Goal: Task Accomplishment & Management: Manage account settings

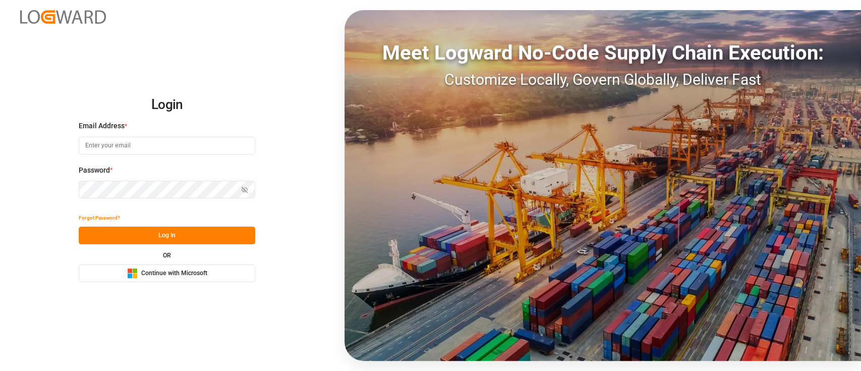
click at [238, 270] on button "Microsoft Logo Continue with Microsoft" at bounding box center [167, 273] width 176 height 18
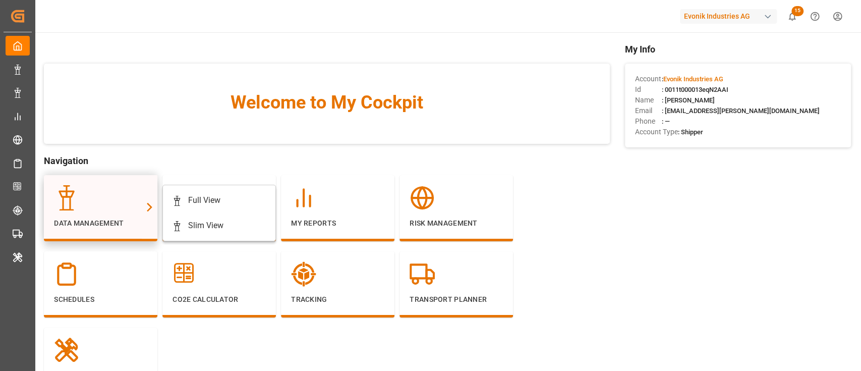
drag, startPoint x: 0, startPoint y: 0, endPoint x: 135, endPoint y: 204, distance: 244.9
click at [135, 204] on div at bounding box center [100, 197] width 93 height 25
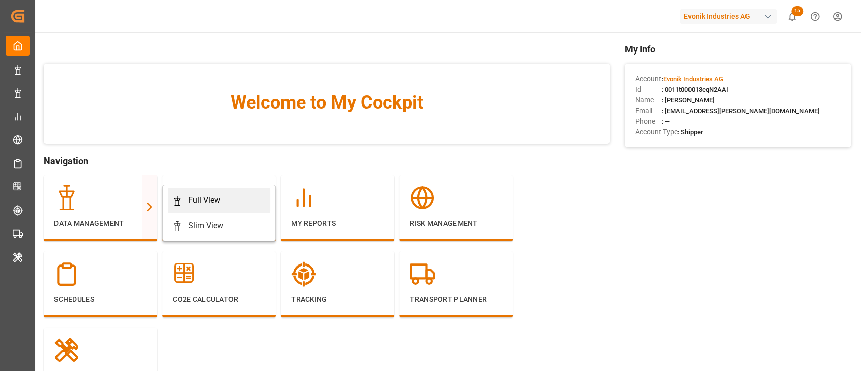
click at [186, 192] on link "Full View" at bounding box center [219, 200] width 102 height 25
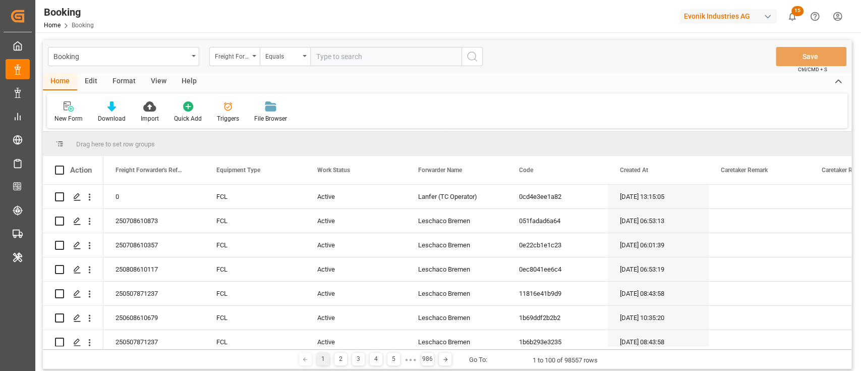
click at [128, 76] on div "Format" at bounding box center [124, 81] width 38 height 17
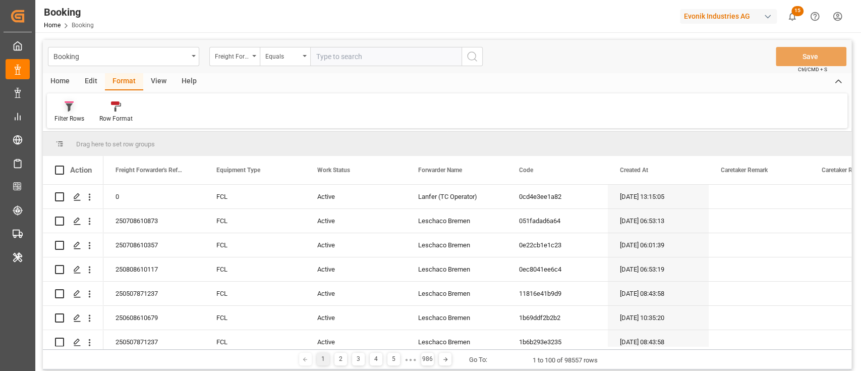
click at [84, 109] on div at bounding box center [69, 106] width 30 height 11
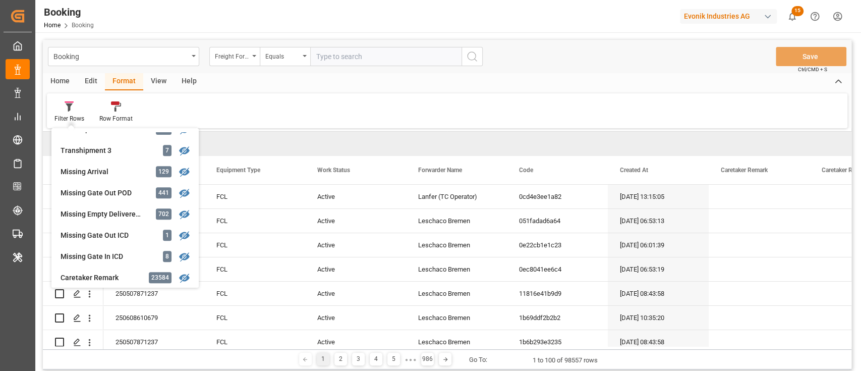
scroll to position [394, 0]
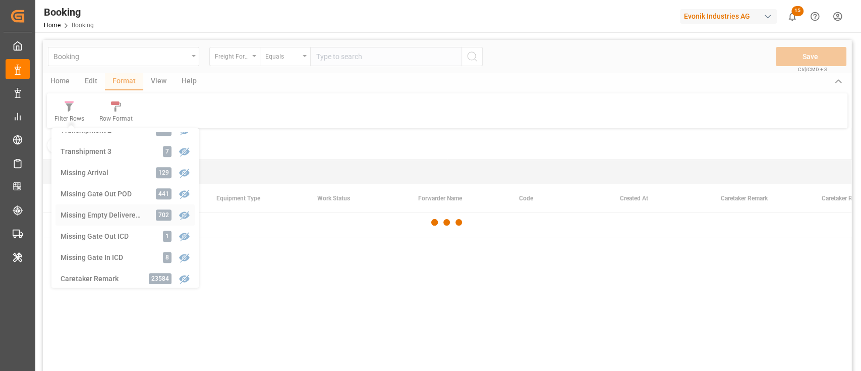
click at [105, 210] on div "Booking Freight Forwarder's Reference No. Equals Save Ctrl/CMD + S Home Edit Fo…" at bounding box center [447, 219] width 808 height 358
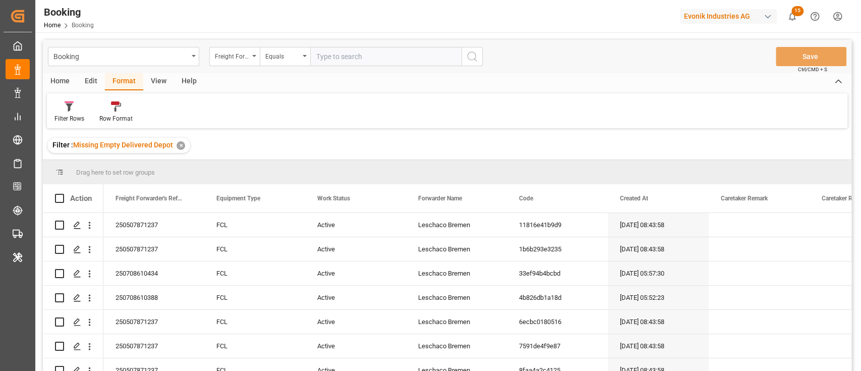
click at [164, 86] on div "View" at bounding box center [158, 81] width 31 height 17
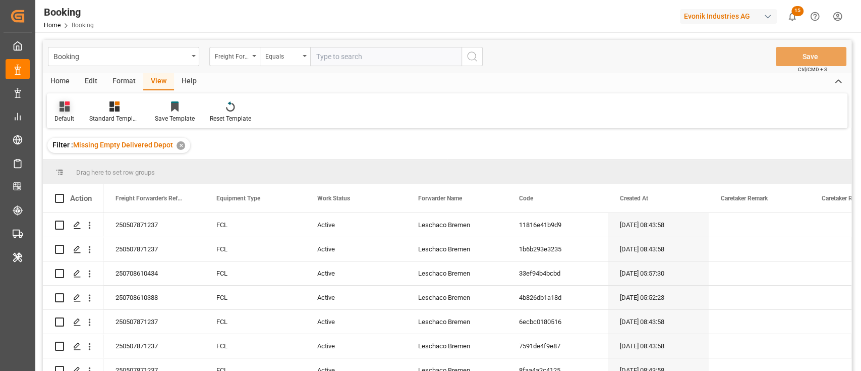
click at [80, 119] on div "Default" at bounding box center [64, 112] width 35 height 22
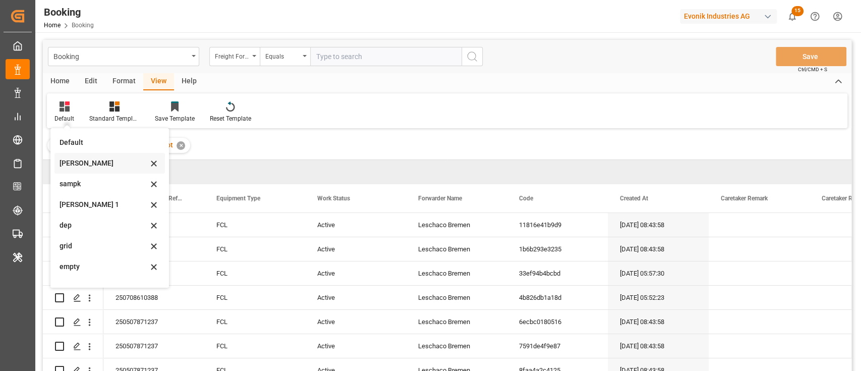
click at [116, 159] on div "sam" at bounding box center [104, 163] width 88 height 11
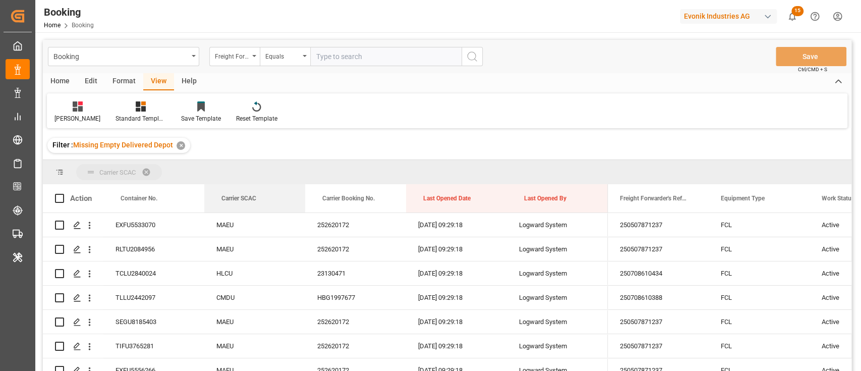
drag, startPoint x: 246, startPoint y: 200, endPoint x: 244, endPoint y: 178, distance: 21.7
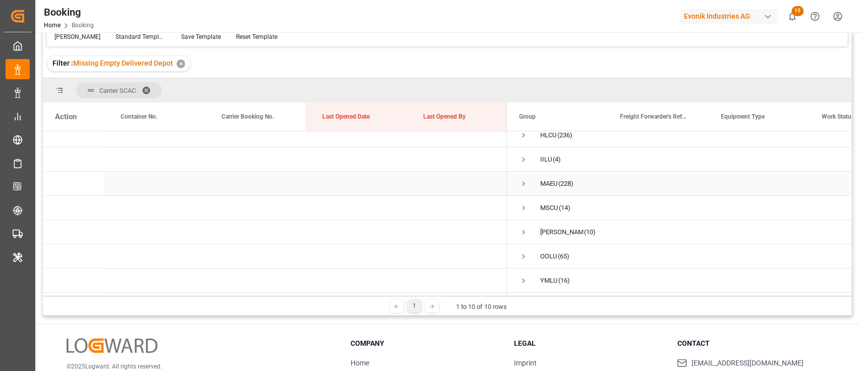
scroll to position [149, 0]
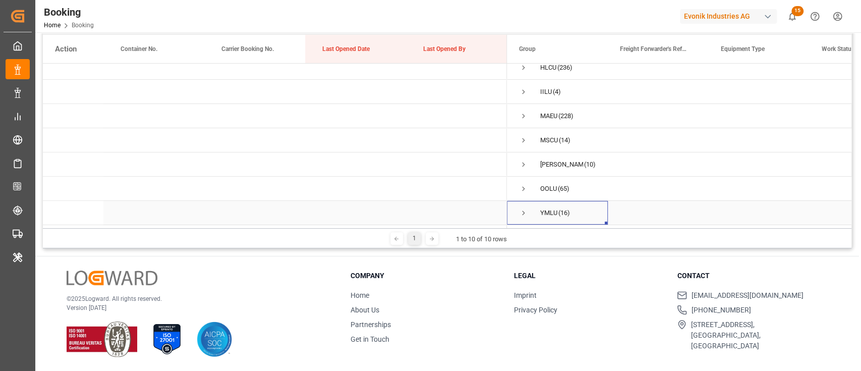
click at [518, 204] on div "YMLU (16)" at bounding box center [557, 213] width 101 height 24
click at [522, 208] on span "Press SPACE to select this row." at bounding box center [523, 212] width 9 height 9
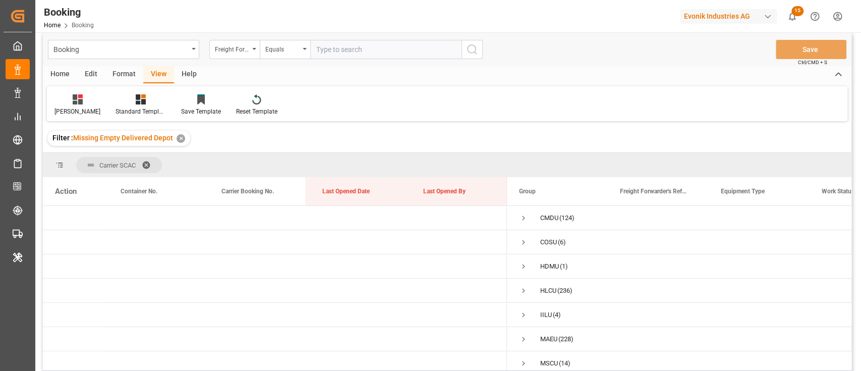
scroll to position [0, 0]
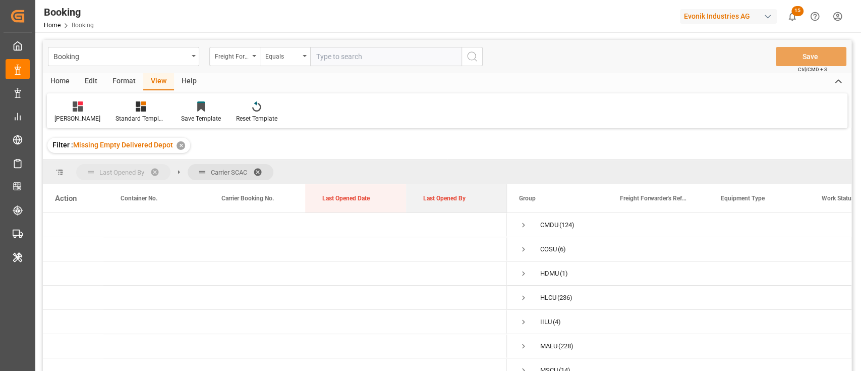
drag, startPoint x: 434, startPoint y: 189, endPoint x: 436, endPoint y: 184, distance: 5.7
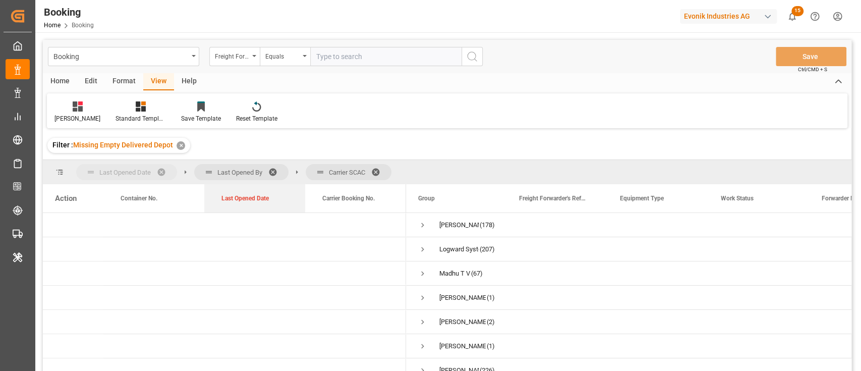
drag, startPoint x: 353, startPoint y: 200, endPoint x: 167, endPoint y: 178, distance: 186.9
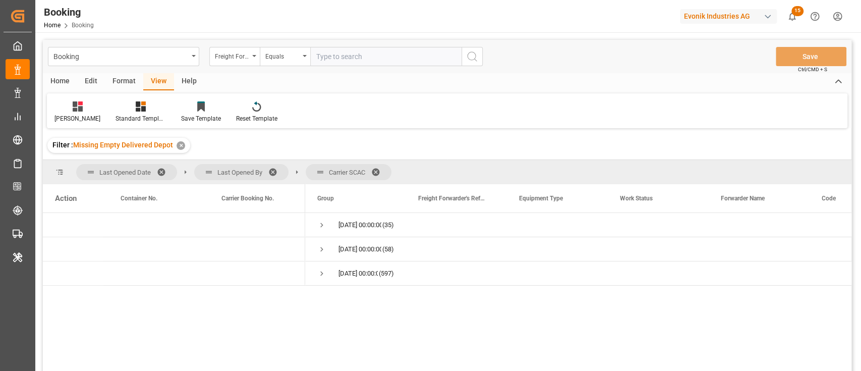
click at [376, 172] on span at bounding box center [379, 171] width 16 height 9
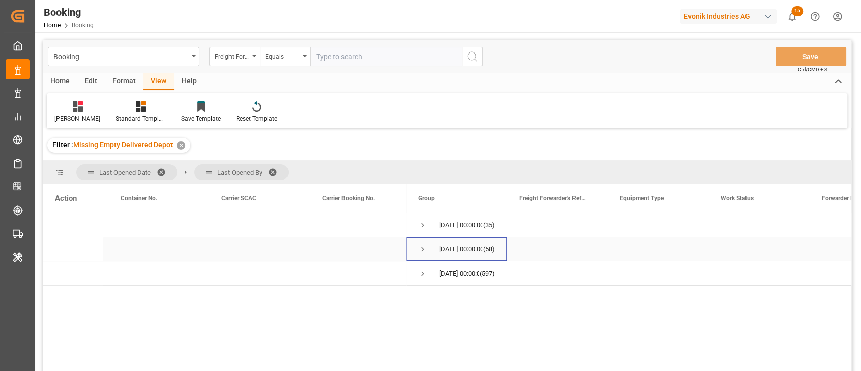
click at [421, 245] on span "Press SPACE to select this row." at bounding box center [422, 249] width 9 height 9
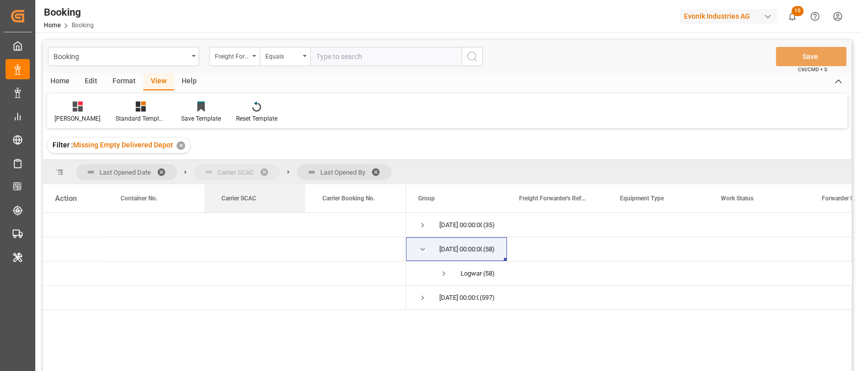
drag, startPoint x: 250, startPoint y: 201, endPoint x: 231, endPoint y: 167, distance: 38.6
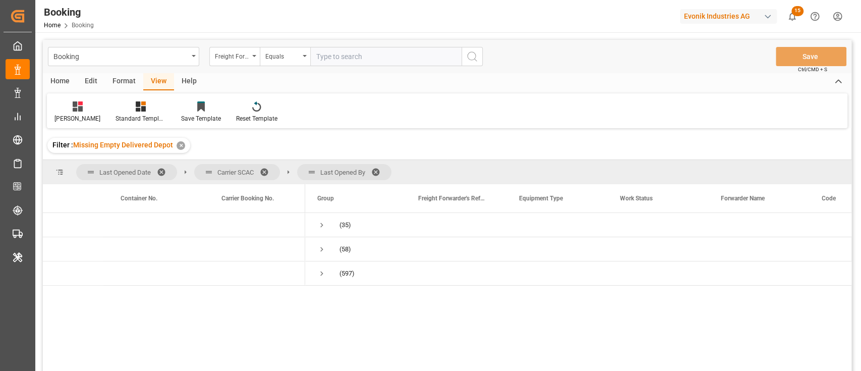
click at [380, 176] on span "Last Opened By" at bounding box center [344, 172] width 94 height 16
click at [379, 175] on span "Last Opened By" at bounding box center [344, 172] width 94 height 16
click at [379, 171] on span at bounding box center [379, 171] width 16 height 9
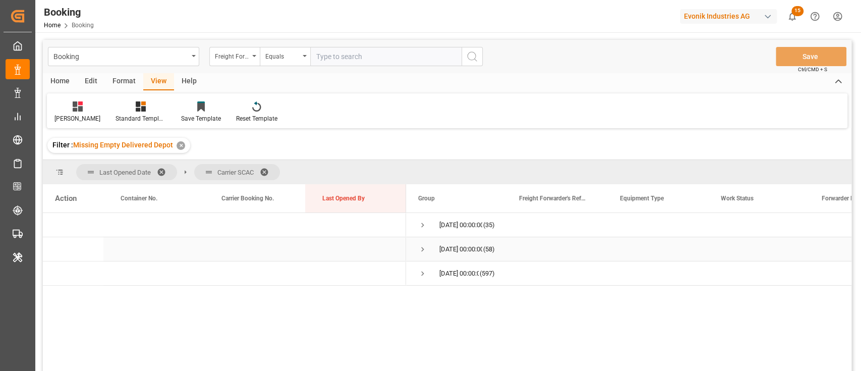
click at [418, 247] on span "Press SPACE to select this row." at bounding box center [422, 249] width 9 height 9
click at [424, 224] on span "Press SPACE to select this row." at bounding box center [422, 224] width 9 height 9
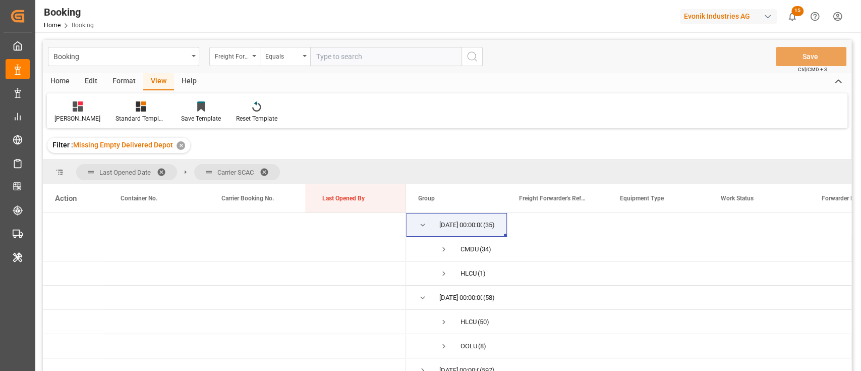
click at [271, 168] on span at bounding box center [268, 171] width 16 height 9
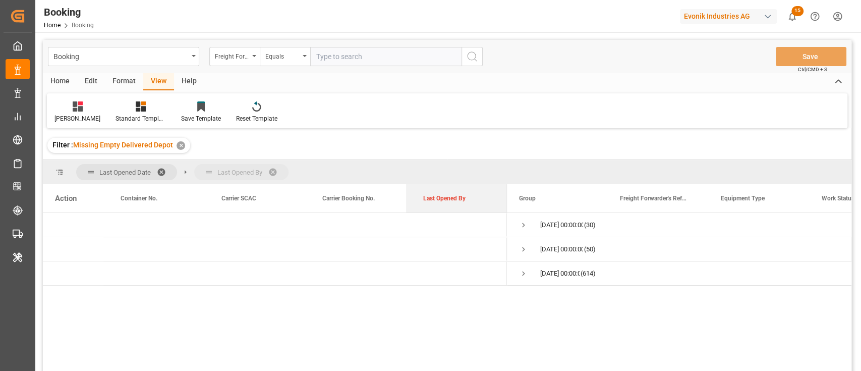
drag, startPoint x: 426, startPoint y: 196, endPoint x: 426, endPoint y: 173, distance: 22.2
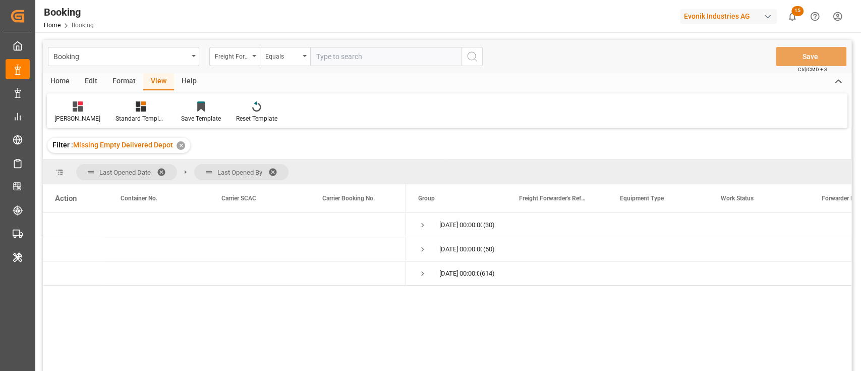
click at [272, 169] on span at bounding box center [276, 171] width 16 height 9
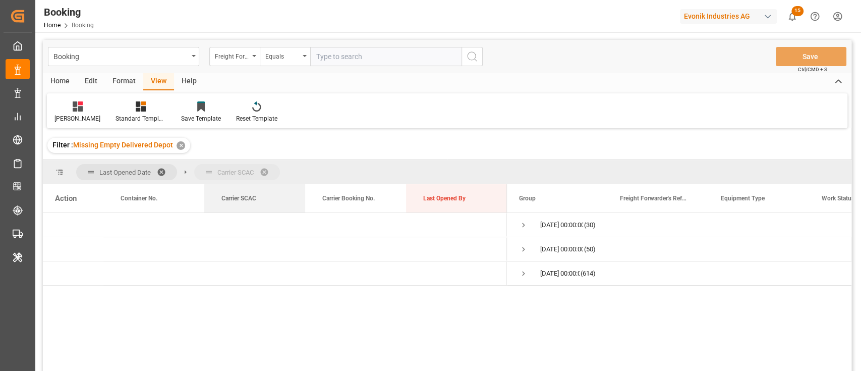
drag, startPoint x: 248, startPoint y: 192, endPoint x: 254, endPoint y: 170, distance: 22.4
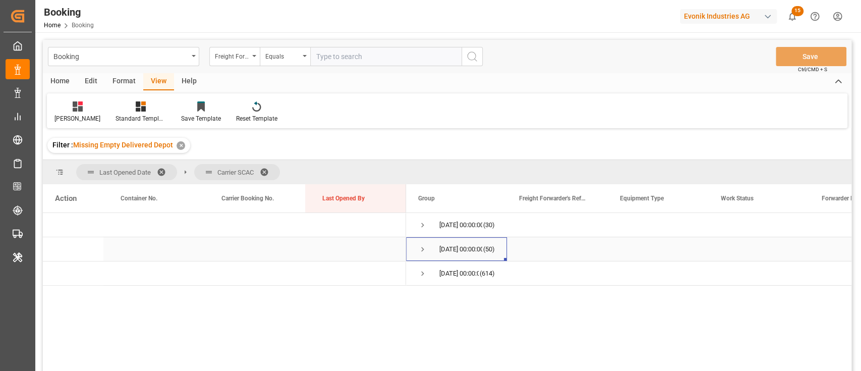
click at [420, 248] on span "Press SPACE to select this row." at bounding box center [422, 249] width 9 height 9
click at [266, 172] on span at bounding box center [268, 171] width 16 height 9
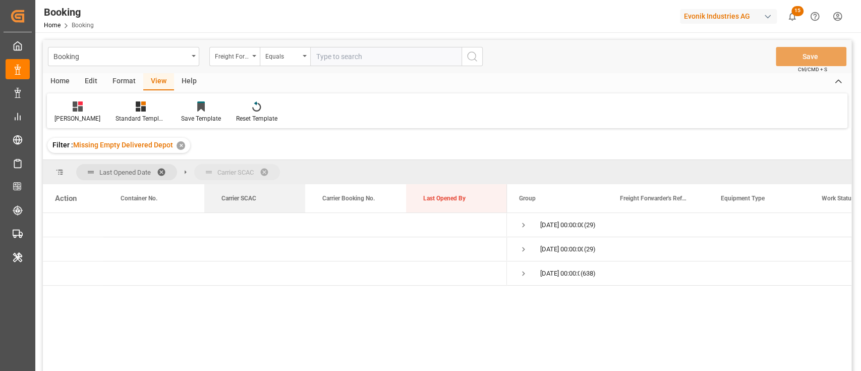
drag, startPoint x: 253, startPoint y: 192, endPoint x: 256, endPoint y: 183, distance: 9.4
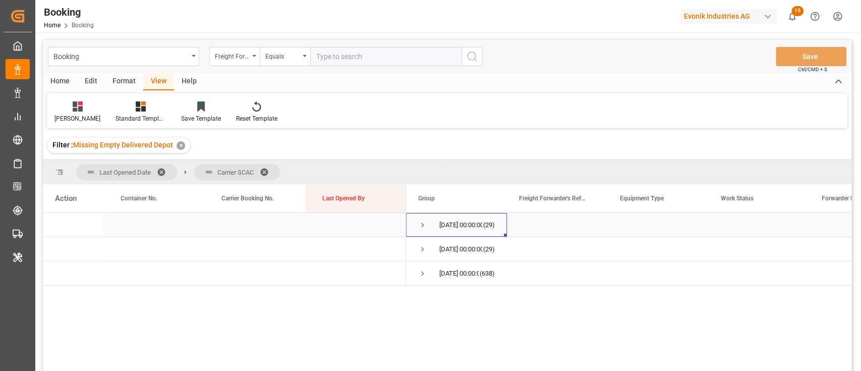
click at [426, 224] on span "Press SPACE to select this row." at bounding box center [422, 224] width 9 height 9
click at [431, 265] on span "17.08.2025 00:00:00 (29)" at bounding box center [456, 273] width 77 height 23
click at [422, 271] on span "Press SPACE to select this row." at bounding box center [422, 273] width 9 height 9
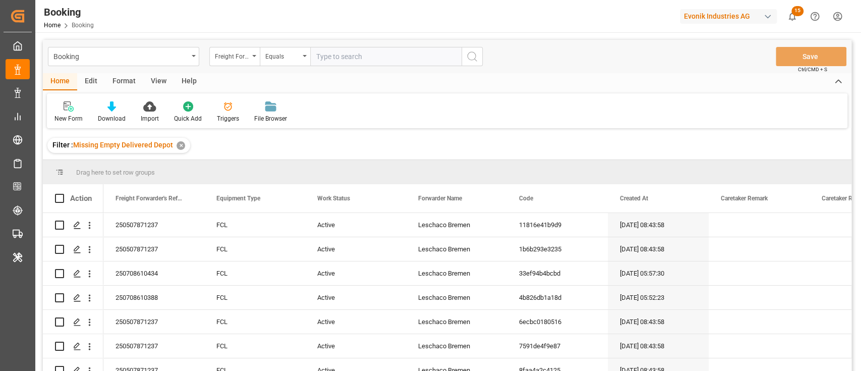
click at [157, 84] on div "View" at bounding box center [158, 81] width 31 height 17
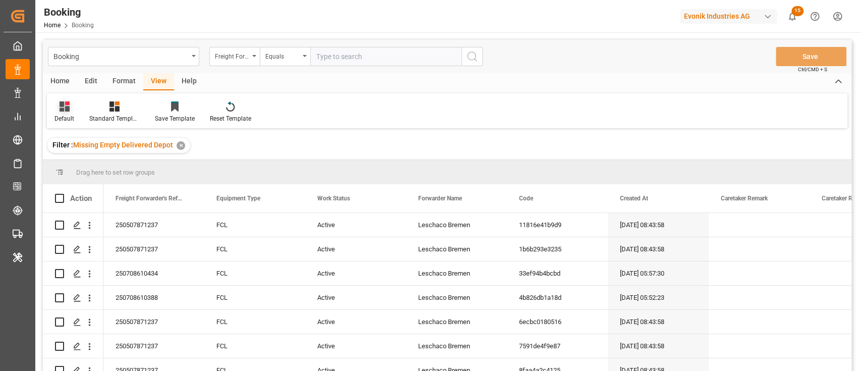
click at [55, 114] on div "Default" at bounding box center [64, 118] width 20 height 9
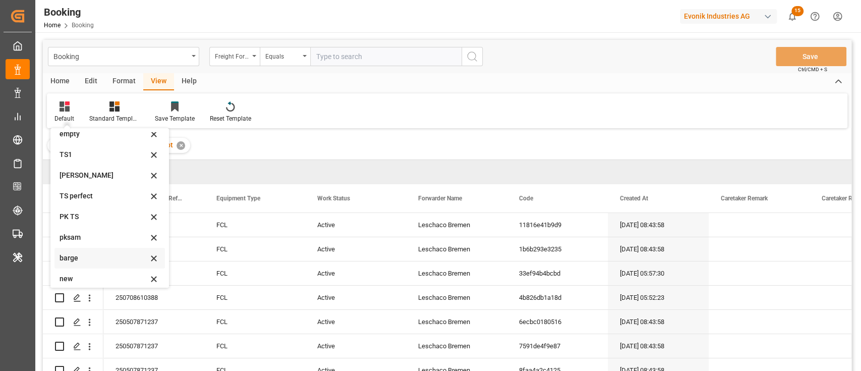
scroll to position [200, 0]
click at [90, 268] on div "empty fin" at bounding box center [104, 273] width 88 height 11
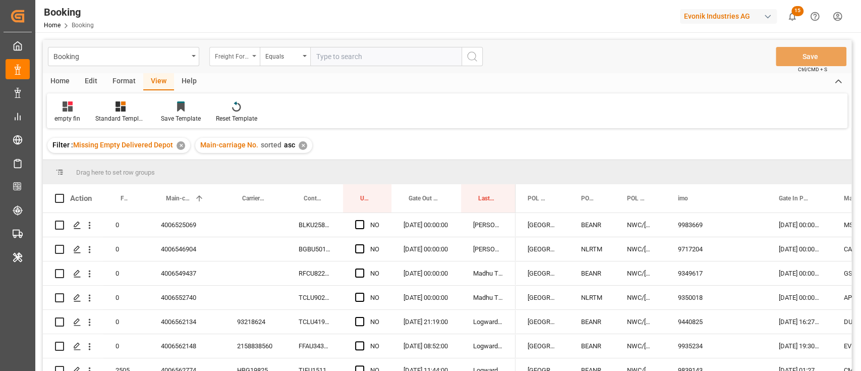
click at [248, 50] on div "Freight Forwarder's Reference No." at bounding box center [232, 55] width 34 height 12
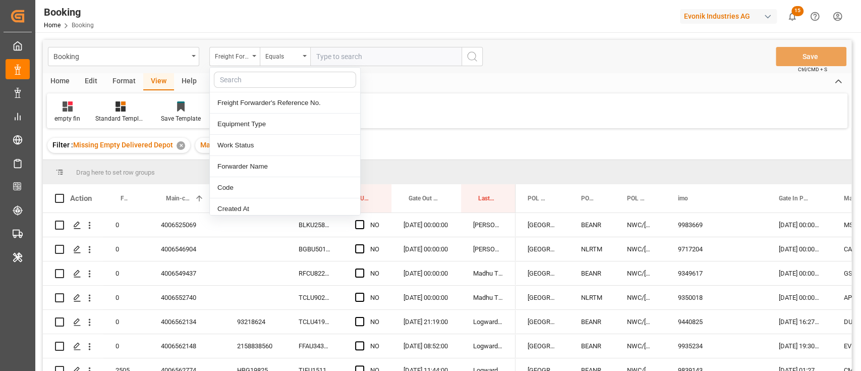
click at [258, 75] on input "text" at bounding box center [285, 80] width 142 height 16
type input "carr"
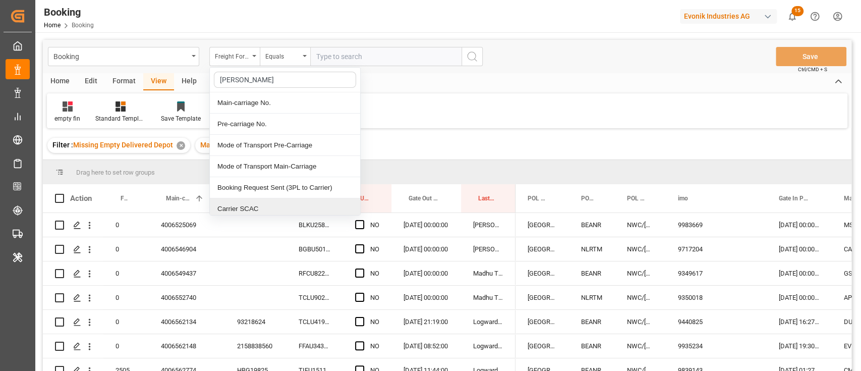
click at [270, 203] on div "Carrier SCAC" at bounding box center [285, 208] width 150 height 21
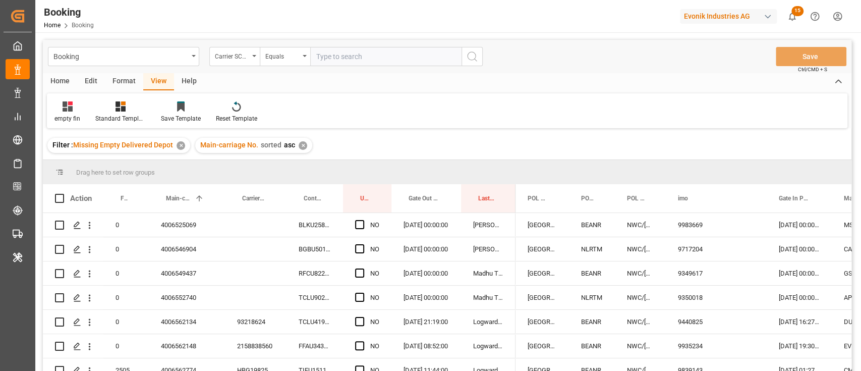
click at [355, 58] on input "text" at bounding box center [385, 56] width 151 height 19
type input "maeu"
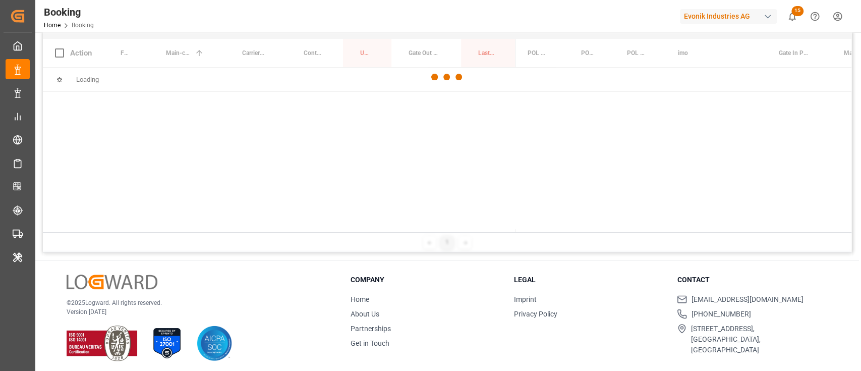
scroll to position [149, 0]
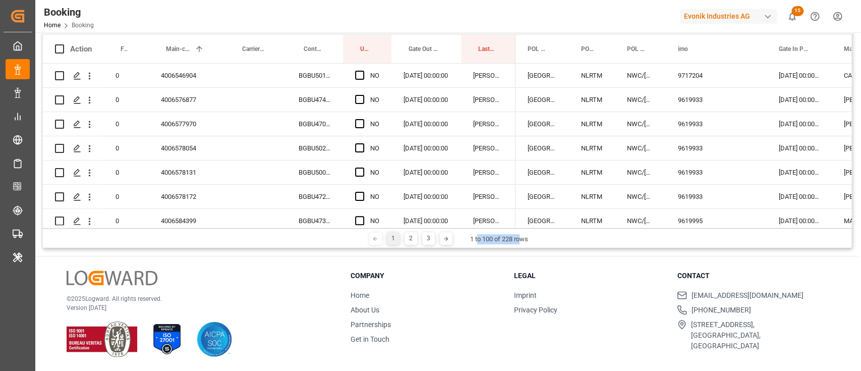
drag, startPoint x: 519, startPoint y: 228, endPoint x: 473, endPoint y: 224, distance: 46.6
click at [476, 228] on div "1 2 3 1 to 100 of 228 rows" at bounding box center [447, 238] width 808 height 20
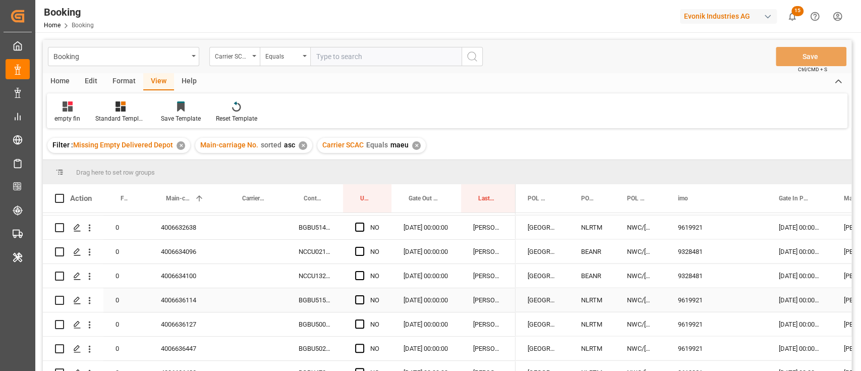
scroll to position [1119, 0]
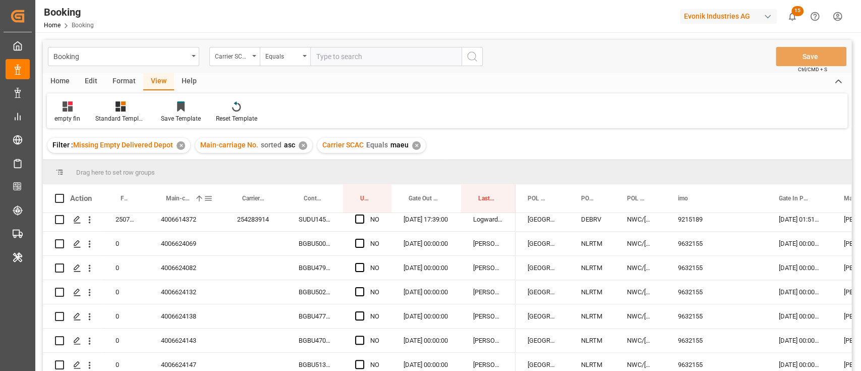
click at [222, 194] on div "Action Freight Forwarder's Reference No. Main-carriage No. 1 Carrier Booking No." at bounding box center [279, 198] width 473 height 28
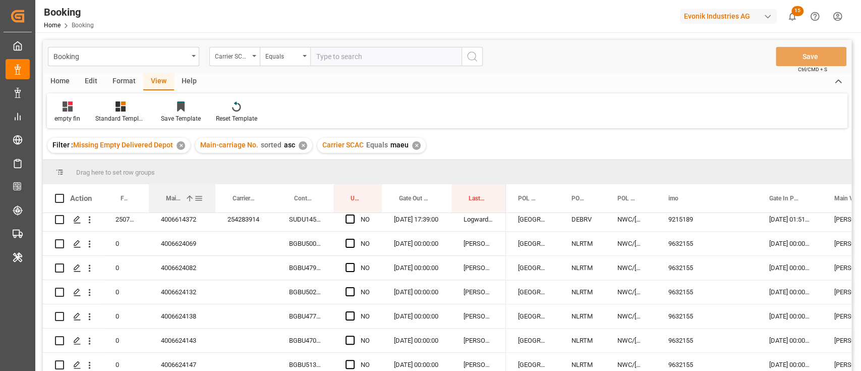
drag, startPoint x: 223, startPoint y: 194, endPoint x: 218, endPoint y: 196, distance: 5.4
click at [213, 195] on div at bounding box center [215, 198] width 4 height 28
click at [275, 195] on div at bounding box center [276, 198] width 4 height 28
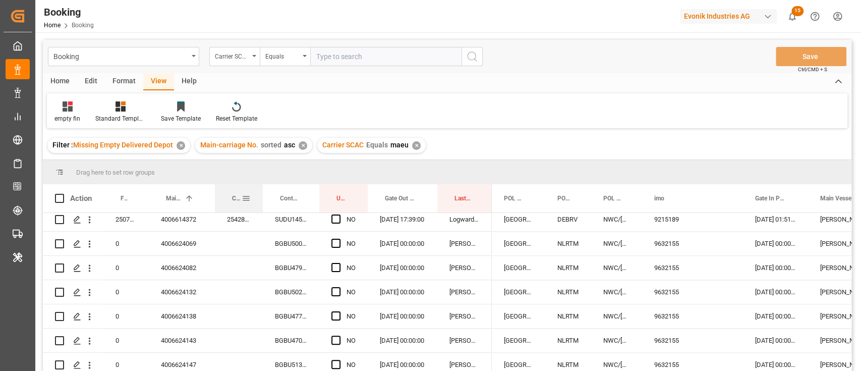
drag, startPoint x: 275, startPoint y: 195, endPoint x: 261, endPoint y: 194, distance: 13.6
click at [261, 194] on div at bounding box center [263, 198] width 4 height 28
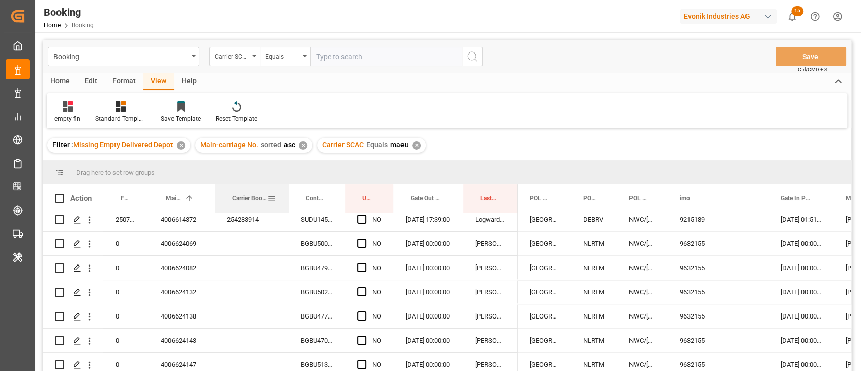
drag, startPoint x: 309, startPoint y: 193, endPoint x: 282, endPoint y: 192, distance: 26.7
click at [286, 192] on div at bounding box center [288, 198] width 4 height 28
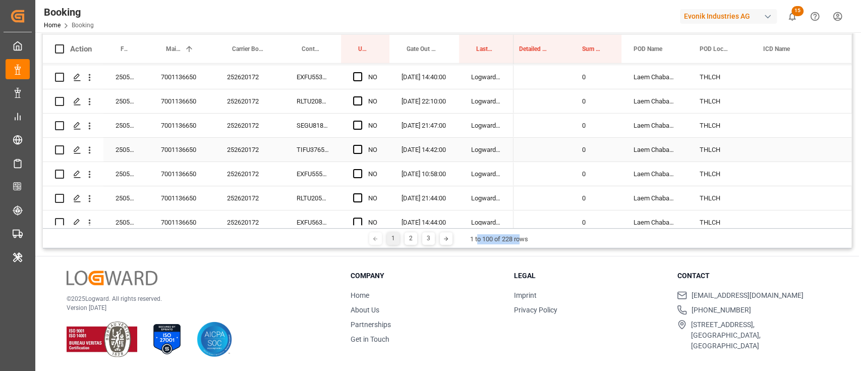
scroll to position [2128, 0]
click at [203, 129] on div "7001103758" at bounding box center [182, 126] width 66 height 24
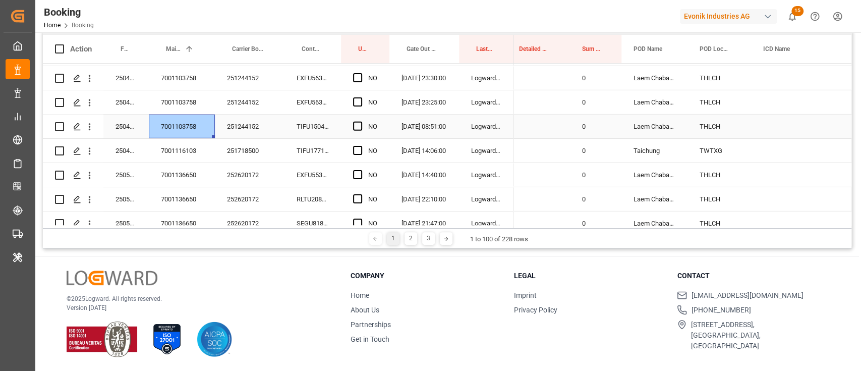
scroll to position [2038, 0]
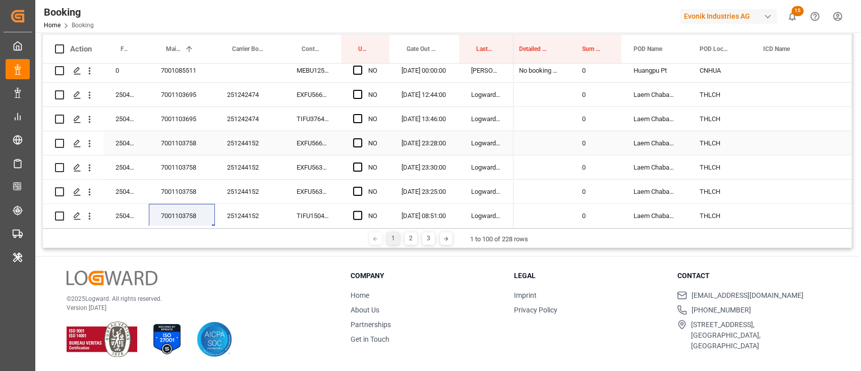
click at [265, 150] on div "251244152" at bounding box center [250, 143] width 70 height 24
click at [311, 142] on div "EXFU5665457" at bounding box center [312, 143] width 56 height 24
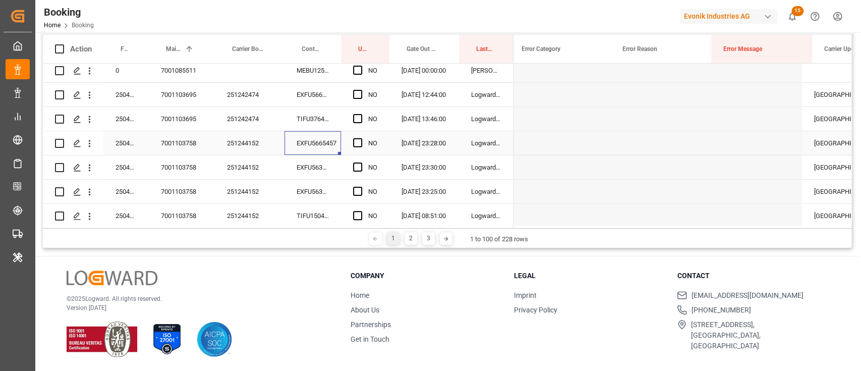
scroll to position [0, 0]
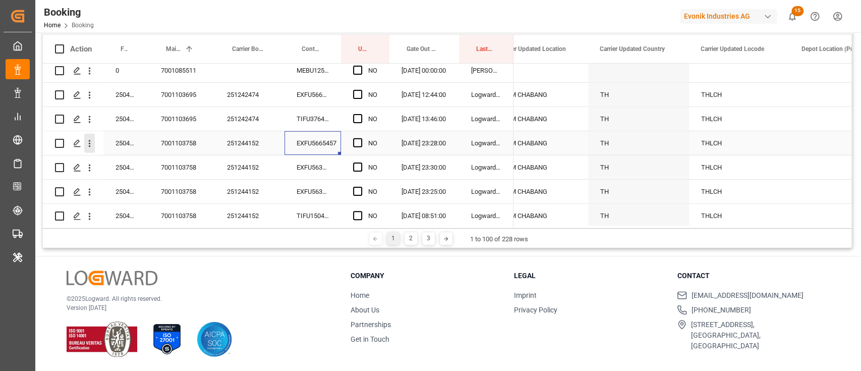
drag, startPoint x: 91, startPoint y: 144, endPoint x: 99, endPoint y: 146, distance: 8.9
click at [91, 143] on icon "open menu" at bounding box center [89, 143] width 11 height 11
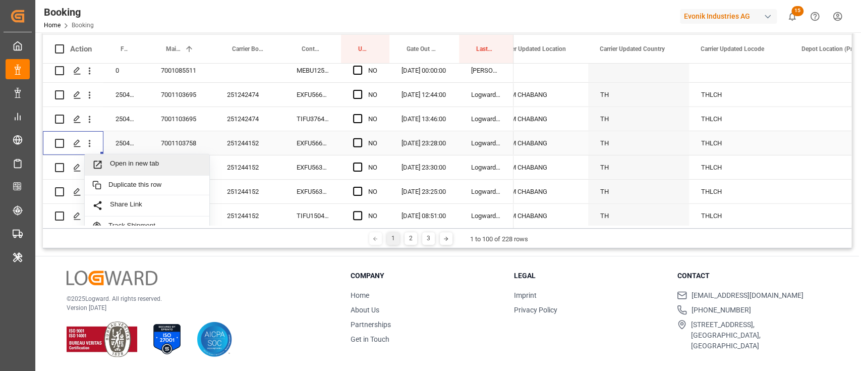
click at [120, 156] on div "Open in new tab" at bounding box center [147, 164] width 125 height 21
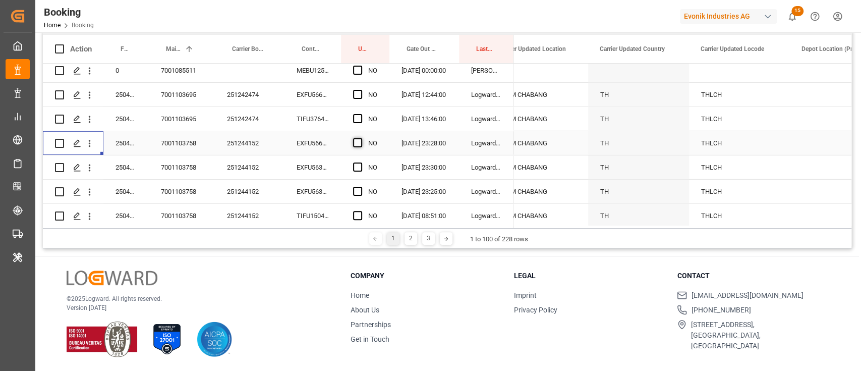
click at [361, 143] on span "Press SPACE to select this row." at bounding box center [357, 142] width 9 height 9
click at [361, 138] on input "Press SPACE to select this row." at bounding box center [361, 138] width 0 height 0
click at [293, 164] on div "EXFU5634498" at bounding box center [312, 167] width 56 height 24
click at [92, 168] on icon "open menu" at bounding box center [89, 167] width 11 height 11
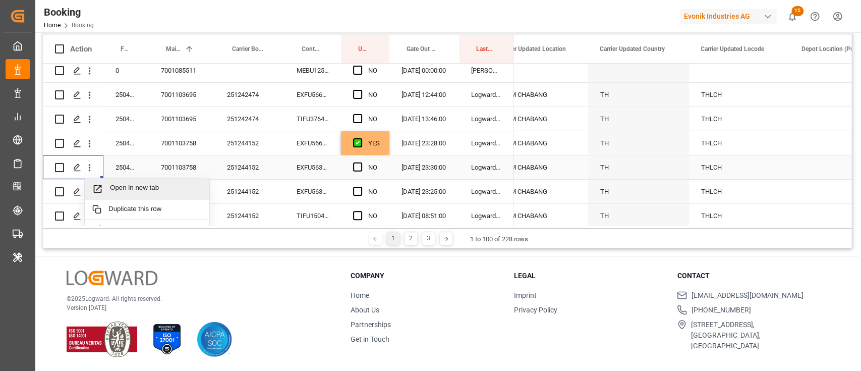
click at [124, 191] on span "Open in new tab" at bounding box center [156, 189] width 92 height 11
click at [355, 166] on span "Press SPACE to select this row." at bounding box center [357, 166] width 9 height 9
click at [361, 162] on input "Press SPACE to select this row." at bounding box center [361, 162] width 0 height 0
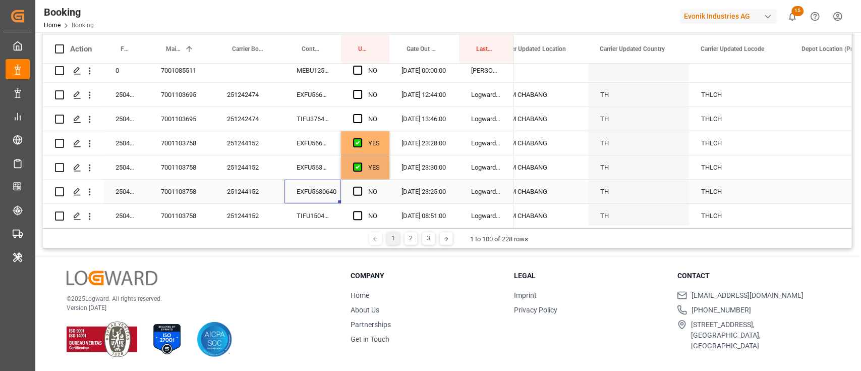
click at [309, 193] on div "EXFU5630640" at bounding box center [312, 192] width 56 height 24
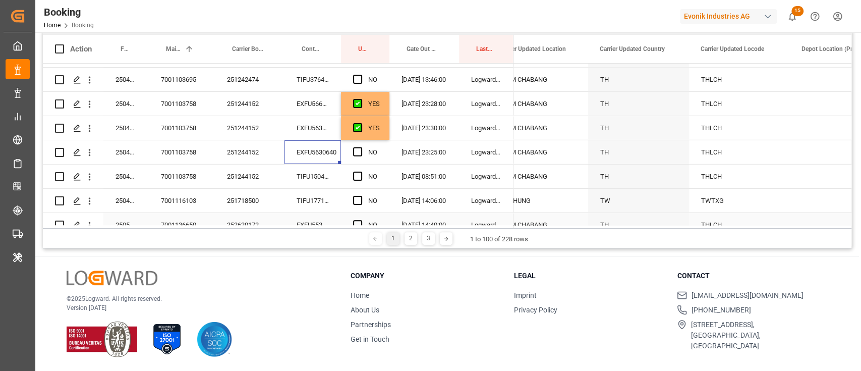
scroll to position [2106, 0]
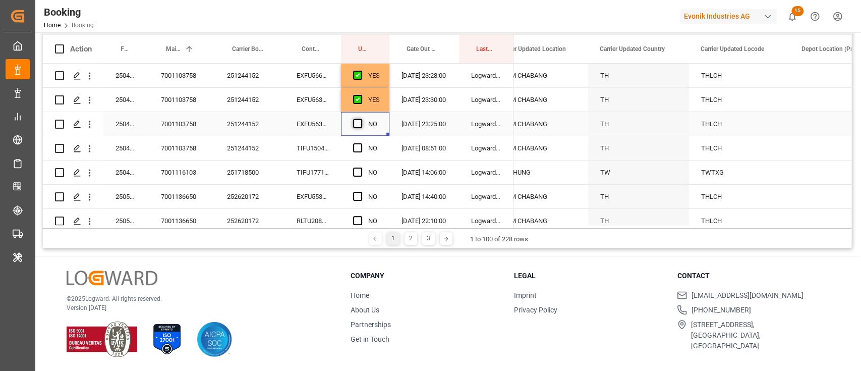
click at [360, 123] on span "Press SPACE to select this row." at bounding box center [357, 123] width 9 height 9
click at [361, 119] on input "Press SPACE to select this row." at bounding box center [361, 119] width 0 height 0
click at [319, 140] on div "TIFU1504381" at bounding box center [312, 148] width 56 height 24
click at [355, 148] on span "Press SPACE to select this row." at bounding box center [357, 147] width 9 height 9
click at [361, 143] on input "Press SPACE to select this row." at bounding box center [361, 143] width 0 height 0
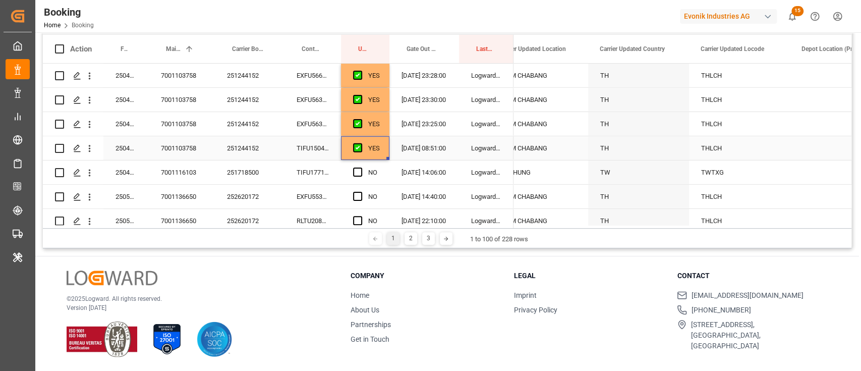
scroll to position [2240, 0]
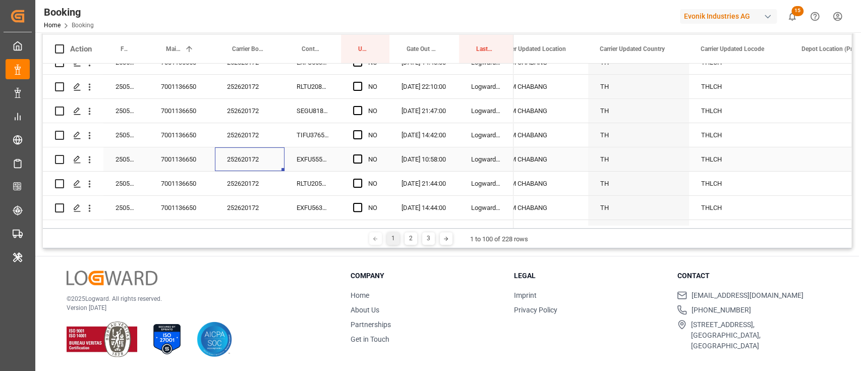
click at [243, 155] on div "252620172" at bounding box center [250, 159] width 70 height 24
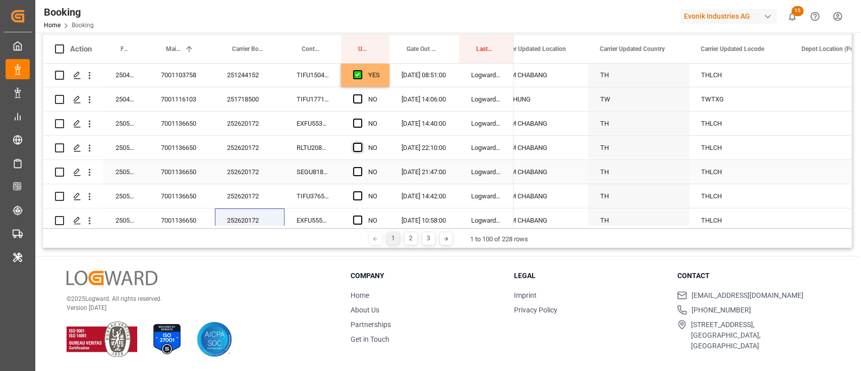
scroll to position [2167, 0]
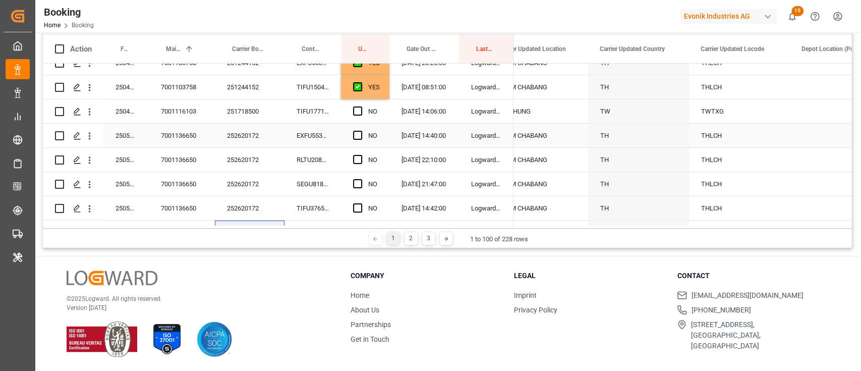
click at [357, 139] on span "Press SPACE to select this row." at bounding box center [357, 135] width 9 height 9
click at [361, 131] on input "Press SPACE to select this row." at bounding box center [361, 131] width 0 height 0
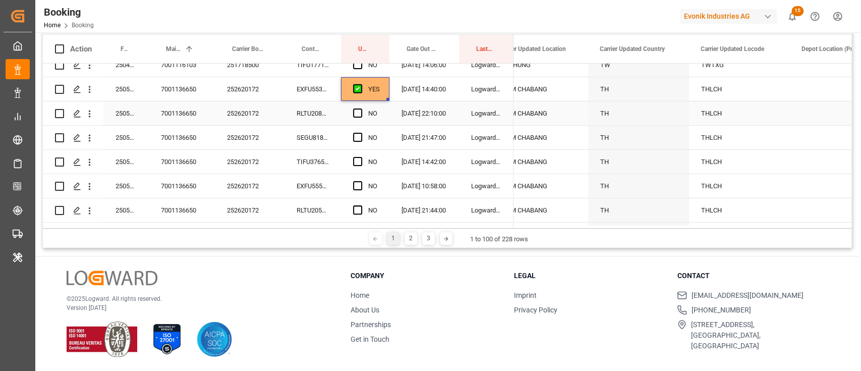
scroll to position [2262, 0]
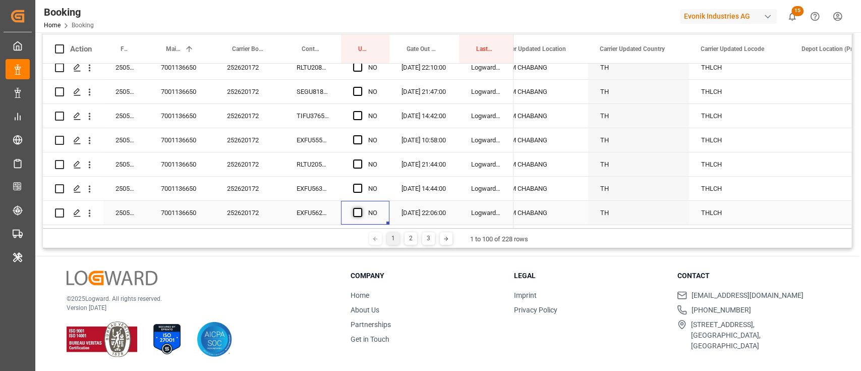
click at [361, 211] on span "Press SPACE to select this row." at bounding box center [357, 212] width 9 height 9
click at [361, 208] on input "Press SPACE to select this row." at bounding box center [361, 208] width 0 height 0
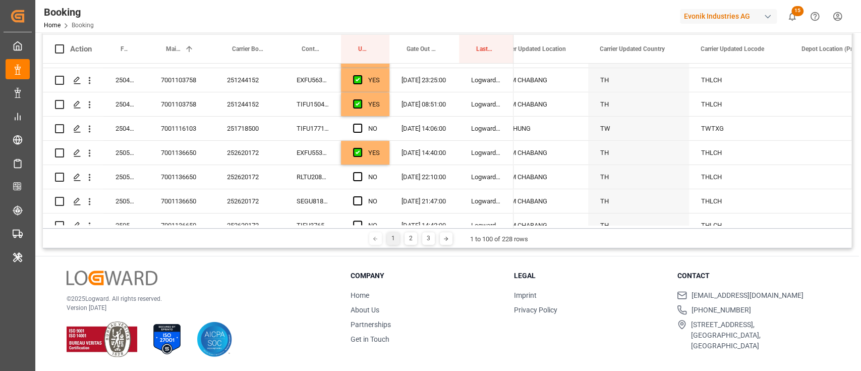
scroll to position [2128, 0]
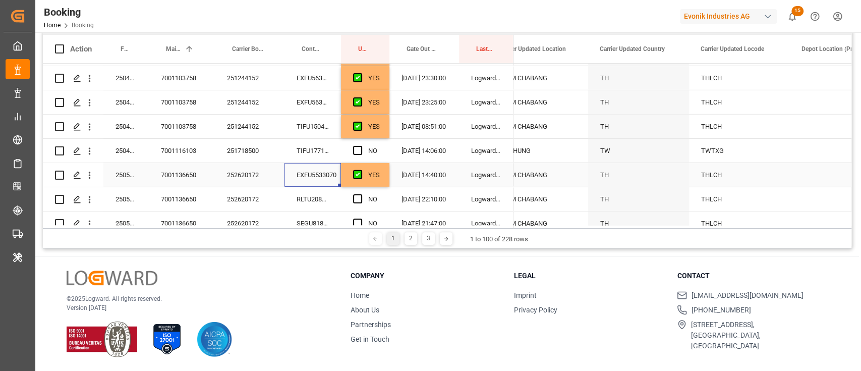
click at [309, 174] on div "EXFU5533070" at bounding box center [312, 175] width 56 height 24
click at [321, 205] on div "RLTU2084956" at bounding box center [312, 199] width 56 height 24
click at [355, 200] on span "Press SPACE to select this row." at bounding box center [357, 198] width 9 height 9
click at [361, 194] on input "Press SPACE to select this row." at bounding box center [361, 194] width 0 height 0
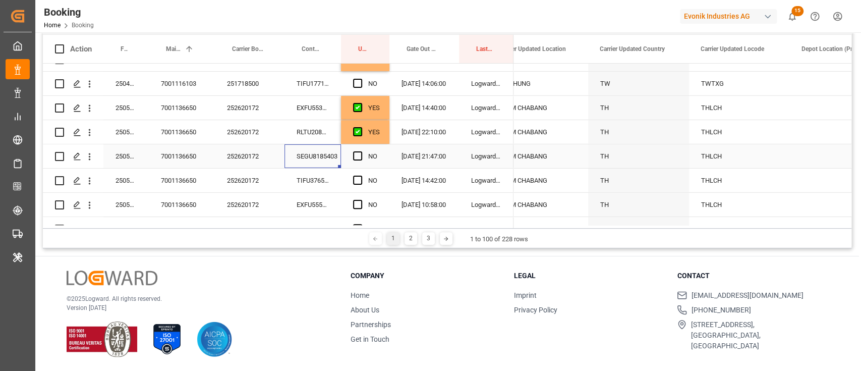
click at [320, 161] on div "SEGU8185403" at bounding box center [312, 156] width 56 height 24
drag, startPoint x: 357, startPoint y: 156, endPoint x: 331, endPoint y: 178, distance: 33.6
click at [356, 157] on span "Press SPACE to select this row." at bounding box center [357, 155] width 9 height 9
click at [361, 151] on input "Press SPACE to select this row." at bounding box center [361, 151] width 0 height 0
click at [329, 179] on div "TIFU3765281" at bounding box center [312, 180] width 56 height 24
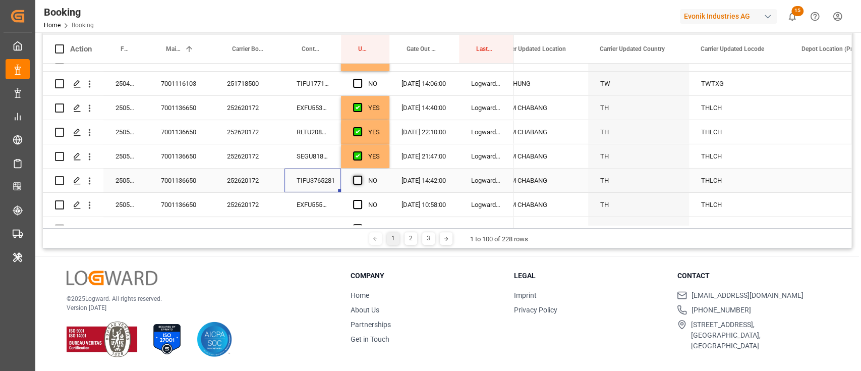
click at [361, 179] on span "Press SPACE to select this row." at bounding box center [357, 179] width 9 height 9
click at [361, 175] on input "Press SPACE to select this row." at bounding box center [361, 175] width 0 height 0
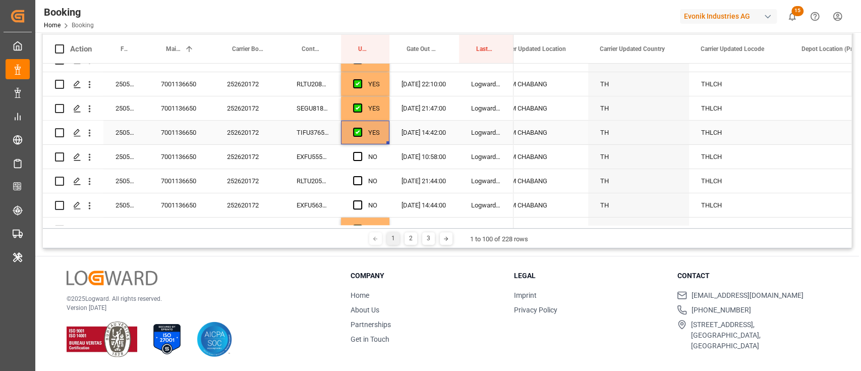
scroll to position [2262, 0]
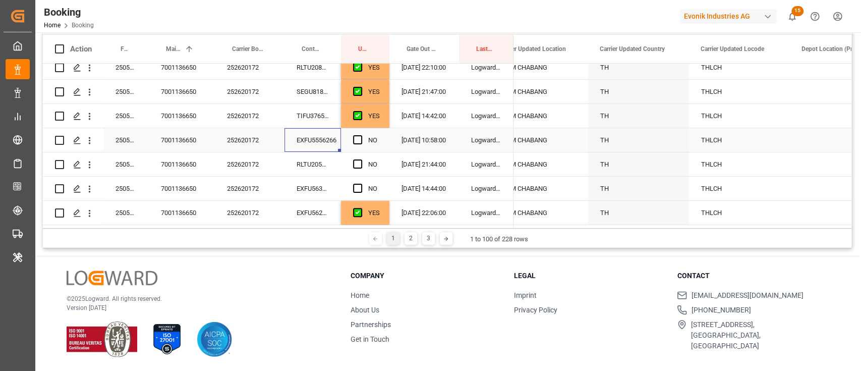
click at [339, 144] on div "EXFU5556266" at bounding box center [312, 140] width 56 height 24
click at [356, 136] on span "Press SPACE to select this row." at bounding box center [357, 139] width 9 height 9
click at [361, 135] on input "Press SPACE to select this row." at bounding box center [361, 135] width 0 height 0
click at [329, 161] on div "RLTU2058411" at bounding box center [312, 164] width 56 height 24
click at [353, 154] on div "Press SPACE to select this row." at bounding box center [360, 164] width 15 height 23
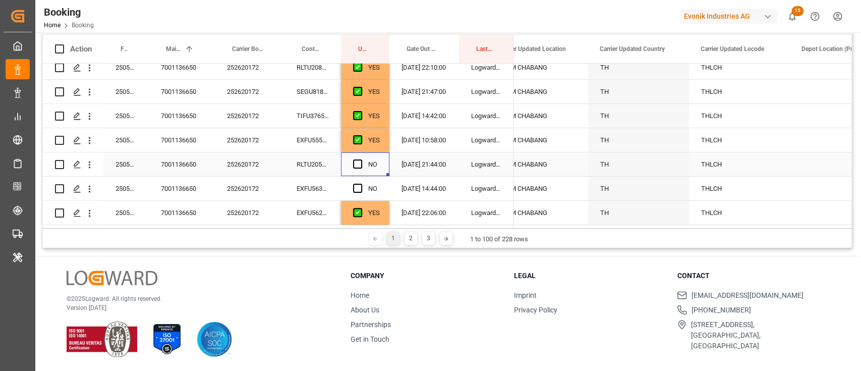
click at [356, 159] on span "Press SPACE to select this row." at bounding box center [357, 163] width 9 height 9
click at [361, 159] on input "Press SPACE to select this row." at bounding box center [361, 159] width 0 height 0
click at [320, 178] on div "EXFU5630358" at bounding box center [312, 188] width 56 height 24
click at [358, 186] on span "Press SPACE to select this row." at bounding box center [357, 188] width 9 height 9
click at [361, 184] on input "Press SPACE to select this row." at bounding box center [361, 184] width 0 height 0
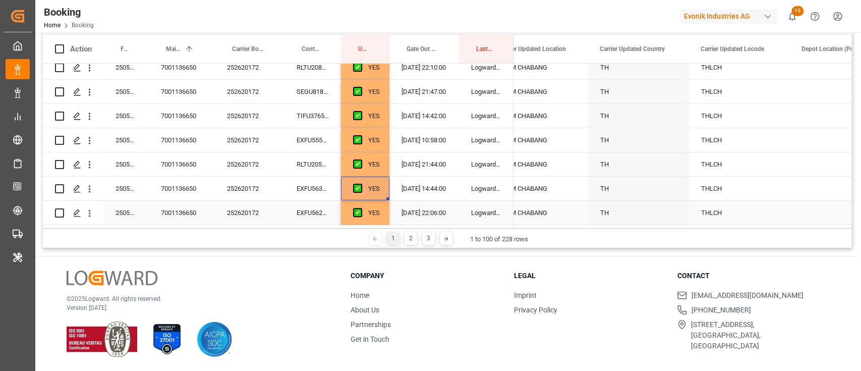
click at [319, 208] on div "EXFU5628622" at bounding box center [312, 213] width 56 height 24
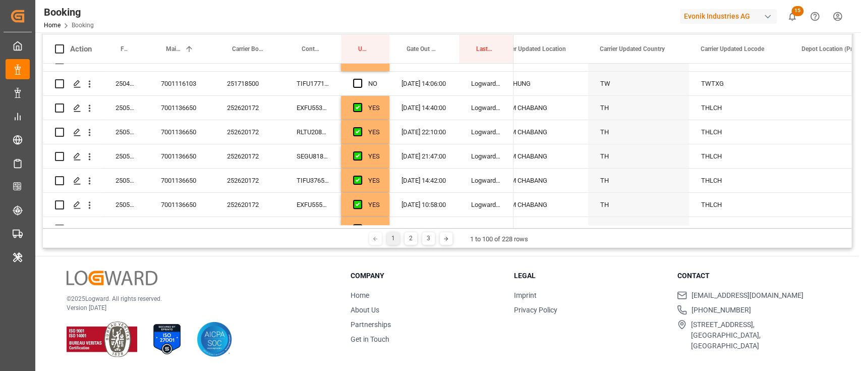
scroll to position [2128, 0]
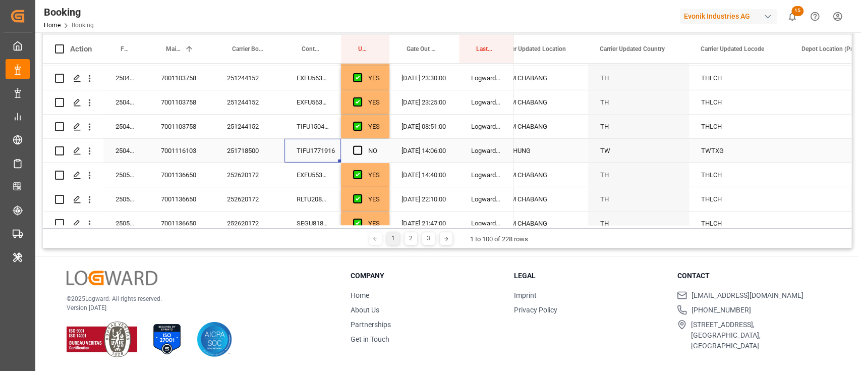
click at [287, 150] on div "TIFU1771916" at bounding box center [312, 151] width 56 height 24
click at [246, 147] on div "251718500" at bounding box center [250, 151] width 70 height 24
click at [302, 149] on div "TIFU1771916" at bounding box center [312, 151] width 56 height 24
click at [359, 148] on span "Press SPACE to select this row." at bounding box center [357, 150] width 9 height 9
click at [361, 146] on input "Press SPACE to select this row." at bounding box center [361, 146] width 0 height 0
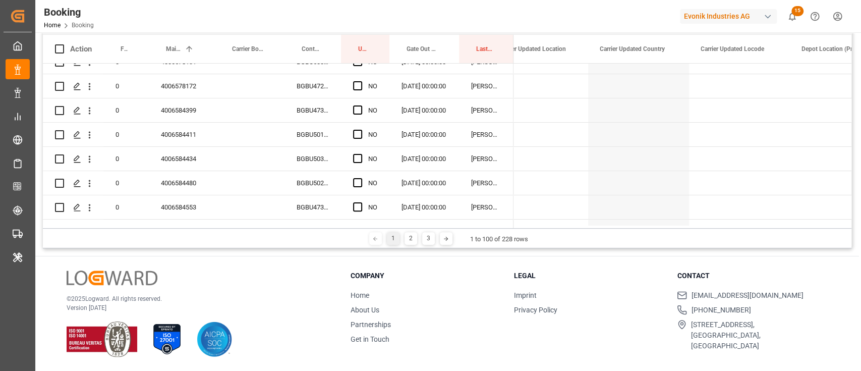
scroll to position [0, 0]
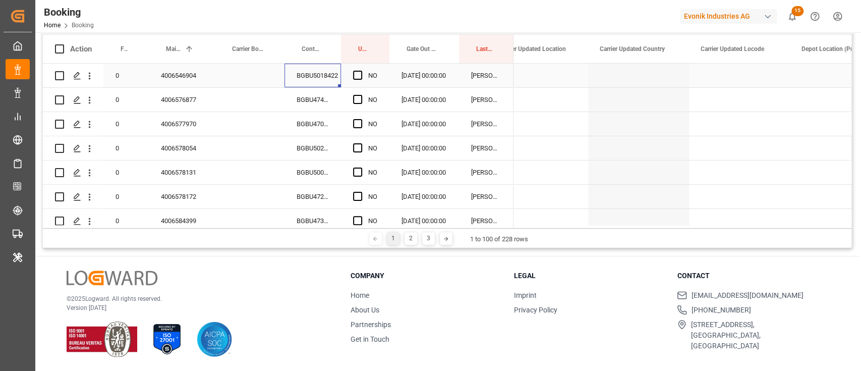
click at [321, 81] on div "BGBU5018422" at bounding box center [312, 76] width 56 height 24
click at [364, 76] on div "Press SPACE to select this row." at bounding box center [360, 75] width 15 height 23
click at [360, 75] on span "Press SPACE to select this row." at bounding box center [357, 75] width 9 height 9
click at [361, 71] on input "Press SPACE to select this row." at bounding box center [361, 71] width 0 height 0
click at [334, 94] on div "BGBU4740277" at bounding box center [312, 100] width 56 height 24
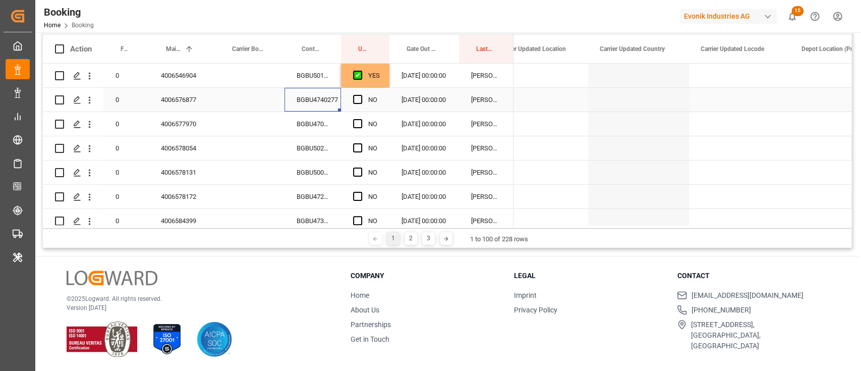
click at [352, 101] on div "NO" at bounding box center [365, 100] width 48 height 24
click at [353, 100] on span "Press SPACE to select this row." at bounding box center [357, 99] width 9 height 9
click at [361, 95] on input "Press SPACE to select this row." at bounding box center [361, 95] width 0 height 0
click at [323, 127] on div "BGBU4700844" at bounding box center [312, 124] width 56 height 24
click at [354, 121] on span "Press SPACE to select this row." at bounding box center [357, 123] width 9 height 9
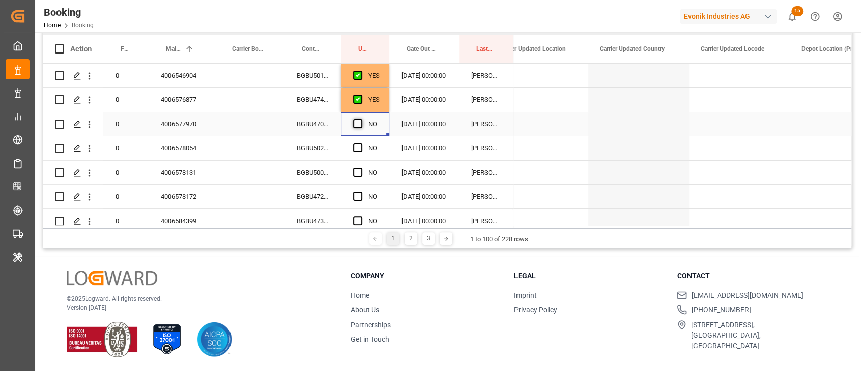
click at [361, 119] on input "Press SPACE to select this row." at bounding box center [361, 119] width 0 height 0
click at [327, 153] on div "BGBU5028924" at bounding box center [312, 148] width 56 height 24
click at [356, 149] on span "Press SPACE to select this row." at bounding box center [357, 147] width 9 height 9
click at [361, 143] on input "Press SPACE to select this row." at bounding box center [361, 143] width 0 height 0
click at [319, 180] on div "BGBU5007990" at bounding box center [312, 172] width 56 height 24
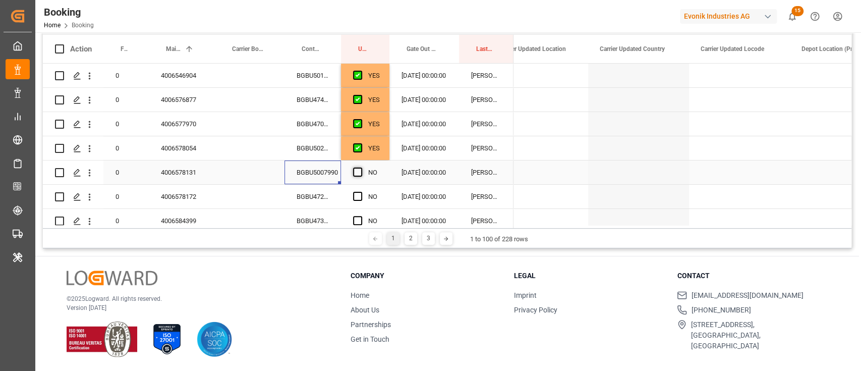
click at [358, 174] on span "Press SPACE to select this row." at bounding box center [357, 171] width 9 height 9
click at [361, 167] on input "Press SPACE to select this row." at bounding box center [361, 167] width 0 height 0
click at [331, 198] on div "BGBU4727892" at bounding box center [312, 197] width 56 height 24
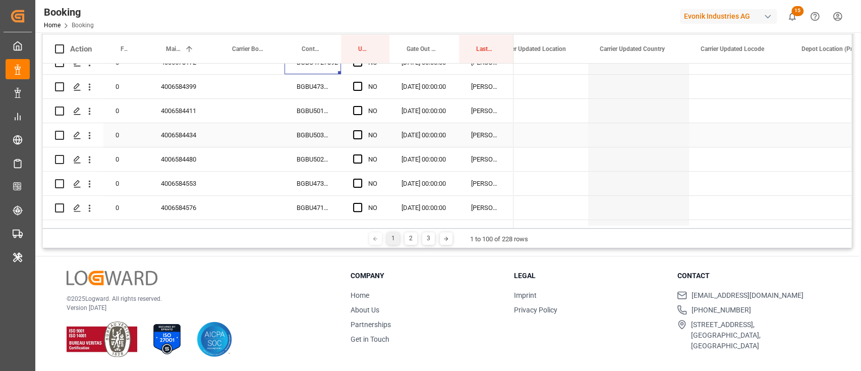
scroll to position [67, 0]
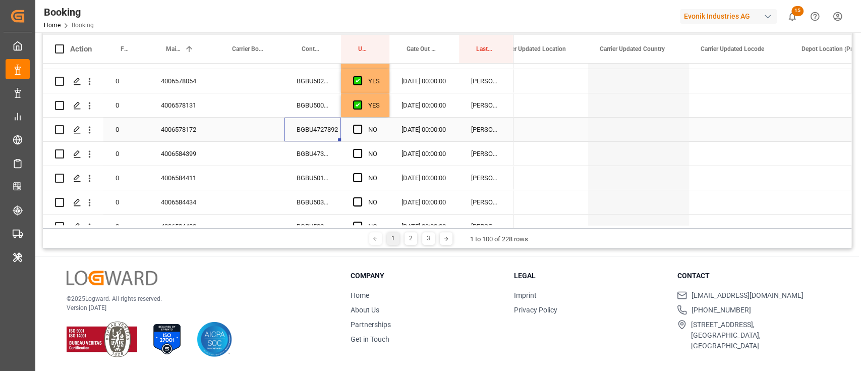
click at [357, 133] on span "Press SPACE to select this row." at bounding box center [357, 129] width 9 height 9
click at [361, 125] on input "Press SPACE to select this row." at bounding box center [361, 125] width 0 height 0
click at [339, 150] on div "BGBU4730941" at bounding box center [312, 154] width 56 height 24
click at [352, 154] on div "NO" at bounding box center [365, 154] width 48 height 24
click at [358, 155] on span "Press SPACE to select this row." at bounding box center [357, 153] width 9 height 9
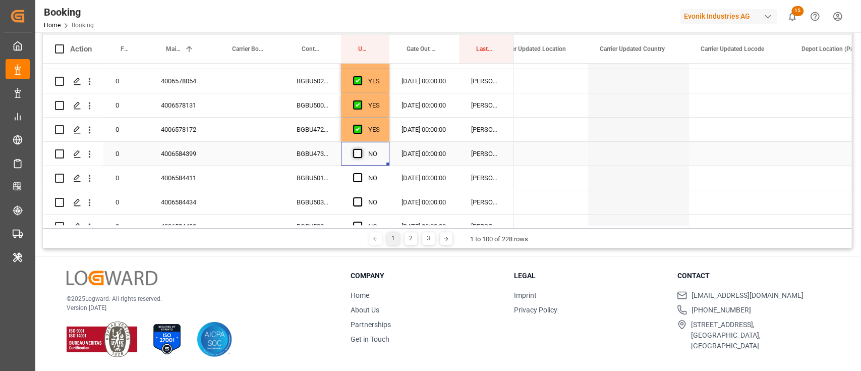
click at [361, 149] on input "Press SPACE to select this row." at bounding box center [361, 149] width 0 height 0
click at [339, 183] on div "BGBU5019727" at bounding box center [312, 178] width 56 height 24
click at [363, 174] on div "Press SPACE to select this row." at bounding box center [360, 177] width 15 height 23
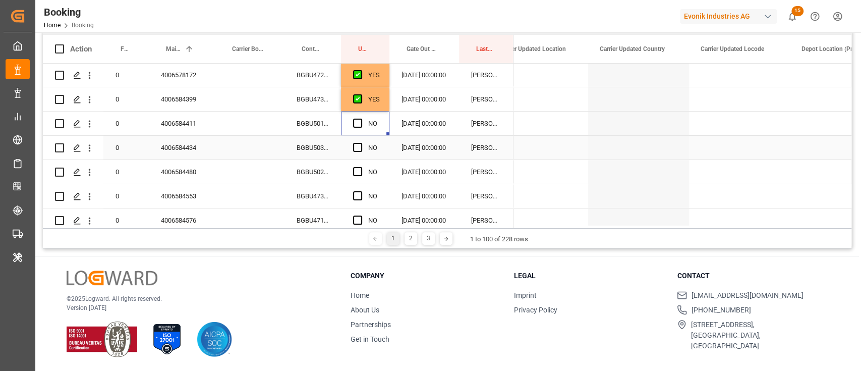
scroll to position [134, 0]
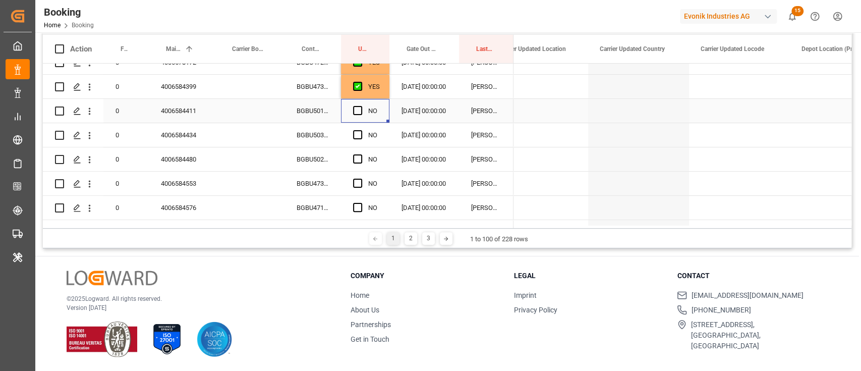
click at [352, 111] on div "NO" at bounding box center [365, 111] width 48 height 24
click at [352, 110] on div "NO" at bounding box center [365, 111] width 48 height 24
click at [330, 136] on div "BGBU5034742" at bounding box center [312, 135] width 56 height 24
click at [353, 109] on span "Press SPACE to select this row." at bounding box center [357, 110] width 9 height 9
click at [361, 106] on input "Press SPACE to select this row." at bounding box center [361, 106] width 0 height 0
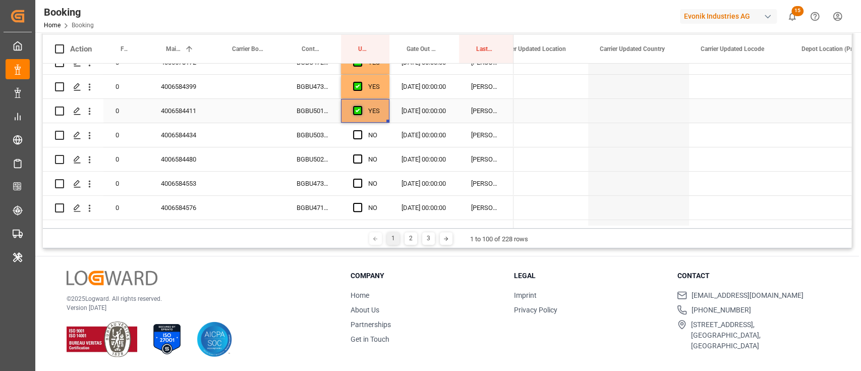
click at [356, 112] on span "Press SPACE to select this row." at bounding box center [357, 110] width 9 height 9
click at [361, 106] on input "Press SPACE to select this row." at bounding box center [361, 106] width 0 height 0
click at [357, 111] on span "Press SPACE to select this row." at bounding box center [357, 110] width 9 height 9
click at [361, 106] on input "Press SPACE to select this row." at bounding box center [361, 106] width 0 height 0
click at [341, 127] on div "NO" at bounding box center [365, 135] width 48 height 24
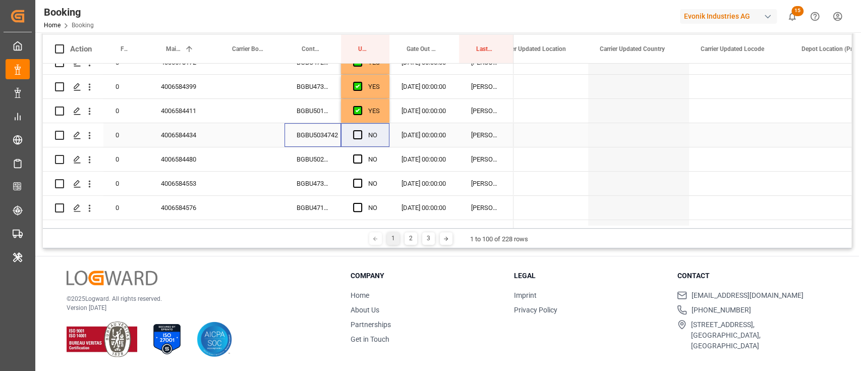
click at [324, 134] on div "BGBU5034742" at bounding box center [312, 135] width 56 height 24
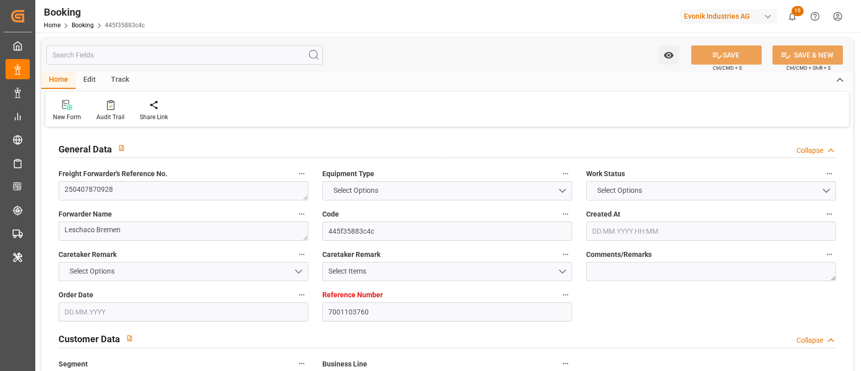
type input "7001103760"
type input "9780469"
type input "9717204"
type input "Maersk"
type input "Maersk Line AS"
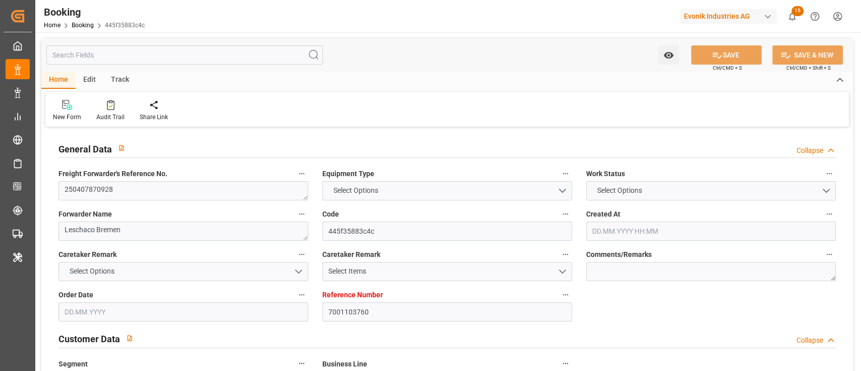
type input "NLRTM"
type input "THLCH"
type input "47"
type input "SGSIN"
type input "0"
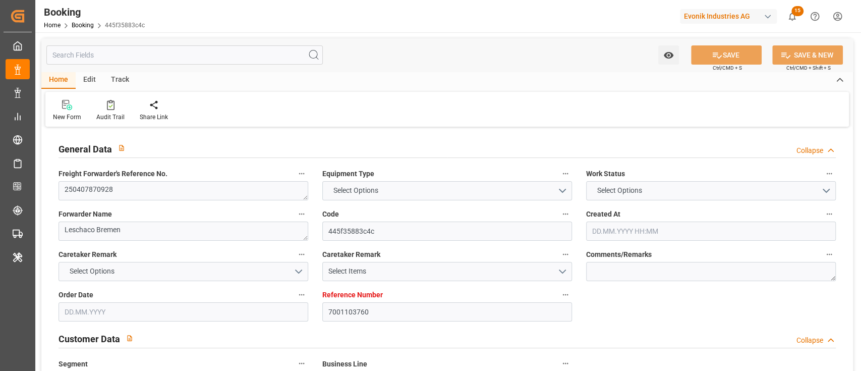
type input "-39"
type input "NLRTM"
type input "THLCH"
type input "9641235"
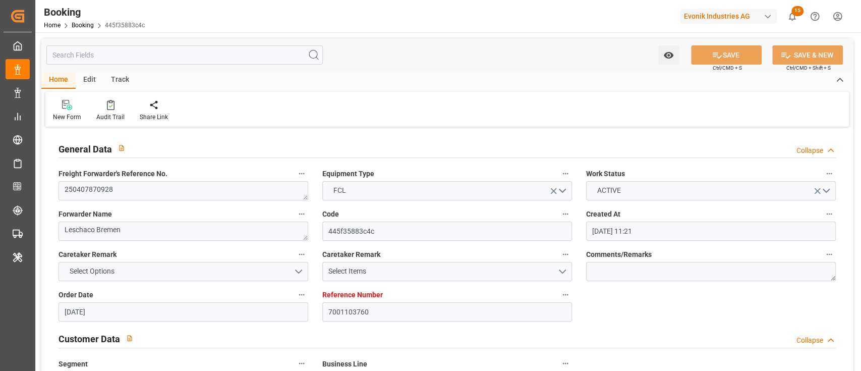
type input "[DATE] 11:21"
type input "[DATE]"
type input "[DATE] 00:00"
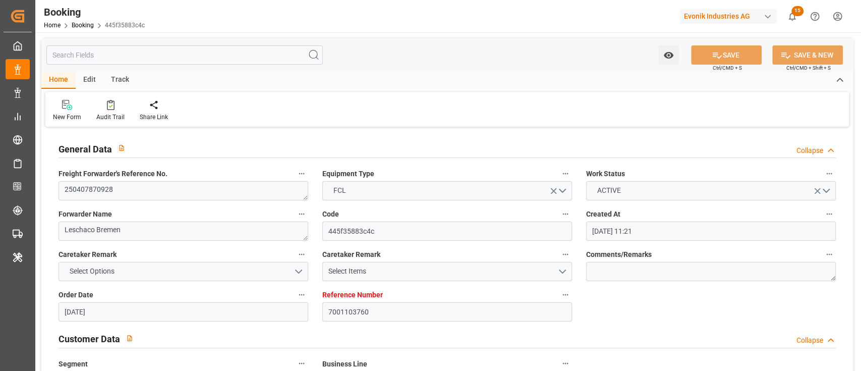
type input "[DATE] 00:00"
type input "[DATE]"
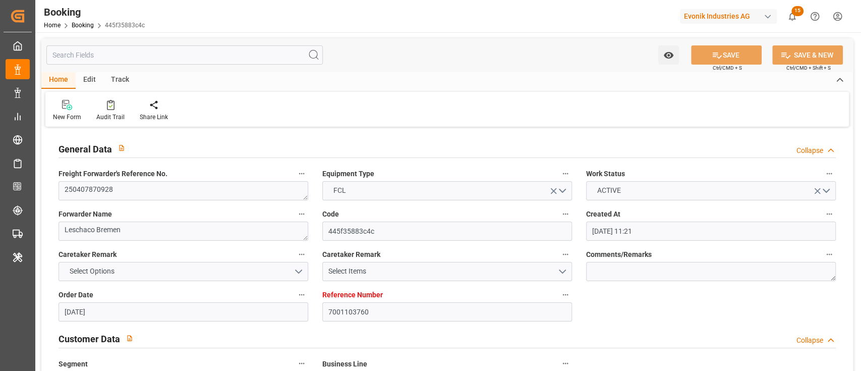
type input "[DATE] 05:30"
type input "07.04.2025 14:06"
type input "[DATE] 00:00"
type input "[DATE]"
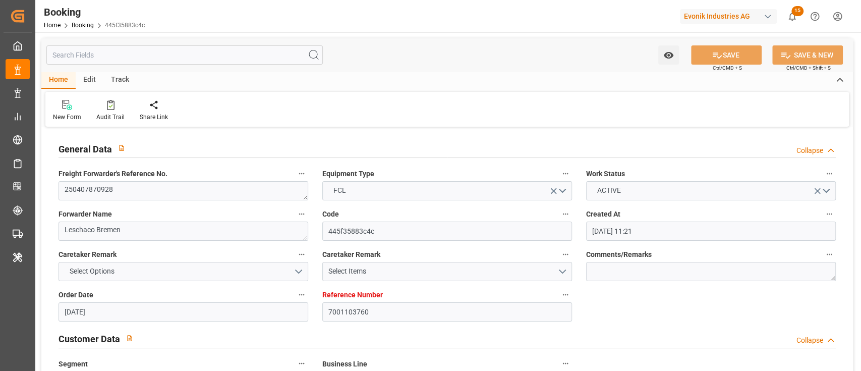
type input "30.05.2025 21:08"
type input "18.05.2025 00:00"
type input "19.05.2025 00:00"
type input "19.05.2025 03:42"
type input "27.05.2025 00:00"
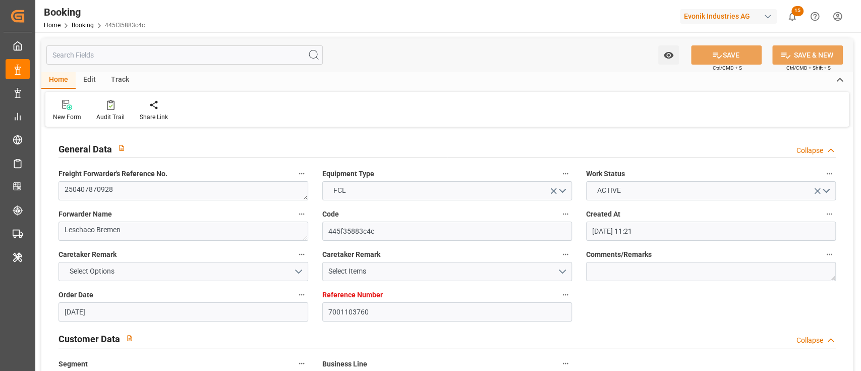
type input "25.05.2025 00:00"
type input "25.05.2025 23:23"
type input "31.05.2025 23:28"
type input "14.04.2025"
type input "18.08.2025 05:21"
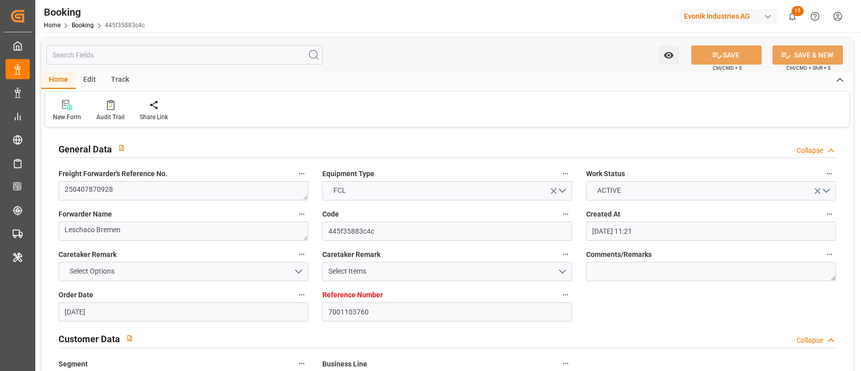
type input "18.08.2025"
type input "12.04.2025 16:37"
type input "13.04.2025 06:46"
type input "19.05.2025 02:03"
type input "19.05.2025 23:39"
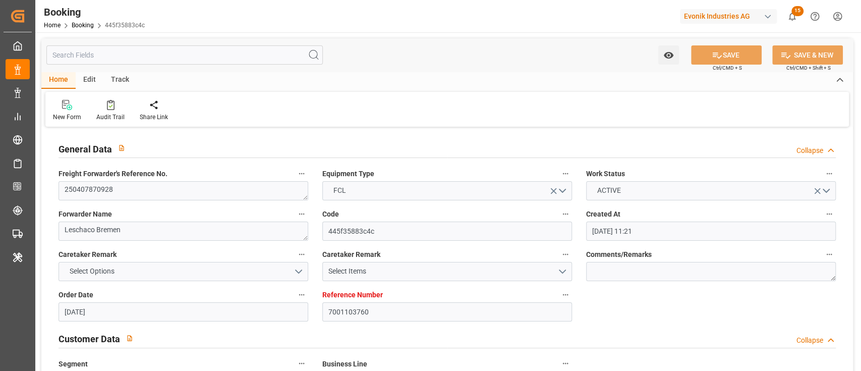
type input "25.05.2025 07:54"
type input "26.05.2025 00:13"
type input "31.05.2025 23:25"
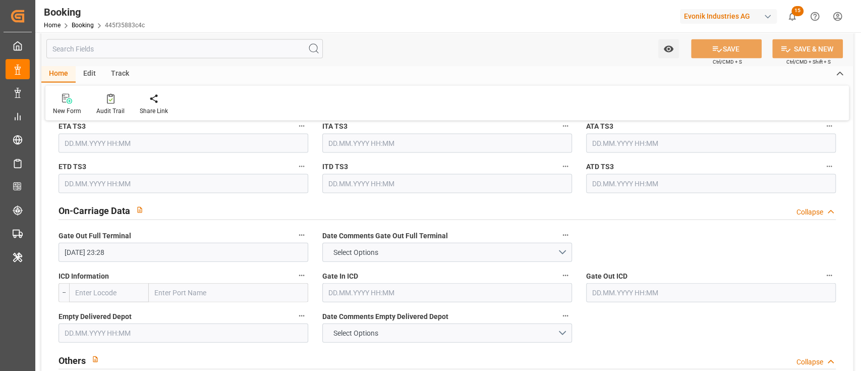
scroll to position [1479, 0]
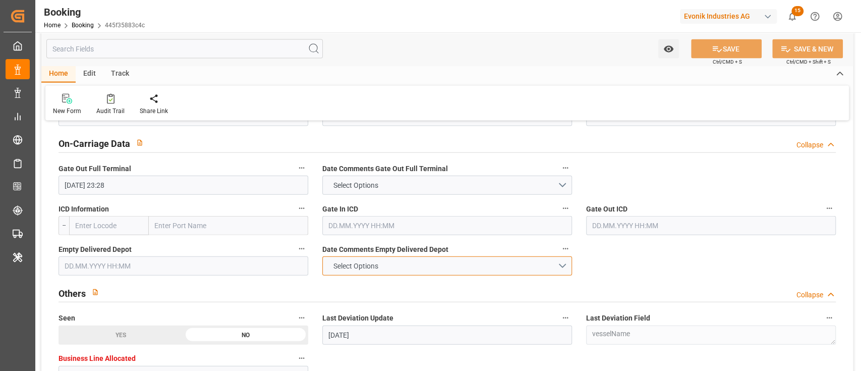
click at [361, 261] on span "Select Options" at bounding box center [355, 266] width 55 height 11
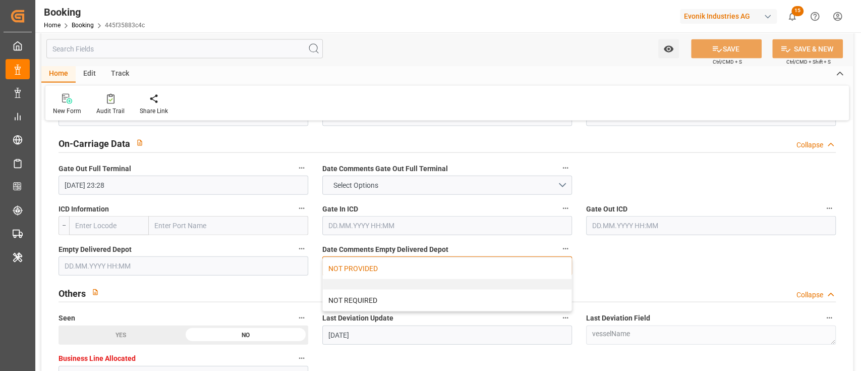
click at [363, 267] on div "NOT PROVIDED" at bounding box center [447, 268] width 249 height 21
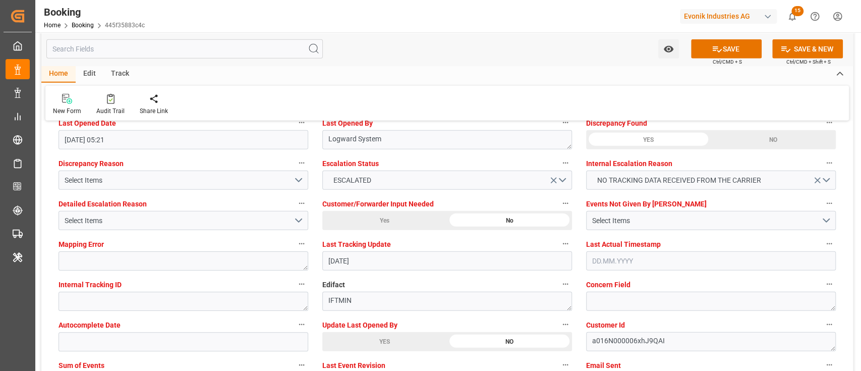
scroll to position [1882, 0]
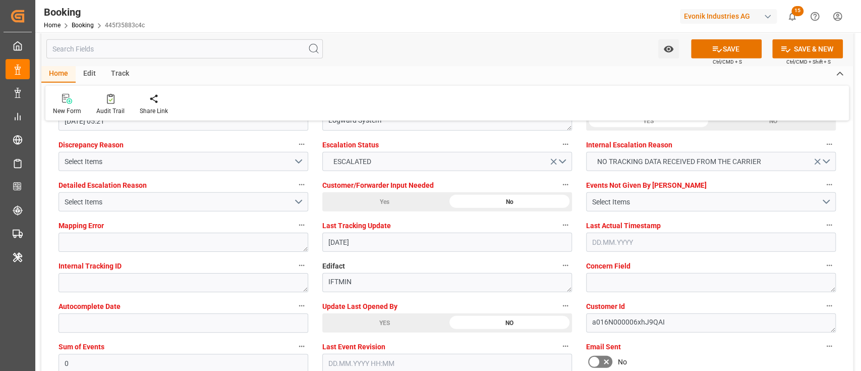
click at [345, 151] on label "Escalation Status" at bounding box center [447, 145] width 250 height 14
click at [559, 151] on button "Escalation Status" at bounding box center [565, 144] width 13 height 13
click at [222, 202] on div at bounding box center [430, 185] width 861 height 371
click at [222, 202] on div "Select Items" at bounding box center [179, 202] width 229 height 11
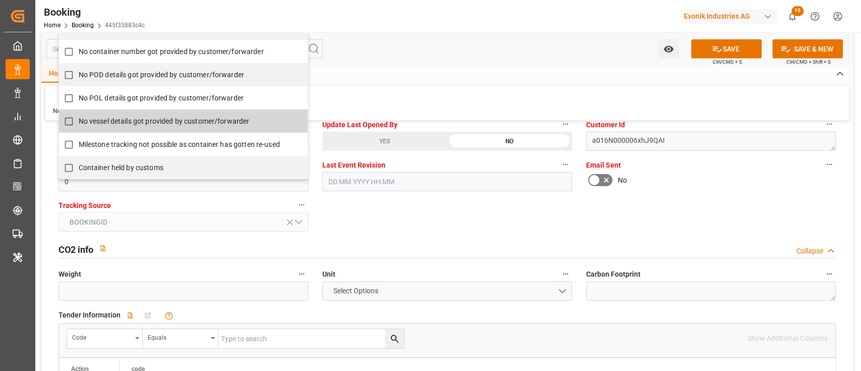
scroll to position [2017, 0]
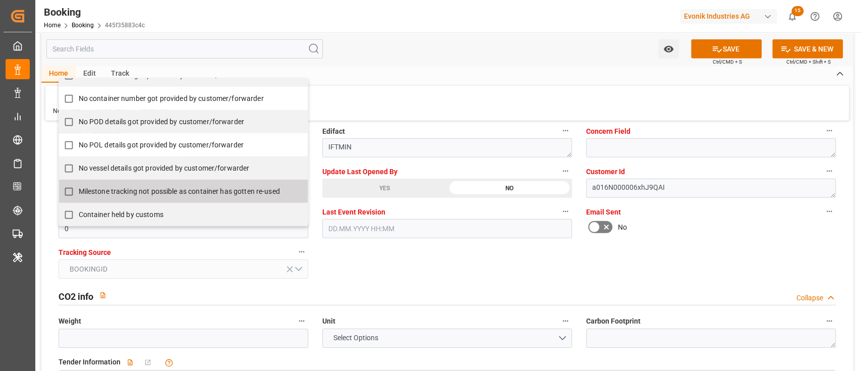
click at [173, 191] on span "Milestone tracking not possible as container has gotten re-used" at bounding box center [179, 191] width 201 height 8
checkbox input "true"
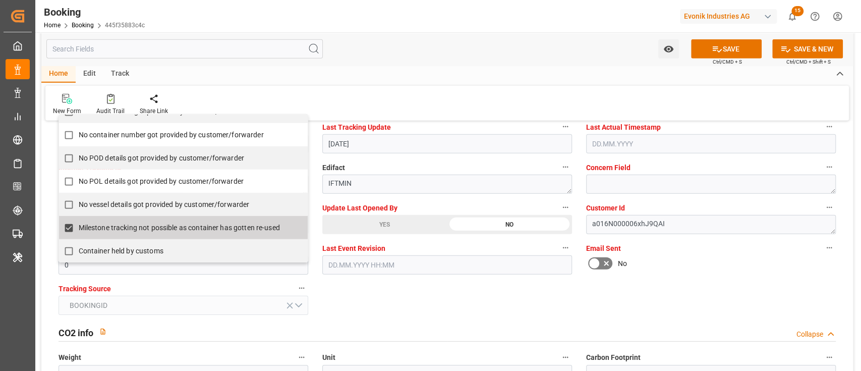
scroll to position [1882, 0]
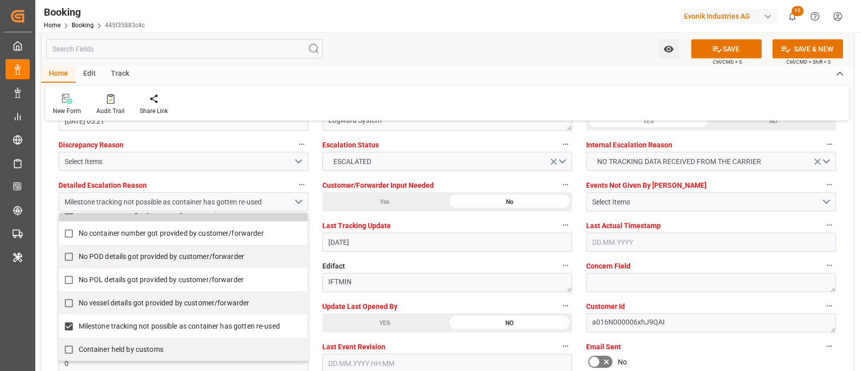
click at [257, 179] on label "Detailed Escalation Reason" at bounding box center [183, 185] width 250 height 14
click at [295, 179] on button "Detailed Escalation Reason" at bounding box center [301, 184] width 13 height 13
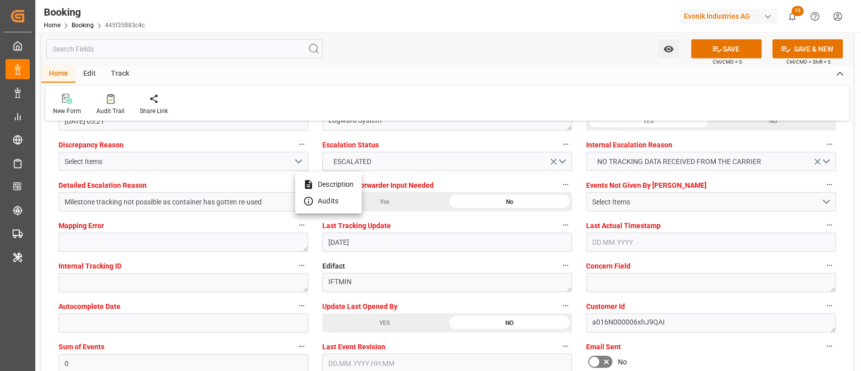
click at [124, 361] on div at bounding box center [430, 185] width 861 height 371
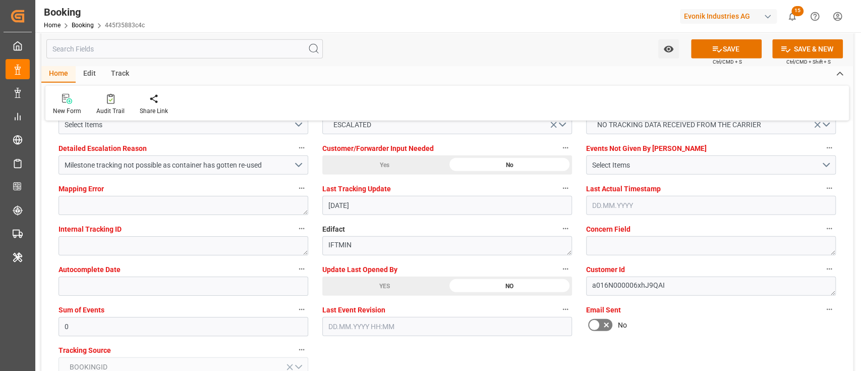
scroll to position [1950, 0]
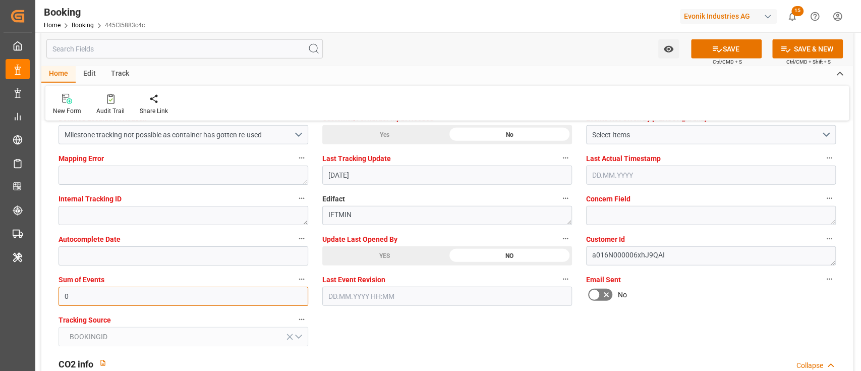
click at [124, 286] on input "0" at bounding box center [183, 295] width 250 height 19
click at [124, 287] on input "0" at bounding box center [183, 295] width 250 height 19
type input "4096"
click at [405, 245] on label "Update Last Opened By" at bounding box center [447, 239] width 250 height 14
click at [559, 245] on button "Update Last Opened By" at bounding box center [565, 238] width 13 height 13
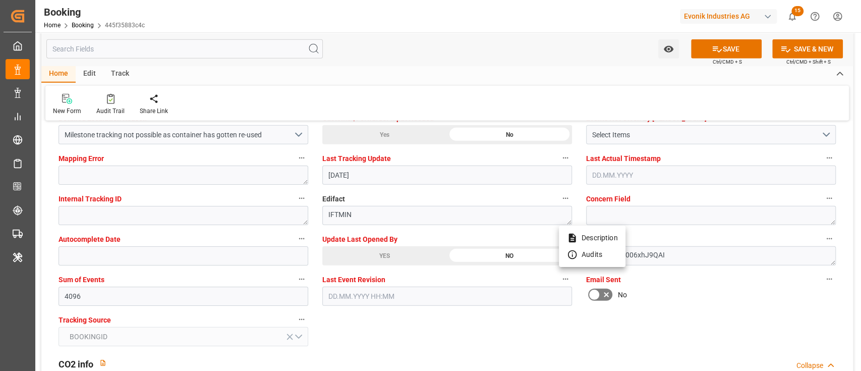
click at [405, 249] on div at bounding box center [430, 185] width 861 height 371
click at [405, 250] on body "Created by potrace 1.15, written by Peter Selinger 2001-2017 Created by potrace…" at bounding box center [430, 185] width 861 height 371
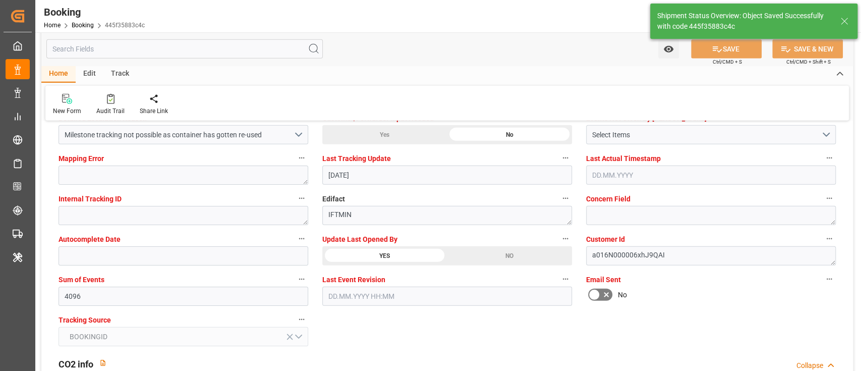
type textarea "Shyam Preethi"
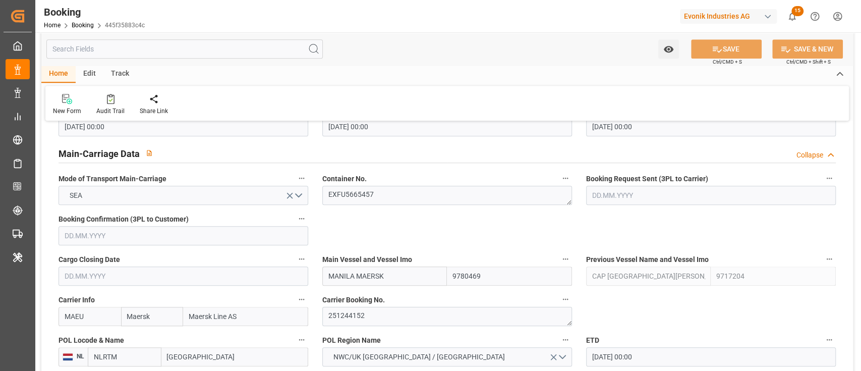
scroll to position [134, 0]
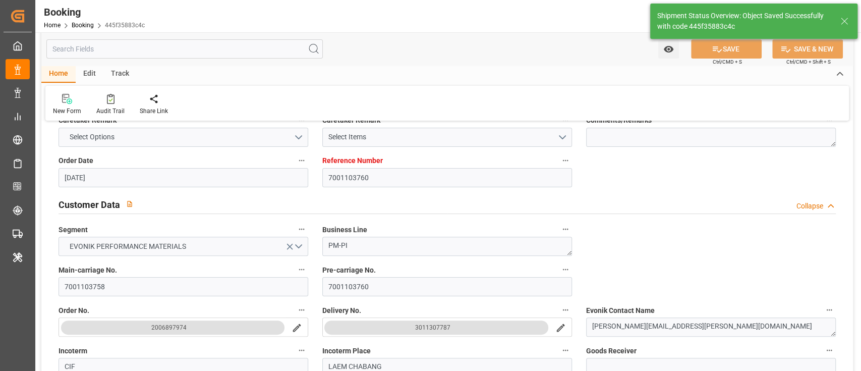
type input "18.08.2025 09:44"
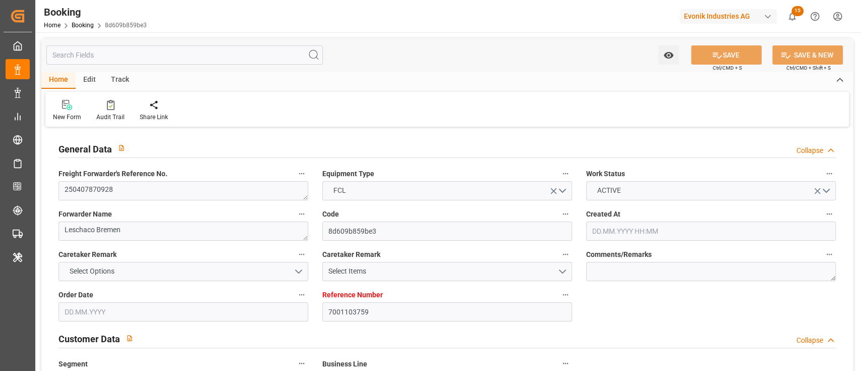
type input "7001103759"
type input "9780469"
type input "9717204"
type input "Maersk"
type input "Maersk Line AS"
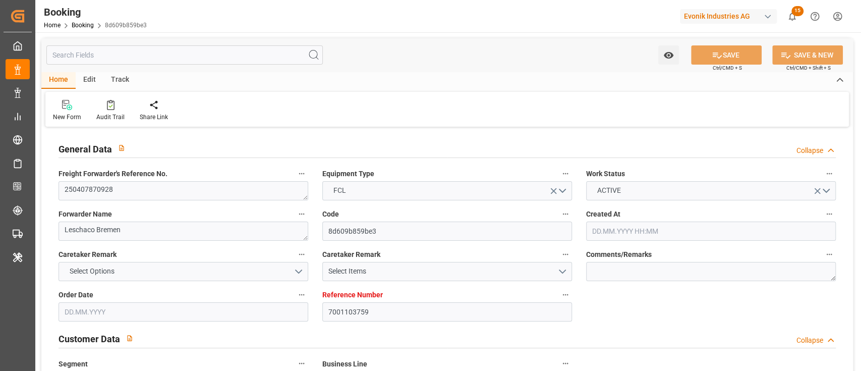
type input "NLRTM"
type input "THLCH"
type input "47"
type input "SGSIN"
type input "0"
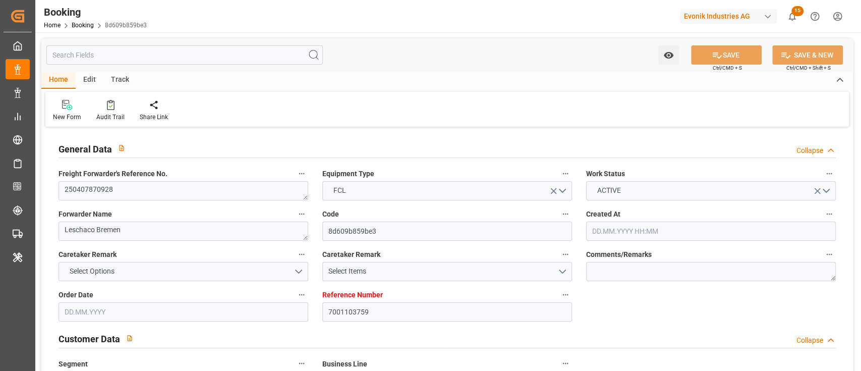
type input "-39"
type input "NLRTM"
type input "THLCH"
type input "9641235"
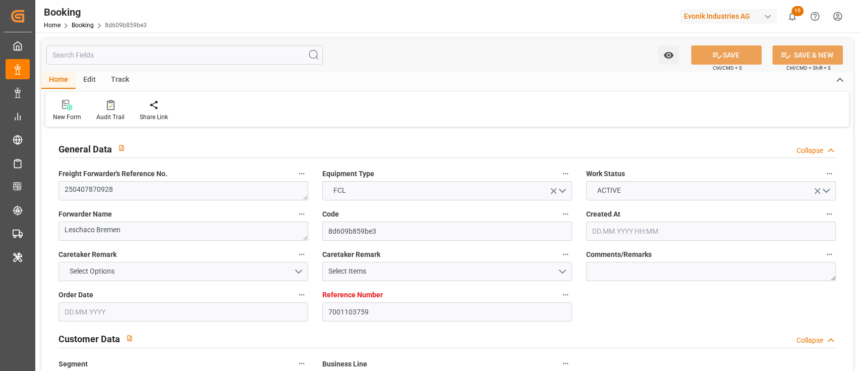
type input "[DATE] 11:21"
type input "[DATE]"
type input "08.04.2025 00:00"
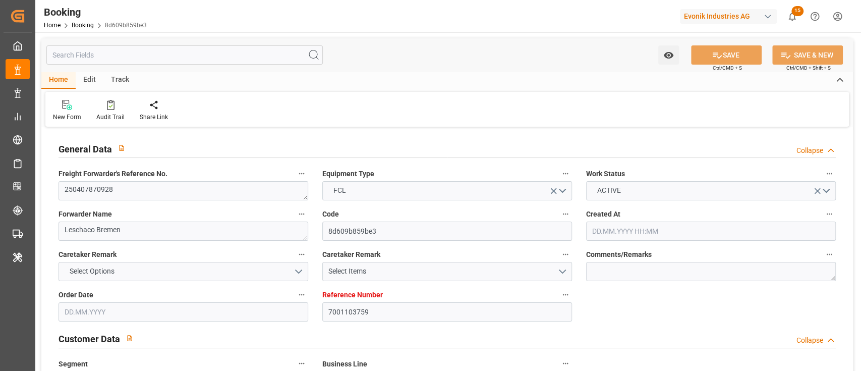
type input "08.04.2025 00:00"
type input "12.04.2025 00:00"
type input "14.04.2025 00:00"
type input "13.04.2025"
type input "13.04.2025 05:30"
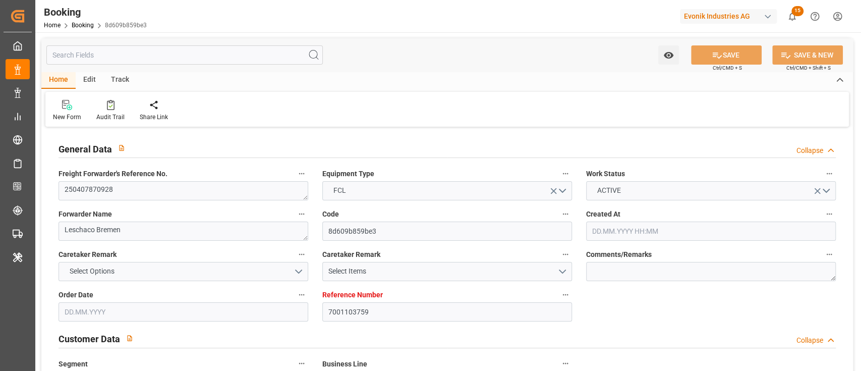
type input "07.04.2025 15:32"
type input "30.05.2025 00:00"
type input "21.05.2025 00:00"
type input "21.05.2025"
type input "30.05.2025 21:08"
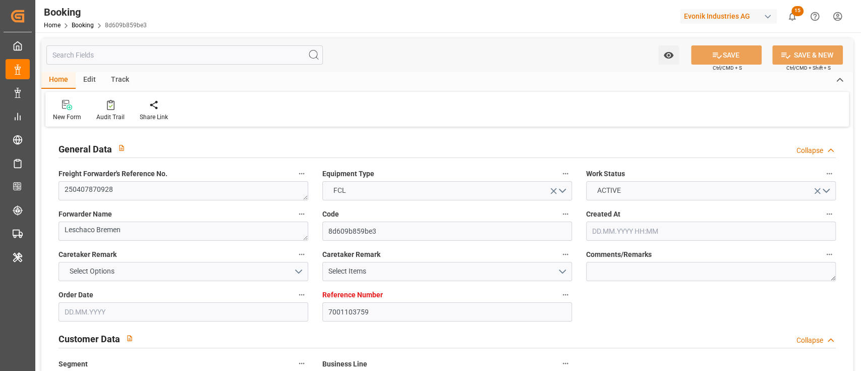
type input "18.05.2025 00:00"
type input "19.05.2025 00:00"
type input "19.05.2025 03:42"
type input "27.05.2025 00:00"
type input "25.05.2025 00:00"
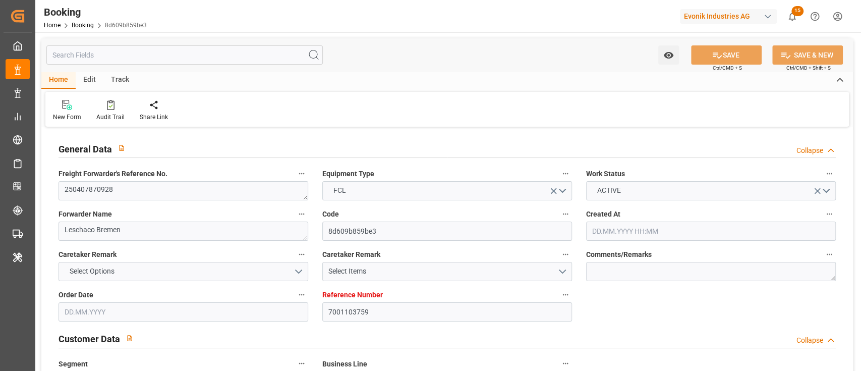
type input "25.05.2025 23:23"
type input "31.05.2025 23:30"
type input "14.04.2025"
type input "18.08.2025 05:21"
type input "18.08.2025"
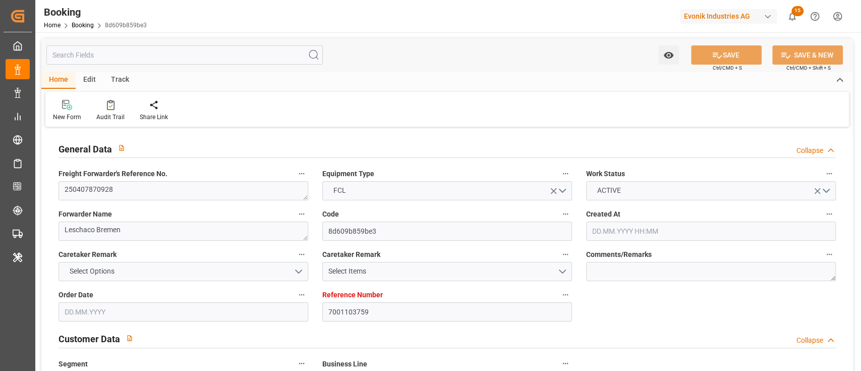
type input "12.04.2025 16:26"
type input "13.04.2025 06:46"
type input "19.05.2025 02:03"
type input "20.05.2025 00:04"
type input "25.05.2025 08:04"
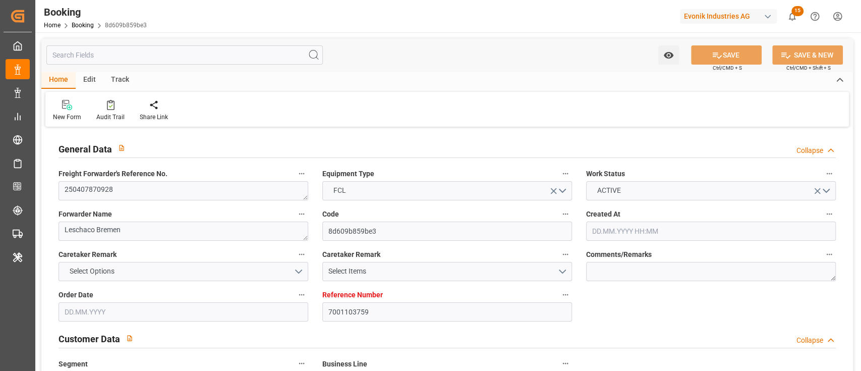
type input "26.05.2025 00:13"
type input "31.05.2025 23:27"
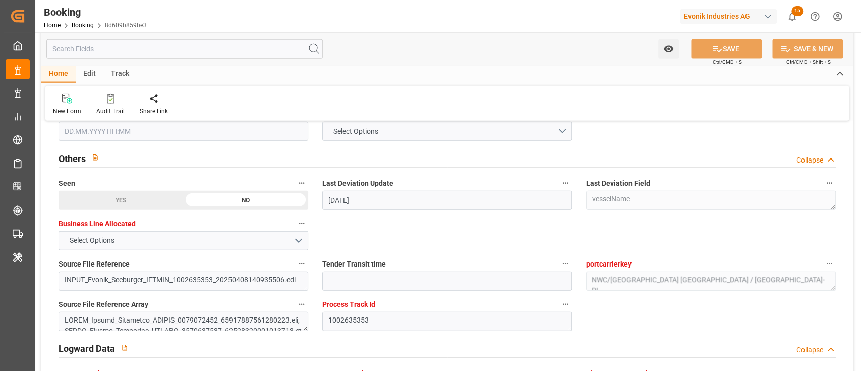
scroll to position [1546, 0]
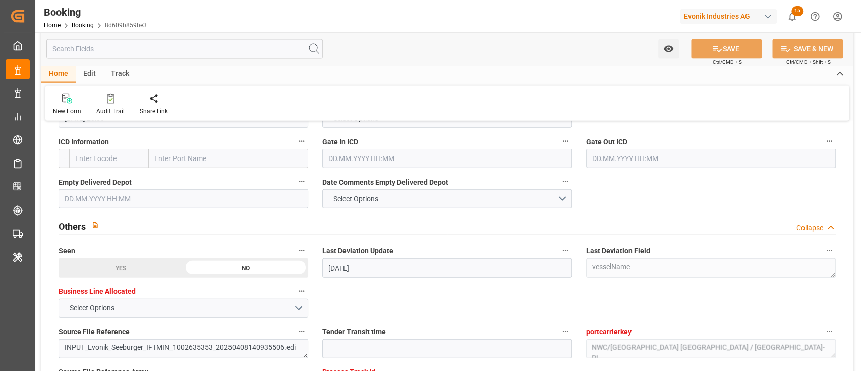
click at [395, 183] on span "Date Comments Empty Delivered Depot" at bounding box center [385, 182] width 126 height 11
click at [559, 183] on button "Date Comments Empty Delivered Depot" at bounding box center [565, 181] width 13 height 13
click at [395, 184] on div at bounding box center [430, 185] width 861 height 371
click at [393, 197] on body "Created by potrace 1.15, written by Peter Selinger 2001-2017 Created by potrace…" at bounding box center [430, 185] width 861 height 371
click at [393, 197] on button "Select Options" at bounding box center [447, 198] width 250 height 19
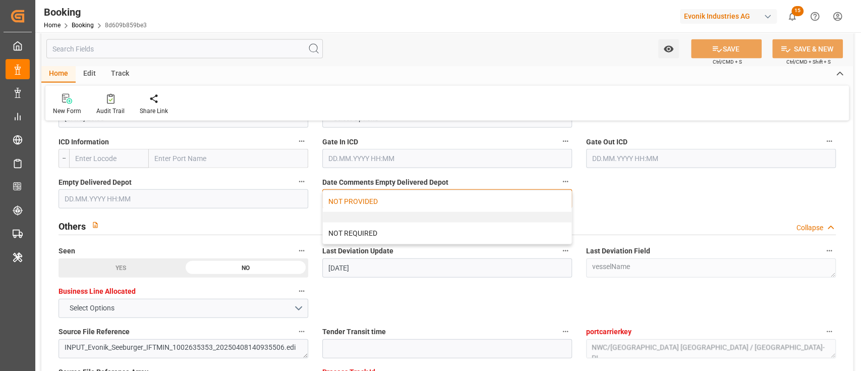
click at [393, 197] on div "NOT PROVIDED" at bounding box center [447, 201] width 249 height 21
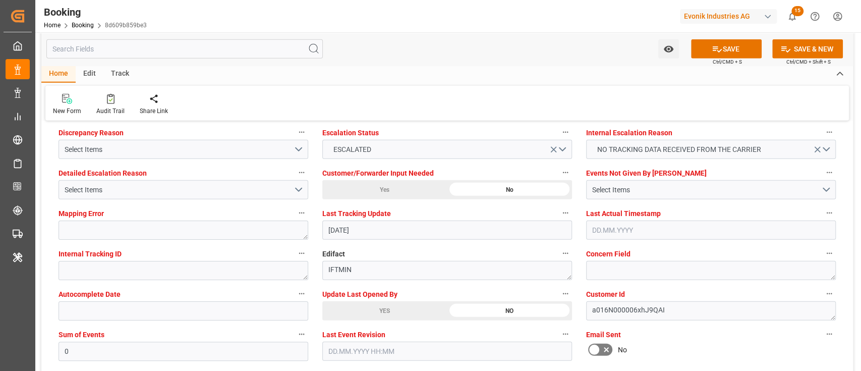
scroll to position [1950, 0]
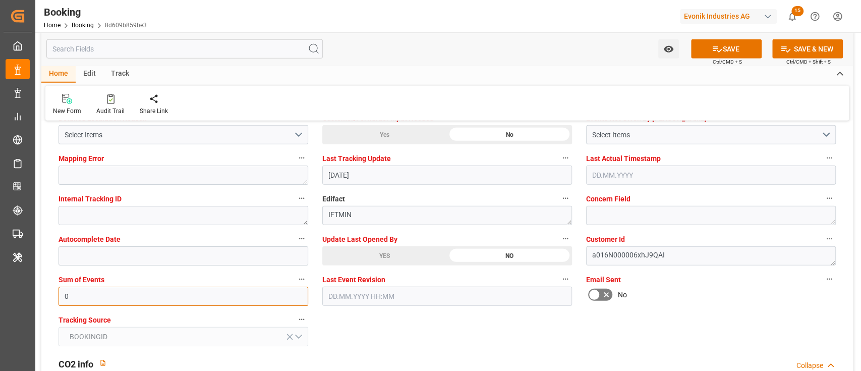
click at [87, 300] on input "0" at bounding box center [183, 295] width 250 height 19
click at [87, 299] on input "0" at bounding box center [183, 295] width 250 height 19
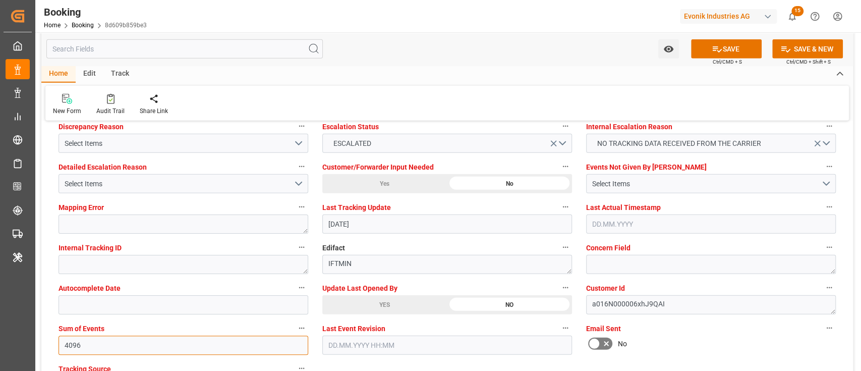
scroll to position [1882, 0]
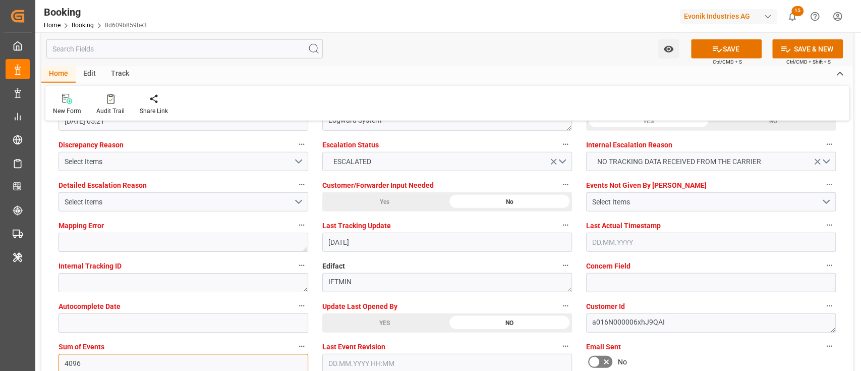
type input "4096"
click at [155, 211] on div "Detailed Escalation Reason Select Items" at bounding box center [183, 194] width 264 height 40
click at [157, 208] on button "Select Items" at bounding box center [183, 201] width 250 height 19
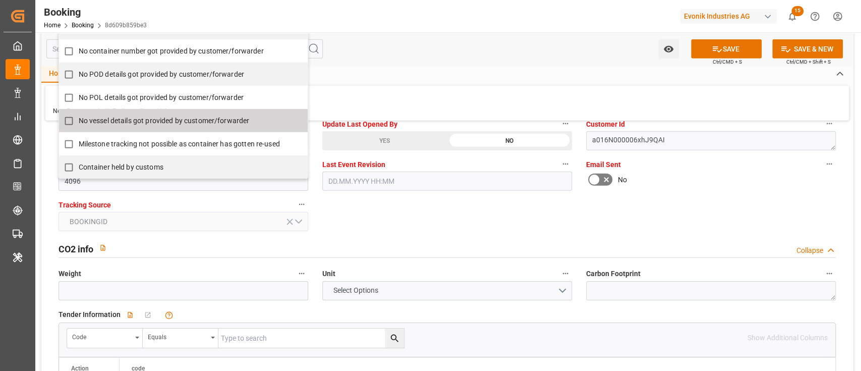
scroll to position [1950, 0]
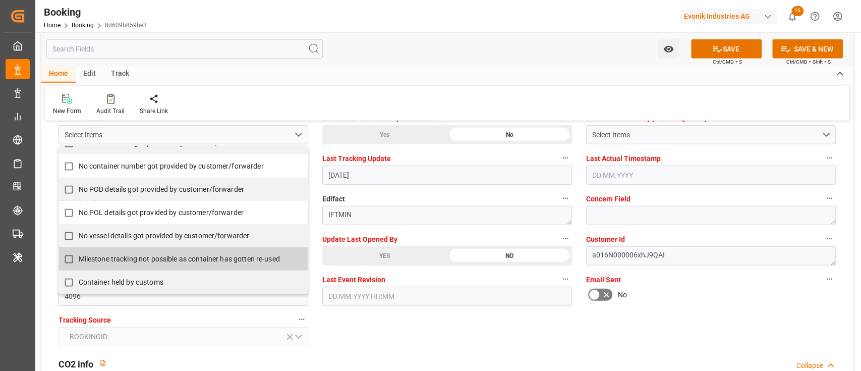
click at [135, 252] on label "Milestone tracking not possible as container has gotten re-used" at bounding box center [178, 259] width 238 height 20
checkbox input "true"
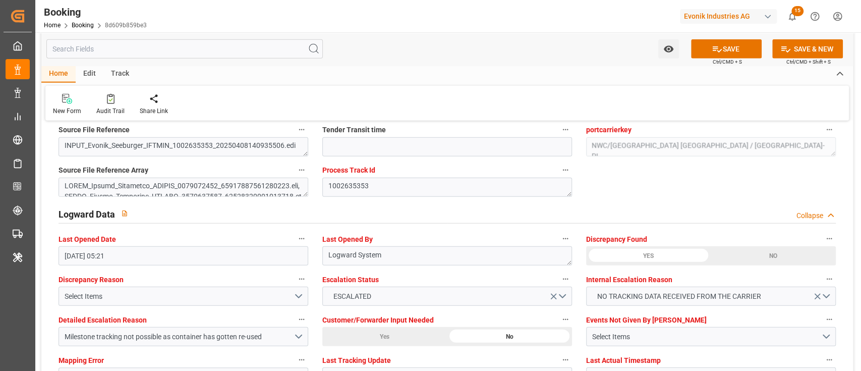
scroll to position [1882, 0]
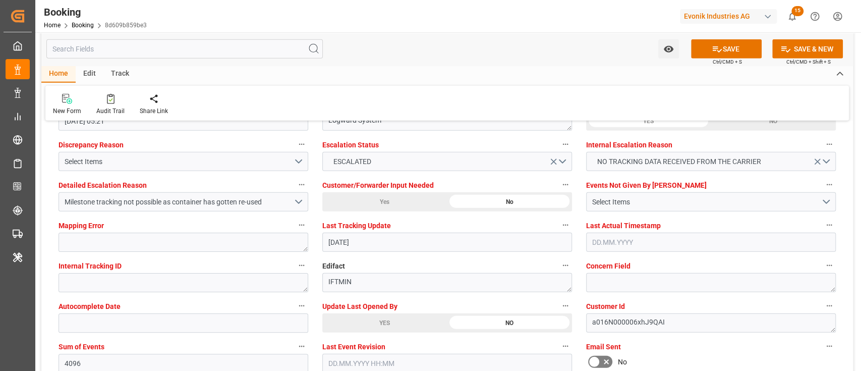
click at [383, 311] on span "Update Last Opened By" at bounding box center [359, 306] width 75 height 11
click at [559, 311] on button "Update Last Opened By" at bounding box center [565, 305] width 13 height 13
click at [381, 313] on div at bounding box center [430, 185] width 861 height 371
click at [366, 319] on body "Created by potrace 1.15, written by Peter Selinger 2001-2017 Created by potrace…" at bounding box center [430, 185] width 861 height 371
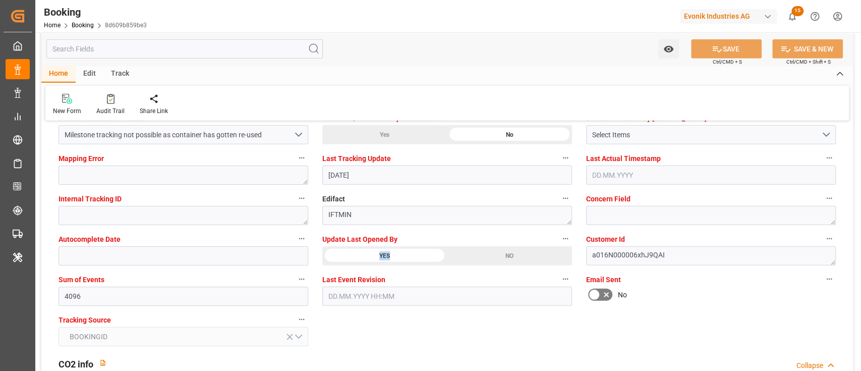
scroll to position [1807, 0]
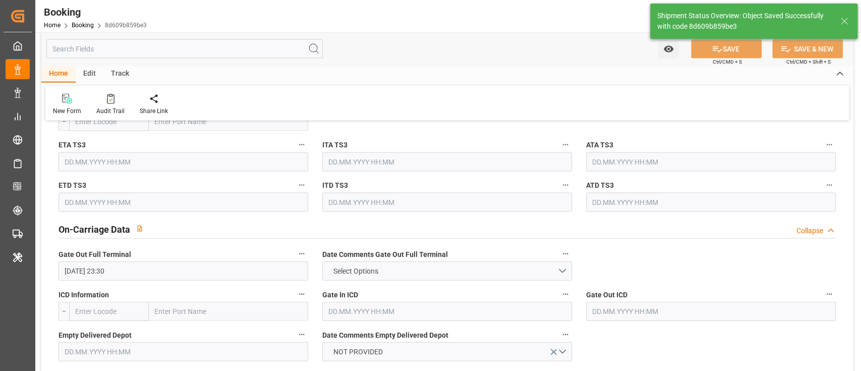
type textarea "Shyam Preethi"
type input "18.08.2025 09:44"
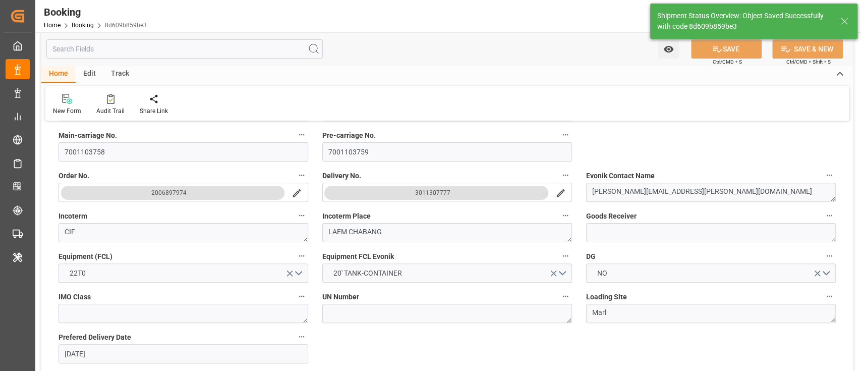
scroll to position [0, 0]
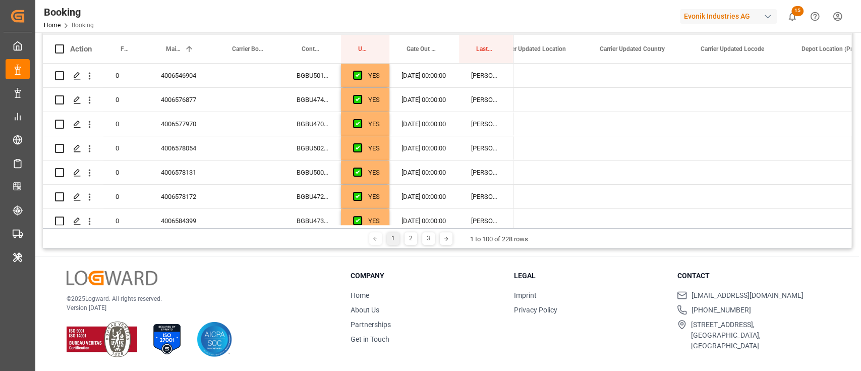
scroll to position [0, 4612]
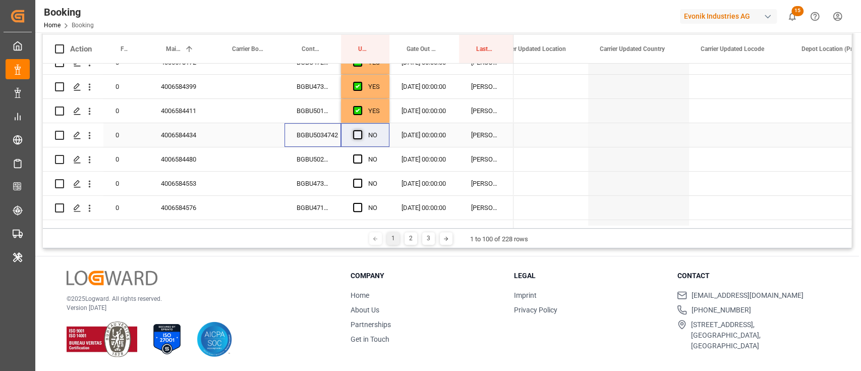
click at [359, 133] on span "Press SPACE to select this row." at bounding box center [357, 134] width 9 height 9
click at [361, 130] on input "Press SPACE to select this row." at bounding box center [361, 130] width 0 height 0
click at [333, 163] on div "BGBU5024873" at bounding box center [312, 159] width 56 height 24
click at [357, 159] on span "Press SPACE to select this row." at bounding box center [357, 158] width 9 height 9
click at [361, 154] on input "Press SPACE to select this row." at bounding box center [361, 154] width 0 height 0
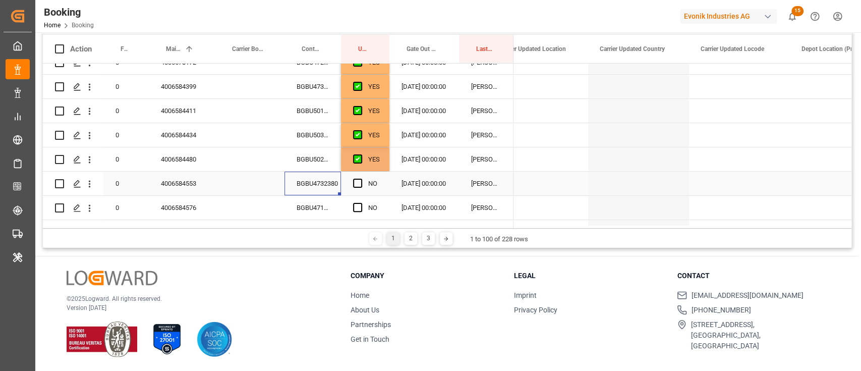
click at [331, 188] on div "BGBU4732380" at bounding box center [312, 183] width 56 height 24
click at [359, 183] on span "Press SPACE to select this row." at bounding box center [357, 183] width 9 height 9
click at [361, 179] on input "Press SPACE to select this row." at bounding box center [361, 179] width 0 height 0
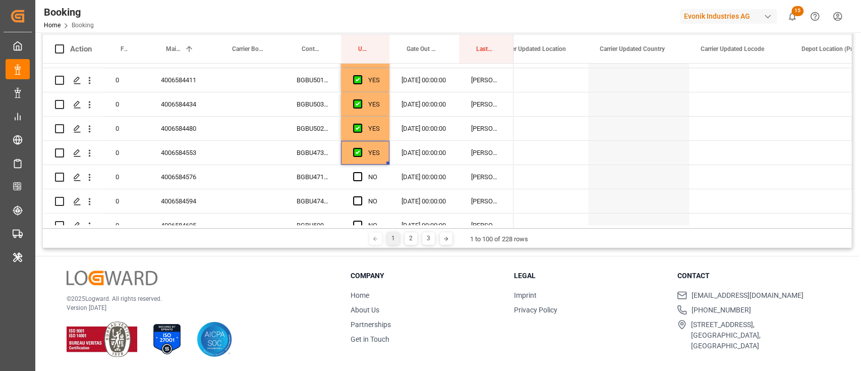
scroll to position [245, 0]
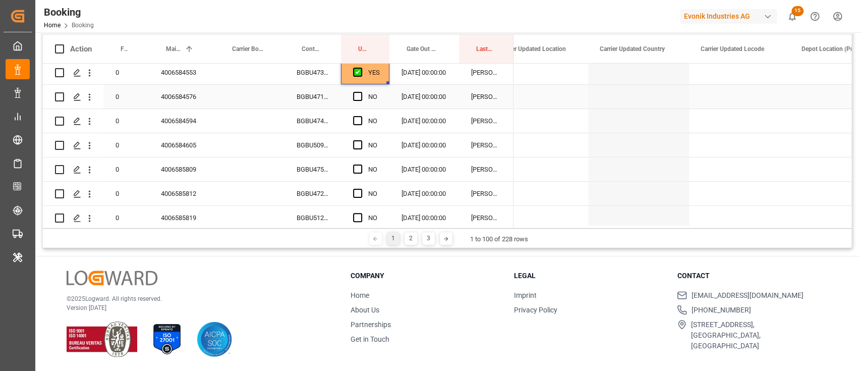
click at [331, 104] on div "BGBU4717209" at bounding box center [312, 97] width 56 height 24
click at [353, 94] on span "Press SPACE to select this row." at bounding box center [357, 96] width 9 height 9
click at [361, 92] on input "Press SPACE to select this row." at bounding box center [361, 92] width 0 height 0
click at [327, 125] on div "BGBU4740636" at bounding box center [312, 121] width 56 height 24
drag, startPoint x: 361, startPoint y: 127, endPoint x: 357, endPoint y: 121, distance: 7.3
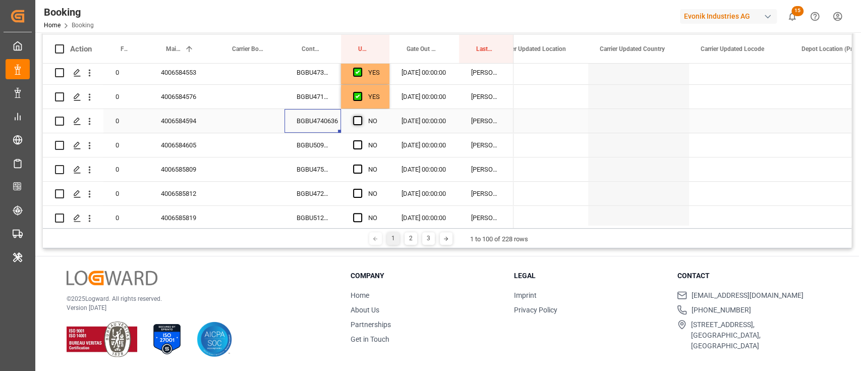
click at [360, 127] on div "Press SPACE to select this row." at bounding box center [360, 120] width 15 height 23
click at [356, 121] on span "Press SPACE to select this row." at bounding box center [357, 120] width 9 height 9
click at [361, 116] on input "Press SPACE to select this row." at bounding box center [361, 116] width 0 height 0
click at [331, 138] on div "BGBU5098963" at bounding box center [312, 145] width 56 height 24
drag, startPoint x: 351, startPoint y: 137, endPoint x: 356, endPoint y: 144, distance: 8.7
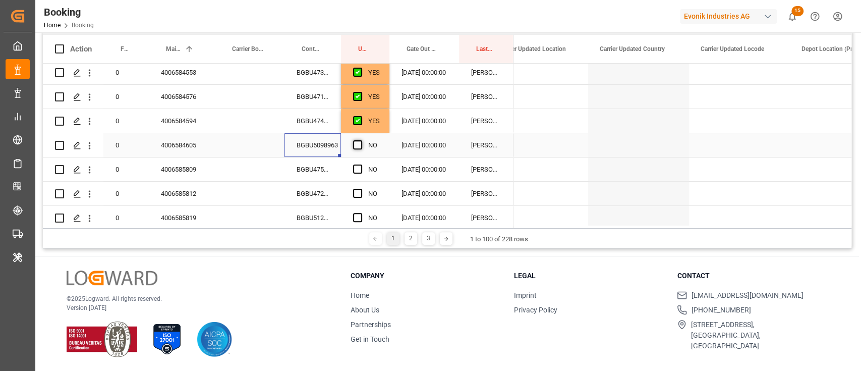
click at [351, 138] on div "NO" at bounding box center [365, 145] width 48 height 24
click at [357, 144] on span "Press SPACE to select this row." at bounding box center [357, 144] width 9 height 9
click at [361, 140] on input "Press SPACE to select this row." at bounding box center [361, 140] width 0 height 0
click at [343, 161] on div "NO" at bounding box center [365, 169] width 48 height 24
click at [324, 167] on div "BGBU4752278" at bounding box center [312, 169] width 56 height 24
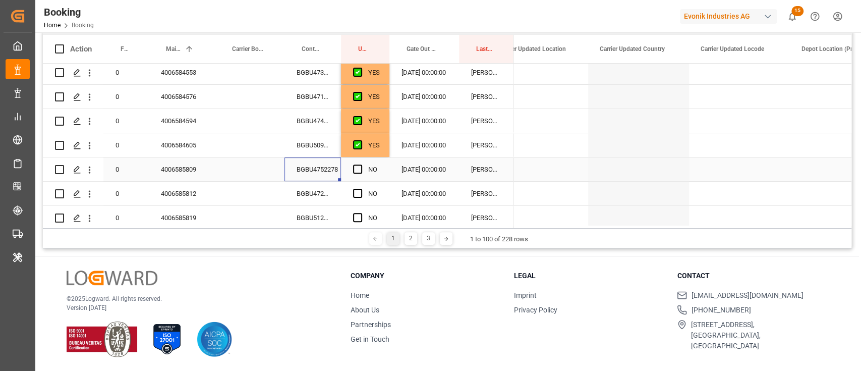
click at [349, 176] on div "NO" at bounding box center [365, 169] width 48 height 24
click at [355, 166] on span "Press SPACE to select this row." at bounding box center [357, 168] width 9 height 9
click at [361, 164] on input "Press SPACE to select this row." at bounding box center [361, 164] width 0 height 0
click at [315, 196] on div "BGBU4729597" at bounding box center [312, 194] width 56 height 24
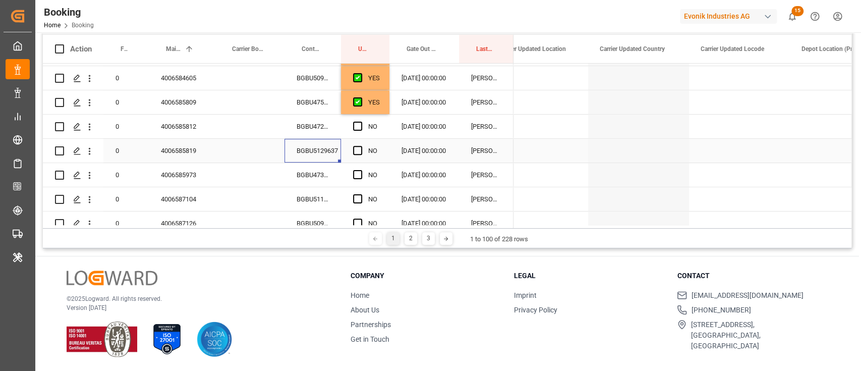
click at [311, 140] on div "BGBU5129637" at bounding box center [312, 151] width 56 height 24
click at [357, 127] on span "Press SPACE to select this row." at bounding box center [357, 126] width 9 height 9
click at [361, 122] on input "Press SPACE to select this row." at bounding box center [361, 122] width 0 height 0
click at [359, 146] on span "Press SPACE to select this row." at bounding box center [357, 150] width 9 height 9
click at [361, 146] on input "Press SPACE to select this row." at bounding box center [361, 146] width 0 height 0
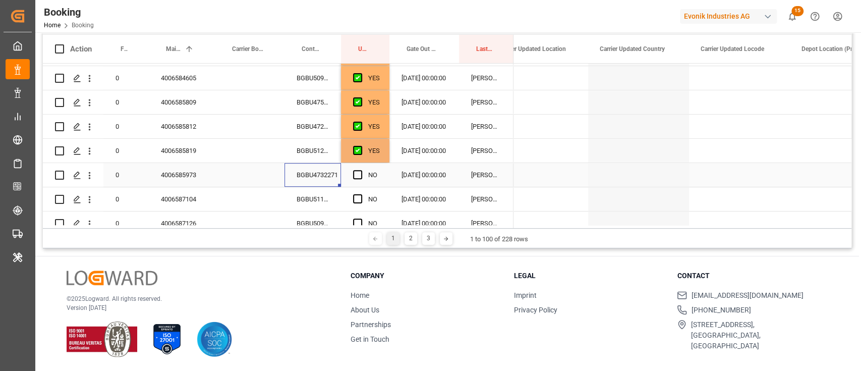
click at [329, 175] on div "BGBU4732271" at bounding box center [312, 175] width 56 height 24
click at [356, 173] on span "Press SPACE to select this row." at bounding box center [357, 174] width 9 height 9
click at [361, 170] on input "Press SPACE to select this row." at bounding box center [361, 170] width 0 height 0
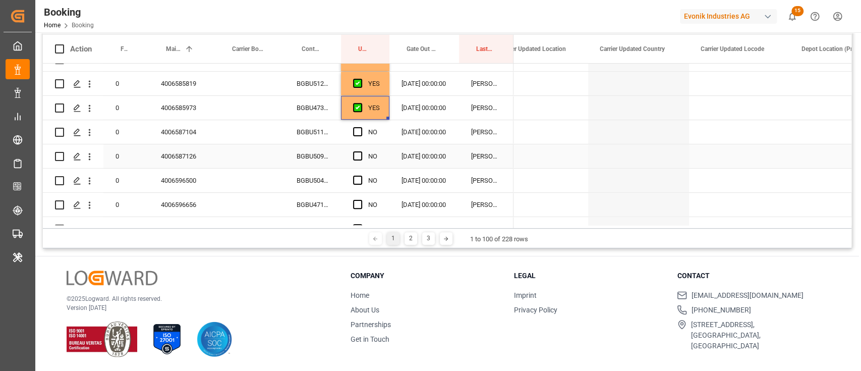
click at [327, 143] on div "BGBU5111258" at bounding box center [312, 132] width 56 height 24
click at [355, 135] on span "Press SPACE to select this row." at bounding box center [357, 131] width 9 height 9
click at [361, 127] on input "Press SPACE to select this row." at bounding box center [361, 127] width 0 height 0
click at [305, 150] on div "BGBU5090108" at bounding box center [312, 156] width 56 height 24
click at [358, 159] on span "Press SPACE to select this row." at bounding box center [357, 155] width 9 height 9
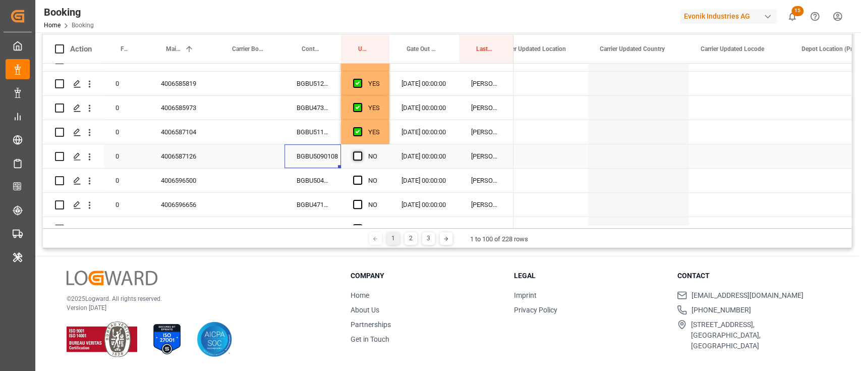
click at [361, 151] on input "Press SPACE to select this row." at bounding box center [361, 151] width 0 height 0
click at [331, 183] on div "BGBU5049439" at bounding box center [312, 180] width 56 height 24
click at [358, 179] on span "Press SPACE to select this row." at bounding box center [357, 179] width 9 height 9
click at [361, 175] on input "Press SPACE to select this row." at bounding box center [361, 175] width 0 height 0
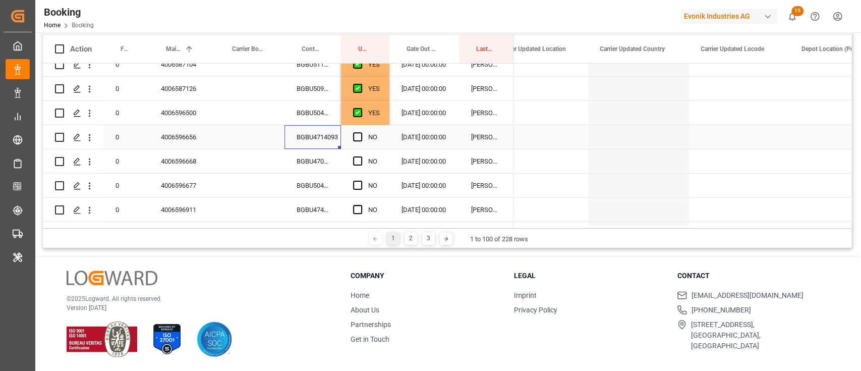
click at [323, 134] on div "BGBU4714093" at bounding box center [312, 137] width 56 height 24
click at [355, 136] on span "Press SPACE to select this row." at bounding box center [357, 136] width 9 height 9
click at [361, 132] on input "Press SPACE to select this row." at bounding box center [361, 132] width 0 height 0
click at [336, 164] on div "BGBU4707010" at bounding box center [312, 161] width 56 height 24
click at [360, 163] on span "Press SPACE to select this row." at bounding box center [357, 160] width 9 height 9
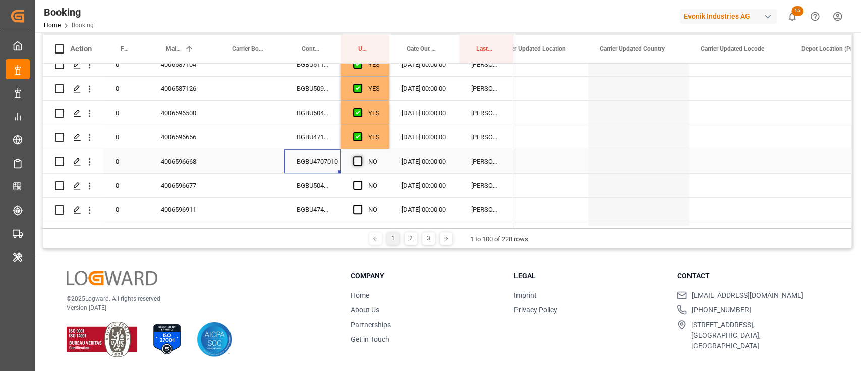
click at [361, 156] on input "Press SPACE to select this row." at bounding box center [361, 156] width 0 height 0
click at [328, 175] on div "BGBU5048509" at bounding box center [312, 185] width 56 height 24
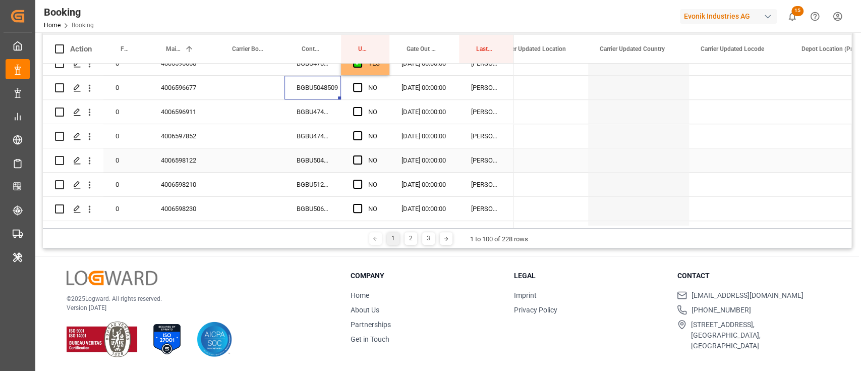
scroll to position [514, 0]
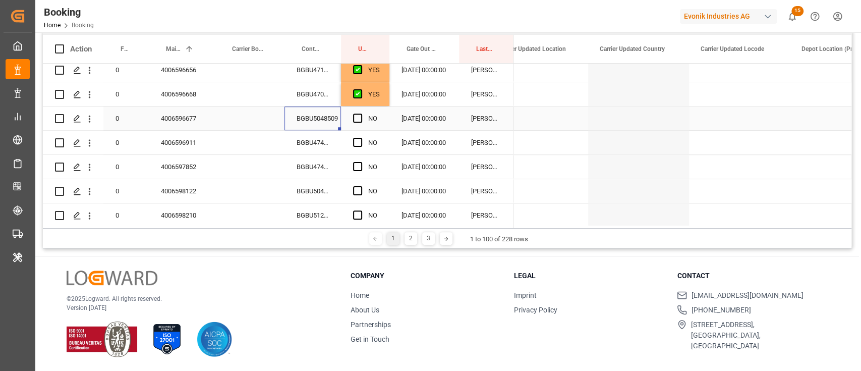
click at [366, 120] on div "Press SPACE to select this row." at bounding box center [360, 118] width 15 height 23
click at [355, 119] on span "Press SPACE to select this row." at bounding box center [357, 117] width 9 height 9
click at [361, 113] on input "Press SPACE to select this row." at bounding box center [361, 113] width 0 height 0
click at [344, 131] on div "NO" at bounding box center [365, 143] width 48 height 24
click at [329, 135] on div "BGBU4747538" at bounding box center [312, 143] width 56 height 24
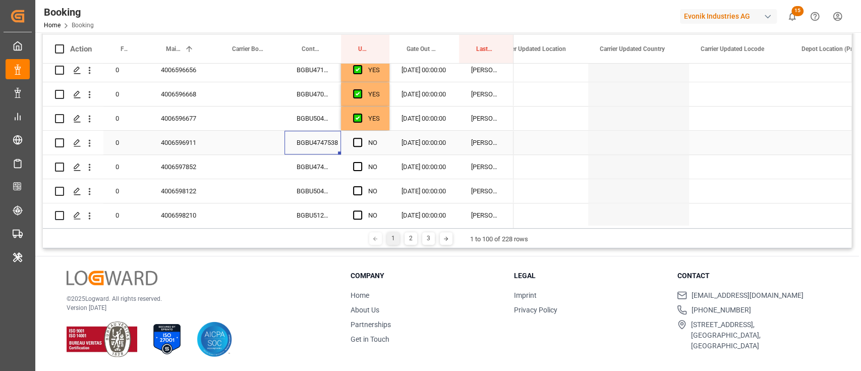
drag, startPoint x: 349, startPoint y: 143, endPoint x: 356, endPoint y: 147, distance: 7.3
click at [350, 143] on div "NO" at bounding box center [365, 143] width 48 height 24
click at [356, 147] on div "Press SPACE to select this row." at bounding box center [360, 142] width 15 height 23
click at [350, 143] on div "NO" at bounding box center [365, 143] width 48 height 24
click at [350, 141] on div "NO" at bounding box center [365, 143] width 48 height 24
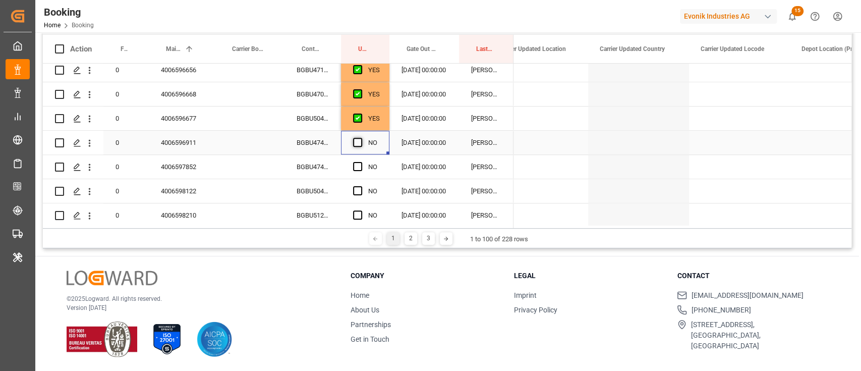
click at [355, 143] on span "Press SPACE to select this row." at bounding box center [357, 142] width 9 height 9
click at [361, 138] on input "Press SPACE to select this row." at bounding box center [361, 138] width 0 height 0
click at [330, 164] on div "BGBU4747780" at bounding box center [312, 167] width 56 height 24
click at [356, 171] on div "Press SPACE to select this row." at bounding box center [360, 166] width 15 height 23
click at [357, 166] on span "Press SPACE to select this row." at bounding box center [357, 166] width 9 height 9
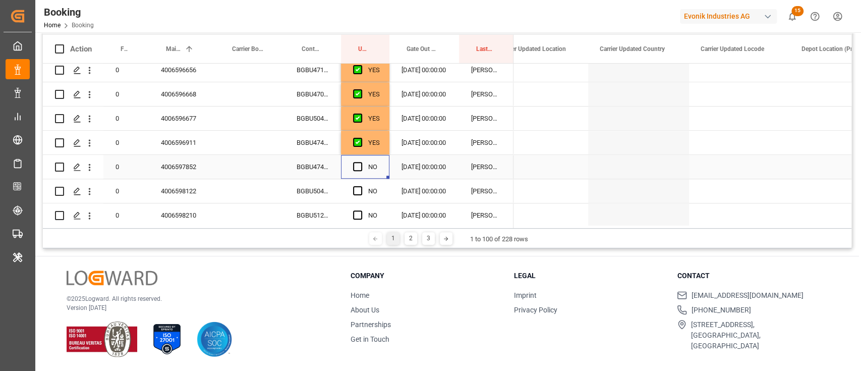
click at [361, 162] on input "Press SPACE to select this row." at bounding box center [361, 162] width 0 height 0
click at [335, 197] on div "BGBU5047992" at bounding box center [312, 191] width 56 height 24
click at [359, 186] on span "Press SPACE to select this row." at bounding box center [357, 190] width 9 height 9
click at [361, 186] on input "Press SPACE to select this row." at bounding box center [361, 186] width 0 height 0
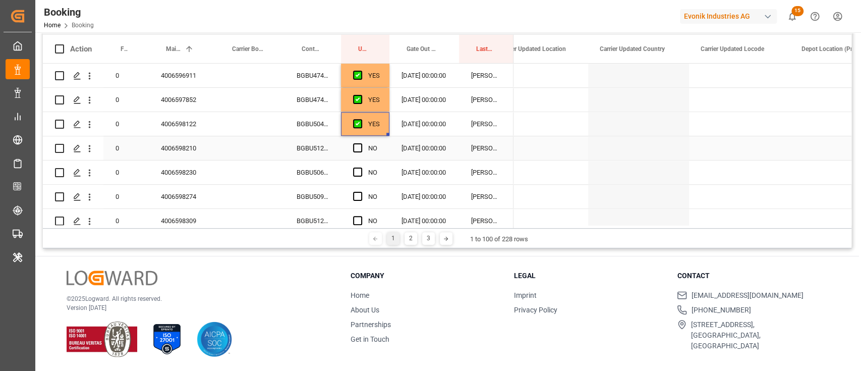
click at [335, 151] on div "BGBU5124091" at bounding box center [312, 148] width 56 height 24
click at [360, 150] on span "Press SPACE to select this row." at bounding box center [357, 147] width 9 height 9
click at [361, 143] on input "Press SPACE to select this row." at bounding box center [361, 143] width 0 height 0
click at [325, 185] on div "BGBU5096195" at bounding box center [312, 197] width 56 height 24
click at [326, 168] on div "BGBU5064290" at bounding box center [312, 172] width 56 height 24
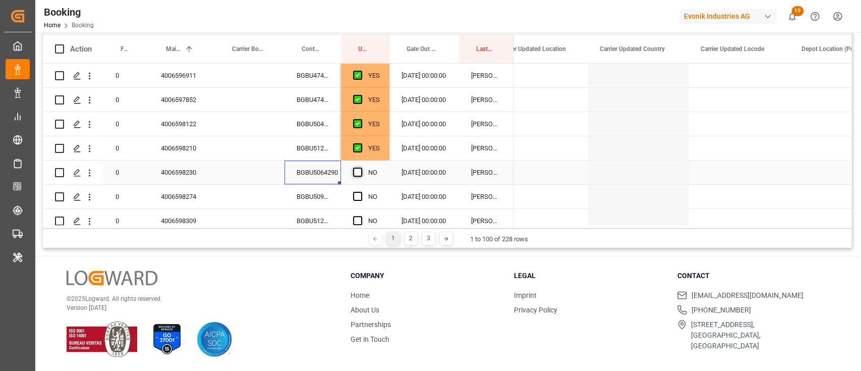
click at [356, 171] on span "Press SPACE to select this row." at bounding box center [357, 171] width 9 height 9
click at [361, 167] on input "Press SPACE to select this row." at bounding box center [361, 167] width 0 height 0
click at [323, 192] on div "BGBU5096195" at bounding box center [312, 197] width 56 height 24
click at [361, 194] on span "Press SPACE to select this row." at bounding box center [357, 196] width 9 height 9
click at [361, 192] on input "Press SPACE to select this row." at bounding box center [361, 192] width 0 height 0
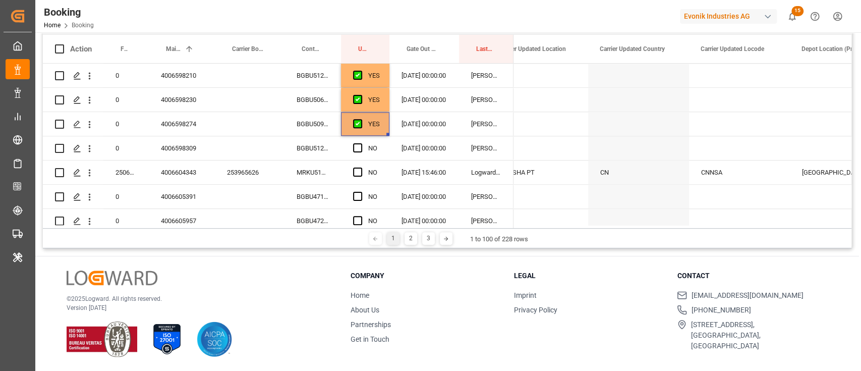
scroll to position [716, 0]
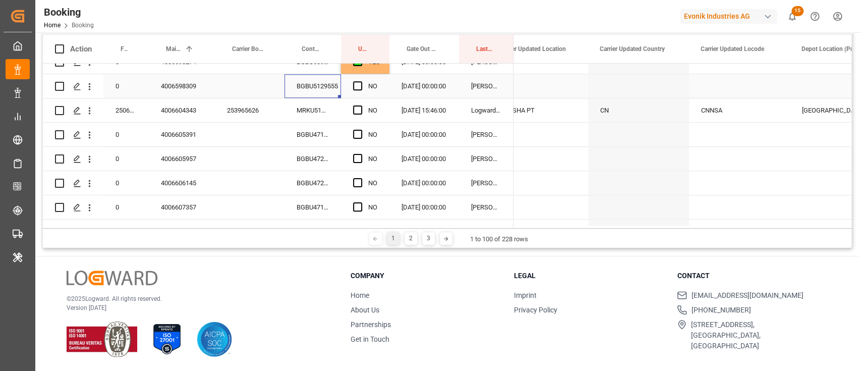
click at [322, 83] on div "BGBU5129555" at bounding box center [312, 86] width 56 height 24
click at [355, 82] on span "Press SPACE to select this row." at bounding box center [357, 85] width 9 height 9
click at [361, 81] on input "Press SPACE to select this row." at bounding box center [361, 81] width 0 height 0
click at [335, 114] on div "MRKU5138043" at bounding box center [312, 110] width 56 height 24
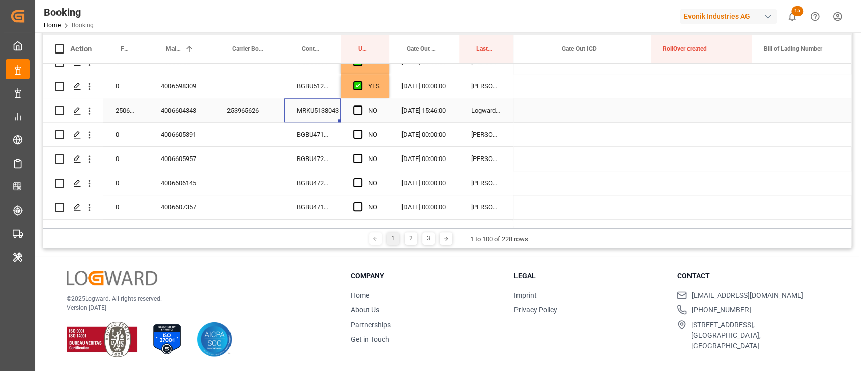
scroll to position [0, 3516]
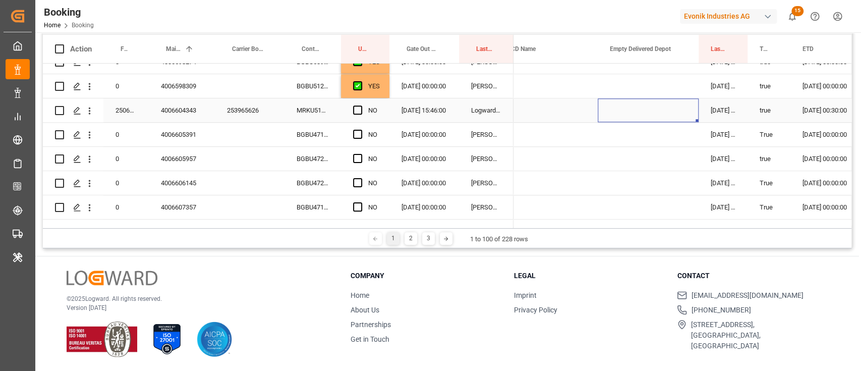
click at [641, 114] on div "Press SPACE to select this row." at bounding box center [648, 110] width 101 height 24
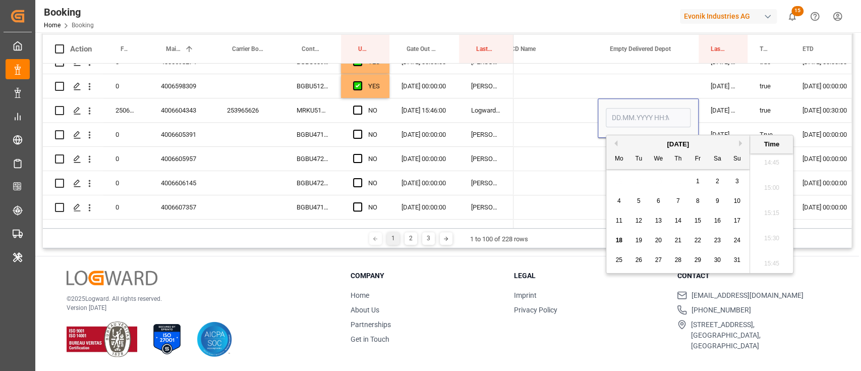
click at [617, 239] on span "18" at bounding box center [618, 240] width 7 height 7
type input "[DATE] 00:00"
click at [566, 126] on div "Press SPACE to select this row." at bounding box center [547, 135] width 101 height 24
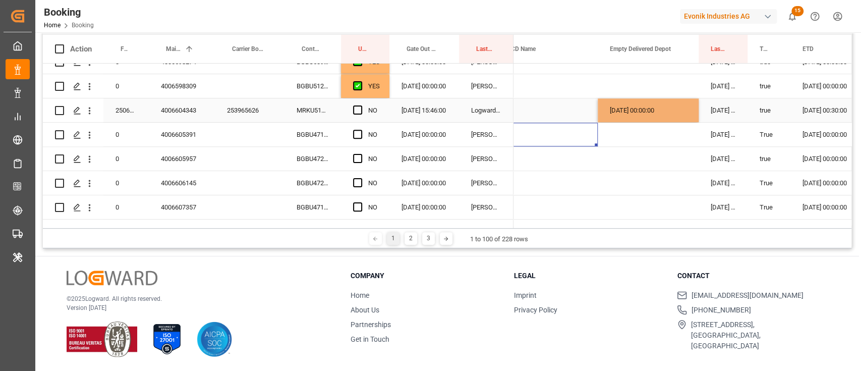
click at [565, 111] on div "Press SPACE to select this row." at bounding box center [547, 110] width 101 height 24
click at [358, 109] on span "Press SPACE to select this row." at bounding box center [357, 109] width 9 height 9
click at [361, 105] on input "Press SPACE to select this row." at bounding box center [361, 105] width 0 height 0
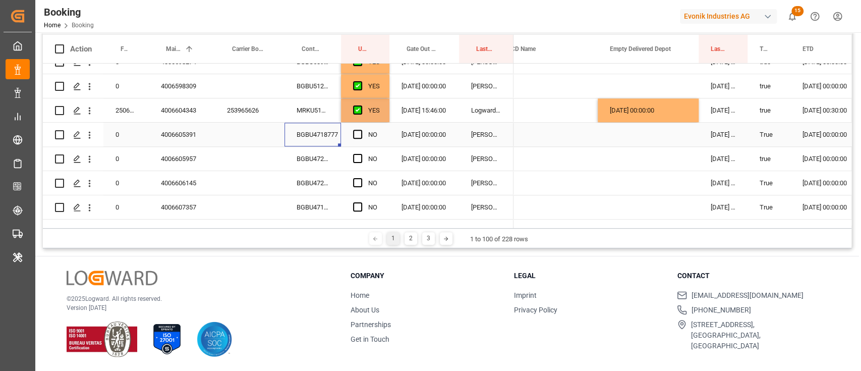
click at [323, 131] on div "BGBU4718777" at bounding box center [312, 135] width 56 height 24
click at [347, 135] on div "NO" at bounding box center [365, 135] width 48 height 24
click at [357, 132] on span "Press SPACE to select this row." at bounding box center [357, 134] width 9 height 9
click at [361, 130] on input "Press SPACE to select this row." at bounding box center [361, 130] width 0 height 0
click at [320, 155] on div "BGBU4720075" at bounding box center [312, 159] width 56 height 24
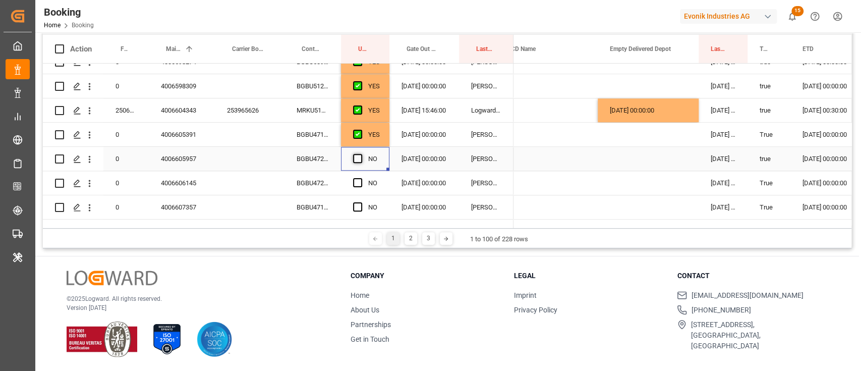
click at [359, 158] on span "Press SPACE to select this row." at bounding box center [357, 158] width 9 height 9
click at [361, 154] on input "Press SPACE to select this row." at bounding box center [361, 154] width 0 height 0
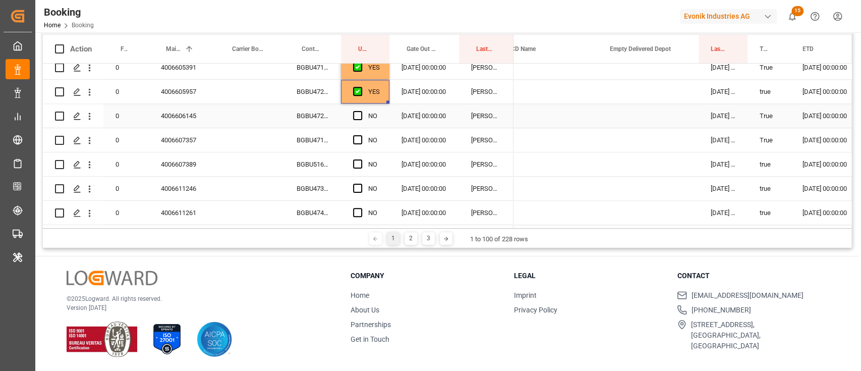
click at [325, 110] on div "BGBU4721620" at bounding box center [312, 116] width 56 height 24
click at [359, 119] on span "Press SPACE to select this row." at bounding box center [357, 115] width 9 height 9
click at [361, 111] on input "Press SPACE to select this row." at bounding box center [361, 111] width 0 height 0
click at [342, 137] on div "NO" at bounding box center [365, 140] width 48 height 24
click at [331, 139] on div "BGBU4716270" at bounding box center [312, 140] width 56 height 24
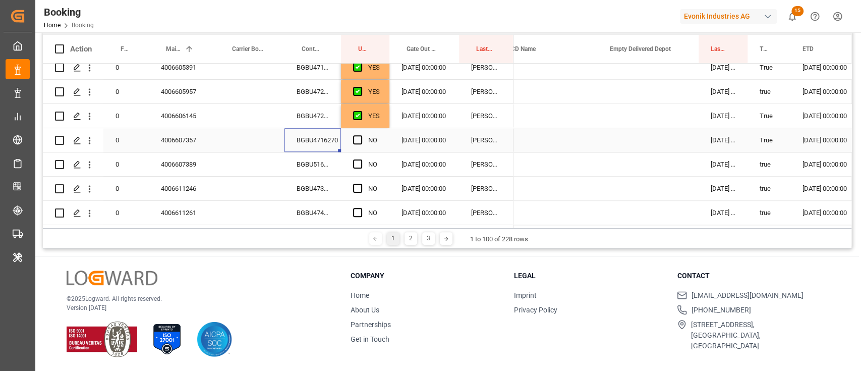
click at [351, 132] on div "NO" at bounding box center [365, 140] width 48 height 24
click at [353, 135] on div "Press SPACE to select this row." at bounding box center [360, 140] width 15 height 23
click at [355, 141] on span "Press SPACE to select this row." at bounding box center [357, 139] width 9 height 9
click at [361, 135] on input "Press SPACE to select this row." at bounding box center [361, 135] width 0 height 0
click at [336, 165] on div "BGBU5160416" at bounding box center [312, 164] width 56 height 24
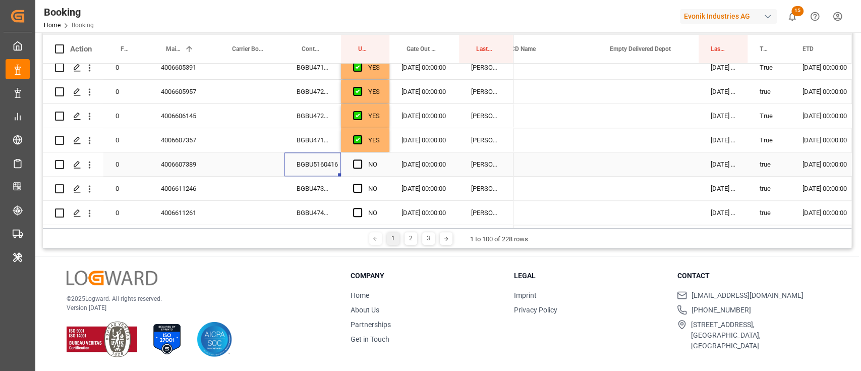
click at [364, 162] on div "Press SPACE to select this row." at bounding box center [360, 164] width 15 height 23
click at [359, 163] on span "Press SPACE to select this row." at bounding box center [357, 163] width 9 height 9
click at [361, 159] on input "Press SPACE to select this row." at bounding box center [361, 159] width 0 height 0
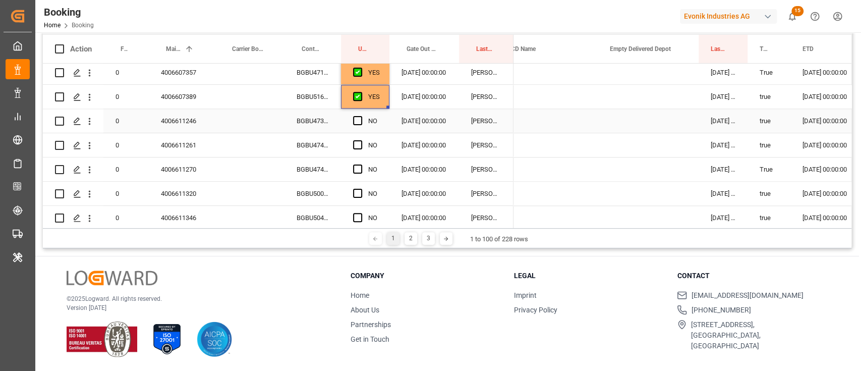
click at [303, 121] on div "BGBU4733719" at bounding box center [312, 121] width 56 height 24
click at [361, 119] on span "Press SPACE to select this row." at bounding box center [357, 120] width 9 height 9
click at [361, 116] on input "Press SPACE to select this row." at bounding box center [361, 116] width 0 height 0
click at [341, 150] on div "NO" at bounding box center [365, 145] width 48 height 24
click at [300, 147] on div "BGBU4746402" at bounding box center [312, 145] width 56 height 24
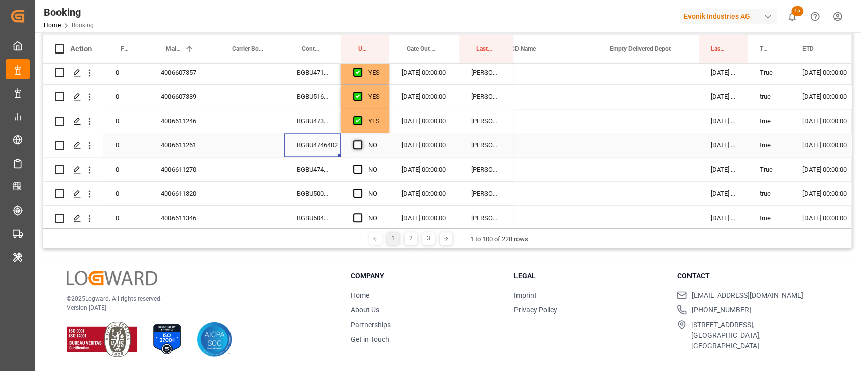
click at [357, 144] on span "Press SPACE to select this row." at bounding box center [357, 144] width 9 height 9
click at [361, 140] on input "Press SPACE to select this row." at bounding box center [361, 140] width 0 height 0
click at [329, 165] on div "BGBU4749696" at bounding box center [312, 169] width 56 height 24
click at [355, 164] on span "Press SPACE to select this row." at bounding box center [357, 168] width 9 height 9
click at [361, 164] on input "Press SPACE to select this row." at bounding box center [361, 164] width 0 height 0
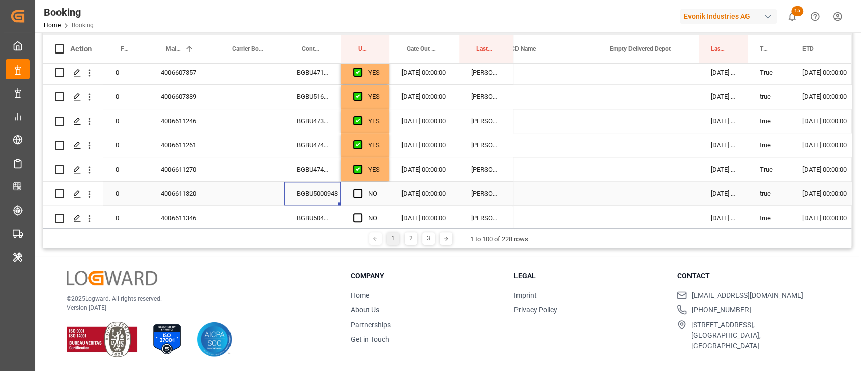
click at [322, 194] on div "BGBU5000948" at bounding box center [312, 194] width 56 height 24
click at [358, 195] on span "Press SPACE to select this row." at bounding box center [357, 193] width 9 height 9
click at [361, 189] on input "Press SPACE to select this row." at bounding box center [361, 189] width 0 height 0
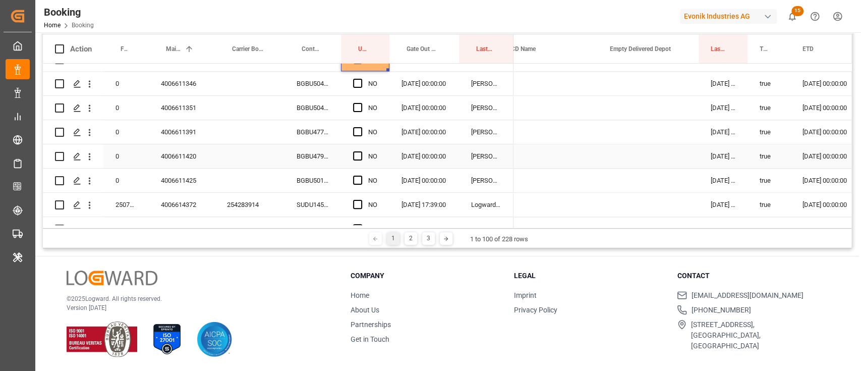
scroll to position [917, 0]
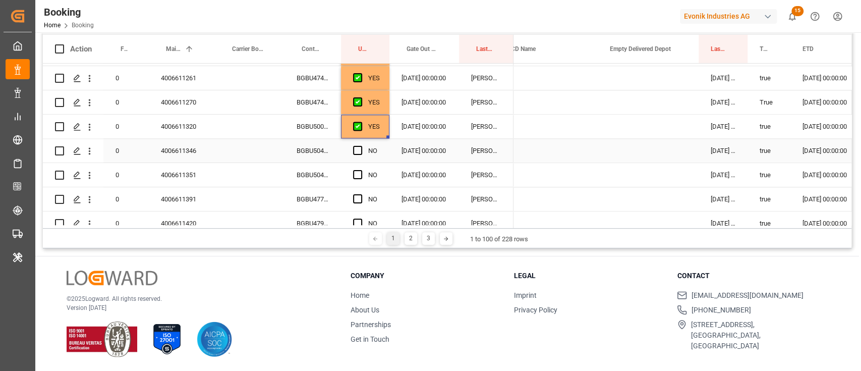
click at [318, 147] on div "BGBU5043678" at bounding box center [312, 151] width 56 height 24
click at [359, 148] on span "Press SPACE to select this row." at bounding box center [357, 150] width 9 height 9
click at [361, 146] on input "Press SPACE to select this row." at bounding box center [361, 146] width 0 height 0
click at [319, 170] on div "BGBU5049450" at bounding box center [312, 175] width 56 height 24
click at [355, 173] on span "Press SPACE to select this row." at bounding box center [357, 174] width 9 height 9
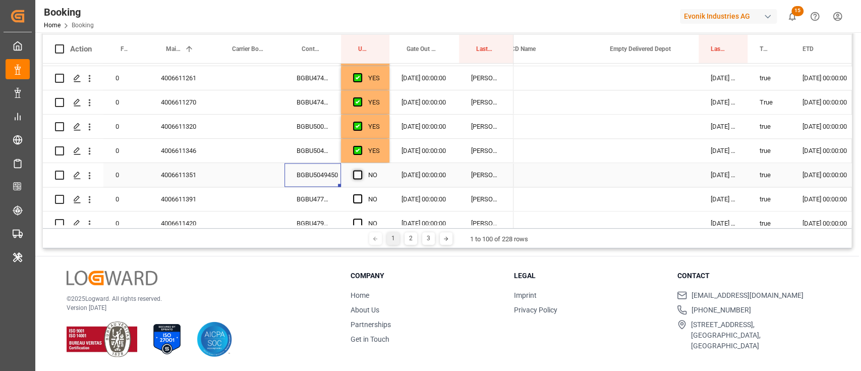
click at [361, 170] on input "Press SPACE to select this row." at bounding box center [361, 170] width 0 height 0
click at [332, 193] on div "BGBU4779345" at bounding box center [312, 199] width 56 height 24
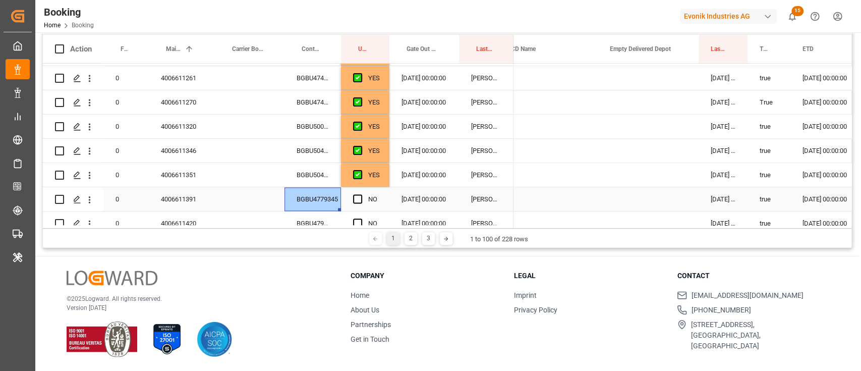
scroll to position [1052, 0]
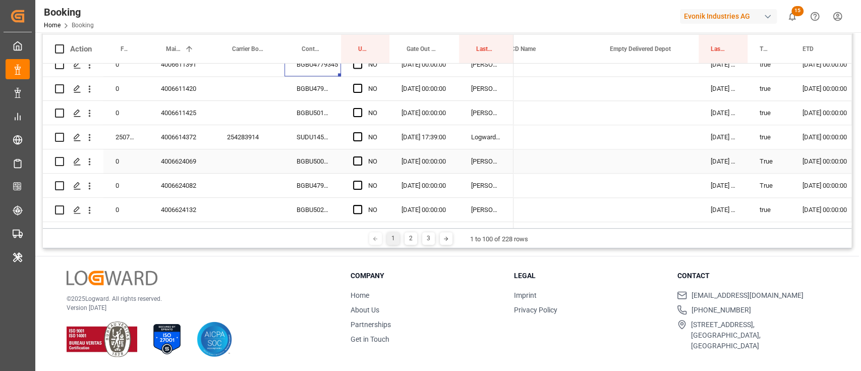
scroll to position [984, 0]
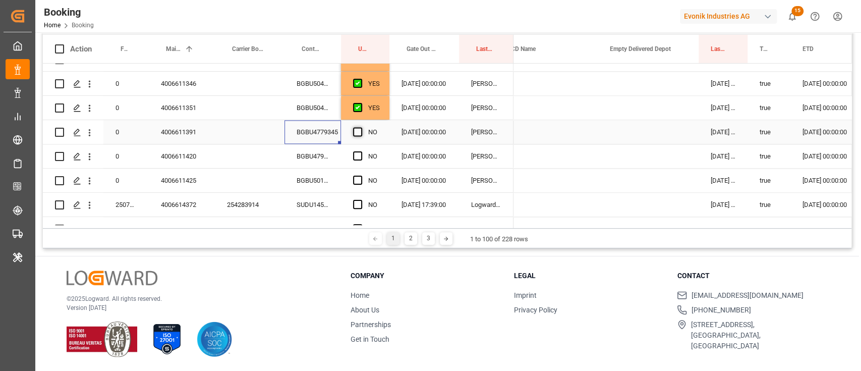
click at [357, 127] on span "Press SPACE to select this row." at bounding box center [357, 131] width 9 height 9
click at [361, 127] on input "Press SPACE to select this row." at bounding box center [361, 127] width 0 height 0
click at [309, 163] on div "BGBU4792820" at bounding box center [312, 156] width 56 height 24
click at [358, 156] on span "Press SPACE to select this row." at bounding box center [357, 155] width 9 height 9
click at [361, 151] on input "Press SPACE to select this row." at bounding box center [361, 151] width 0 height 0
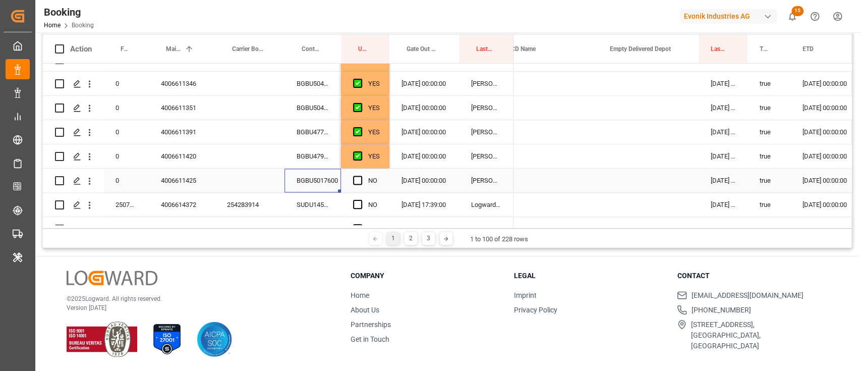
click at [328, 182] on div "BGBU5017600" at bounding box center [312, 180] width 56 height 24
click at [360, 178] on span "Press SPACE to select this row." at bounding box center [357, 179] width 9 height 9
click at [361, 175] on input "Press SPACE to select this row." at bounding box center [361, 175] width 0 height 0
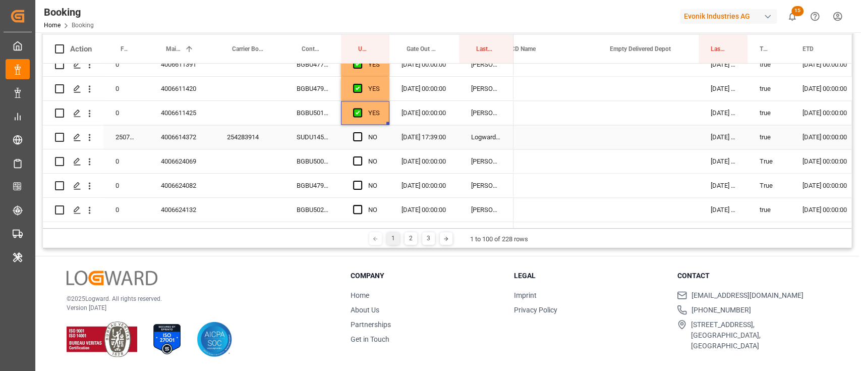
click at [331, 148] on div "SUDU1458281" at bounding box center [312, 137] width 56 height 24
drag, startPoint x: 355, startPoint y: 138, endPoint x: 341, endPoint y: 157, distance: 23.2
click at [355, 138] on span "Press SPACE to select this row." at bounding box center [357, 136] width 9 height 9
click at [361, 132] on input "Press SPACE to select this row." at bounding box center [361, 132] width 0 height 0
click at [327, 163] on div "BGBU5002051" at bounding box center [312, 161] width 56 height 24
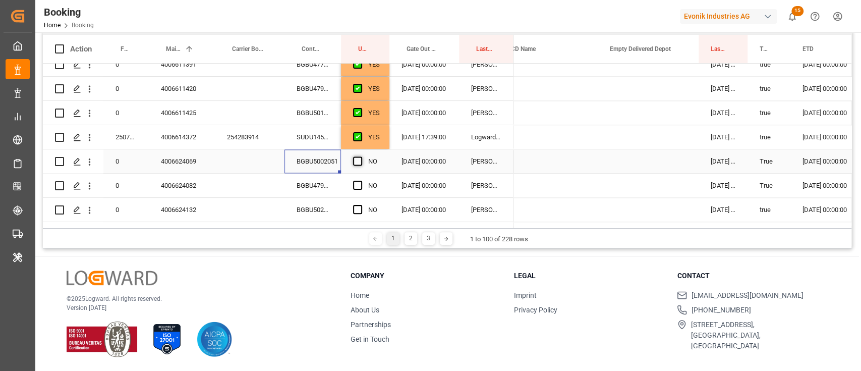
click at [355, 160] on span "Press SPACE to select this row." at bounding box center [357, 160] width 9 height 9
click at [361, 156] on input "Press SPACE to select this row." at bounding box center [361, 156] width 0 height 0
click at [334, 185] on div "BGBU4792917" at bounding box center [312, 185] width 56 height 24
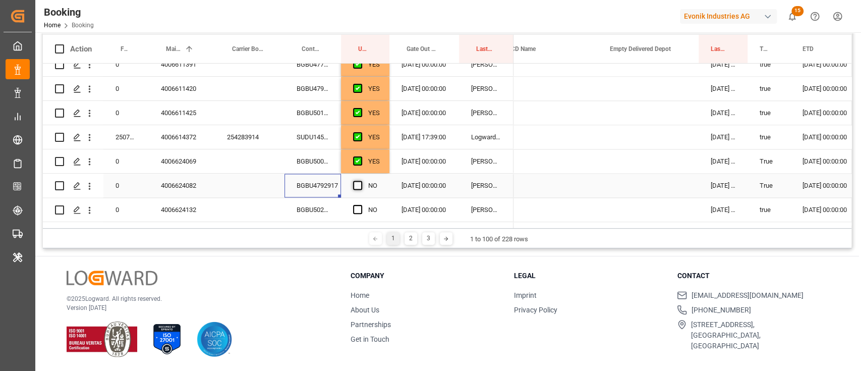
click at [360, 183] on span "Press SPACE to select this row." at bounding box center [357, 185] width 9 height 9
click at [361, 181] on input "Press SPACE to select this row." at bounding box center [361, 181] width 0 height 0
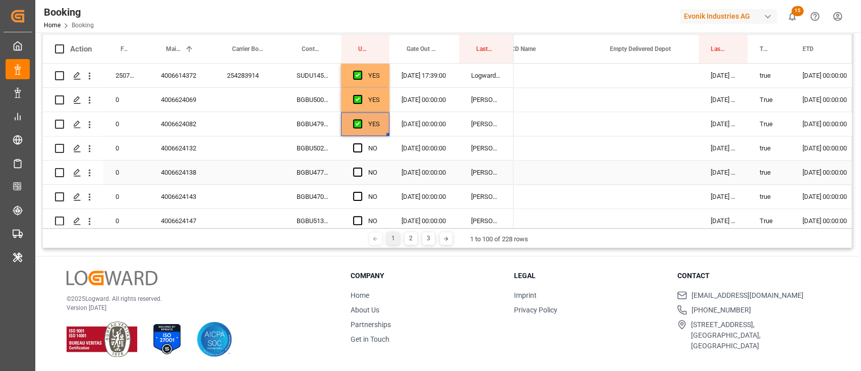
scroll to position [1119, 0]
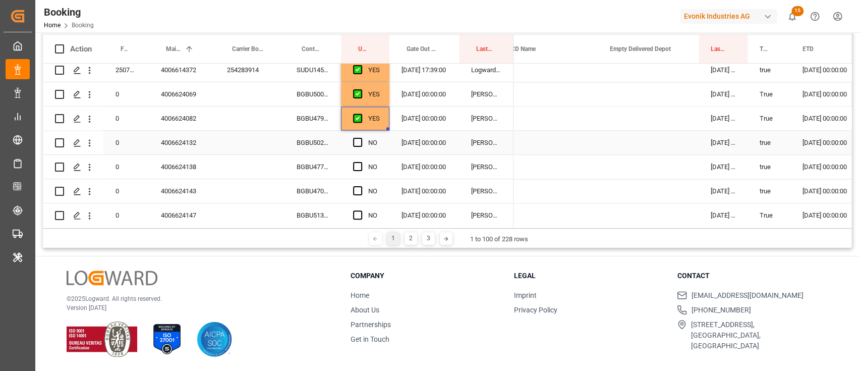
click at [337, 151] on div "BGBU5022320" at bounding box center [312, 143] width 56 height 24
click at [357, 141] on span "Press SPACE to select this row." at bounding box center [357, 142] width 9 height 9
click at [361, 138] on input "Press SPACE to select this row." at bounding box center [361, 138] width 0 height 0
click at [331, 171] on div "BGBU4773347" at bounding box center [312, 167] width 56 height 24
click at [356, 169] on span "Press SPACE to select this row." at bounding box center [357, 166] width 9 height 9
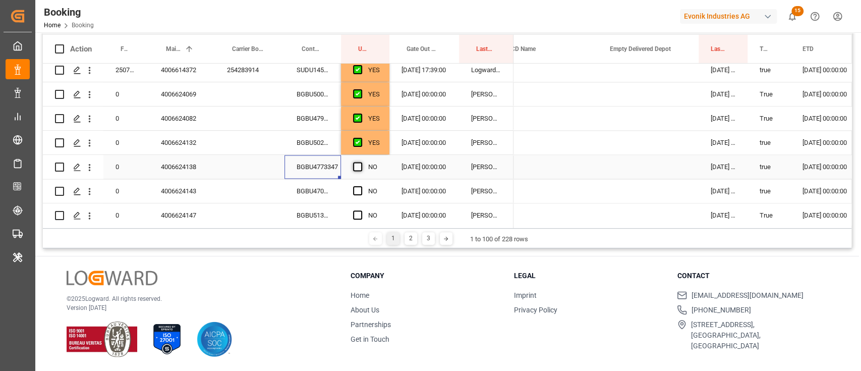
click at [361, 162] on input "Press SPACE to select this row." at bounding box center [361, 162] width 0 height 0
click at [337, 189] on div "BGBU4704958" at bounding box center [312, 191] width 56 height 24
click at [355, 187] on span "Press SPACE to select this row." at bounding box center [357, 190] width 9 height 9
click at [361, 186] on input "Press SPACE to select this row." at bounding box center [361, 186] width 0 height 0
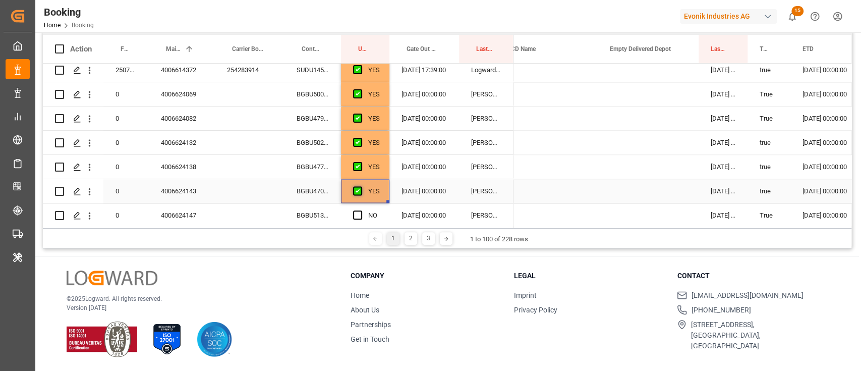
scroll to position [1186, 0]
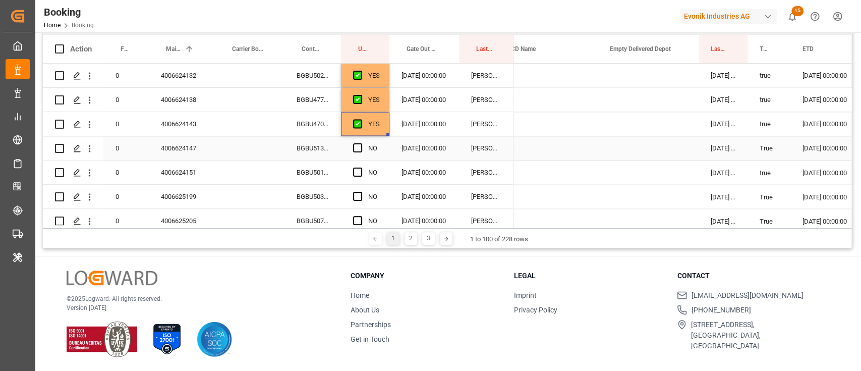
click at [321, 143] on div "BGBU5135650" at bounding box center [312, 148] width 56 height 24
click at [353, 148] on span "Press SPACE to select this row." at bounding box center [357, 147] width 9 height 9
click at [361, 143] on input "Press SPACE to select this row." at bounding box center [361, 143] width 0 height 0
click at [335, 171] on div "BGBU5013626" at bounding box center [312, 172] width 56 height 24
click at [356, 165] on div "Press SPACE to select this row." at bounding box center [360, 172] width 15 height 23
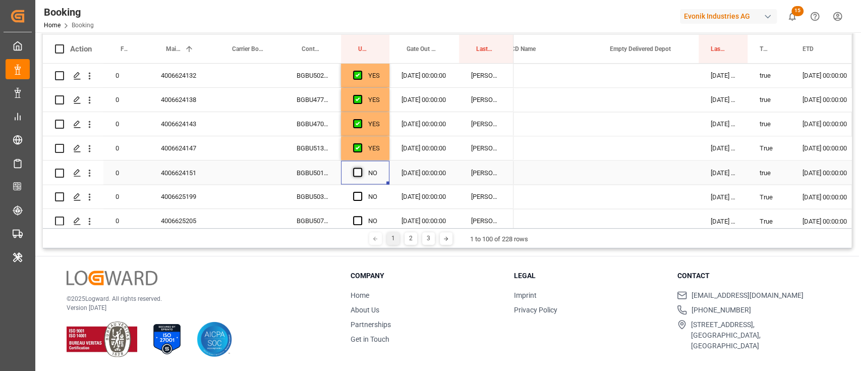
click at [359, 171] on span "Press SPACE to select this row." at bounding box center [357, 171] width 9 height 9
click at [361, 167] on input "Press SPACE to select this row." at bounding box center [361, 167] width 0 height 0
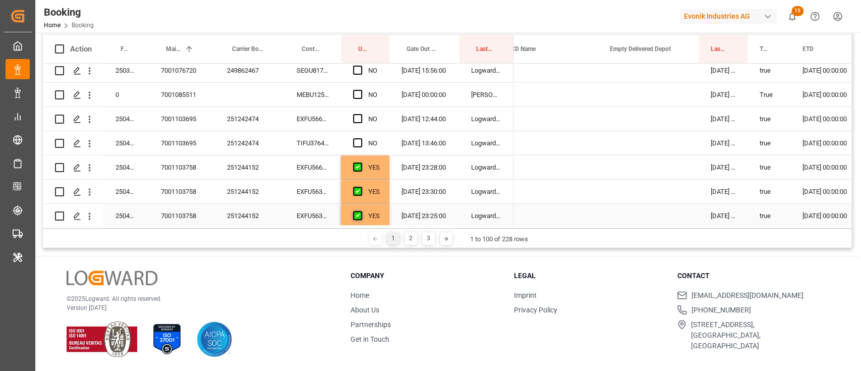
scroll to position [1993, 0]
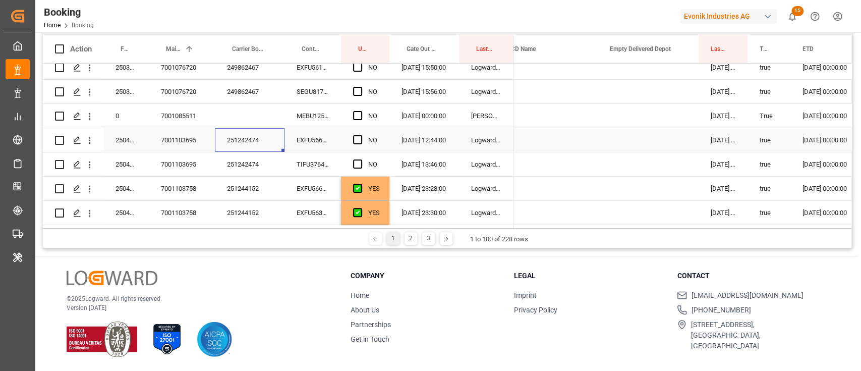
click at [262, 150] on div "251242474" at bounding box center [250, 140] width 70 height 24
click at [333, 141] on div "EXFU5667779" at bounding box center [312, 140] width 56 height 24
click at [355, 140] on span "Press SPACE to select this row." at bounding box center [357, 139] width 9 height 9
click at [361, 135] on input "Press SPACE to select this row." at bounding box center [361, 135] width 0 height 0
click at [327, 167] on div "TIFU3764618" at bounding box center [312, 164] width 56 height 24
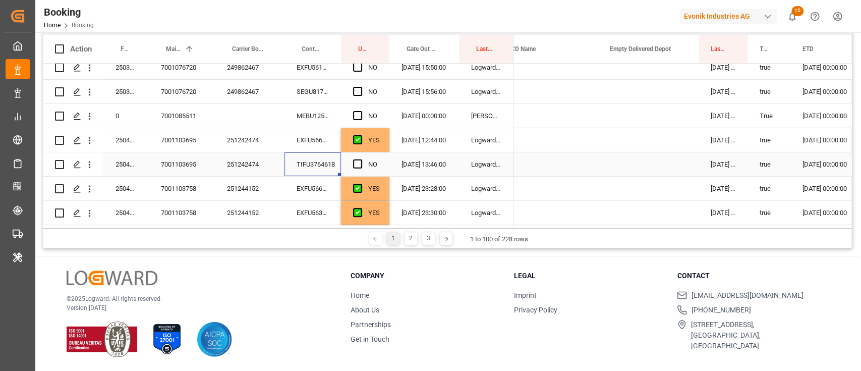
click at [354, 168] on div "Press SPACE to select this row." at bounding box center [360, 164] width 15 height 23
click at [358, 167] on span "Press SPACE to select this row." at bounding box center [357, 163] width 9 height 9
click at [361, 159] on input "Press SPACE to select this row." at bounding box center [361, 159] width 0 height 0
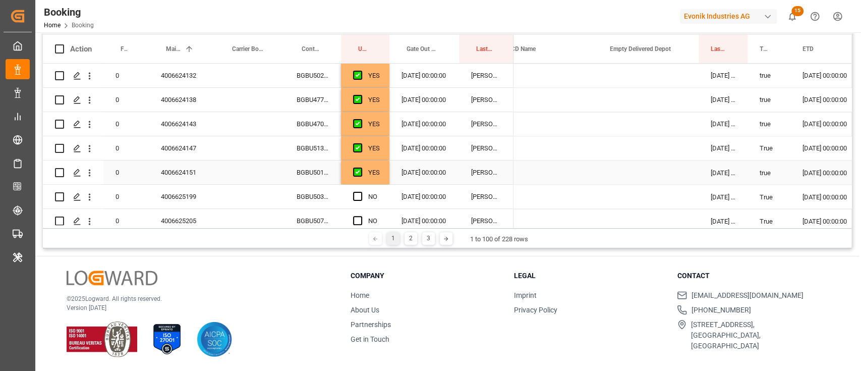
scroll to position [1254, 0]
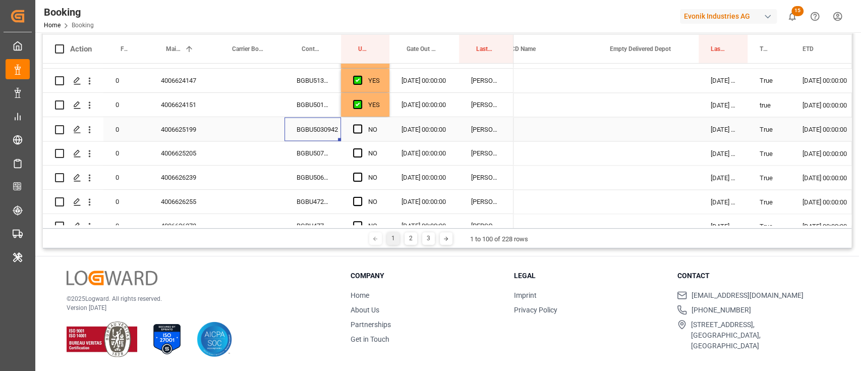
click at [324, 138] on div "BGBU5030942" at bounding box center [312, 129] width 56 height 24
click at [359, 126] on span "Press SPACE to select this row." at bounding box center [357, 128] width 9 height 9
click at [361, 124] on input "Press SPACE to select this row." at bounding box center [361, 124] width 0 height 0
click at [339, 144] on div "BGBU5074215" at bounding box center [312, 153] width 56 height 24
click at [363, 151] on div "Press SPACE to select this row." at bounding box center [360, 153] width 15 height 23
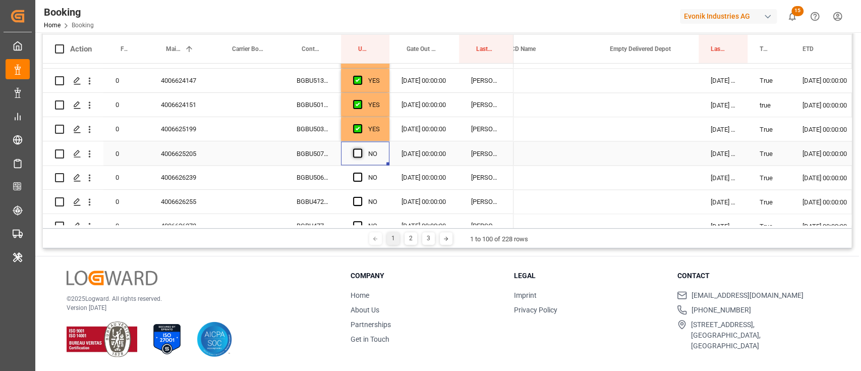
click at [359, 152] on span "Press SPACE to select this row." at bounding box center [357, 152] width 9 height 9
click at [361, 148] on input "Press SPACE to select this row." at bounding box center [361, 148] width 0 height 0
click at [335, 183] on div "BGBU5060567" at bounding box center [312, 177] width 56 height 24
click at [357, 173] on span "Press SPACE to select this row." at bounding box center [357, 176] width 9 height 9
click at [361, 172] on input "Press SPACE to select this row." at bounding box center [361, 172] width 0 height 0
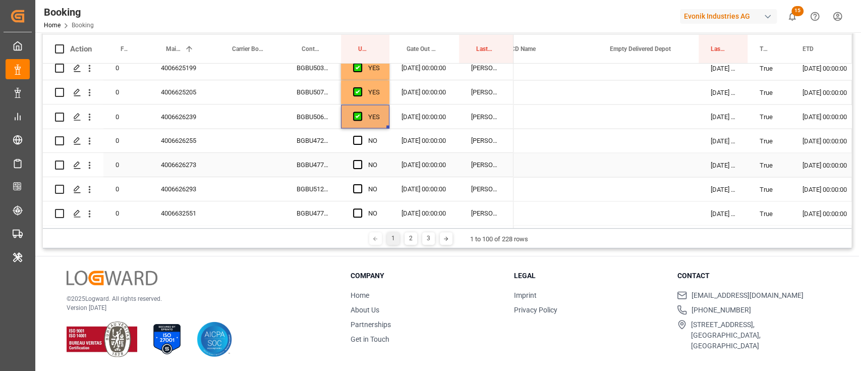
scroll to position [1321, 0]
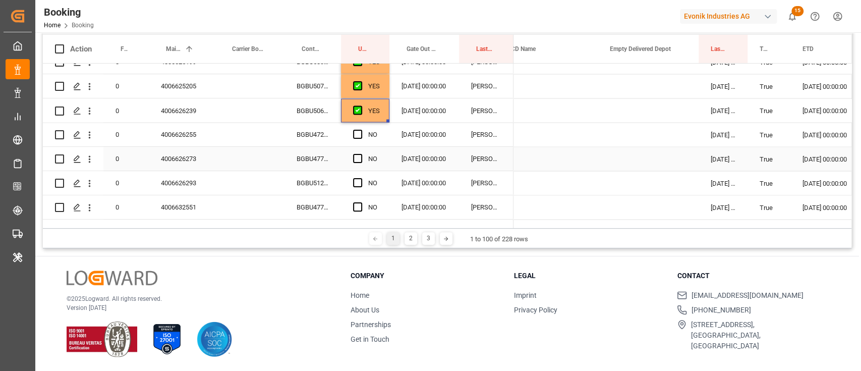
click at [336, 146] on div "BGBU4727763" at bounding box center [312, 135] width 56 height 24
click at [359, 132] on span "Press SPACE to select this row." at bounding box center [357, 134] width 9 height 9
click at [361, 130] on input "Press SPACE to select this row." at bounding box center [361, 130] width 0 height 0
click at [318, 156] on div "BGBU4773476" at bounding box center [312, 159] width 56 height 24
click at [361, 157] on span "Press SPACE to select this row." at bounding box center [357, 158] width 9 height 9
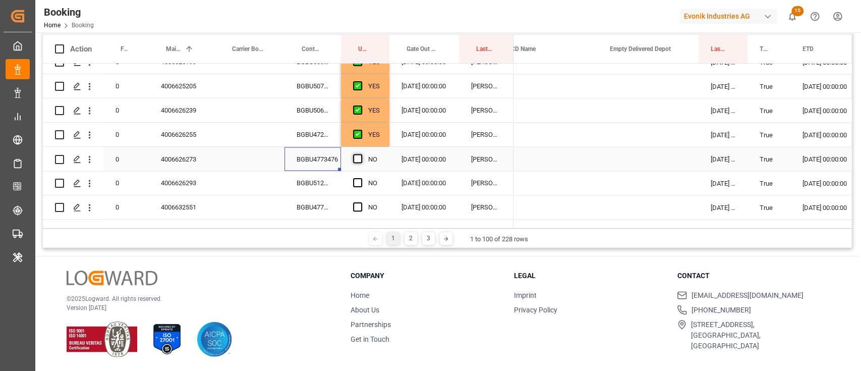
click at [361, 154] on input "Press SPACE to select this row." at bounding box center [361, 154] width 0 height 0
click at [328, 180] on div "BGBU5126330" at bounding box center [312, 183] width 56 height 24
click at [355, 184] on span "Press SPACE to select this row." at bounding box center [357, 182] width 9 height 9
click at [361, 178] on input "Press SPACE to select this row." at bounding box center [361, 178] width 0 height 0
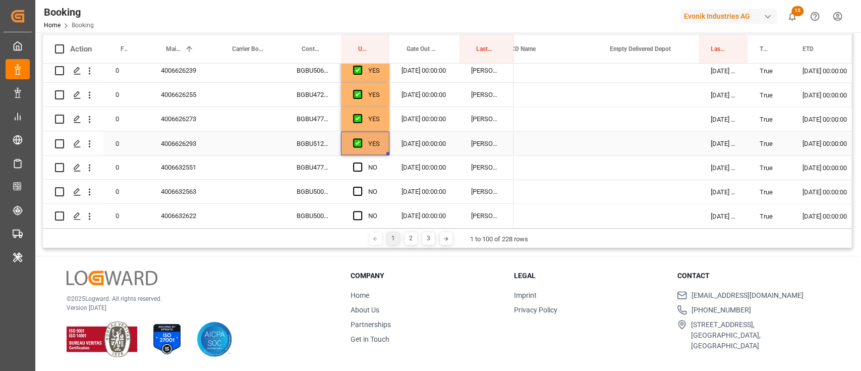
scroll to position [1388, 0]
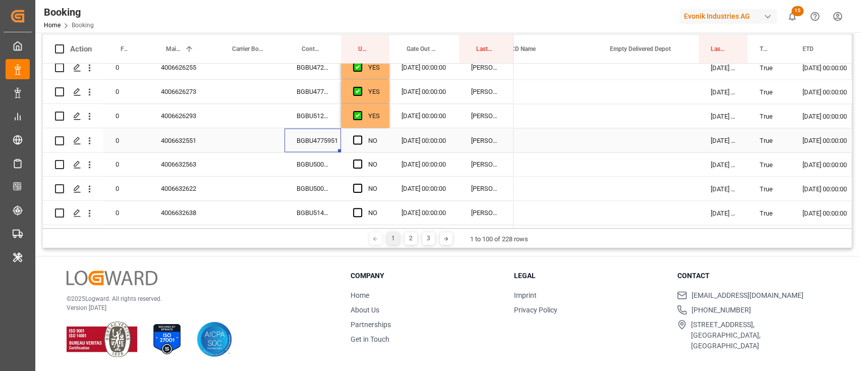
click at [331, 145] on div "BGBU4775951" at bounding box center [312, 140] width 56 height 24
click at [353, 140] on span "Press SPACE to select this row." at bounding box center [357, 139] width 9 height 9
click at [361, 135] on input "Press SPACE to select this row." at bounding box center [361, 135] width 0 height 0
click at [306, 162] on div "BGBU5004476" at bounding box center [312, 164] width 56 height 24
click at [358, 160] on span "Press SPACE to select this row." at bounding box center [357, 163] width 9 height 9
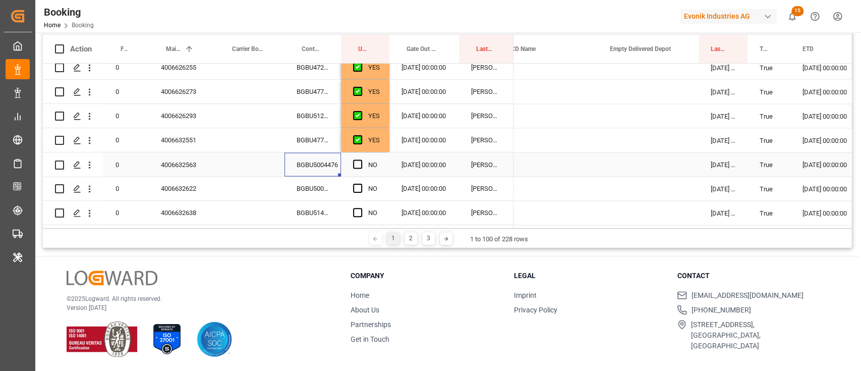
click at [361, 159] on input "Press SPACE to select this row." at bounding box center [361, 159] width 0 height 0
click at [337, 189] on div "BGBU5009164" at bounding box center [312, 188] width 56 height 24
click at [355, 190] on span "Press SPACE to select this row." at bounding box center [357, 188] width 9 height 9
click at [361, 184] on input "Press SPACE to select this row." at bounding box center [361, 184] width 0 height 0
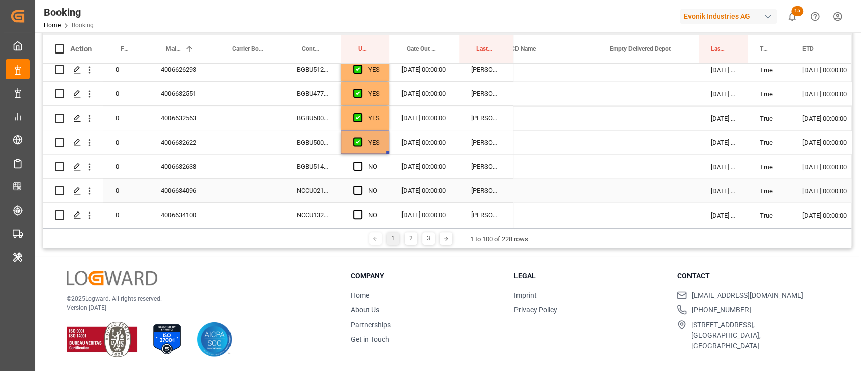
scroll to position [1455, 0]
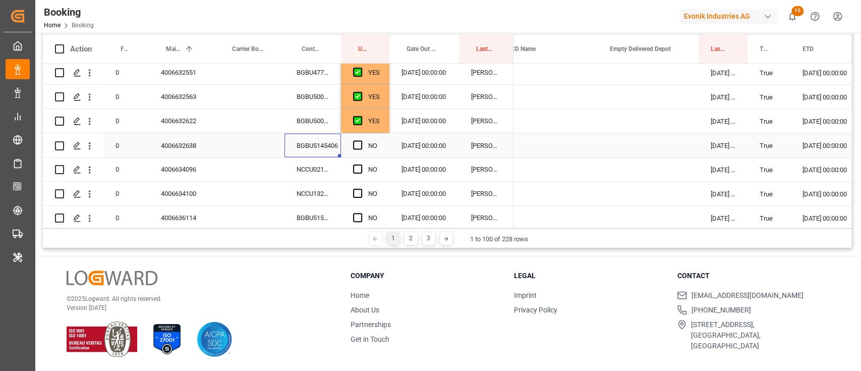
click at [325, 152] on div "BGBU5145406" at bounding box center [312, 145] width 56 height 24
click at [355, 147] on span "Press SPACE to select this row." at bounding box center [357, 144] width 9 height 9
click at [361, 140] on input "Press SPACE to select this row." at bounding box center [361, 140] width 0 height 0
click at [341, 171] on div "NO" at bounding box center [365, 169] width 48 height 24
click at [324, 170] on div "NCCU0211545" at bounding box center [312, 169] width 56 height 24
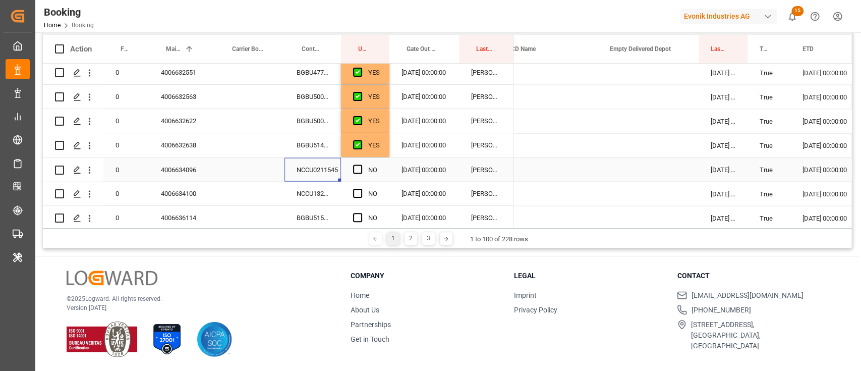
click at [351, 170] on div "NO" at bounding box center [365, 169] width 48 height 24
click at [355, 168] on span "Press SPACE to select this row." at bounding box center [357, 168] width 9 height 9
click at [361, 164] on input "Press SPACE to select this row." at bounding box center [361, 164] width 0 height 0
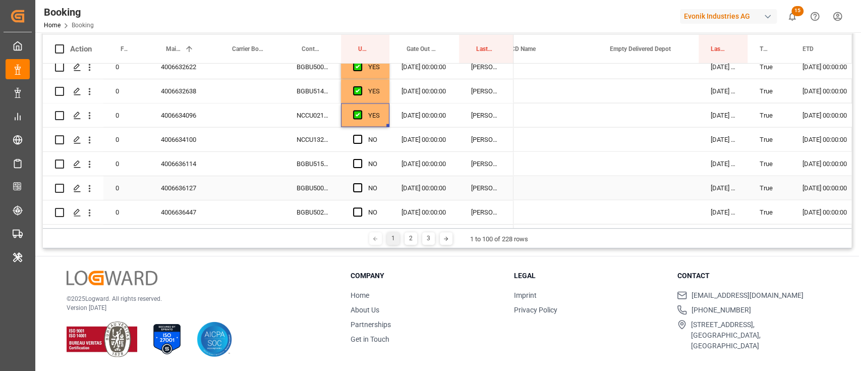
scroll to position [1522, 0]
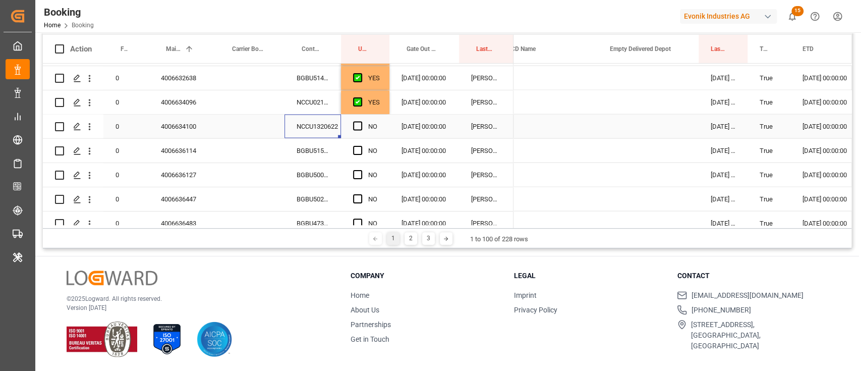
click at [326, 122] on div "NCCU1320622" at bounding box center [312, 126] width 56 height 24
click at [351, 124] on div "NO" at bounding box center [365, 126] width 48 height 24
click at [355, 125] on span "Press SPACE to select this row." at bounding box center [357, 126] width 9 height 9
click at [361, 122] on input "Press SPACE to select this row." at bounding box center [361, 122] width 0 height 0
click at [322, 148] on div "BGBU5152010" at bounding box center [312, 151] width 56 height 24
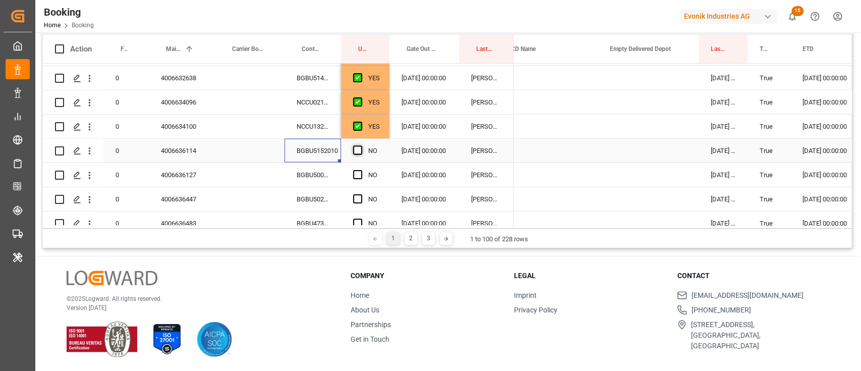
click at [367, 149] on div "Press SPACE to select this row." at bounding box center [360, 150] width 15 height 23
click at [360, 149] on span "Press SPACE to select this row." at bounding box center [357, 150] width 9 height 9
click at [361, 146] on input "Press SPACE to select this row." at bounding box center [361, 146] width 0 height 0
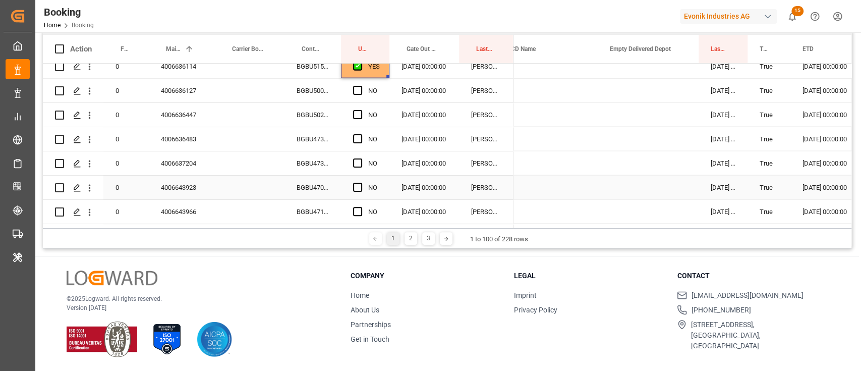
scroll to position [1589, 0]
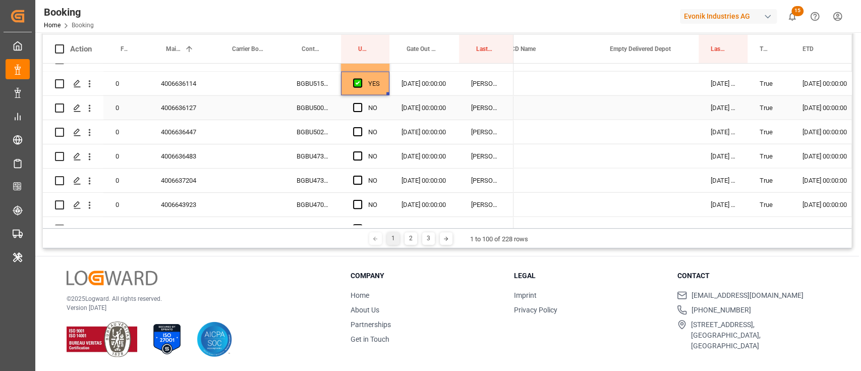
click at [315, 107] on div "BGBU5002581" at bounding box center [312, 108] width 56 height 24
click at [354, 108] on span "Press SPACE to select this row." at bounding box center [357, 107] width 9 height 9
click at [361, 103] on input "Press SPACE to select this row." at bounding box center [361, 103] width 0 height 0
click at [314, 130] on div "BGBU5023537" at bounding box center [312, 132] width 56 height 24
click at [359, 131] on span "Press SPACE to select this row." at bounding box center [357, 131] width 9 height 9
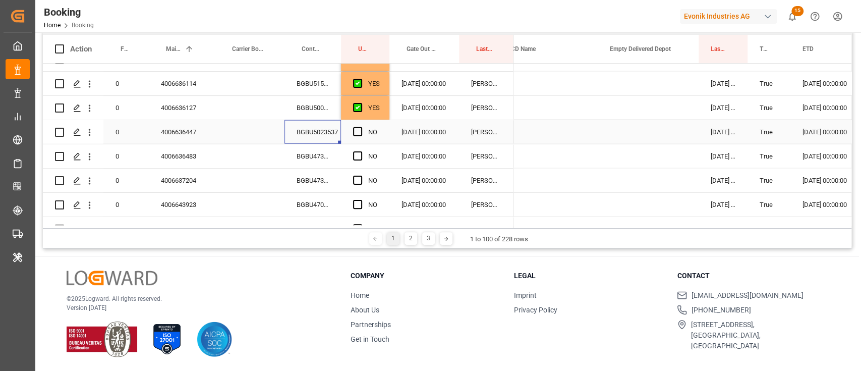
click at [361, 127] on input "Press SPACE to select this row." at bounding box center [361, 127] width 0 height 0
click at [329, 158] on div "BGBU4730026" at bounding box center [312, 156] width 56 height 24
click at [358, 153] on span "Press SPACE to select this row." at bounding box center [357, 155] width 9 height 9
click at [361, 151] on input "Press SPACE to select this row." at bounding box center [361, 151] width 0 height 0
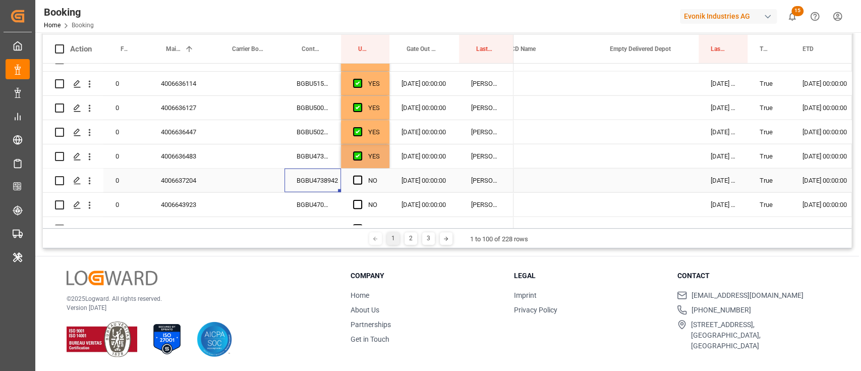
click at [334, 179] on div "BGBU4738942" at bounding box center [312, 180] width 56 height 24
click at [358, 179] on span "Press SPACE to select this row." at bounding box center [357, 179] width 9 height 9
click at [361, 175] on input "Press SPACE to select this row." at bounding box center [361, 175] width 0 height 0
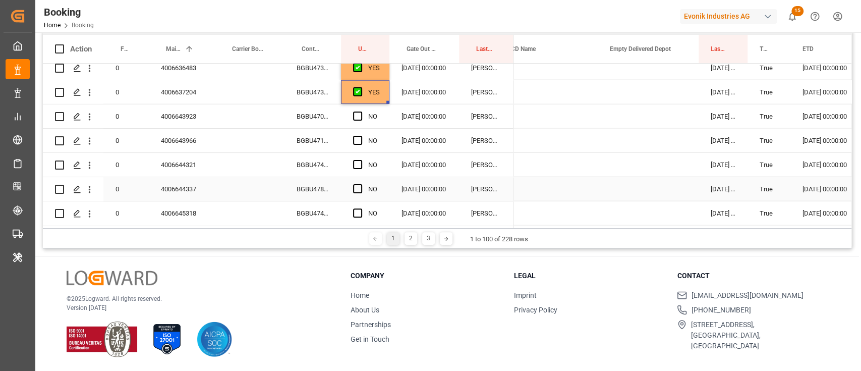
scroll to position [1657, 0]
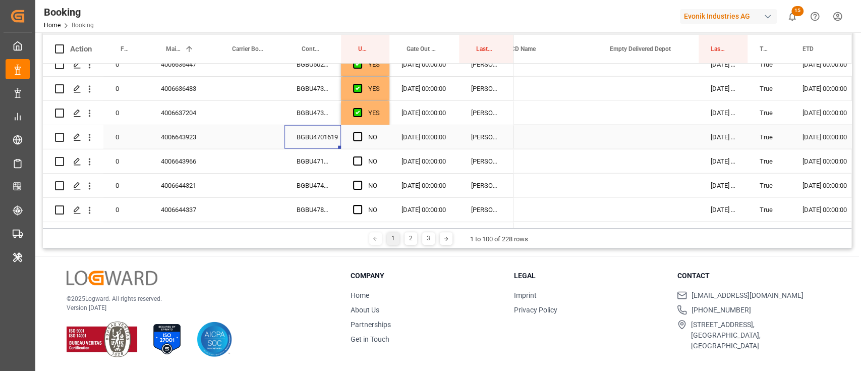
click at [313, 143] on div "BGBU4701619" at bounding box center [312, 137] width 56 height 24
click at [356, 139] on span "Press SPACE to select this row." at bounding box center [357, 136] width 9 height 9
click at [361, 132] on input "Press SPACE to select this row." at bounding box center [361, 132] width 0 height 0
click at [330, 163] on div "BGBU4718458" at bounding box center [312, 161] width 56 height 24
click at [359, 165] on div "Press SPACE to select this row." at bounding box center [360, 161] width 15 height 23
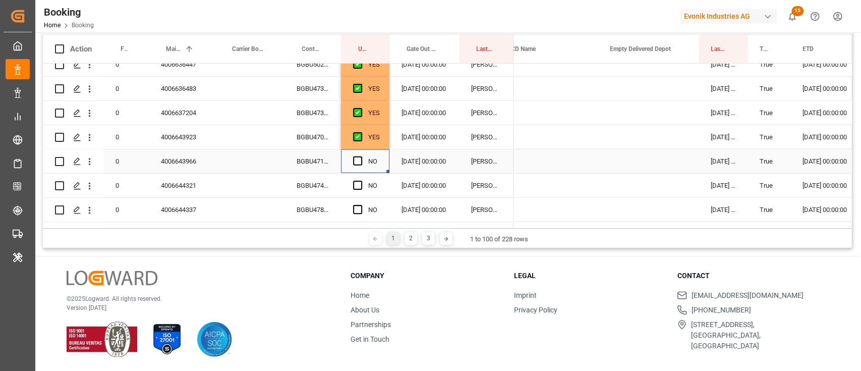
click at [358, 154] on div "Press SPACE to select this row." at bounding box center [360, 161] width 15 height 23
click at [356, 158] on span "Press SPACE to select this row." at bounding box center [357, 160] width 9 height 9
click at [361, 156] on input "Press SPACE to select this row." at bounding box center [361, 156] width 0 height 0
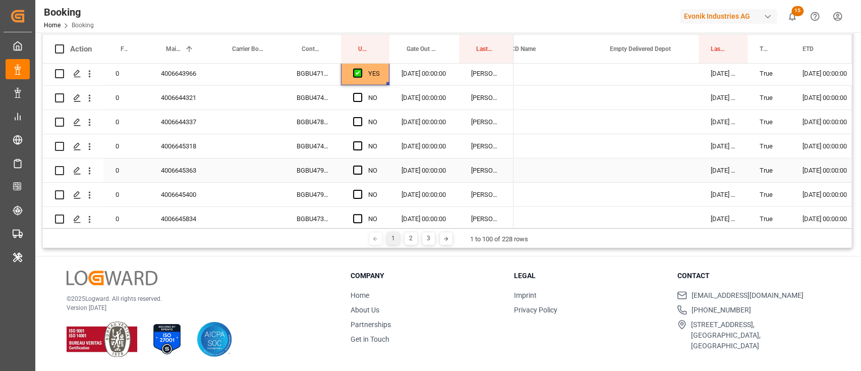
scroll to position [1724, 0]
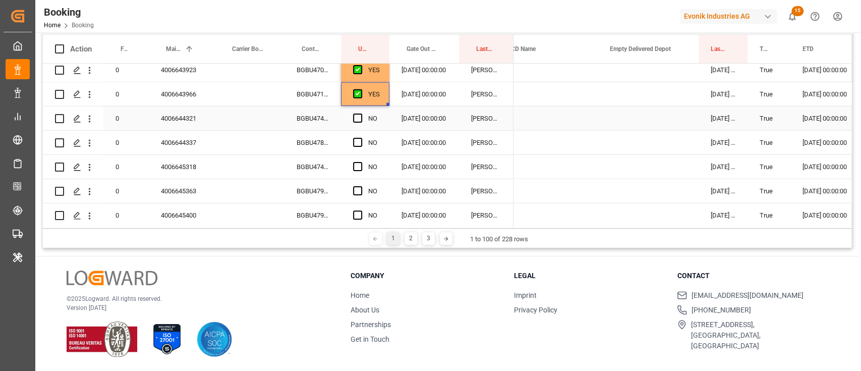
click at [317, 125] on div "BGBU4749567" at bounding box center [312, 118] width 56 height 24
click at [354, 120] on span "Press SPACE to select this row." at bounding box center [357, 117] width 9 height 9
click at [361, 113] on input "Press SPACE to select this row." at bounding box center [361, 113] width 0 height 0
click at [334, 139] on div "BGBU4781975" at bounding box center [312, 143] width 56 height 24
click at [353, 140] on span "Press SPACE to select this row." at bounding box center [357, 142] width 9 height 9
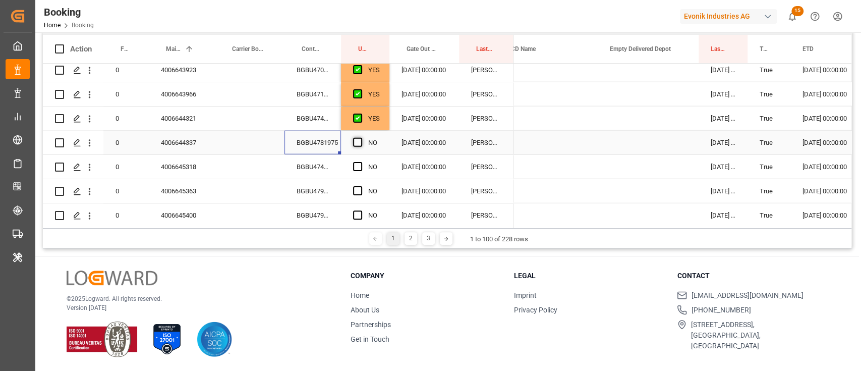
click at [361, 138] on input "Press SPACE to select this row." at bounding box center [361, 138] width 0 height 0
click at [320, 159] on div "BGBU4743466" at bounding box center [312, 167] width 56 height 24
click at [355, 171] on div "Press SPACE to select this row." at bounding box center [360, 166] width 15 height 23
click at [357, 169] on span "Press SPACE to select this row." at bounding box center [357, 166] width 9 height 9
click at [361, 162] on input "Press SPACE to select this row." at bounding box center [361, 162] width 0 height 0
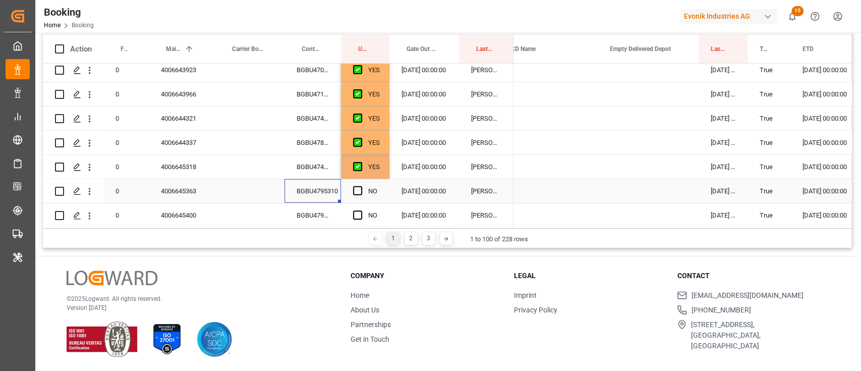
click at [321, 195] on div "BGBU4795310" at bounding box center [312, 191] width 56 height 24
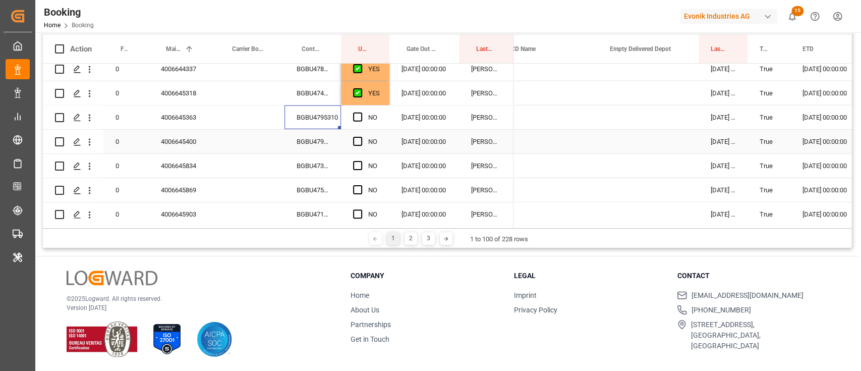
scroll to position [1791, 0]
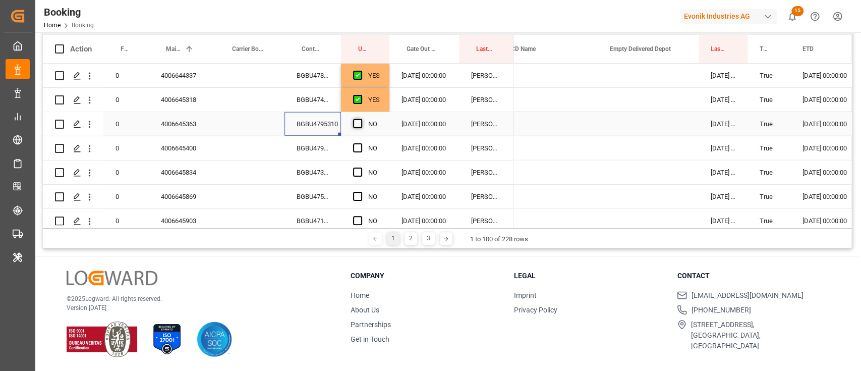
click at [358, 125] on span "Press SPACE to select this row." at bounding box center [357, 123] width 9 height 9
click at [361, 119] on input "Press SPACE to select this row." at bounding box center [361, 119] width 0 height 0
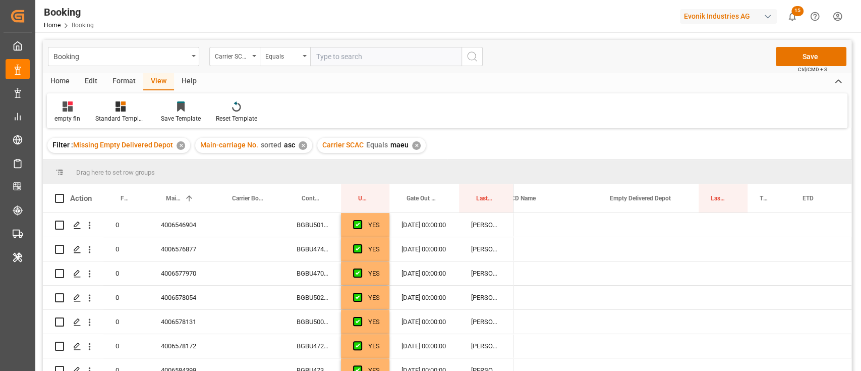
scroll to position [0, 678]
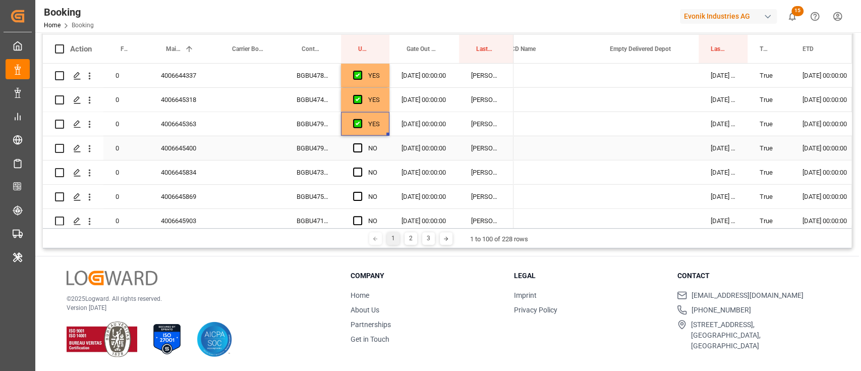
click at [303, 146] on div "BGBU4796785" at bounding box center [312, 148] width 56 height 24
click at [363, 153] on div "Press SPACE to select this row." at bounding box center [360, 148] width 15 height 23
click at [359, 147] on span "Press SPACE to select this row." at bounding box center [357, 147] width 9 height 9
click at [361, 143] on input "Press SPACE to select this row." at bounding box center [361, 143] width 0 height 0
click at [320, 175] on div "BGBU4739532" at bounding box center [312, 172] width 56 height 24
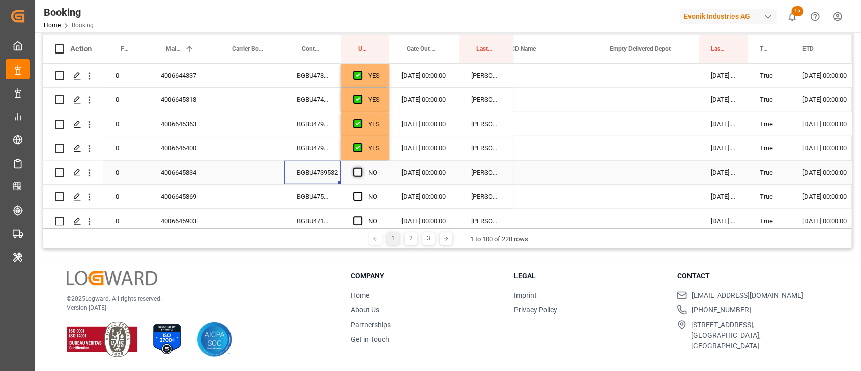
click at [360, 173] on span "Press SPACE to select this row." at bounding box center [357, 171] width 9 height 9
click at [361, 167] on input "Press SPACE to select this row." at bounding box center [361, 167] width 0 height 0
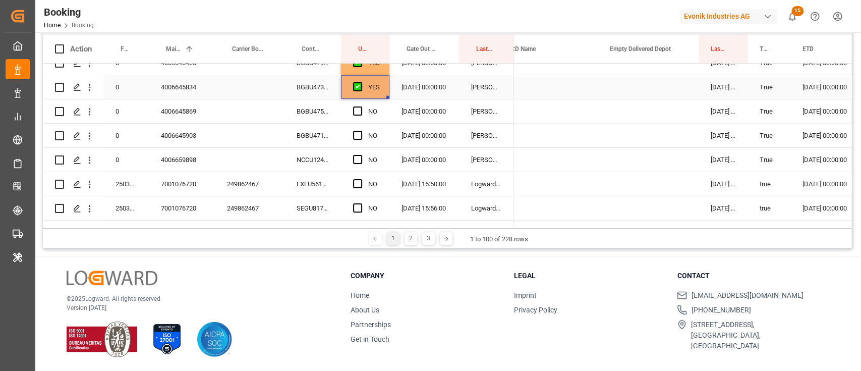
scroll to position [1859, 0]
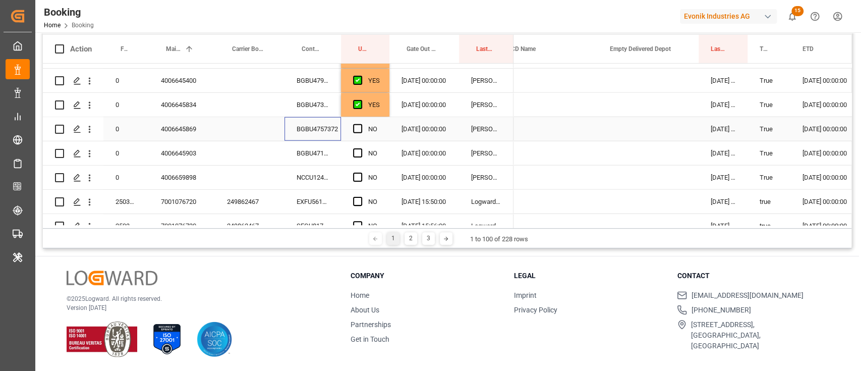
click at [331, 130] on div "BGBU4757372" at bounding box center [312, 129] width 56 height 24
click at [355, 127] on span "Press SPACE to select this row." at bounding box center [357, 128] width 9 height 9
click at [361, 124] on input "Press SPACE to select this row." at bounding box center [361, 124] width 0 height 0
click at [337, 158] on div "BGBU4718334" at bounding box center [312, 153] width 56 height 24
click at [360, 154] on span "Press SPACE to select this row." at bounding box center [357, 152] width 9 height 9
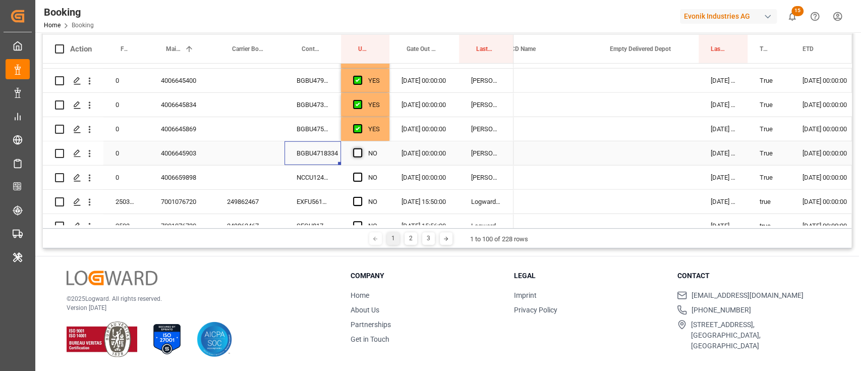
click at [361, 148] on input "Press SPACE to select this row." at bounding box center [361, 148] width 0 height 0
click at [335, 176] on div "NCCU1241164" at bounding box center [312, 177] width 56 height 24
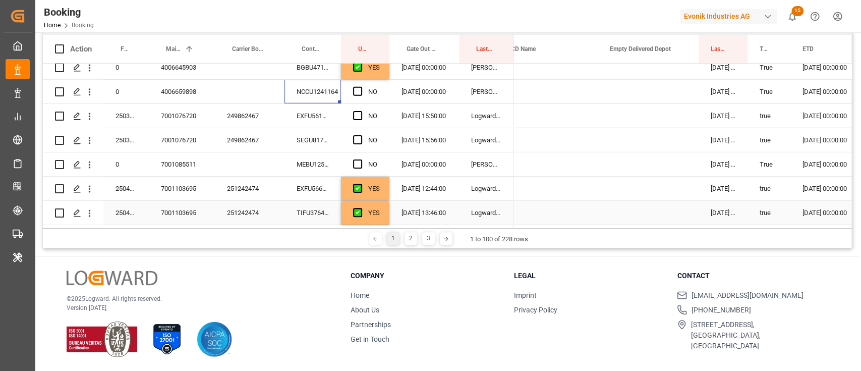
scroll to position [1926, 0]
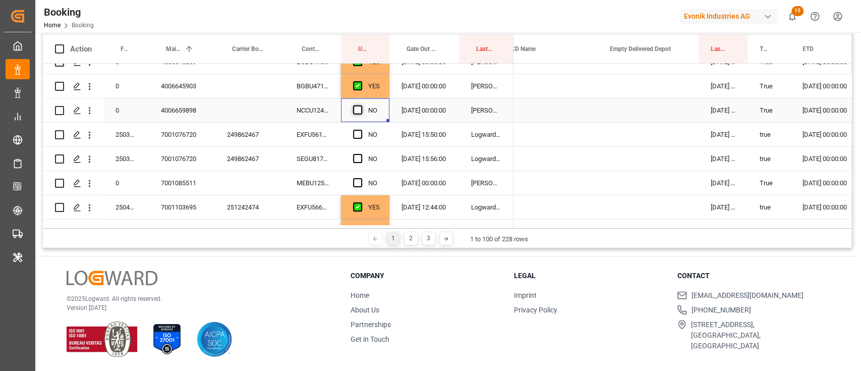
click at [357, 107] on span "Press SPACE to select this row." at bounding box center [357, 109] width 9 height 9
click at [361, 105] on input "Press SPACE to select this row." at bounding box center [361, 105] width 0 height 0
click at [297, 138] on div "EXFU5611194" at bounding box center [312, 135] width 56 height 24
click at [354, 135] on span "Press SPACE to select this row." at bounding box center [357, 134] width 9 height 9
click at [361, 130] on input "Press SPACE to select this row." at bounding box center [361, 130] width 0 height 0
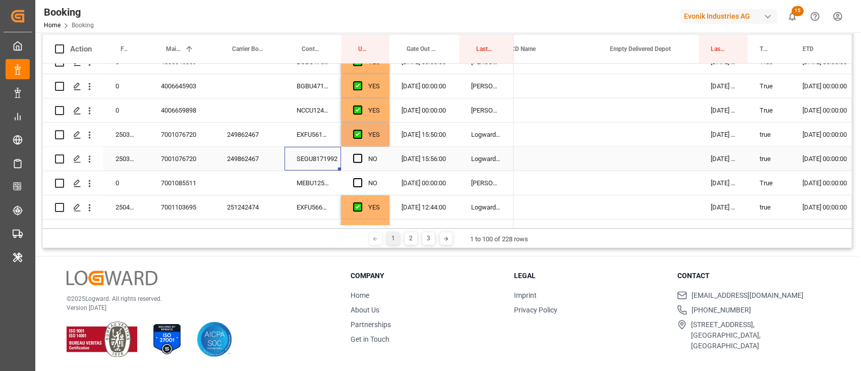
click at [322, 158] on div "SEGU8171992" at bounding box center [312, 159] width 56 height 24
click at [352, 157] on div "NO" at bounding box center [365, 159] width 48 height 24
click at [353, 160] on span "Press SPACE to select this row." at bounding box center [357, 158] width 9 height 9
click at [361, 154] on input "Press SPACE to select this row." at bounding box center [361, 154] width 0 height 0
click at [316, 186] on div "MEBU1253800" at bounding box center [312, 183] width 56 height 24
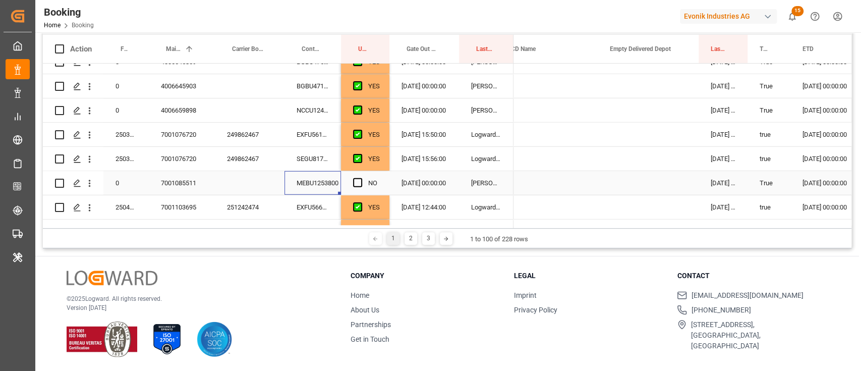
click at [349, 183] on div "NO" at bounding box center [365, 183] width 48 height 24
click at [352, 183] on div "NO" at bounding box center [365, 183] width 48 height 24
click at [351, 181] on div "NO" at bounding box center [365, 183] width 48 height 24
click at [358, 180] on span "Press SPACE to select this row." at bounding box center [357, 182] width 9 height 9
click at [361, 178] on input "Press SPACE to select this row." at bounding box center [361, 178] width 0 height 0
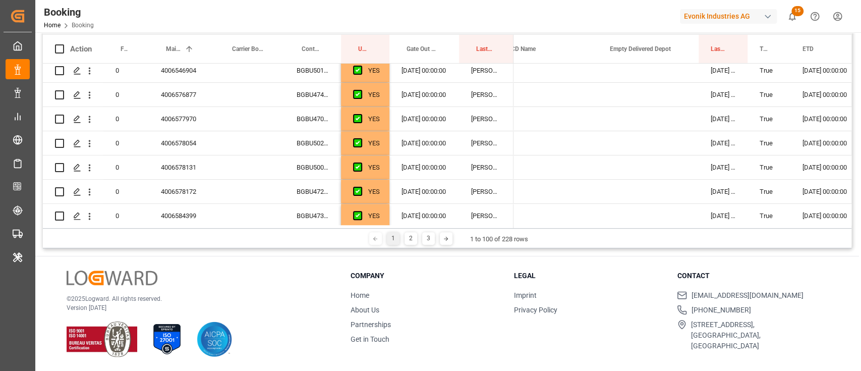
scroll to position [0, 0]
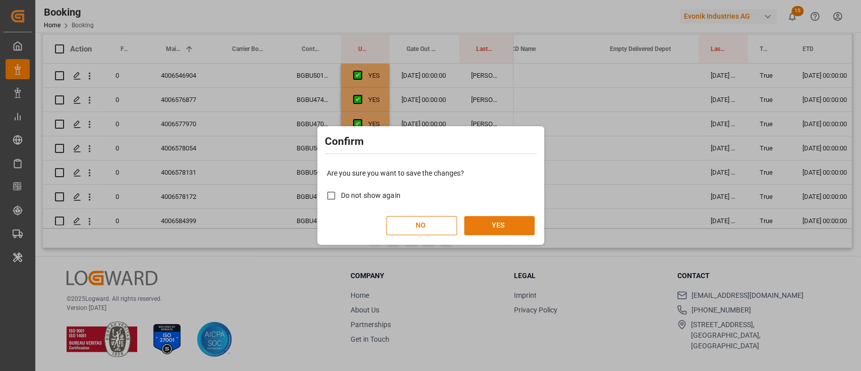
click at [519, 227] on button "YES" at bounding box center [499, 225] width 71 height 19
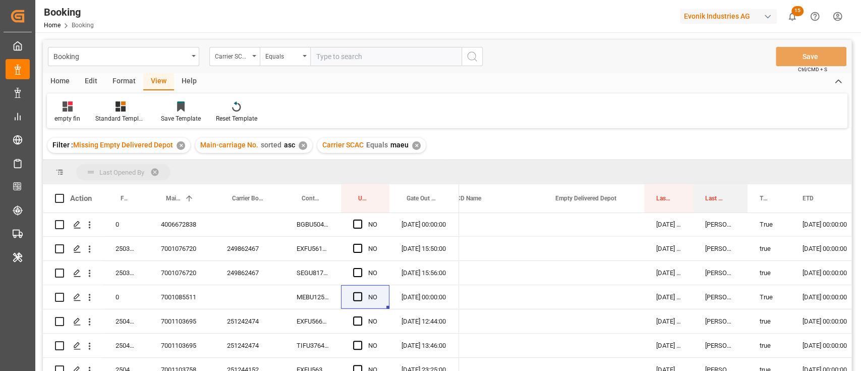
drag, startPoint x: 480, startPoint y: 196, endPoint x: 482, endPoint y: 183, distance: 13.4
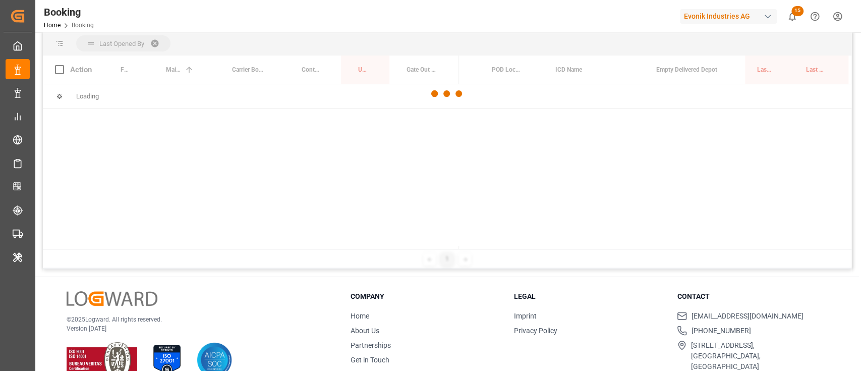
scroll to position [134, 0]
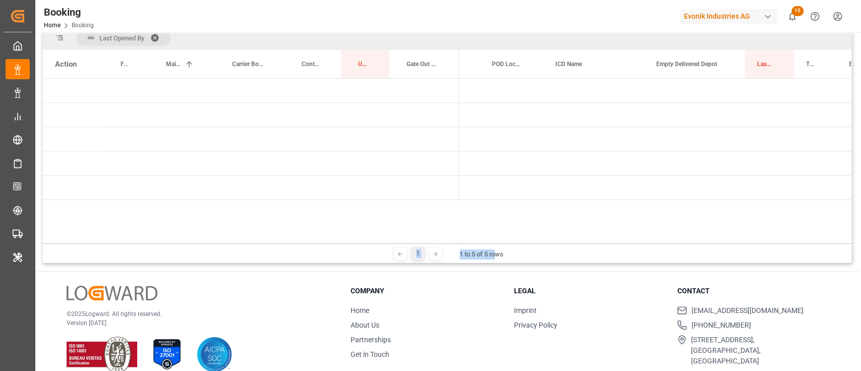
drag, startPoint x: 493, startPoint y: 243, endPoint x: 487, endPoint y: 231, distance: 13.3
click at [457, 237] on div "Last Opened By Drag here to set column labels Action Freight Forwarder's Refere…" at bounding box center [447, 145] width 808 height 238
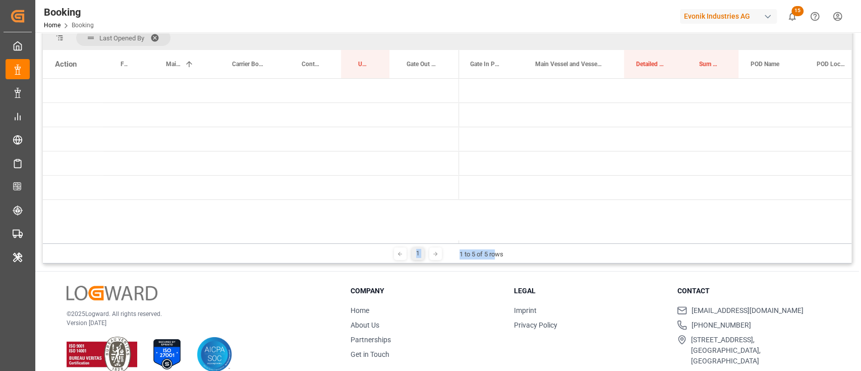
scroll to position [0, 0]
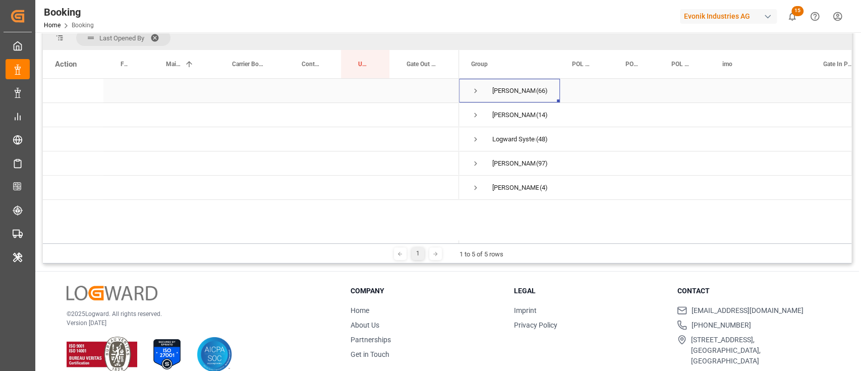
click at [474, 92] on span "Press SPACE to select this row." at bounding box center [475, 90] width 9 height 9
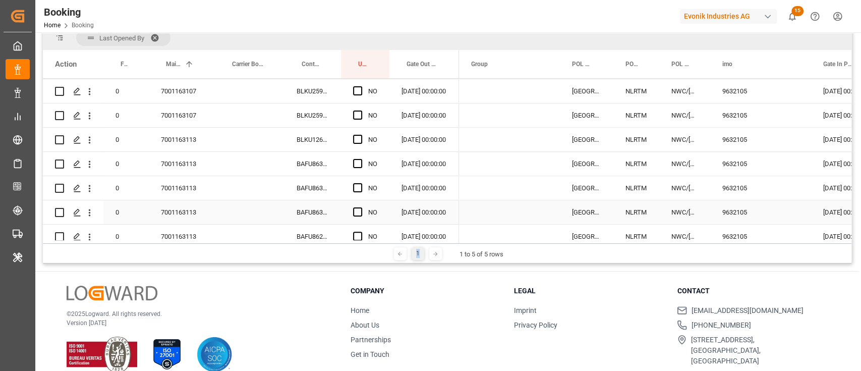
scroll to position [941, 0]
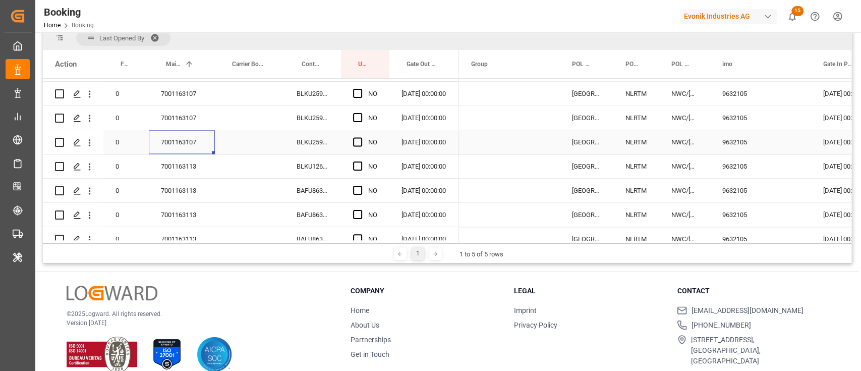
click at [182, 137] on div "7001163107" at bounding box center [182, 142] width 66 height 24
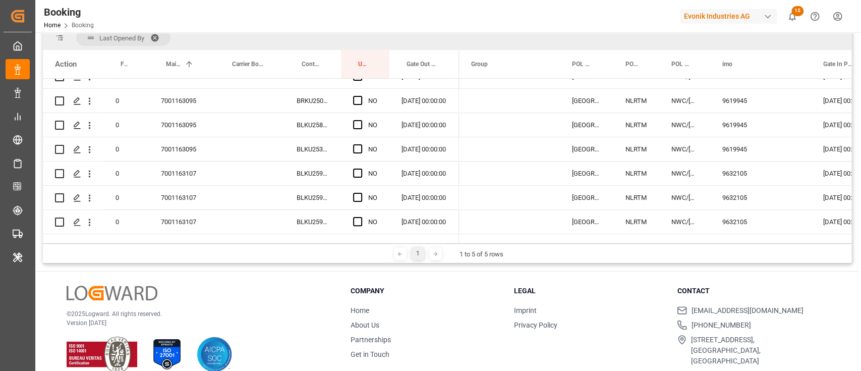
scroll to position [807, 0]
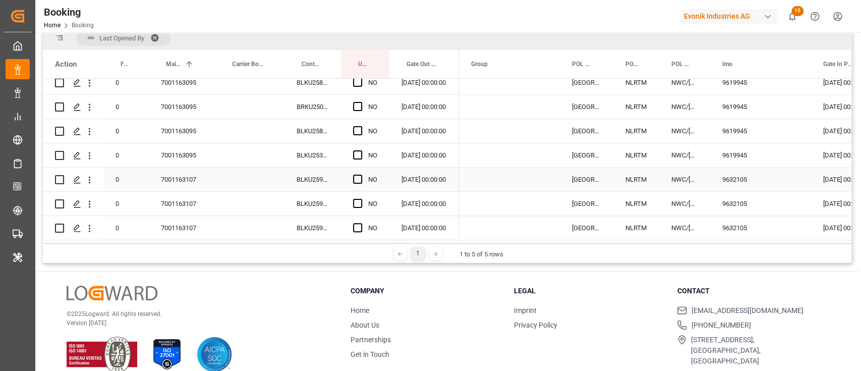
click at [363, 178] on div "Press SPACE to select this row." at bounding box center [360, 179] width 15 height 23
click at [358, 179] on span "Press SPACE to select this row." at bounding box center [357, 178] width 9 height 9
click at [361, 174] on input "Press SPACE to select this row." at bounding box center [361, 174] width 0 height 0
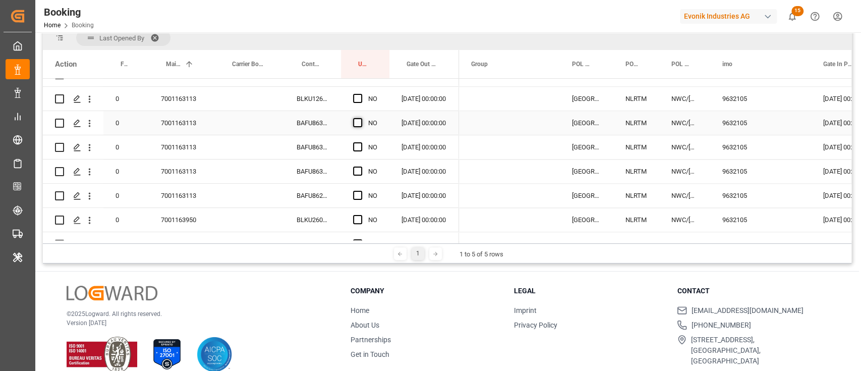
scroll to position [941, 0]
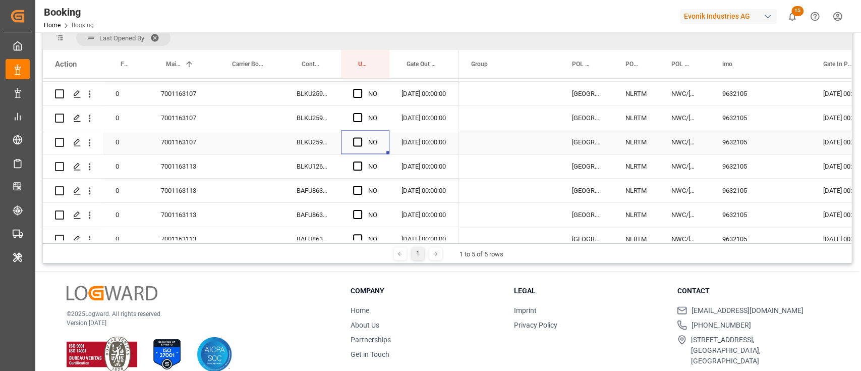
click at [361, 147] on div "Press SPACE to select this row." at bounding box center [360, 142] width 15 height 23
click at [359, 147] on div "Press SPACE to select this row." at bounding box center [360, 142] width 15 height 23
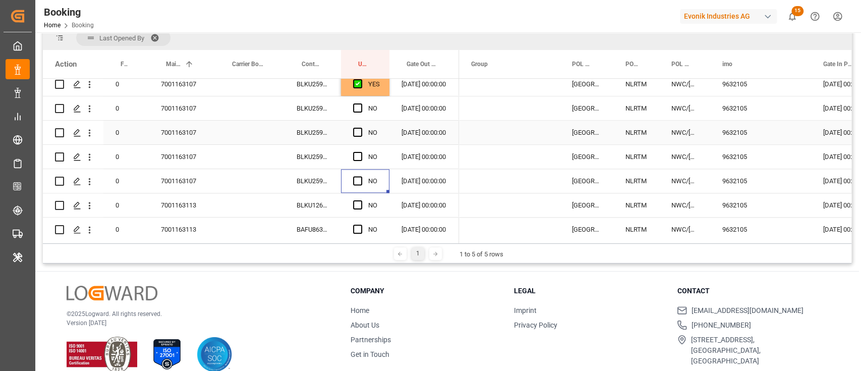
scroll to position [874, 0]
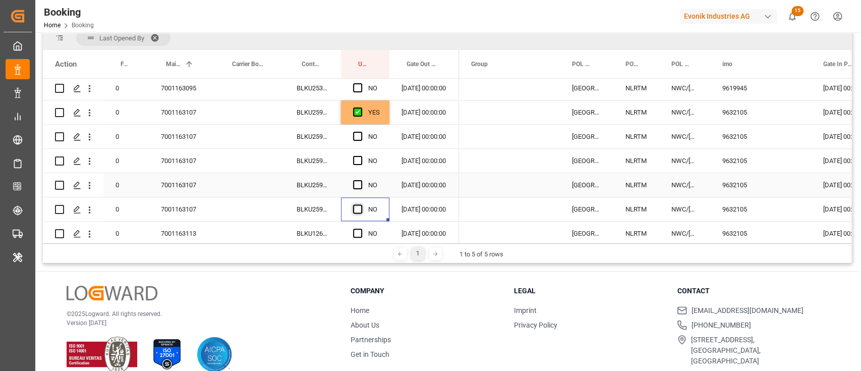
click at [357, 201] on div "Press SPACE to select this row." at bounding box center [360, 209] width 15 height 23
click at [355, 209] on span "Press SPACE to select this row." at bounding box center [357, 208] width 9 height 9
click at [361, 204] on input "Press SPACE to select this row." at bounding box center [361, 204] width 0 height 0
click at [307, 107] on div "BLKU2597258" at bounding box center [312, 112] width 56 height 24
click at [363, 132] on div "Press SPACE to select this row." at bounding box center [360, 136] width 15 height 23
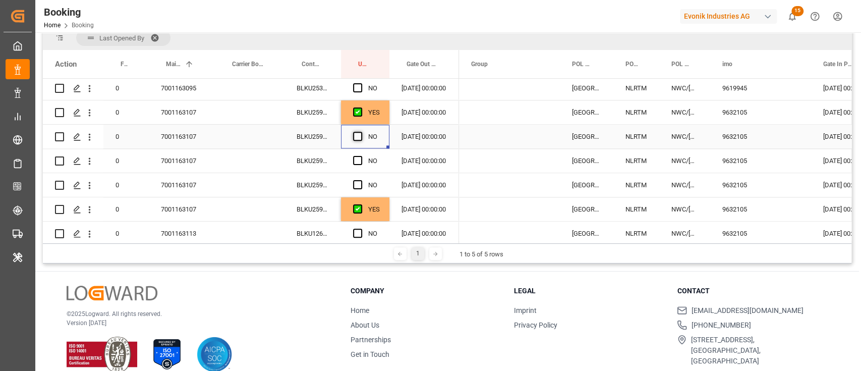
click at [358, 135] on span "Press SPACE to select this row." at bounding box center [357, 136] width 9 height 9
click at [361, 132] on input "Press SPACE to select this row." at bounding box center [361, 132] width 0 height 0
click at [356, 159] on span "Press SPACE to select this row." at bounding box center [357, 160] width 9 height 9
click at [361, 156] on input "Press SPACE to select this row." at bounding box center [361, 156] width 0 height 0
click at [355, 182] on span "Press SPACE to select this row." at bounding box center [357, 184] width 9 height 9
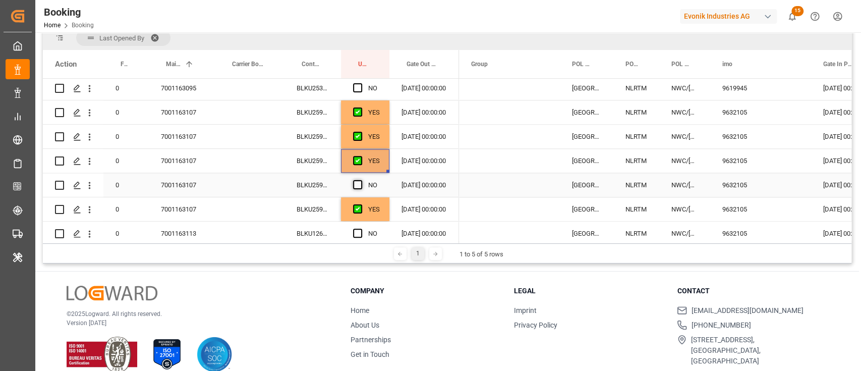
click at [361, 180] on input "Press SPACE to select this row." at bounding box center [361, 180] width 0 height 0
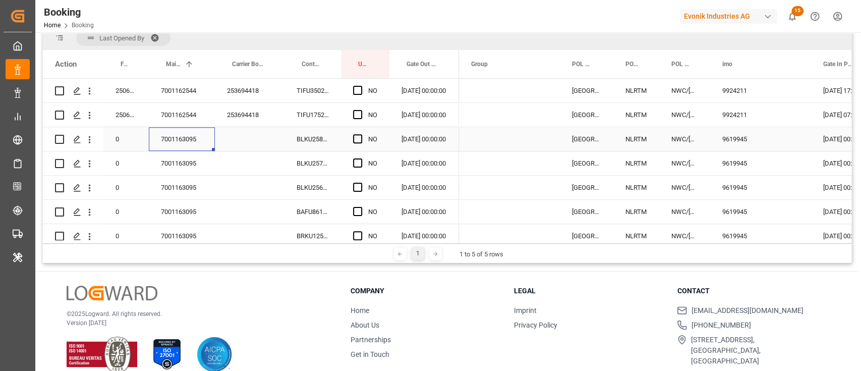
click at [199, 140] on div "7001163095" at bounding box center [182, 139] width 66 height 24
click at [360, 133] on div "Press SPACE to select this row." at bounding box center [360, 139] width 15 height 23
click at [362, 135] on div "Press SPACE to select this row." at bounding box center [360, 139] width 15 height 23
click at [357, 136] on span "Press SPACE to select this row." at bounding box center [357, 138] width 9 height 9
click at [361, 134] on input "Press SPACE to select this row." at bounding box center [361, 134] width 0 height 0
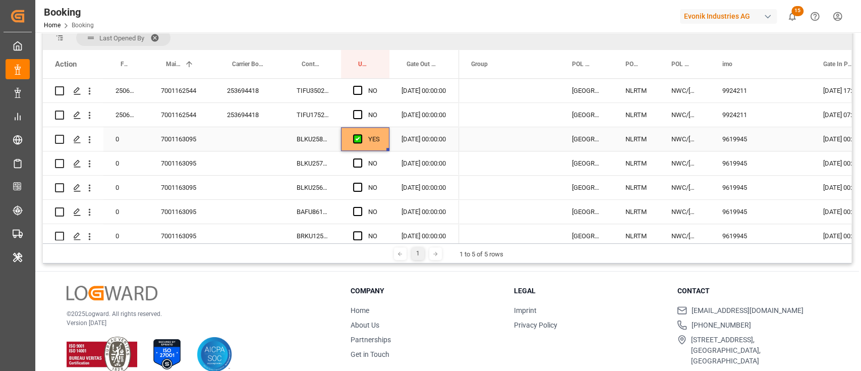
click at [303, 141] on div "BLKU2588678" at bounding box center [312, 139] width 56 height 24
click at [379, 145] on div "YES" at bounding box center [374, 139] width 12 height 23
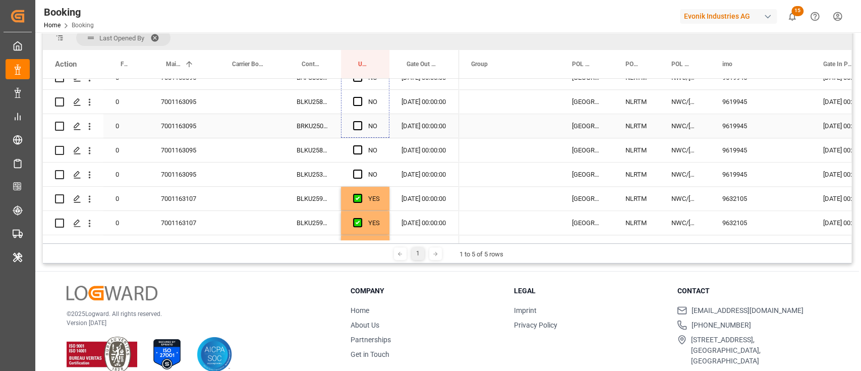
scroll to position [807, 0]
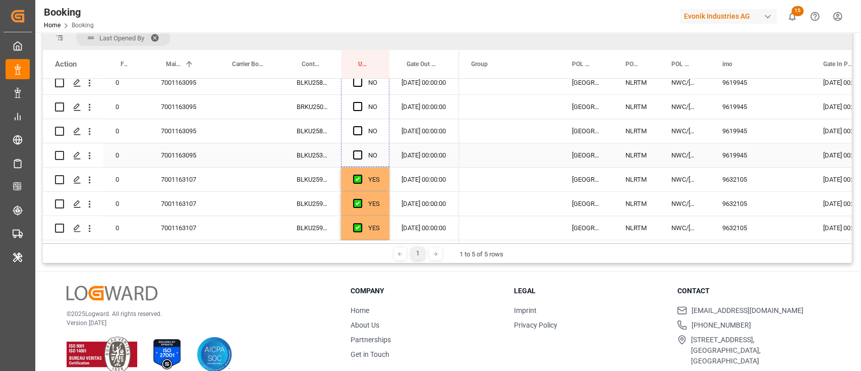
drag, startPoint x: 387, startPoint y: 147, endPoint x: 326, endPoint y: 143, distance: 61.7
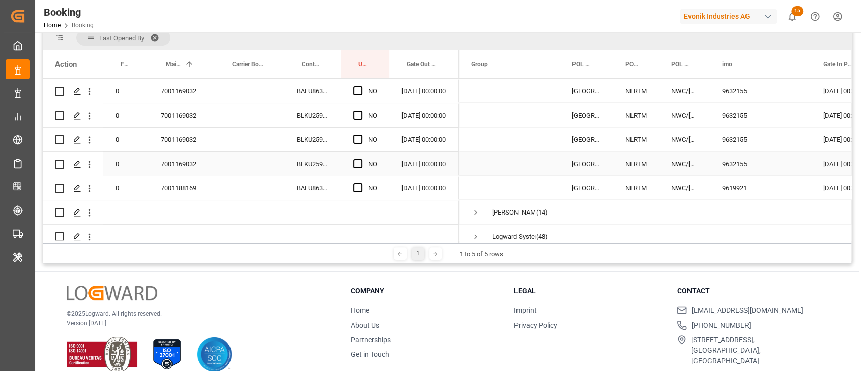
scroll to position [1479, 0]
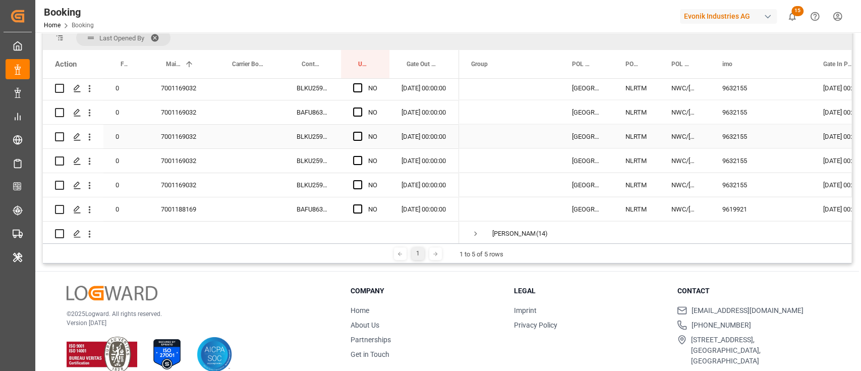
click at [206, 129] on div "7001169032" at bounding box center [182, 137] width 66 height 24
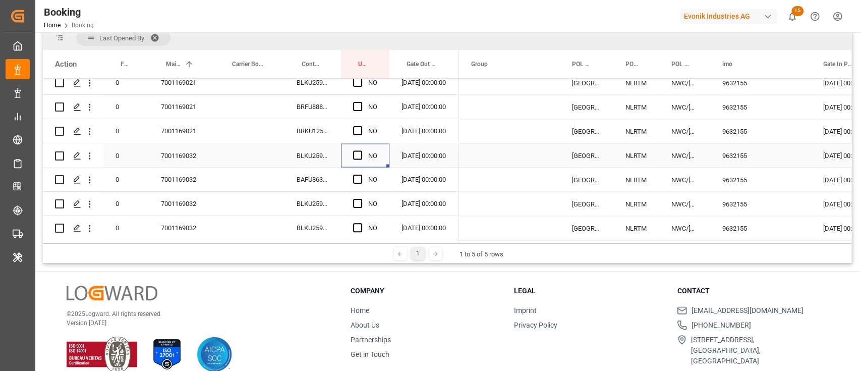
click at [363, 155] on div "Press SPACE to select this row." at bounding box center [360, 155] width 15 height 23
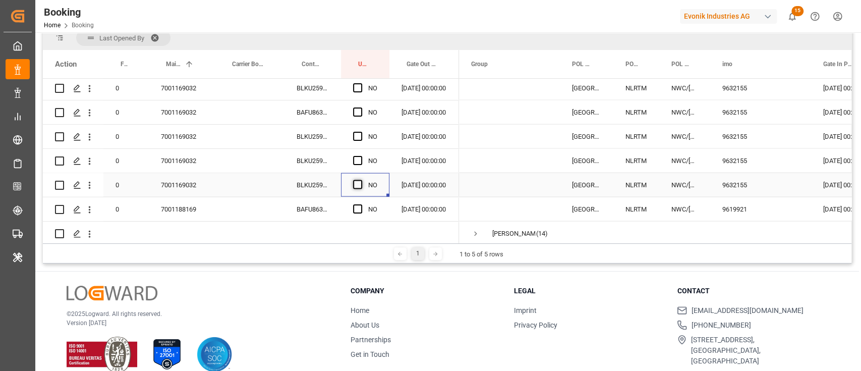
click at [358, 181] on span "Press SPACE to select this row." at bounding box center [357, 184] width 9 height 9
click at [361, 180] on input "Press SPACE to select this row." at bounding box center [361, 180] width 0 height 0
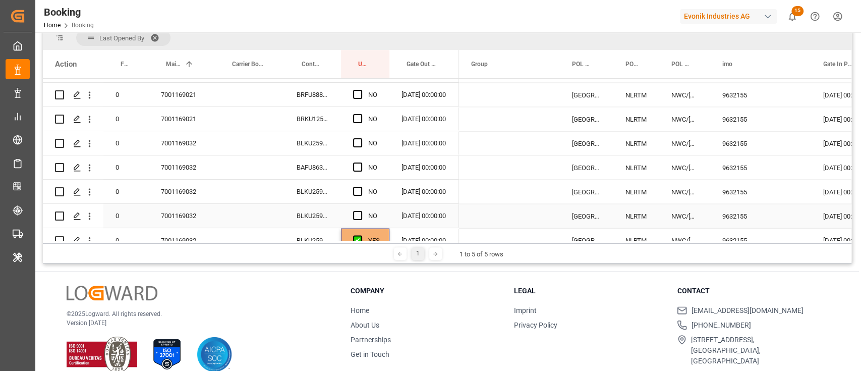
scroll to position [1412, 0]
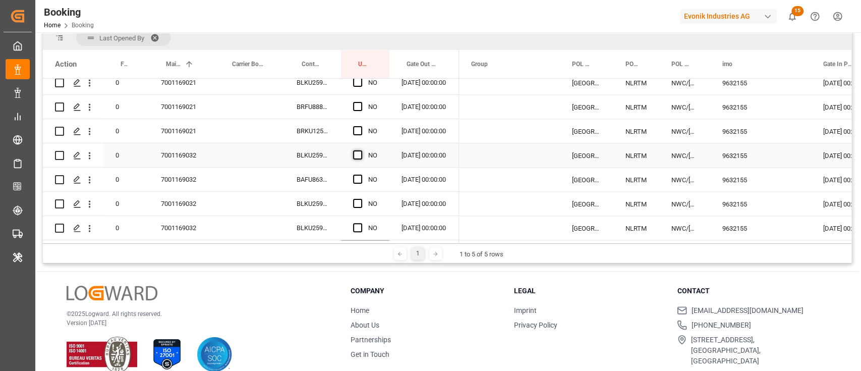
click at [355, 154] on span "Press SPACE to select this row." at bounding box center [357, 154] width 9 height 9
click at [361, 150] on input "Press SPACE to select this row." at bounding box center [361, 150] width 0 height 0
click at [328, 144] on div "BLKU2595065" at bounding box center [312, 155] width 56 height 24
drag, startPoint x: 356, startPoint y: 173, endPoint x: 353, endPoint y: 191, distance: 17.8
click at [356, 174] on div "Press SPACE to select this row." at bounding box center [360, 179] width 15 height 23
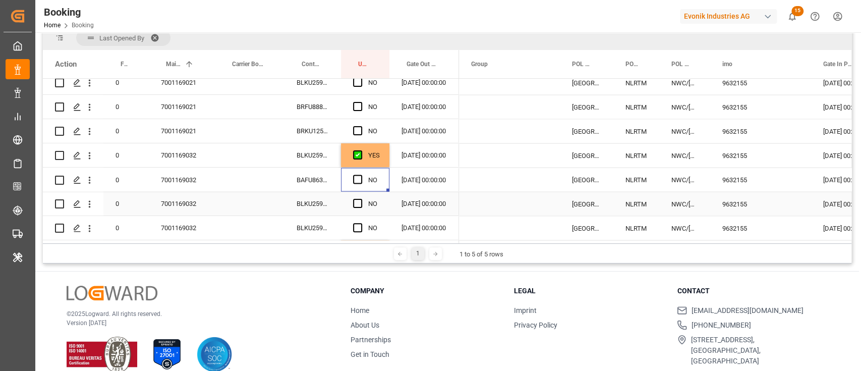
drag, startPoint x: 356, startPoint y: 200, endPoint x: 357, endPoint y: 192, distance: 8.1
click at [357, 200] on span "Press SPACE to select this row." at bounding box center [357, 203] width 9 height 9
click at [361, 199] on input "Press SPACE to select this row." at bounding box center [361, 199] width 0 height 0
click at [356, 185] on div "Press SPACE to select this row." at bounding box center [360, 179] width 15 height 23
click at [360, 179] on span "Press SPACE to select this row." at bounding box center [357, 178] width 9 height 9
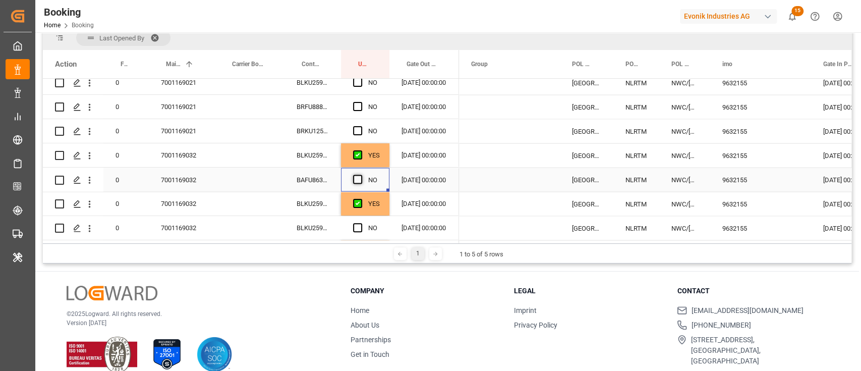
click at [361, 174] on input "Press SPACE to select this row." at bounding box center [361, 174] width 0 height 0
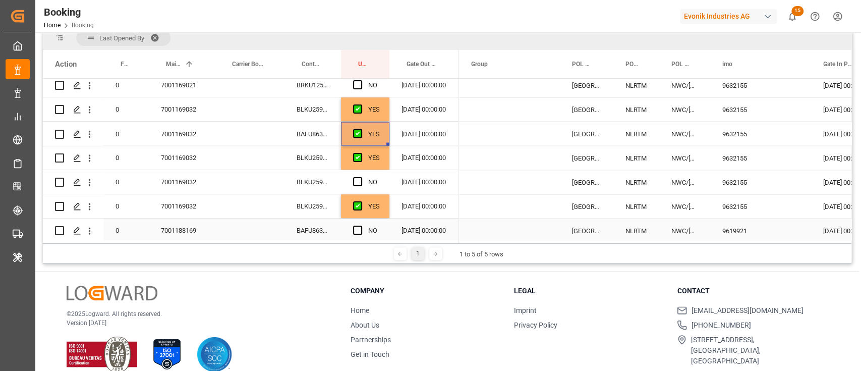
scroll to position [1479, 0]
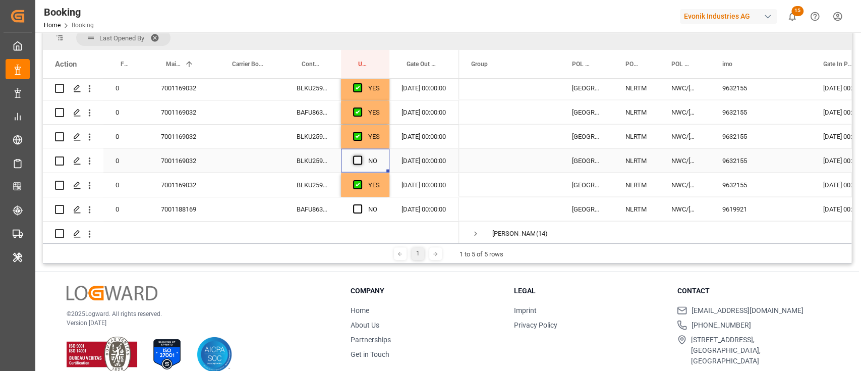
click at [358, 161] on span "Press SPACE to select this row." at bounding box center [357, 160] width 9 height 9
click at [361, 156] on input "Press SPACE to select this row." at bounding box center [361, 156] width 0 height 0
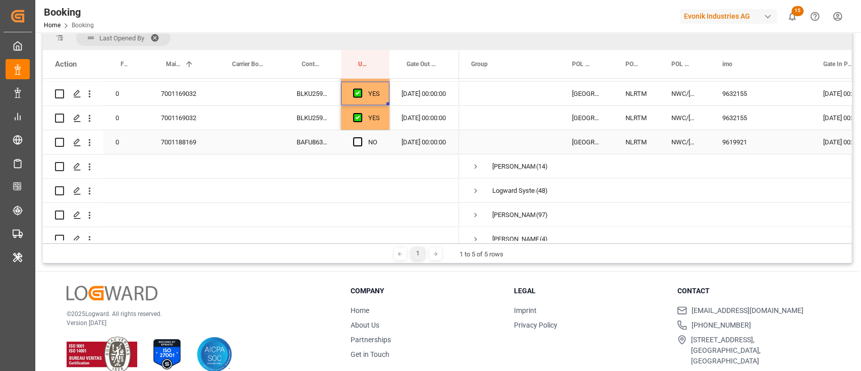
click at [344, 147] on div "NO" at bounding box center [365, 142] width 48 height 24
click at [320, 142] on div "BAFU8639277" at bounding box center [312, 142] width 56 height 24
click at [356, 134] on div "Press SPACE to select this row." at bounding box center [360, 142] width 15 height 23
click at [356, 138] on span "Press SPACE to select this row." at bounding box center [357, 141] width 9 height 9
click at [361, 137] on input "Press SPACE to select this row." at bounding box center [361, 137] width 0 height 0
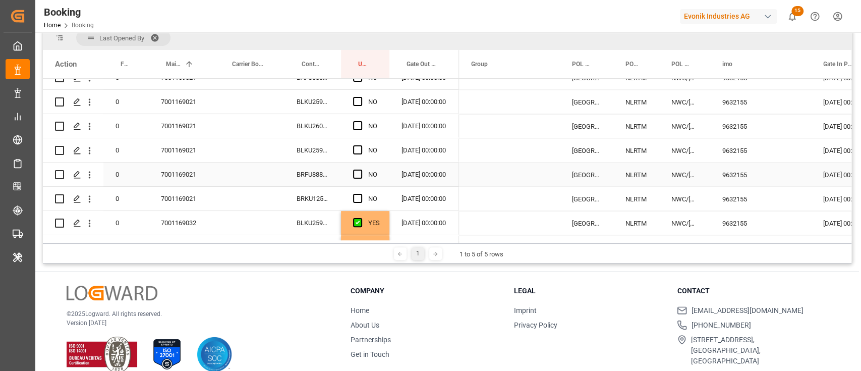
scroll to position [1277, 0]
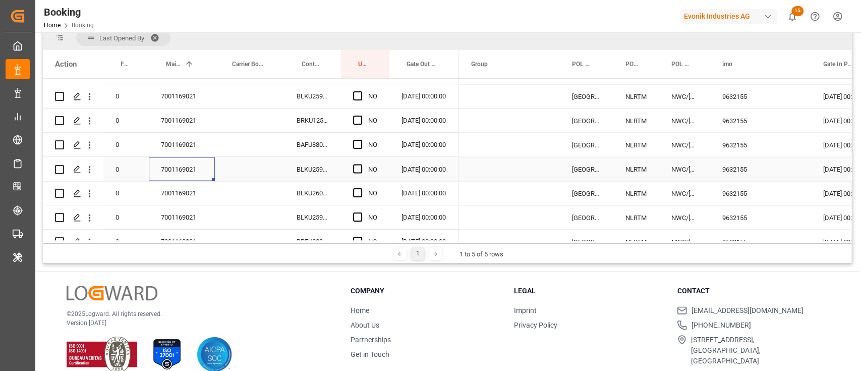
click at [186, 165] on div "7001169021" at bounding box center [182, 169] width 66 height 24
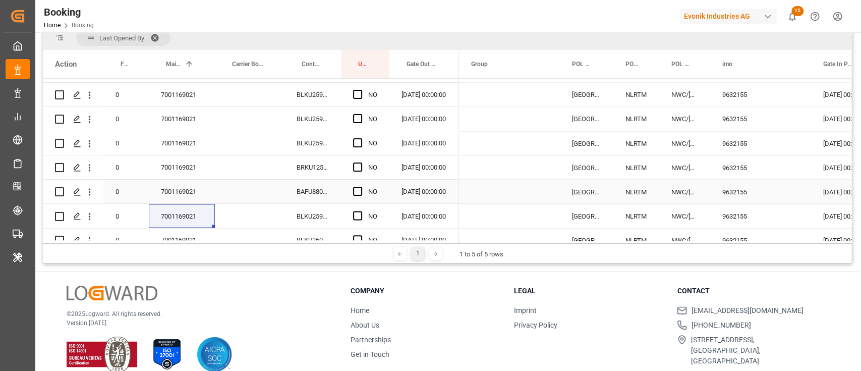
scroll to position [1210, 0]
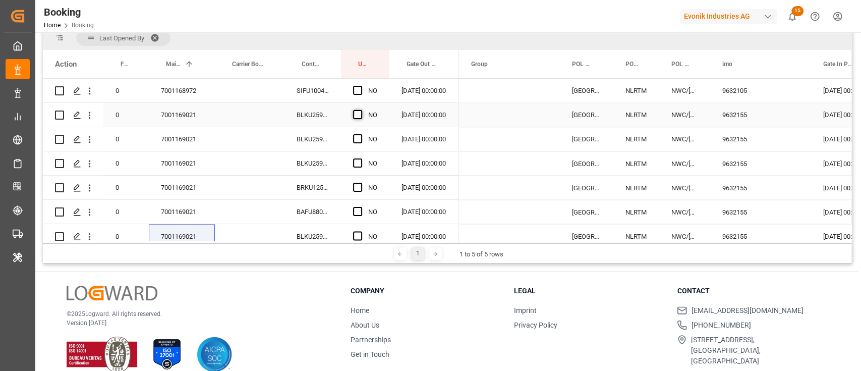
click at [357, 113] on span "Press SPACE to select this row." at bounding box center [357, 114] width 9 height 9
click at [361, 110] on input "Press SPACE to select this row." at bounding box center [361, 110] width 0 height 0
click at [319, 110] on div "BLKU2599332" at bounding box center [312, 115] width 56 height 24
click at [377, 114] on div "YES" at bounding box center [374, 114] width 12 height 23
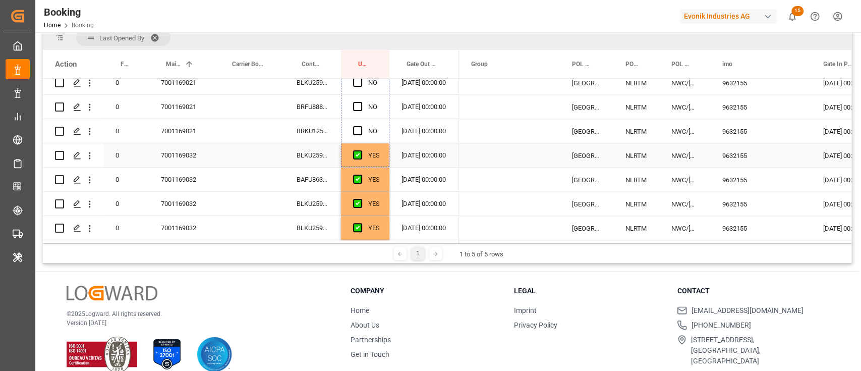
drag, startPoint x: 386, startPoint y: 124, endPoint x: 377, endPoint y: 143, distance: 20.7
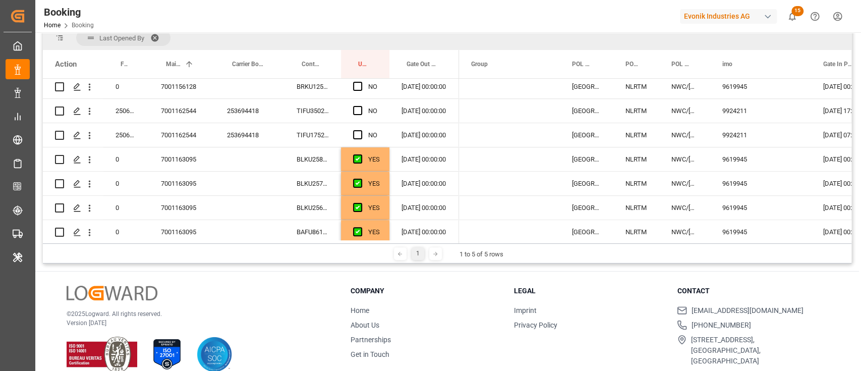
scroll to position [470, 0]
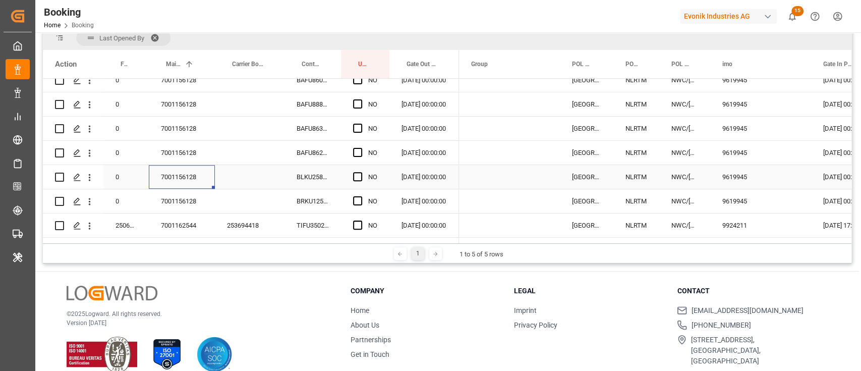
click at [199, 173] on div "7001156128" at bounding box center [182, 177] width 66 height 24
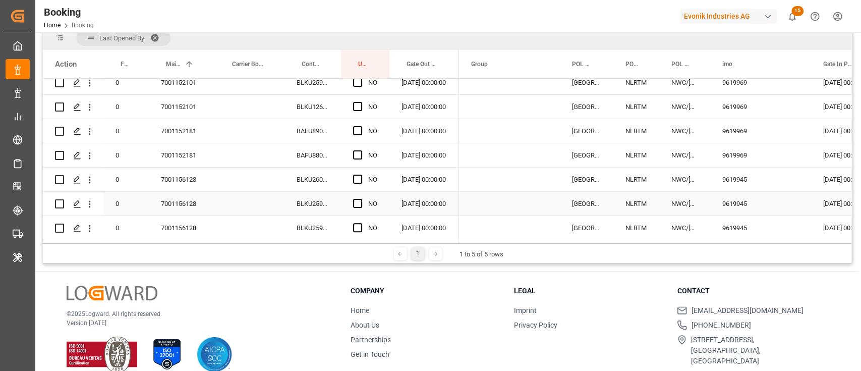
scroll to position [296, 0]
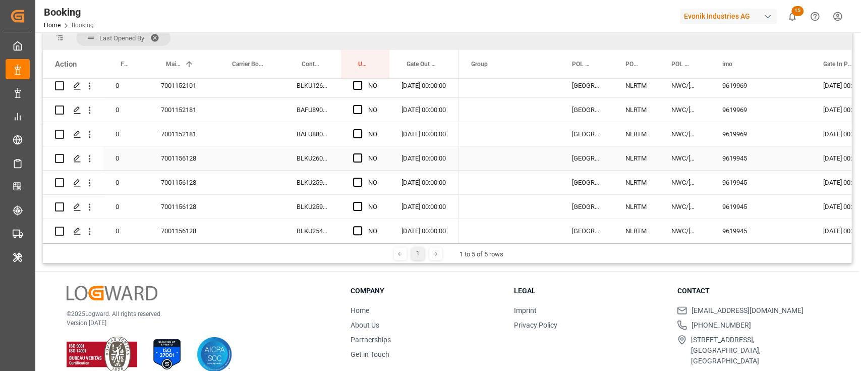
click at [363, 158] on div "Press SPACE to select this row." at bounding box center [360, 158] width 15 height 23
click at [355, 156] on span "Press SPACE to select this row." at bounding box center [357, 157] width 9 height 9
click at [361, 153] on input "Press SPACE to select this row." at bounding box center [361, 153] width 0 height 0
click at [331, 158] on div "BLKU2608305" at bounding box center [312, 158] width 56 height 24
click at [378, 163] on div "YES" at bounding box center [374, 158] width 12 height 23
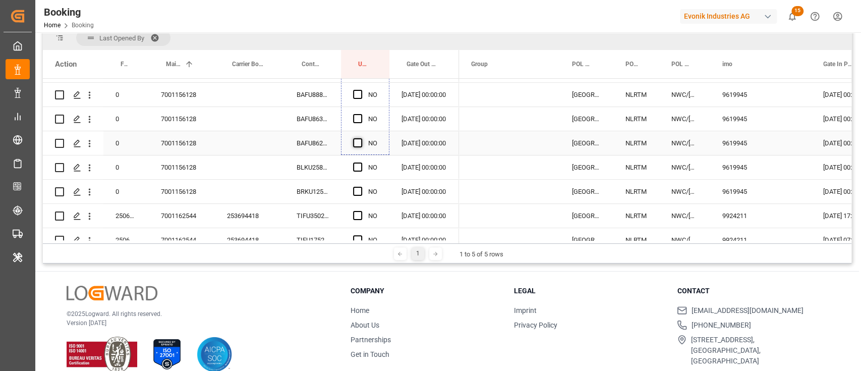
scroll to position [497, 0]
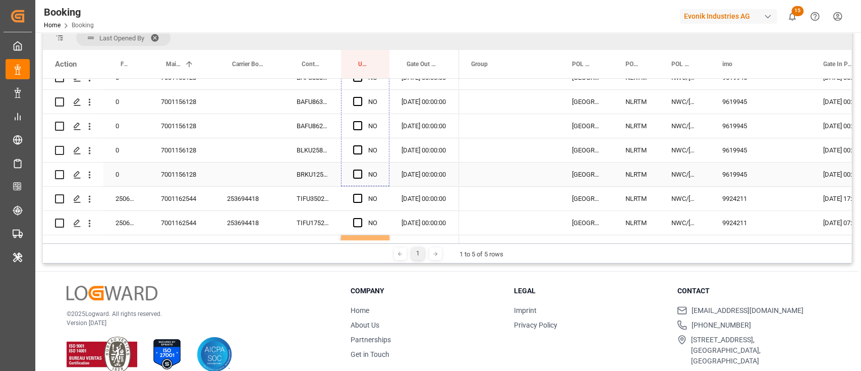
drag, startPoint x: 387, startPoint y: 167, endPoint x: 359, endPoint y: 167, distance: 28.2
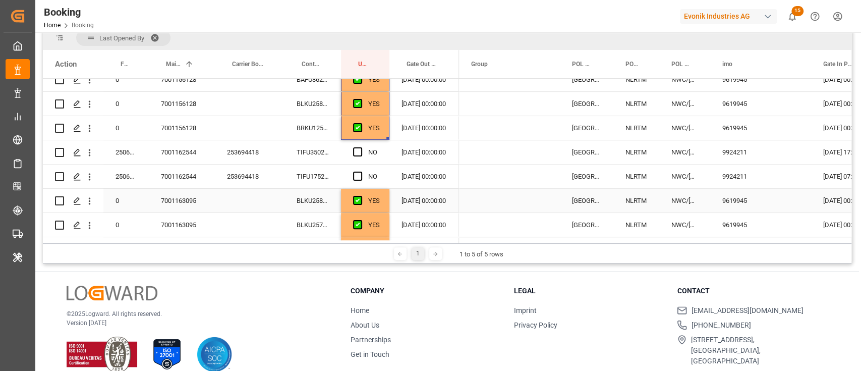
scroll to position [565, 0]
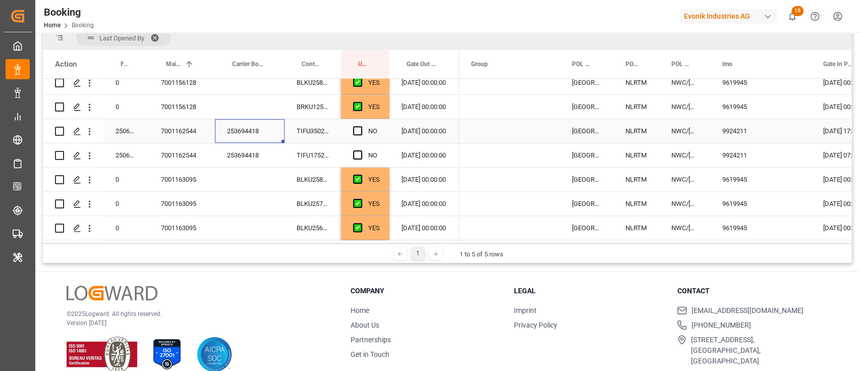
click at [272, 137] on div "253694418" at bounding box center [250, 131] width 70 height 24
drag, startPoint x: 363, startPoint y: 131, endPoint x: 357, endPoint y: 130, distance: 6.6
click at [363, 130] on div "Press SPACE to select this row." at bounding box center [360, 131] width 15 height 23
click at [355, 130] on span "Press SPACE to select this row." at bounding box center [357, 130] width 9 height 9
click at [361, 126] on input "Press SPACE to select this row." at bounding box center [361, 126] width 0 height 0
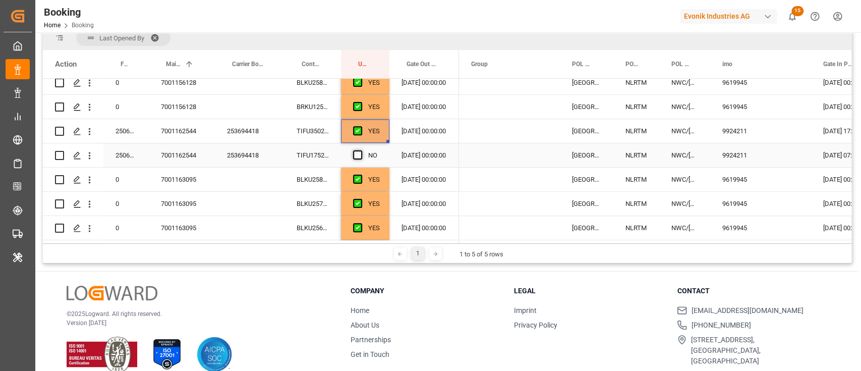
click at [355, 155] on span "Press SPACE to select this row." at bounding box center [357, 154] width 9 height 9
click at [361, 150] on input "Press SPACE to select this row." at bounding box center [361, 150] width 0 height 0
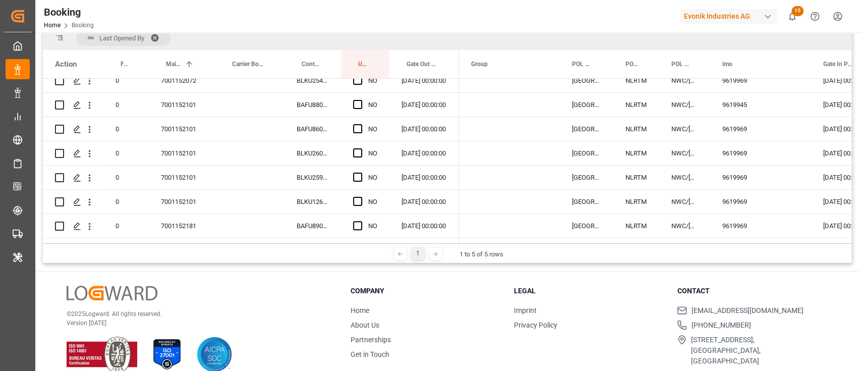
scroll to position [94, 0]
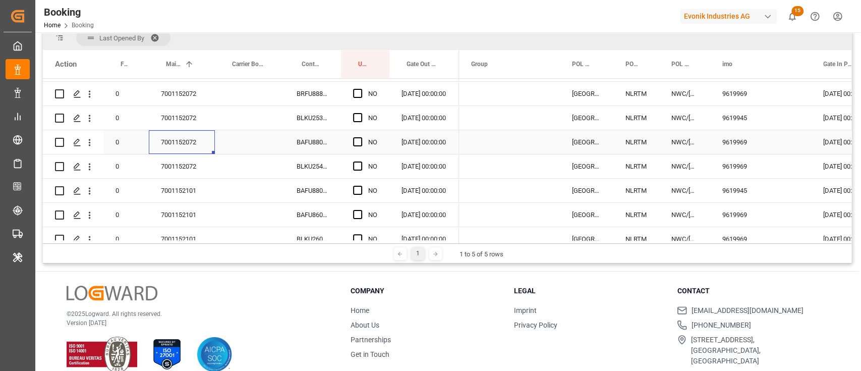
click at [190, 151] on div "7001152072" at bounding box center [182, 142] width 66 height 24
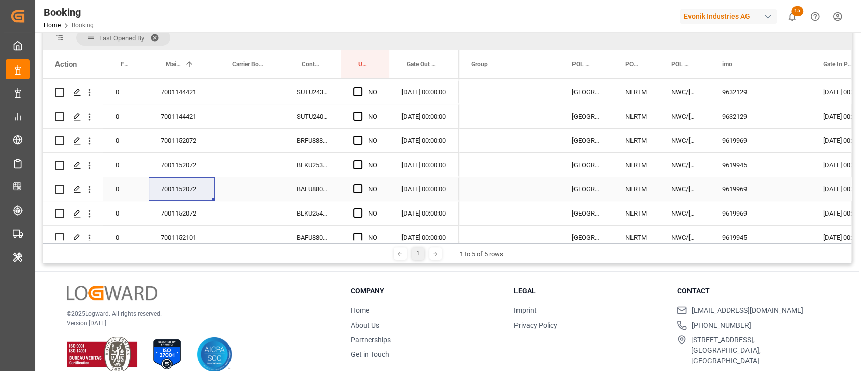
scroll to position [0, 0]
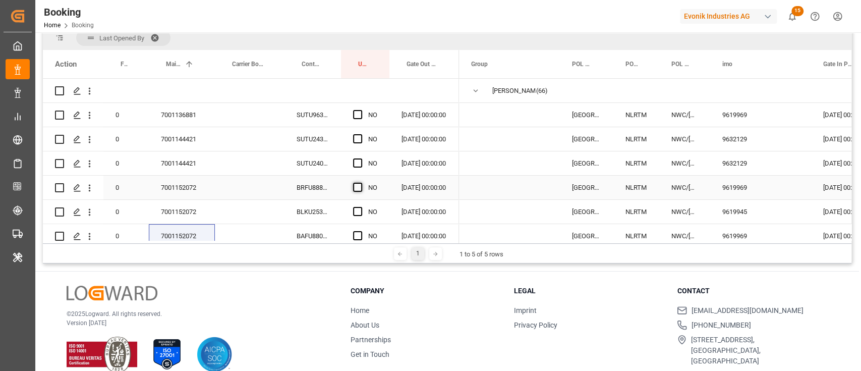
click at [359, 184] on span "Press SPACE to select this row." at bounding box center [357, 187] width 9 height 9
click at [361, 183] on input "Press SPACE to select this row." at bounding box center [361, 183] width 0 height 0
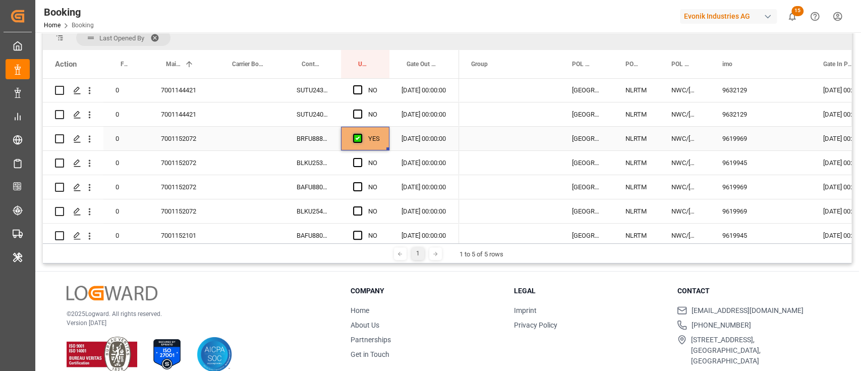
scroll to position [67, 0]
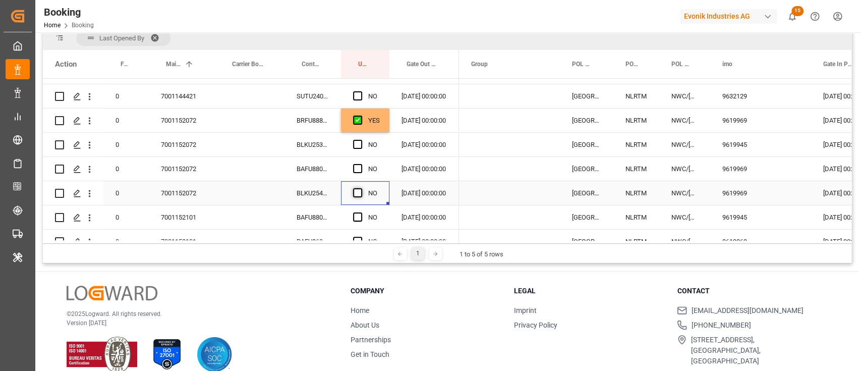
click at [358, 192] on span "Press SPACE to select this row." at bounding box center [357, 192] width 9 height 9
click at [361, 188] on input "Press SPACE to select this row." at bounding box center [361, 188] width 0 height 0
click at [324, 121] on div "BRFU8882276" at bounding box center [312, 120] width 56 height 24
click at [359, 141] on span "Press SPACE to select this row." at bounding box center [357, 144] width 9 height 9
click at [361, 140] on input "Press SPACE to select this row." at bounding box center [361, 140] width 0 height 0
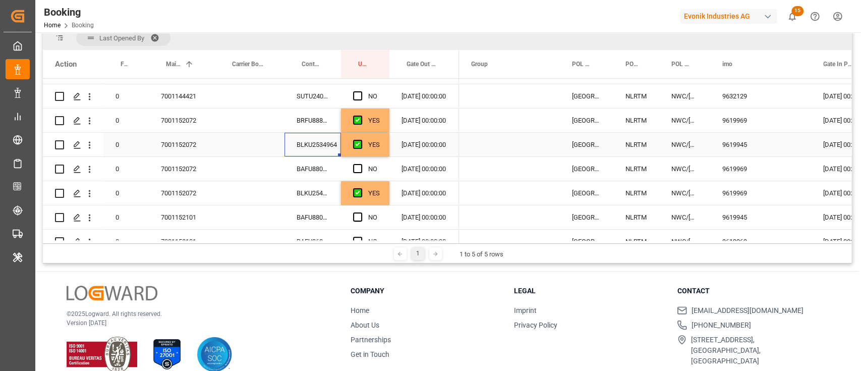
click at [326, 149] on div "BLKU2534964" at bounding box center [312, 145] width 56 height 24
click at [327, 163] on div "BAFU8804690" at bounding box center [312, 169] width 56 height 24
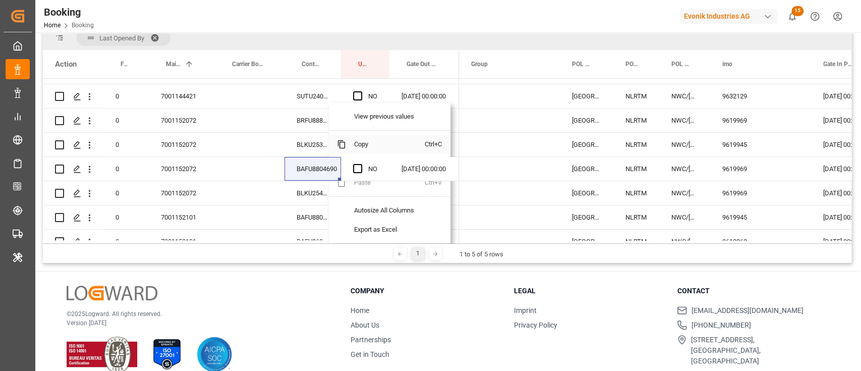
click at [365, 145] on span "Copy" at bounding box center [385, 144] width 79 height 19
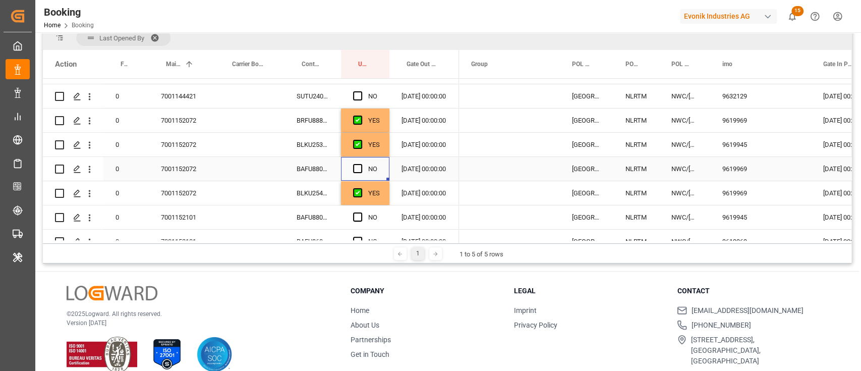
click at [361, 162] on div "Press SPACE to select this row." at bounding box center [360, 168] width 15 height 23
click at [355, 168] on span "Press SPACE to select this row." at bounding box center [357, 168] width 9 height 9
click at [361, 164] on input "Press SPACE to select this row." at bounding box center [361, 164] width 0 height 0
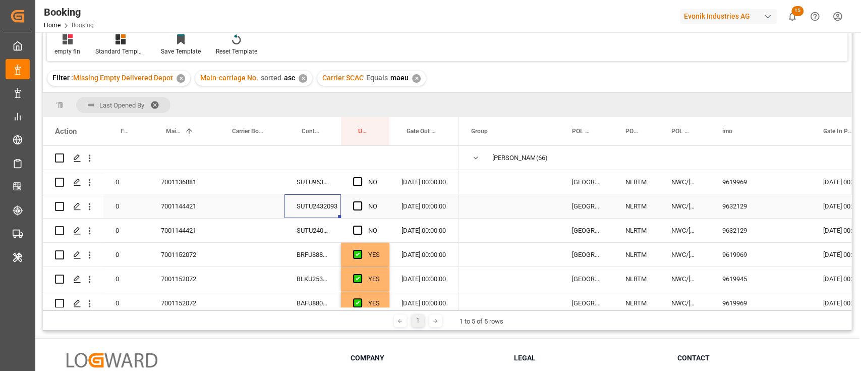
click at [321, 200] on div "SUTU2432093" at bounding box center [312, 206] width 56 height 24
click at [356, 205] on span "Press SPACE to select this row." at bounding box center [357, 205] width 9 height 9
click at [361, 201] on input "Press SPACE to select this row." at bounding box center [361, 201] width 0 height 0
click at [306, 233] on div "SUTU2401370" at bounding box center [312, 230] width 56 height 24
click at [356, 227] on span "Press SPACE to select this row." at bounding box center [357, 229] width 9 height 9
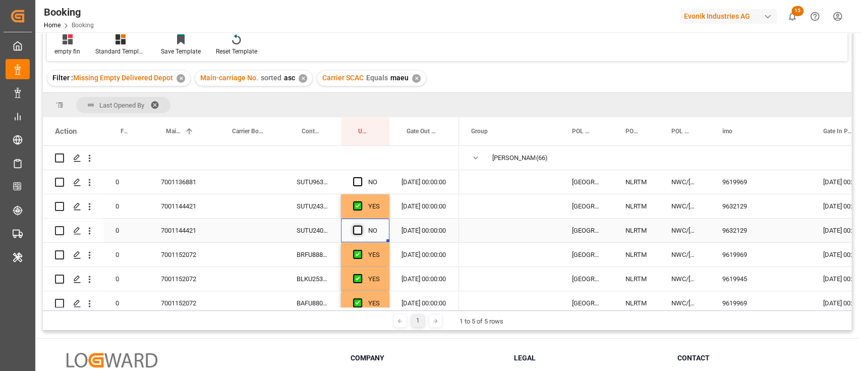
click at [361, 225] on input "Press SPACE to select this row." at bounding box center [361, 225] width 0 height 0
click at [327, 178] on div "SUTU9636695" at bounding box center [312, 182] width 56 height 24
click at [359, 182] on span "Press SPACE to select this row." at bounding box center [357, 181] width 9 height 9
click at [361, 177] on input "Press SPACE to select this row." at bounding box center [361, 177] width 0 height 0
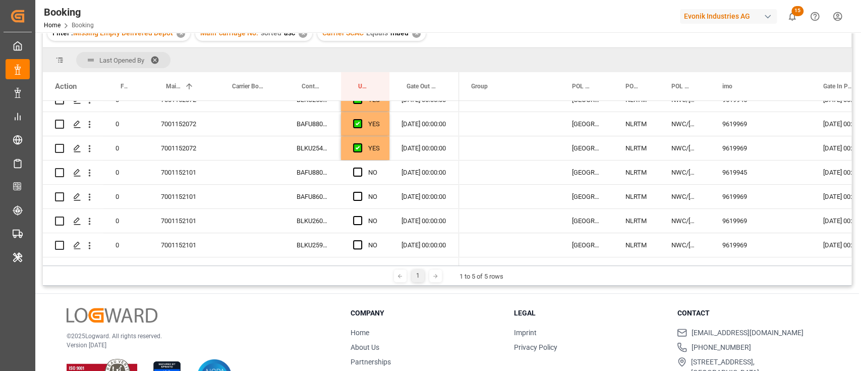
scroll to position [149, 0]
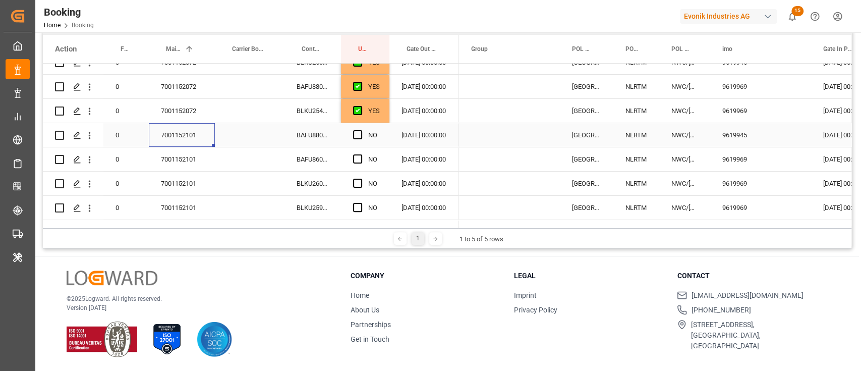
click at [191, 141] on div "7001152101" at bounding box center [182, 135] width 66 height 24
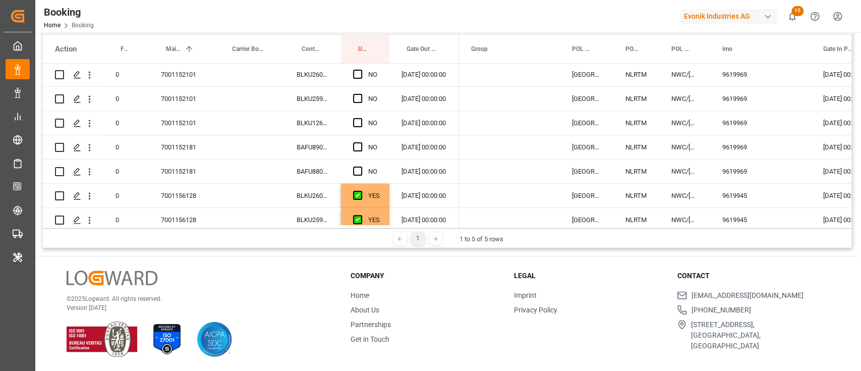
scroll to position [269, 0]
click at [356, 119] on span "Press SPACE to select this row." at bounding box center [357, 120] width 9 height 9
click at [361, 116] on input "Press SPACE to select this row." at bounding box center [361, 116] width 0 height 0
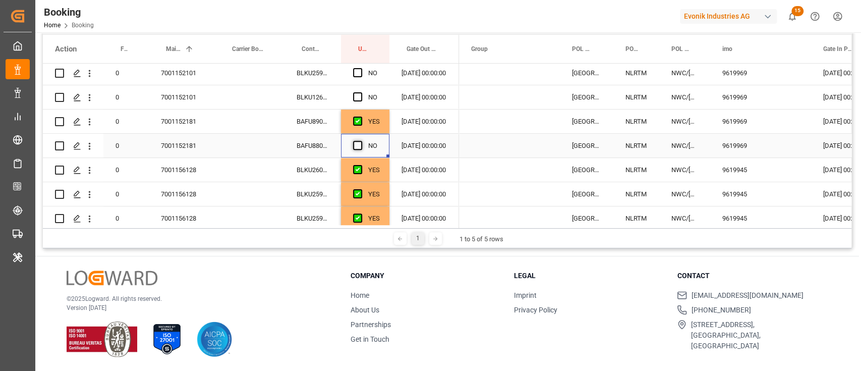
click at [356, 146] on span "Press SPACE to select this row." at bounding box center [357, 145] width 9 height 9
click at [361, 141] on input "Press SPACE to select this row." at bounding box center [361, 141] width 0 height 0
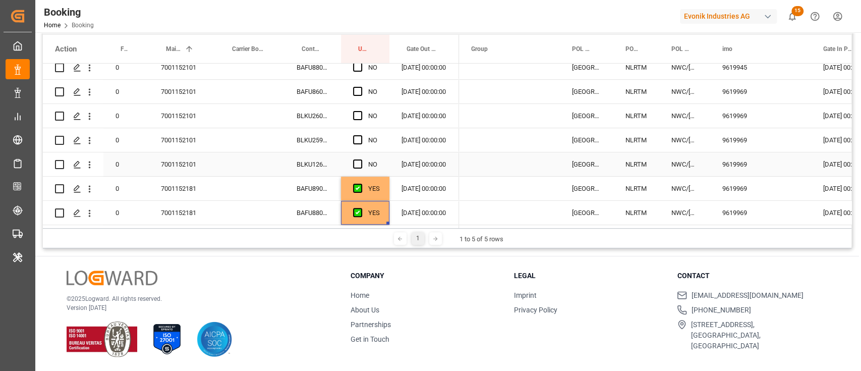
scroll to position [134, 0]
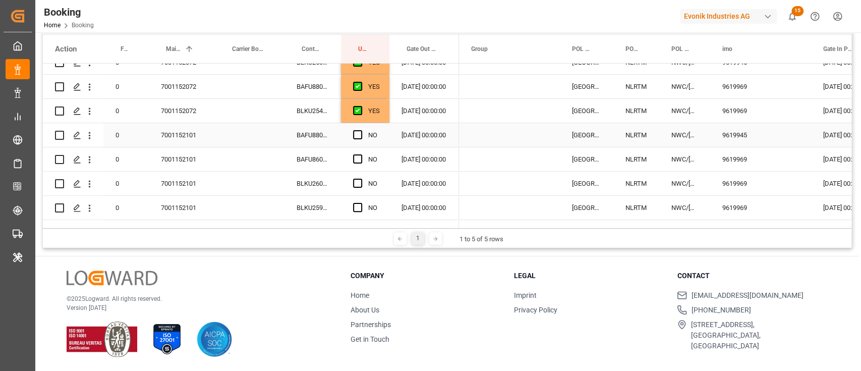
click at [319, 135] on div "BAFU8809223" at bounding box center [312, 135] width 56 height 24
click at [362, 134] on span "Press SPACE to select this row." at bounding box center [357, 134] width 9 height 9
click at [361, 130] on input "Press SPACE to select this row." at bounding box center [361, 130] width 0 height 0
click at [353, 151] on div "Press SPACE to select this row." at bounding box center [360, 159] width 15 height 23
drag, startPoint x: 354, startPoint y: 159, endPoint x: 354, endPoint y: 202, distance: 42.9
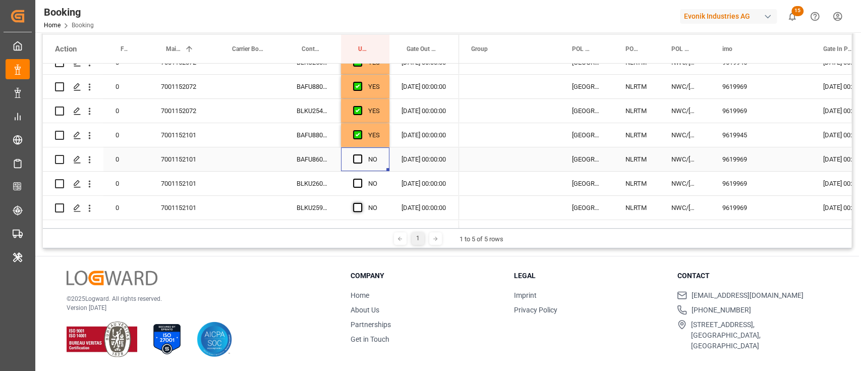
click at [354, 163] on div "Press SPACE to select this row." at bounding box center [360, 159] width 15 height 23
click at [358, 183] on span "Press SPACE to select this row." at bounding box center [357, 183] width 9 height 9
click at [361, 179] on input "Press SPACE to select this row." at bounding box center [361, 179] width 0 height 0
click at [361, 159] on span "Press SPACE to select this row." at bounding box center [357, 158] width 9 height 9
click at [361, 154] on input "Press SPACE to select this row." at bounding box center [361, 154] width 0 height 0
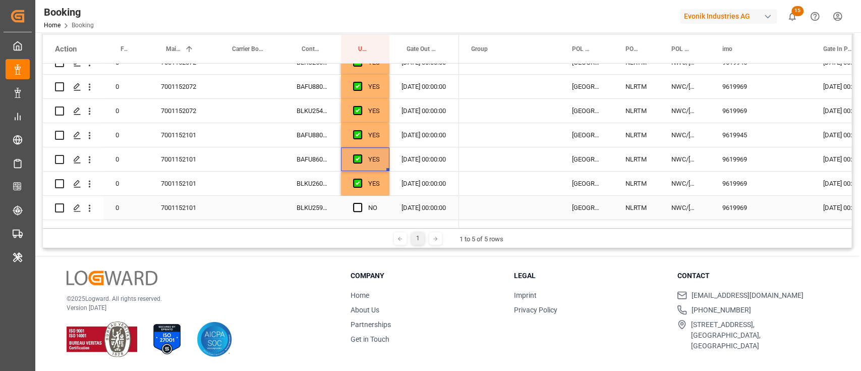
click at [351, 201] on div "NO" at bounding box center [365, 208] width 48 height 24
click at [355, 206] on span "Press SPACE to select this row." at bounding box center [357, 207] width 9 height 9
click at [361, 203] on input "Press SPACE to select this row." at bounding box center [361, 203] width 0 height 0
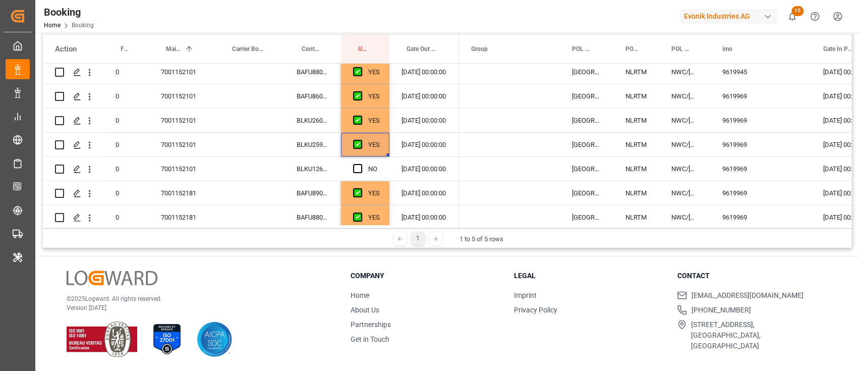
scroll to position [269, 0]
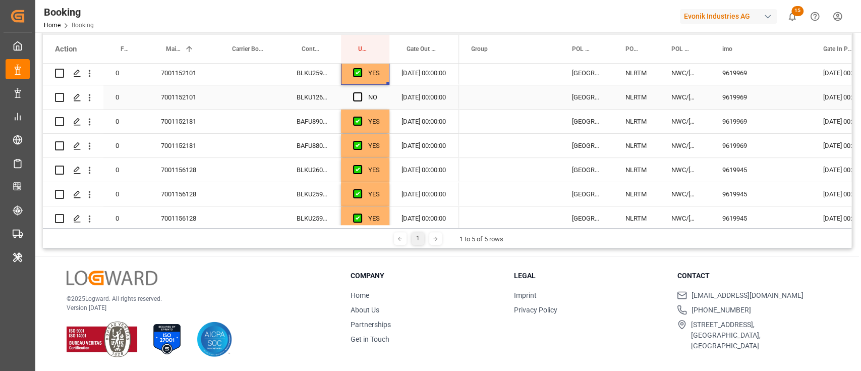
click at [319, 102] on div "BLKU1262820" at bounding box center [312, 97] width 56 height 24
click at [362, 93] on div "Press SPACE to select this row." at bounding box center [360, 97] width 15 height 23
click at [355, 94] on span "Press SPACE to select this row." at bounding box center [357, 96] width 9 height 9
click at [361, 92] on input "Press SPACE to select this row." at bounding box center [361, 92] width 0 height 0
click at [311, 120] on div "BAFU8905356" at bounding box center [312, 121] width 56 height 24
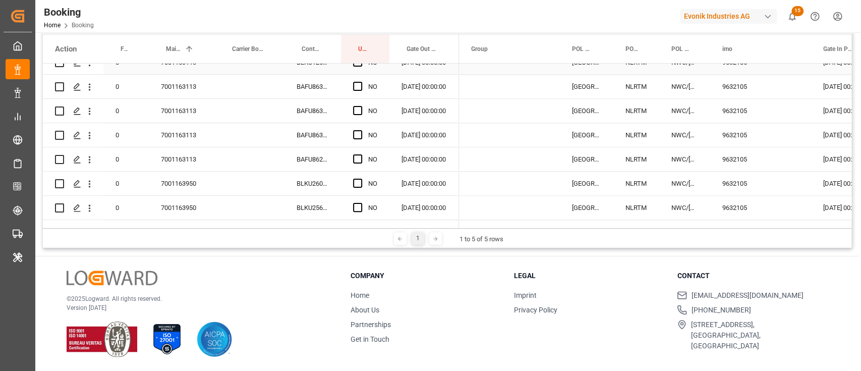
scroll to position [1009, 0]
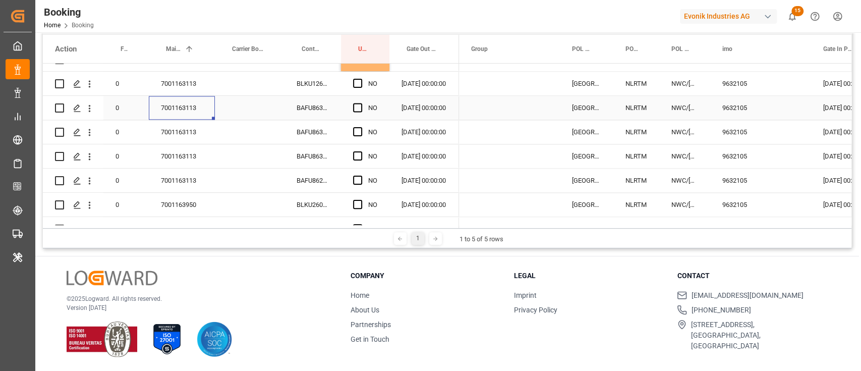
click at [186, 114] on div "7001163113" at bounding box center [182, 108] width 66 height 24
click at [356, 183] on span "Press SPACE to select this row." at bounding box center [357, 179] width 9 height 9
click at [361, 175] on input "Press SPACE to select this row." at bounding box center [361, 175] width 0 height 0
click at [317, 85] on div "BLKU1268480" at bounding box center [312, 84] width 56 height 24
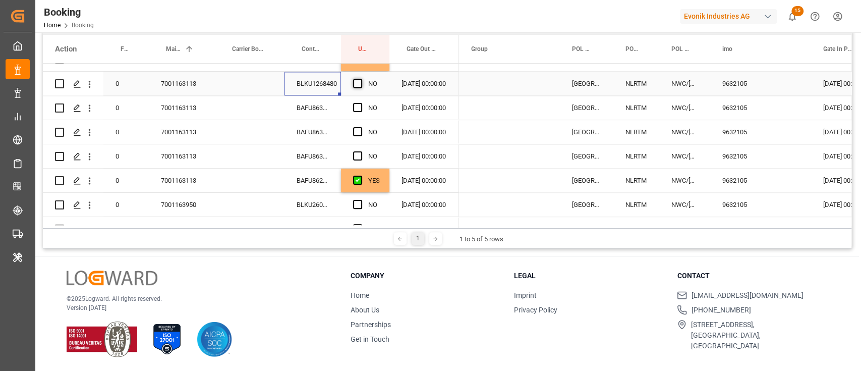
click at [361, 82] on span "Press SPACE to select this row." at bounding box center [357, 83] width 9 height 9
click at [361, 79] on input "Press SPACE to select this row." at bounding box center [361, 79] width 0 height 0
click at [351, 103] on div "NO" at bounding box center [365, 108] width 48 height 24
click at [353, 105] on span "Press SPACE to select this row." at bounding box center [357, 107] width 9 height 9
click at [361, 103] on input "Press SPACE to select this row." at bounding box center [361, 103] width 0 height 0
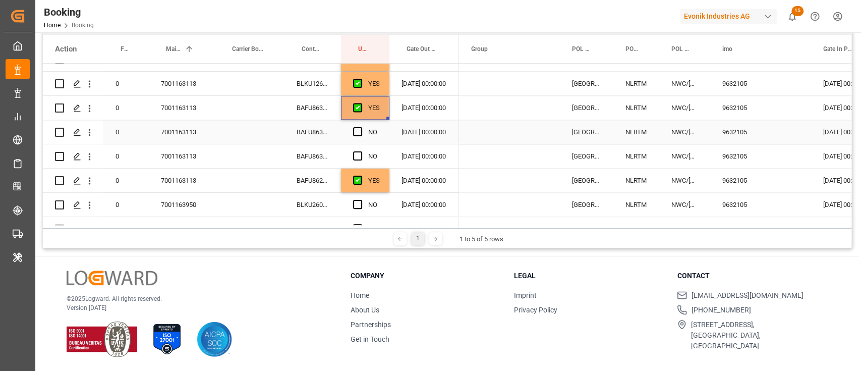
click at [355, 128] on span "Press SPACE to select this row." at bounding box center [357, 131] width 9 height 9
click at [361, 127] on input "Press SPACE to select this row." at bounding box center [361, 127] width 0 height 0
click at [355, 155] on span "Press SPACE to select this row." at bounding box center [357, 155] width 9 height 9
click at [361, 151] on input "Press SPACE to select this row." at bounding box center [361, 151] width 0 height 0
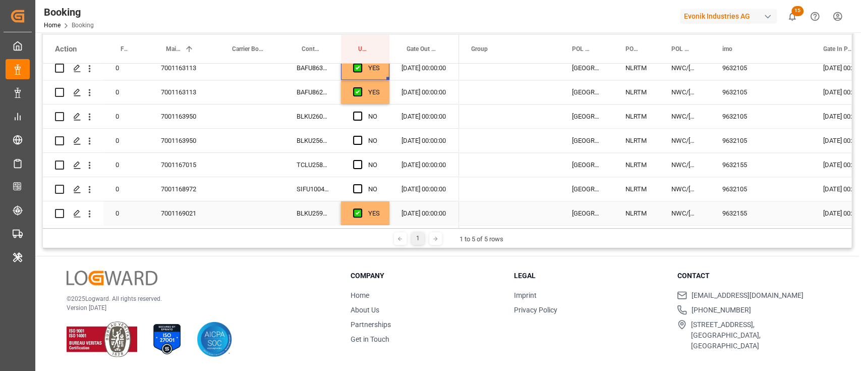
scroll to position [1076, 0]
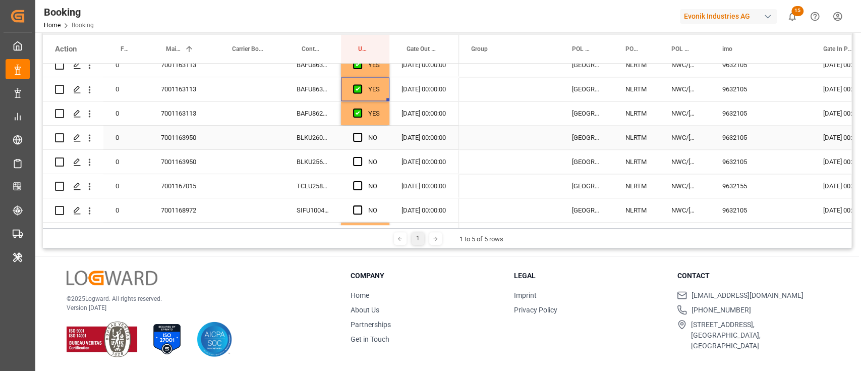
click at [201, 144] on div "7001163950" at bounding box center [182, 138] width 66 height 24
click at [304, 133] on div "BLKU2604871" at bounding box center [312, 138] width 56 height 24
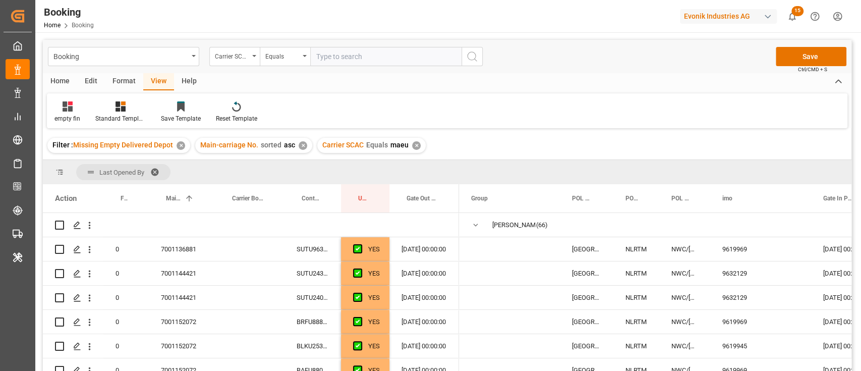
scroll to position [1076, 0]
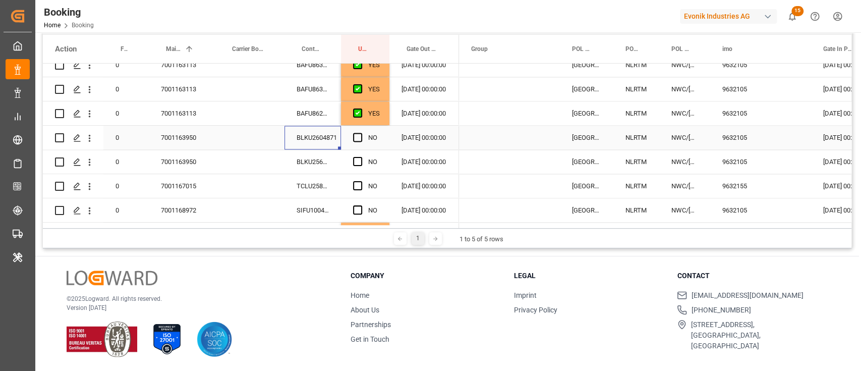
click at [352, 139] on div "NO" at bounding box center [365, 138] width 48 height 24
click at [358, 154] on div "Press SPACE to select this row." at bounding box center [360, 161] width 15 height 23
click at [359, 133] on span "Press SPACE to select this row." at bounding box center [357, 137] width 9 height 9
click at [361, 133] on input "Press SPACE to select this row." at bounding box center [361, 133] width 0 height 0
click at [363, 169] on div "Press SPACE to select this row." at bounding box center [360, 161] width 15 height 23
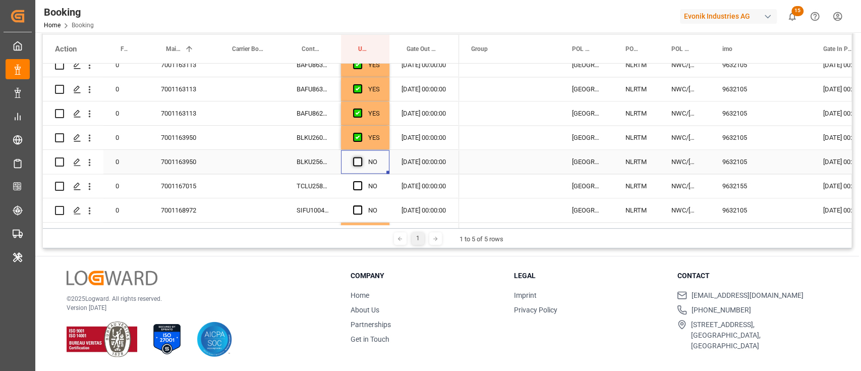
click at [359, 158] on span "Press SPACE to select this row." at bounding box center [357, 161] width 9 height 9
click at [361, 157] on input "Press SPACE to select this row." at bounding box center [361, 157] width 0 height 0
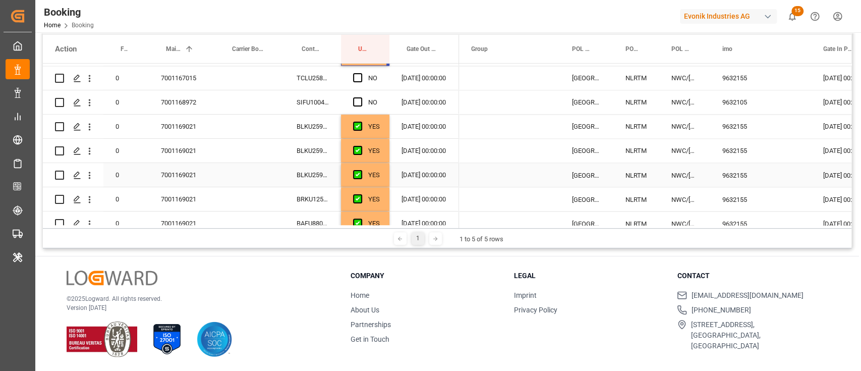
scroll to position [1143, 0]
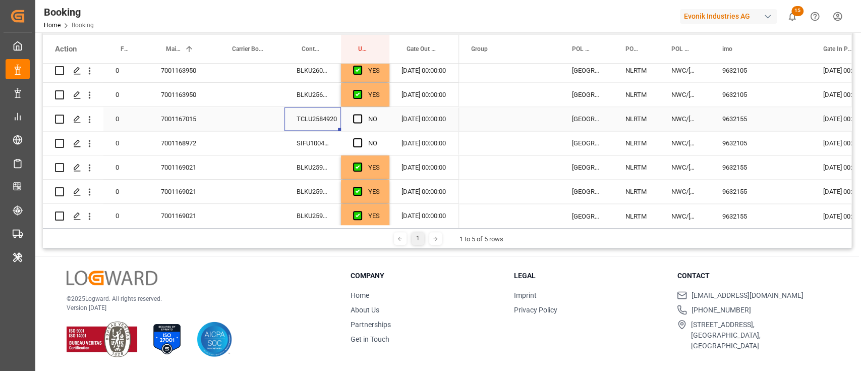
click at [318, 122] on div "TCLU2584920" at bounding box center [312, 119] width 56 height 24
click at [353, 117] on span "Press SPACE to select this row." at bounding box center [357, 118] width 9 height 9
click at [361, 114] on input "Press SPACE to select this row." at bounding box center [361, 114] width 0 height 0
click at [318, 154] on div "SIFU1004235" at bounding box center [312, 143] width 56 height 24
click at [358, 144] on span "Press SPACE to select this row." at bounding box center [357, 142] width 9 height 9
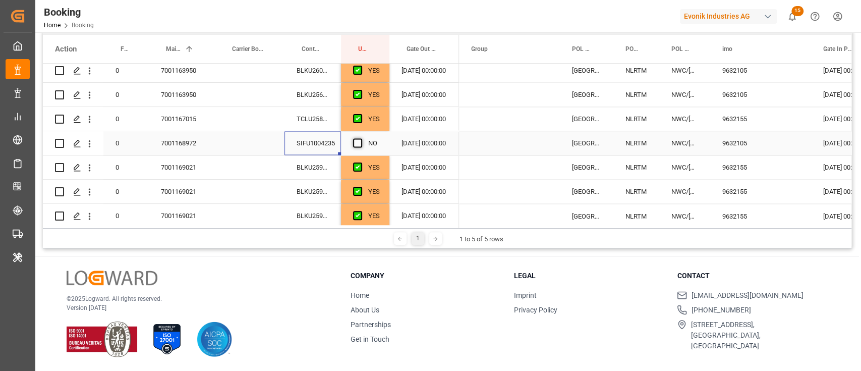
click at [361, 138] on input "Press SPACE to select this row." at bounding box center [361, 138] width 0 height 0
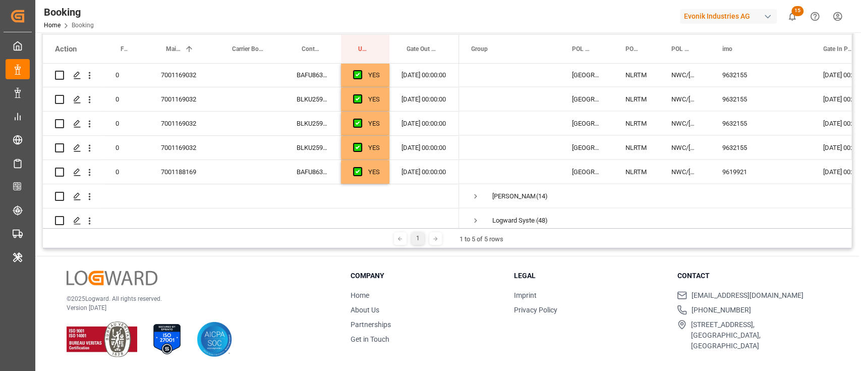
scroll to position [1560, 0]
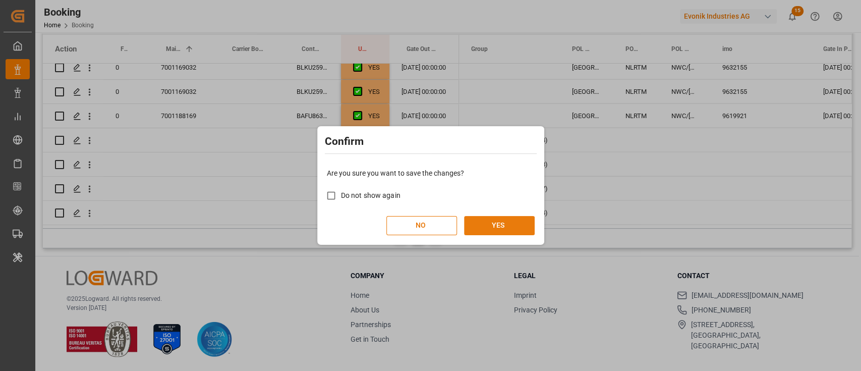
click at [499, 222] on button "YES" at bounding box center [499, 225] width 71 height 19
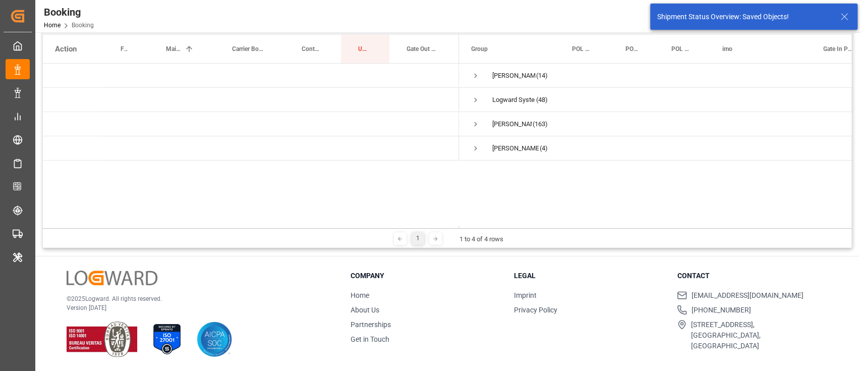
scroll to position [0, 0]
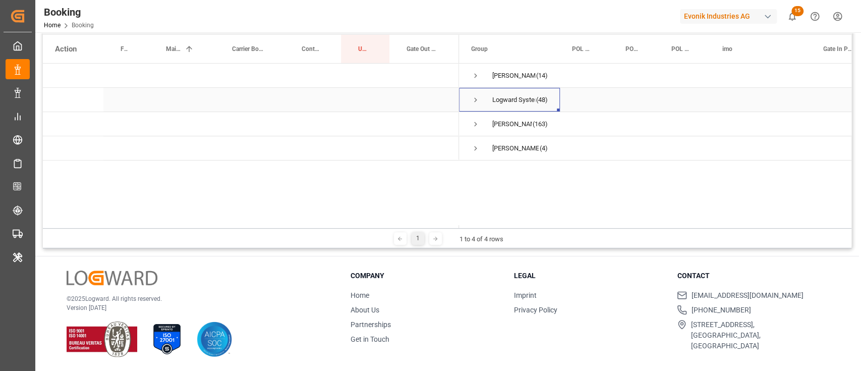
click at [476, 88] on span "Press SPACE to select this row." at bounding box center [475, 99] width 9 height 23
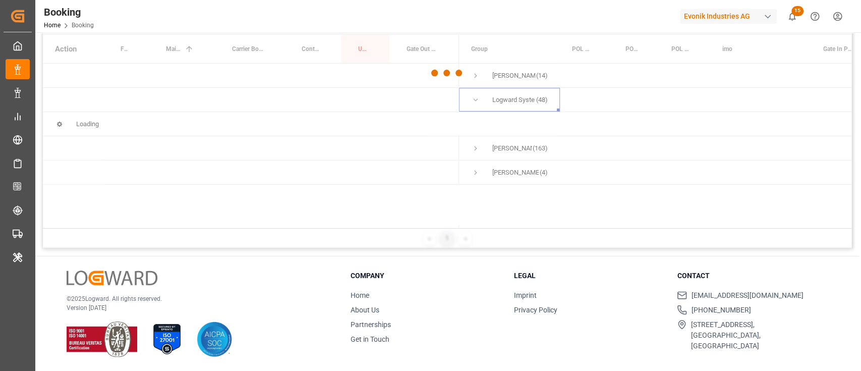
click at [474, 84] on div at bounding box center [447, 73] width 808 height 365
click at [476, 76] on div at bounding box center [447, 73] width 808 height 365
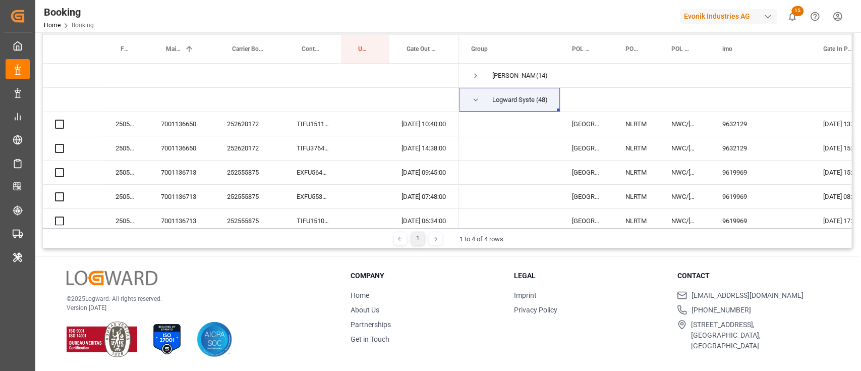
click at [476, 75] on span "Press SPACE to select this row." at bounding box center [475, 75] width 9 height 9
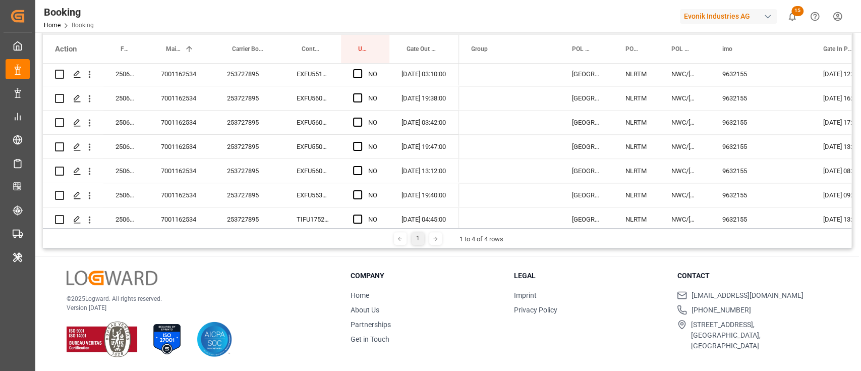
scroll to position [968, 0]
click at [257, 125] on div "253727895" at bounding box center [250, 124] width 70 height 24
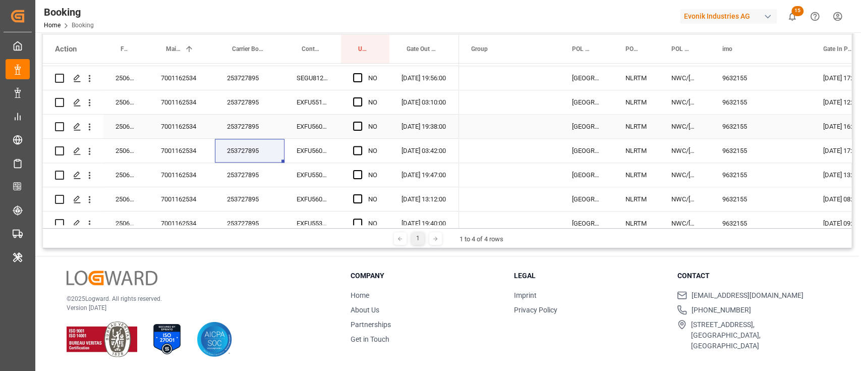
scroll to position [901, 0]
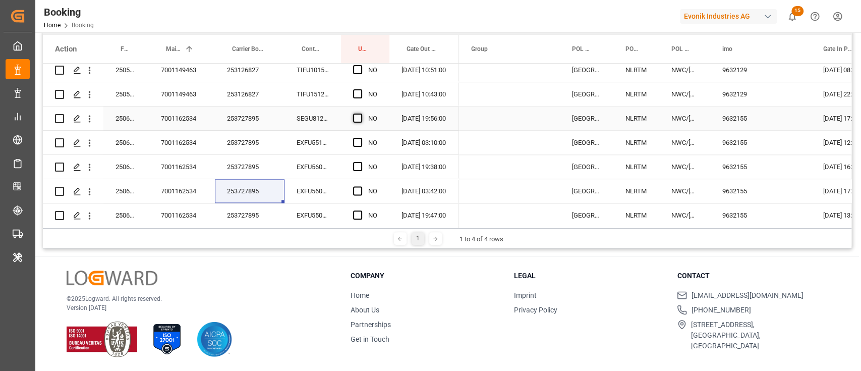
click at [360, 119] on span "Press SPACE to select this row." at bounding box center [357, 117] width 9 height 9
click at [361, 113] on input "Press SPACE to select this row." at bounding box center [361, 113] width 0 height 0
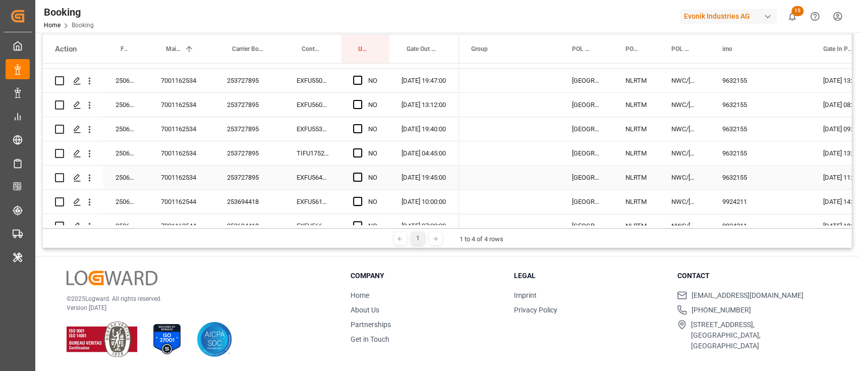
click at [353, 170] on div "Press SPACE to select this row." at bounding box center [360, 177] width 15 height 23
click at [359, 175] on span "Press SPACE to select this row." at bounding box center [357, 176] width 9 height 9
click at [361, 172] on input "Press SPACE to select this row." at bounding box center [361, 172] width 0 height 0
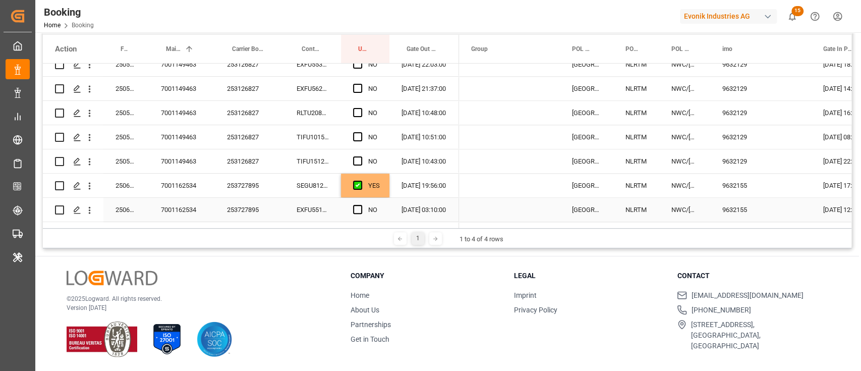
click at [381, 188] on div "YES" at bounding box center [365, 185] width 48 height 24
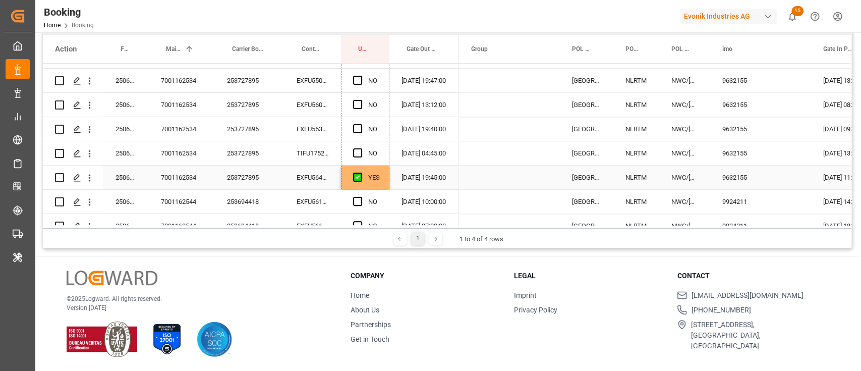
drag, startPoint x: 388, startPoint y: 196, endPoint x: 367, endPoint y: 167, distance: 35.7
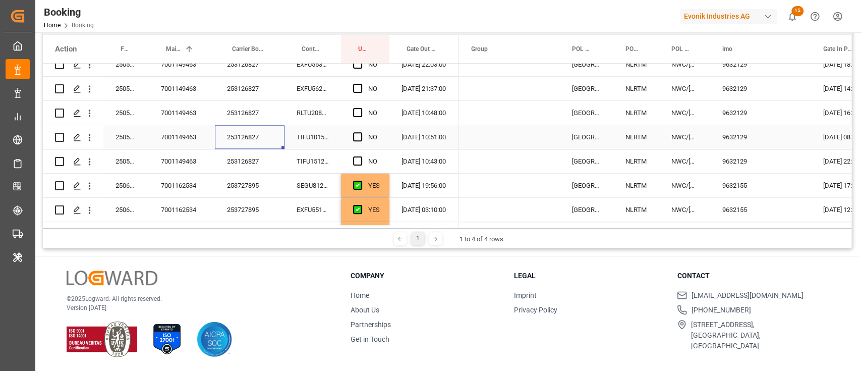
click at [237, 145] on div "253126827" at bounding box center [250, 137] width 70 height 24
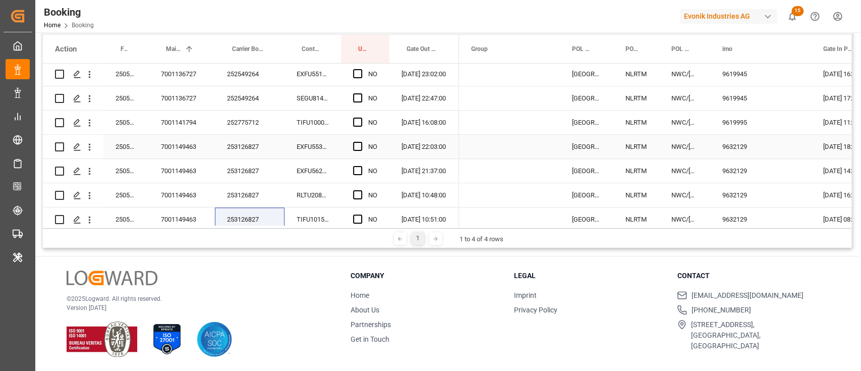
scroll to position [696, 0]
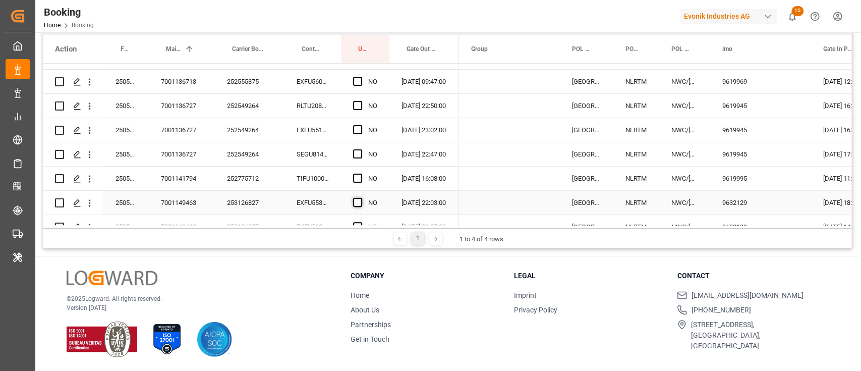
click at [363, 204] on div "Press SPACE to select this row." at bounding box center [360, 202] width 15 height 23
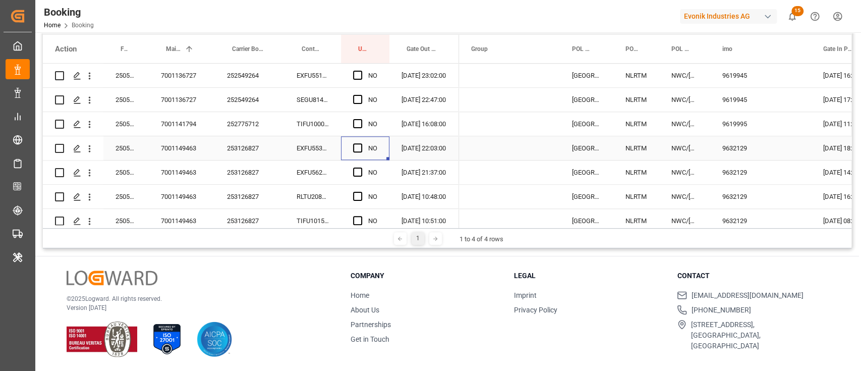
scroll to position [763, 0]
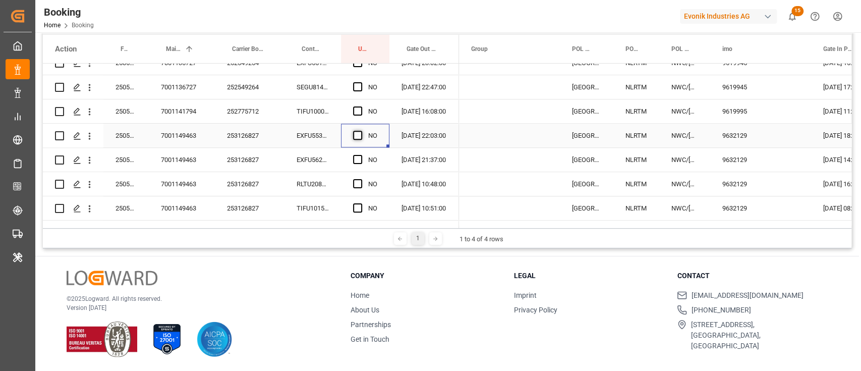
click at [352, 131] on div "NO" at bounding box center [365, 136] width 48 height 24
click at [356, 133] on span "Press SPACE to select this row." at bounding box center [357, 135] width 9 height 9
click at [361, 131] on input "Press SPACE to select this row." at bounding box center [361, 131] width 0 height 0
click at [329, 137] on div "EXFU5530657" at bounding box center [312, 136] width 56 height 24
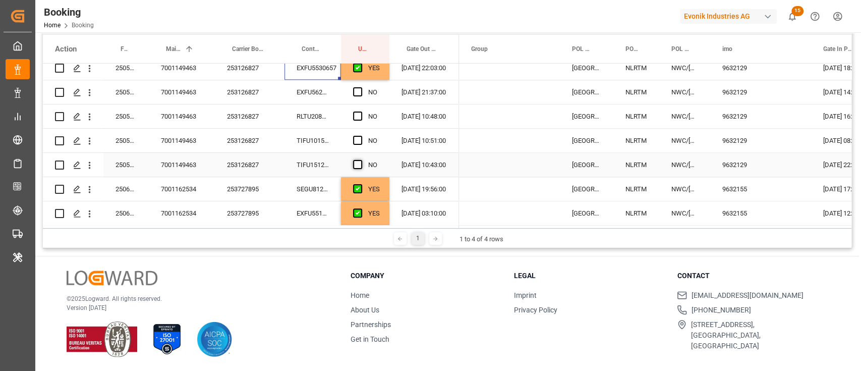
click at [356, 166] on span "Press SPACE to select this row." at bounding box center [357, 164] width 9 height 9
click at [361, 160] on input "Press SPACE to select this row." at bounding box center [361, 160] width 0 height 0
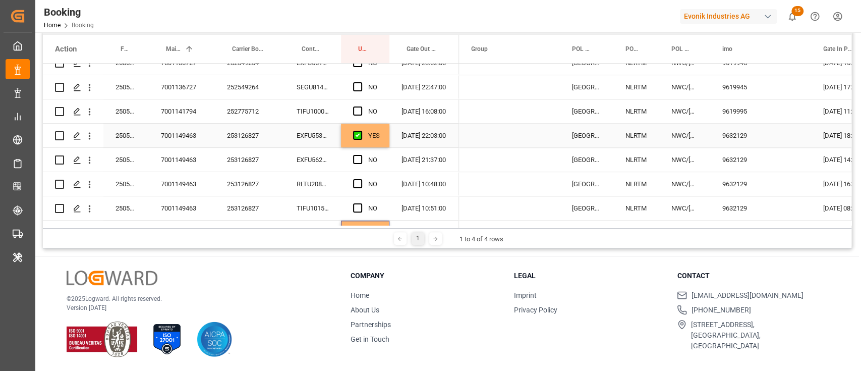
click at [320, 131] on div "EXFU5530657" at bounding box center [312, 136] width 56 height 24
click at [383, 142] on div "YES" at bounding box center [365, 136] width 48 height 24
drag, startPoint x: 388, startPoint y: 145, endPoint x: 377, endPoint y: 207, distance: 62.5
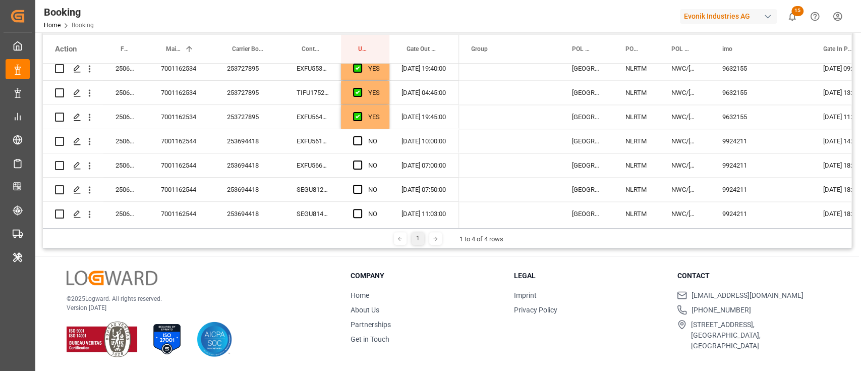
scroll to position [1166, 0]
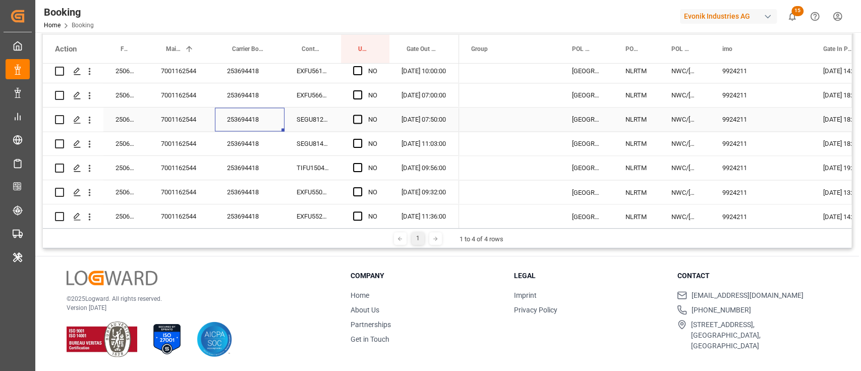
click at [265, 122] on div "253694418" at bounding box center [250, 119] width 70 height 24
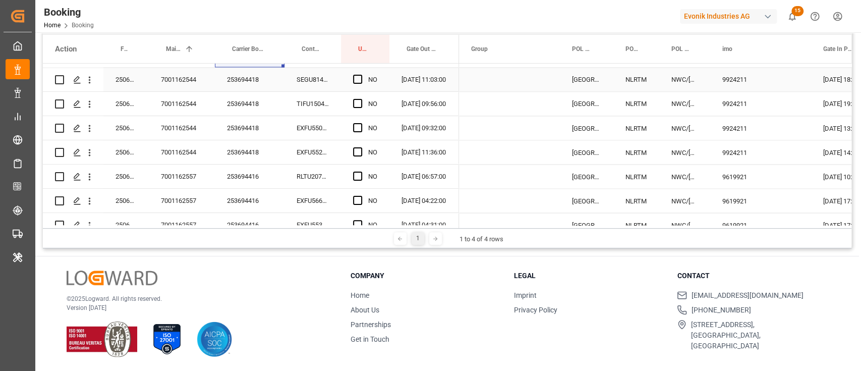
scroll to position [1234, 0]
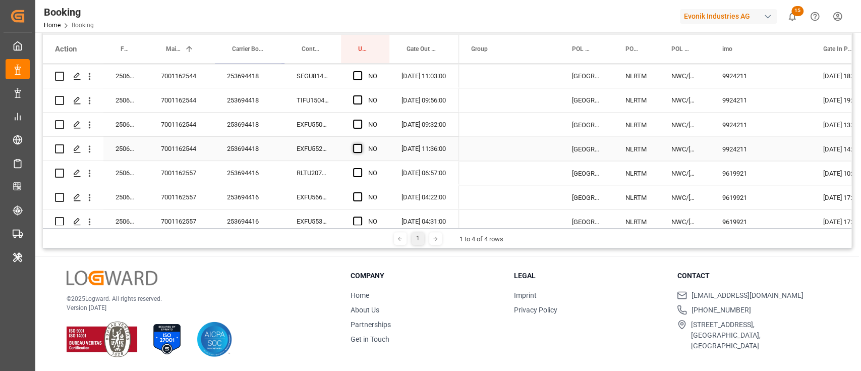
click at [354, 148] on span "Press SPACE to select this row." at bounding box center [357, 148] width 9 height 9
click at [361, 144] on input "Press SPACE to select this row." at bounding box center [361, 144] width 0 height 0
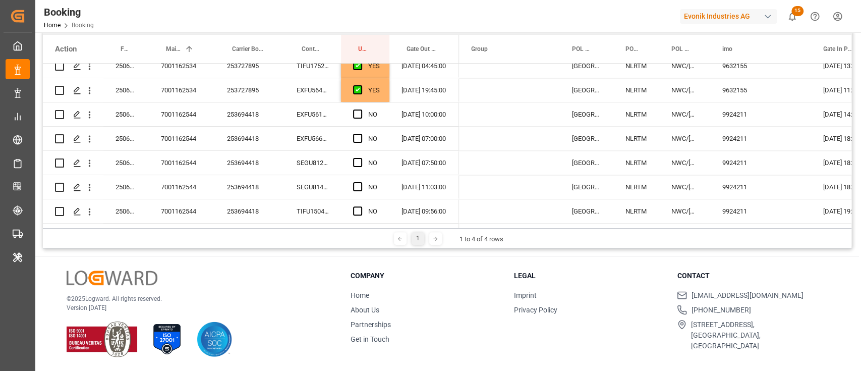
scroll to position [1032, 0]
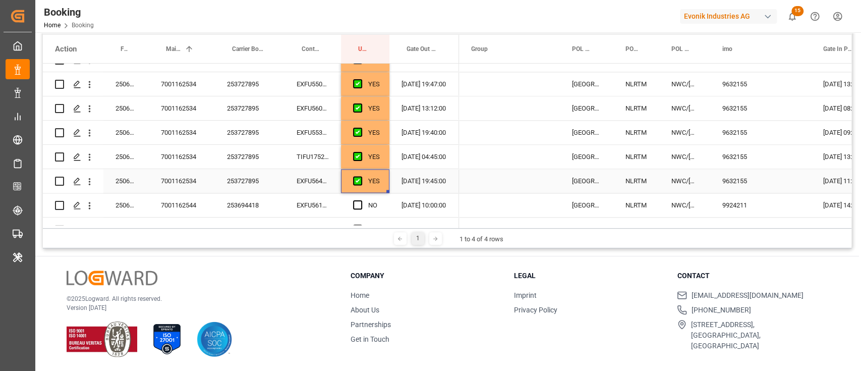
click at [375, 178] on div "YES" at bounding box center [374, 180] width 12 height 23
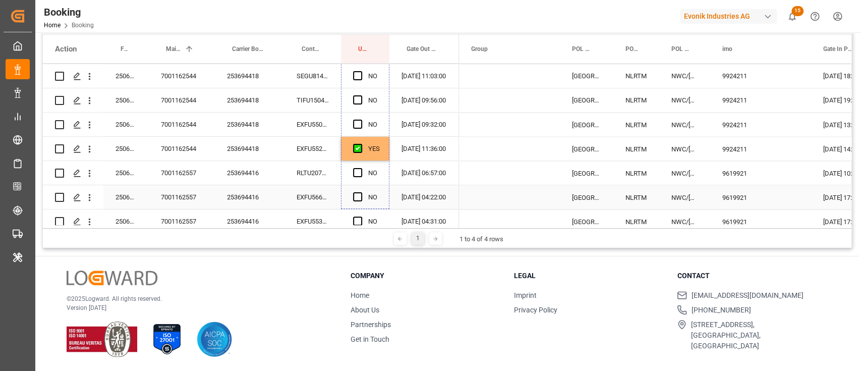
scroll to position [1301, 0]
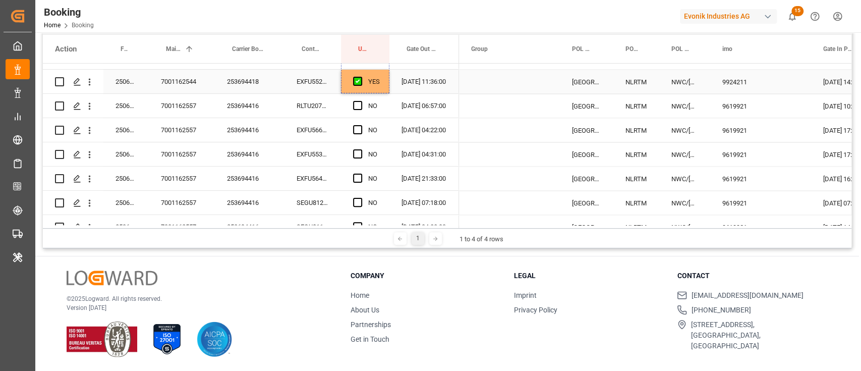
drag, startPoint x: 387, startPoint y: 191, endPoint x: 375, endPoint y: 89, distance: 102.5
click at [270, 115] on div "253694416" at bounding box center [250, 106] width 70 height 24
click at [384, 87] on div "YES" at bounding box center [365, 82] width 48 height 24
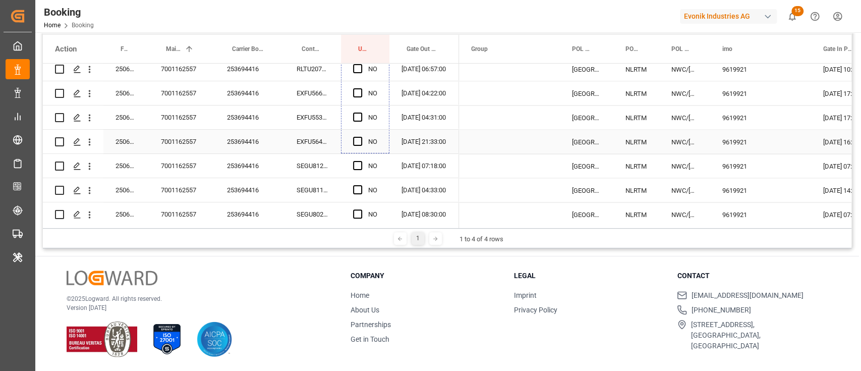
scroll to position [1436, 0]
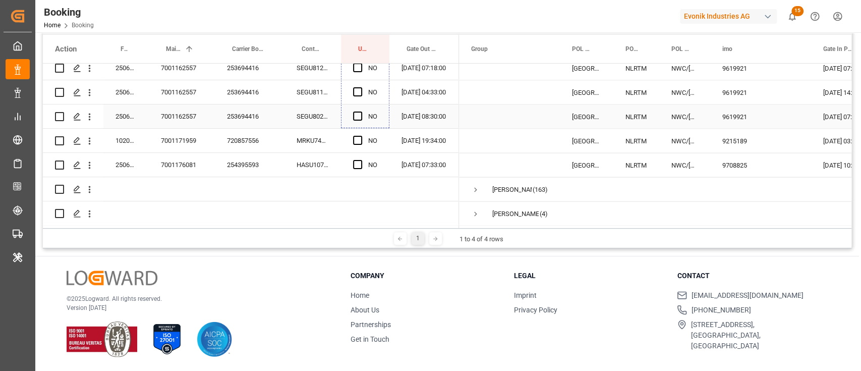
drag, startPoint x: 386, startPoint y: 92, endPoint x: 376, endPoint y: 123, distance: 32.7
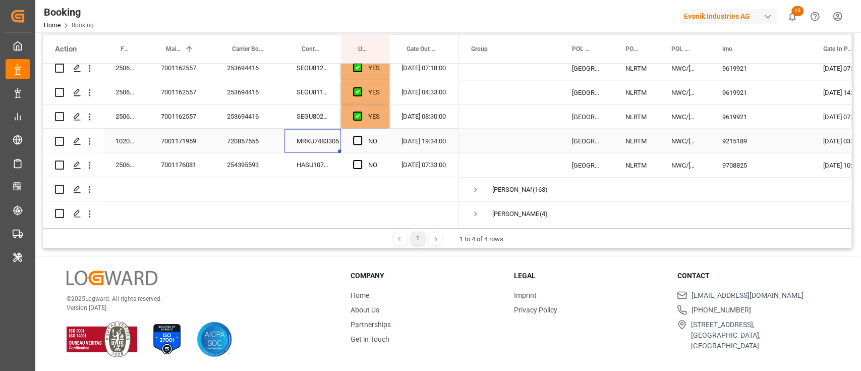
click at [308, 147] on div "MRKU7483305" at bounding box center [312, 141] width 56 height 24
click at [360, 138] on span "Press SPACE to select this row." at bounding box center [357, 140] width 9 height 9
click at [361, 136] on input "Press SPACE to select this row." at bounding box center [361, 136] width 0 height 0
click at [302, 170] on div "HASU1075382" at bounding box center [312, 165] width 56 height 24
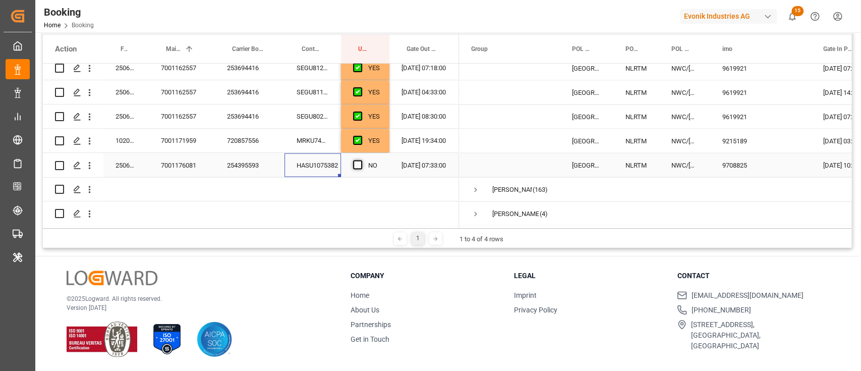
click at [357, 167] on span "Press SPACE to select this row." at bounding box center [357, 164] width 9 height 9
click at [361, 160] on input "Press SPACE to select this row." at bounding box center [361, 160] width 0 height 0
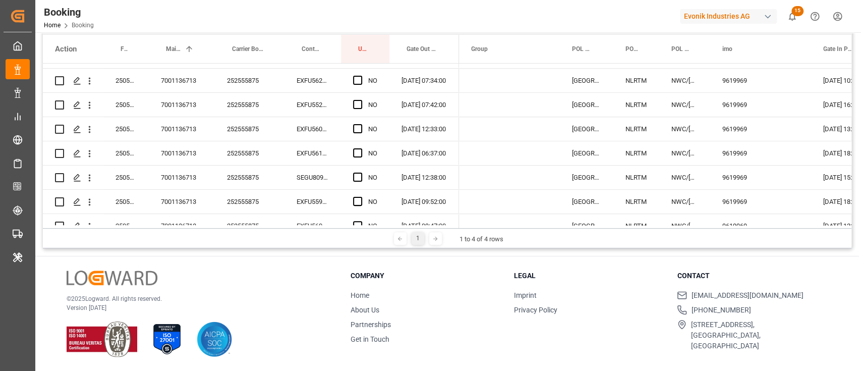
scroll to position [494, 0]
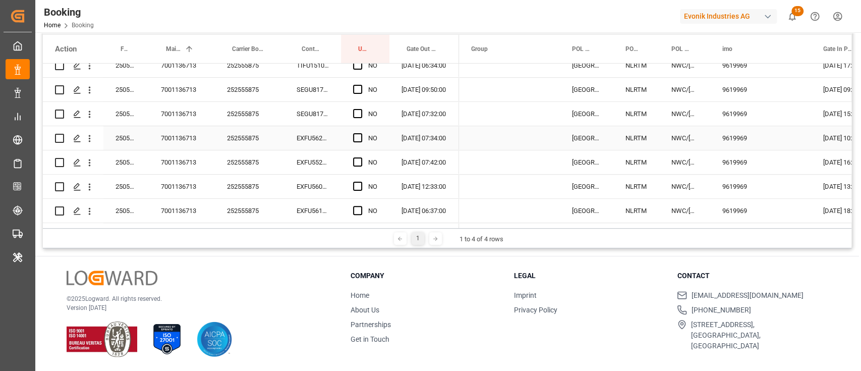
click at [239, 144] on div "252555875" at bounding box center [250, 138] width 70 height 24
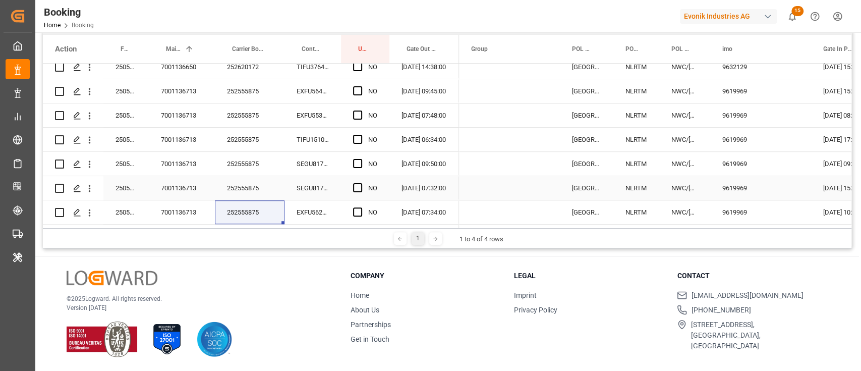
scroll to position [360, 0]
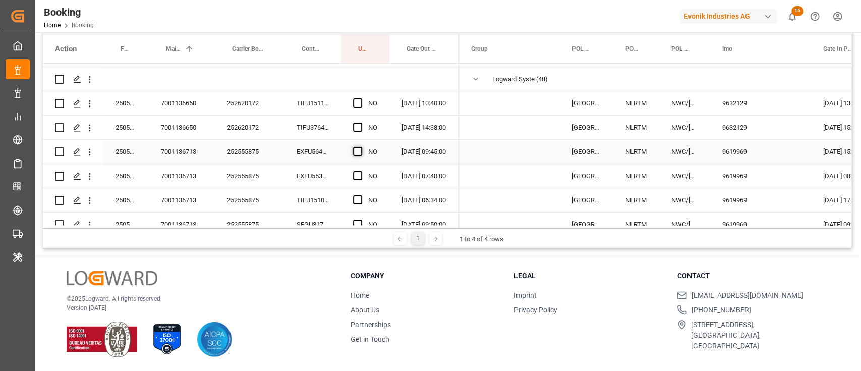
click at [356, 151] on span "Press SPACE to select this row." at bounding box center [357, 151] width 9 height 9
click at [361, 147] on input "Press SPACE to select this row." at bounding box center [361, 147] width 0 height 0
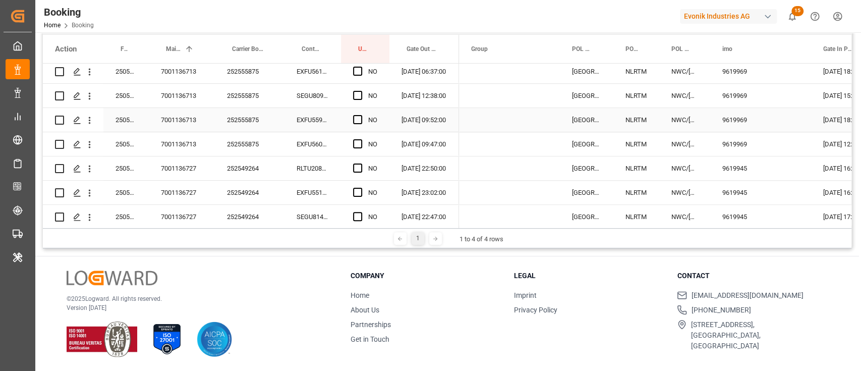
scroll to position [629, 0]
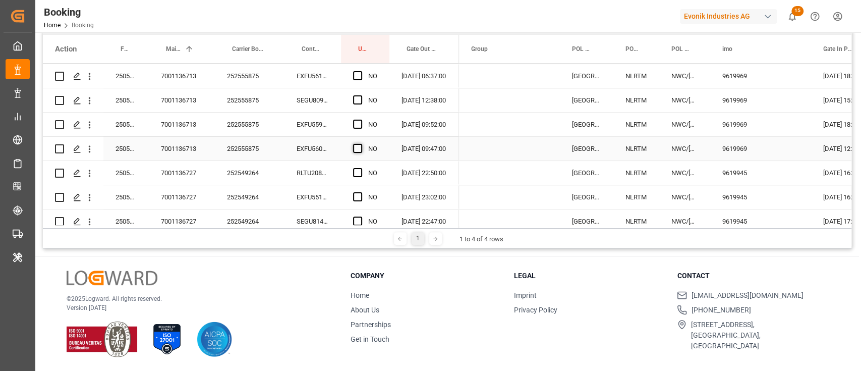
click at [358, 147] on span "Press SPACE to select this row." at bounding box center [357, 148] width 9 height 9
click at [361, 144] on input "Press SPACE to select this row." at bounding box center [361, 144] width 0 height 0
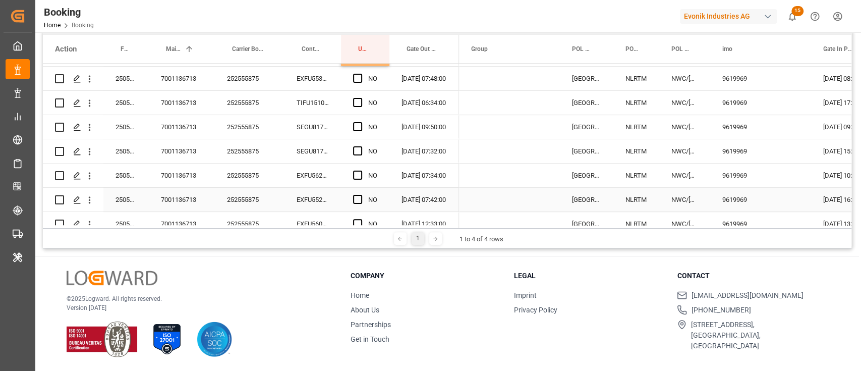
scroll to position [360, 0]
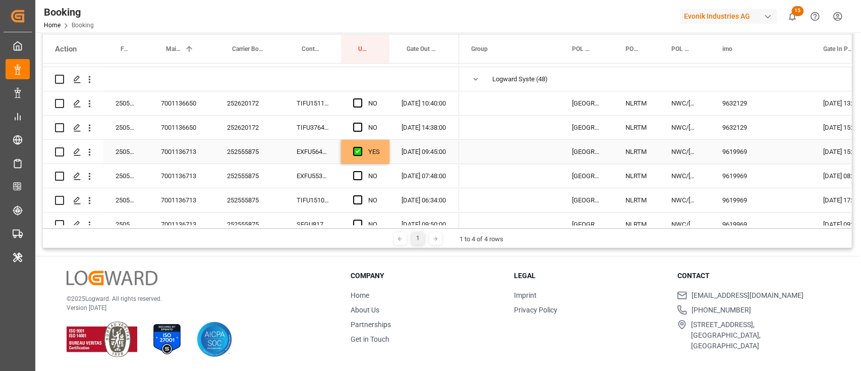
click at [385, 154] on div "YES" at bounding box center [365, 152] width 48 height 24
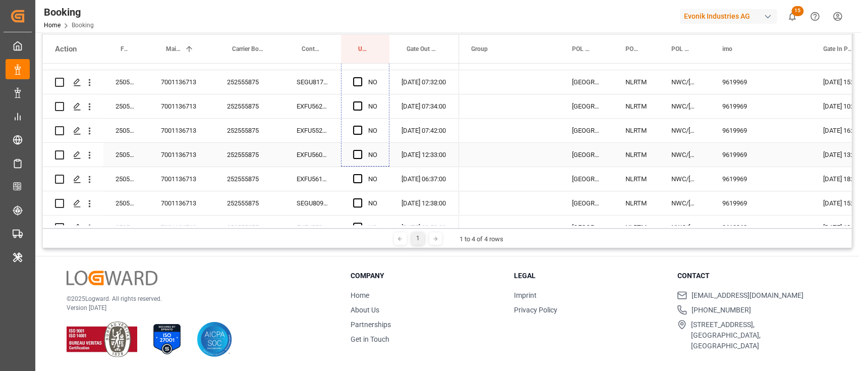
scroll to position [561, 0]
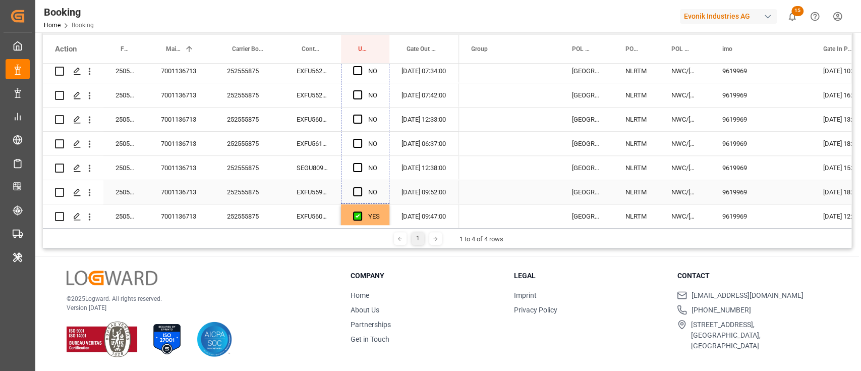
drag, startPoint x: 388, startPoint y: 161, endPoint x: 377, endPoint y: 188, distance: 28.5
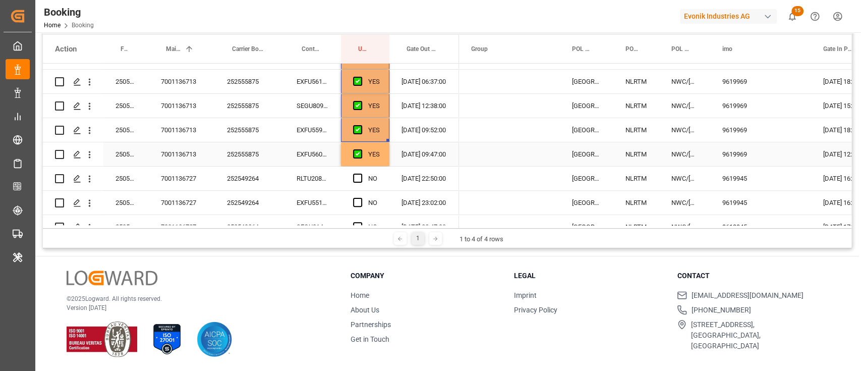
scroll to position [696, 0]
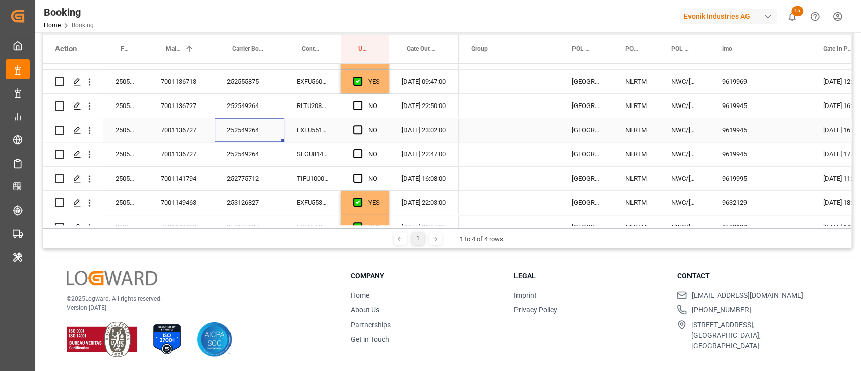
click at [254, 119] on div "252549264" at bounding box center [250, 130] width 70 height 24
click at [353, 104] on span "Press SPACE to select this row." at bounding box center [357, 105] width 9 height 9
click at [361, 101] on input "Press SPACE to select this row." at bounding box center [361, 101] width 0 height 0
click at [358, 125] on span "Press SPACE to select this row." at bounding box center [357, 129] width 9 height 9
click at [361, 125] on input "Press SPACE to select this row." at bounding box center [361, 125] width 0 height 0
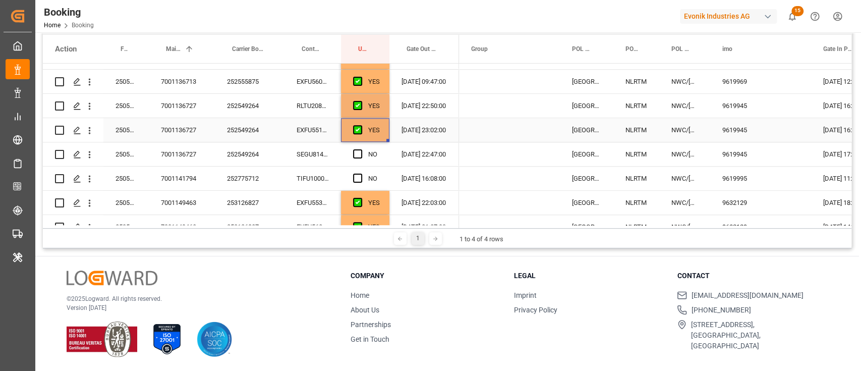
click at [355, 147] on div "Press SPACE to select this row." at bounding box center [360, 154] width 15 height 23
drag, startPoint x: 356, startPoint y: 150, endPoint x: 314, endPoint y: 186, distance: 55.1
click at [356, 151] on span "Press SPACE to select this row." at bounding box center [357, 153] width 9 height 9
click at [361, 149] on input "Press SPACE to select this row." at bounding box center [361, 149] width 0 height 0
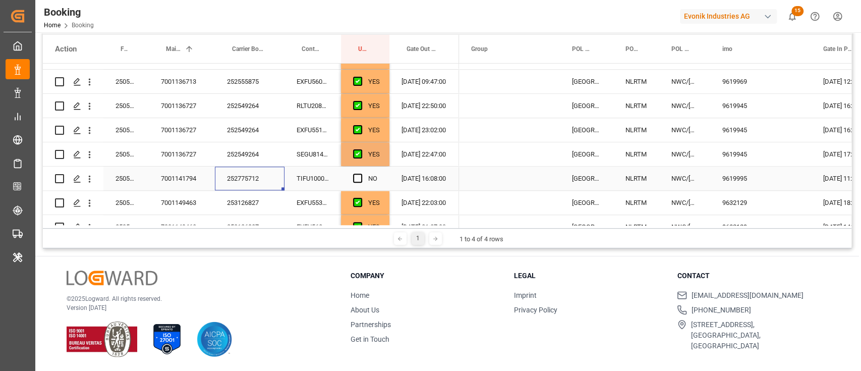
click at [263, 173] on div "252775712" at bounding box center [250, 178] width 70 height 24
click at [361, 177] on span "Press SPACE to select this row." at bounding box center [357, 177] width 9 height 9
click at [361, 173] on input "Press SPACE to select this row." at bounding box center [361, 173] width 0 height 0
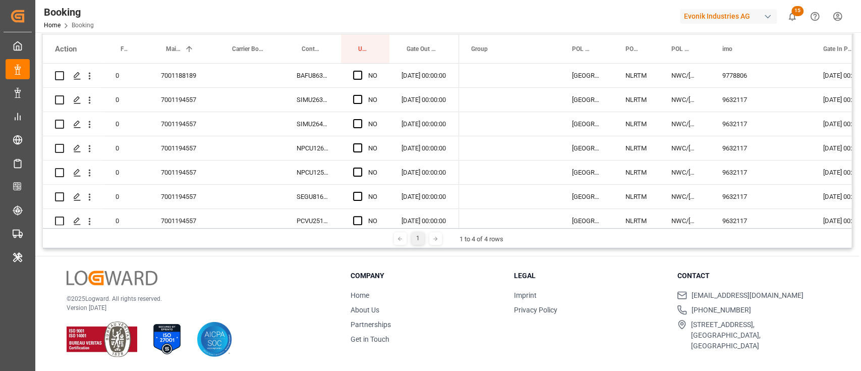
scroll to position [161, 0]
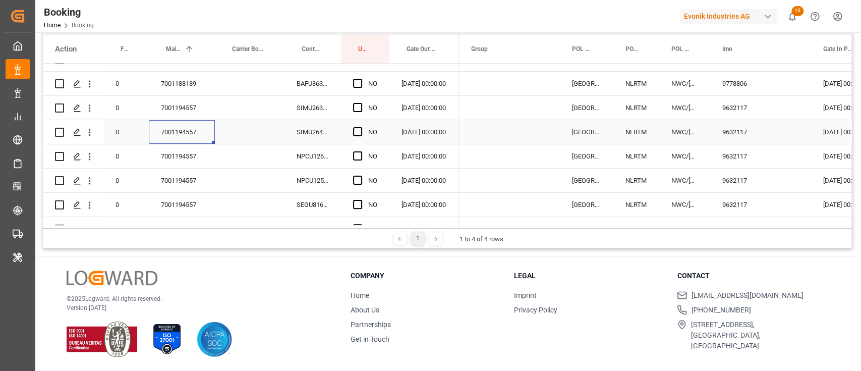
click at [206, 124] on div "7001194557" at bounding box center [182, 132] width 66 height 24
click at [361, 104] on span "Press SPACE to select this row." at bounding box center [357, 107] width 9 height 9
click at [361, 103] on input "Press SPACE to select this row." at bounding box center [361, 103] width 0 height 0
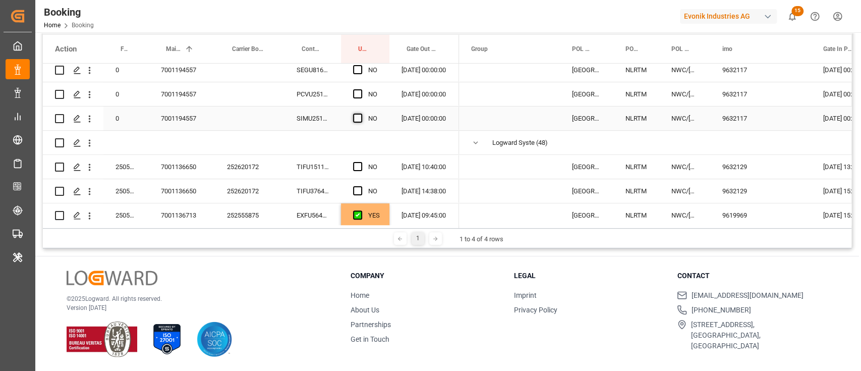
click at [358, 115] on span "Press SPACE to select this row." at bounding box center [357, 117] width 9 height 9
click at [361, 113] on input "Press SPACE to select this row." at bounding box center [361, 113] width 0 height 0
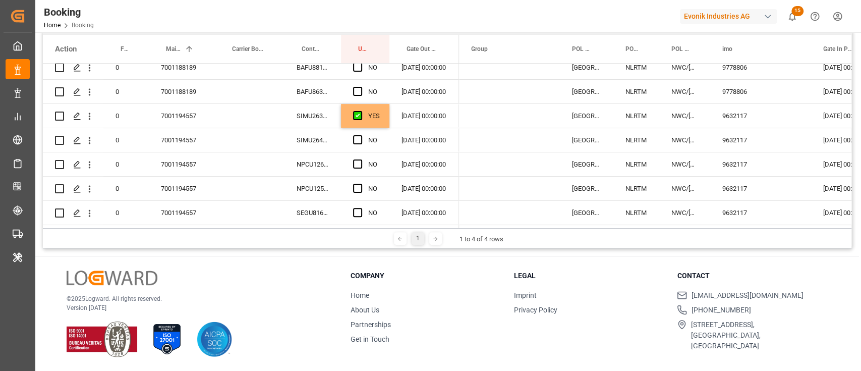
scroll to position [161, 0]
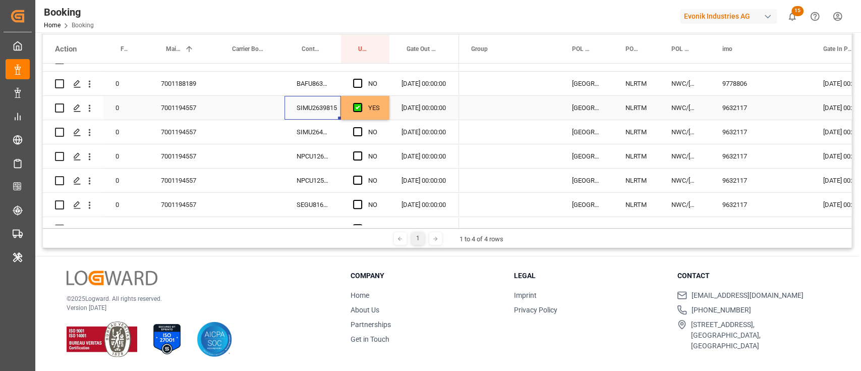
click at [322, 108] on div "SIMU2639815" at bounding box center [312, 108] width 56 height 24
click at [381, 113] on div "YES" at bounding box center [365, 108] width 48 height 24
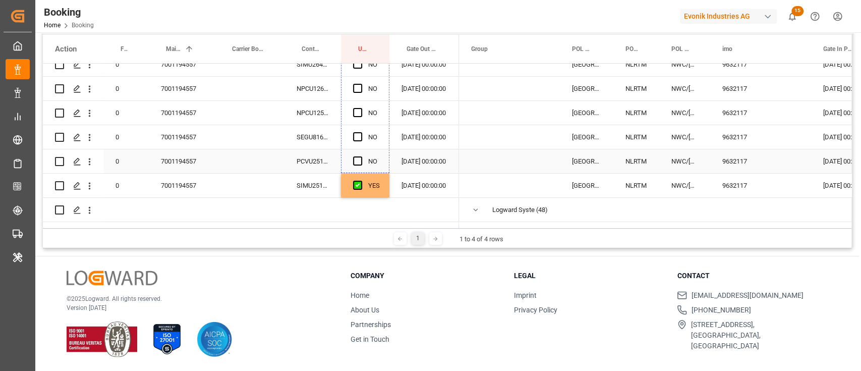
drag, startPoint x: 387, startPoint y: 117, endPoint x: 378, endPoint y: 160, distance: 43.4
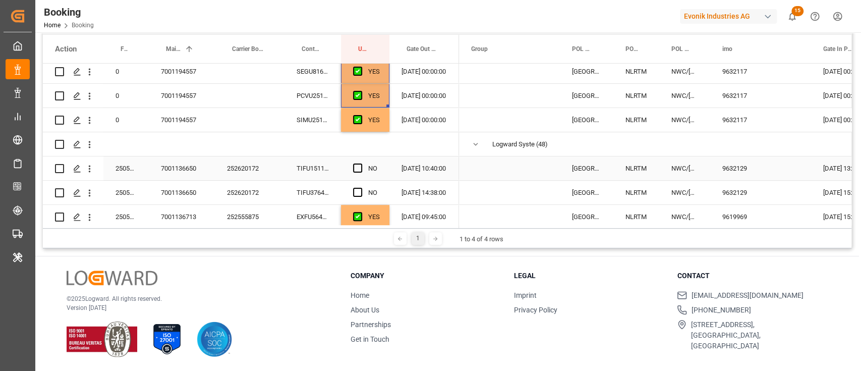
scroll to position [296, 0]
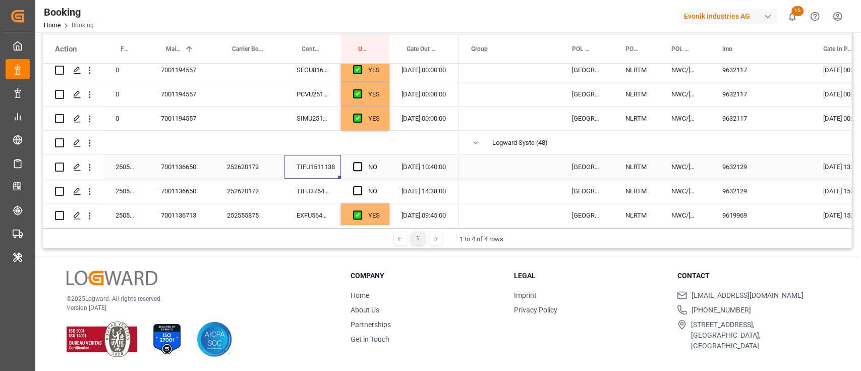
click at [296, 165] on div "TIFU1511138" at bounding box center [312, 167] width 56 height 24
click at [240, 162] on div "252620172" at bounding box center [250, 167] width 70 height 24
click at [359, 165] on span "Press SPACE to select this row." at bounding box center [357, 166] width 9 height 9
click at [361, 162] on input "Press SPACE to select this row." at bounding box center [361, 162] width 0 height 0
click at [359, 184] on div "Press SPACE to select this row." at bounding box center [360, 191] width 15 height 23
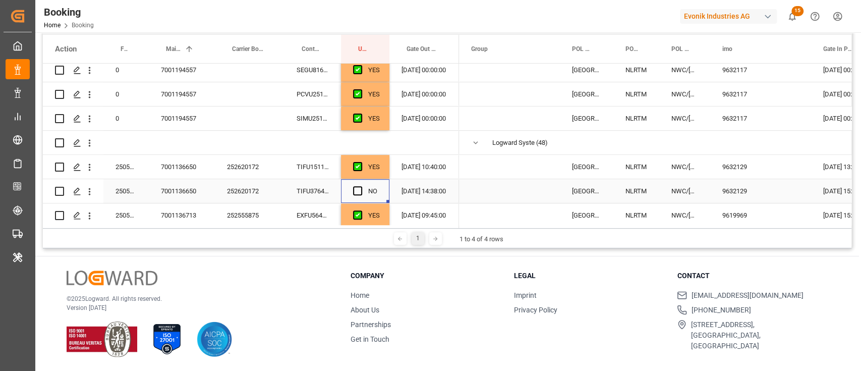
click at [359, 188] on span "Press SPACE to select this row." at bounding box center [357, 190] width 9 height 9
click at [361, 186] on input "Press SPACE to select this row." at bounding box center [361, 186] width 0 height 0
click at [313, 165] on div "TIFU1511138" at bounding box center [312, 167] width 56 height 24
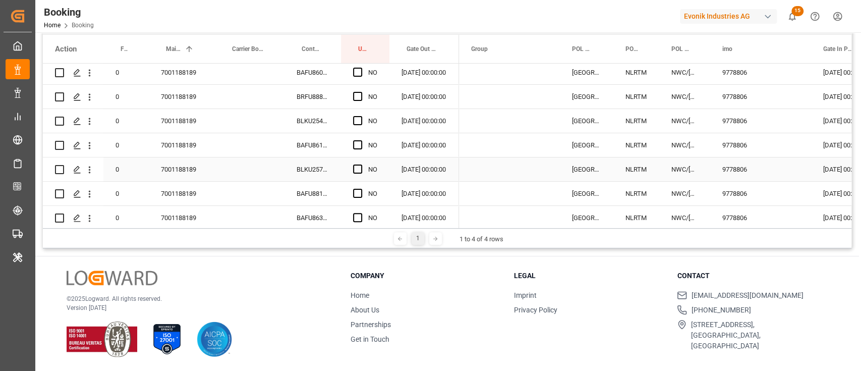
drag, startPoint x: 212, startPoint y: 153, endPoint x: 173, endPoint y: 155, distance: 38.9
click at [206, 153] on div "7001188189" at bounding box center [182, 145] width 66 height 24
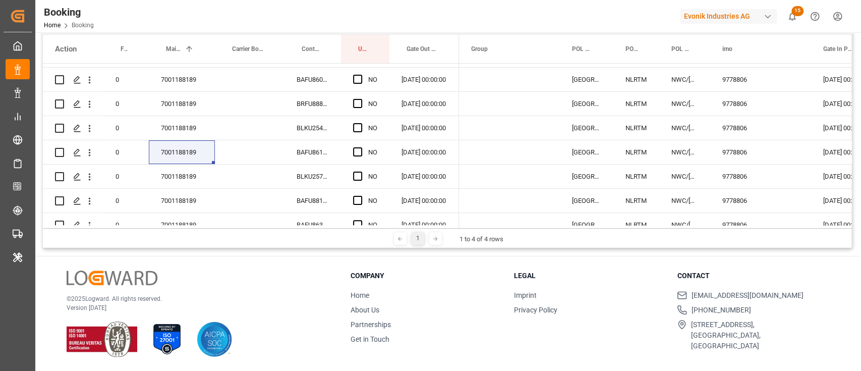
scroll to position [0, 0]
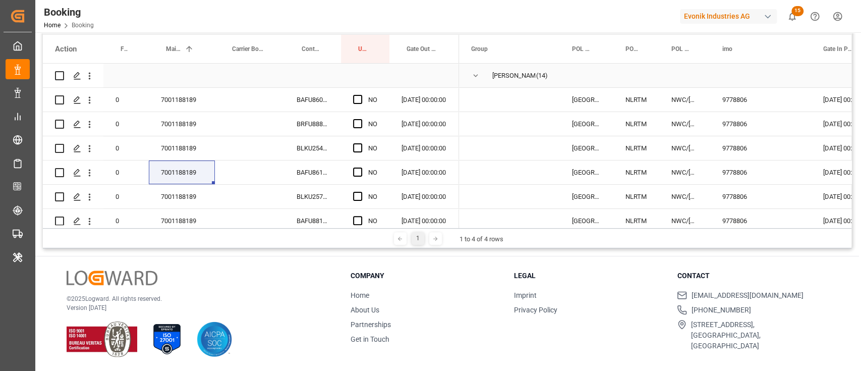
click at [327, 114] on div "BRFU8881011" at bounding box center [312, 124] width 56 height 24
click at [324, 105] on div "BAFU8606463" at bounding box center [312, 100] width 56 height 24
click at [358, 103] on span "Press SPACE to select this row." at bounding box center [357, 99] width 9 height 9
click at [361, 95] on input "Press SPACE to select this row." at bounding box center [361, 95] width 0 height 0
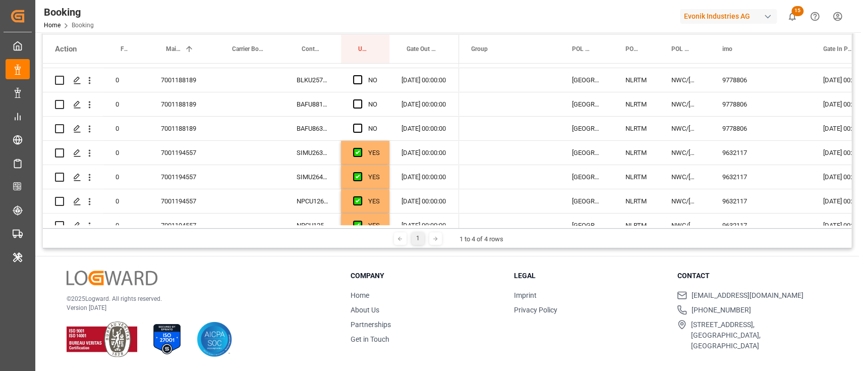
scroll to position [134, 0]
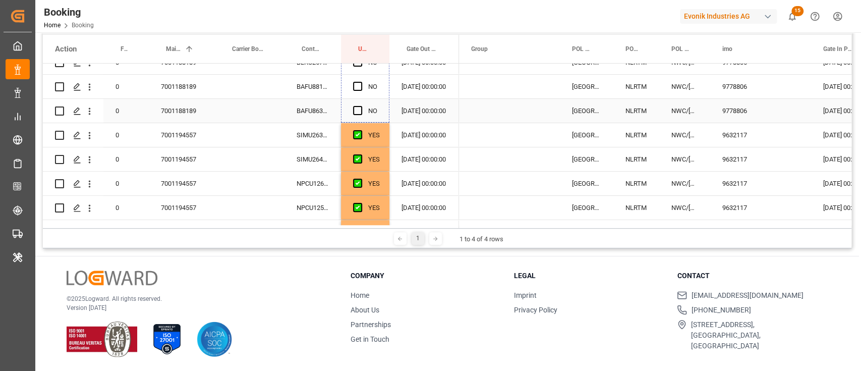
drag, startPoint x: 386, startPoint y: 108, endPoint x: 382, endPoint y: 120, distance: 11.8
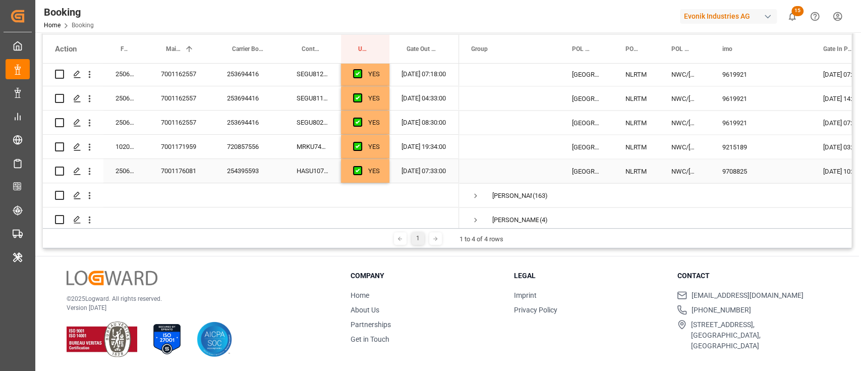
scroll to position [1439, 0]
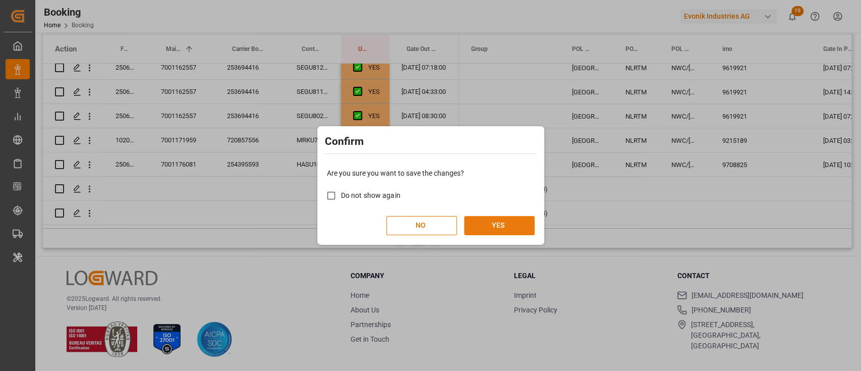
click at [506, 216] on button "YES" at bounding box center [499, 225] width 71 height 19
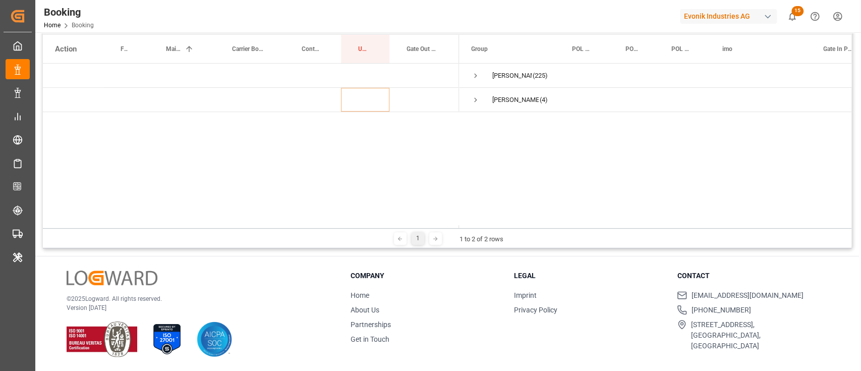
scroll to position [0, 0]
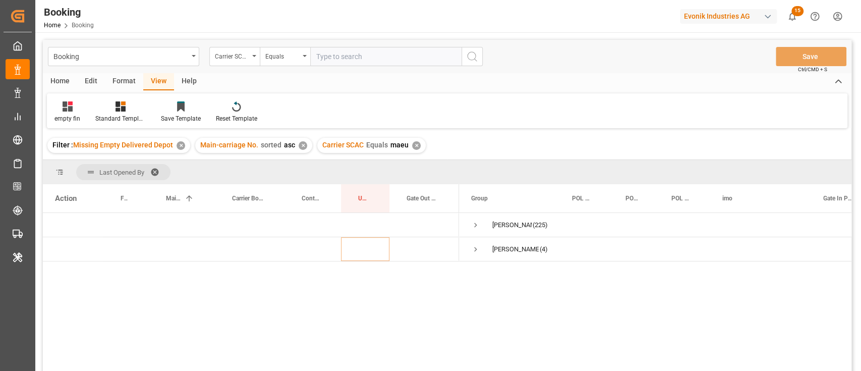
click at [359, 53] on input "text" at bounding box center [385, 56] width 151 height 19
type input "ymlu"
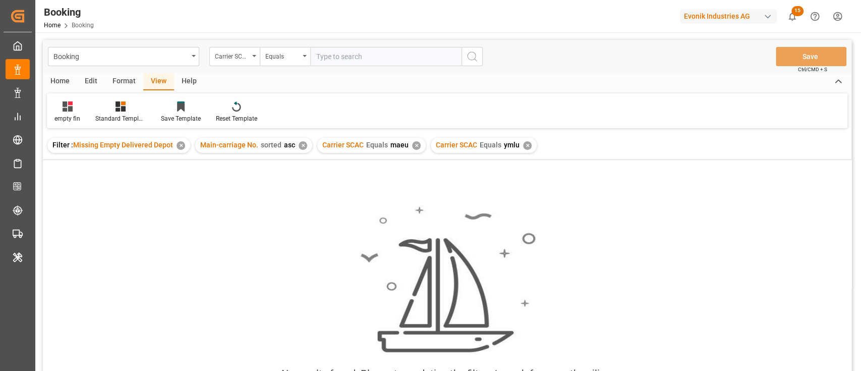
drag, startPoint x: 411, startPoint y: 147, endPoint x: 394, endPoint y: 133, distance: 22.5
click at [402, 139] on div "Carrier SCAC Equals maeu ✕" at bounding box center [371, 145] width 108 height 15
click at [412, 143] on div "✕" at bounding box center [416, 145] width 9 height 9
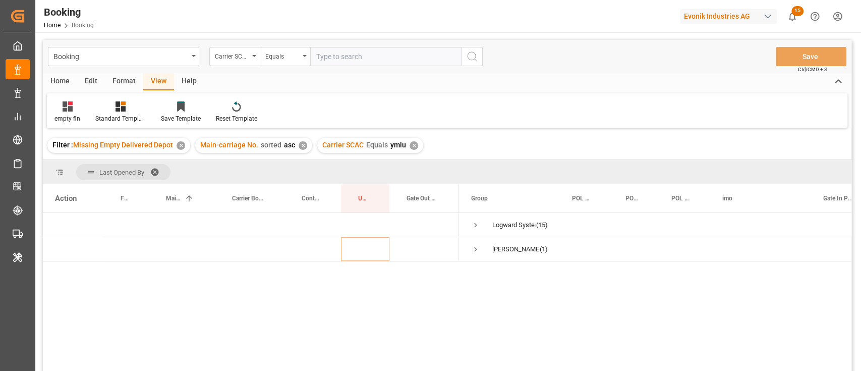
click at [149, 164] on span "Last Opened By" at bounding box center [123, 172] width 94 height 16
click at [155, 164] on span "Last Opened By" at bounding box center [123, 172] width 94 height 16
click at [152, 167] on span at bounding box center [158, 171] width 16 height 9
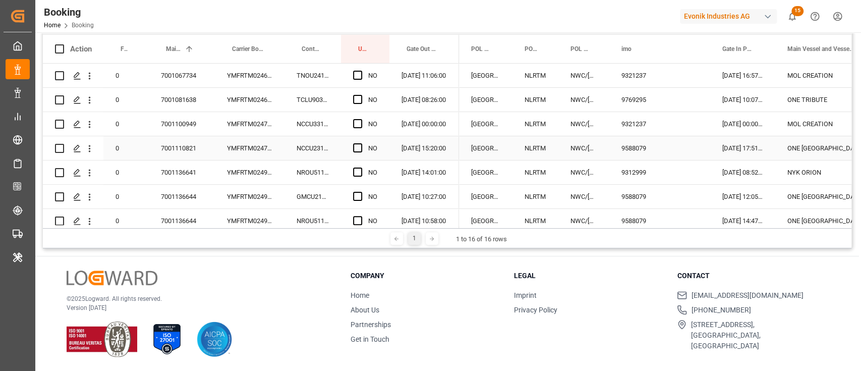
scroll to position [67, 0]
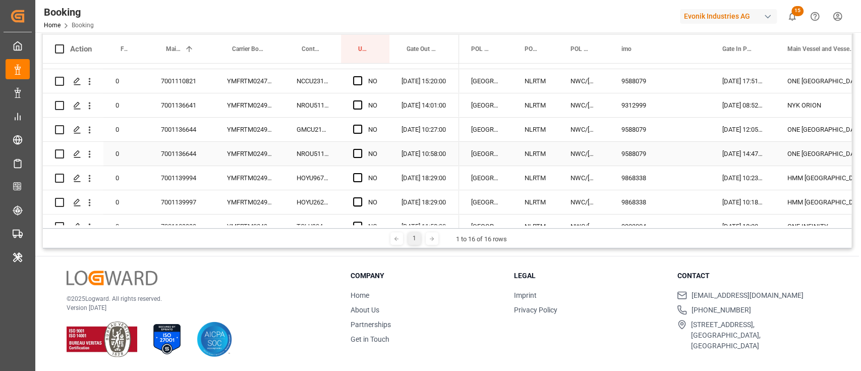
click at [282, 143] on div "YMFRTM0249485" at bounding box center [250, 154] width 70 height 24
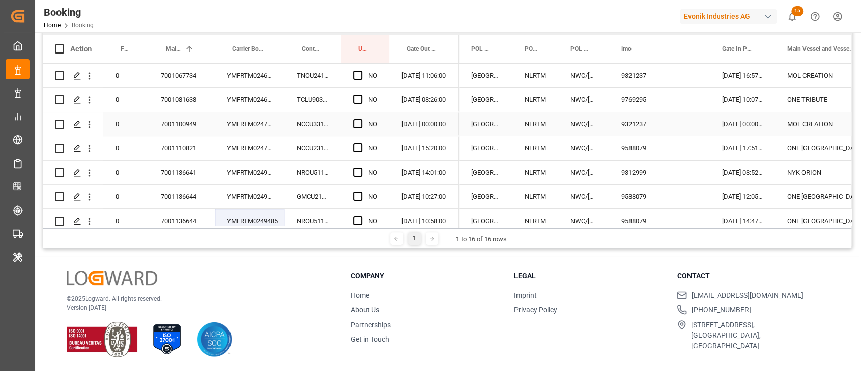
scroll to position [82, 0]
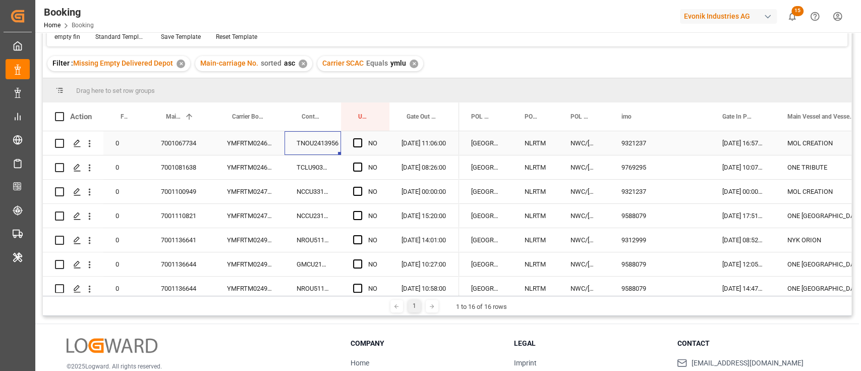
click at [288, 146] on div "TNOU2413956" at bounding box center [312, 143] width 56 height 24
click at [359, 143] on span "Press SPACE to select this row." at bounding box center [357, 142] width 9 height 9
click at [361, 138] on input "Press SPACE to select this row." at bounding box center [361, 138] width 0 height 0
click at [323, 164] on div "TCLU9034519" at bounding box center [312, 167] width 56 height 24
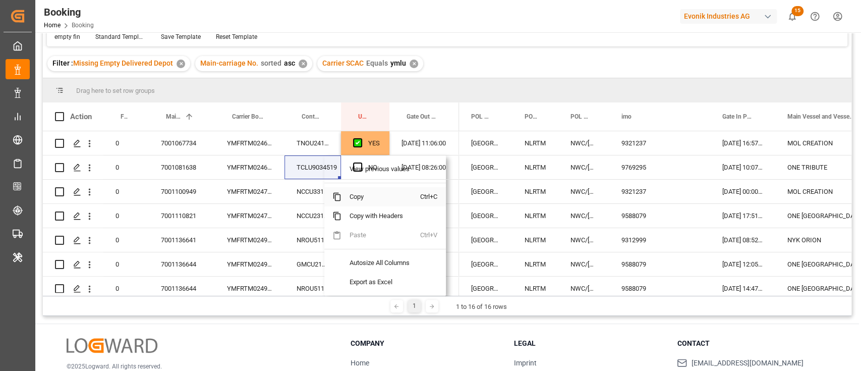
click at [341, 191] on span "Copy" at bounding box center [380, 196] width 79 height 19
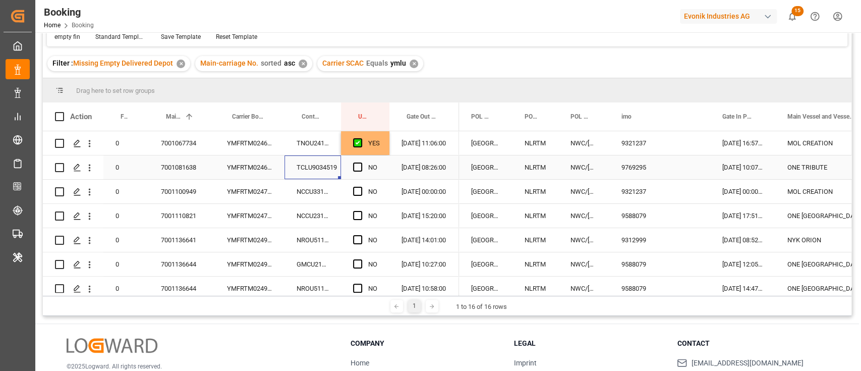
click at [362, 165] on div "Press SPACE to select this row." at bounding box center [360, 167] width 15 height 23
click at [355, 169] on span "Press SPACE to select this row." at bounding box center [357, 166] width 9 height 9
click at [361, 162] on input "Press SPACE to select this row." at bounding box center [361, 162] width 0 height 0
click at [312, 183] on div "NCCU3310731" at bounding box center [312, 192] width 56 height 24
click at [296, 202] on div "NCCU3310731" at bounding box center [312, 192] width 56 height 24
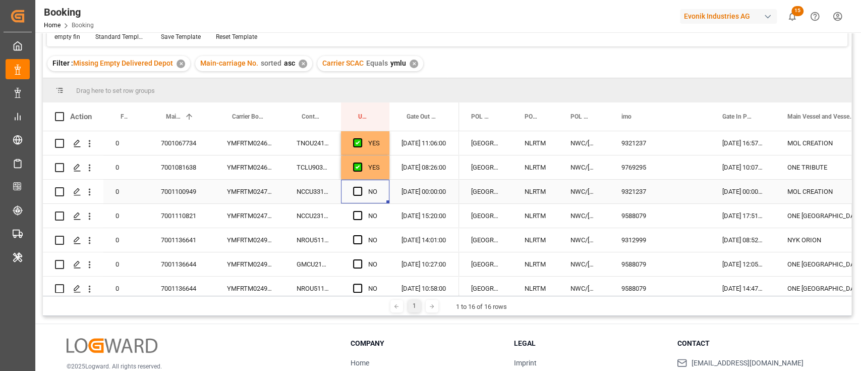
click at [358, 186] on div "Press SPACE to select this row." at bounding box center [360, 191] width 15 height 23
click at [356, 190] on span "Press SPACE to select this row." at bounding box center [357, 191] width 9 height 9
click at [361, 187] on input "Press SPACE to select this row." at bounding box center [361, 187] width 0 height 0
click at [319, 211] on div "NCCU2311369" at bounding box center [312, 216] width 56 height 24
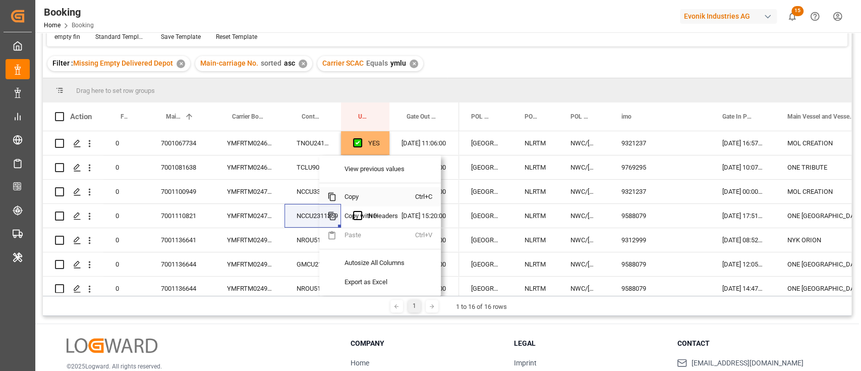
click at [357, 189] on span "Copy" at bounding box center [375, 196] width 79 height 19
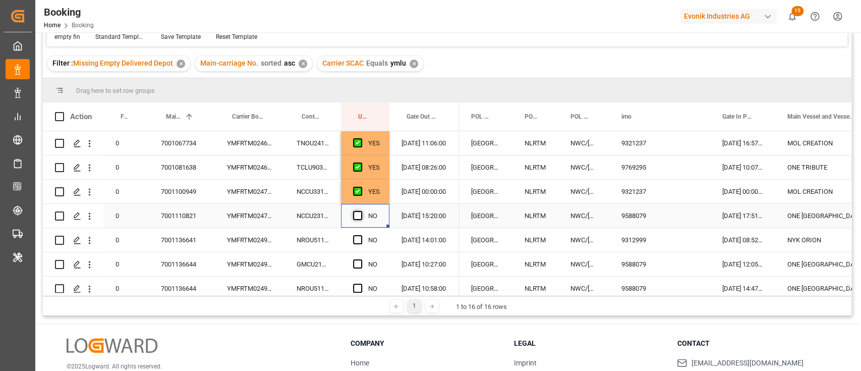
click at [356, 212] on span "Press SPACE to select this row." at bounding box center [357, 215] width 9 height 9
click at [361, 211] on input "Press SPACE to select this row." at bounding box center [361, 211] width 0 height 0
click at [311, 243] on div "NROU5115330" at bounding box center [312, 240] width 56 height 24
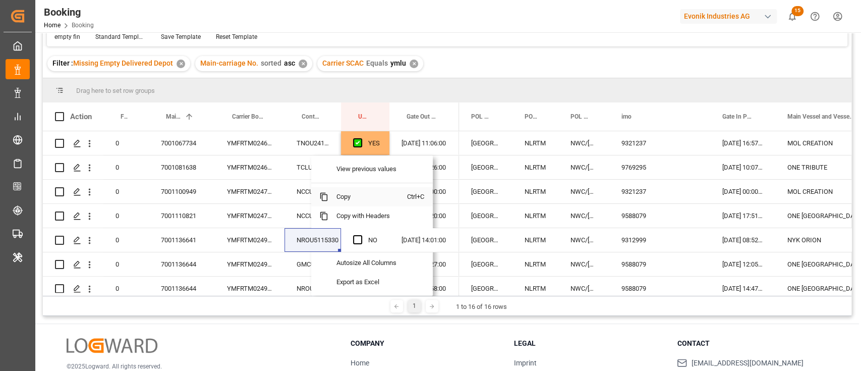
click at [336, 199] on span "Copy" at bounding box center [367, 196] width 79 height 19
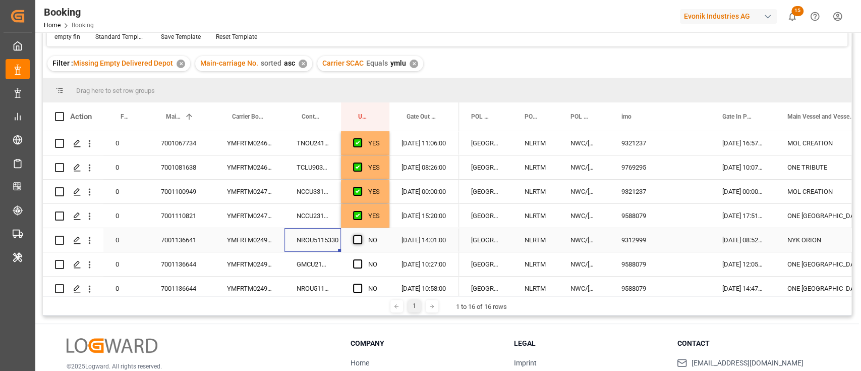
click at [357, 241] on span "Press SPACE to select this row." at bounding box center [357, 239] width 9 height 9
click at [361, 235] on input "Press SPACE to select this row." at bounding box center [361, 235] width 0 height 0
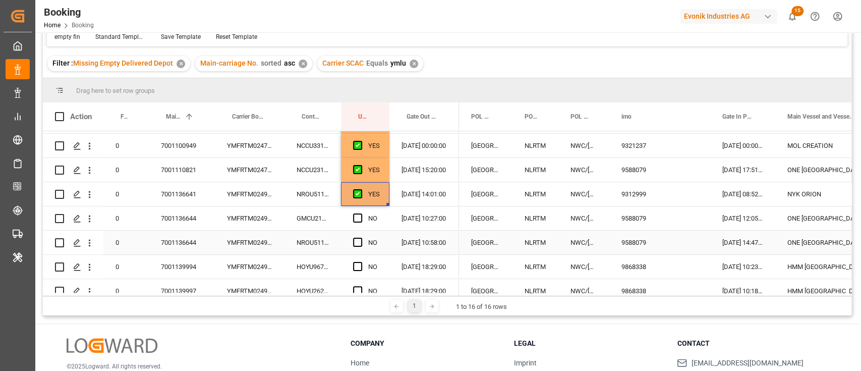
scroll to position [67, 0]
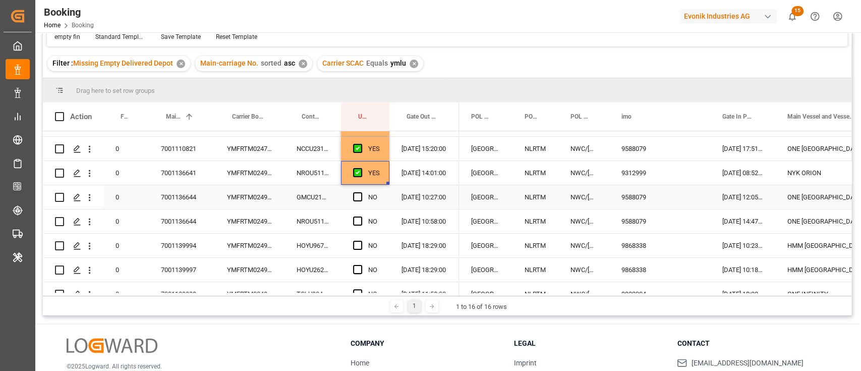
click at [307, 197] on div "GMCU2108436" at bounding box center [312, 197] width 56 height 24
click at [288, 232] on div "NROU5115200" at bounding box center [312, 221] width 56 height 24
click at [305, 198] on div "GMCU2108436" at bounding box center [312, 197] width 56 height 24
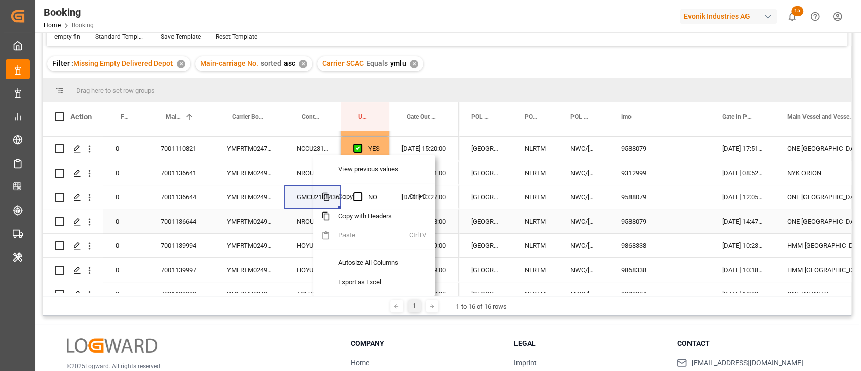
click at [304, 211] on div "NROU5115200" at bounding box center [312, 221] width 56 height 24
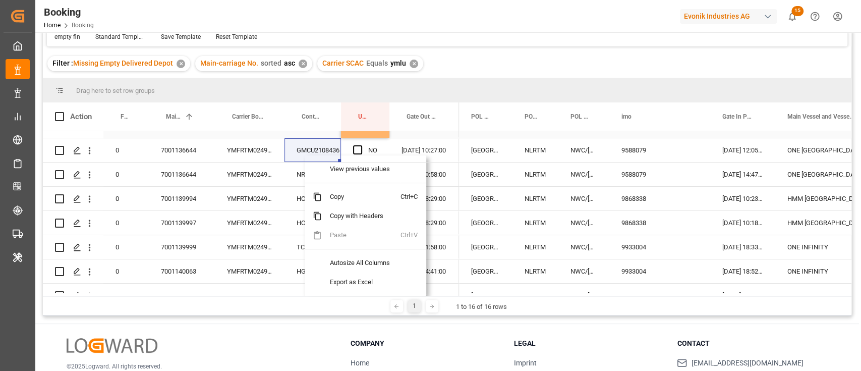
scroll to position [134, 0]
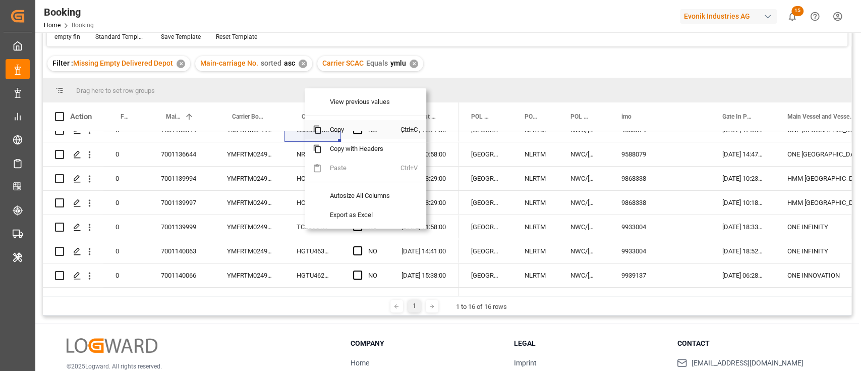
click at [331, 129] on span "Copy" at bounding box center [361, 129] width 79 height 19
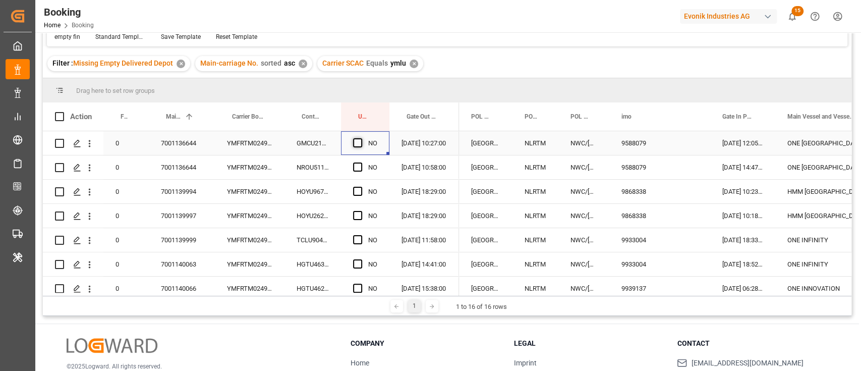
click at [362, 141] on span "Press SPACE to select this row." at bounding box center [357, 142] width 9 height 9
click at [361, 138] on input "Press SPACE to select this row." at bounding box center [361, 138] width 0 height 0
click at [359, 163] on span "Press SPACE to select this row." at bounding box center [357, 166] width 9 height 9
click at [361, 162] on input "Press SPACE to select this row." at bounding box center [361, 162] width 0 height 0
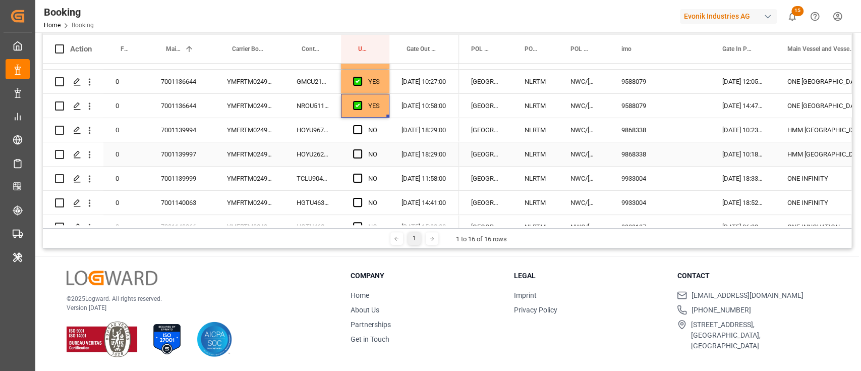
scroll to position [94, 0]
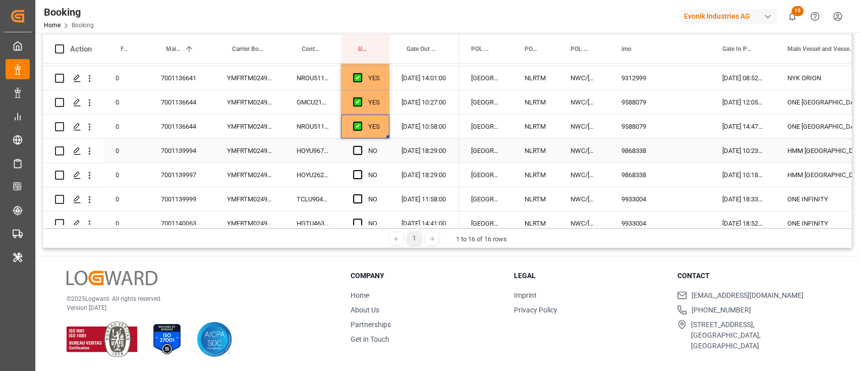
click at [313, 156] on div "HOYU9670468" at bounding box center [312, 151] width 56 height 24
click at [355, 151] on span "Press SPACE to select this row." at bounding box center [357, 150] width 9 height 9
click at [361, 146] on input "Press SPACE to select this row." at bounding box center [361, 146] width 0 height 0
click at [300, 176] on div "HOYU2628445" at bounding box center [312, 175] width 56 height 24
click at [355, 177] on span "Press SPACE to select this row." at bounding box center [357, 174] width 9 height 9
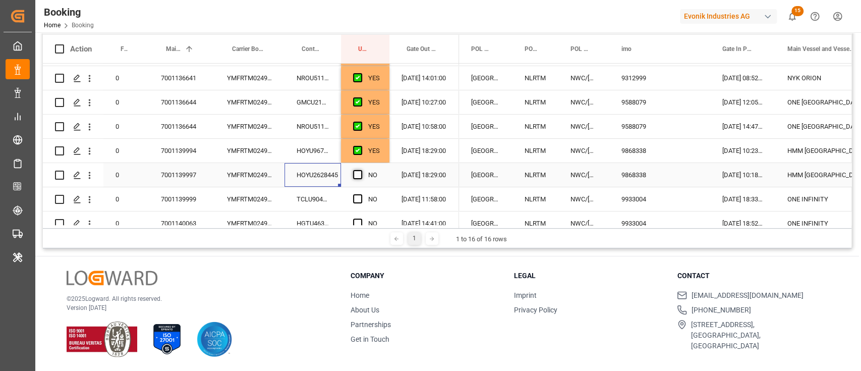
click at [361, 170] on input "Press SPACE to select this row." at bounding box center [361, 170] width 0 height 0
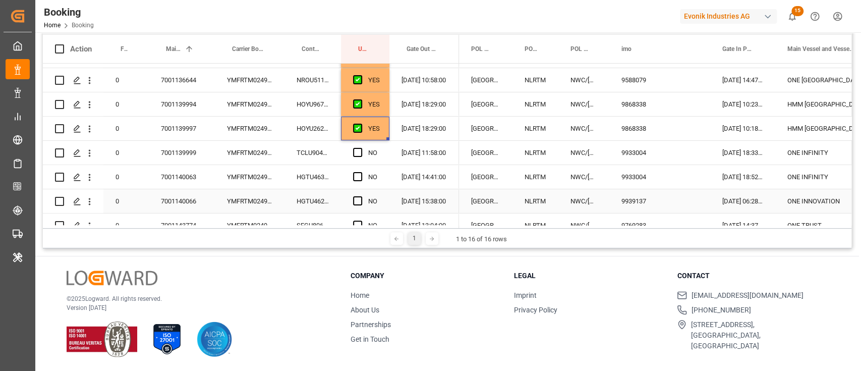
scroll to position [161, 0]
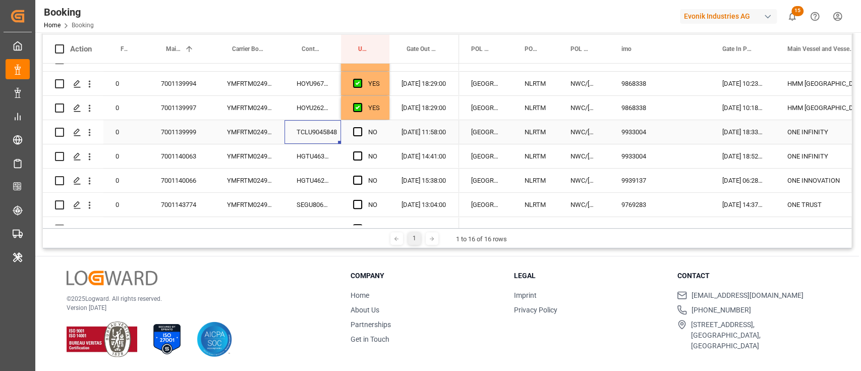
click at [306, 133] on div "TCLU9045848" at bounding box center [312, 132] width 56 height 24
click at [358, 121] on div "Press SPACE to select this row." at bounding box center [360, 132] width 15 height 23
click at [351, 133] on div "NO" at bounding box center [365, 132] width 48 height 24
click at [355, 129] on span "Press SPACE to select this row." at bounding box center [357, 131] width 9 height 9
click at [361, 127] on input "Press SPACE to select this row." at bounding box center [361, 127] width 0 height 0
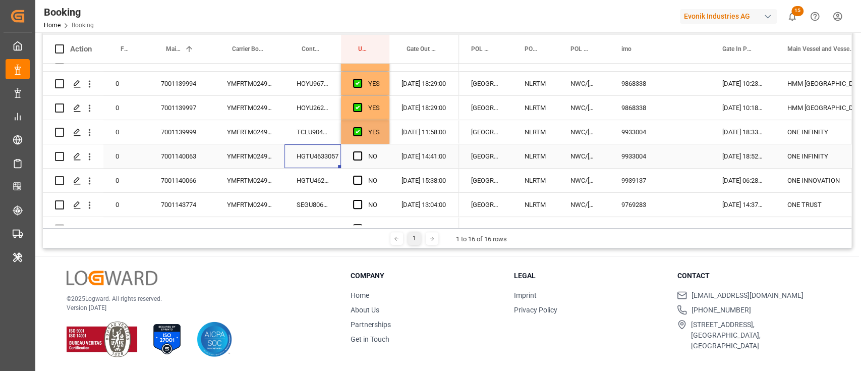
click at [309, 155] on div "HGTU4633057" at bounding box center [312, 156] width 56 height 24
click at [355, 155] on span "Press SPACE to select this row." at bounding box center [357, 155] width 9 height 9
click at [361, 151] on input "Press SPACE to select this row." at bounding box center [361, 151] width 0 height 0
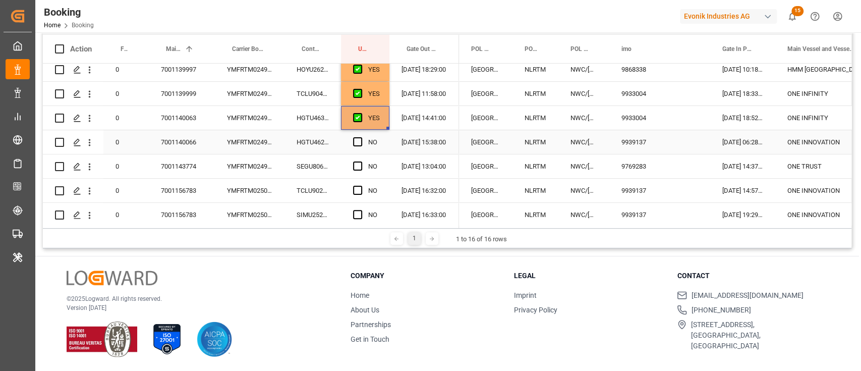
scroll to position [229, 0]
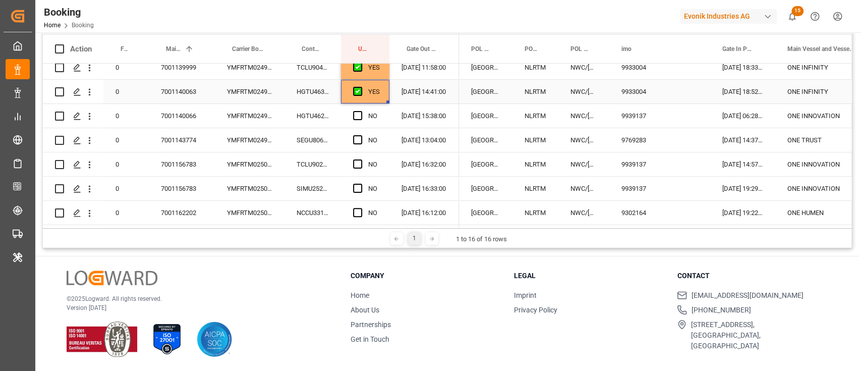
click at [284, 94] on div "HGTU4633057" at bounding box center [312, 92] width 56 height 24
click at [298, 116] on div "HGTU4623146" at bounding box center [312, 116] width 56 height 24
click at [353, 112] on span "Press SPACE to select this row." at bounding box center [357, 115] width 9 height 9
click at [361, 111] on input "Press SPACE to select this row." at bounding box center [361, 111] width 0 height 0
click at [318, 134] on div "SEGU8061608" at bounding box center [312, 140] width 56 height 24
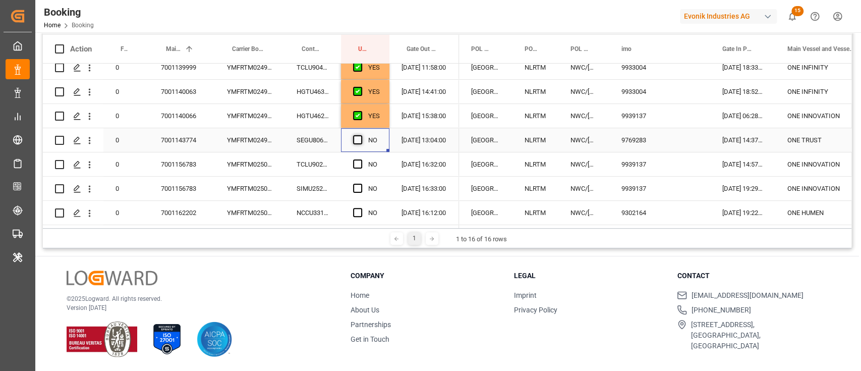
click at [355, 137] on span "Press SPACE to select this row." at bounding box center [357, 139] width 9 height 9
click at [361, 135] on input "Press SPACE to select this row." at bounding box center [361, 135] width 0 height 0
click at [332, 162] on div "TCLU9029702" at bounding box center [312, 164] width 56 height 24
click at [363, 163] on div "Press SPACE to select this row." at bounding box center [360, 164] width 15 height 23
click at [353, 159] on span "Press SPACE to select this row." at bounding box center [357, 163] width 9 height 9
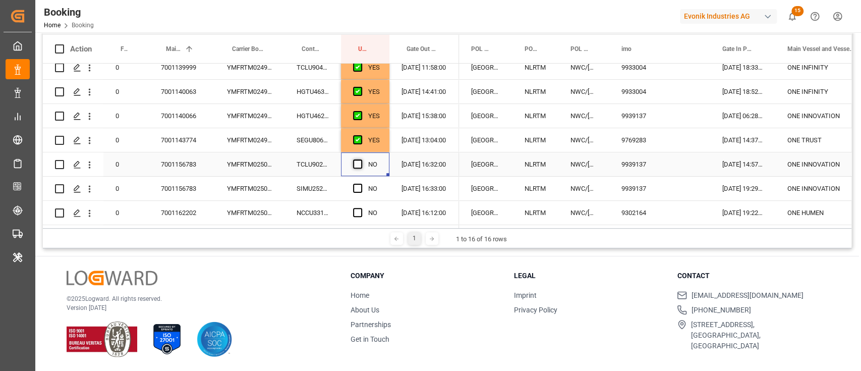
click at [361, 159] on input "Press SPACE to select this row." at bounding box center [361, 159] width 0 height 0
click at [328, 176] on div "SIMU2528529" at bounding box center [312, 188] width 56 height 24
click at [359, 184] on span "Press SPACE to select this row." at bounding box center [357, 188] width 9 height 9
click at [361, 184] on input "Press SPACE to select this row." at bounding box center [361, 184] width 0 height 0
click at [306, 220] on div "NCCU3310916" at bounding box center [312, 213] width 56 height 24
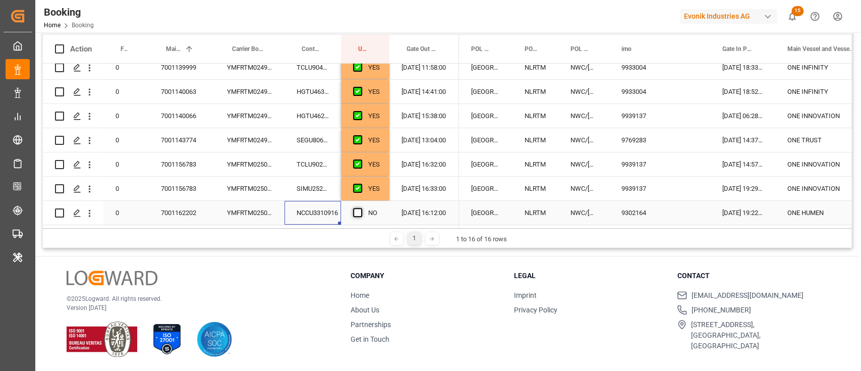
click at [360, 208] on span "Press SPACE to select this row." at bounding box center [357, 212] width 9 height 9
click at [361, 208] on input "Press SPACE to select this row." at bounding box center [361, 208] width 0 height 0
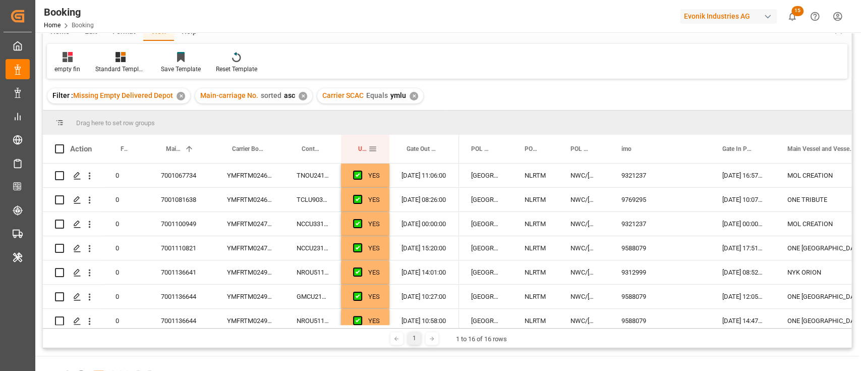
scroll to position [0, 0]
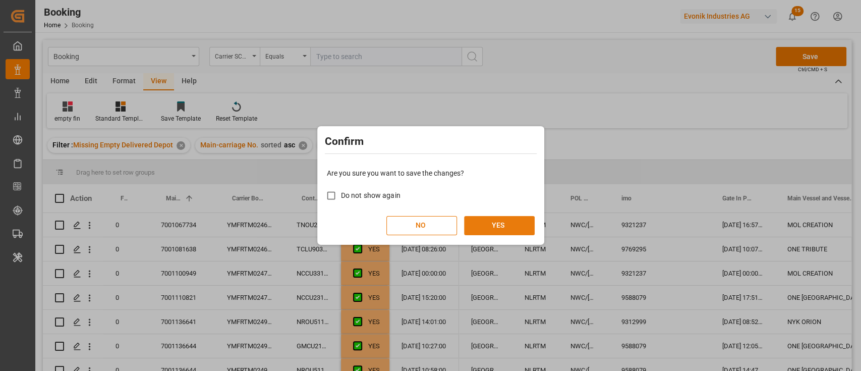
click at [488, 231] on button "YES" at bounding box center [499, 225] width 71 height 19
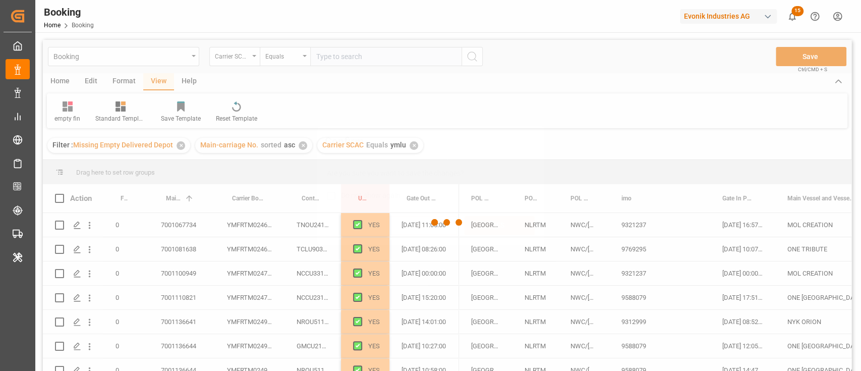
scroll to position [229, 0]
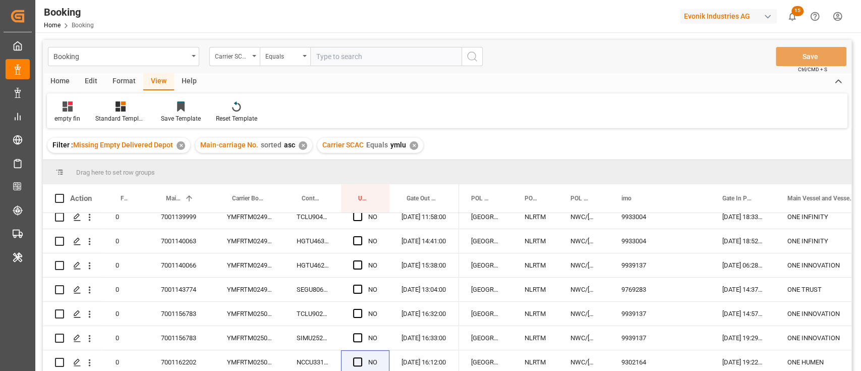
click at [312, 44] on div "Booking Carrier SCAC Equals Save Ctrl/CMD + S" at bounding box center [447, 56] width 808 height 33
click at [325, 62] on input "text" at bounding box center [385, 56] width 151 height 19
type input "oney"
click at [476, 62] on icon "search button" at bounding box center [472, 56] width 12 height 12
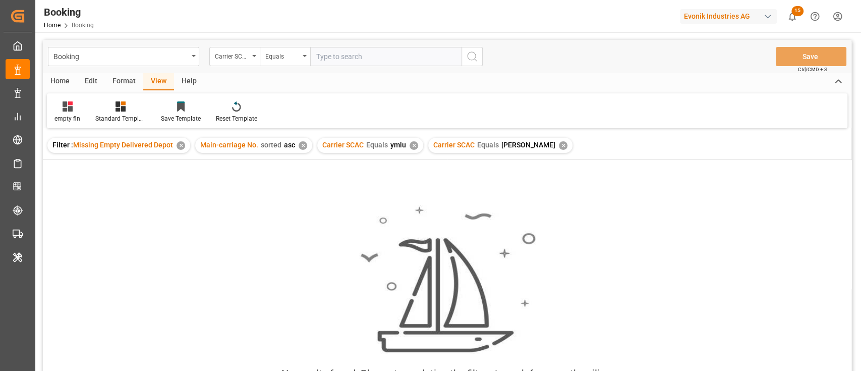
click at [411, 146] on div "✕" at bounding box center [413, 145] width 9 height 9
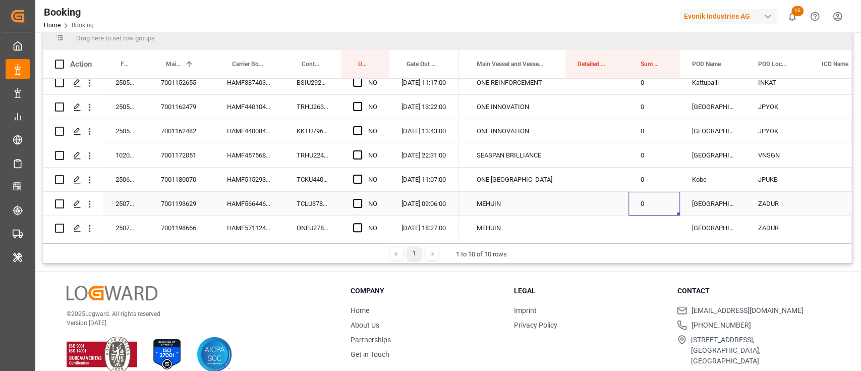
click at [653, 200] on div "0" at bounding box center [653, 204] width 51 height 24
drag, startPoint x: 678, startPoint y: 210, endPoint x: 676, endPoint y: 218, distance: 8.7
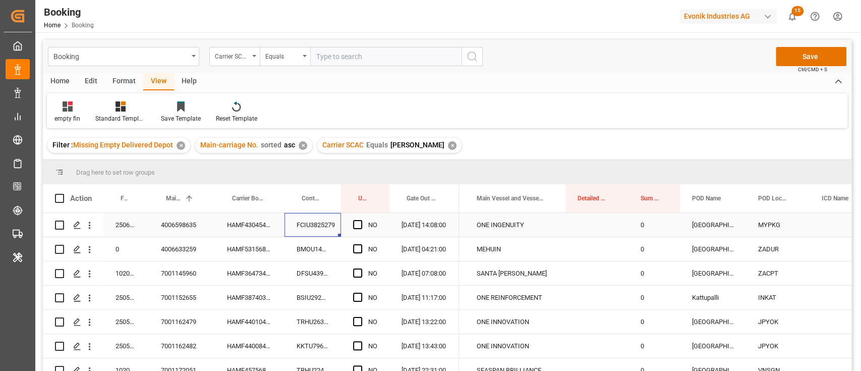
click at [306, 227] on div "FCIU3825279" at bounding box center [312, 225] width 56 height 24
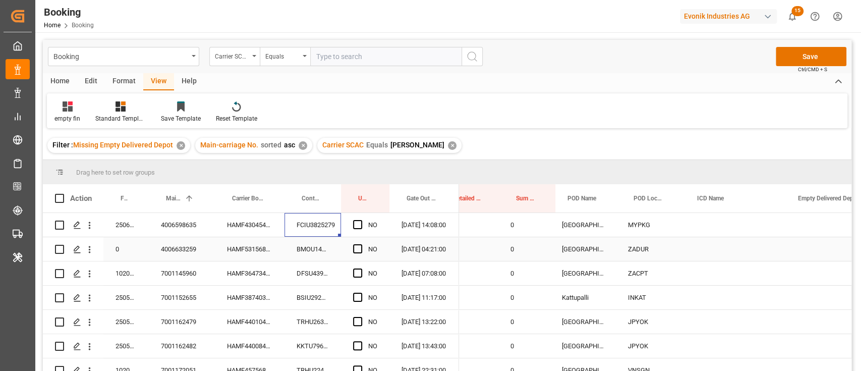
scroll to position [0, 441]
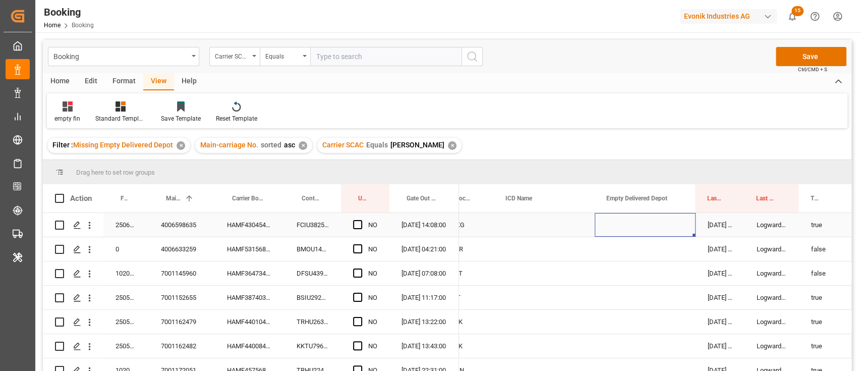
click at [619, 230] on div "Press SPACE to select this row." at bounding box center [645, 225] width 101 height 24
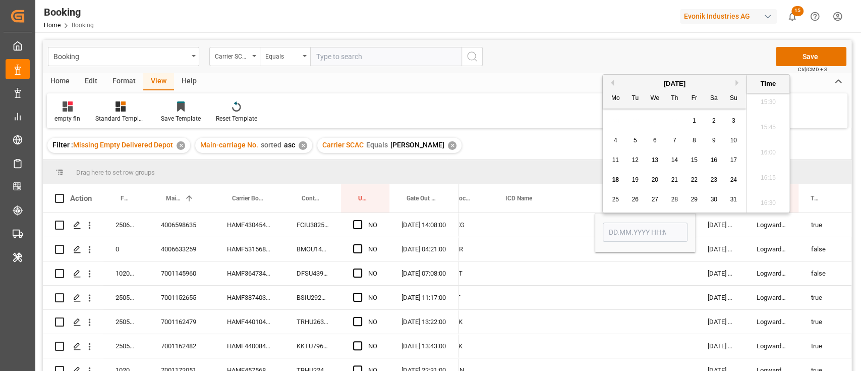
click at [614, 184] on div "18" at bounding box center [615, 180] width 13 height 12
type input "18.08.2025 00:00"
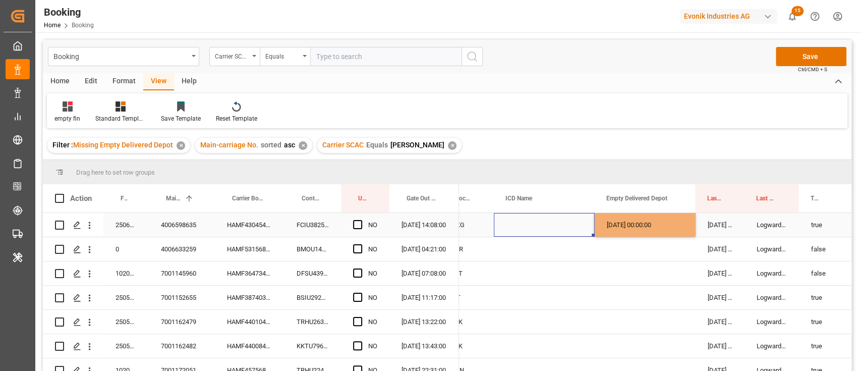
click at [584, 216] on div "Press SPACE to select this row." at bounding box center [544, 225] width 101 height 24
click at [357, 231] on div "Press SPACE to select this row." at bounding box center [360, 224] width 15 height 23
click at [359, 227] on span "Press SPACE to select this row." at bounding box center [357, 224] width 9 height 9
click at [361, 220] on input "Press SPACE to select this row." at bounding box center [361, 220] width 0 height 0
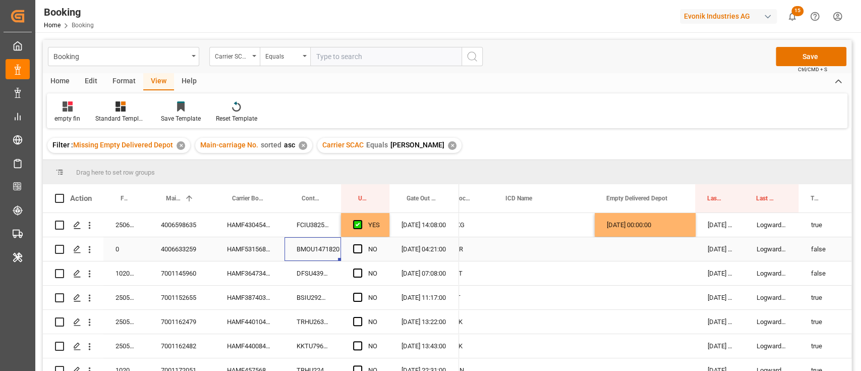
click at [309, 248] on div "BMOU1471820" at bounding box center [312, 249] width 56 height 24
click at [357, 252] on span "Press SPACE to select this row." at bounding box center [357, 248] width 9 height 9
click at [361, 244] on input "Press SPACE to select this row." at bounding box center [361, 244] width 0 height 0
click at [318, 270] on div "DFSU4394061" at bounding box center [312, 273] width 56 height 24
click at [353, 272] on span "Press SPACE to select this row." at bounding box center [357, 272] width 9 height 9
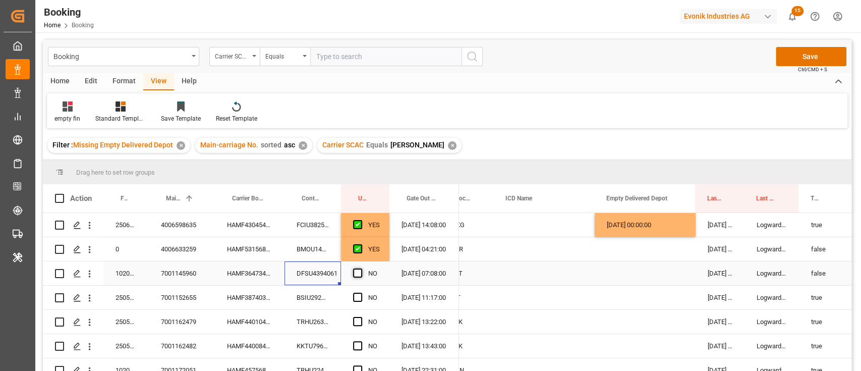
click at [361, 268] on input "Press SPACE to select this row." at bounding box center [361, 268] width 0 height 0
click at [647, 269] on div "Press SPACE to select this row." at bounding box center [645, 273] width 101 height 24
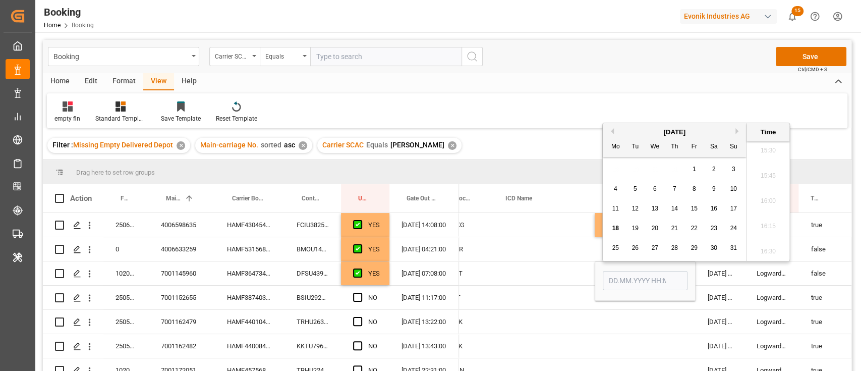
click at [629, 190] on div "5" at bounding box center [635, 189] width 13 height 12
type input "05.08.2025 00:00"
click at [554, 281] on div "Press SPACE to select this row." at bounding box center [544, 273] width 101 height 24
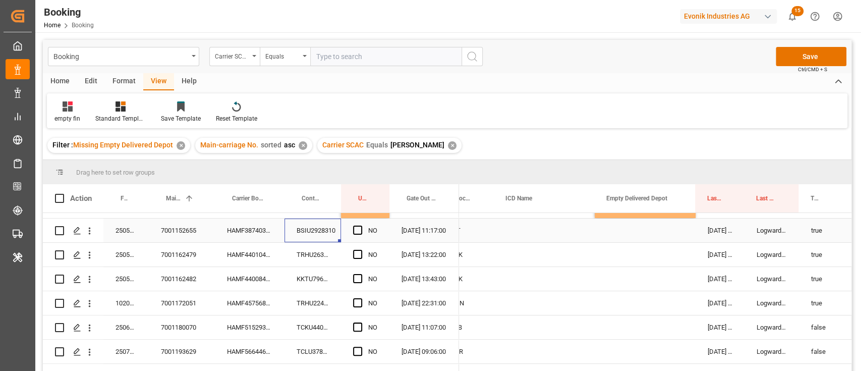
click at [296, 231] on div "BSIU2928310" at bounding box center [312, 230] width 56 height 24
click at [355, 228] on span "Press SPACE to select this row." at bounding box center [357, 229] width 9 height 9
click at [361, 225] on input "Press SPACE to select this row." at bounding box center [361, 225] width 0 height 0
click at [655, 228] on div "Press SPACE to select this row." at bounding box center [645, 230] width 101 height 24
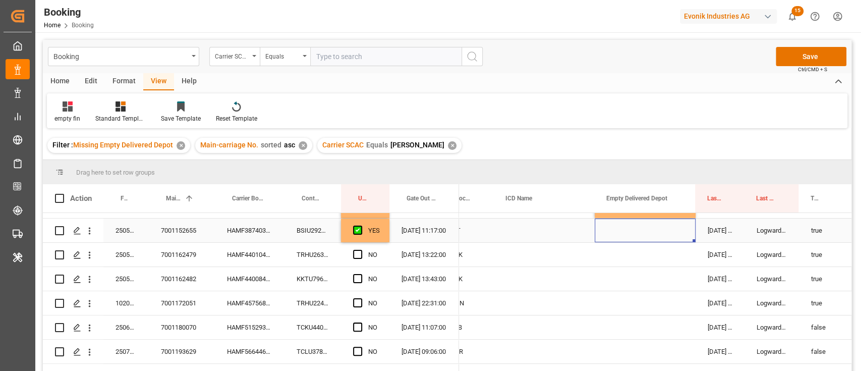
click at [655, 228] on div "Press SPACE to select this row." at bounding box center [645, 230] width 101 height 24
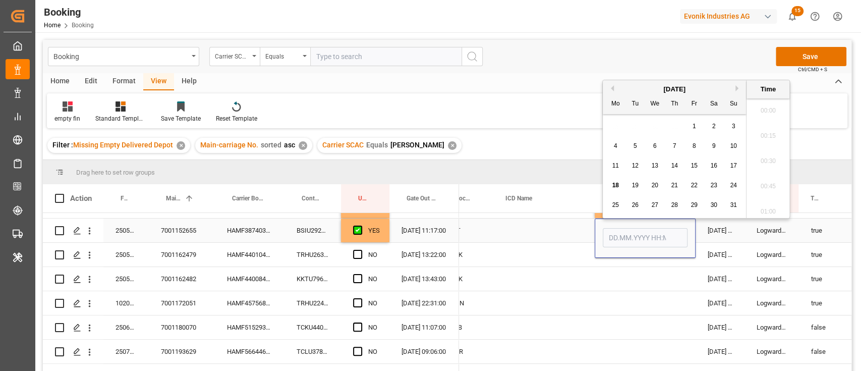
scroll to position [1566, 0]
drag, startPoint x: 714, startPoint y: 166, endPoint x: 662, endPoint y: 204, distance: 63.5
click at [713, 166] on span "16" at bounding box center [713, 165] width 7 height 7
type input "16.08.2025 00:00"
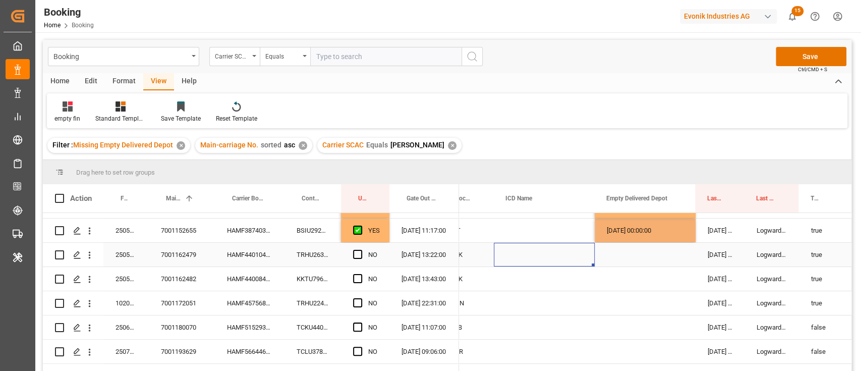
click at [528, 250] on div "Press SPACE to select this row." at bounding box center [544, 255] width 101 height 24
click at [319, 254] on div "TRHU2631128" at bounding box center [312, 255] width 56 height 24
click at [358, 254] on span "Press SPACE to select this row." at bounding box center [357, 254] width 9 height 9
click at [361, 250] on input "Press SPACE to select this row." at bounding box center [361, 250] width 0 height 0
click at [321, 284] on div "KKTU7961980" at bounding box center [312, 279] width 56 height 24
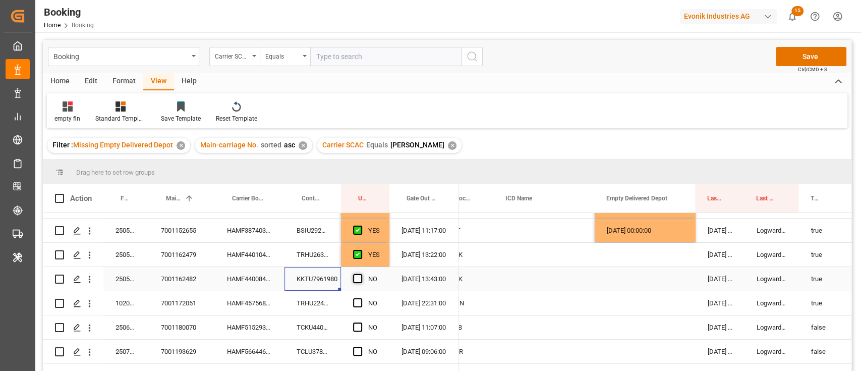
drag, startPoint x: 358, startPoint y: 279, endPoint x: 335, endPoint y: 302, distance: 31.7
click at [357, 279] on span "Press SPACE to select this row." at bounding box center [357, 278] width 9 height 9
click at [361, 274] on input "Press SPACE to select this row." at bounding box center [361, 274] width 0 height 0
click at [303, 317] on div "TCKU4400330" at bounding box center [312, 327] width 56 height 24
click at [306, 302] on div "TRHU2243020" at bounding box center [312, 303] width 56 height 24
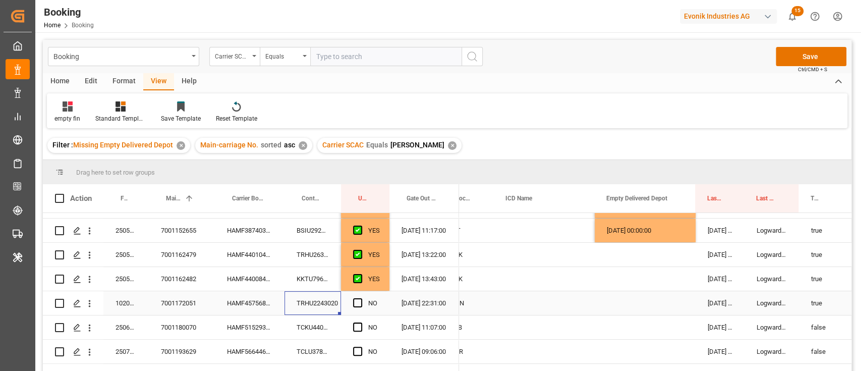
click at [351, 299] on div "NO" at bounding box center [365, 303] width 48 height 24
click at [353, 300] on span "Press SPACE to select this row." at bounding box center [357, 302] width 9 height 9
click at [361, 298] on input "Press SPACE to select this row." at bounding box center [361, 298] width 0 height 0
click at [644, 303] on div "Press SPACE to select this row." at bounding box center [645, 303] width 101 height 24
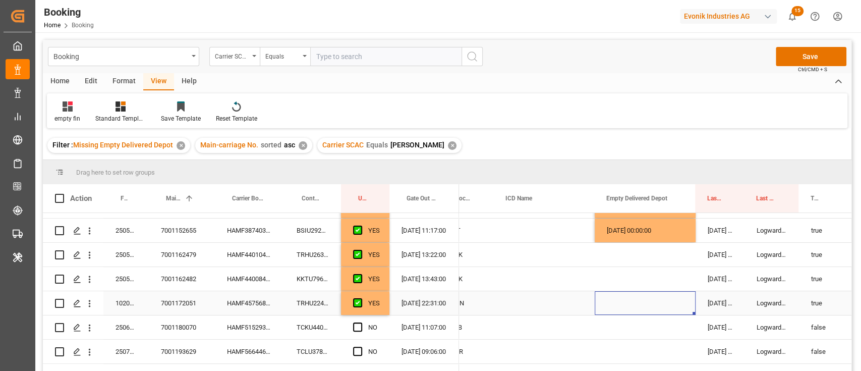
click at [644, 303] on div "Press SPACE to select this row." at bounding box center [645, 303] width 101 height 24
click at [655, 296] on div "Press SPACE to select this row." at bounding box center [645, 303] width 101 height 24
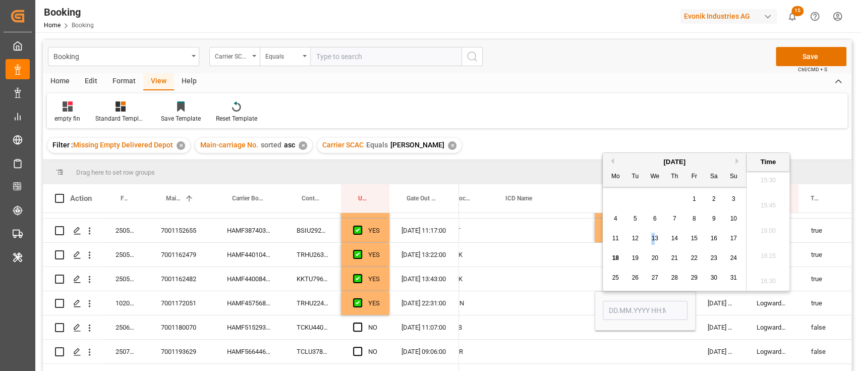
click at [653, 238] on span "13" at bounding box center [654, 237] width 7 height 7
type input "13.08.2025 00:00"
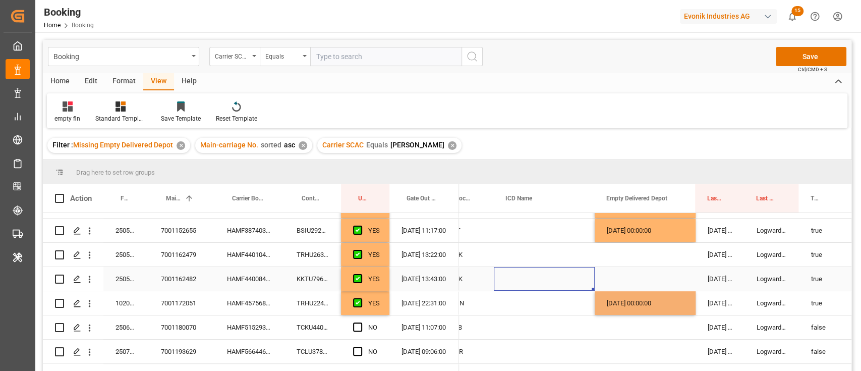
click at [560, 288] on div "Press SPACE to select this row." at bounding box center [544, 279] width 101 height 24
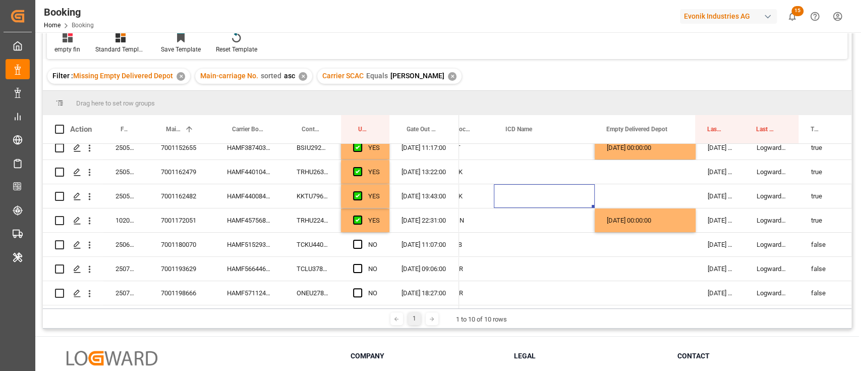
scroll to position [134, 0]
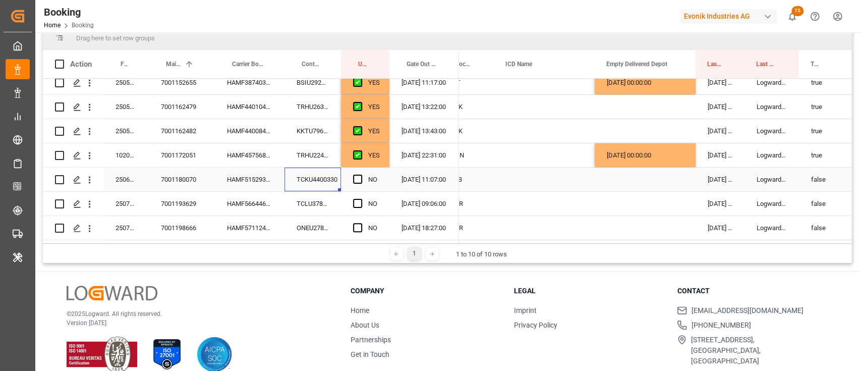
click at [300, 175] on div "TCKU4400330" at bounding box center [312, 179] width 56 height 24
click at [361, 172] on div "Press SPACE to select this row." at bounding box center [360, 179] width 15 height 23
click at [356, 176] on span "Press SPACE to select this row." at bounding box center [357, 178] width 9 height 9
click at [361, 174] on input "Press SPACE to select this row." at bounding box center [361, 174] width 0 height 0
click at [297, 211] on div "TCLU3787222" at bounding box center [312, 204] width 56 height 24
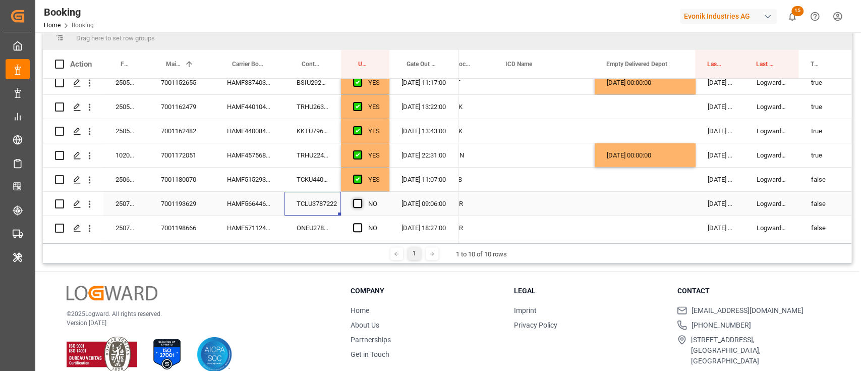
click at [360, 199] on span "Press SPACE to select this row." at bounding box center [357, 203] width 9 height 9
click at [361, 199] on input "Press SPACE to select this row." at bounding box center [361, 199] width 0 height 0
click at [317, 222] on div "ONEU2784438" at bounding box center [312, 228] width 56 height 24
click at [359, 224] on span "Press SPACE to select this row." at bounding box center [357, 227] width 9 height 9
click at [361, 223] on input "Press SPACE to select this row." at bounding box center [361, 223] width 0 height 0
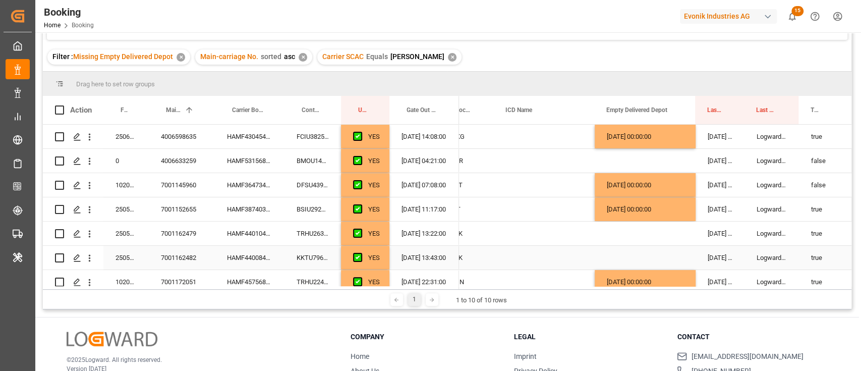
scroll to position [67, 0]
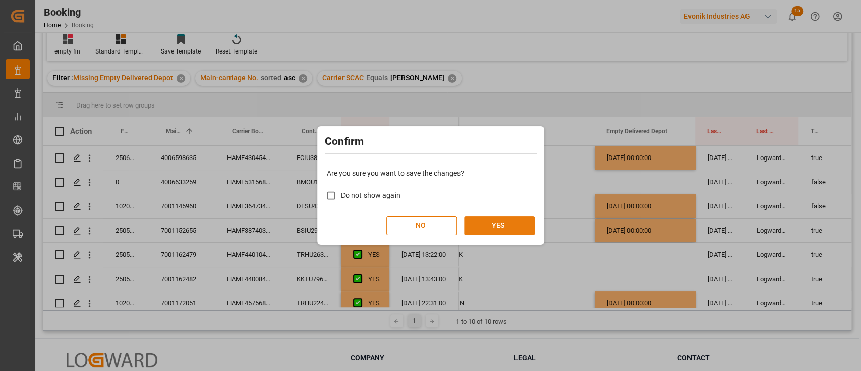
click at [528, 228] on button "YES" at bounding box center [499, 225] width 71 height 19
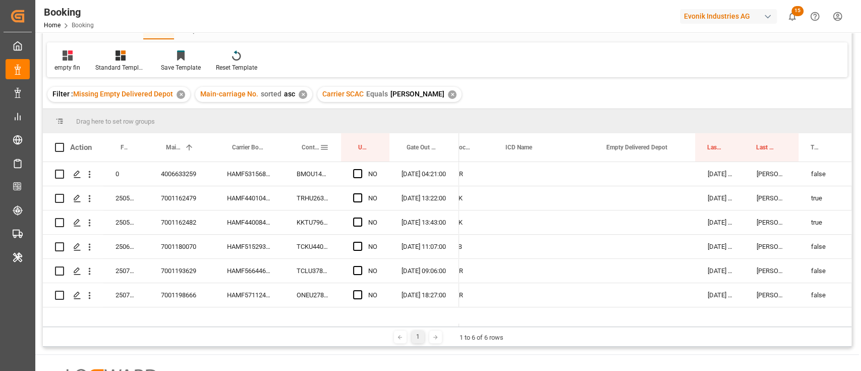
scroll to position [0, 0]
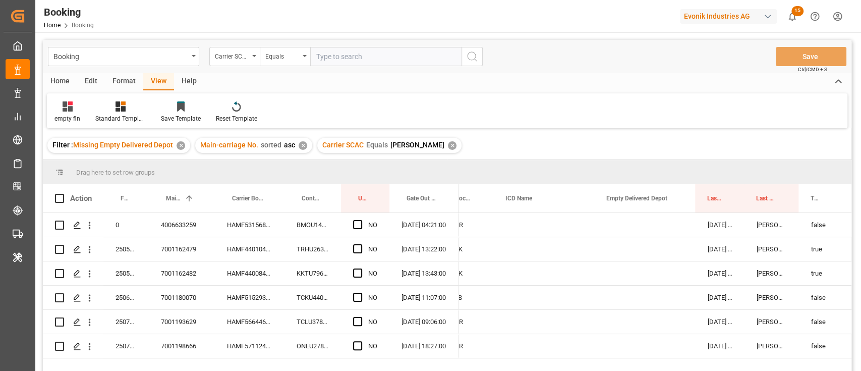
click at [123, 80] on div "Format" at bounding box center [124, 81] width 38 height 17
click at [62, 107] on div at bounding box center [69, 106] width 30 height 11
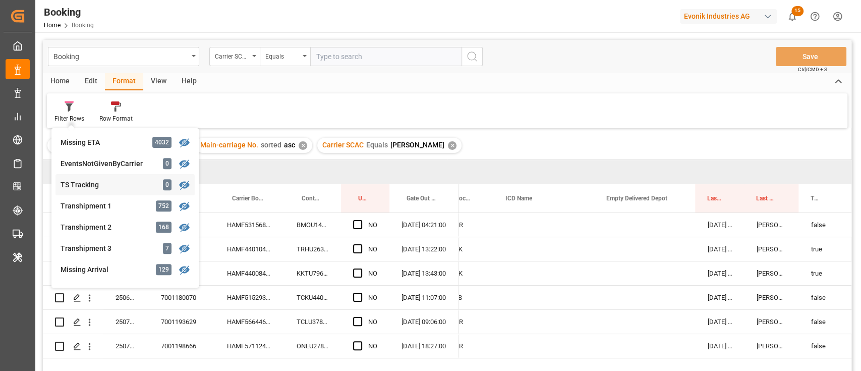
scroll to position [269, 0]
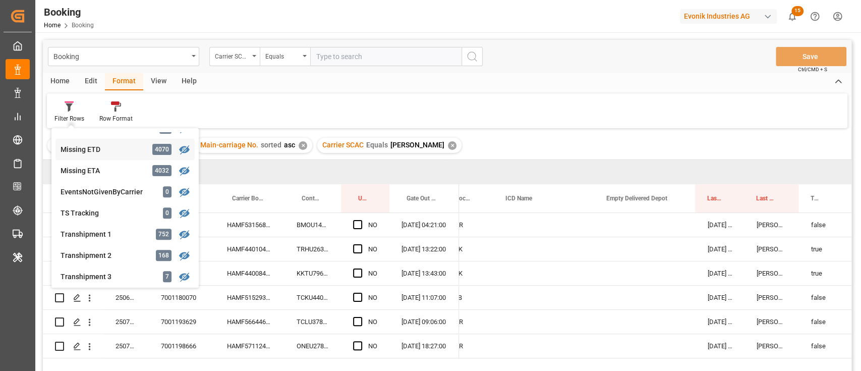
click at [113, 152] on div "Booking Carrier SCAC Equals Save Ctrl/CMD + S Home Edit Format View Help Filter…" at bounding box center [447, 219] width 808 height 358
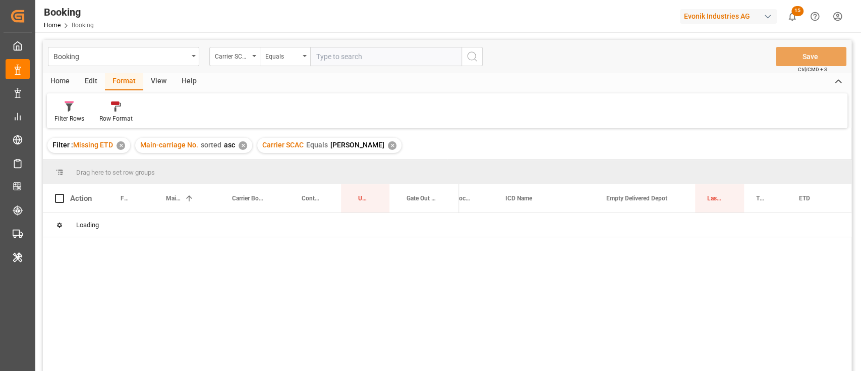
click at [239, 148] on div "✕" at bounding box center [243, 145] width 9 height 9
click at [242, 144] on div "Filter : Missing ETD ✕ Carrier SCAC Equals oney ✕" at bounding box center [447, 145] width 808 height 28
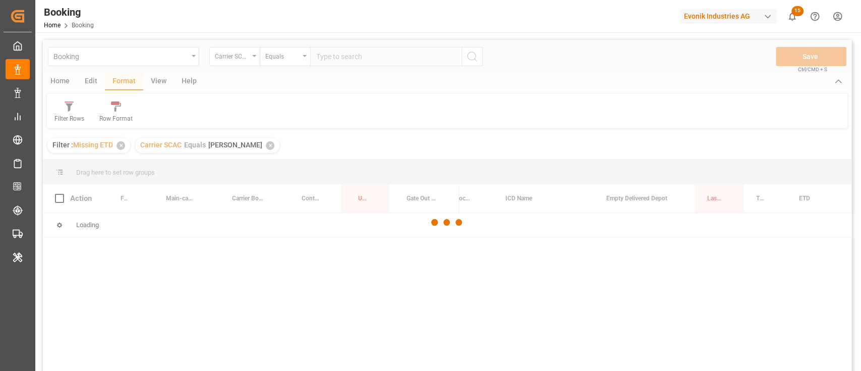
click at [157, 78] on div at bounding box center [447, 222] width 808 height 365
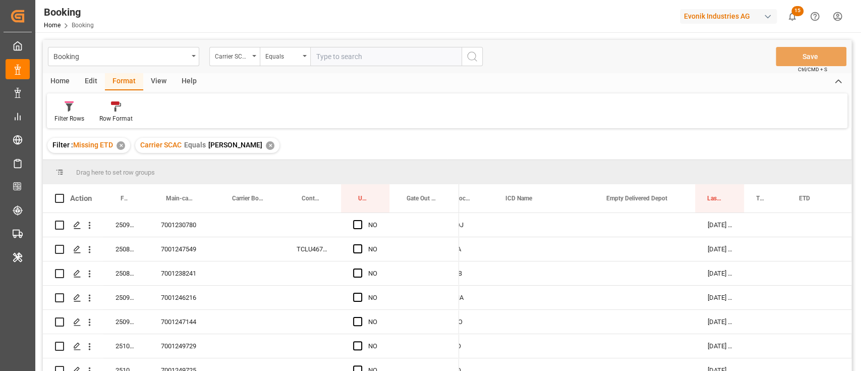
click at [157, 77] on div "View" at bounding box center [158, 81] width 31 height 17
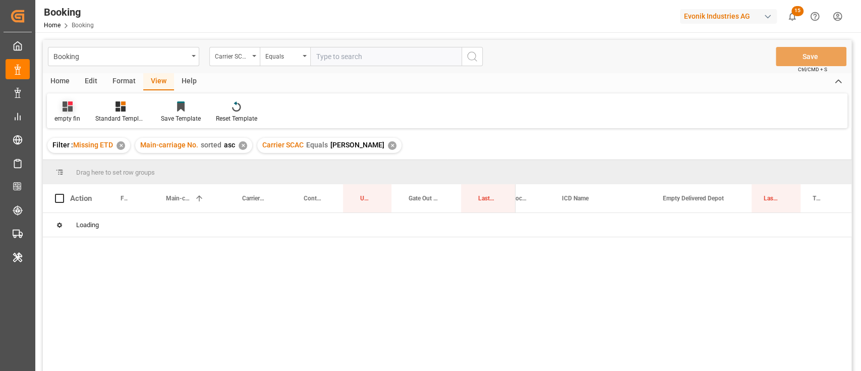
click at [69, 106] on icon at bounding box center [68, 106] width 10 height 10
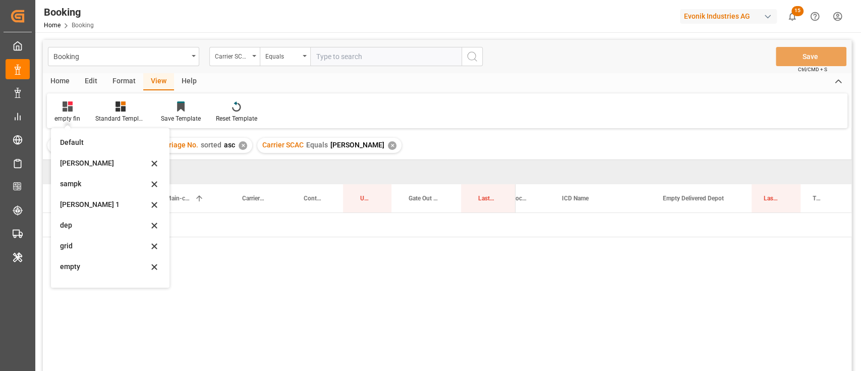
click at [90, 161] on div "sam" at bounding box center [104, 163] width 88 height 11
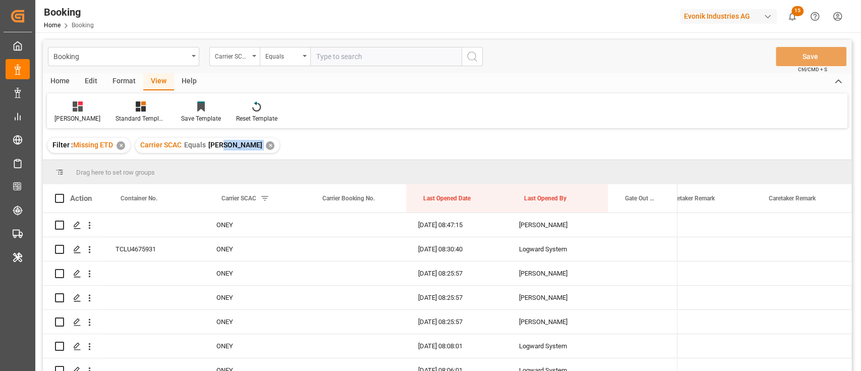
click at [226, 143] on div "Carrier SCAC Equals oney ✕" at bounding box center [207, 145] width 144 height 15
click at [266, 145] on div "✕" at bounding box center [270, 145] width 9 height 9
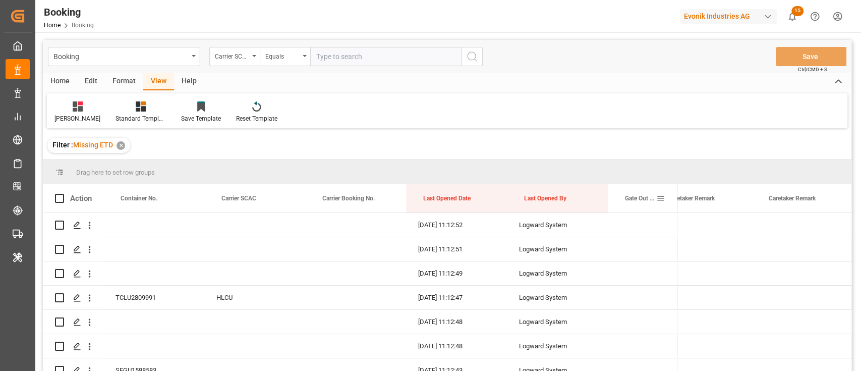
click at [657, 194] on span at bounding box center [660, 198] width 9 height 9
drag, startPoint x: 579, startPoint y: 177, endPoint x: 585, endPoint y: 175, distance: 5.9
click at [579, 176] on div "Drag here to set row groups" at bounding box center [447, 172] width 808 height 24
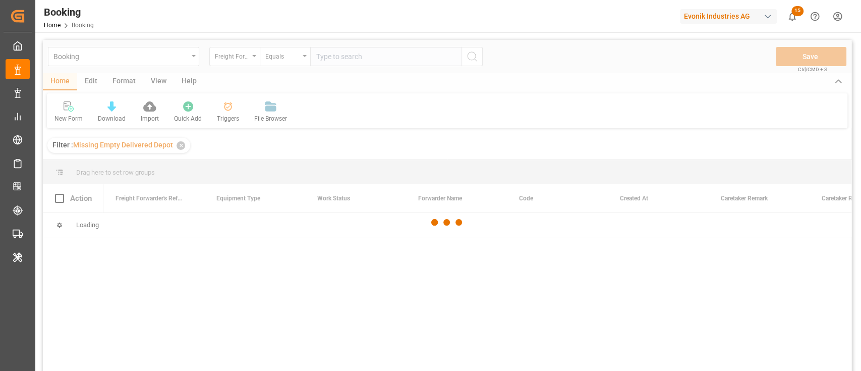
click at [125, 82] on div at bounding box center [447, 222] width 808 height 365
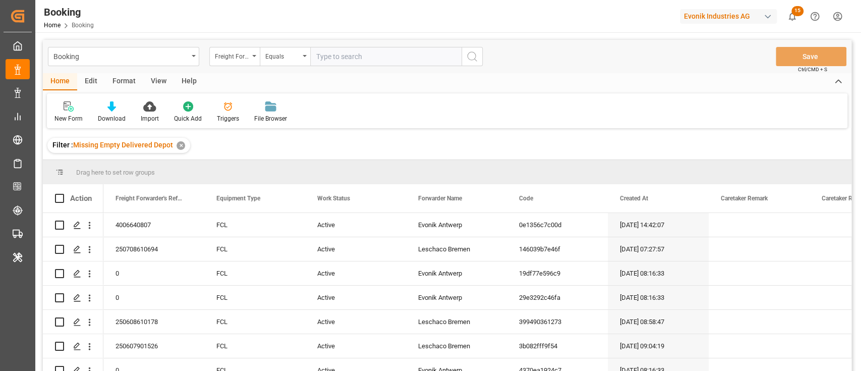
click at [157, 86] on div "View" at bounding box center [158, 81] width 31 height 17
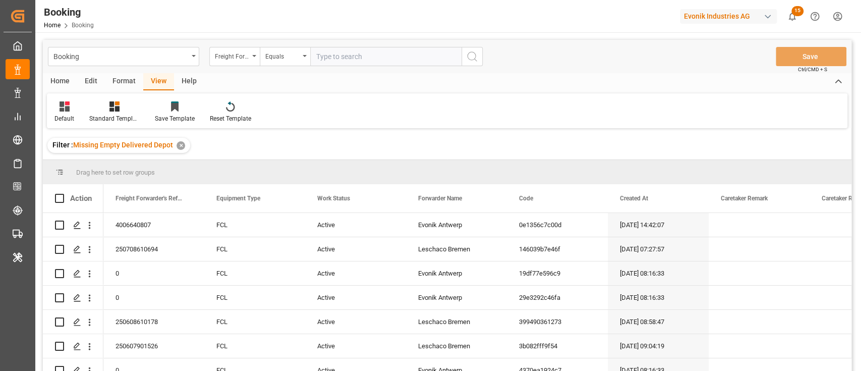
click at [38, 109] on main "Booking Freight Forwarder's Reference No. Equals Save Ctrl/CMD + S Home Edit Fo…" at bounding box center [446, 219] width 823 height 358
click at [65, 113] on div "Default" at bounding box center [64, 112] width 35 height 22
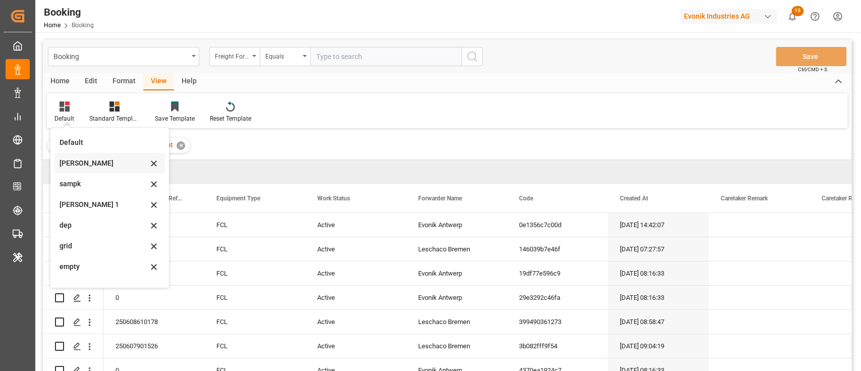
click at [81, 162] on div "[PERSON_NAME]" at bounding box center [104, 163] width 88 height 11
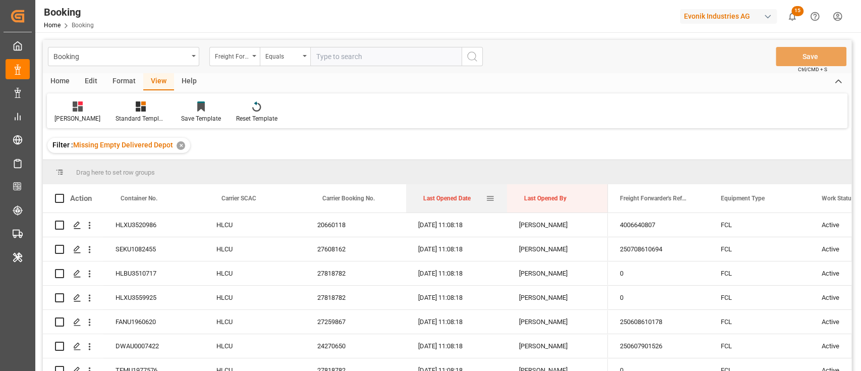
drag, startPoint x: 448, startPoint y: 195, endPoint x: 440, endPoint y: 175, distance: 21.1
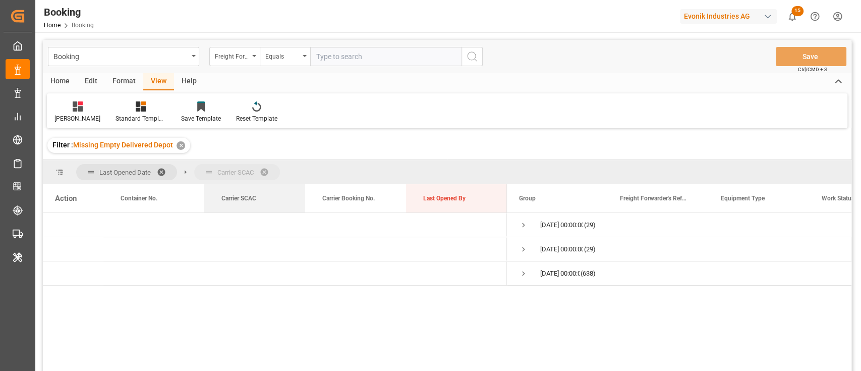
drag, startPoint x: 246, startPoint y: 192, endPoint x: 257, endPoint y: 179, distance: 17.6
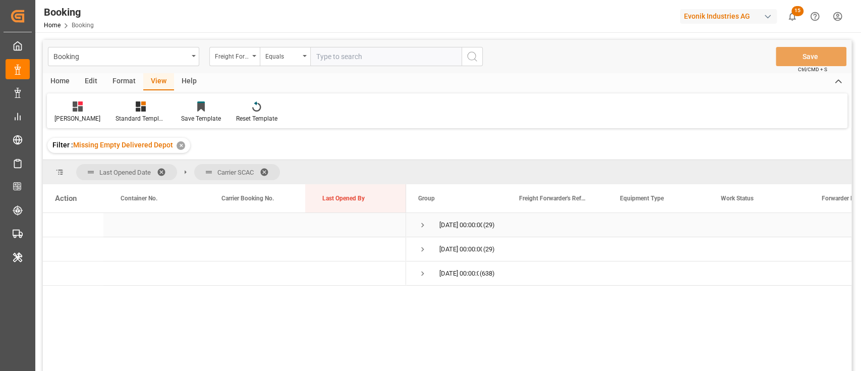
click at [421, 222] on span "Press SPACE to select this row." at bounding box center [422, 224] width 9 height 9
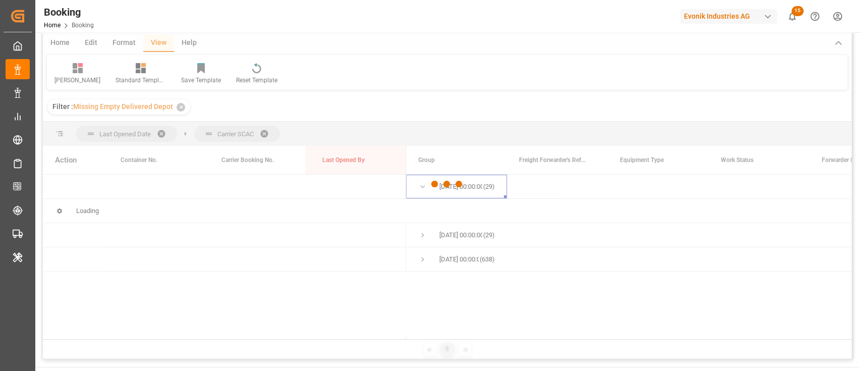
scroll to position [67, 0]
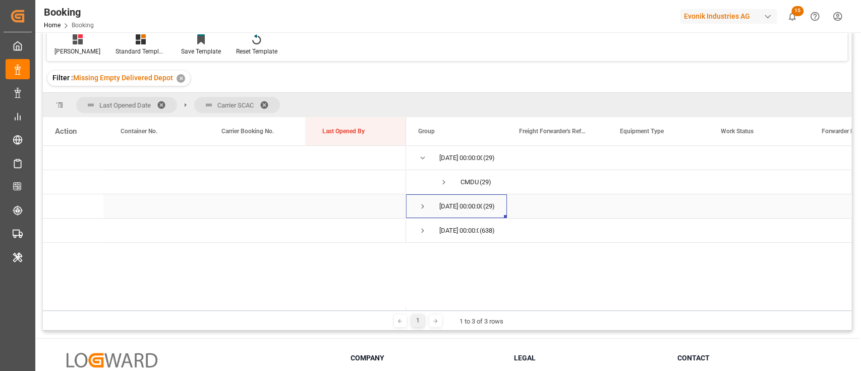
click at [428, 206] on span "[DATE] 00:00:00 (29)" at bounding box center [456, 206] width 77 height 23
click at [422, 206] on span "Press SPACE to select this row." at bounding box center [422, 206] width 9 height 9
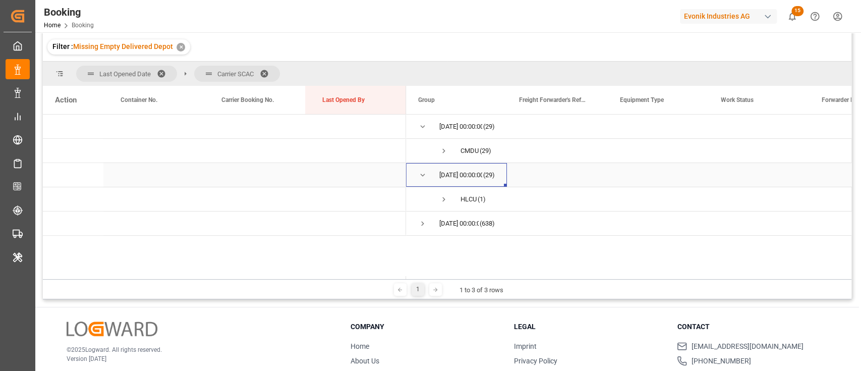
scroll to position [0, 0]
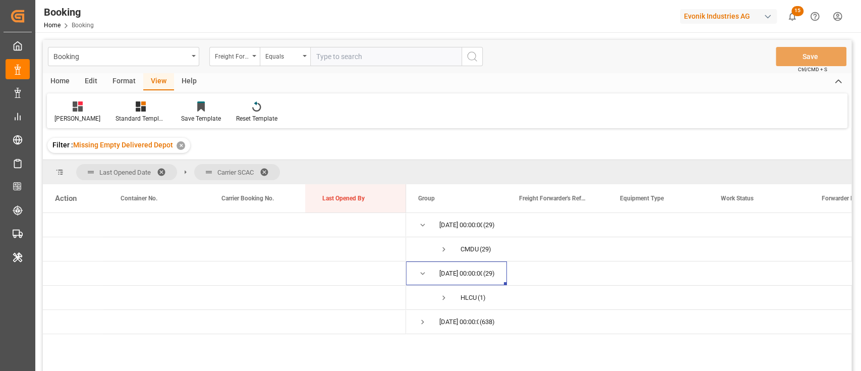
click at [179, 143] on div "✕" at bounding box center [180, 145] width 9 height 9
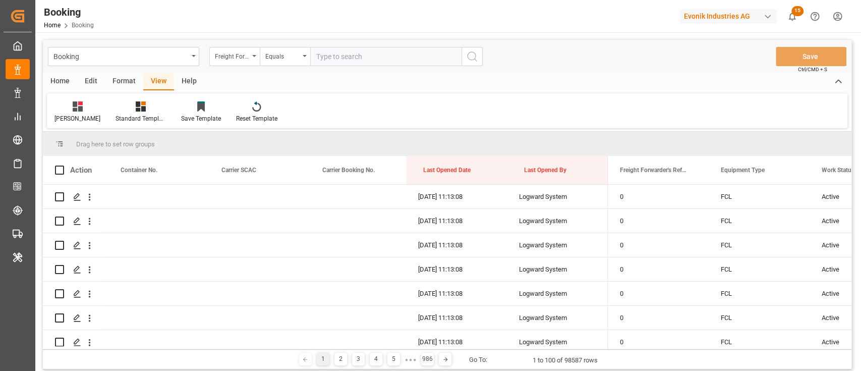
drag, startPoint x: 232, startPoint y: 46, endPoint x: 232, endPoint y: 69, distance: 22.7
click at [231, 48] on div "Booking Freight Forwarder's Reference No. Equals Save Ctrl/CMD + S" at bounding box center [447, 56] width 808 height 33
click at [233, 54] on div "Freight Forwarder's Reference No." at bounding box center [232, 55] width 34 height 12
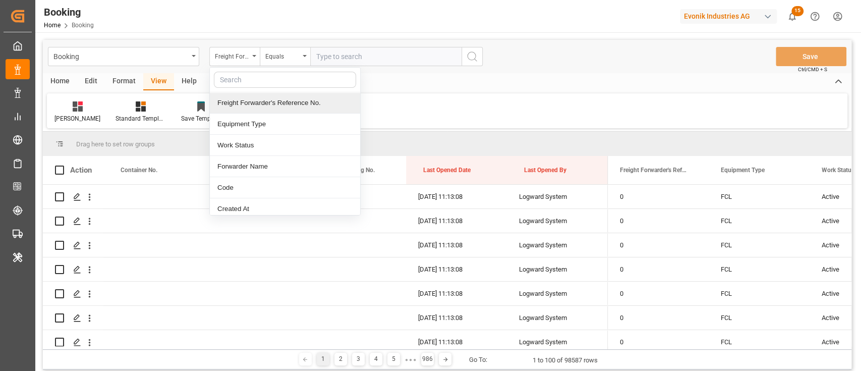
click at [243, 85] on input "text" at bounding box center [285, 80] width 142 height 16
type input "mai"
click at [245, 95] on div "Main-carriage No." at bounding box center [285, 102] width 150 height 21
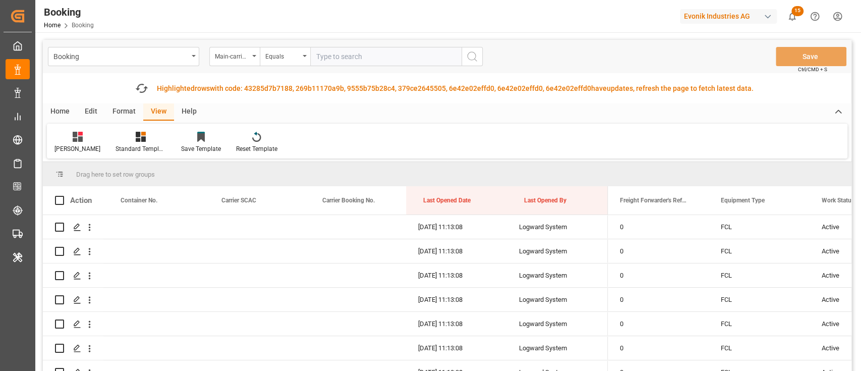
drag, startPoint x: 383, startPoint y: 40, endPoint x: 383, endPoint y: 47, distance: 7.1
click at [383, 42] on div "Booking Main-carriage No. Equals Save Ctrl/CMD + S" at bounding box center [447, 56] width 808 height 33
click at [383, 48] on input "text" at bounding box center [385, 56] width 151 height 19
paste input "7001244492"
type input "7001244492"
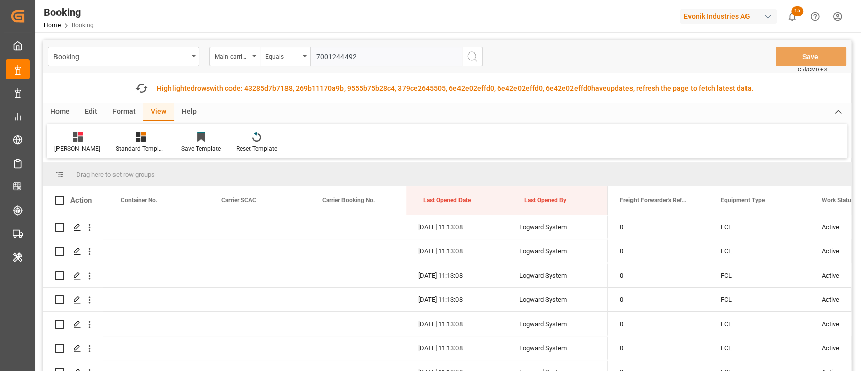
click at [464, 58] on button "search button" at bounding box center [471, 56] width 21 height 19
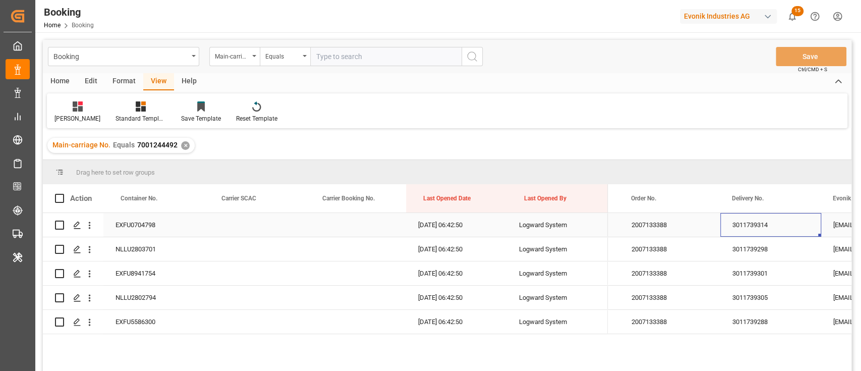
click at [752, 220] on div "3011739314" at bounding box center [770, 225] width 101 height 24
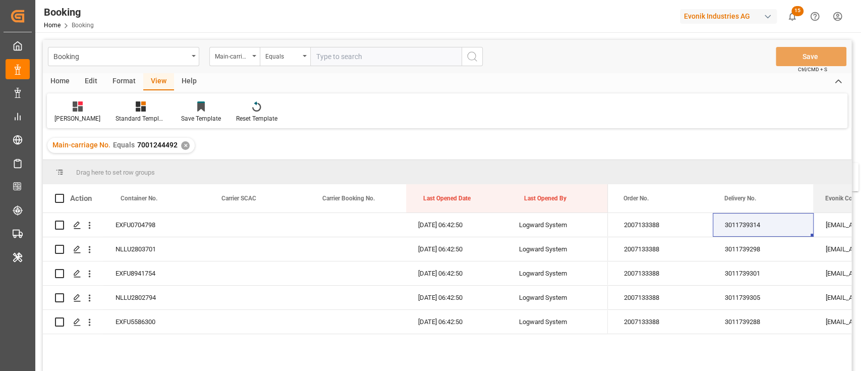
drag, startPoint x: 843, startPoint y: 204, endPoint x: 860, endPoint y: 169, distance: 38.6
click at [859, 169] on div "Booking Home Booking Evonik Industries AG 15 Notifications Only show unread All…" at bounding box center [446, 185] width 823 height 371
click at [860, 169] on div at bounding box center [430, 185] width 861 height 371
click at [860, 171] on div at bounding box center [430, 185] width 861 height 371
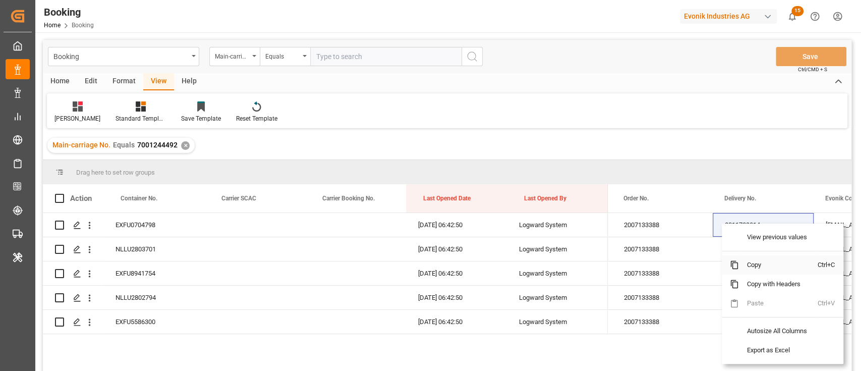
click at [742, 261] on span "Copy" at bounding box center [778, 264] width 79 height 19
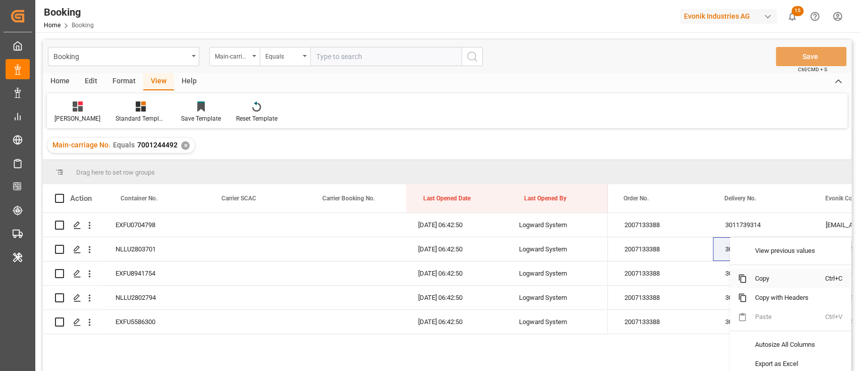
click at [755, 281] on span "Copy" at bounding box center [786, 278] width 79 height 19
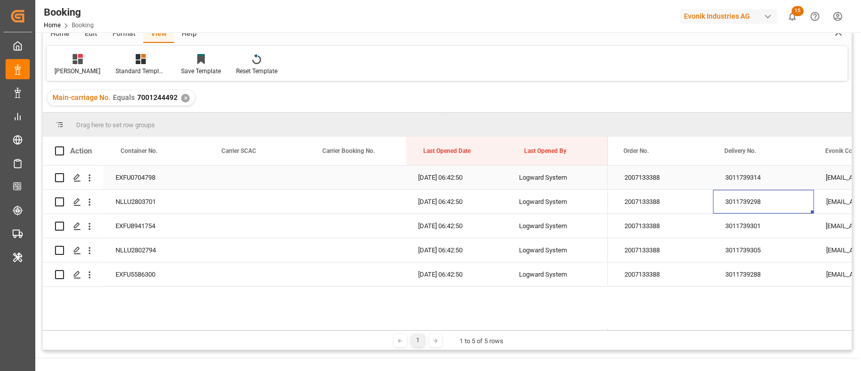
scroll to position [67, 0]
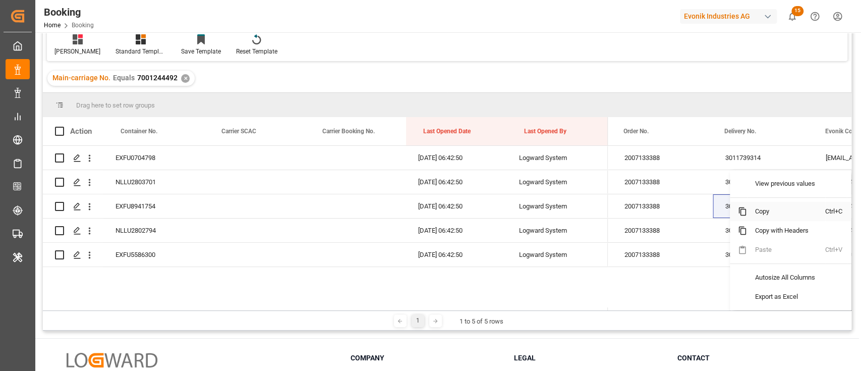
click at [756, 212] on span "Copy" at bounding box center [786, 211] width 79 height 19
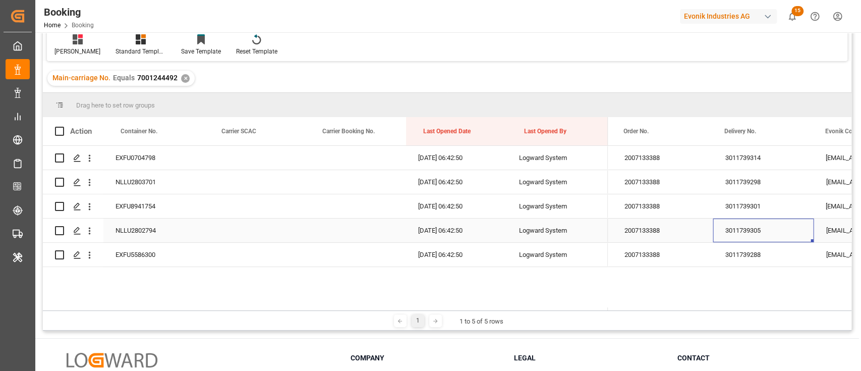
click at [762, 228] on div "3011739305" at bounding box center [763, 230] width 101 height 24
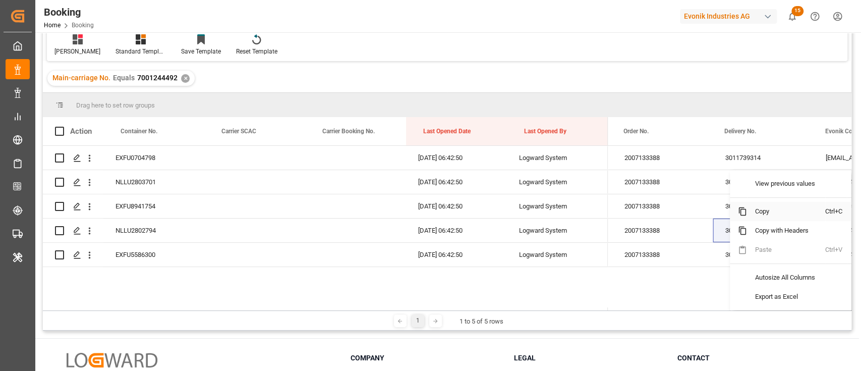
click at [758, 205] on span "Copy" at bounding box center [786, 211] width 79 height 19
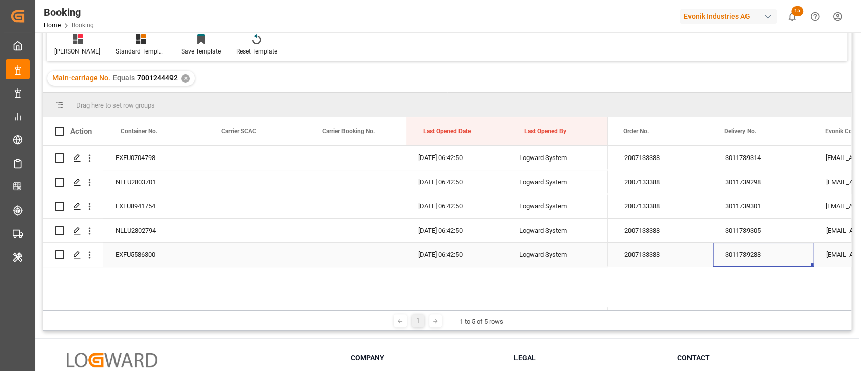
click at [755, 260] on div "3011739288" at bounding box center [763, 255] width 101 height 24
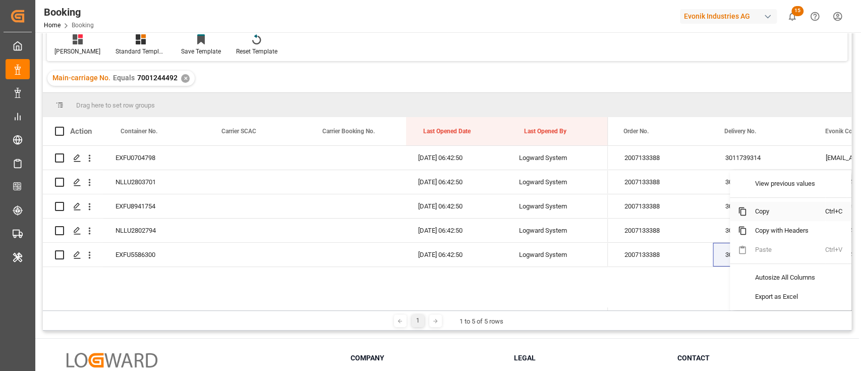
click at [754, 211] on span "Copy" at bounding box center [786, 211] width 79 height 19
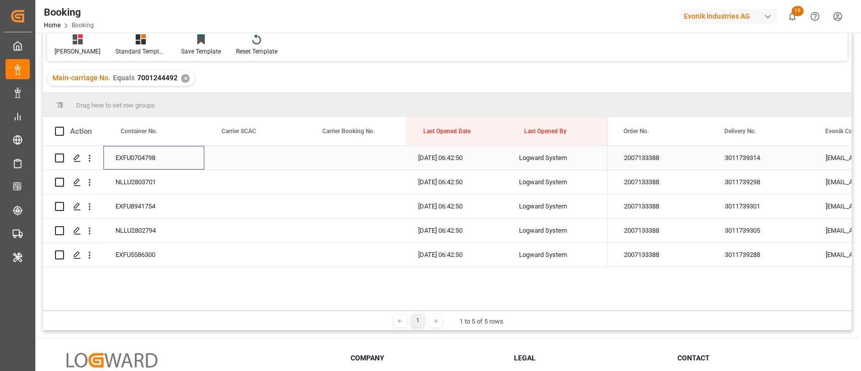
click at [121, 168] on div "EXFU0704798" at bounding box center [153, 158] width 101 height 24
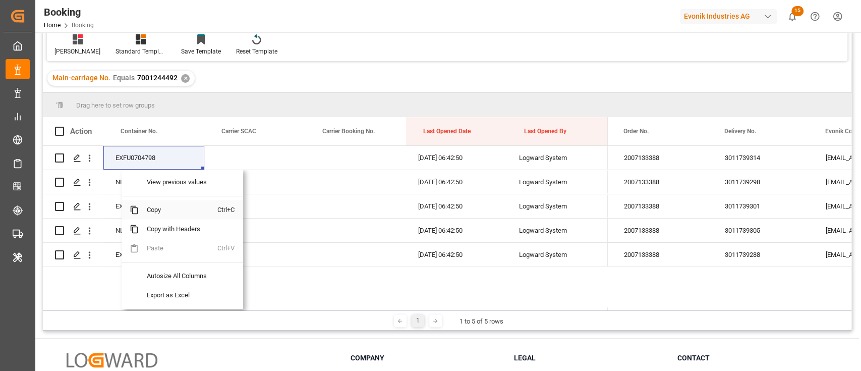
click at [168, 208] on span "Copy" at bounding box center [178, 209] width 79 height 19
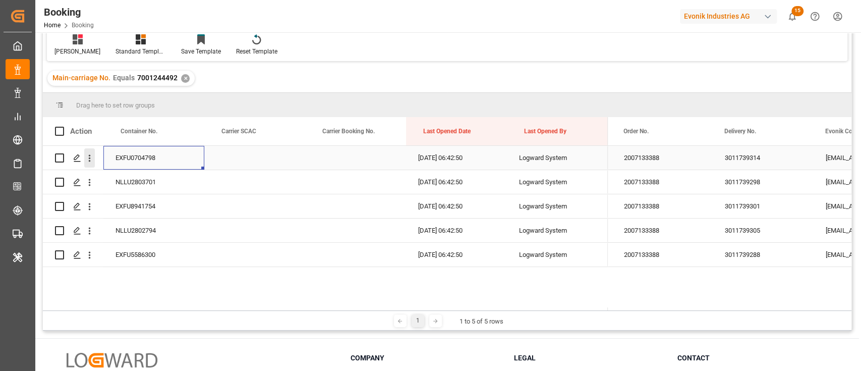
click at [91, 156] on icon "open menu" at bounding box center [89, 158] width 11 height 11
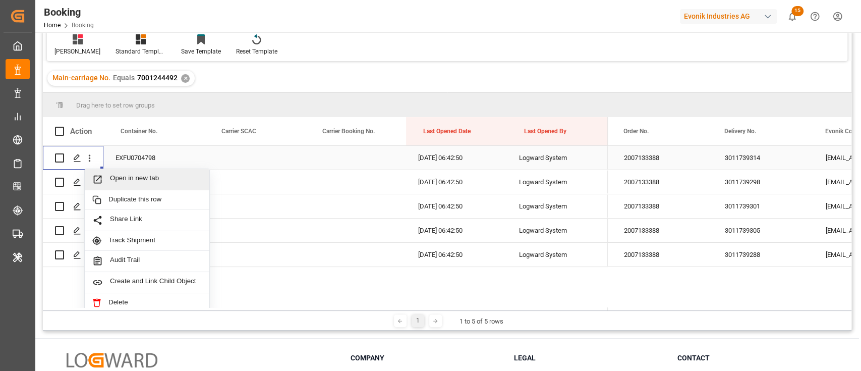
click at [112, 169] on div "Open in new tab" at bounding box center [147, 179] width 125 height 21
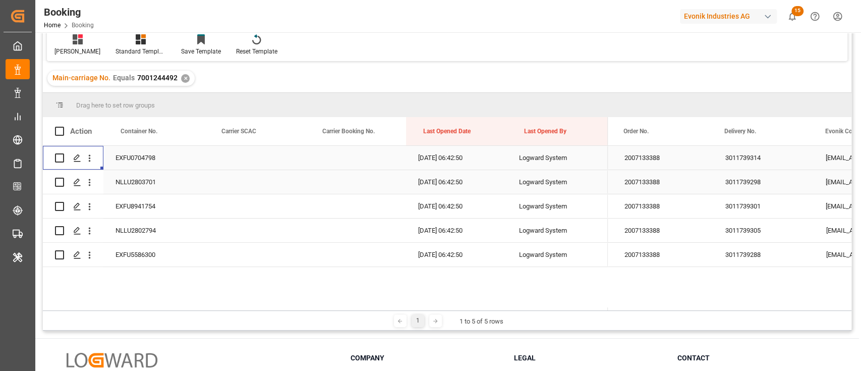
click at [168, 184] on div "NLLU2803701" at bounding box center [153, 182] width 101 height 24
click at [89, 181] on icon "open menu" at bounding box center [89, 182] width 11 height 11
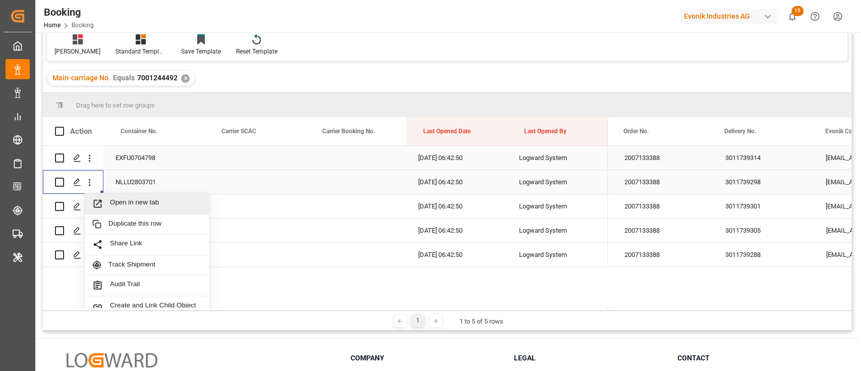
click at [125, 201] on span "Open in new tab" at bounding box center [156, 203] width 92 height 11
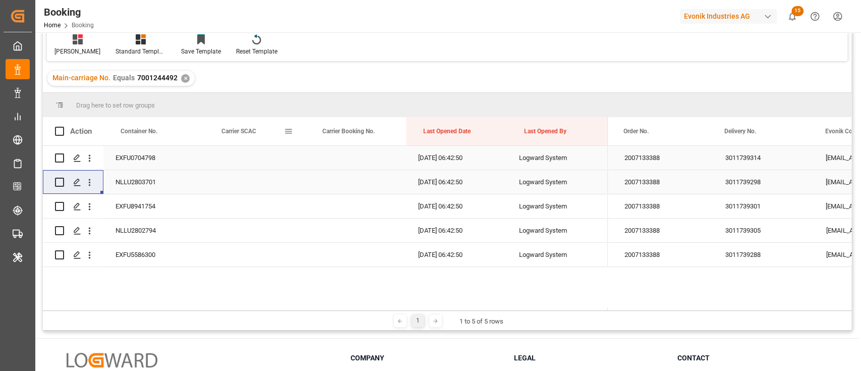
click at [224, 123] on div "Carrier SCAC" at bounding box center [252, 131] width 63 height 28
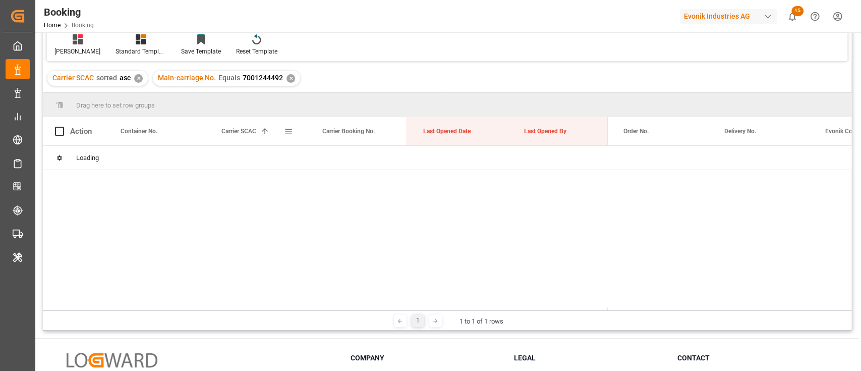
click at [224, 122] on div "Carrier SCAC 1" at bounding box center [252, 131] width 63 height 28
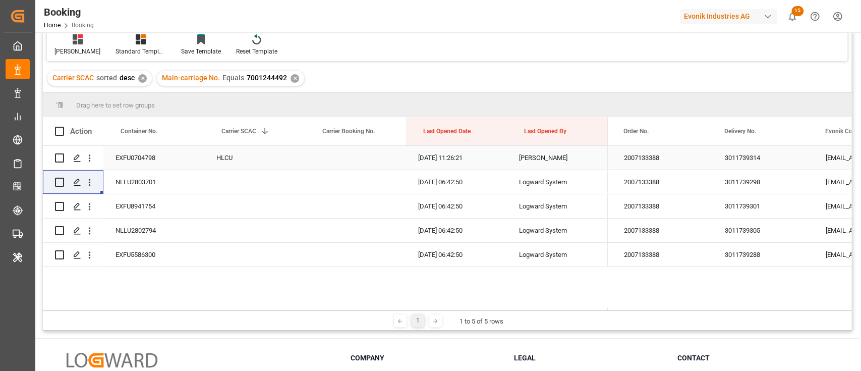
click at [250, 159] on div "HLCU" at bounding box center [254, 158] width 101 height 24
drag, startPoint x: 304, startPoint y: 167, endPoint x: 316, endPoint y: 265, distance: 98.1
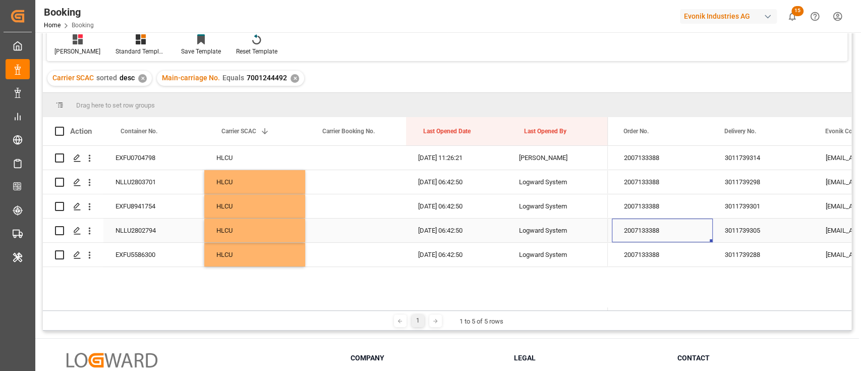
drag, startPoint x: 627, startPoint y: 232, endPoint x: 648, endPoint y: 222, distance: 23.2
click at [629, 230] on div "2007133388" at bounding box center [662, 230] width 101 height 24
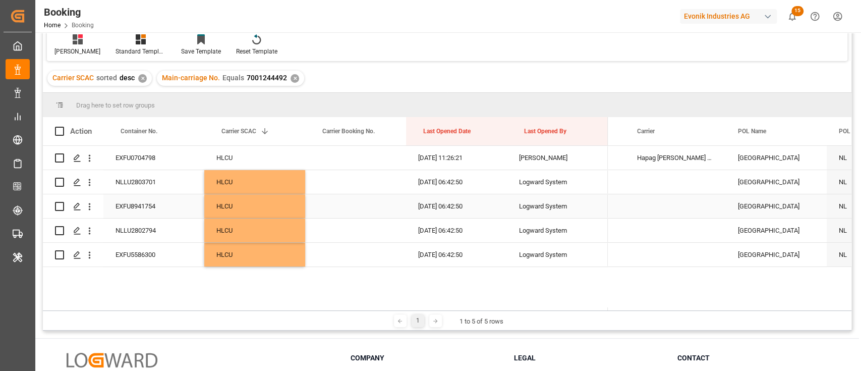
scroll to position [0, 3740]
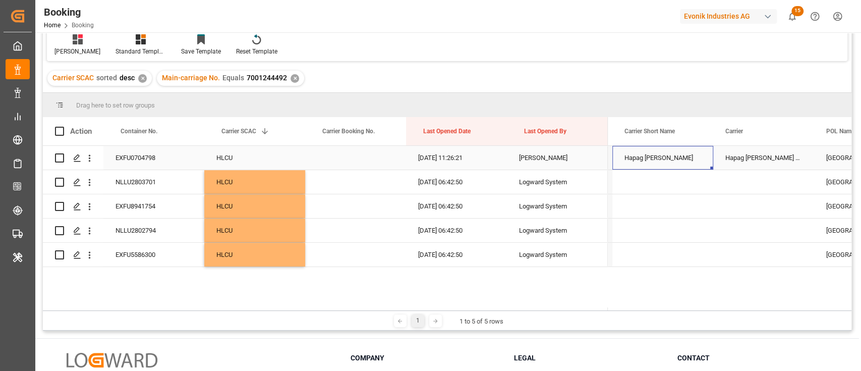
click at [667, 168] on div "Hapag Lloyd" at bounding box center [662, 158] width 101 height 24
click at [711, 167] on div "Press SPACE to select this row." at bounding box center [711, 167] width 3 height 3
drag, startPoint x: 711, startPoint y: 167, endPoint x: 702, endPoint y: 251, distance: 84.1
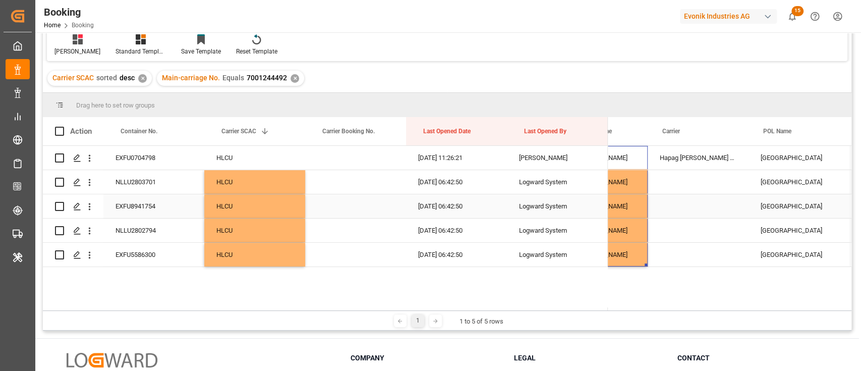
click at [712, 163] on div "Hapag Lloyd Aktiengesellschaft" at bounding box center [697, 158] width 101 height 24
drag, startPoint x: 746, startPoint y: 167, endPoint x: 742, endPoint y: 257, distance: 89.3
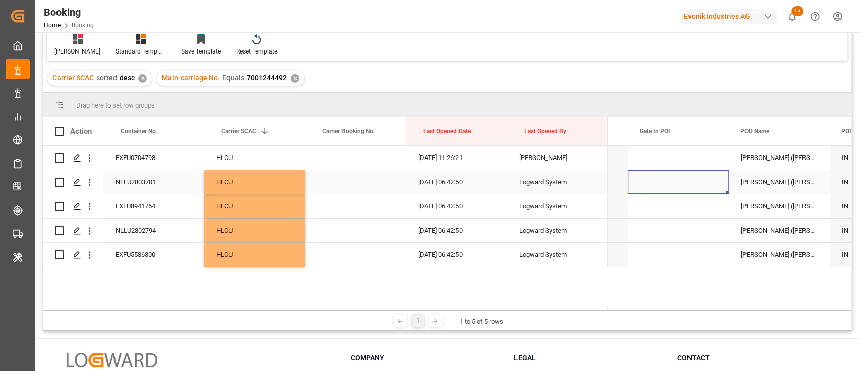
click at [688, 190] on div "Press SPACE to select this row." at bounding box center [678, 182] width 101 height 24
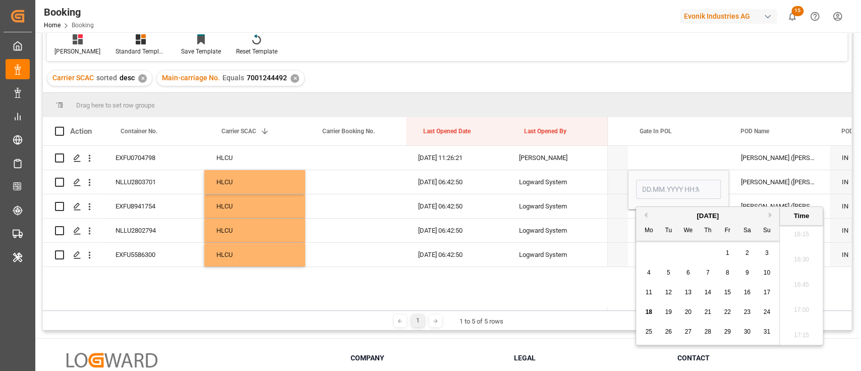
click at [728, 294] on span "15" at bounding box center [727, 291] width 7 height 7
type input "15.08.2025 00:00"
click at [158, 204] on div "EXFU8941754" at bounding box center [153, 206] width 101 height 24
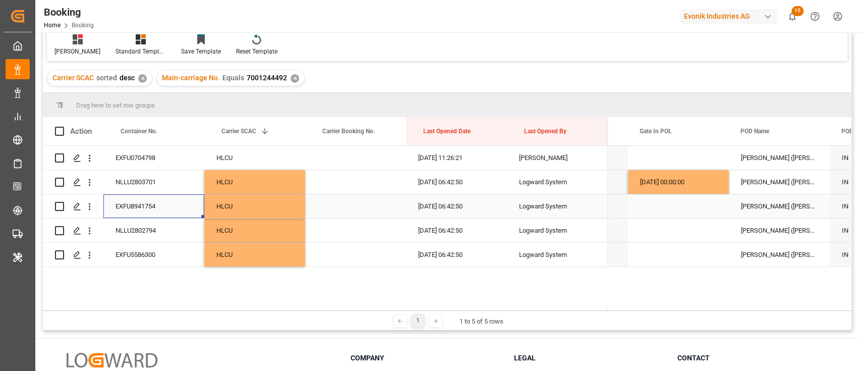
click at [712, 192] on div "15.08.2025 00:00:00" at bounding box center [678, 182] width 101 height 24
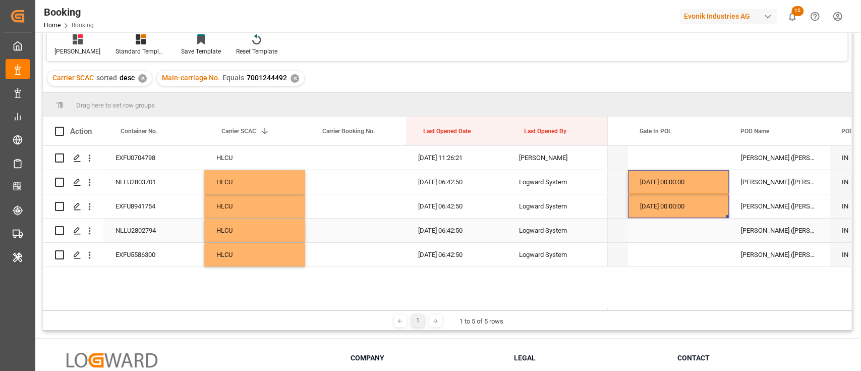
click at [157, 224] on div "NLLU2802794" at bounding box center [153, 230] width 101 height 24
drag, startPoint x: 703, startPoint y: 207, endPoint x: 714, endPoint y: 213, distance: 12.9
click at [704, 207] on div "15.08.2025 00:00:00" at bounding box center [678, 206] width 101 height 24
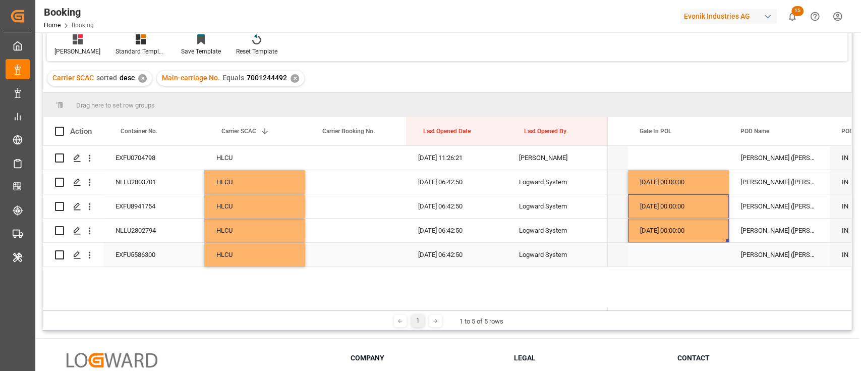
click at [157, 251] on div "EXFU5586300" at bounding box center [153, 255] width 101 height 24
drag, startPoint x: 715, startPoint y: 237, endPoint x: 722, endPoint y: 233, distance: 7.4
click at [715, 236] on div "15.08.2025 00:00:00" at bounding box center [678, 230] width 101 height 24
drag, startPoint x: 726, startPoint y: 240, endPoint x: 727, endPoint y: 248, distance: 8.6
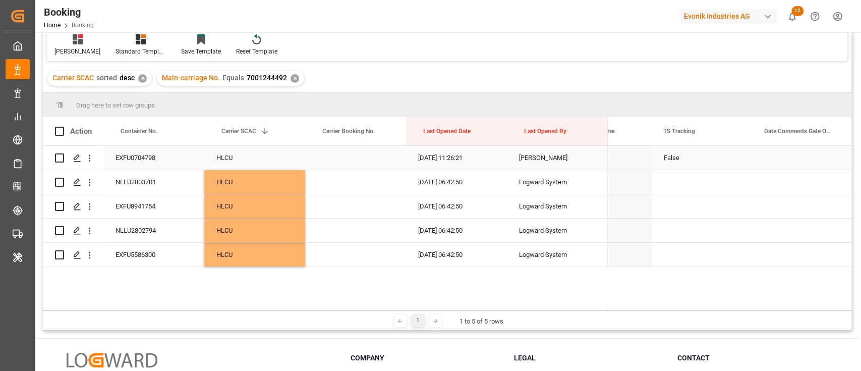
drag, startPoint x: 704, startPoint y: 163, endPoint x: 712, endPoint y: 168, distance: 8.4
click at [706, 164] on div "False" at bounding box center [702, 158] width 101 height 24
drag, startPoint x: 750, startPoint y: 167, endPoint x: 760, endPoint y: 252, distance: 85.8
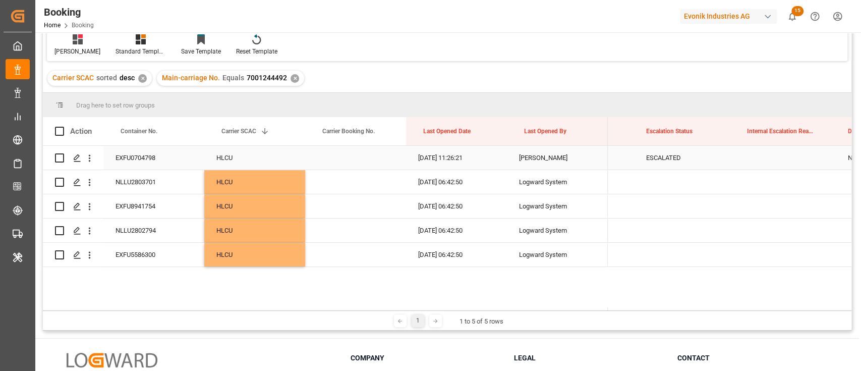
click at [702, 164] on div "ESCALATED" at bounding box center [684, 158] width 101 height 24
drag, startPoint x: 732, startPoint y: 167, endPoint x: 730, endPoint y: 237, distance: 69.6
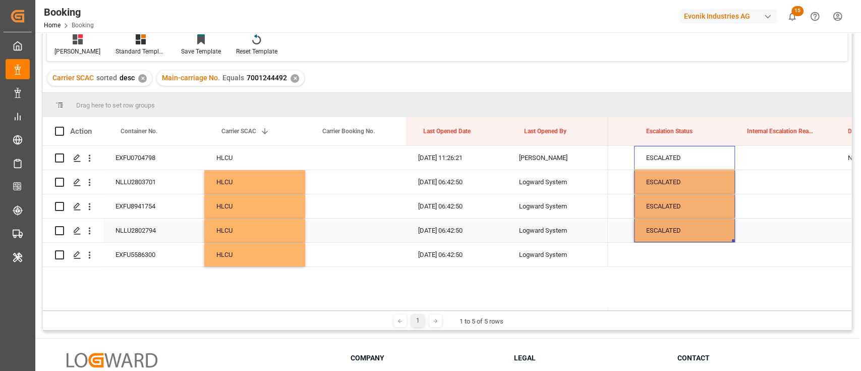
click at [730, 238] on div "ESCALATED" at bounding box center [684, 230] width 101 height 24
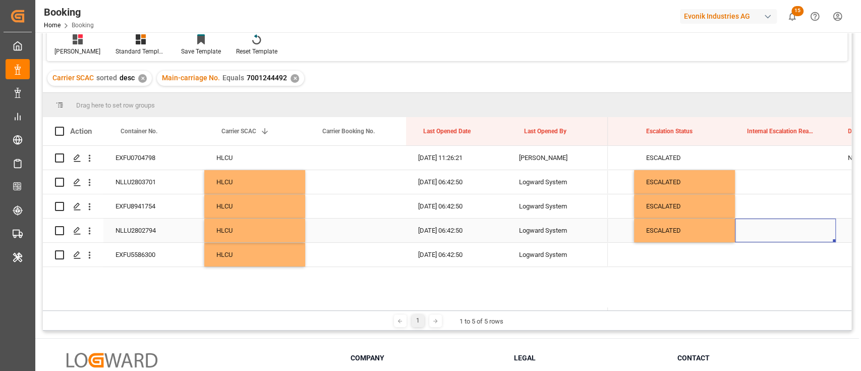
drag, startPoint x: 734, startPoint y: 240, endPoint x: 734, endPoint y: 248, distance: 8.1
click at [729, 235] on div "ESCALATED" at bounding box center [684, 230] width 101 height 24
drag, startPoint x: 732, startPoint y: 246, endPoint x: 733, endPoint y: 260, distance: 14.2
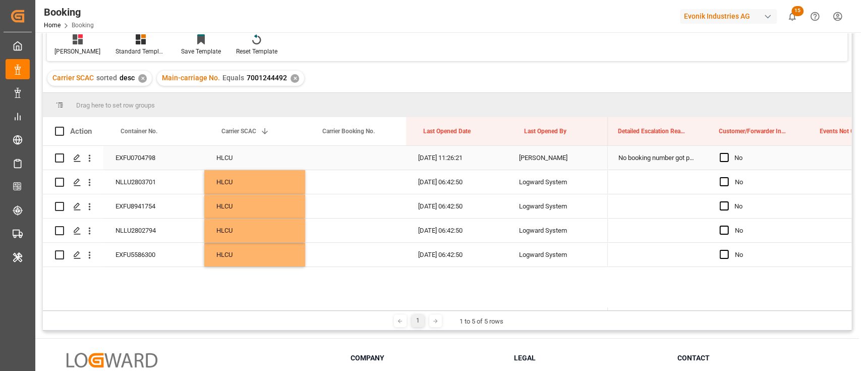
click at [698, 161] on div "No booking number got provided by customer/forwarder" at bounding box center [656, 158] width 101 height 24
drag, startPoint x: 704, startPoint y: 166, endPoint x: 702, endPoint y: 245, distance: 78.2
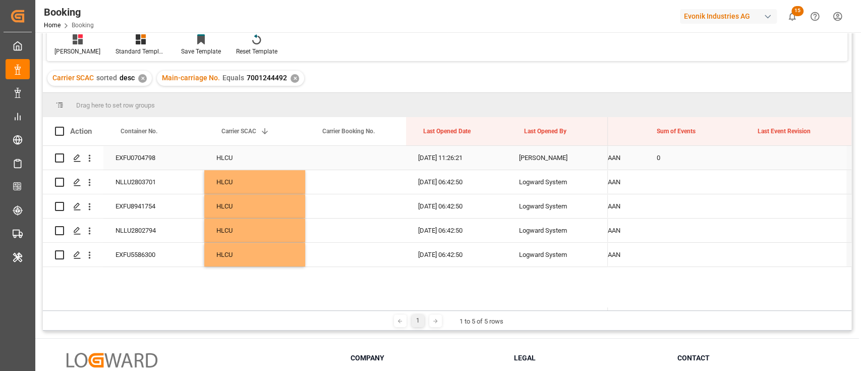
click at [672, 167] on div "0" at bounding box center [694, 158] width 101 height 24
drag, startPoint x: 742, startPoint y: 168, endPoint x: 740, endPoint y: 244, distance: 76.2
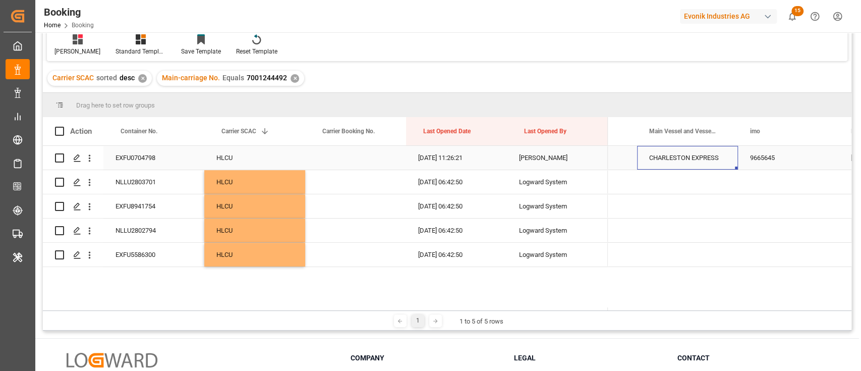
click at [714, 160] on div "CHARLESTON EXPRESS" at bounding box center [687, 158] width 101 height 24
drag, startPoint x: 735, startPoint y: 168, endPoint x: 735, endPoint y: 244, distance: 76.1
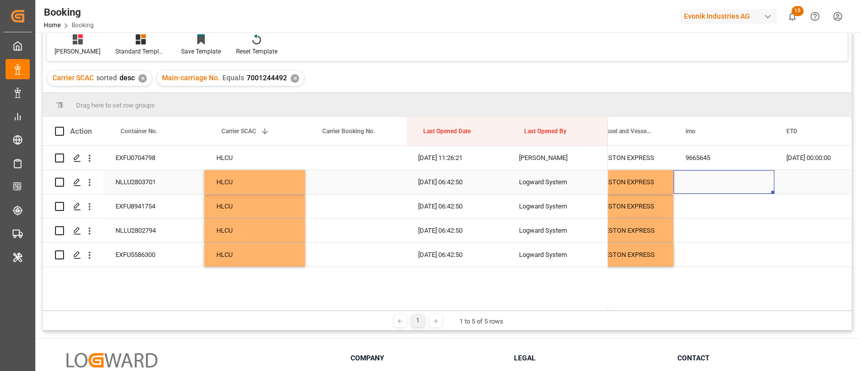
click at [730, 175] on div "Press SPACE to select this row." at bounding box center [723, 182] width 101 height 24
click at [739, 167] on div "9665645" at bounding box center [723, 158] width 101 height 24
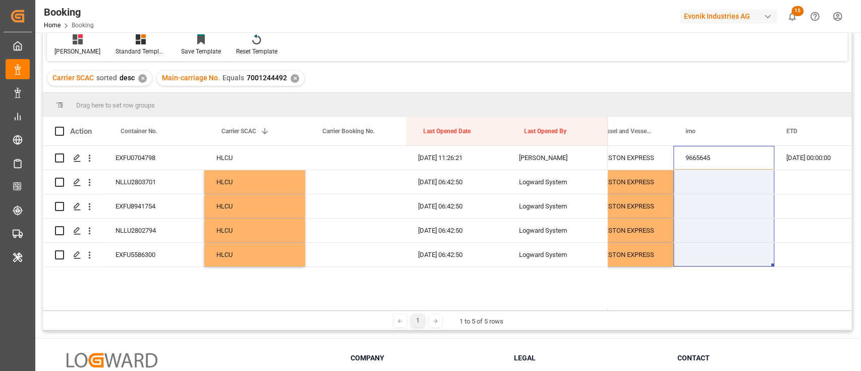
drag, startPoint x: 771, startPoint y: 168, endPoint x: 769, endPoint y: 269, distance: 100.9
click at [769, 269] on div "CHARLESTON EXPRESS 9665645 22.08.2025 00:00:00 22.08.2025 00:00:00 CHARLESTON E…" at bounding box center [730, 228] width 244 height 164
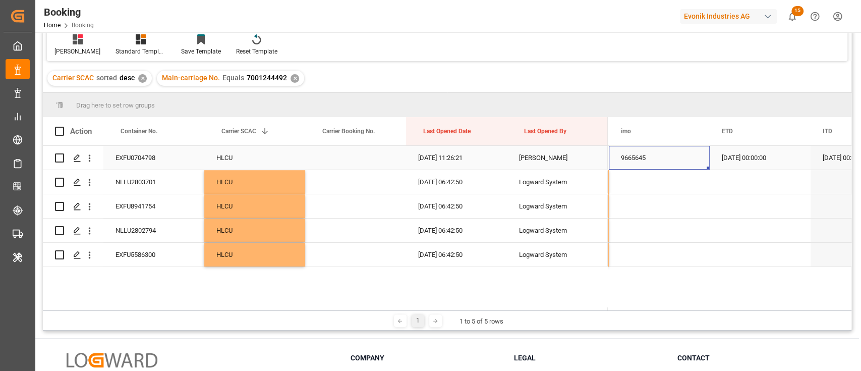
click at [674, 159] on div "9665645" at bounding box center [659, 158] width 101 height 24
drag, startPoint x: 708, startPoint y: 166, endPoint x: 699, endPoint y: 258, distance: 92.7
click at [669, 158] on div "22.08.2025 00:00:00" at bounding box center [639, 158] width 101 height 24
drag, startPoint x: 689, startPoint y: 177, endPoint x: 686, endPoint y: 264, distance: 87.3
click at [680, 162] on div "08.10.2025 00:00:00" at bounding box center [680, 158] width 101 height 24
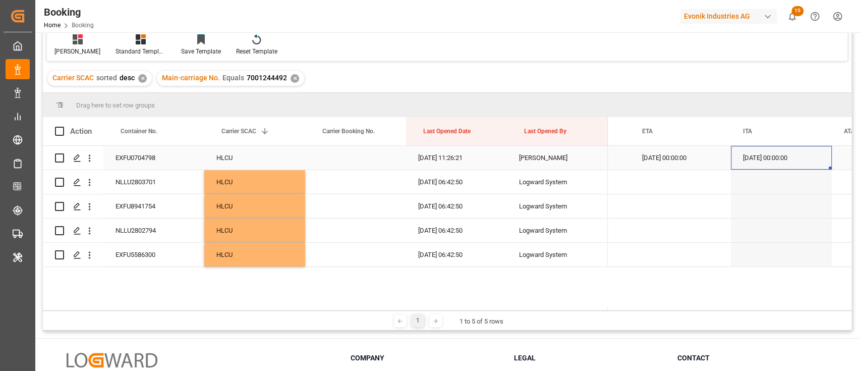
click at [727, 164] on div "08.10.2025 00:00:00" at bounding box center [680, 158] width 101 height 24
drag, startPoint x: 728, startPoint y: 168, endPoint x: 723, endPoint y: 243, distance: 75.3
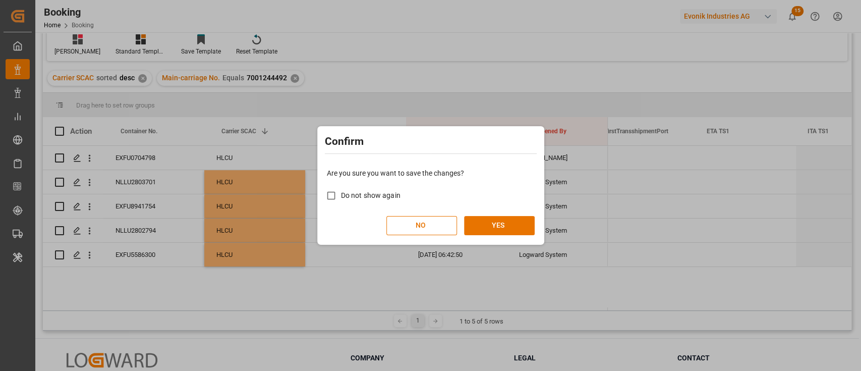
click at [521, 213] on div "Are you sure you want to save the changes? Do not show again NO YES" at bounding box center [431, 201] width 222 height 81
click at [520, 217] on button "YES" at bounding box center [499, 225] width 71 height 19
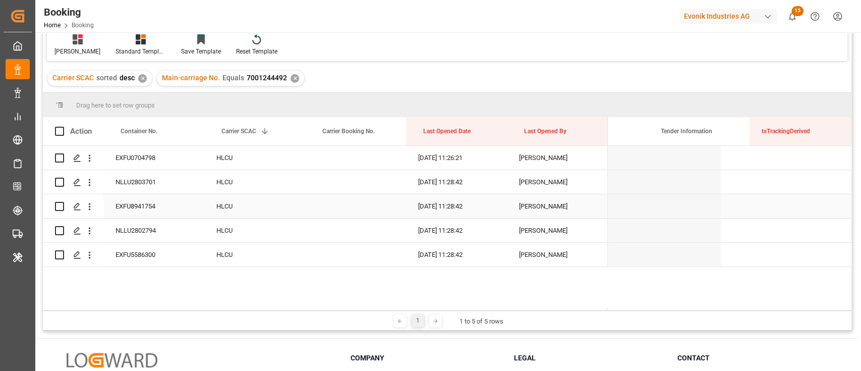
scroll to position [0, 8616]
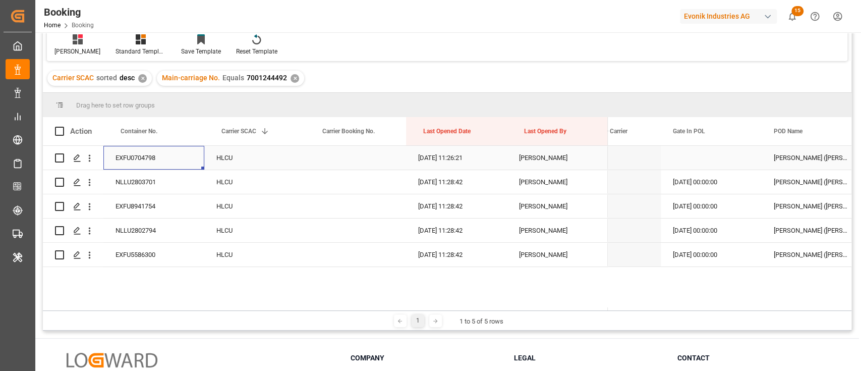
click at [159, 151] on div "EXFU0704798" at bounding box center [153, 158] width 101 height 24
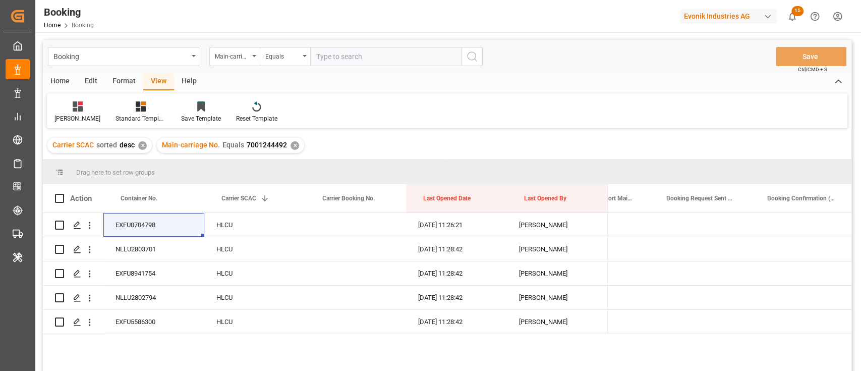
click at [369, 64] on input "text" at bounding box center [385, 56] width 151 height 19
paste input "7001201886"
type input "7001201886"
click at [488, 66] on div "Booking Main-carriage No. Equals 7001201886 Save Ctrl/CMD + S" at bounding box center [447, 56] width 808 height 33
click at [469, 63] on button "search button" at bounding box center [471, 56] width 21 height 19
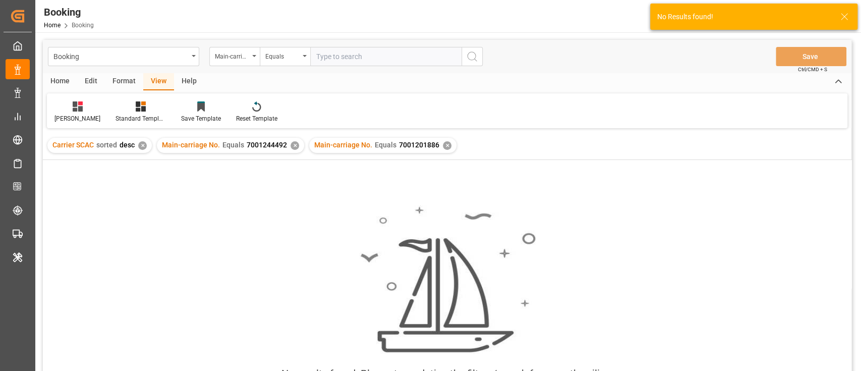
click at [288, 141] on div "Main-carriage No. Equals 7001244492 ✕" at bounding box center [230, 145] width 147 height 15
click at [293, 143] on div "✕" at bounding box center [294, 145] width 9 height 9
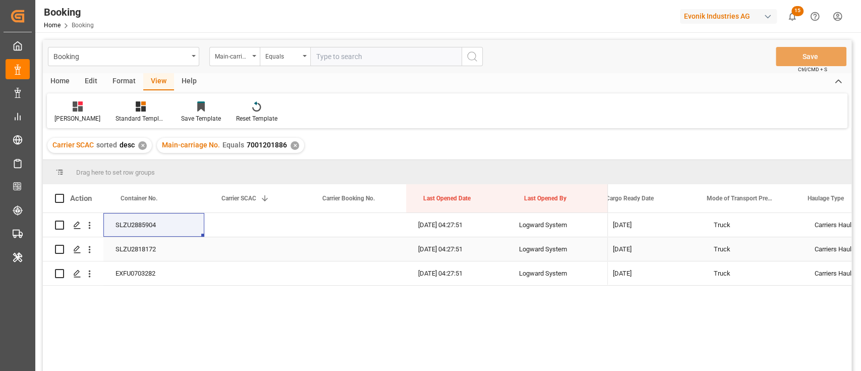
scroll to position [0, 2604]
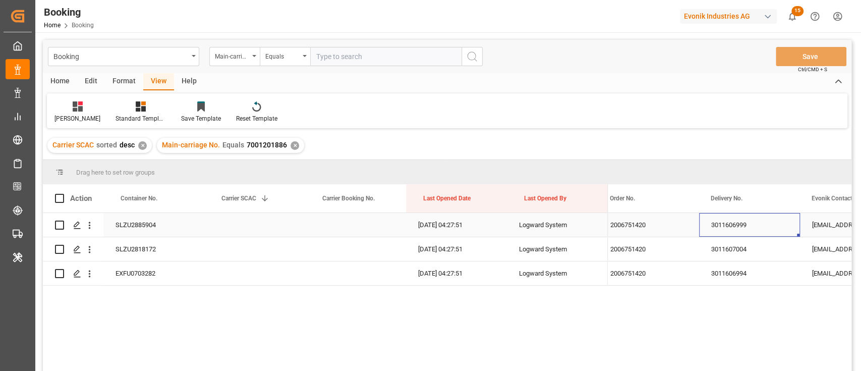
click at [727, 213] on div "3011606999" at bounding box center [749, 225] width 101 height 24
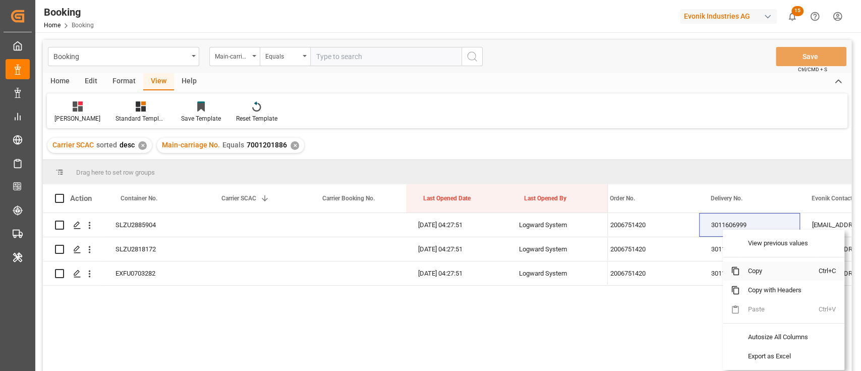
click at [742, 270] on span "Copy" at bounding box center [779, 270] width 79 height 19
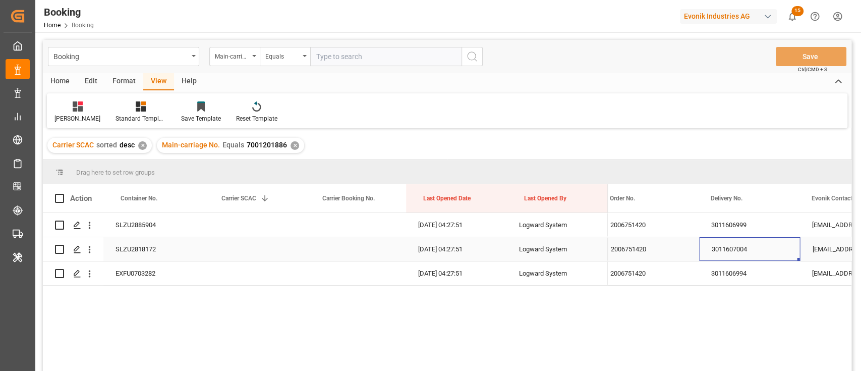
click at [747, 254] on div "3011607004" at bounding box center [749, 249] width 101 height 24
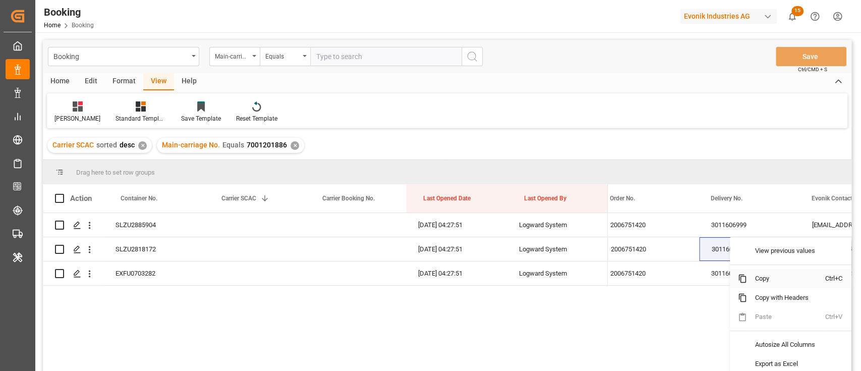
click at [753, 278] on span "Copy" at bounding box center [786, 278] width 79 height 19
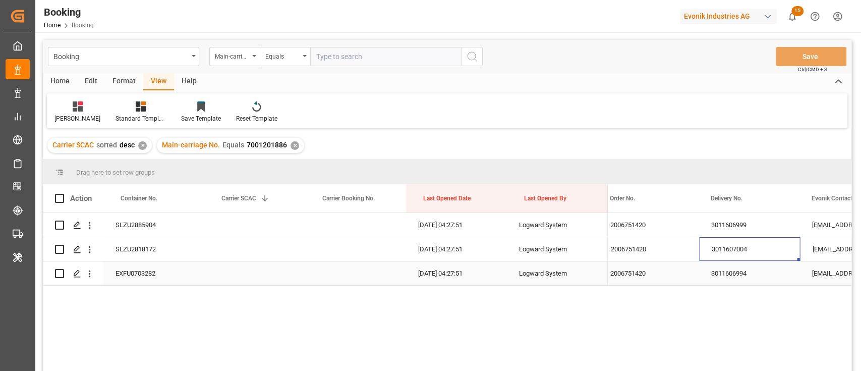
click at [706, 283] on div "3011606994" at bounding box center [749, 273] width 101 height 24
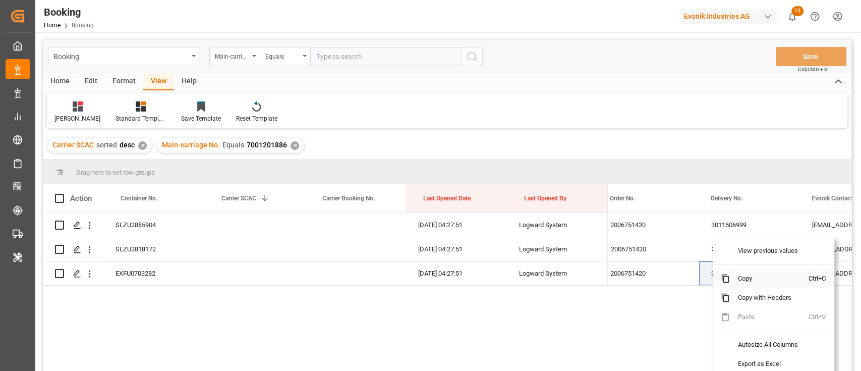
click at [730, 277] on span "Copy" at bounding box center [769, 278] width 79 height 19
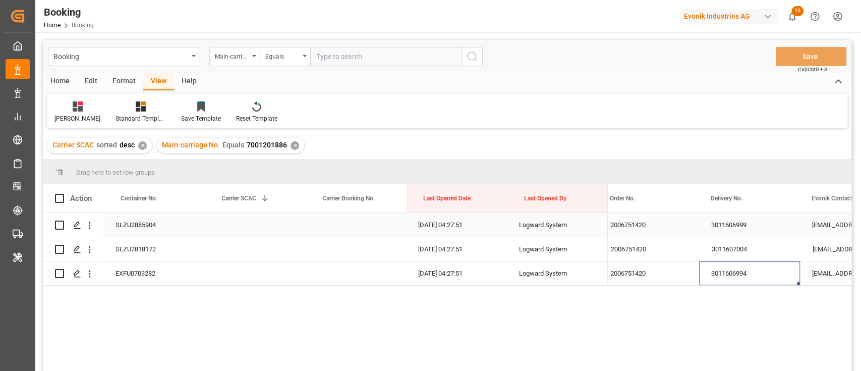
click at [164, 224] on div "SLZU2885904" at bounding box center [153, 225] width 101 height 24
click at [92, 228] on icon "open menu" at bounding box center [89, 225] width 11 height 11
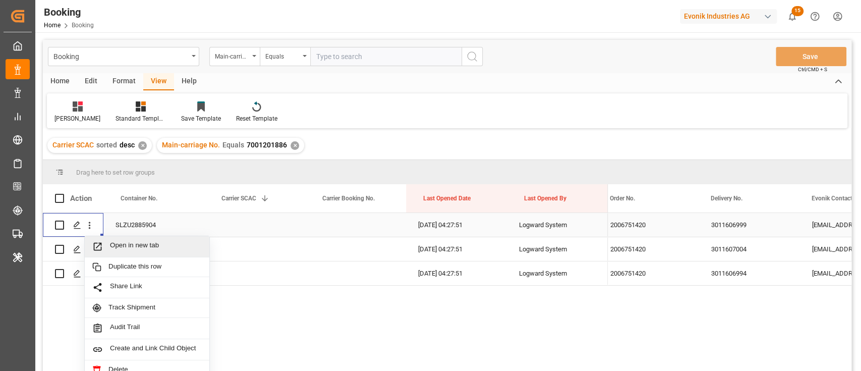
click at [119, 245] on span "Open in new tab" at bounding box center [156, 246] width 92 height 11
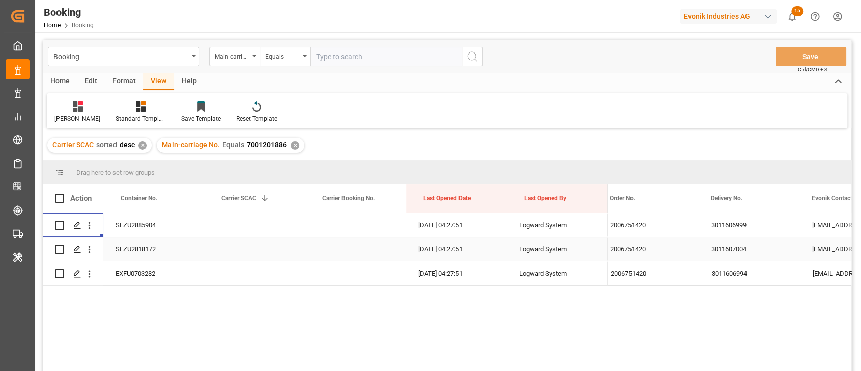
click at [160, 252] on div "SLZU2818172" at bounding box center [153, 249] width 101 height 24
click at [91, 244] on button "open menu" at bounding box center [89, 249] width 11 height 19
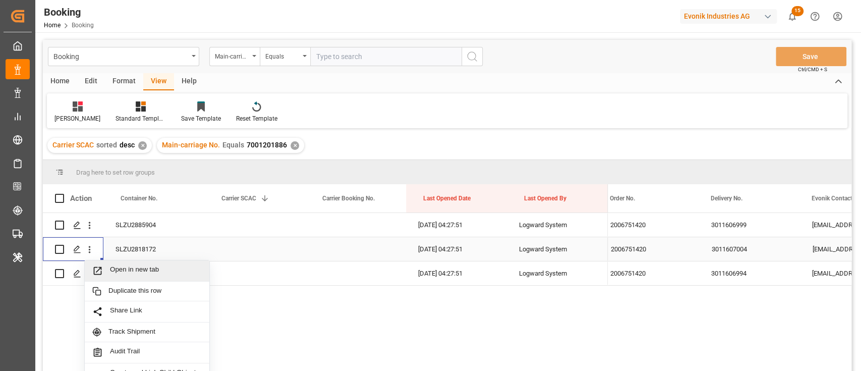
click at [125, 272] on span "Open in new tab" at bounding box center [156, 270] width 92 height 11
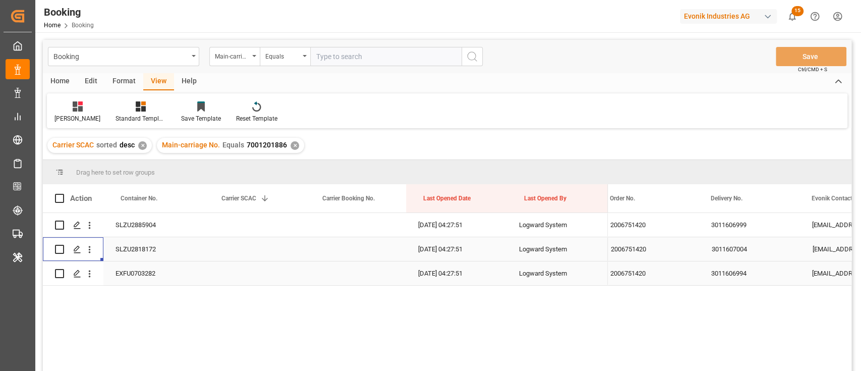
click at [167, 275] on div "EXFU0703282" at bounding box center [153, 273] width 101 height 24
click at [93, 270] on icon "open menu" at bounding box center [89, 273] width 11 height 11
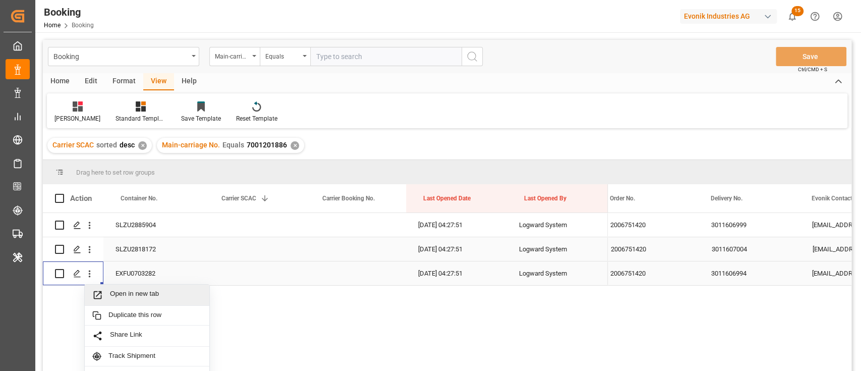
click at [124, 293] on span "Open in new tab" at bounding box center [156, 294] width 92 height 11
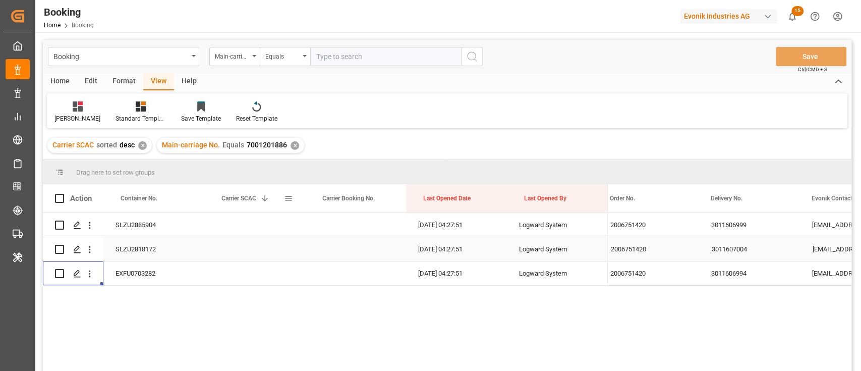
click at [230, 184] on div "Carrier SCAC 1" at bounding box center [252, 198] width 63 height 28
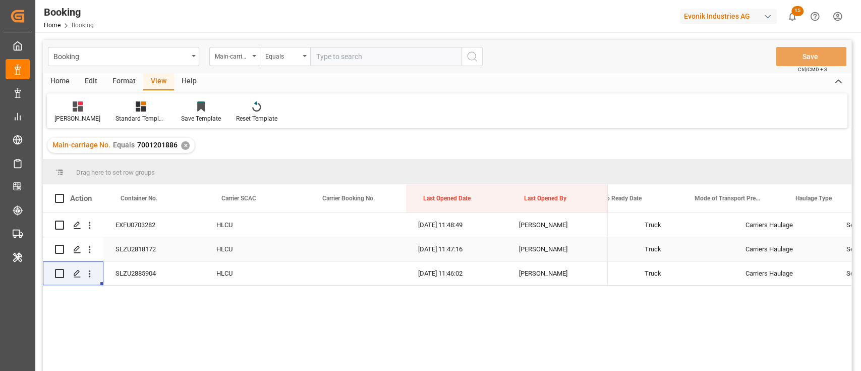
scroll to position [0, 2900]
click at [358, 60] on input "text" at bounding box center [385, 56] width 151 height 19
paste input "7001193237"
type input "7001193237"
click at [466, 60] on button "search button" at bounding box center [471, 56] width 21 height 19
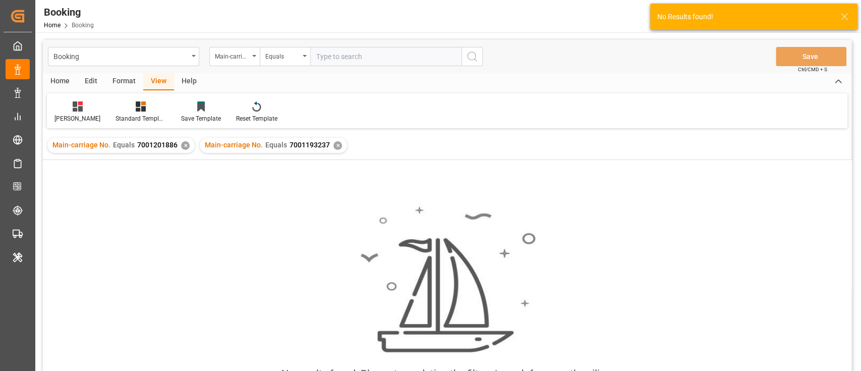
click at [185, 147] on div "✕" at bounding box center [185, 145] width 9 height 9
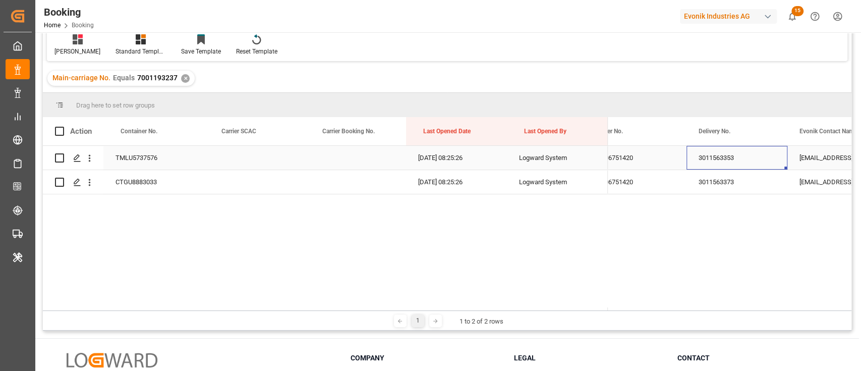
click at [745, 164] on div "3011563353" at bounding box center [736, 158] width 101 height 24
click at [736, 183] on div "3011563373" at bounding box center [736, 182] width 101 height 24
click at [145, 160] on div "TMLU5737576" at bounding box center [153, 158] width 101 height 24
drag, startPoint x: 91, startPoint y: 156, endPoint x: 103, endPoint y: 162, distance: 13.1
click at [92, 156] on icon "open menu" at bounding box center [89, 158] width 11 height 11
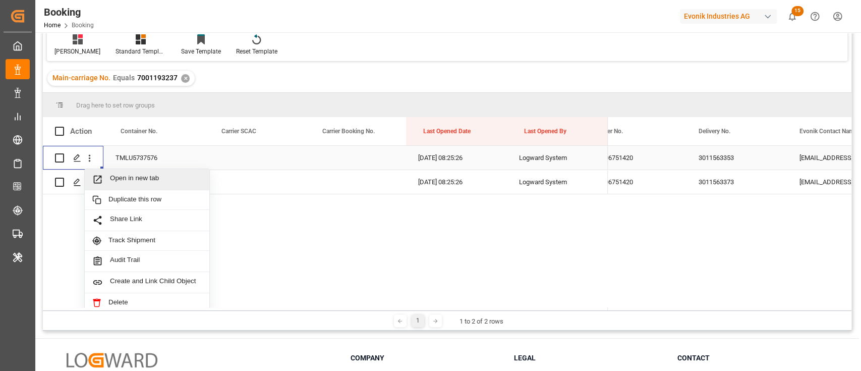
click at [121, 172] on div "Open in new tab" at bounding box center [147, 179] width 125 height 21
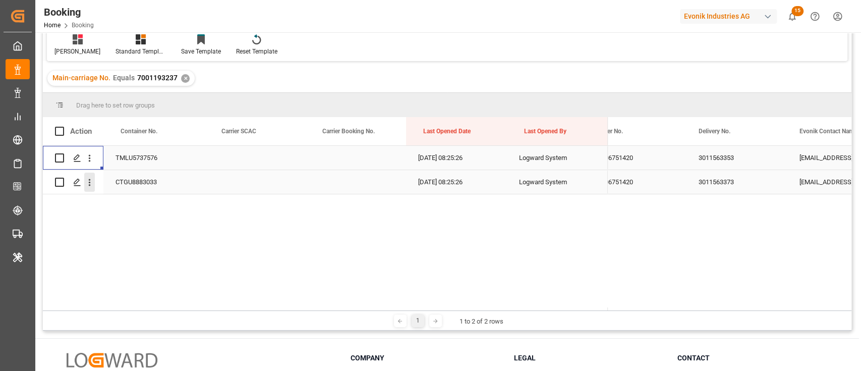
click at [89, 182] on icon "open menu" at bounding box center [90, 182] width 2 height 7
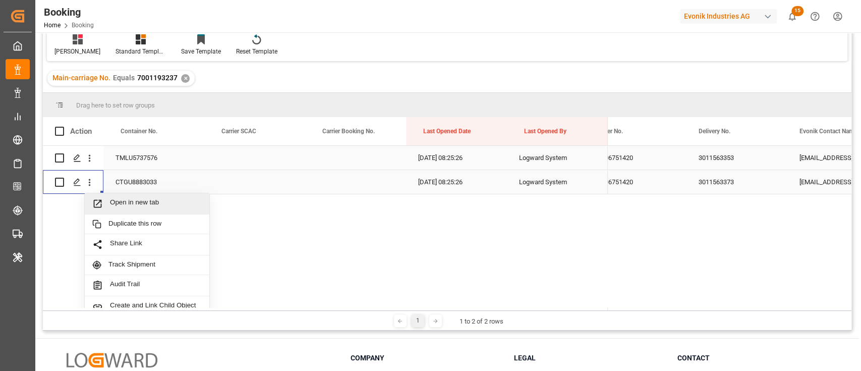
click at [111, 205] on span "Open in new tab" at bounding box center [156, 203] width 92 height 11
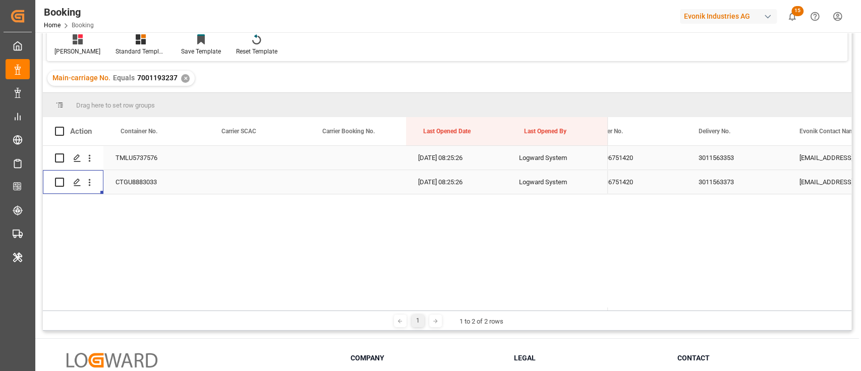
click at [235, 137] on div "Carrier SCAC" at bounding box center [252, 131] width 63 height 28
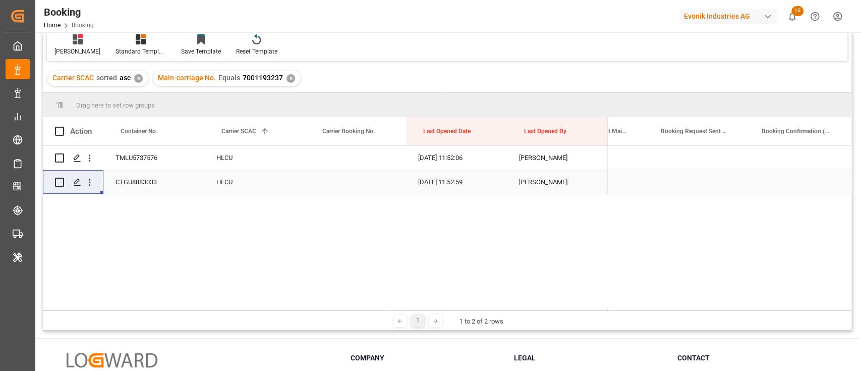
scroll to position [0, 3187]
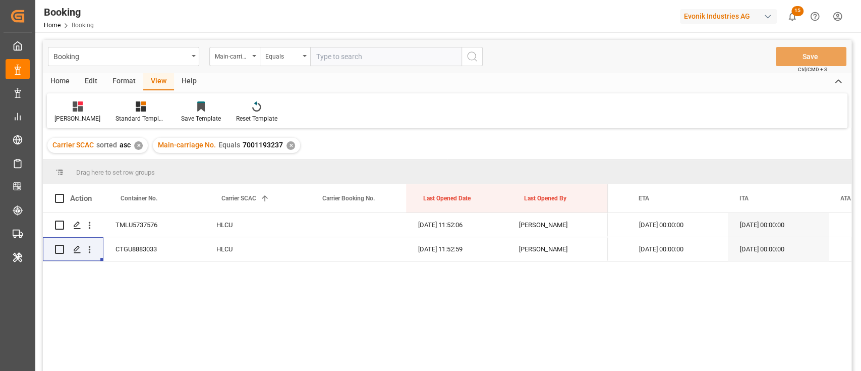
click at [340, 52] on input "text" at bounding box center [385, 56] width 151 height 19
paste input "7001193225"
type input "7001193225"
click at [469, 60] on circle "search button" at bounding box center [471, 56] width 8 height 8
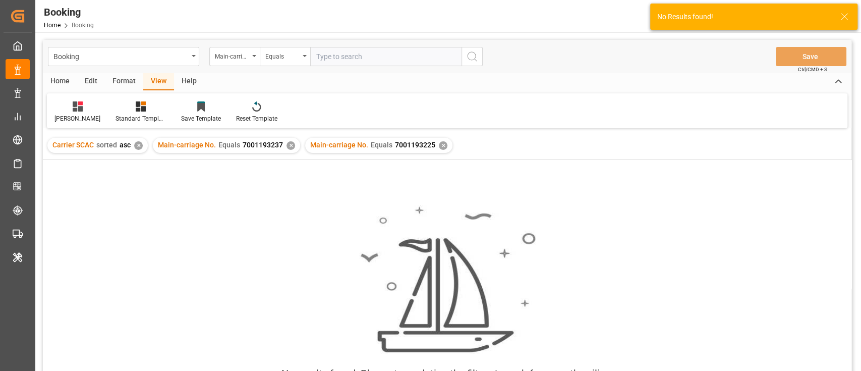
click at [292, 143] on div "✕" at bounding box center [290, 145] width 9 height 9
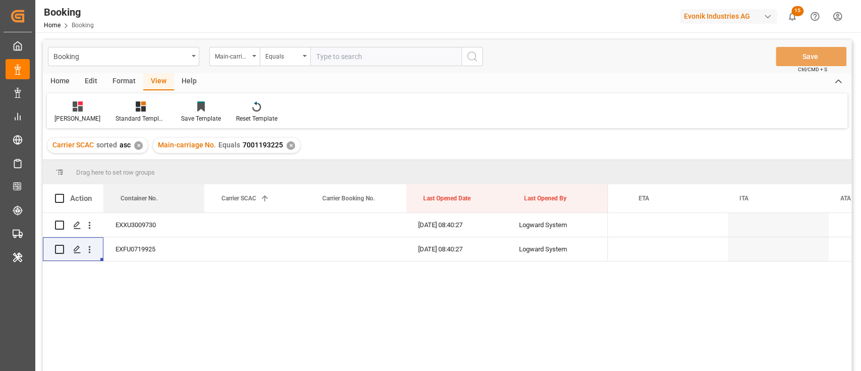
drag, startPoint x: 92, startPoint y: 198, endPoint x: 37, endPoint y: 235, distance: 66.2
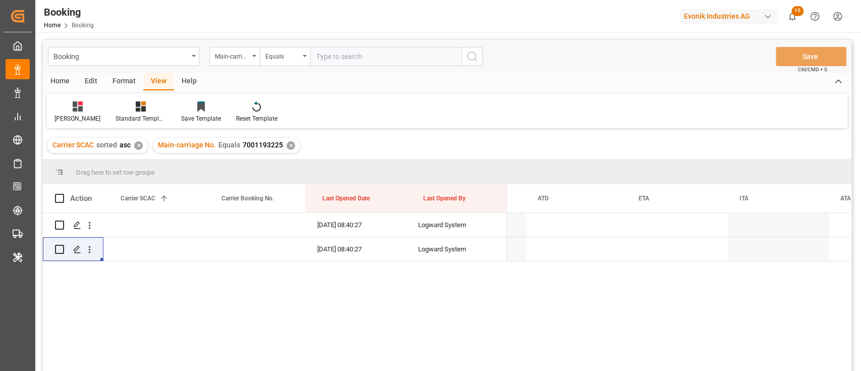
drag, startPoint x: 26, startPoint y: 244, endPoint x: 386, endPoint y: 88, distance: 392.1
click at [386, 88] on div "Home Edit Format View Help" at bounding box center [447, 81] width 808 height 17
click at [56, 125] on div "sam Standard Templates Save Template Reset Template" at bounding box center [447, 110] width 800 height 35
click at [56, 115] on div "sam" at bounding box center [77, 118] width 46 height 9
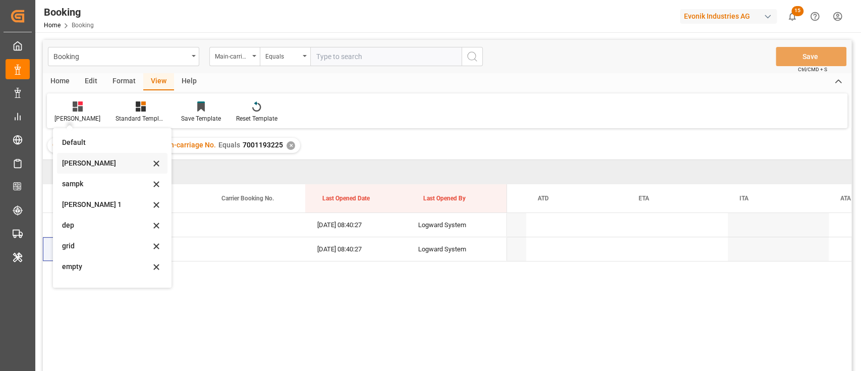
click at [68, 155] on div "sam" at bounding box center [112, 163] width 110 height 21
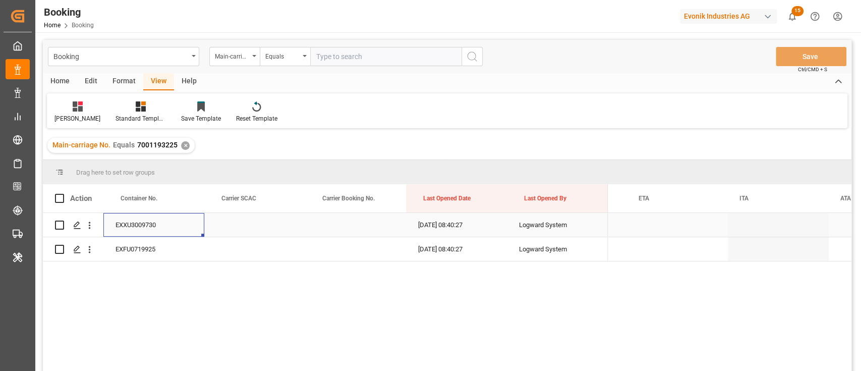
click at [140, 235] on div "EXXU3009730" at bounding box center [153, 225] width 101 height 24
click at [770, 230] on div "3011506344" at bounding box center [787, 225] width 101 height 24
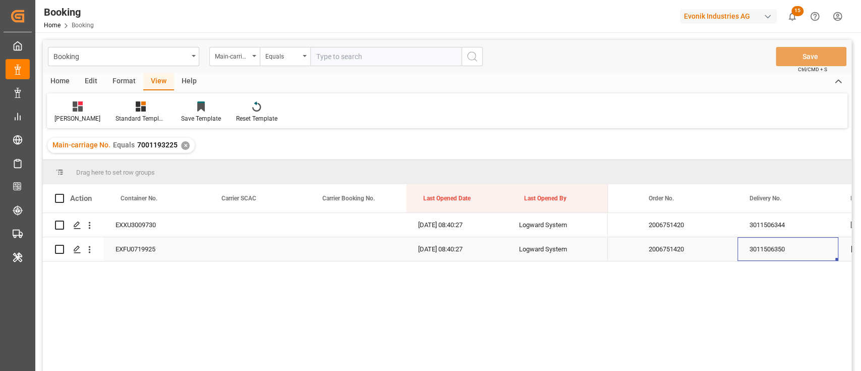
click at [782, 248] on div "3011506350" at bounding box center [787, 249] width 101 height 24
click at [132, 222] on div "EXXU3009730" at bounding box center [153, 225] width 101 height 24
click at [89, 224] on icon "open menu" at bounding box center [89, 225] width 11 height 11
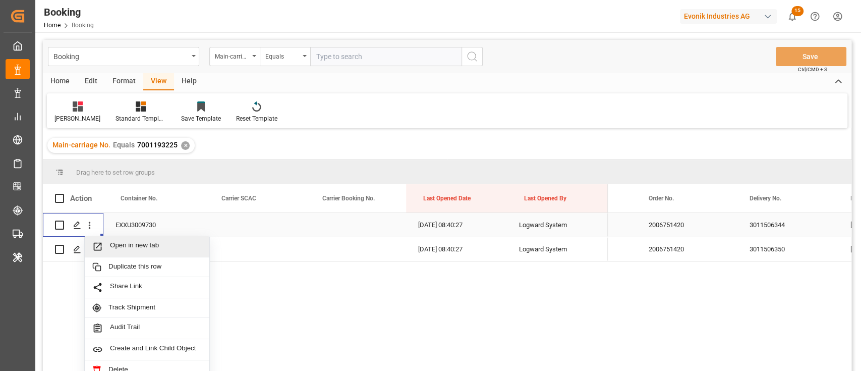
click at [115, 244] on span "Open in new tab" at bounding box center [156, 246] width 92 height 11
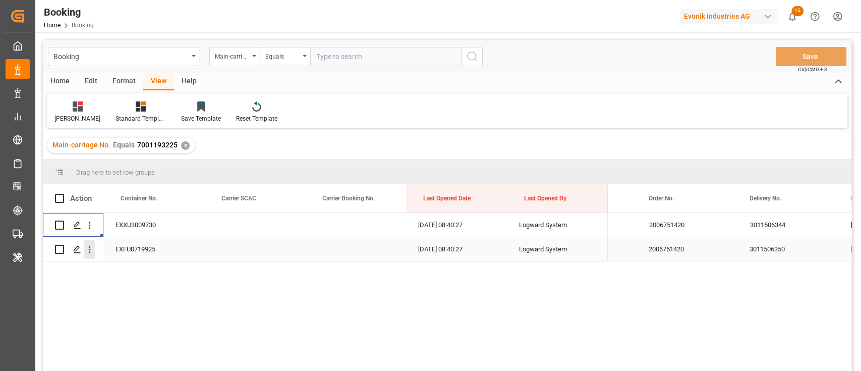
click at [93, 247] on icon "open menu" at bounding box center [89, 249] width 11 height 11
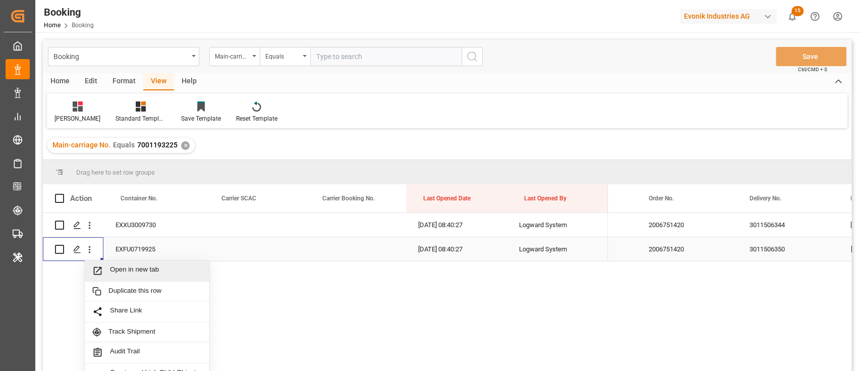
click at [115, 269] on span "Open in new tab" at bounding box center [156, 270] width 92 height 11
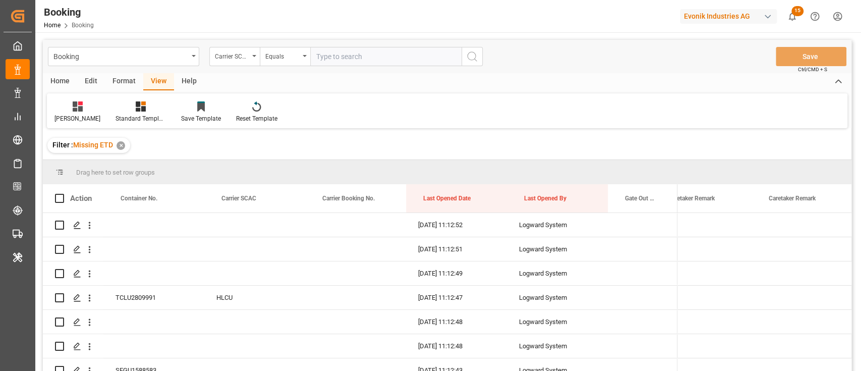
scroll to position [0, 626]
click at [566, 114] on div "[PERSON_NAME] Standard Templates Save Template Reset Template" at bounding box center [447, 110] width 800 height 35
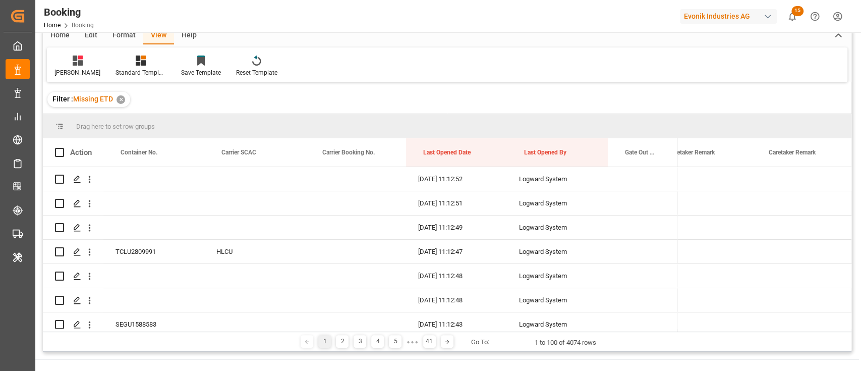
scroll to position [67, 0]
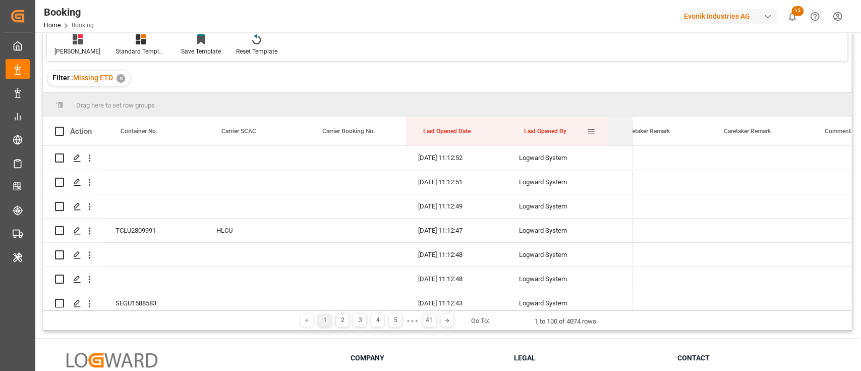
drag, startPoint x: 676, startPoint y: 129, endPoint x: 583, endPoint y: 132, distance: 93.3
click at [583, 132] on div "Action Container No. Carrier SCAC Carrier Booking No." at bounding box center [337, 131] width 589 height 28
drag, startPoint x: 406, startPoint y: 124, endPoint x: 387, endPoint y: 122, distance: 18.8
click at [387, 122] on div "Action Container No. Carrier SCAC Carrier Booking No." at bounding box center [337, 131] width 589 height 28
click at [406, 130] on div at bounding box center [408, 131] width 4 height 28
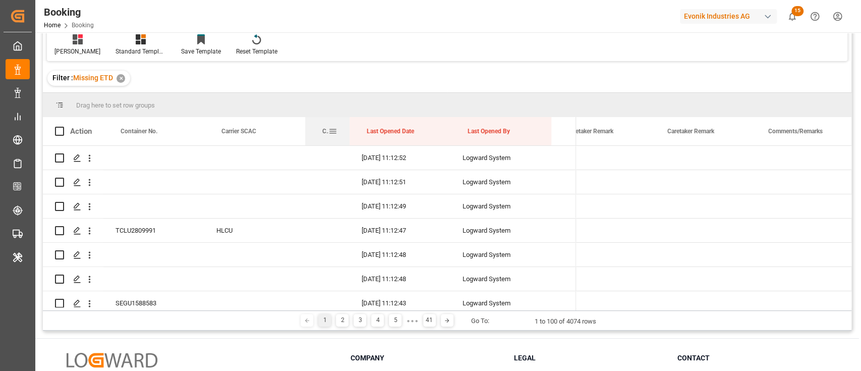
drag, startPoint x: 406, startPoint y: 128, endPoint x: 281, endPoint y: 119, distance: 125.4
click at [347, 126] on div at bounding box center [349, 131] width 4 height 28
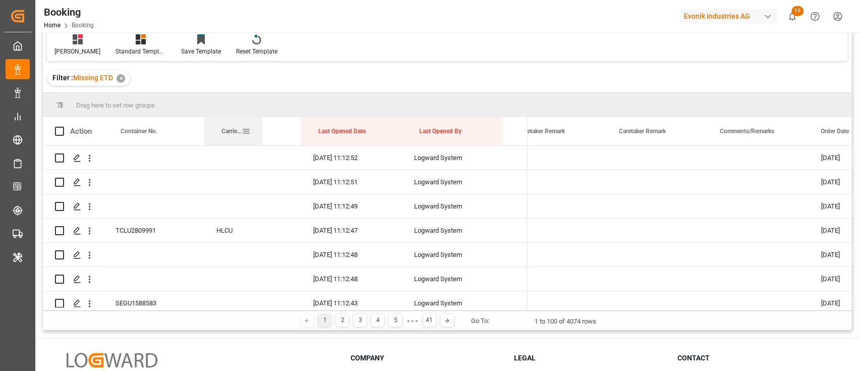
drag, startPoint x: 304, startPoint y: 124, endPoint x: 246, endPoint y: 115, distance: 58.6
click at [261, 119] on div at bounding box center [263, 131] width 4 height 28
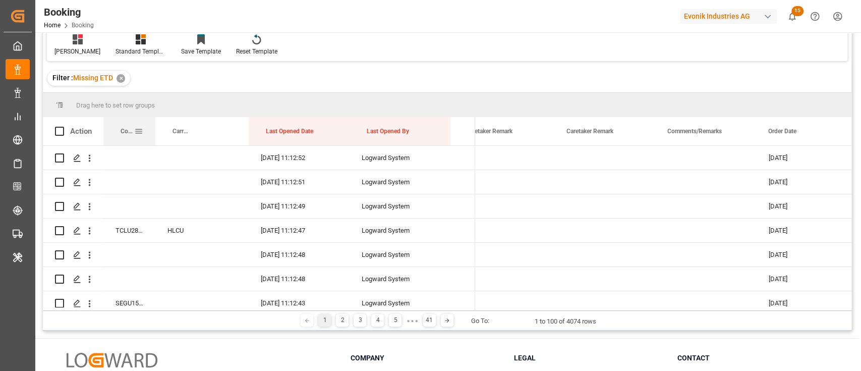
drag, startPoint x: 176, startPoint y: 131, endPoint x: 337, endPoint y: 131, distance: 161.4
click at [154, 132] on div at bounding box center [155, 131] width 4 height 28
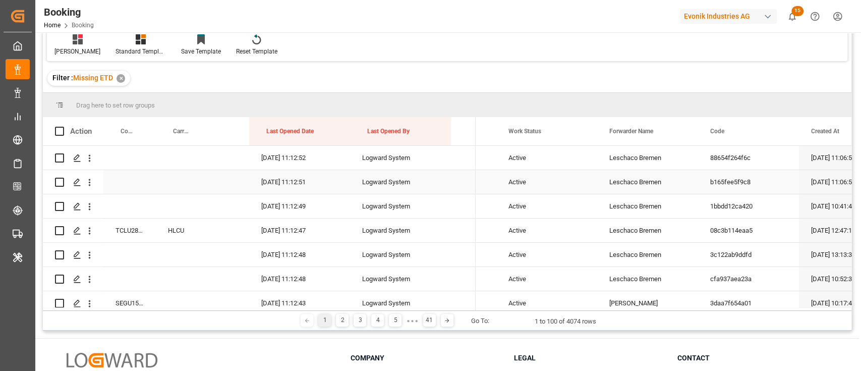
scroll to position [0, 182]
drag, startPoint x: 632, startPoint y: 131, endPoint x: 630, endPoint y: 107, distance: 23.7
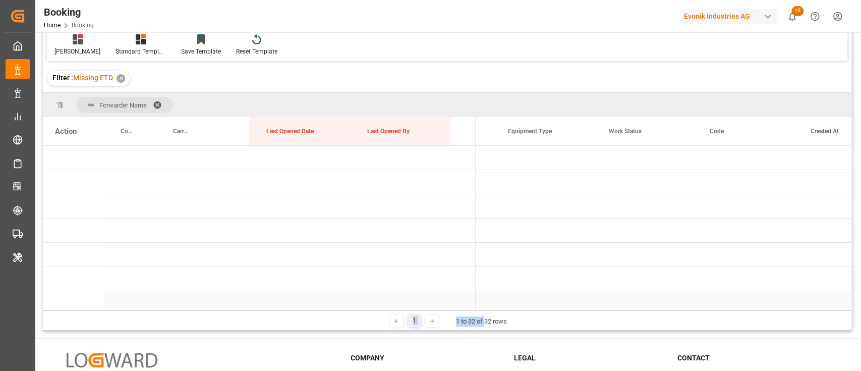
drag, startPoint x: 484, startPoint y: 310, endPoint x: 419, endPoint y: 302, distance: 65.5
click at [419, 302] on div "Forwarder Name Drag here to set column labels Action Container No. Carrier SCAC…" at bounding box center [447, 212] width 808 height 238
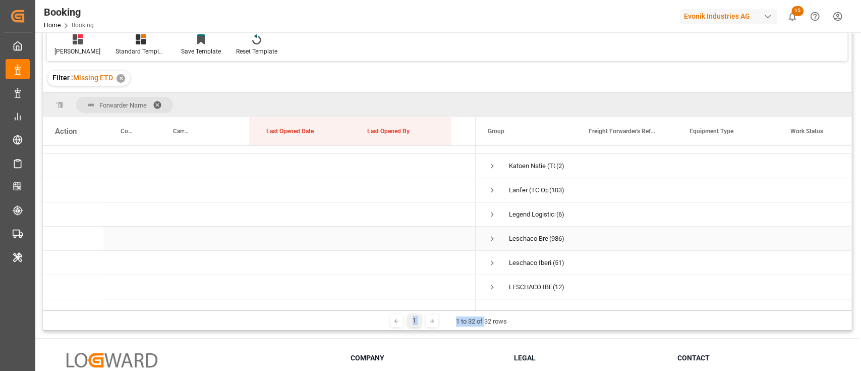
scroll to position [280, 0]
click at [495, 215] on span "Press SPACE to select this row." at bounding box center [492, 216] width 9 height 9
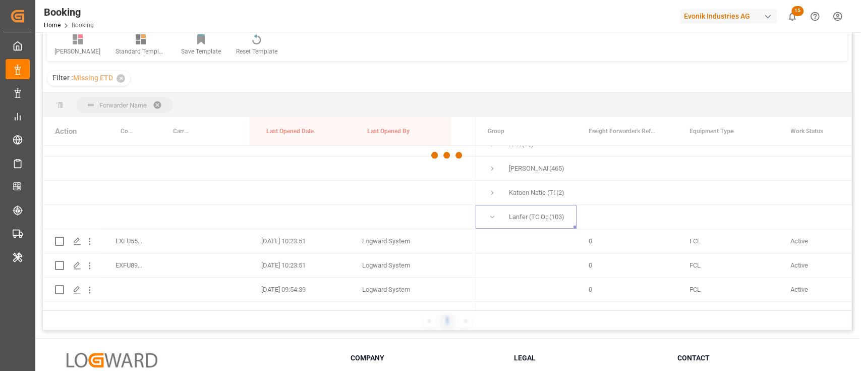
scroll to position [149, 0]
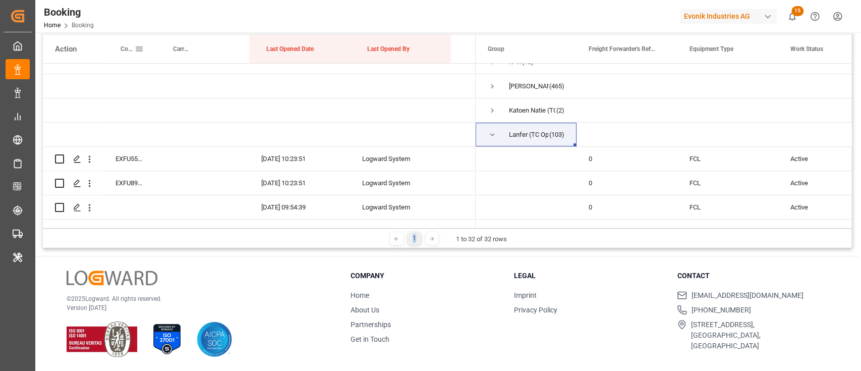
click at [153, 48] on div "Container No." at bounding box center [129, 49] width 52 height 28
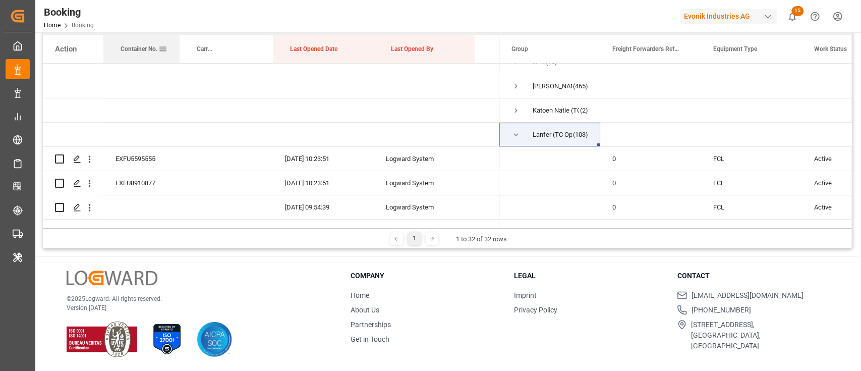
drag, startPoint x: 154, startPoint y: 49, endPoint x: 178, endPoint y: 57, distance: 24.9
click at [178, 57] on div at bounding box center [180, 49] width 4 height 28
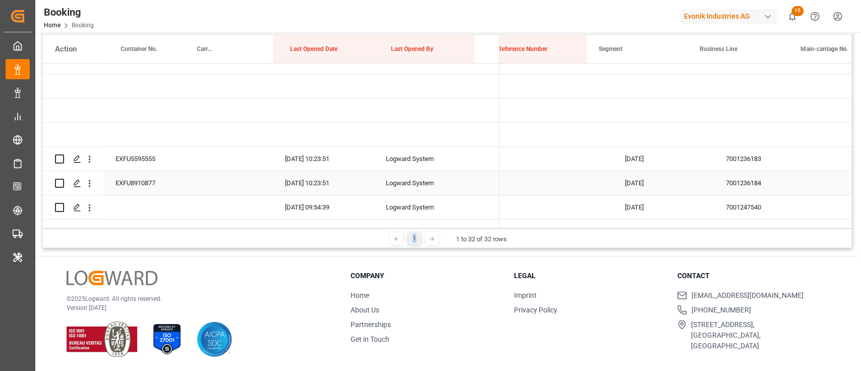
scroll to position [0, 0]
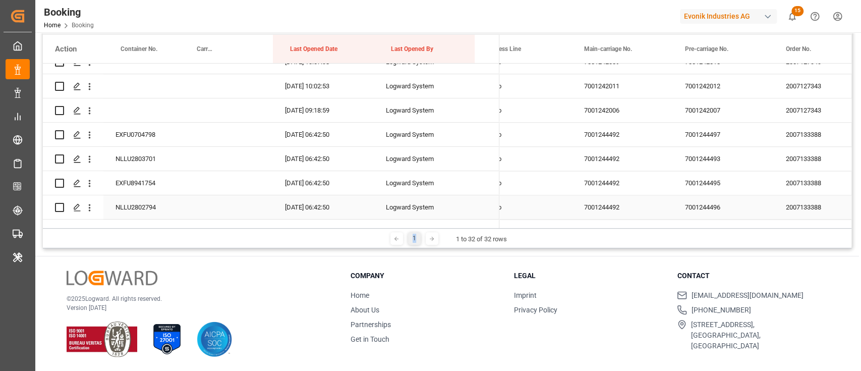
click at [588, 151] on div "7001244492" at bounding box center [622, 159] width 101 height 24
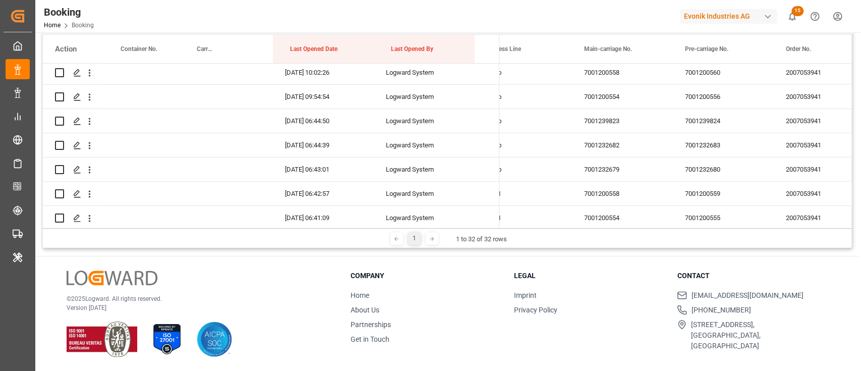
scroll to position [1826, 0]
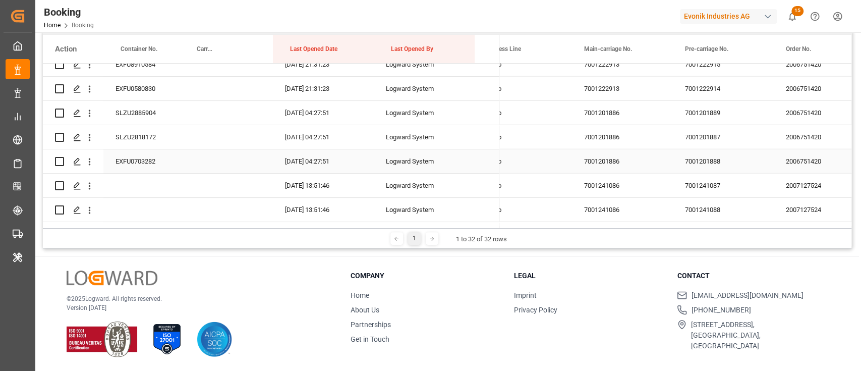
click at [580, 150] on div "7001201886" at bounding box center [622, 161] width 101 height 24
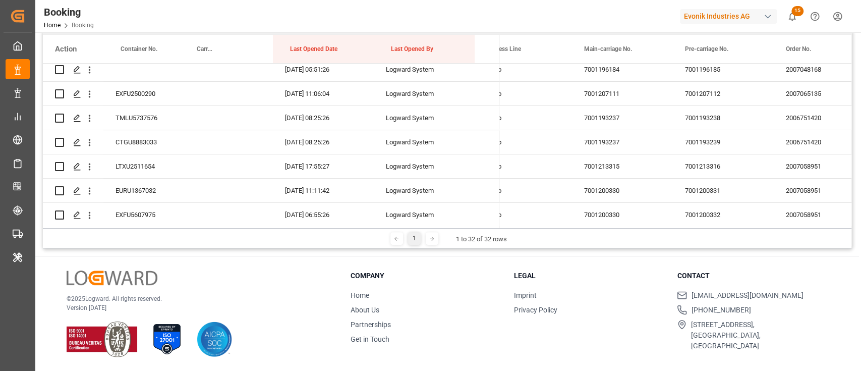
scroll to position [2633, 0]
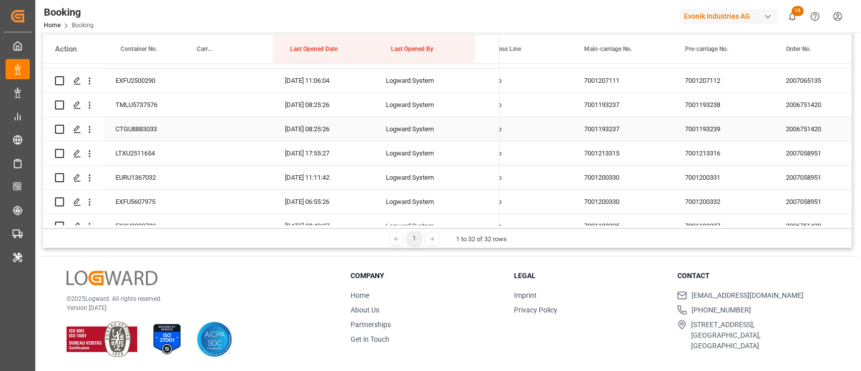
click at [586, 128] on div "7001193237" at bounding box center [622, 129] width 101 height 24
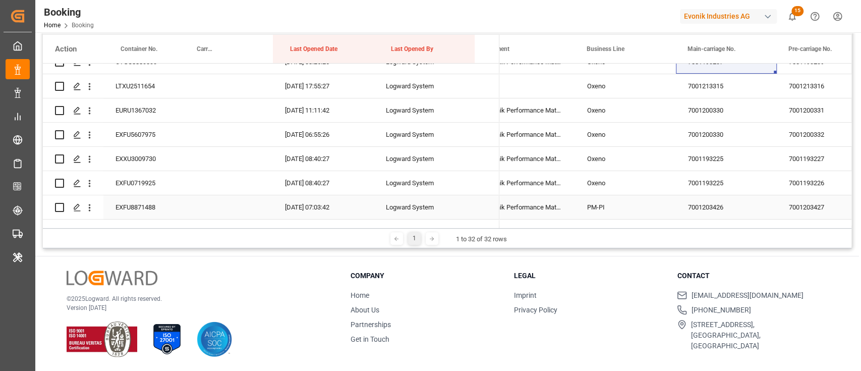
scroll to position [2767, 0]
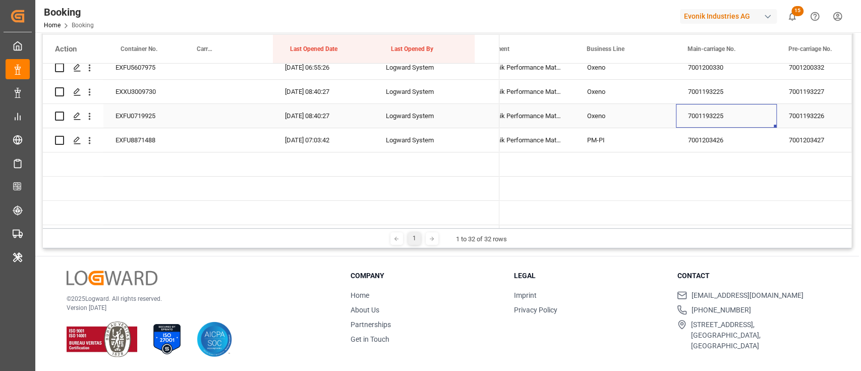
click at [706, 117] on div "7001193225" at bounding box center [726, 116] width 101 height 24
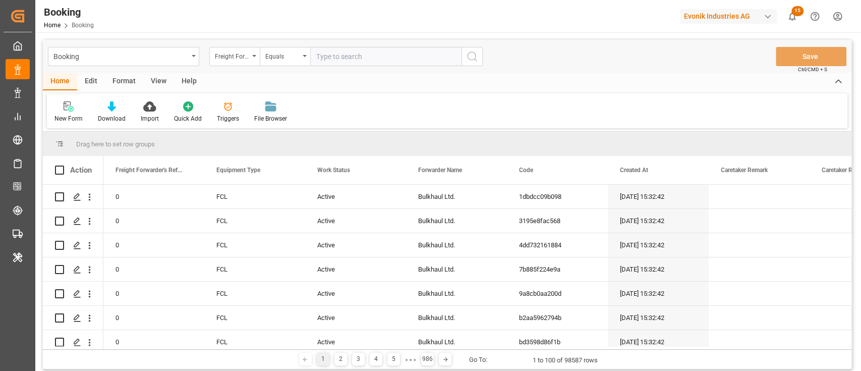
click at [234, 67] on div "Booking Freight Forwarder's Reference No. Equals Save Ctrl/CMD + S" at bounding box center [447, 56] width 808 height 33
click at [235, 60] on div "Freight Forwarder's Reference No." at bounding box center [232, 55] width 34 height 12
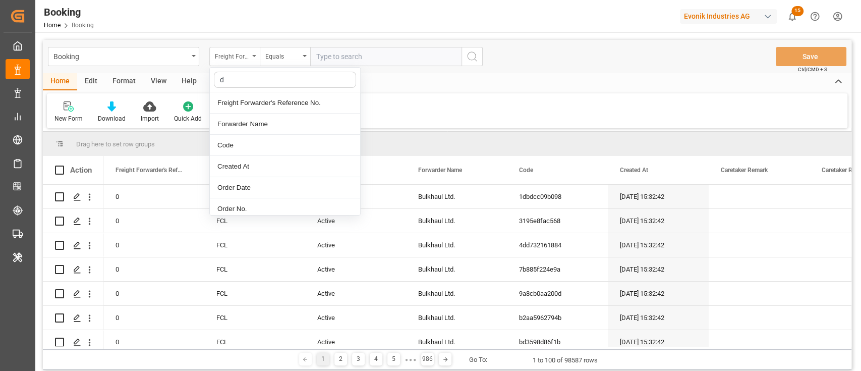
type input "de"
click at [247, 204] on div "Delivery No." at bounding box center [285, 208] width 150 height 21
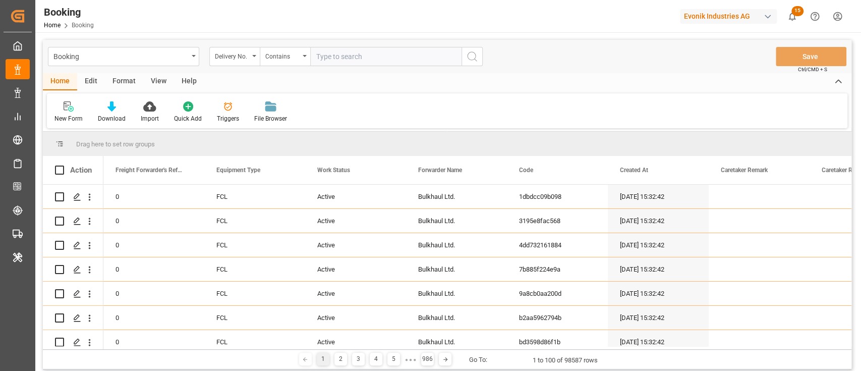
click at [359, 66] on input "text" at bounding box center [385, 56] width 151 height 19
paste input "3011739314"
type input "3011739314"
click at [479, 60] on button "search button" at bounding box center [471, 56] width 21 height 19
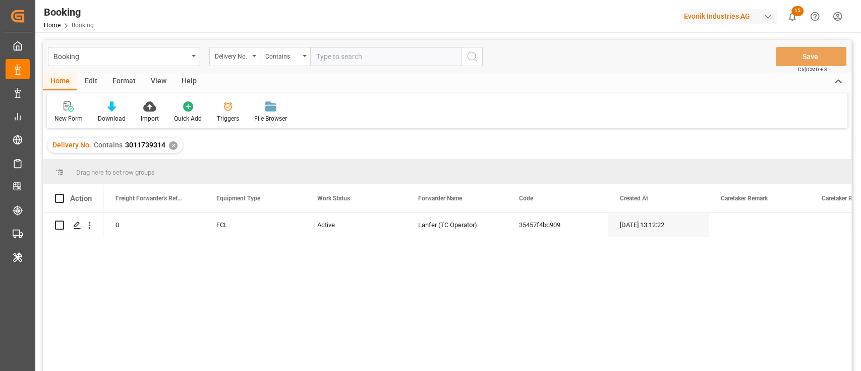
click at [340, 50] on input "text" at bounding box center [385, 56] width 151 height 19
paste input "3011739298"
type input "3011739298"
click at [472, 56] on icon "search button" at bounding box center [472, 56] width 12 height 12
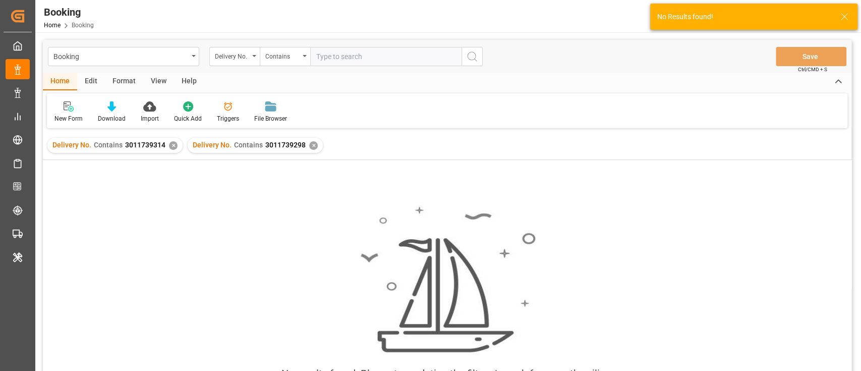
click at [170, 146] on div "✕" at bounding box center [173, 145] width 9 height 9
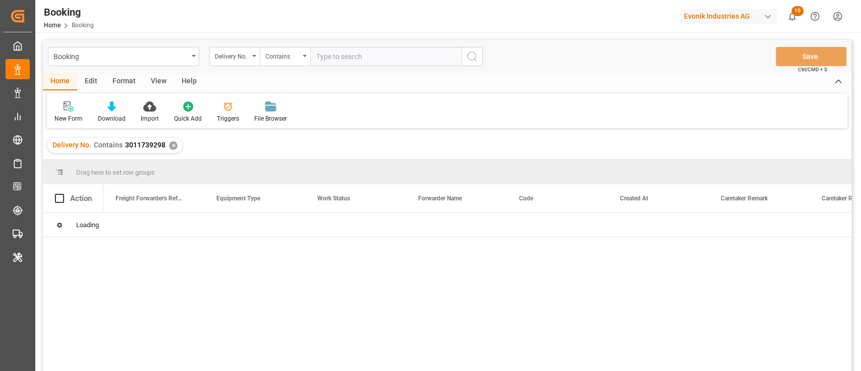
click at [368, 54] on input "text" at bounding box center [385, 56] width 151 height 19
paste input "3011739301"
type input "3011739301"
click at [477, 50] on icon "search button" at bounding box center [472, 56] width 12 height 12
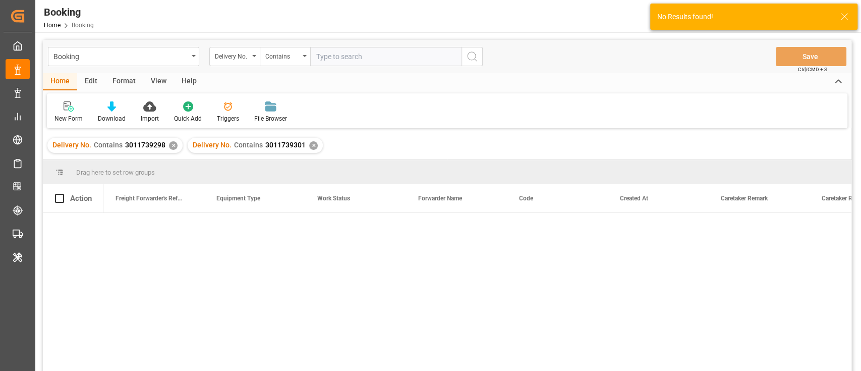
click at [173, 147] on div "✕" at bounding box center [173, 145] width 9 height 9
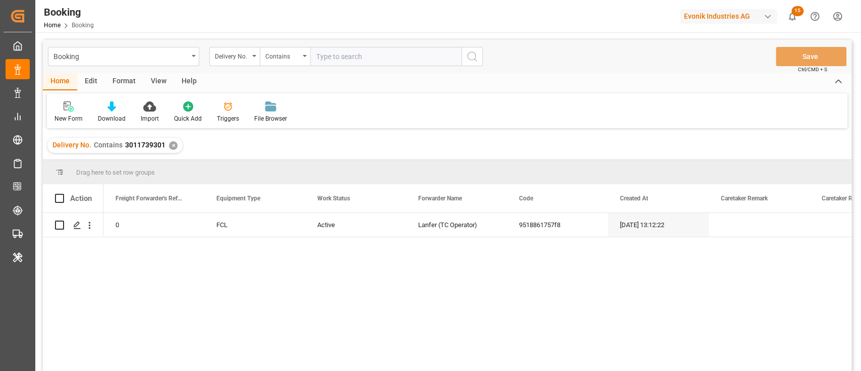
click at [351, 63] on input "text" at bounding box center [385, 56] width 151 height 19
paste input "3011739305"
type input "3011739305"
click at [474, 55] on icon "search button" at bounding box center [472, 56] width 12 height 12
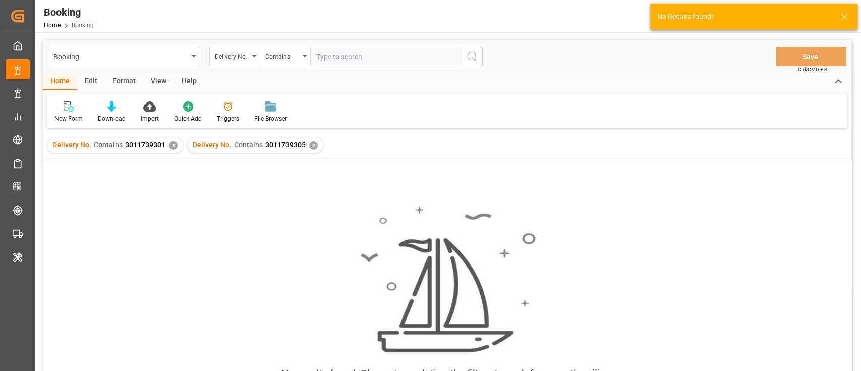
click at [172, 148] on div "✕" at bounding box center [173, 145] width 9 height 9
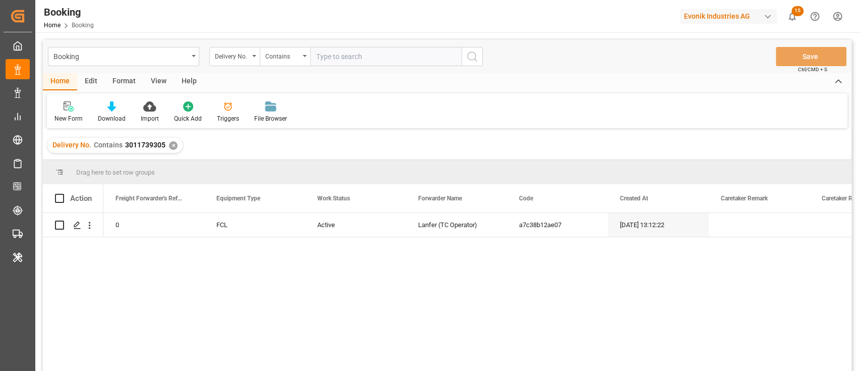
click at [342, 63] on input "text" at bounding box center [385, 56] width 151 height 19
paste input "3011739288"
type input "3011739288"
click at [479, 58] on button "search button" at bounding box center [471, 56] width 21 height 19
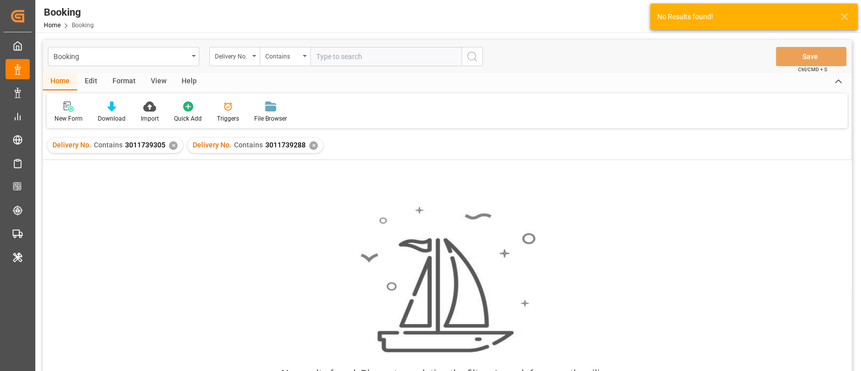
click at [169, 142] on div "✕" at bounding box center [173, 145] width 9 height 9
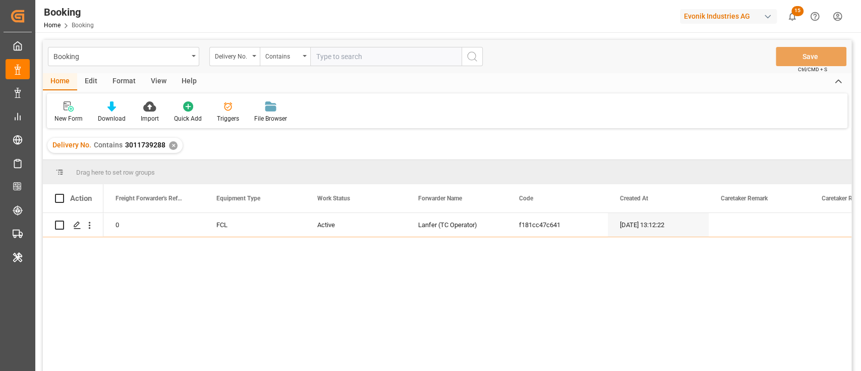
click at [347, 54] on input "text" at bounding box center [385, 56] width 151 height 19
paste input "3011606999"
type input "3011606999"
click at [468, 55] on icon "search button" at bounding box center [472, 56] width 12 height 12
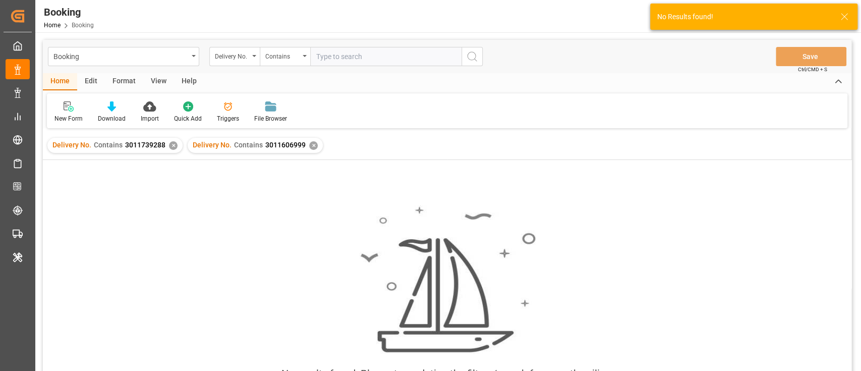
click at [166, 138] on div "Delivery No. Contains 3011739288 ✕" at bounding box center [114, 145] width 135 height 15
click at [172, 145] on div "✕" at bounding box center [173, 145] width 9 height 9
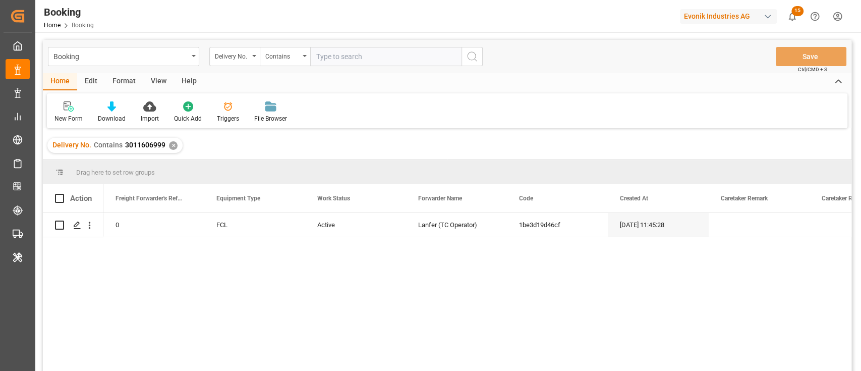
click at [364, 58] on input "text" at bounding box center [385, 56] width 151 height 19
paste input "3011607004"
type input "3011607004"
click at [473, 50] on icon "search button" at bounding box center [472, 56] width 12 height 12
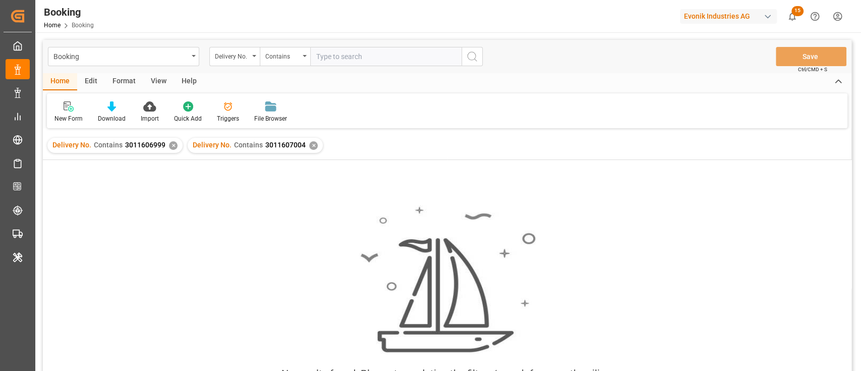
click at [169, 143] on div "✕" at bounding box center [173, 145] width 9 height 9
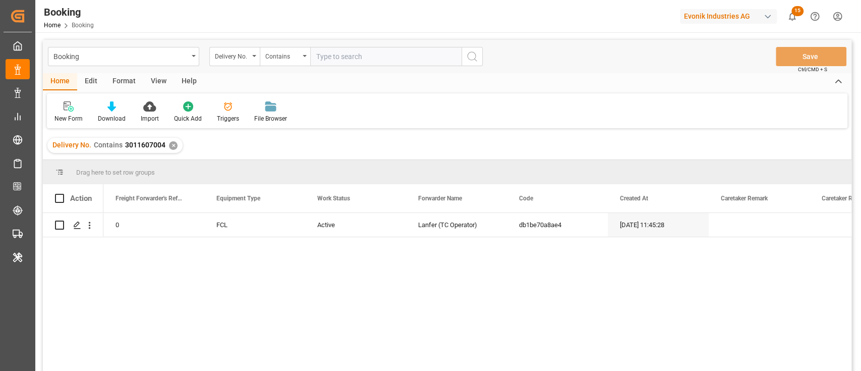
click at [355, 62] on input "text" at bounding box center [385, 56] width 151 height 19
paste input "3011606994"
type input "3011606994"
click at [476, 56] on icon "search button" at bounding box center [472, 56] width 12 height 12
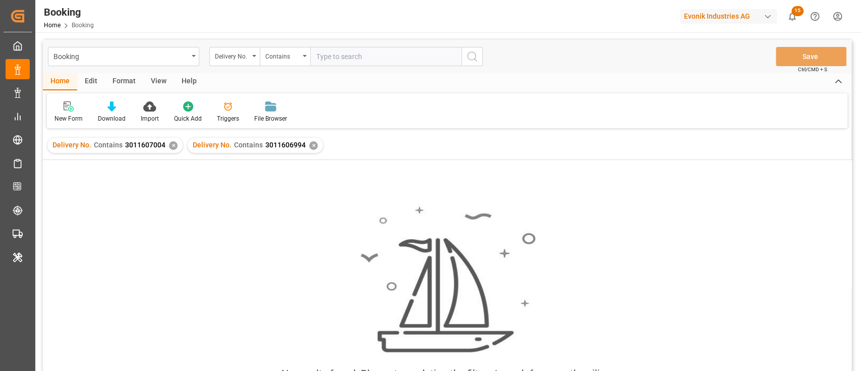
click at [170, 146] on div "✕" at bounding box center [173, 145] width 9 height 9
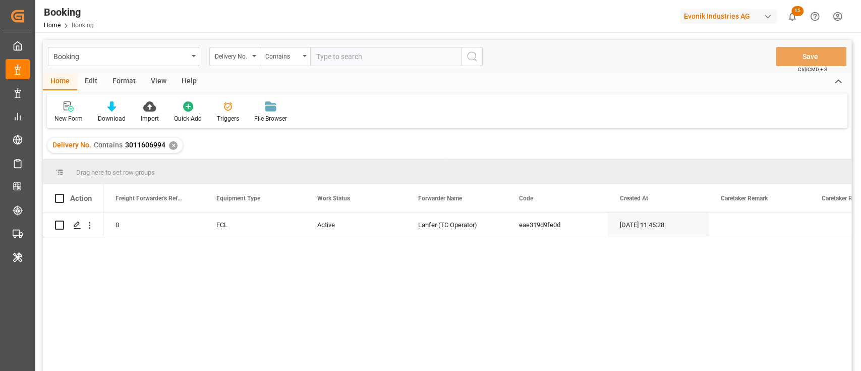
click at [357, 53] on input "text" at bounding box center [385, 56] width 151 height 19
paste input "3011563353"
type input "3011563353"
click at [478, 51] on button "search button" at bounding box center [471, 56] width 21 height 19
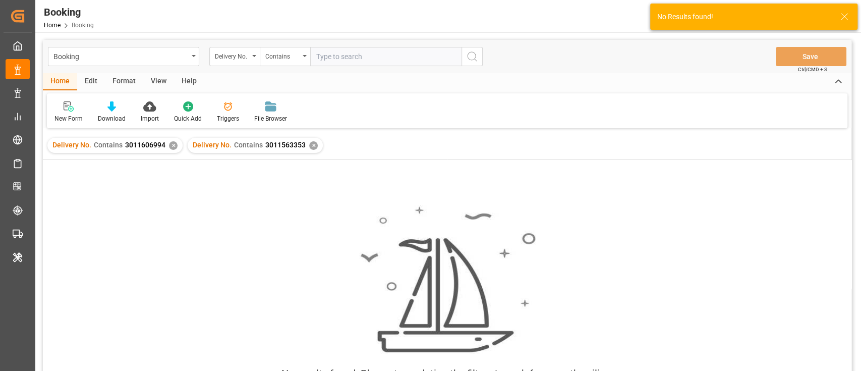
click at [171, 144] on div "✕" at bounding box center [173, 145] width 9 height 9
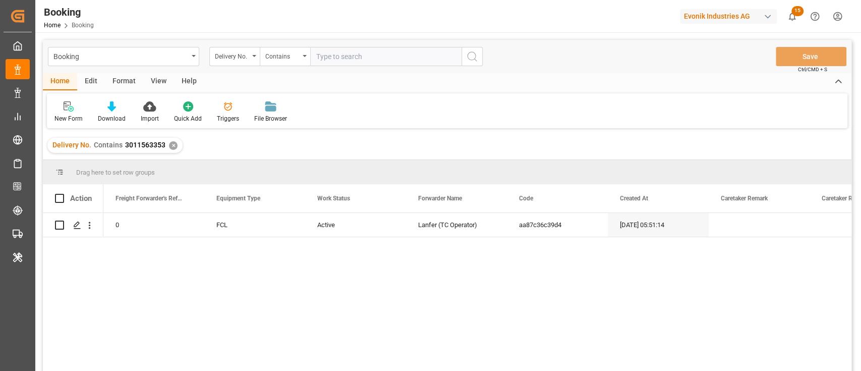
click at [325, 50] on input "text" at bounding box center [385, 56] width 151 height 19
paste input "3011563373"
type input "3011563373"
click at [479, 63] on button "search button" at bounding box center [471, 56] width 21 height 19
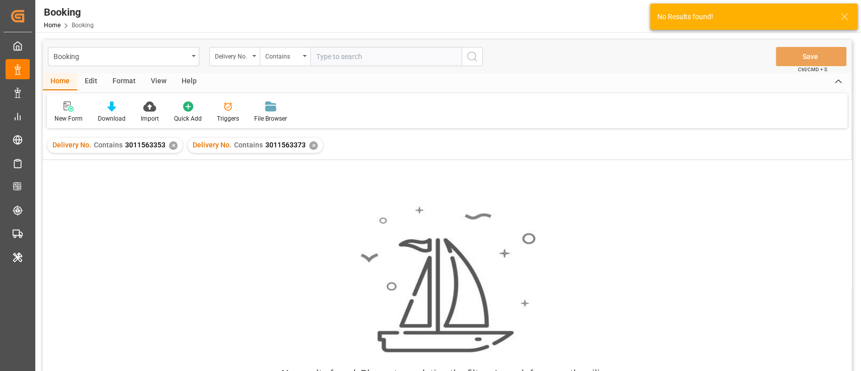
click at [172, 142] on div "✕" at bounding box center [173, 145] width 9 height 9
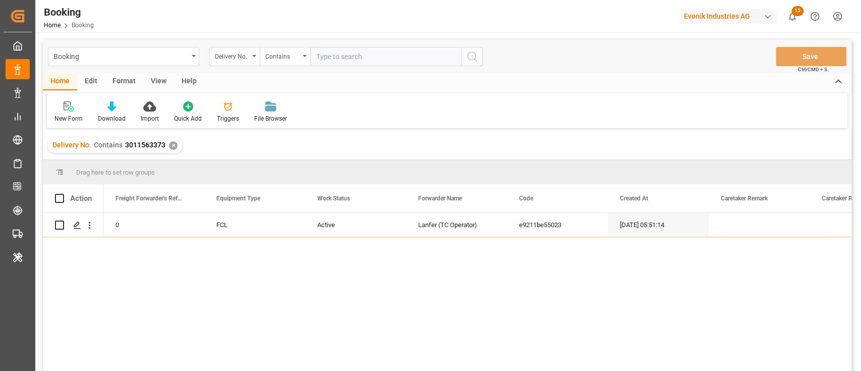
click at [323, 50] on input "text" at bounding box center [385, 56] width 151 height 19
paste input "3011506344"
type input "3011506344"
click at [471, 54] on icon "search button" at bounding box center [472, 56] width 12 height 12
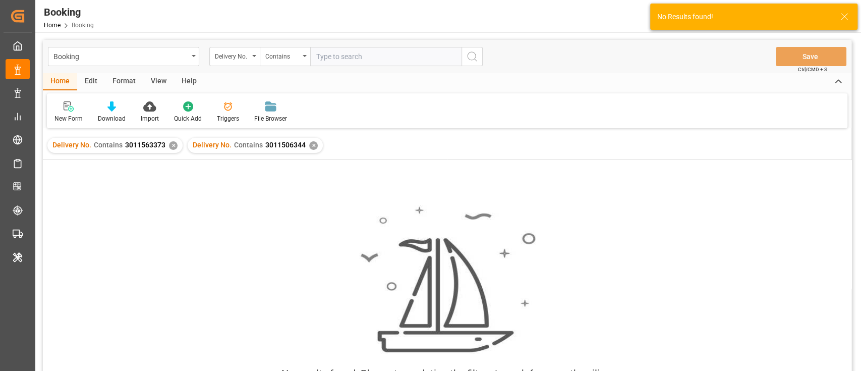
click at [173, 142] on div "✕" at bounding box center [173, 145] width 9 height 9
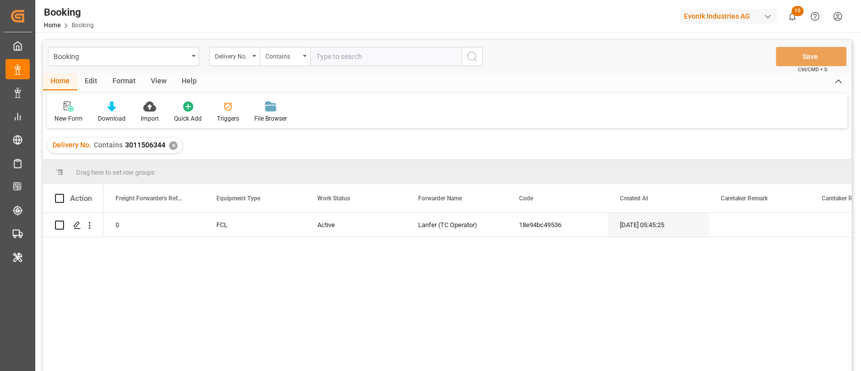
click at [351, 49] on input "text" at bounding box center [385, 56] width 151 height 19
paste input "3011506350"
type input "3011506350"
click at [473, 60] on circle "search button" at bounding box center [471, 56] width 8 height 8
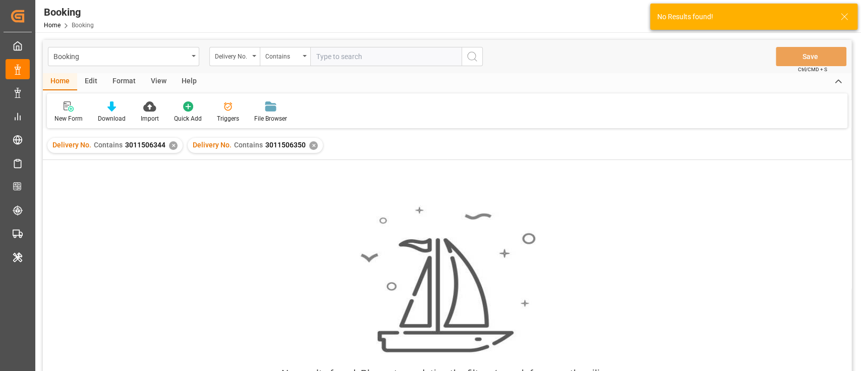
click at [172, 146] on div "✕" at bounding box center [173, 145] width 9 height 9
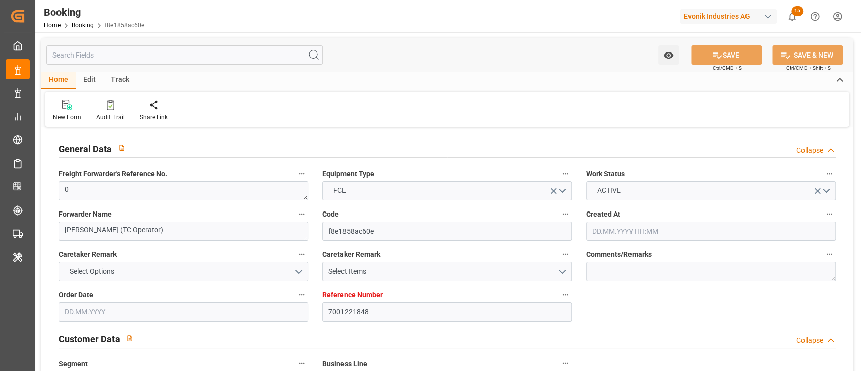
click at [113, 124] on div "New Form Audit Trail Share Link" at bounding box center [446, 109] width 803 height 35
type input "7001221848"
type input "9321536"
type input "Maersk"
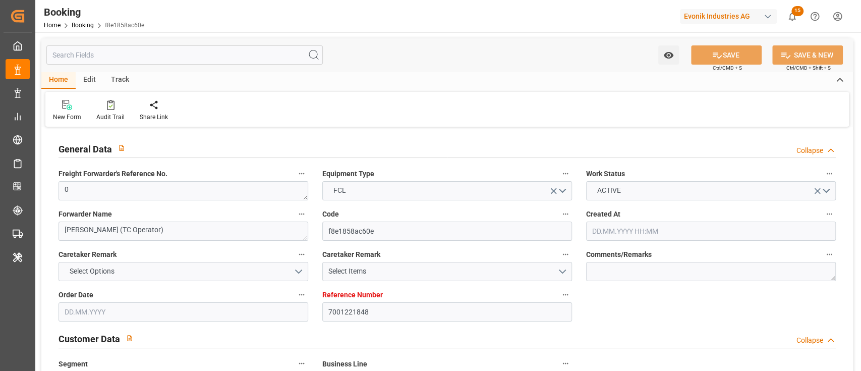
type input "Maersk Line AS"
type input "NLRTM"
type input "SGSIN"
type input "0"
type input "[DATE] 12:21"
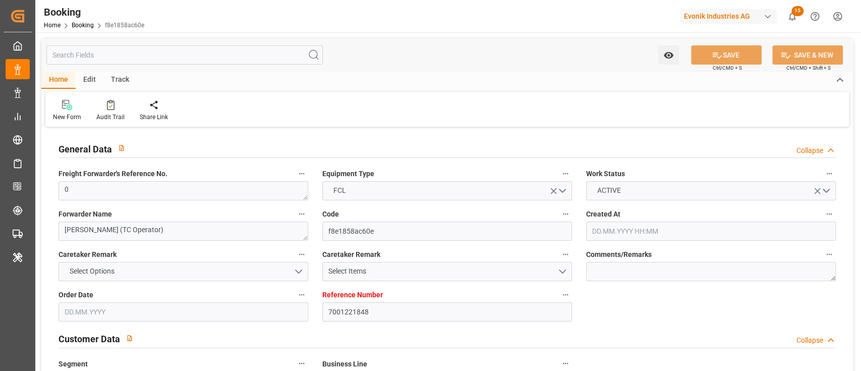
type input "[DATE]"
type input "[DATE] 00:00"
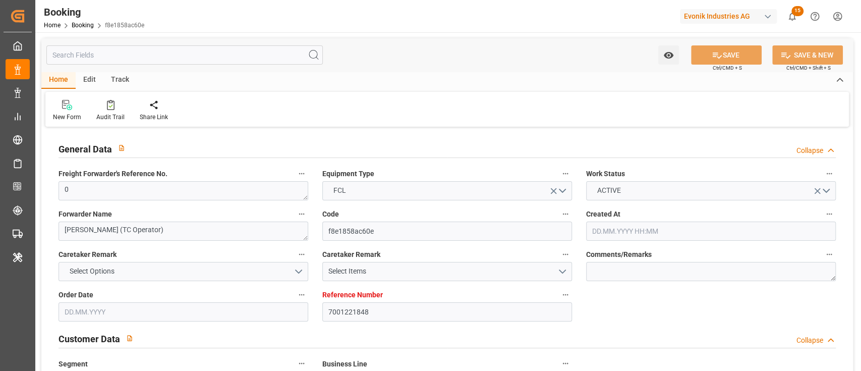
type input "[DATE] 00:00"
type input "[DATE]"
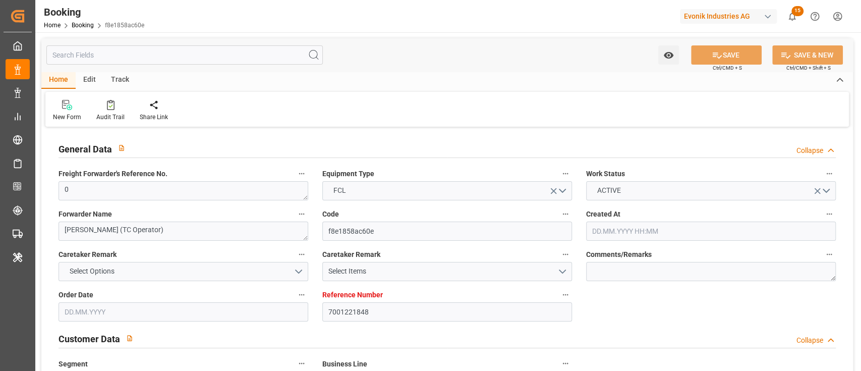
type input "[DATE] 09:56"
click at [117, 112] on div "Audit Trail" at bounding box center [110, 116] width 28 height 9
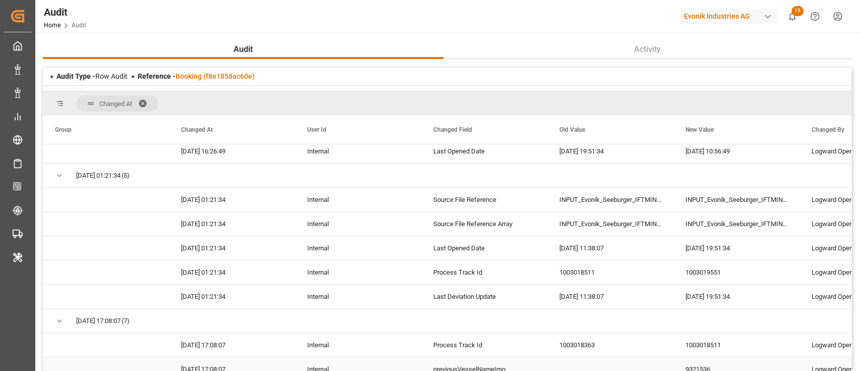
scroll to position [807, 0]
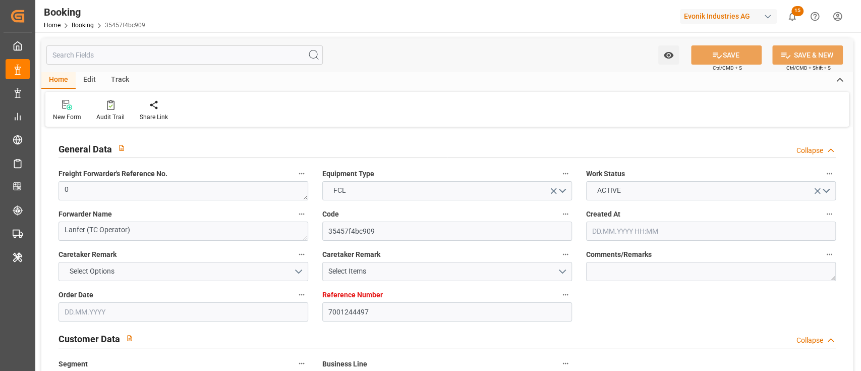
type input "7001244497"
type input "NLRTM"
type input "INNSA"
type input "[DATE] 13:12"
type input "[DATE]"
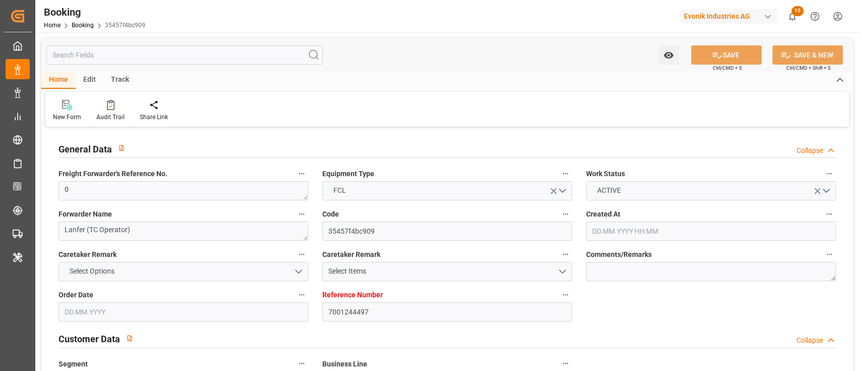
type input "[DATE]"
type input "[DATE] 06:42"
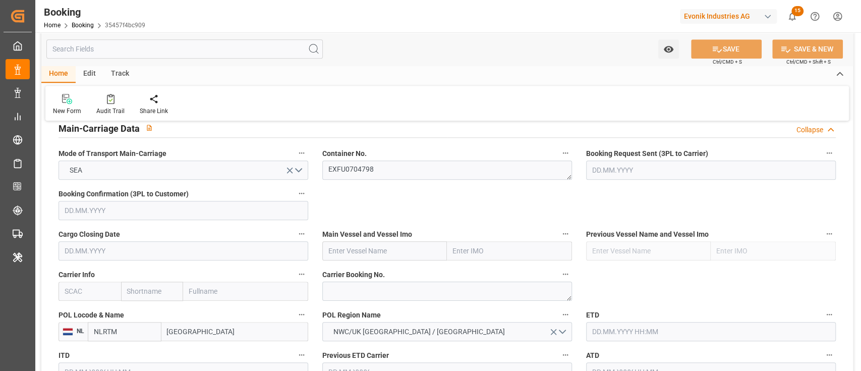
scroll to position [672, 0]
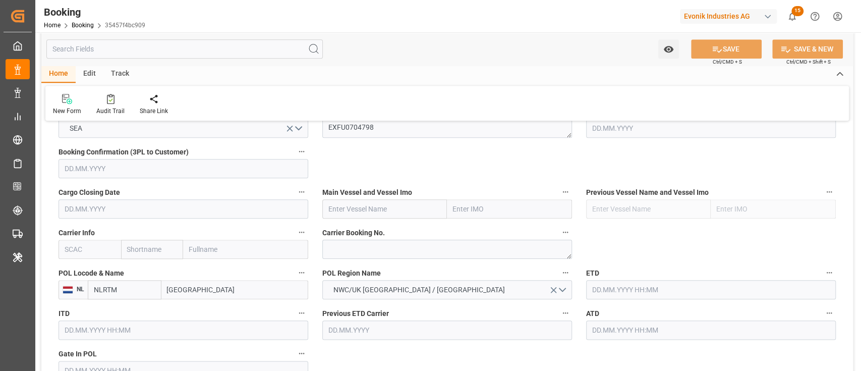
click at [90, 243] on input "text" at bounding box center [89, 249] width 63 height 19
click at [76, 270] on b "HLCU" at bounding box center [74, 271] width 18 height 8
type input "HLCU"
type input "Hapag [PERSON_NAME]"
type input "Hapag [PERSON_NAME] Aktiengesellschaft"
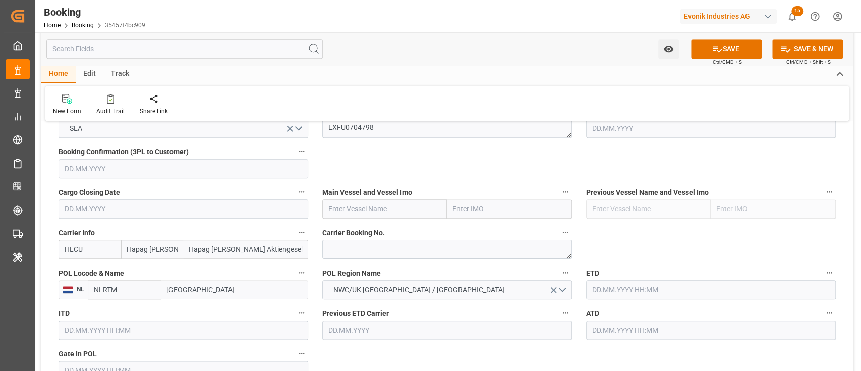
type input "HLCU"
click at [363, 207] on input "text" at bounding box center [384, 208] width 125 height 19
paste input "CHARLESTON EXPRESS"
click at [363, 228] on b "CHARLESTON EXPRESS" at bounding box center [368, 231] width 78 height 8
type input "CHARLESTON EXPRESS"
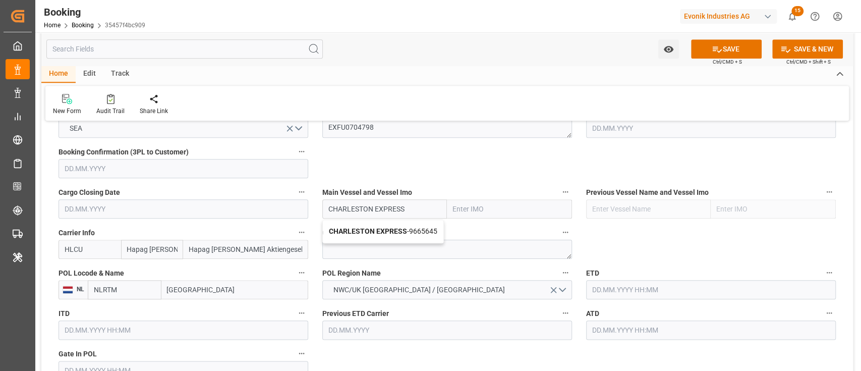
type input "9665645"
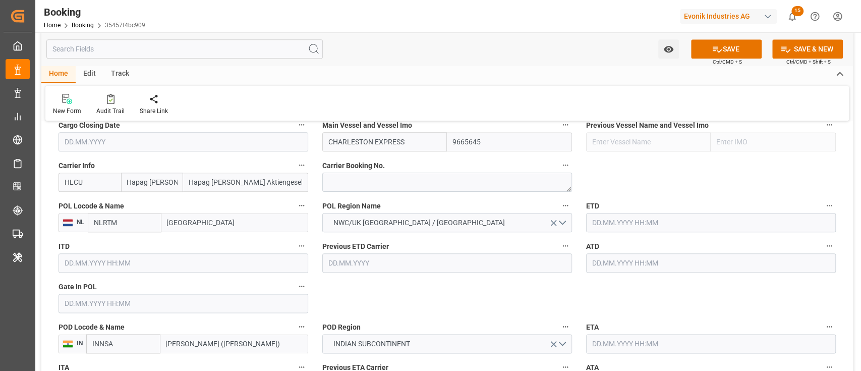
type input "CHARLESTON EXPRESS"
click at [601, 228] on input "text" at bounding box center [711, 222] width 250 height 19
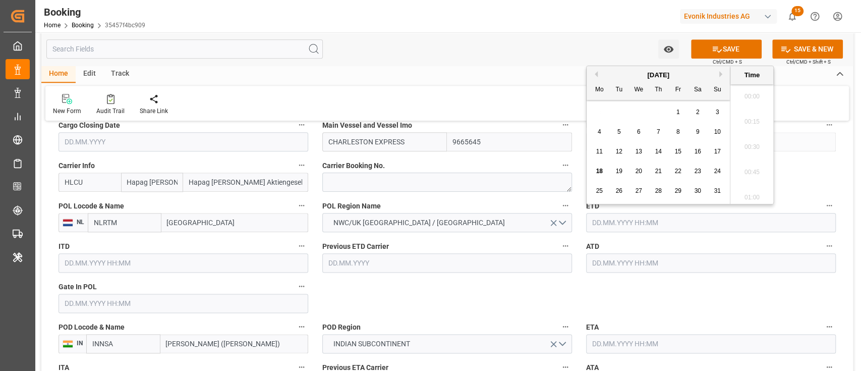
scroll to position [1642, 0]
click at [674, 175] on div "22" at bounding box center [678, 171] width 13 height 12
type input "22.08.2025 00:00"
click at [634, 273] on div "ATD" at bounding box center [711, 255] width 264 height 40
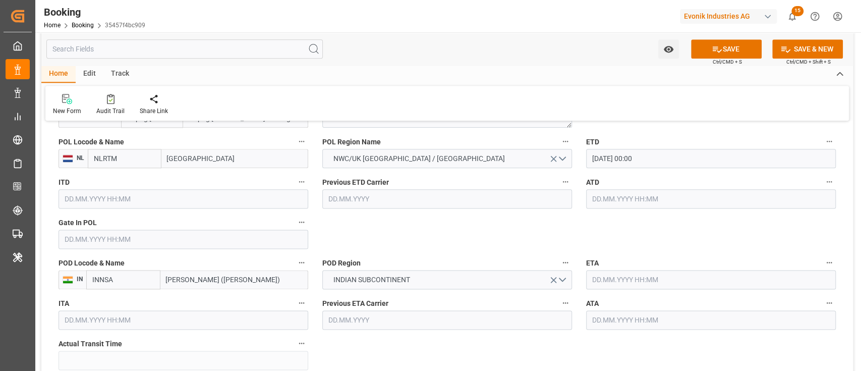
scroll to position [874, 0]
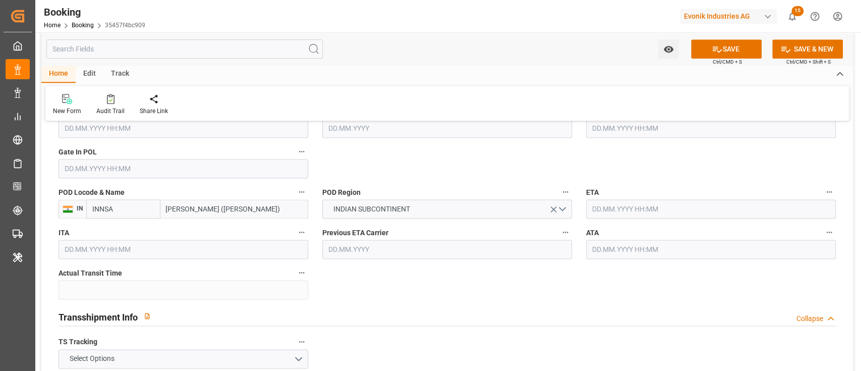
click at [634, 206] on input "text" at bounding box center [711, 208] width 250 height 19
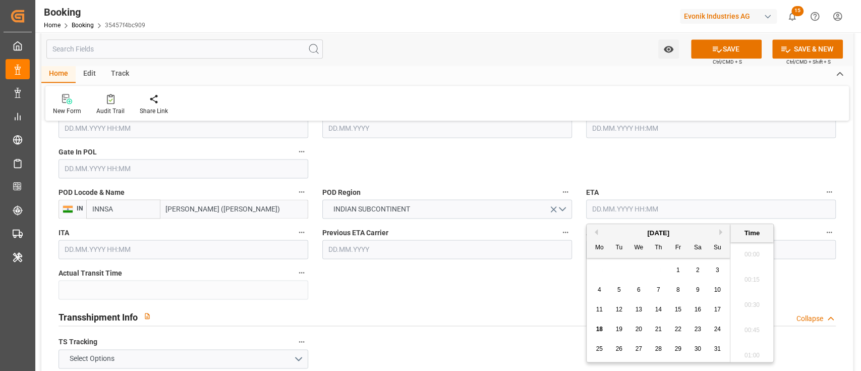
scroll to position [1642, 0]
click at [722, 234] on button "Next Month" at bounding box center [722, 232] width 6 height 6
click at [717, 232] on div "October 2025" at bounding box center [657, 233] width 143 height 10
click at [637, 289] on span "8" at bounding box center [639, 289] width 4 height 7
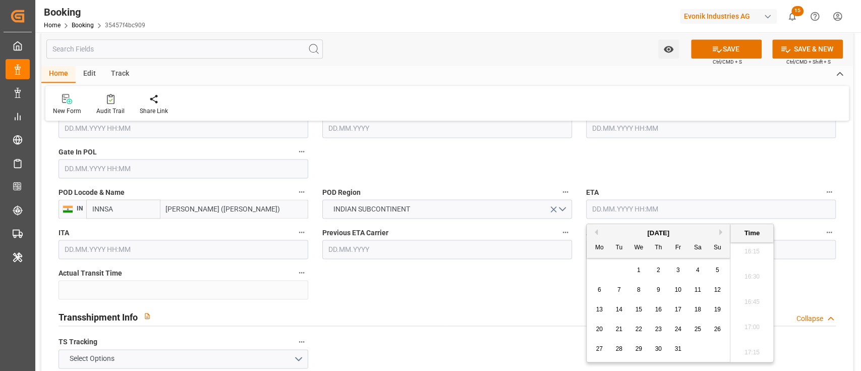
type input "08.10.2025 00:00"
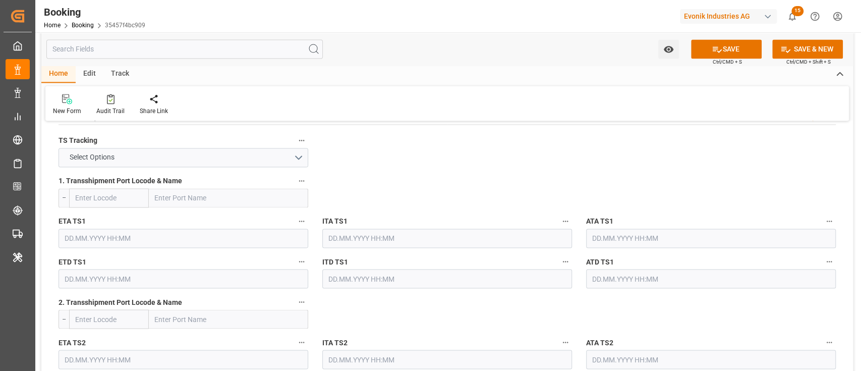
scroll to position [1076, 0]
click at [178, 144] on label "TS Tracking" at bounding box center [183, 140] width 250 height 14
click at [295, 144] on button "TS Tracking" at bounding box center [301, 139] width 13 height 13
click at [177, 151] on div at bounding box center [430, 185] width 861 height 371
click at [175, 153] on body "Created by potrace 1.15, written by Peter Selinger 2001-2017 Created by potrace…" at bounding box center [430, 185] width 861 height 371
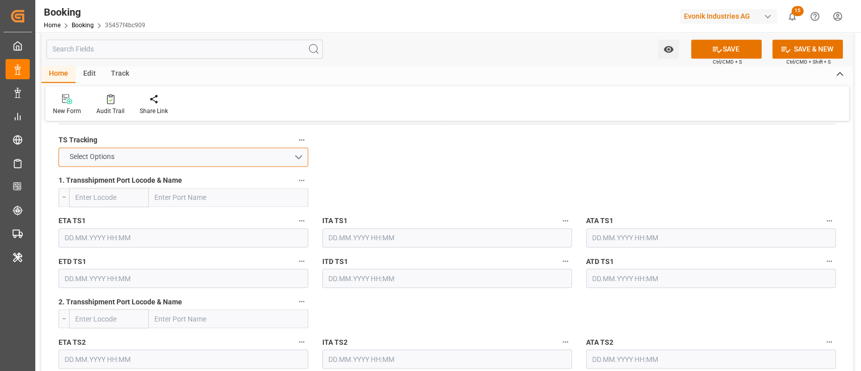
click at [173, 154] on button "Select Options" at bounding box center [183, 156] width 250 height 19
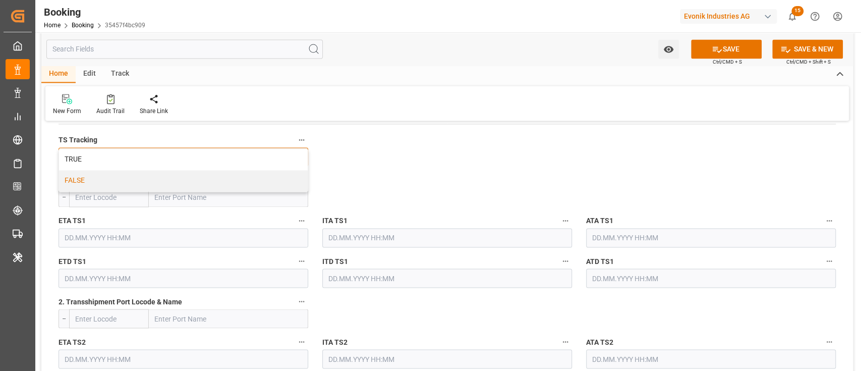
click at [152, 179] on div "FALSE" at bounding box center [183, 180] width 249 height 21
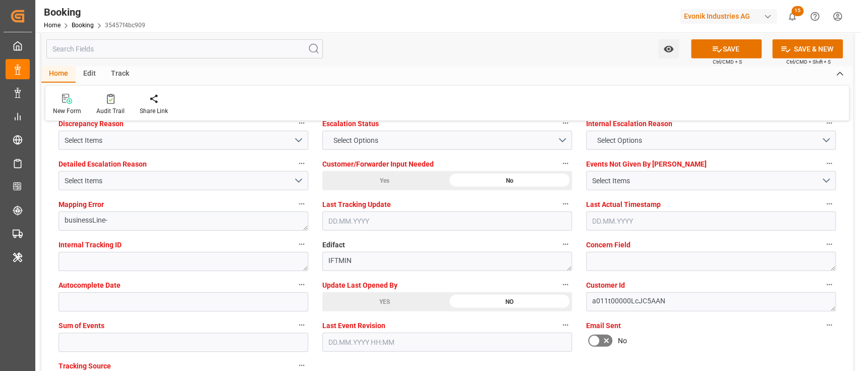
scroll to position [1882, 0]
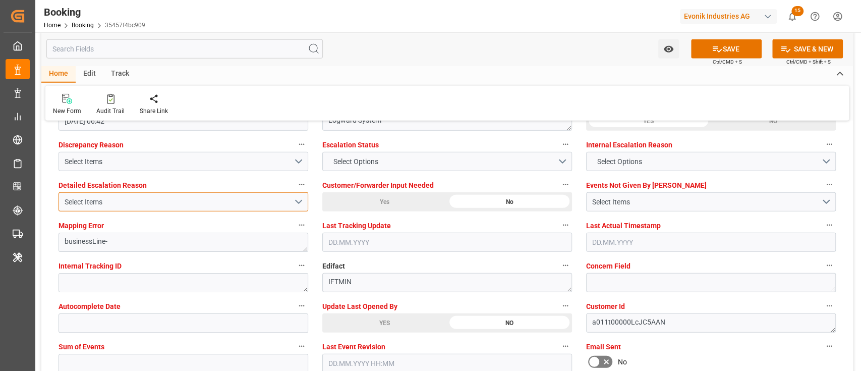
click at [123, 206] on div "Select Items" at bounding box center [179, 202] width 229 height 11
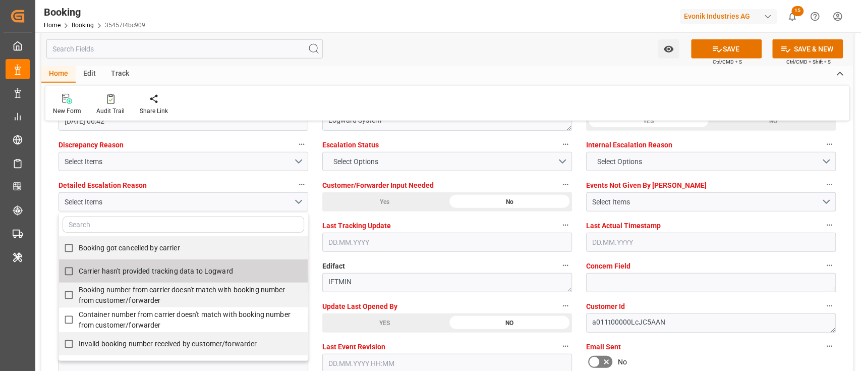
scroll to position [202, 0]
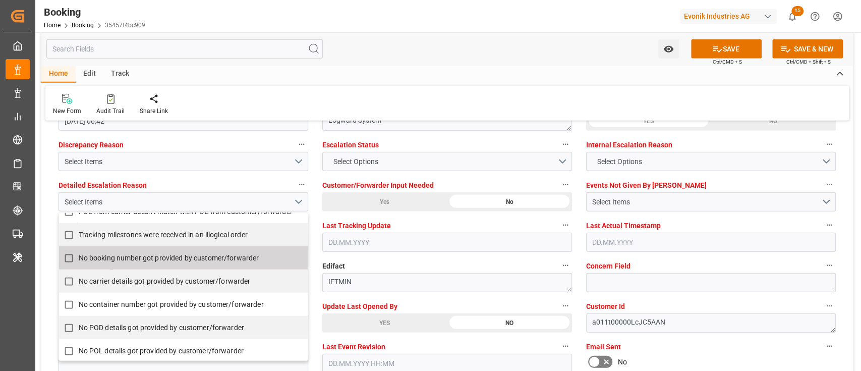
click at [97, 259] on span "No booking number got provided by customer/forwarder" at bounding box center [169, 258] width 181 height 8
checkbox input "true"
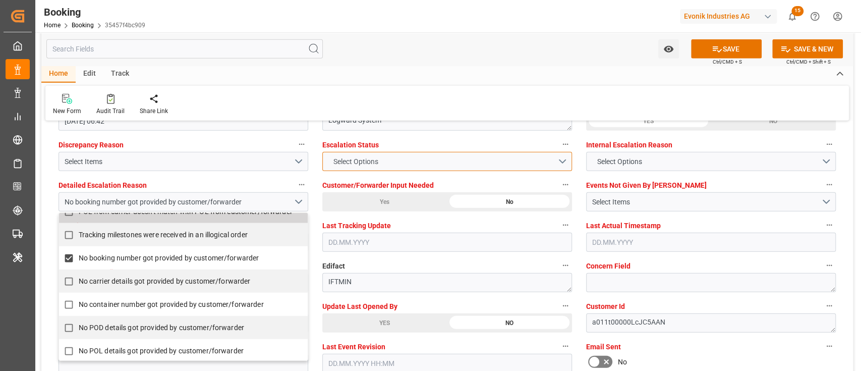
click at [374, 162] on span "Select Options" at bounding box center [355, 161] width 55 height 11
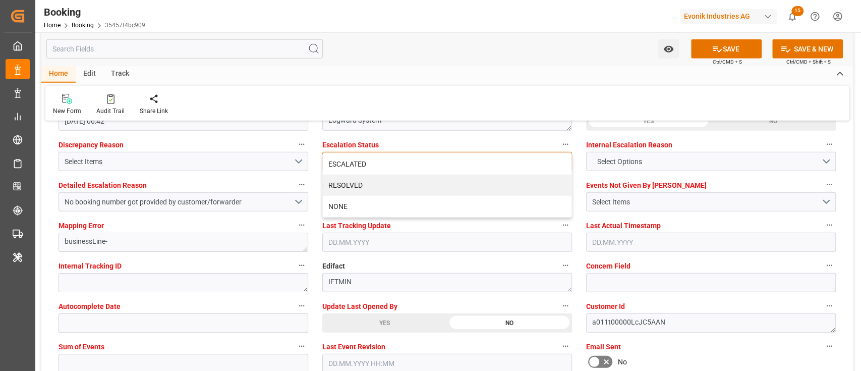
click at [374, 162] on div "ESCALATED" at bounding box center [447, 163] width 249 height 21
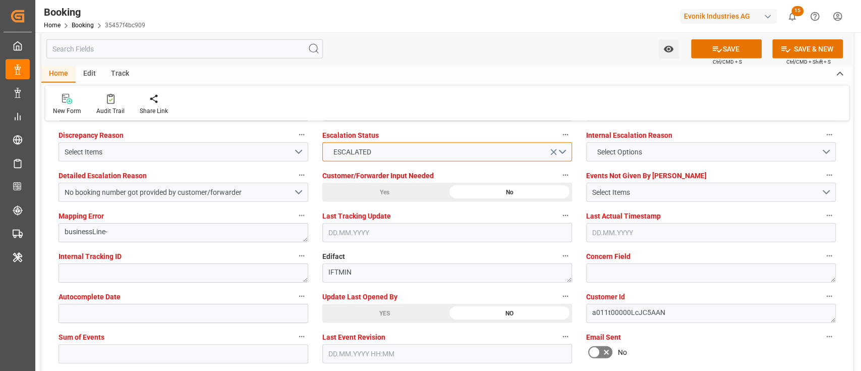
scroll to position [1950, 0]
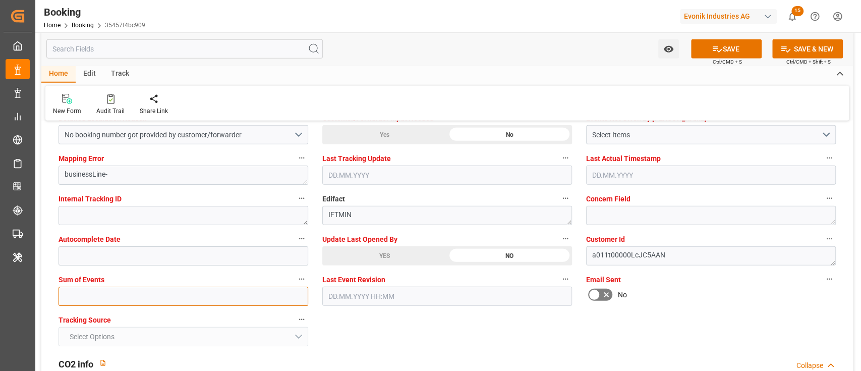
click at [77, 289] on input "text" at bounding box center [183, 295] width 250 height 19
type input "0"
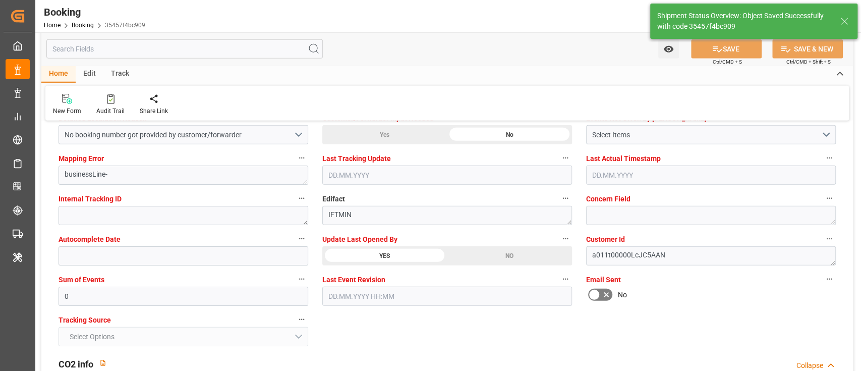
type textarea "NWC/[GEOGRAPHIC_DATA] [GEOGRAPHIC_DATA] Continent / [GEOGRAPHIC_DATA]"
type textarea "[PERSON_NAME]"
type input "CHARLESTON EXPRESS"
type input "22.08.2025 00:00"
type input "08.10.2025 00:00"
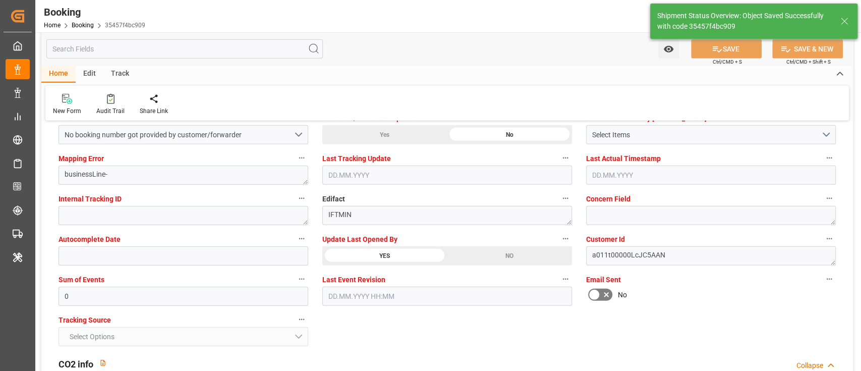
type input "18.08.2025 11:26"
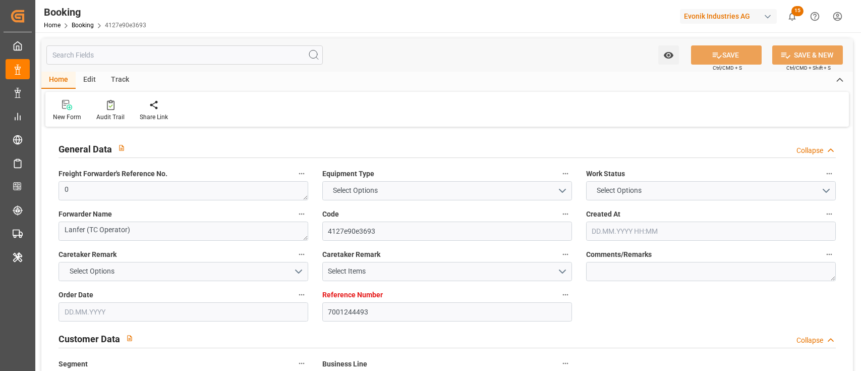
type input "7001244493"
type input "NLRTM"
type input "INNSA"
type input "[DATE] 13:12"
type input "[DATE]"
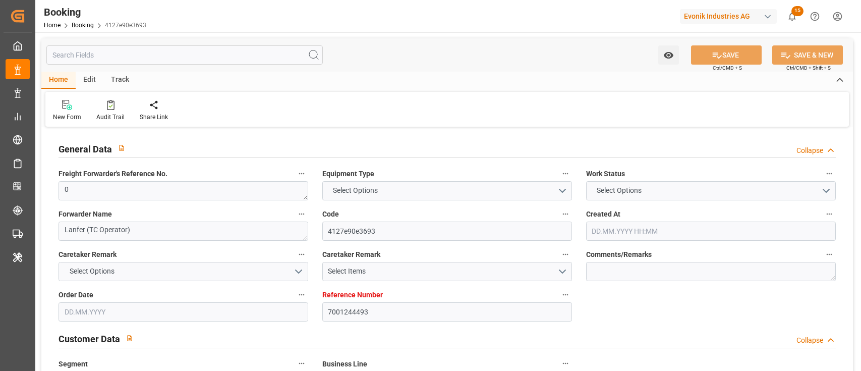
type input "[DATE]"
type input "[DATE] 06:42"
type input "7001201889"
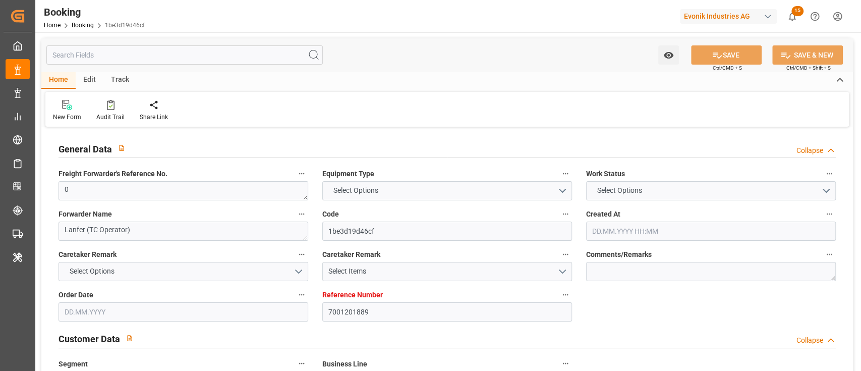
type input "EUNWC"
type input "INNSA"
type input "[DATE] 11:45"
type input "[DATE]"
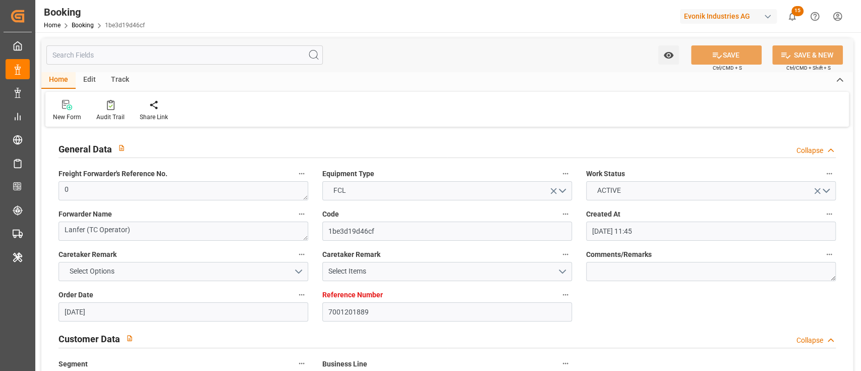
type input "[DATE]"
type input "[DATE] 04:27"
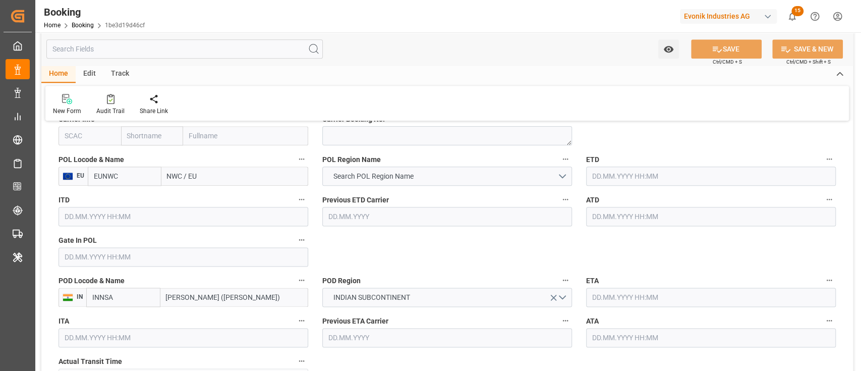
scroll to position [755, 0]
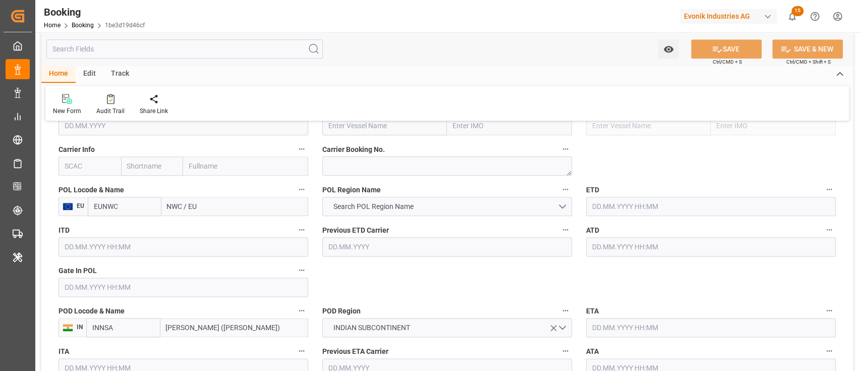
click at [80, 169] on input "text" at bounding box center [89, 165] width 63 height 19
click at [65, 181] on div "HLCU" at bounding box center [74, 188] width 30 height 23
type input "HLCU"
type input "Hapag [PERSON_NAME]"
type input "Hapag [PERSON_NAME] Aktiengesellschaft"
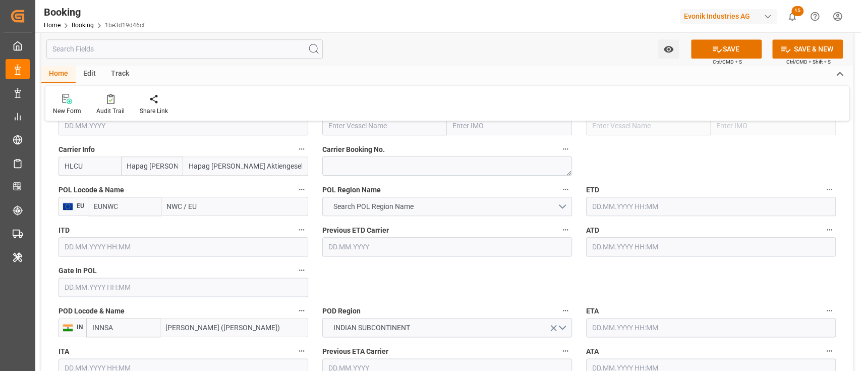
type input "HLCU"
click at [332, 203] on span "Search POL Region Name" at bounding box center [373, 206] width 90 height 11
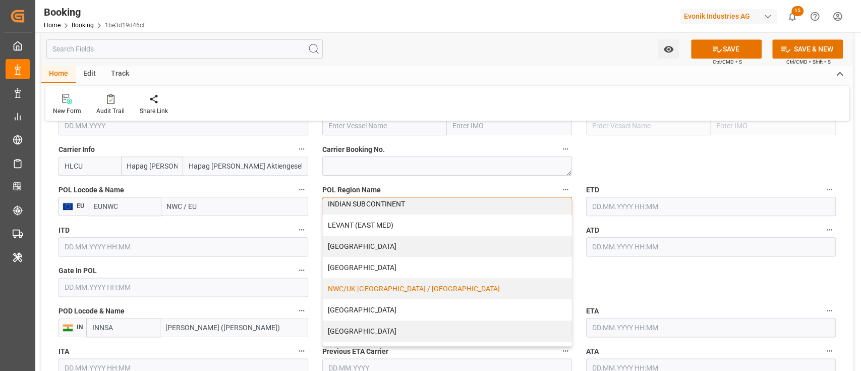
scroll to position [202, 0]
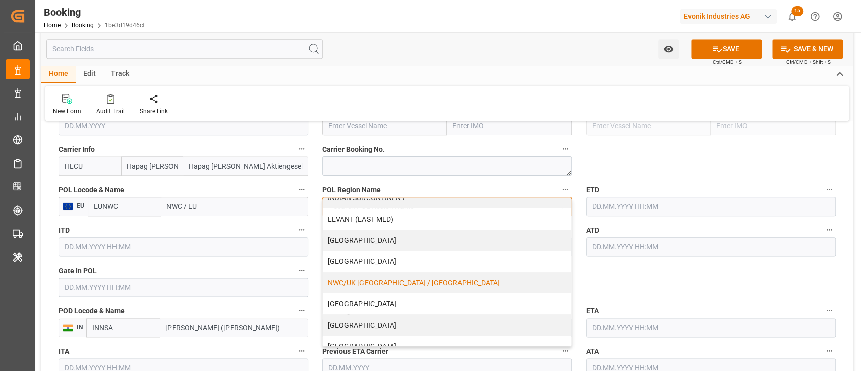
click at [372, 284] on div "NWC/UK [GEOGRAPHIC_DATA] / [GEOGRAPHIC_DATA]" at bounding box center [447, 282] width 249 height 21
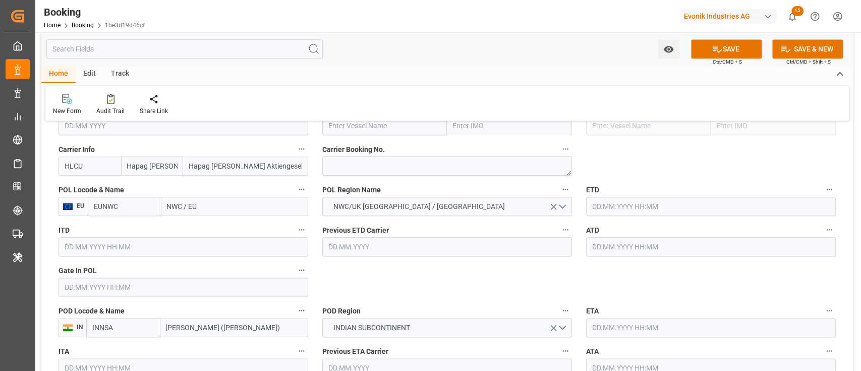
click at [191, 206] on input "NWC / EU" at bounding box center [234, 206] width 147 height 19
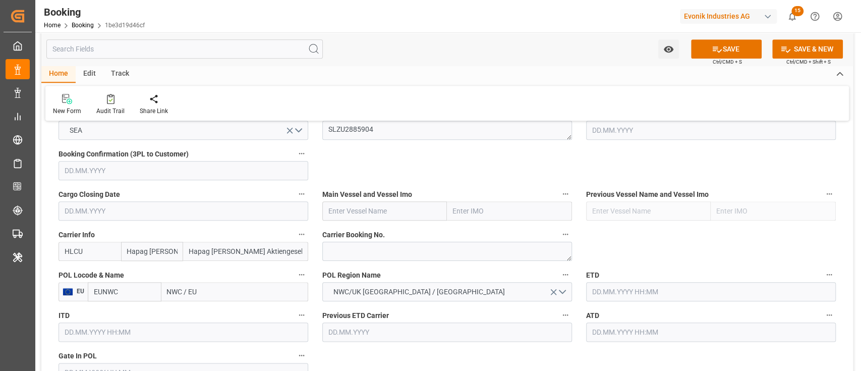
scroll to position [688, 0]
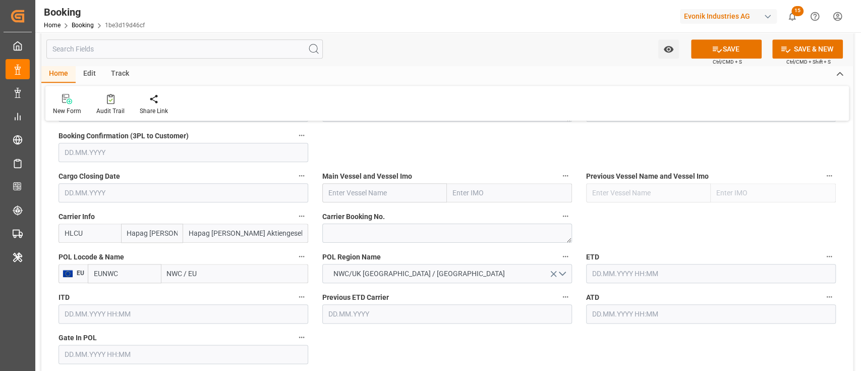
click at [380, 198] on input "text" at bounding box center [384, 192] width 125 height 19
paste input "NORFOLK EXPRESS"
click at [373, 211] on b "NORFOLK EXPRESS" at bounding box center [361, 215] width 65 height 8
type input "NORFOLK EXPRESS"
type input "9665592"
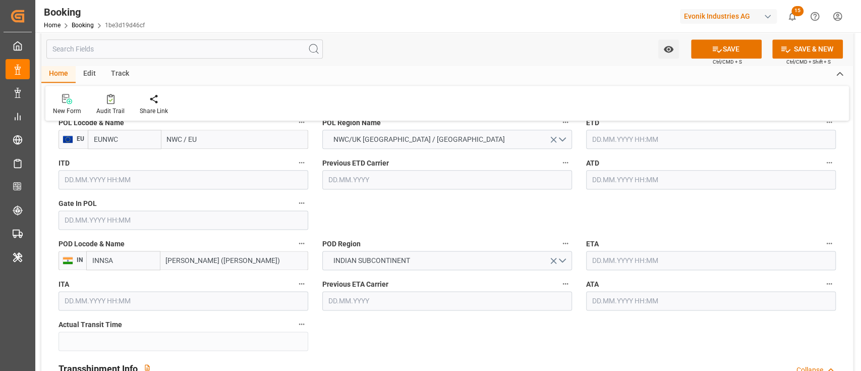
scroll to position [823, 0]
type input "NORFOLK EXPRESS"
click at [216, 143] on input "NWC / EU" at bounding box center [234, 138] width 147 height 19
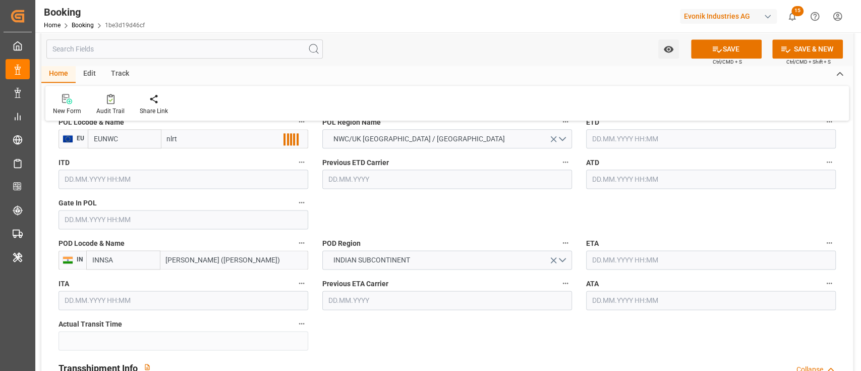
type input "nlrtm"
click at [198, 166] on div "Rotterdam - NLRTM" at bounding box center [215, 161] width 106 height 23
type input "NLRTM"
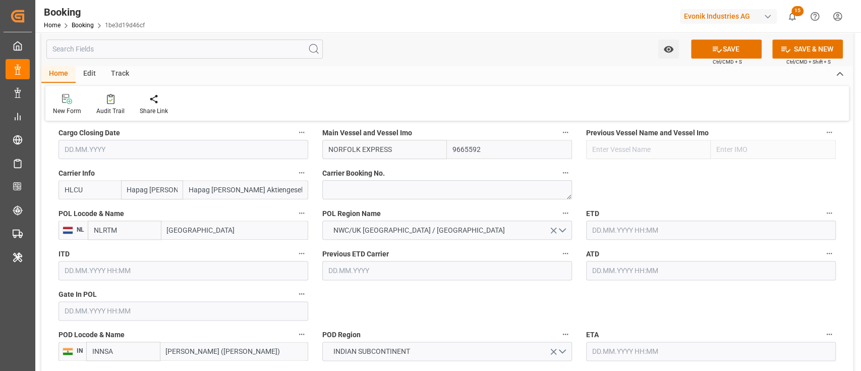
scroll to position [688, 0]
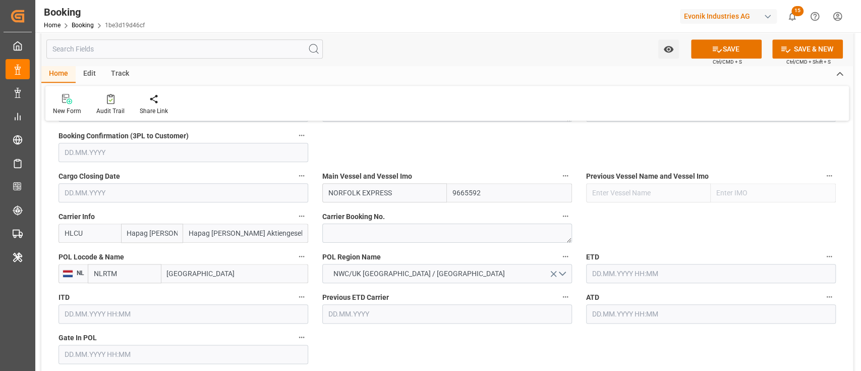
type input "[GEOGRAPHIC_DATA]"
click at [95, 344] on input "text" at bounding box center [183, 353] width 250 height 19
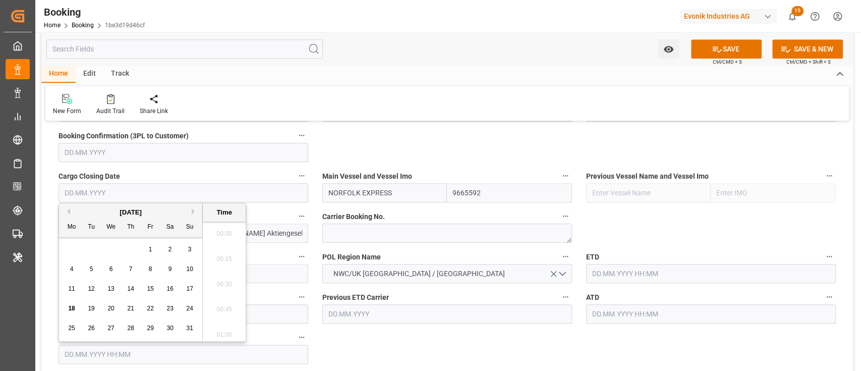
click at [94, 349] on input "text" at bounding box center [183, 353] width 250 height 19
click at [69, 205] on button "Previous Month" at bounding box center [67, 206] width 6 height 6
click at [70, 302] on span "21" at bounding box center [71, 303] width 7 height 7
type input "[DATE] 00:00"
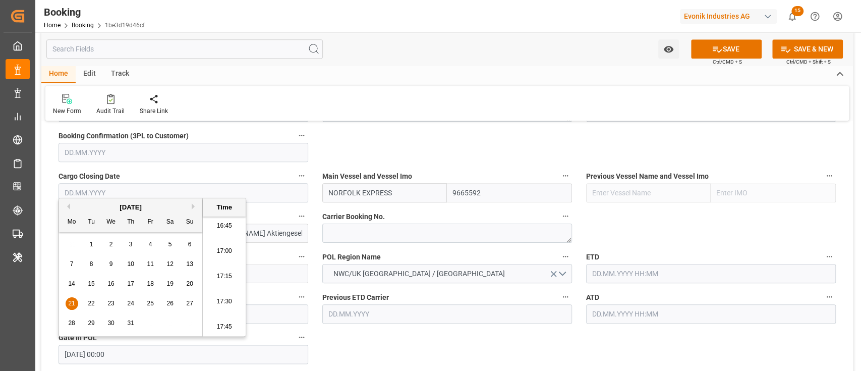
click at [682, 271] on input "text" at bounding box center [711, 273] width 250 height 19
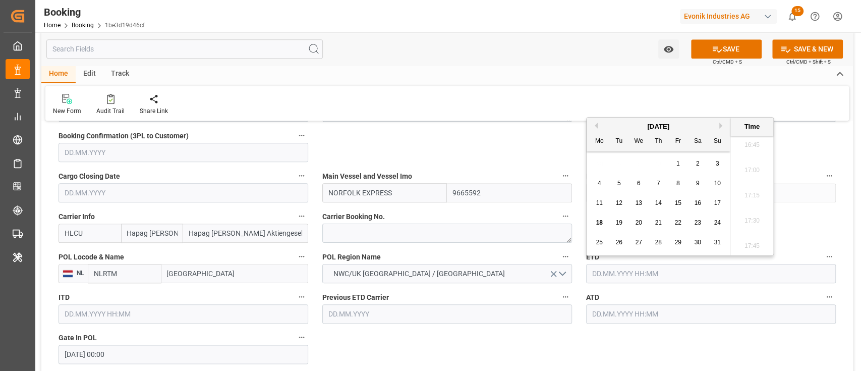
click at [595, 132] on div "Mo Tu We Th Fr Sa Su" at bounding box center [657, 142] width 143 height 20
click at [596, 128] on div "Previous Month Next Month [DATE] Mo Tu We Th Fr Sa Su 28 29 30 31 1 2 3 4 5 6 7…" at bounding box center [680, 186] width 188 height 139
click at [598, 123] on div "[DATE]" at bounding box center [657, 127] width 143 height 10
click at [598, 124] on div "[DATE]" at bounding box center [657, 127] width 143 height 10
click at [597, 126] on button "Previous Month" at bounding box center [595, 126] width 6 height 6
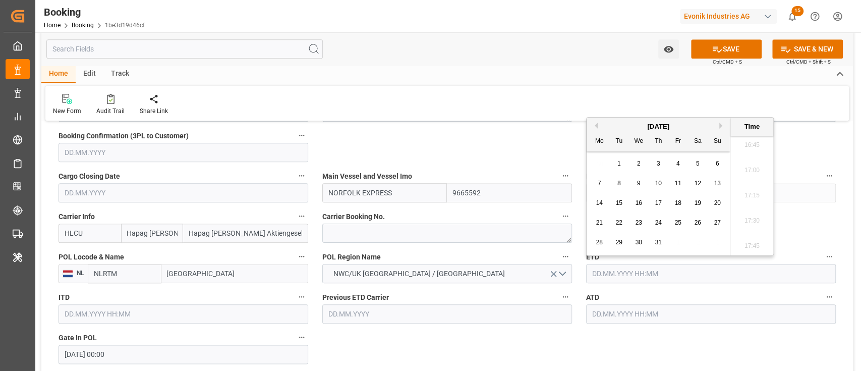
click at [674, 223] on span "25" at bounding box center [677, 222] width 7 height 7
type input "[DATE] 00:00"
click at [630, 313] on input "text" at bounding box center [711, 313] width 250 height 19
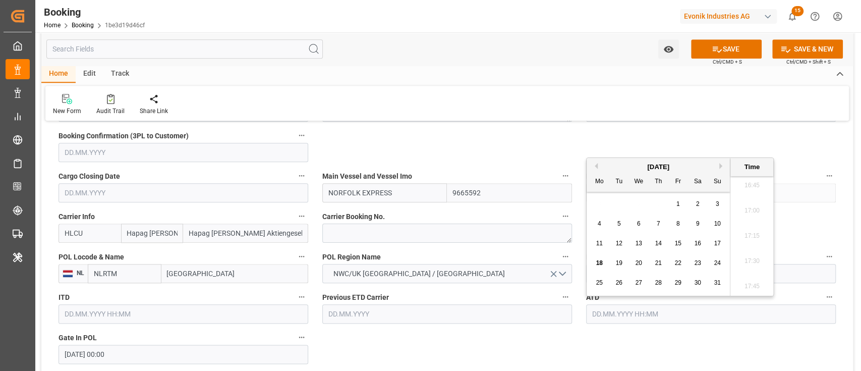
click at [593, 168] on button "Previous Month" at bounding box center [595, 166] width 6 height 6
click at [678, 264] on span "25" at bounding box center [677, 262] width 7 height 7
type input "[DATE] 00:00"
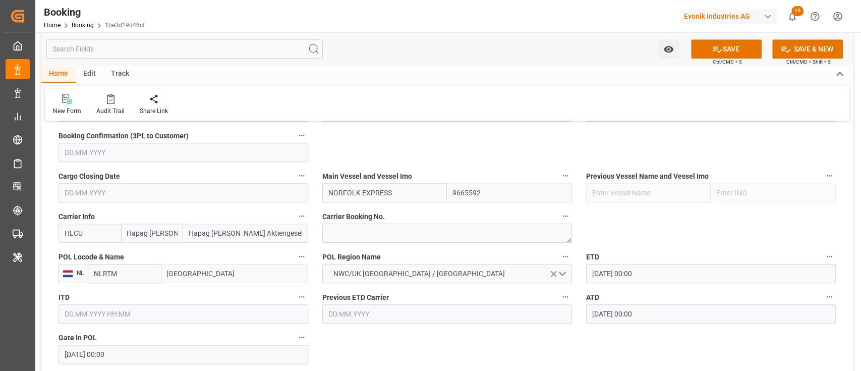
click at [678, 323] on div "ATD 25.07.2025 00:00" at bounding box center [711, 306] width 264 height 40
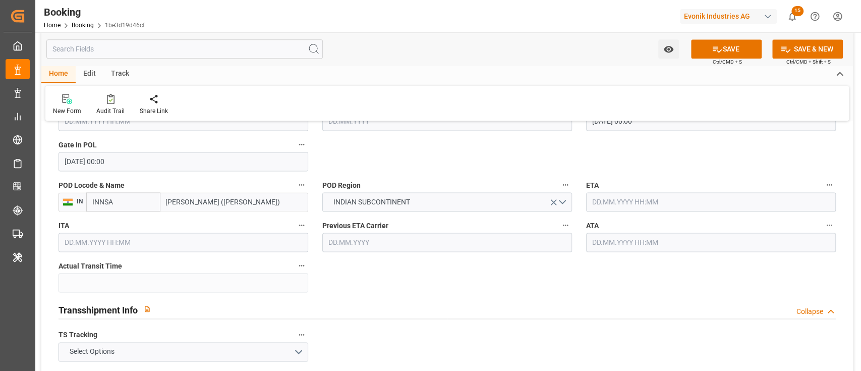
scroll to position [890, 0]
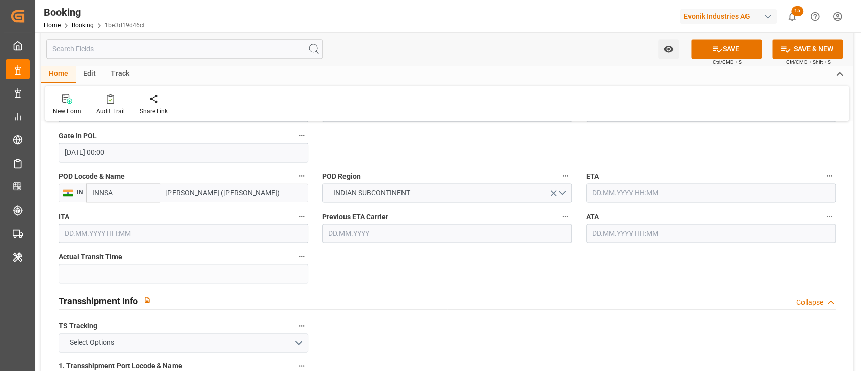
drag, startPoint x: 717, startPoint y: 181, endPoint x: 712, endPoint y: 188, distance: 8.7
click at [715, 184] on div "ETA" at bounding box center [711, 185] width 264 height 40
click at [711, 188] on input "text" at bounding box center [711, 192] width 250 height 19
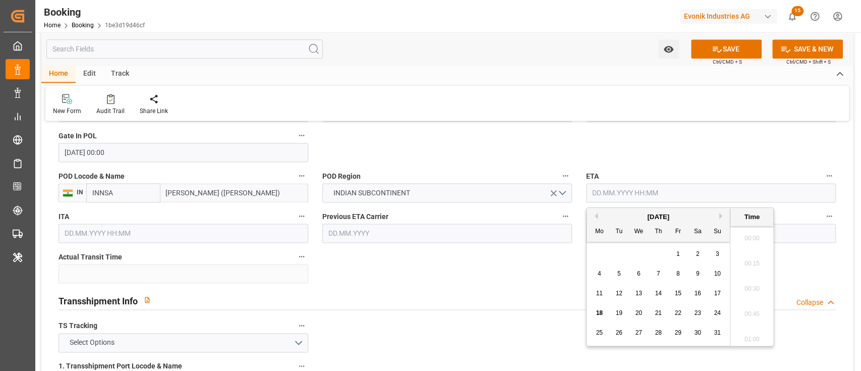
scroll to position [1692, 0]
click at [722, 217] on button "Next Month" at bounding box center [722, 216] width 6 height 6
click at [643, 272] on div "10" at bounding box center [638, 274] width 13 height 12
type input "[DATE] 00:00"
click at [452, 293] on div "Transshipment Info Collapse" at bounding box center [446, 299] width 777 height 19
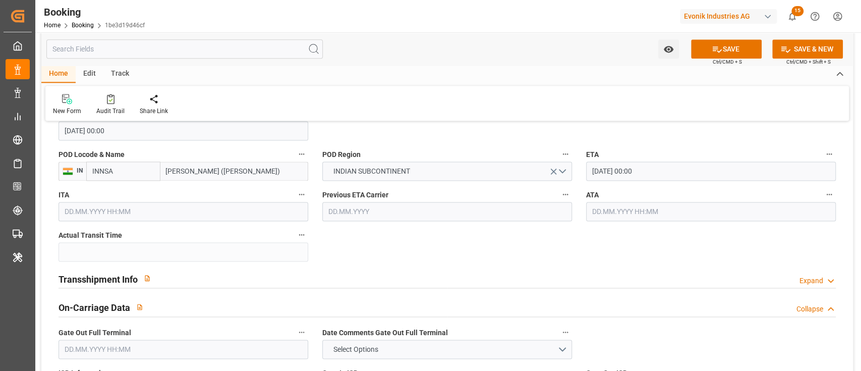
scroll to position [1025, 0]
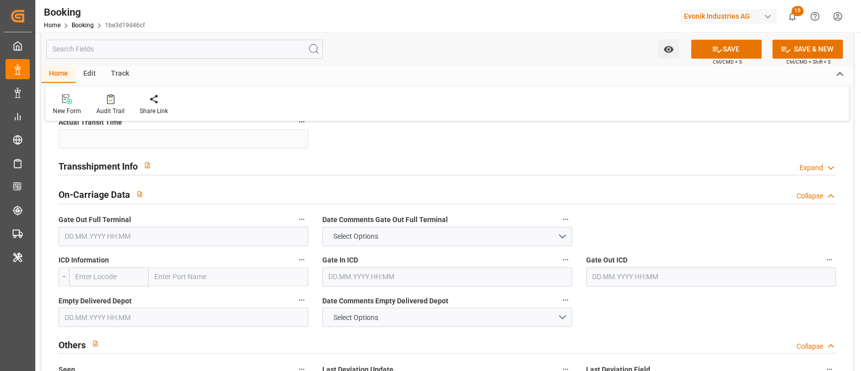
click at [277, 153] on div "Transshipment Info Expand" at bounding box center [446, 166] width 791 height 29
click at [276, 163] on div "Transshipment Info Expand" at bounding box center [446, 164] width 777 height 19
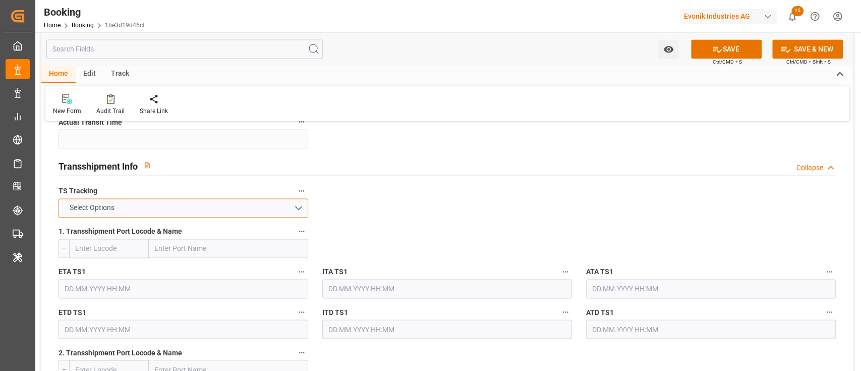
click at [196, 213] on button "Select Options" at bounding box center [183, 207] width 250 height 19
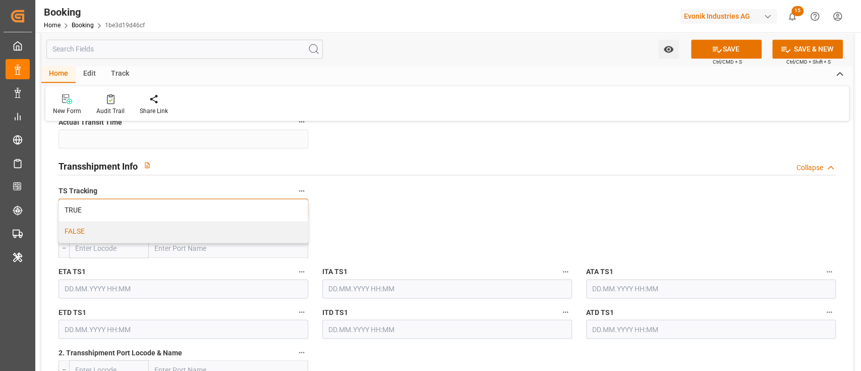
click at [186, 233] on div "FALSE" at bounding box center [183, 231] width 249 height 21
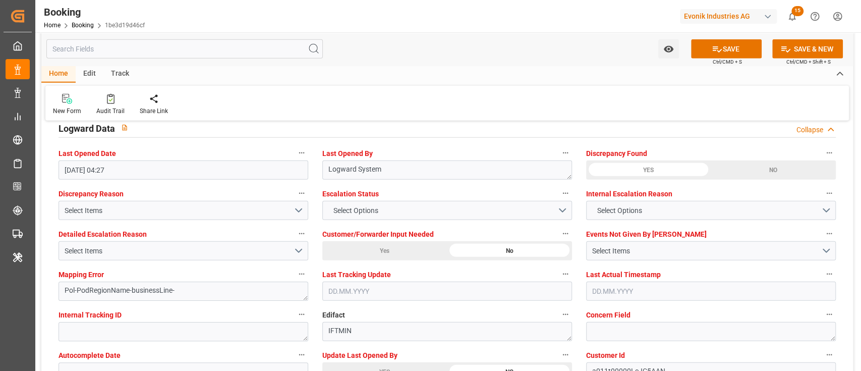
scroll to position [1966, 0]
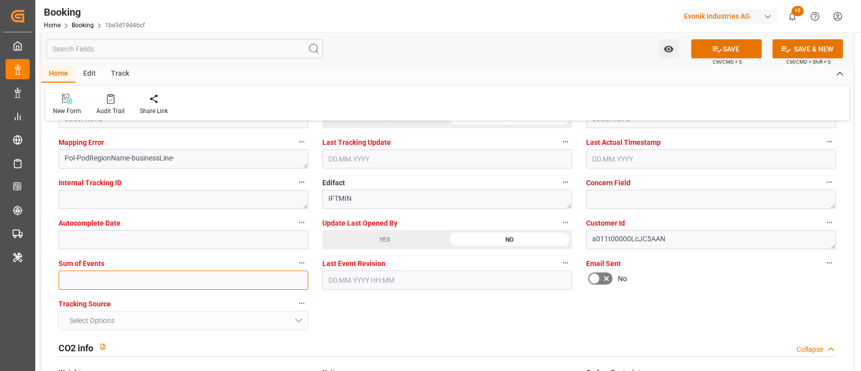
click at [109, 276] on input "text" at bounding box center [183, 279] width 250 height 19
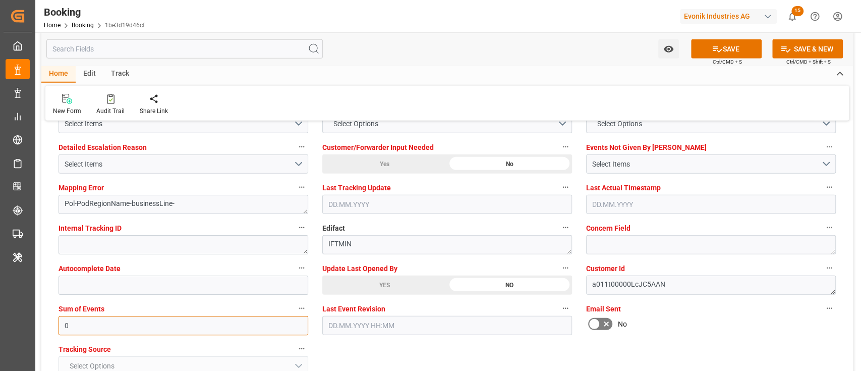
scroll to position [1899, 0]
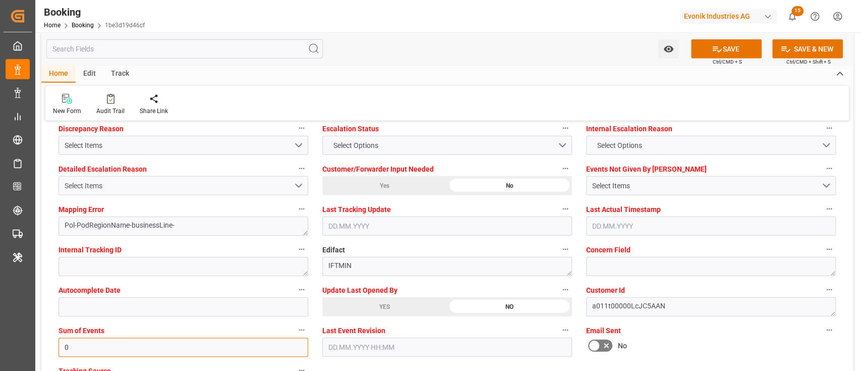
type input "0"
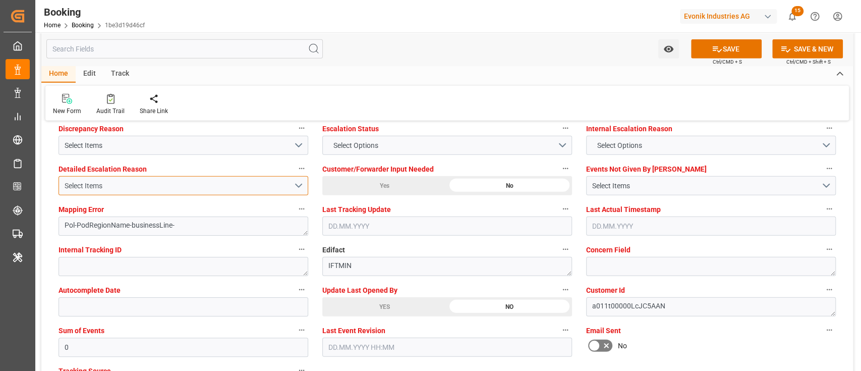
click at [104, 181] on div "Select Items" at bounding box center [179, 186] width 229 height 11
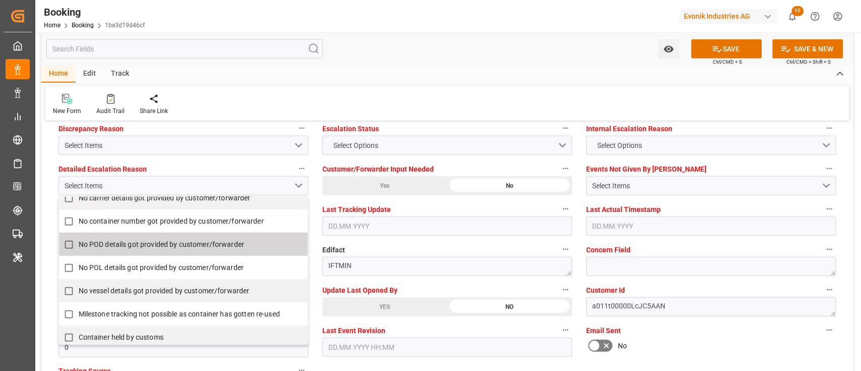
scroll to position [202, 0]
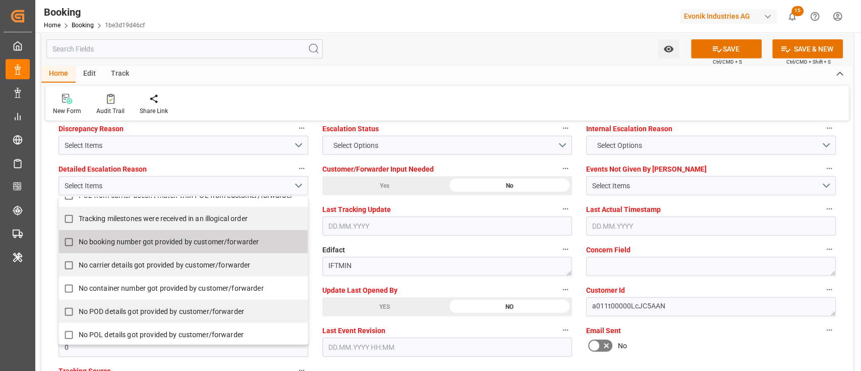
click at [123, 247] on label "No booking number got provided by customer/forwarder" at bounding box center [178, 242] width 238 height 20
checkbox input "true"
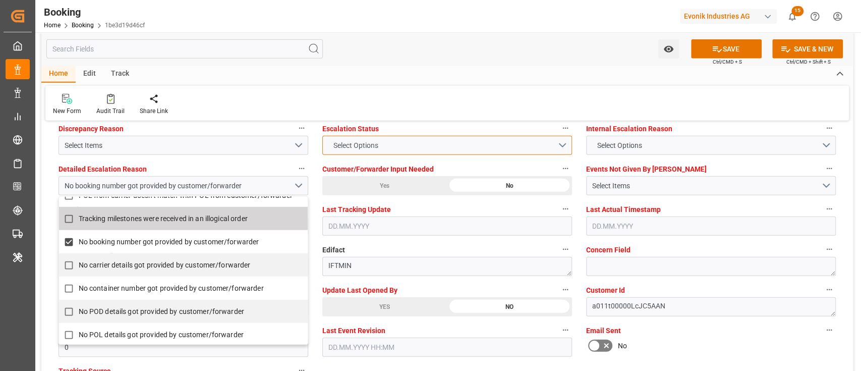
click at [484, 149] on button "Select Options" at bounding box center [447, 145] width 250 height 19
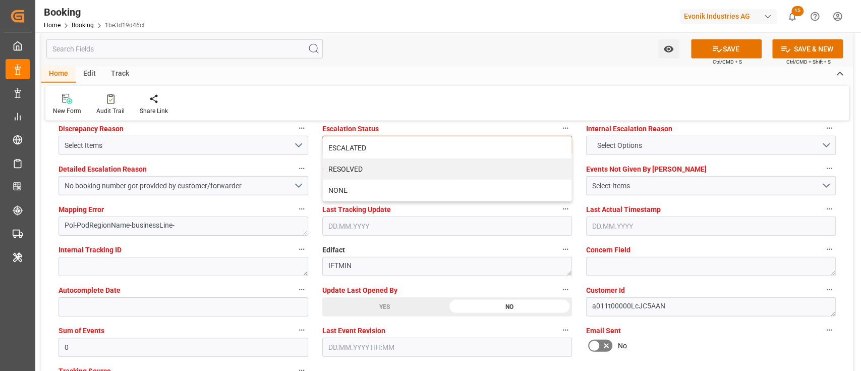
click at [484, 149] on div "ESCALATED" at bounding box center [447, 147] width 249 height 21
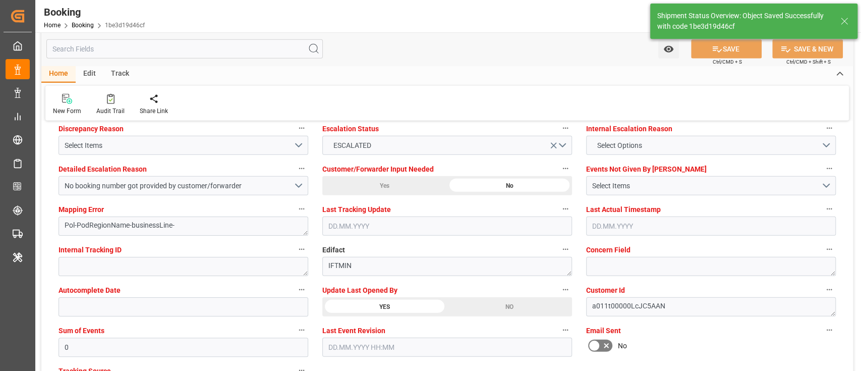
type textarea "NWC/[GEOGRAPHIC_DATA] [GEOGRAPHIC_DATA] Continent / [GEOGRAPHIC_DATA]"
type textarea "[PERSON_NAME]"
type textarea "businessLine-"
type input "25.07.2025 00:00"
type input "10.09.2025 00:00"
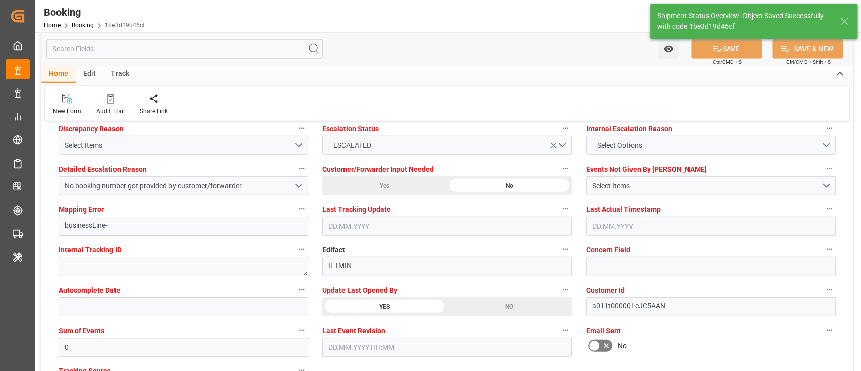
type input "18.08.2025 11:46"
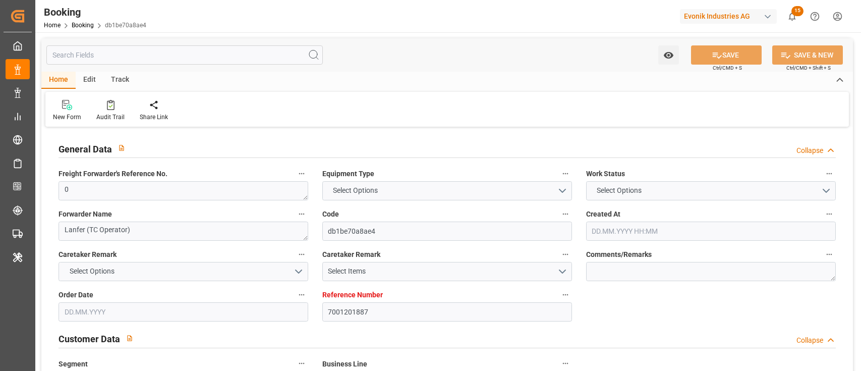
type input "7001201887"
type input "EUNWC"
type input "INNSA"
type input "[DATE] 11:45"
type input "[DATE]"
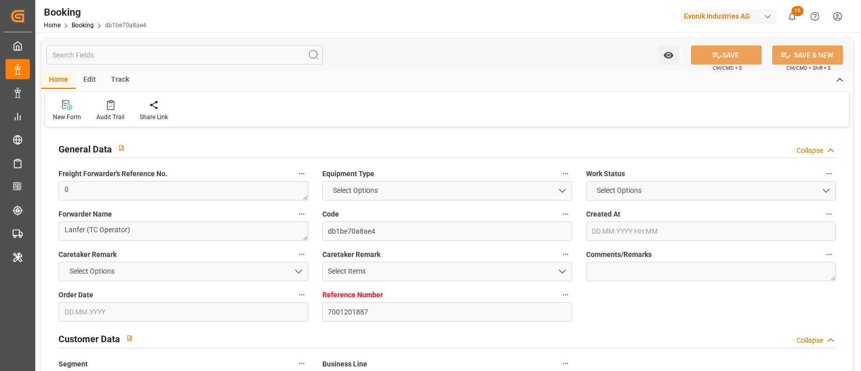
type input "[DATE]"
type input "[DATE] 04:27"
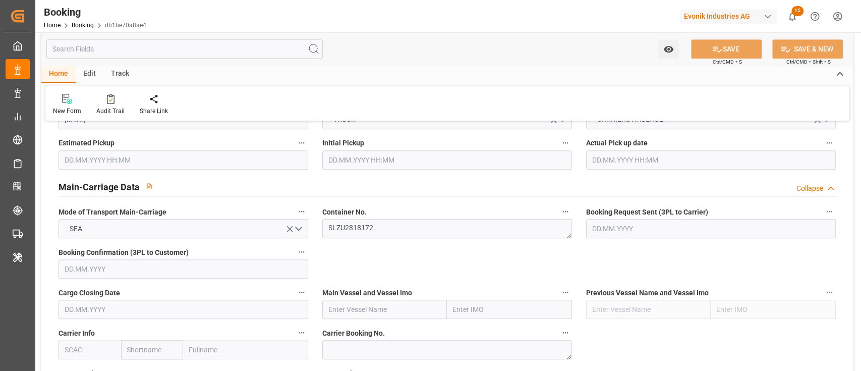
scroll to position [672, 0]
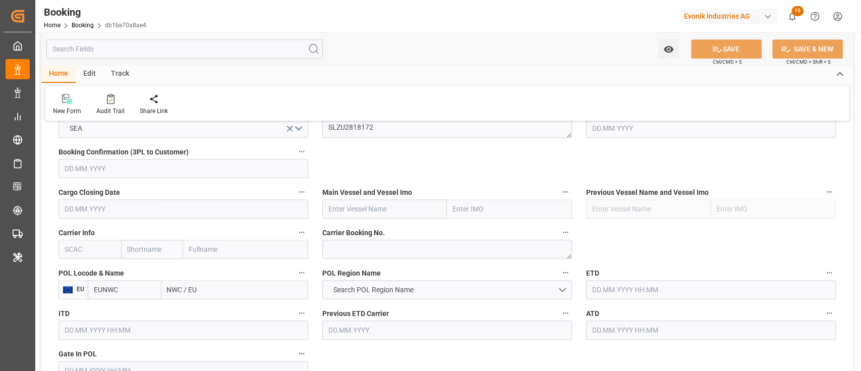
click at [96, 252] on input "text" at bounding box center [89, 249] width 63 height 19
drag, startPoint x: 83, startPoint y: 269, endPoint x: 183, endPoint y: 283, distance: 100.4
click at [83, 269] on div "HLCU" at bounding box center [75, 271] width 32 height 23
type input "HLCU"
type input "Hapag [PERSON_NAME]"
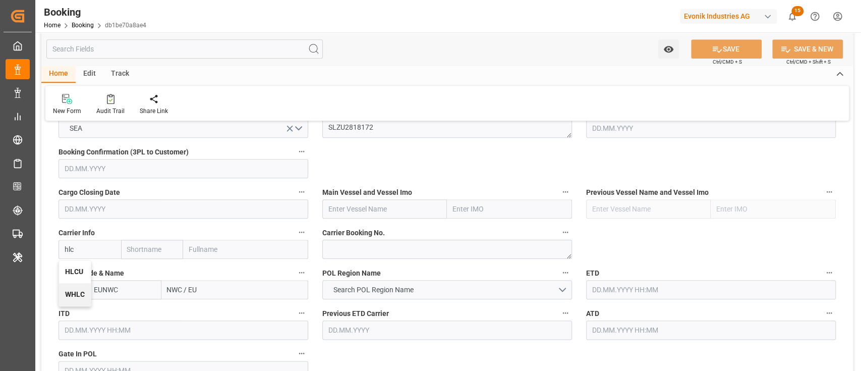
type input "Hapag [PERSON_NAME] Aktiengesellschaft"
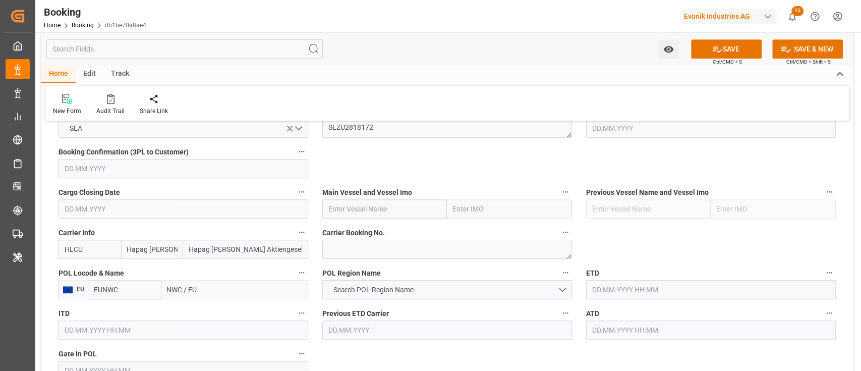
type input "HLCU"
click at [190, 283] on input "NWC / EU" at bounding box center [234, 289] width 147 height 19
click at [190, 284] on input "NWC / EU" at bounding box center [234, 289] width 147 height 19
type input "nlrtm"
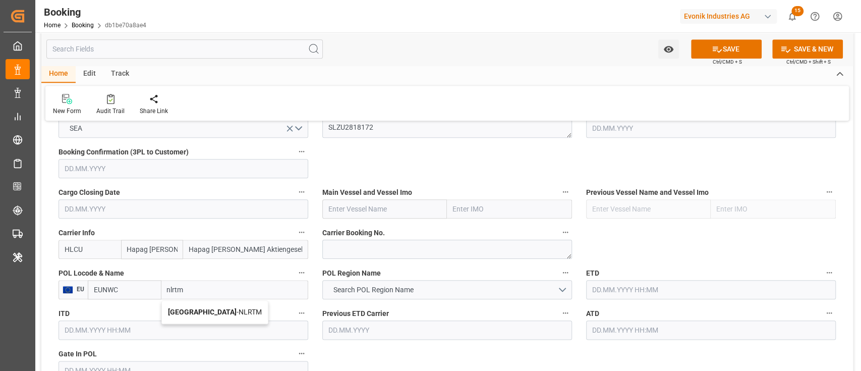
click at [195, 309] on b "[GEOGRAPHIC_DATA]" at bounding box center [202, 312] width 69 height 8
type input "NLRTM"
type input "[GEOGRAPHIC_DATA]"
click at [455, 291] on button "Search POL Region Name" at bounding box center [447, 289] width 250 height 19
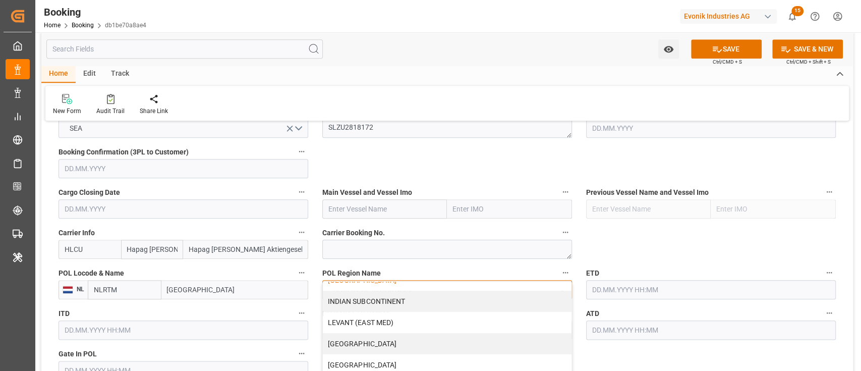
scroll to position [202, 0]
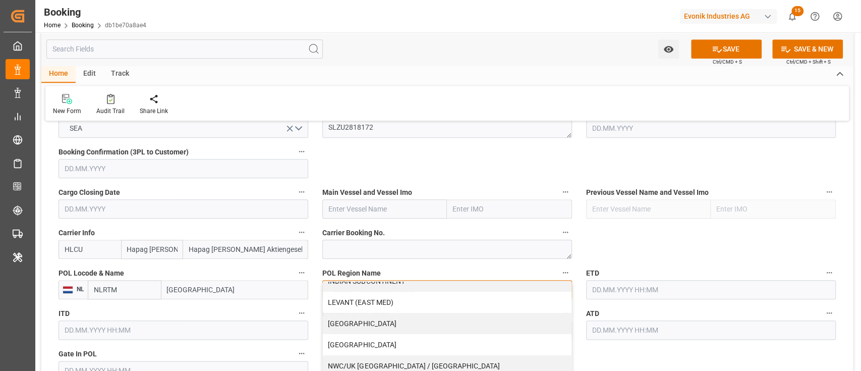
drag, startPoint x: 351, startPoint y: 357, endPoint x: 370, endPoint y: 356, distance: 18.7
click at [352, 357] on div "NWC/UK [GEOGRAPHIC_DATA] / [GEOGRAPHIC_DATA]" at bounding box center [447, 365] width 249 height 21
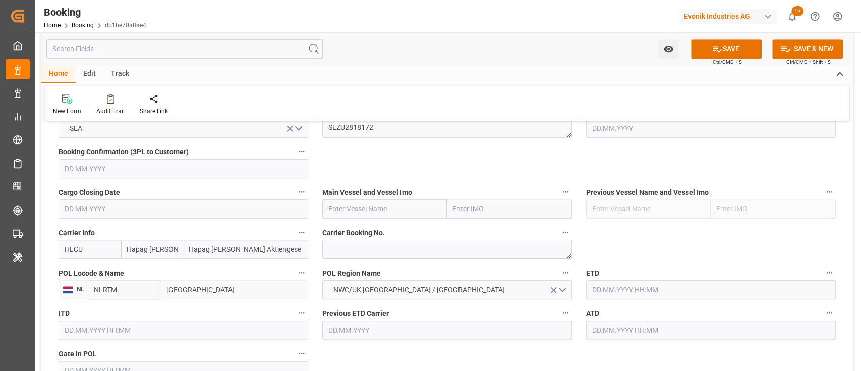
click at [682, 280] on input "text" at bounding box center [711, 289] width 250 height 19
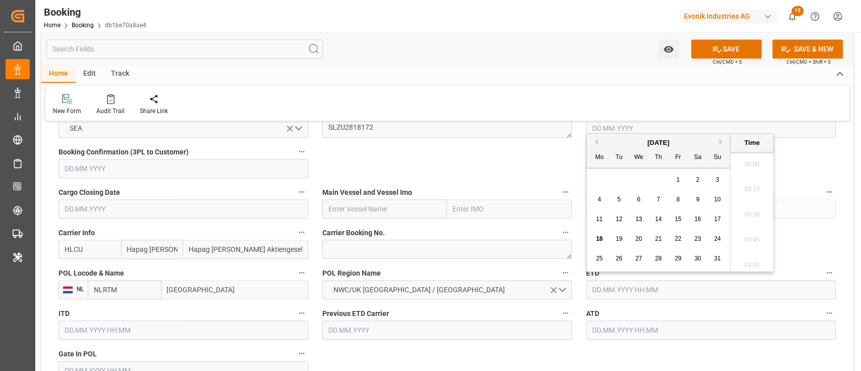
scroll to position [1692, 0]
click at [596, 140] on button "Previous Month" at bounding box center [595, 142] width 6 height 6
click at [681, 240] on span "25" at bounding box center [677, 238] width 7 height 7
type input "[DATE] 00:00"
click at [648, 336] on input "text" at bounding box center [711, 329] width 250 height 19
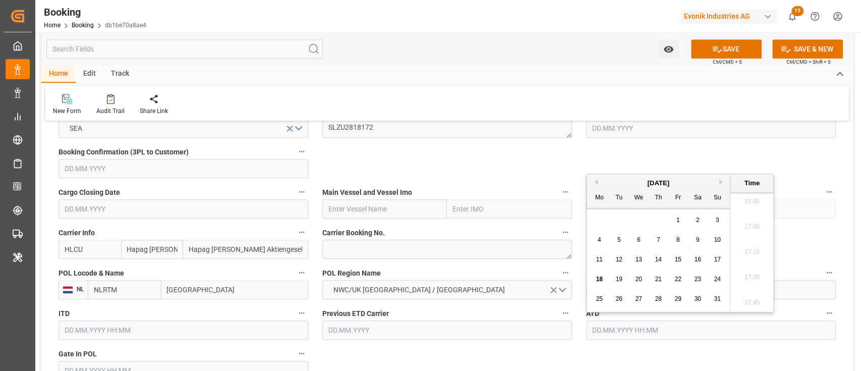
click at [595, 184] on button "Previous Month" at bounding box center [595, 182] width 6 height 6
click at [679, 279] on span "25" at bounding box center [677, 278] width 7 height 7
type input "[DATE] 00:00"
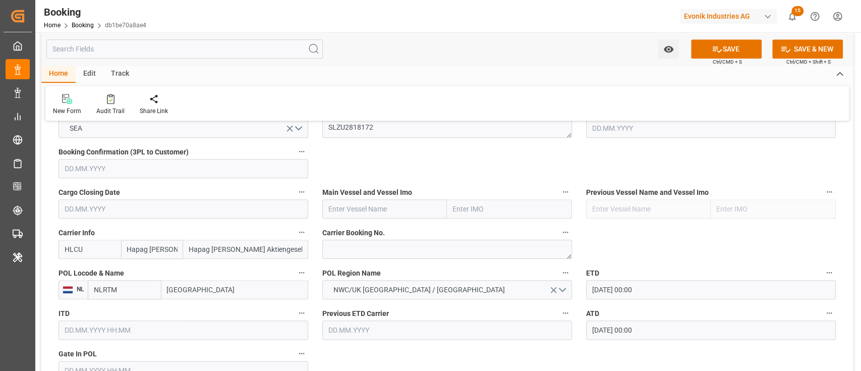
click at [363, 220] on div "Main Vessel and Vessel Imo" at bounding box center [447, 202] width 264 height 40
click at [376, 211] on input "text" at bounding box center [384, 208] width 125 height 19
paste input "NORFOLK EXPRESS"
click at [371, 224] on div "NORFOLK EXPRESS - 9665592" at bounding box center [376, 231] width 107 height 23
type input "NORFOLK EXPRESS"
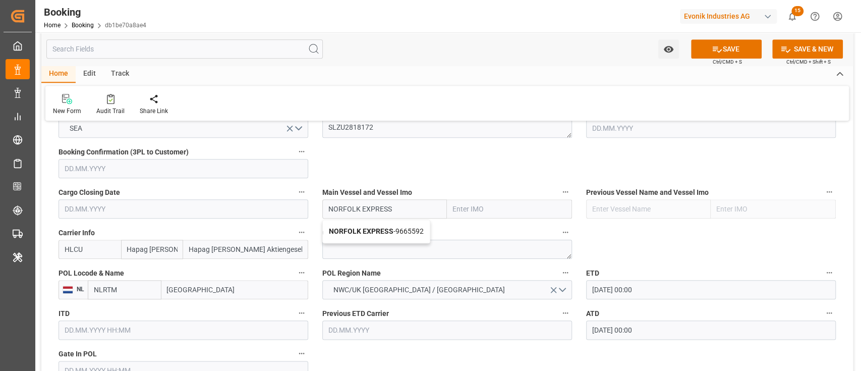
type input "9665592"
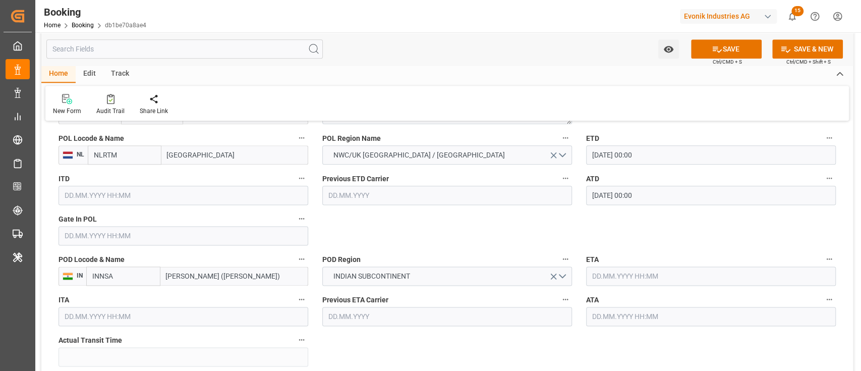
type input "NORFOLK EXPRESS"
click at [192, 222] on label "Gate In POL" at bounding box center [183, 219] width 250 height 14
click at [295, 222] on button "Gate In POL" at bounding box center [301, 218] width 13 height 13
click at [190, 230] on div at bounding box center [430, 185] width 861 height 371
click at [187, 232] on body "Created by potrace 1.15, written by [PERSON_NAME] [DATE]-[DATE] Created by potr…" at bounding box center [430, 185] width 861 height 371
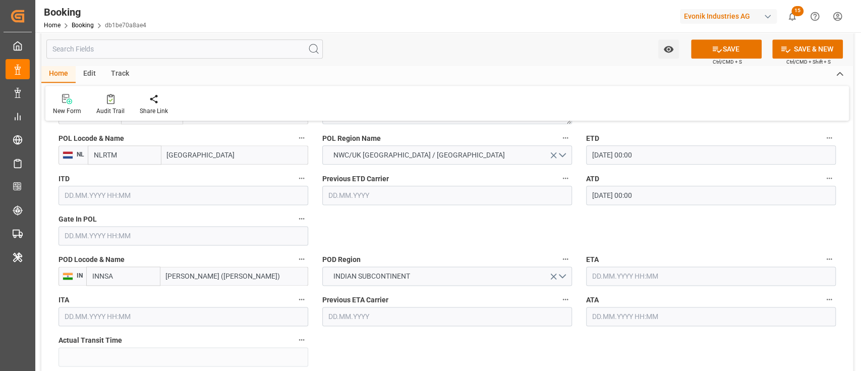
click at [187, 232] on input "text" at bounding box center [183, 235] width 250 height 19
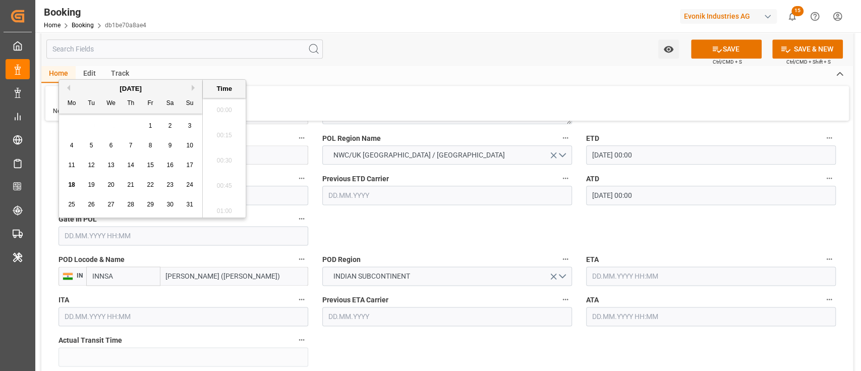
scroll to position [1692, 0]
click at [72, 96] on div "Mo Tu We Th Fr Sa Su" at bounding box center [130, 104] width 143 height 20
click at [67, 94] on div "Mo Tu We Th Fr Sa Su" at bounding box center [130, 104] width 143 height 20
click at [69, 85] on button "Previous Month" at bounding box center [67, 88] width 6 height 6
click at [72, 190] on div "21" at bounding box center [72, 185] width 13 height 12
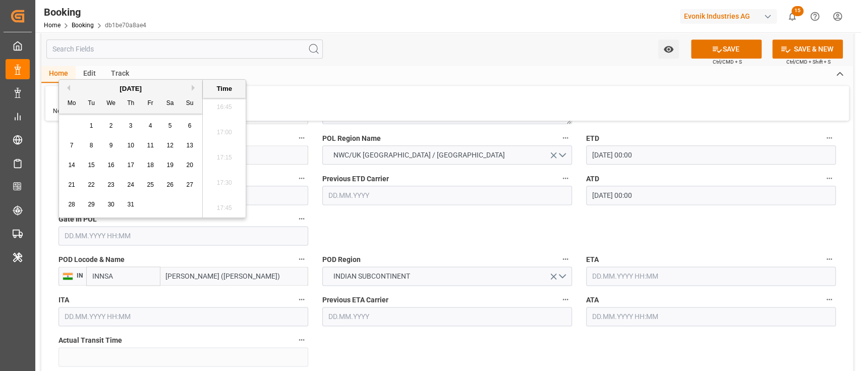
type input "[DATE] 00:00"
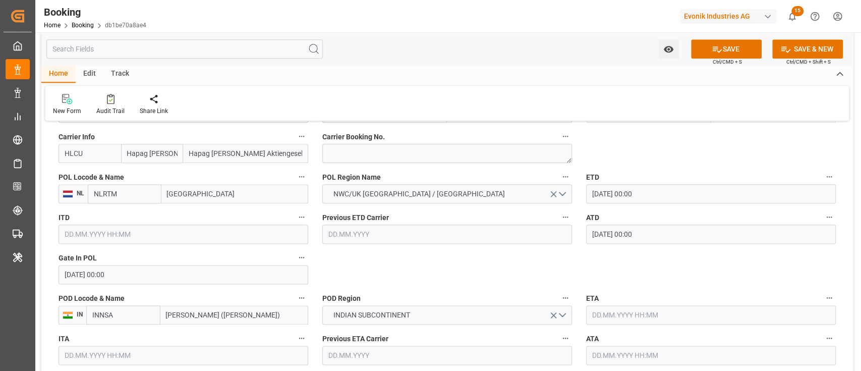
scroll to position [807, 0]
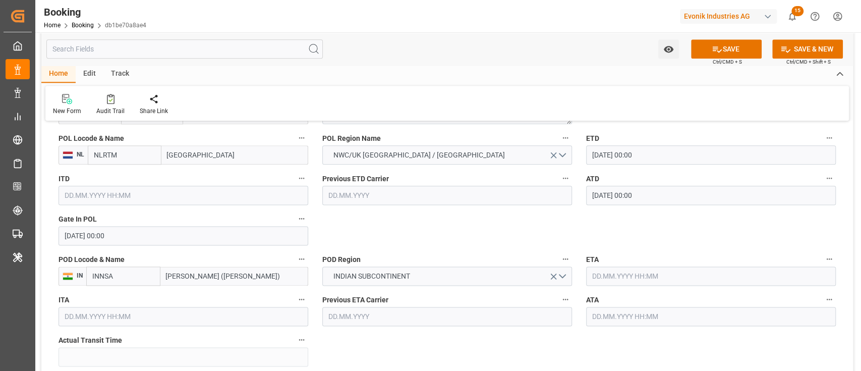
click at [621, 264] on label "ETA" at bounding box center [711, 259] width 250 height 14
click at [822, 264] on button "ETA" at bounding box center [828, 258] width 13 height 13
click at [627, 287] on div at bounding box center [430, 185] width 861 height 371
click at [631, 284] on body "Created by potrace 1.15, written by [PERSON_NAME] [DATE]-[DATE] Created by potr…" at bounding box center [430, 185] width 861 height 371
click at [634, 282] on input "text" at bounding box center [711, 275] width 250 height 19
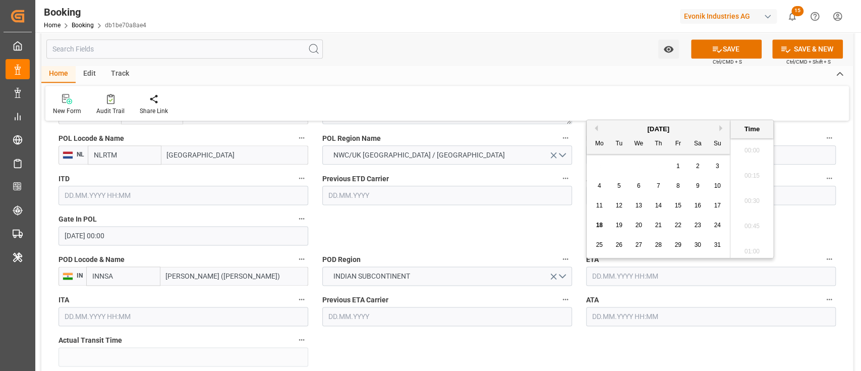
scroll to position [1692, 0]
click at [721, 123] on div "[DATE] Mo Tu We Th Fr Sa Su" at bounding box center [657, 137] width 143 height 34
click at [720, 126] on button "Next Month" at bounding box center [722, 128] width 6 height 6
click at [636, 181] on div "10" at bounding box center [638, 186] width 13 height 12
type input "[DATE] 00:00"
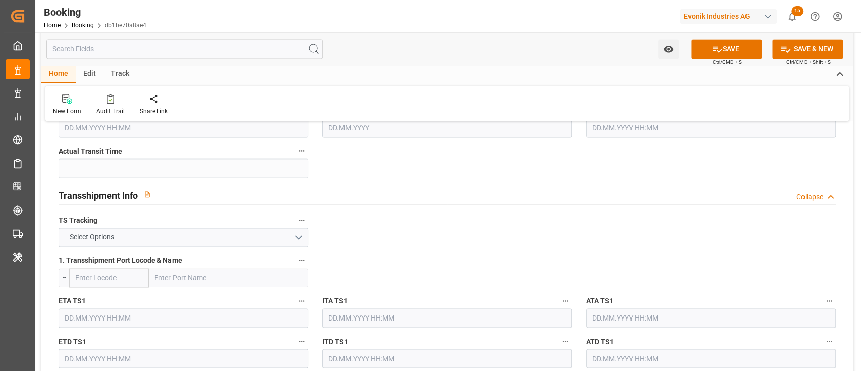
scroll to position [1009, 0]
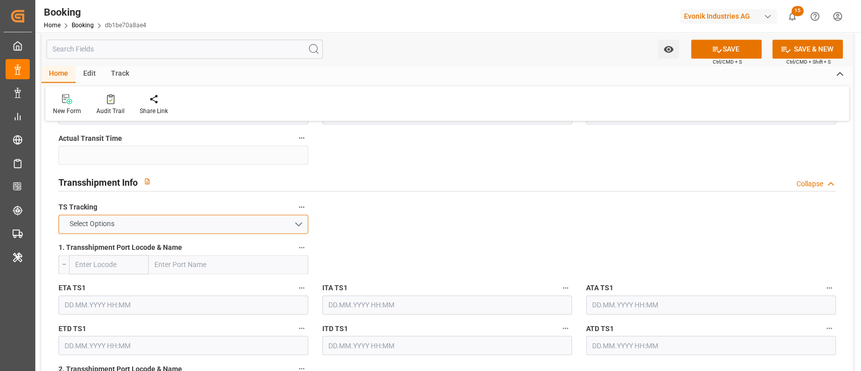
click at [162, 221] on button "Select Options" at bounding box center [183, 223] width 250 height 19
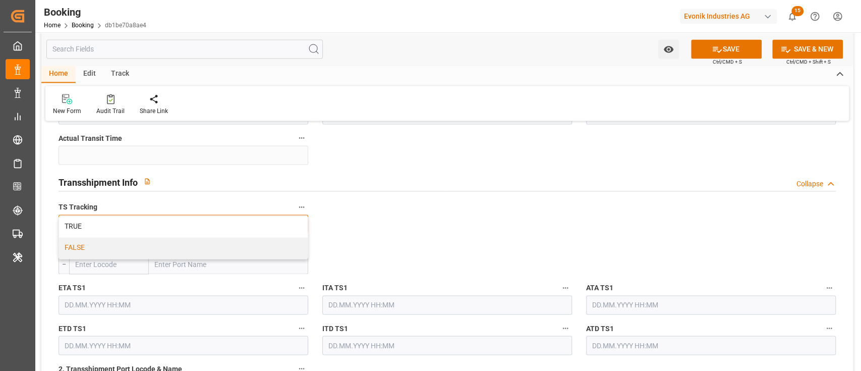
click at [151, 241] on div "FALSE" at bounding box center [183, 247] width 249 height 21
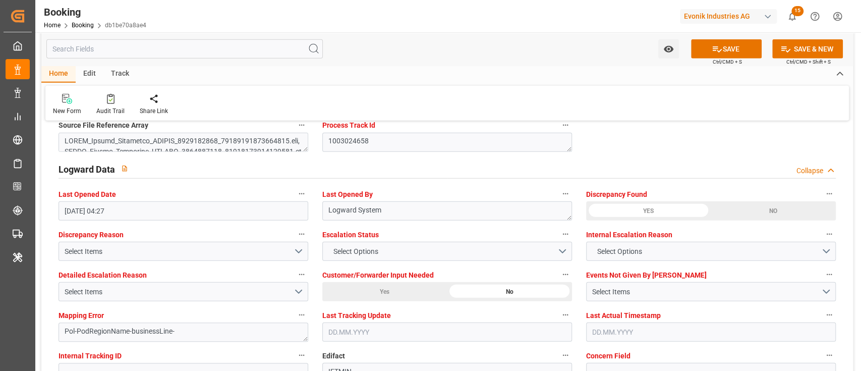
scroll to position [1882, 0]
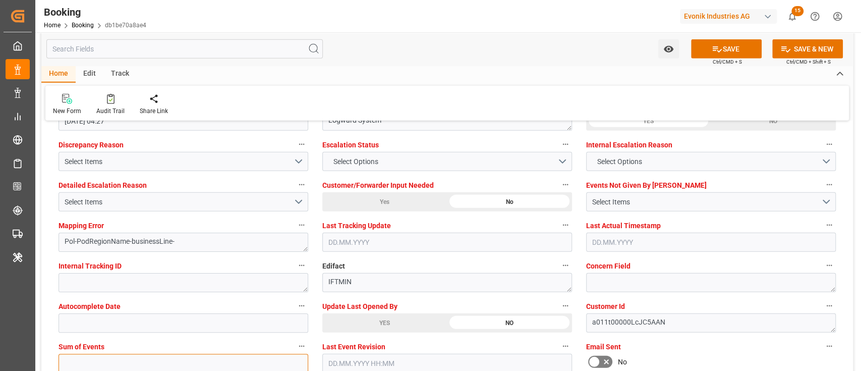
click at [113, 355] on input "text" at bounding box center [183, 362] width 250 height 19
type input "0"
click at [152, 198] on div "Select Items" at bounding box center [179, 202] width 229 height 11
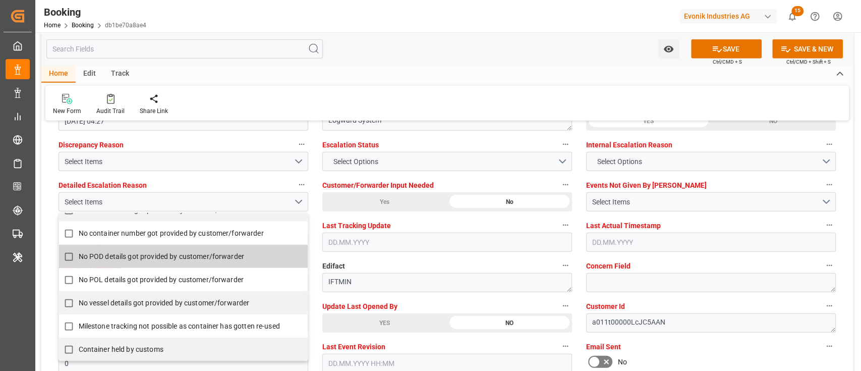
scroll to position [206, 0]
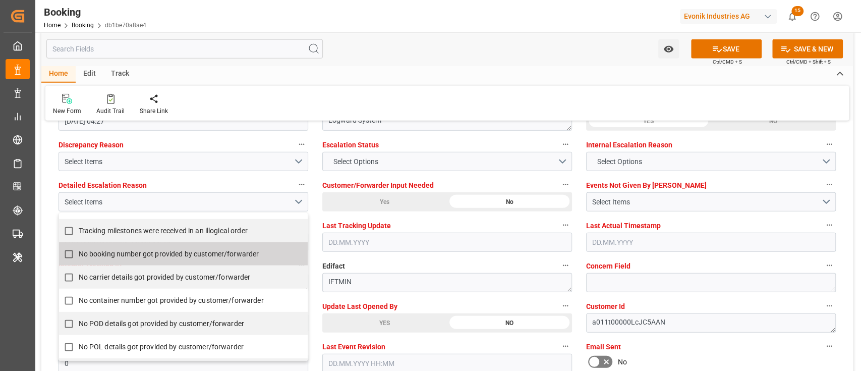
click at [132, 261] on label "No booking number got provided by customer/forwarder" at bounding box center [178, 254] width 238 height 20
checkbox input "true"
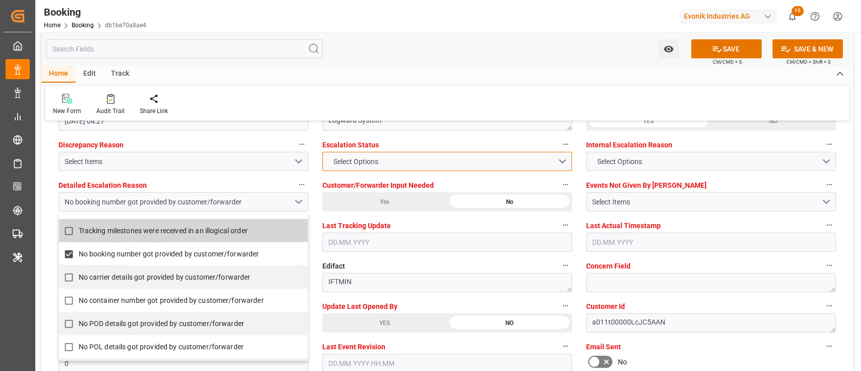
click at [377, 170] on button "Select Options" at bounding box center [447, 161] width 250 height 19
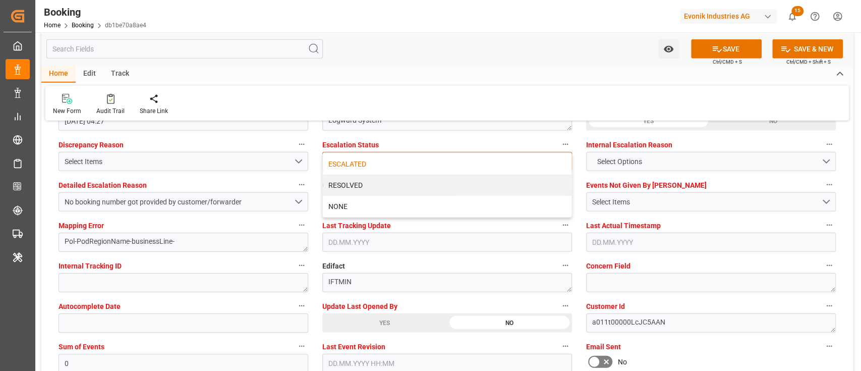
click at [383, 156] on div "ESCALATED" at bounding box center [447, 163] width 249 height 21
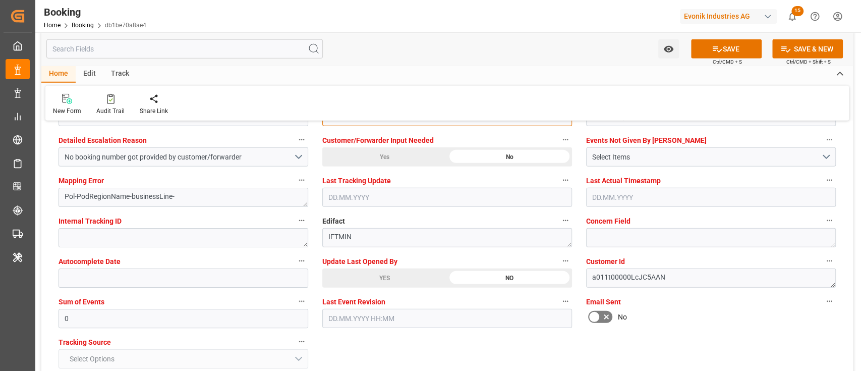
scroll to position [2017, 0]
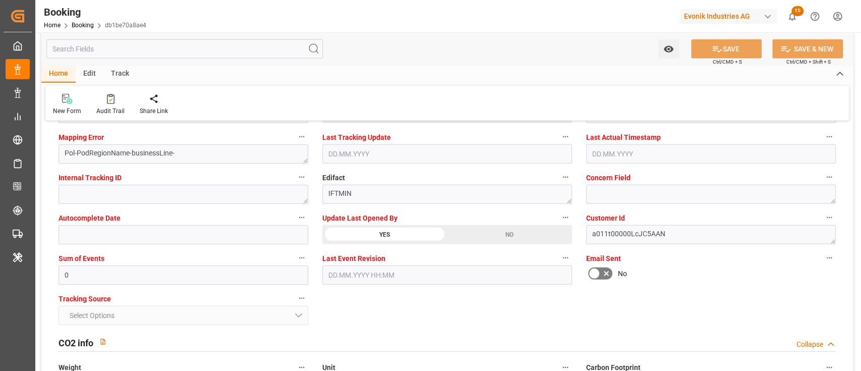
scroll to position [1950, 0]
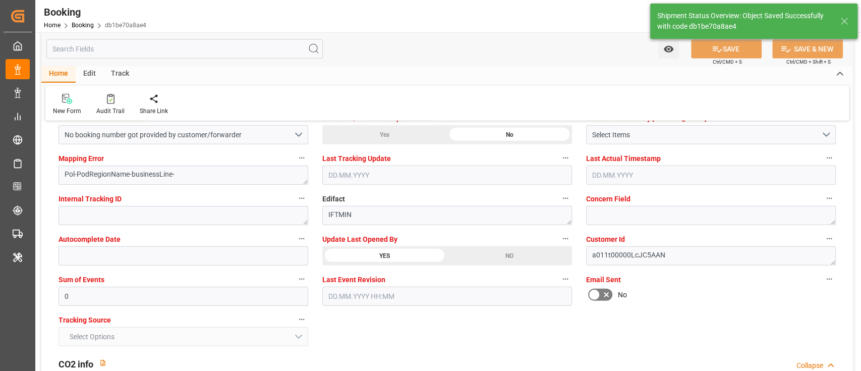
type input "[DATE] 00:00"
type input "[DATE] 11:47"
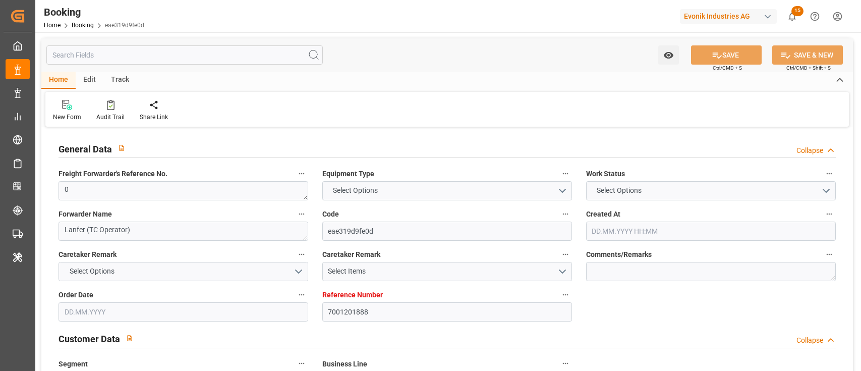
type input "7001201888"
type input "EUNWC"
type input "INNSA"
type input "[DATE] 11:45"
type input "[DATE]"
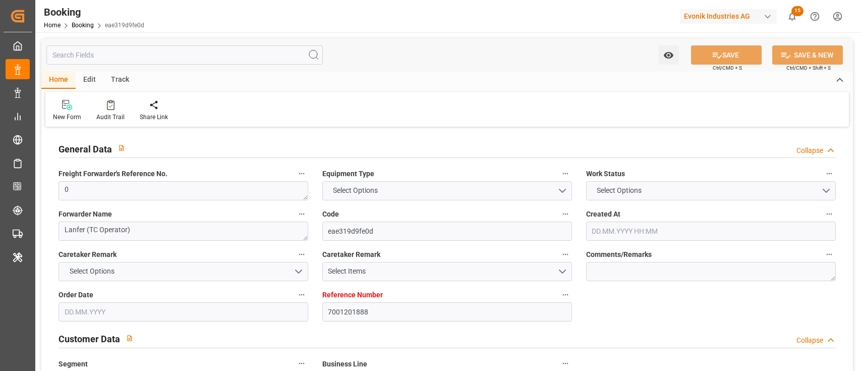
type input "[DATE]"
type input "[DATE] 04:27"
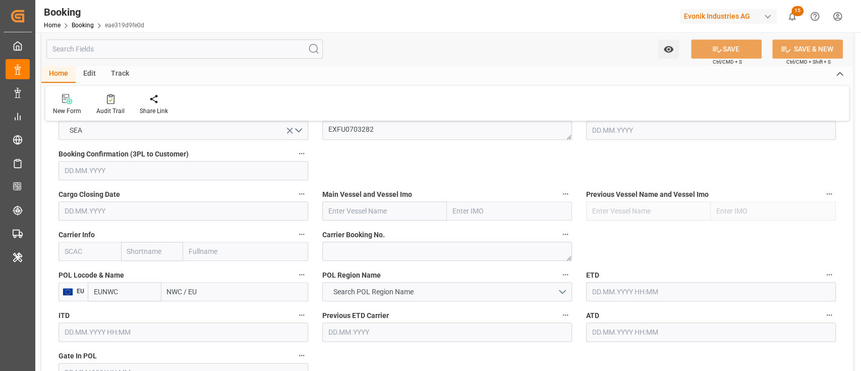
scroll to position [672, 0]
drag, startPoint x: 81, startPoint y: 243, endPoint x: 86, endPoint y: 247, distance: 6.5
click at [81, 244] on input "text" at bounding box center [89, 249] width 63 height 19
click at [72, 267] on b "HLCU" at bounding box center [74, 271] width 18 height 8
type input "HLCU"
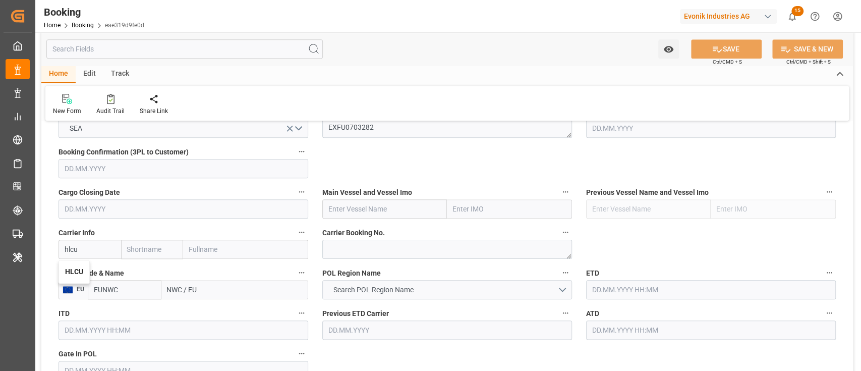
type input "Hapag [PERSON_NAME]"
type input "Hapag [PERSON_NAME] Aktiengesellschaft"
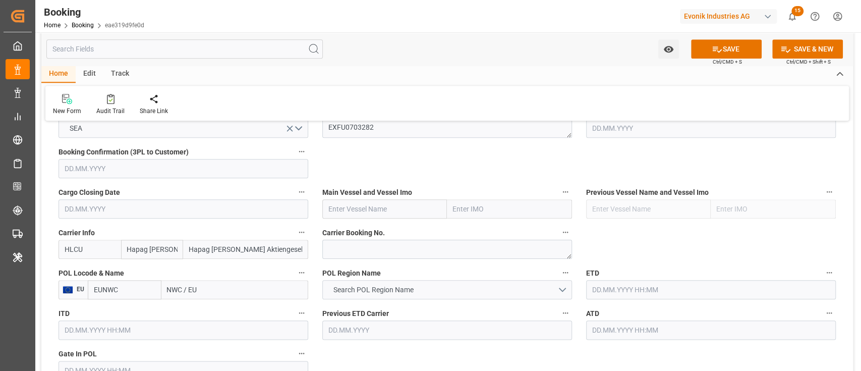
type input "HLCU"
click at [454, 285] on button "Search POL Region Name" at bounding box center [447, 289] width 250 height 19
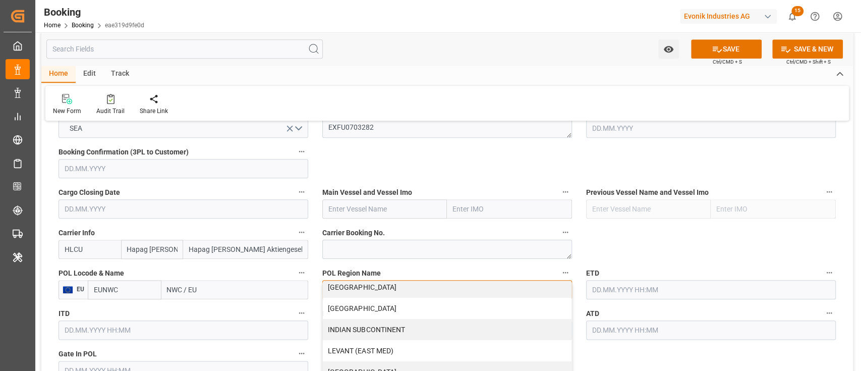
scroll to position [202, 0]
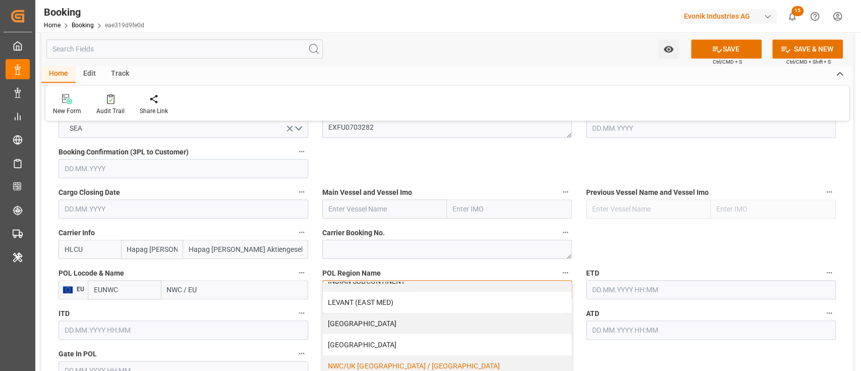
click at [371, 361] on div "NWC/UK [GEOGRAPHIC_DATA] / [GEOGRAPHIC_DATA]" at bounding box center [447, 365] width 249 height 21
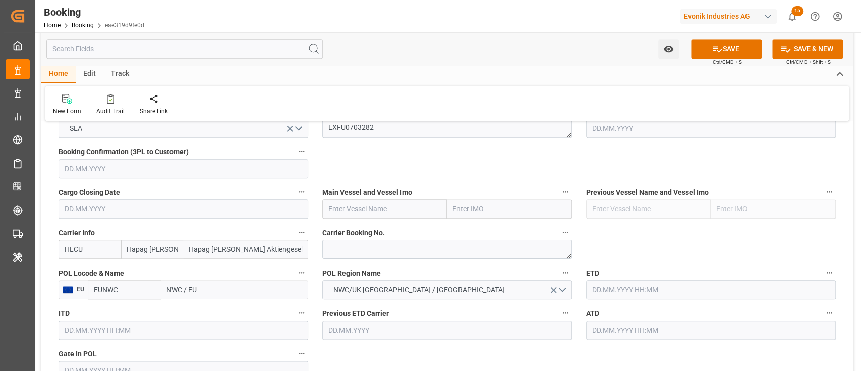
click at [233, 290] on input "NWC / EU" at bounding box center [234, 289] width 147 height 19
type input "nlrtm"
click at [226, 311] on span "[GEOGRAPHIC_DATA] - NLRTM" at bounding box center [215, 312] width 94 height 8
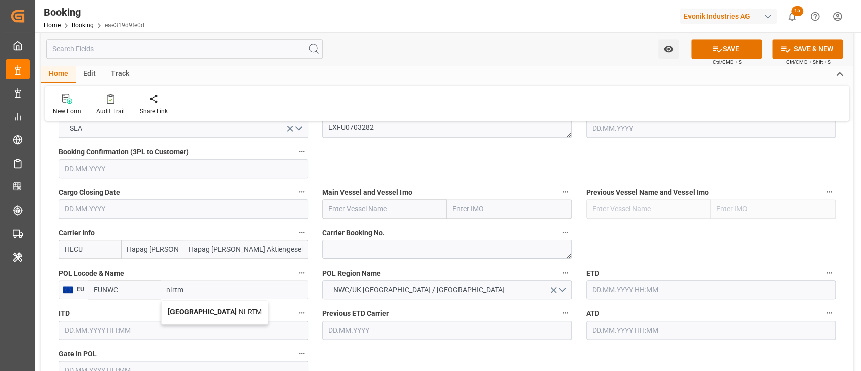
type input "NLRTM"
type input "[GEOGRAPHIC_DATA]"
click at [701, 276] on label "ETD" at bounding box center [711, 273] width 250 height 14
click at [822, 276] on button "ETD" at bounding box center [828, 272] width 13 height 13
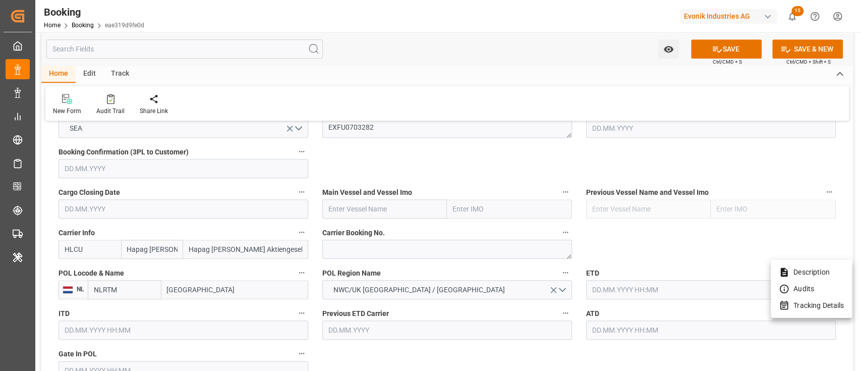
click at [693, 291] on div at bounding box center [430, 185] width 861 height 371
click at [693, 291] on body "Created by potrace 1.15, written by [PERSON_NAME] [DATE]-[DATE] Created by potr…" at bounding box center [430, 185] width 861 height 371
click at [693, 291] on input "text" at bounding box center [711, 289] width 250 height 19
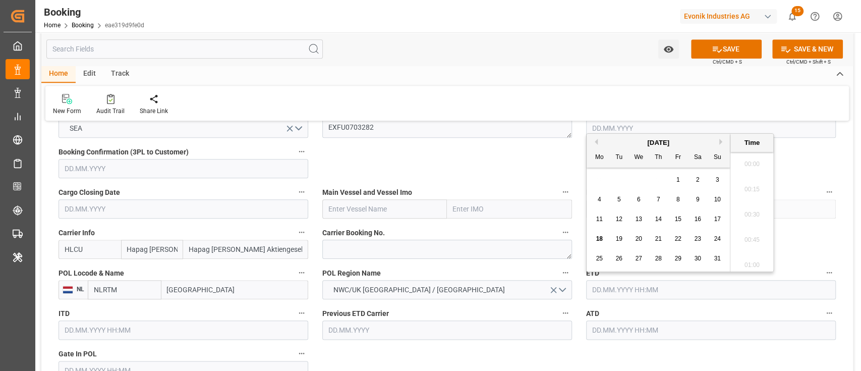
scroll to position [1692, 0]
click at [595, 142] on button "Previous Month" at bounding box center [595, 142] width 6 height 6
click at [674, 240] on div "25" at bounding box center [678, 239] width 13 height 12
type input "25.07.2025 00:00"
click at [652, 333] on input "text" at bounding box center [711, 329] width 250 height 19
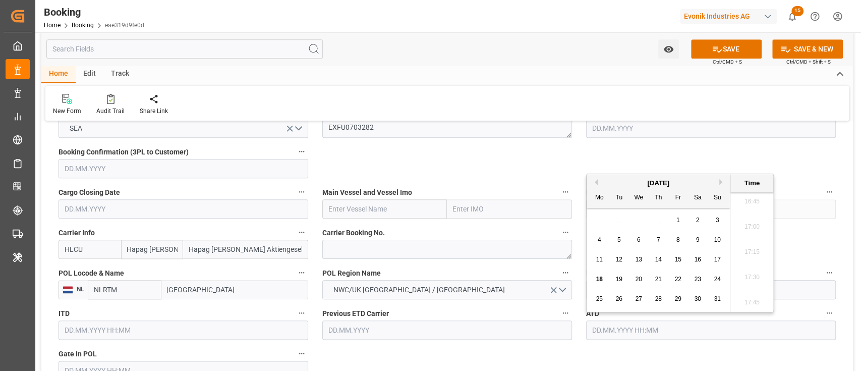
click at [589, 175] on div "August 2025 Mo Tu We Th Fr Sa Su" at bounding box center [657, 191] width 143 height 34
click at [593, 179] on button "Previous Month" at bounding box center [595, 182] width 6 height 6
click at [685, 283] on div "21 22 23 24 25 26 27" at bounding box center [658, 279] width 138 height 20
click at [680, 279] on span "25" at bounding box center [677, 278] width 7 height 7
type input "25.07.2025 00:00"
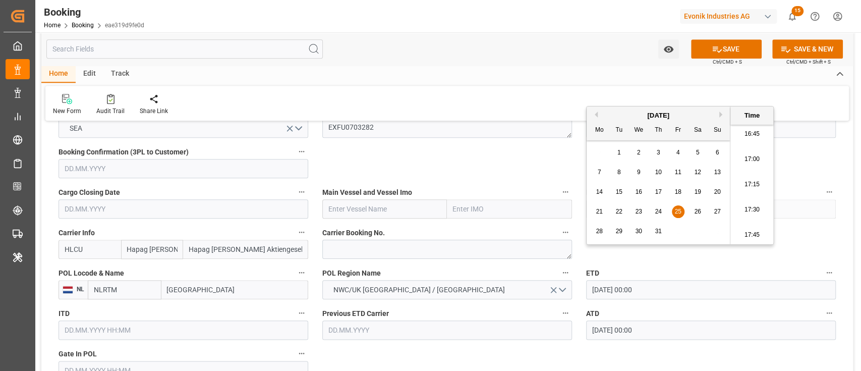
scroll to position [739, 0]
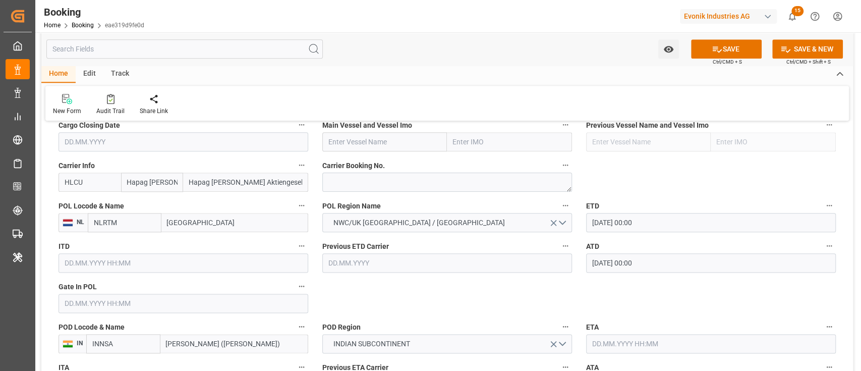
click at [214, 284] on label "Gate In POL" at bounding box center [183, 286] width 250 height 14
click at [295, 284] on button "Gate In POL" at bounding box center [301, 285] width 13 height 13
click at [206, 301] on div at bounding box center [430, 185] width 861 height 371
click at [206, 301] on div "Description Audits Tracking Details" at bounding box center [430, 185] width 861 height 371
click at [206, 301] on input "text" at bounding box center [183, 302] width 250 height 19
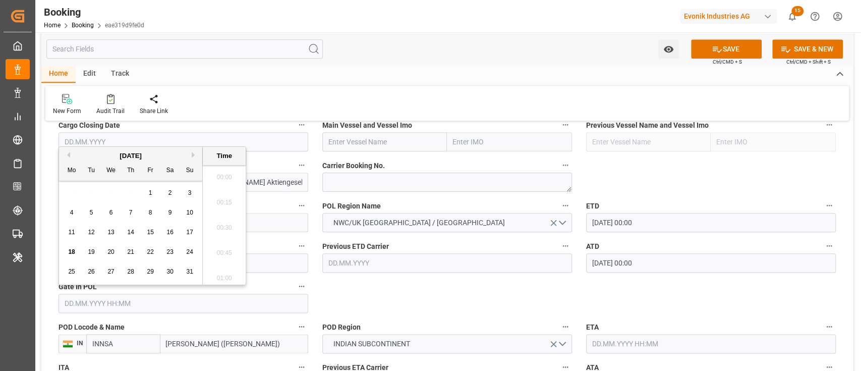
scroll to position [1692, 0]
click at [69, 153] on button "Previous Month" at bounding box center [67, 155] width 6 height 6
click at [73, 252] on span "21" at bounding box center [71, 251] width 7 height 7
type input "21.07.2025 00:00"
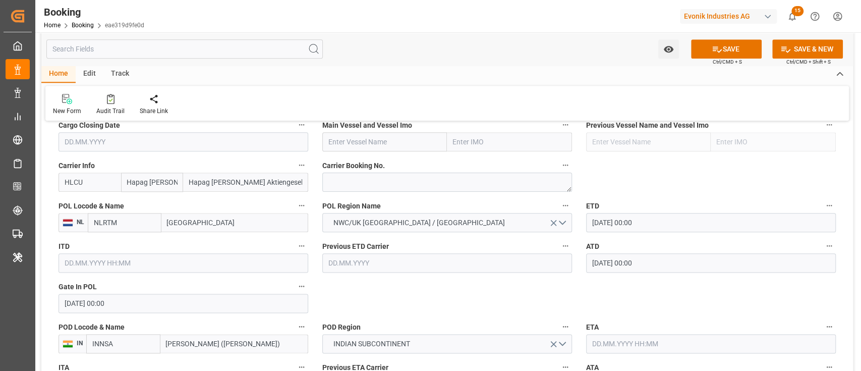
click at [375, 152] on div "Main Vessel and Vessel Imo" at bounding box center [447, 134] width 264 height 40
click at [379, 146] on input "text" at bounding box center [384, 141] width 125 height 19
click at [379, 156] on div "NORFOLK EXPRESS - 9665592" at bounding box center [376, 164] width 107 height 23
type input "NORFOLK EXPRESS"
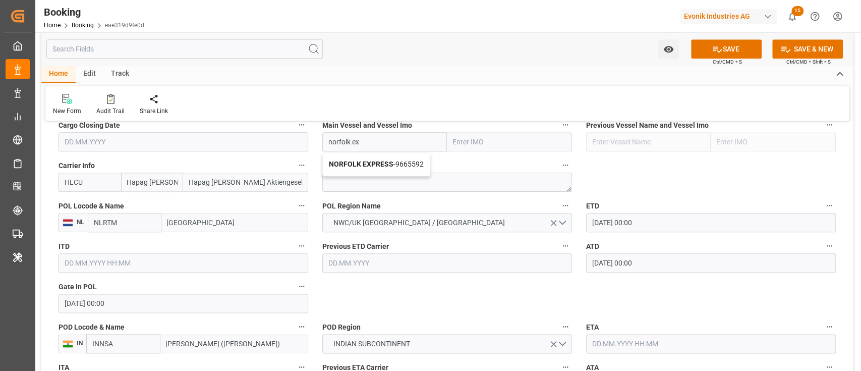
type input "9665592"
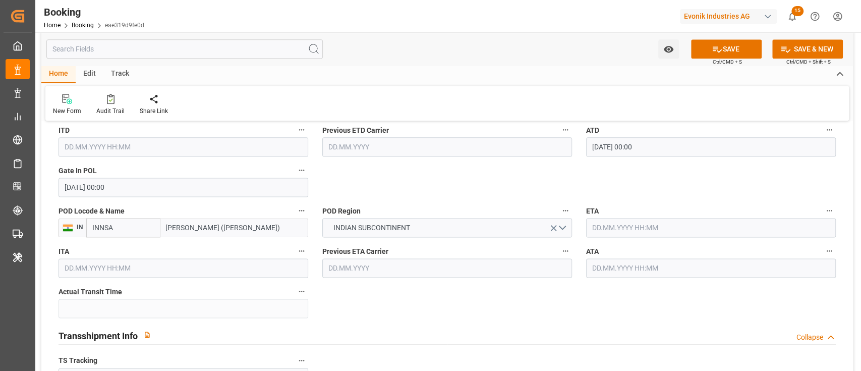
scroll to position [862, 0]
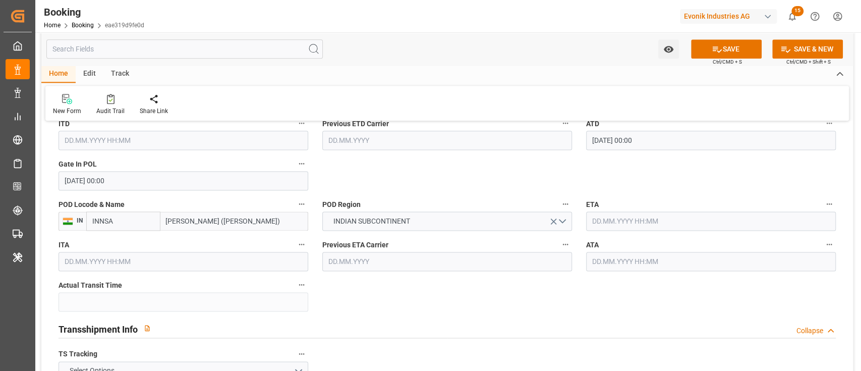
type input "NORFOLK EXPRESS"
click at [599, 227] on input "text" at bounding box center [711, 220] width 250 height 19
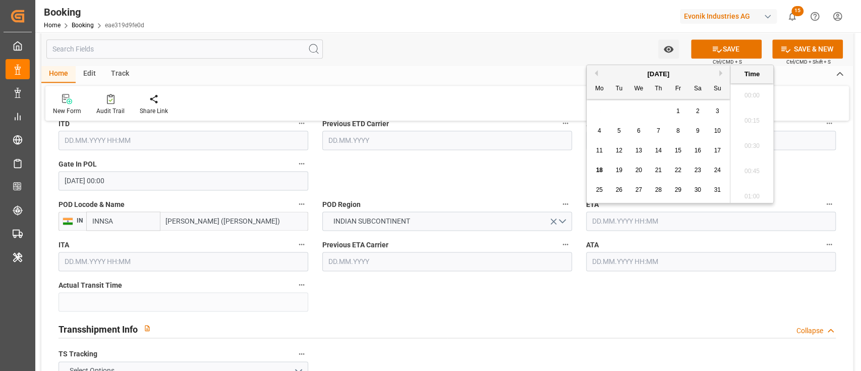
scroll to position [1692, 0]
drag, startPoint x: 722, startPoint y: 65, endPoint x: 720, endPoint y: 73, distance: 8.5
click at [720, 73] on div "Previous Month Next Month August 2025 Mo Tu We Th Fr Sa Su 28 29 30 31 1 2 3 4 …" at bounding box center [680, 134] width 188 height 139
click at [720, 73] on button "Next Month" at bounding box center [722, 73] width 6 height 6
click at [631, 125] on div "8 9 10 11 12 13 14" at bounding box center [658, 131] width 138 height 20
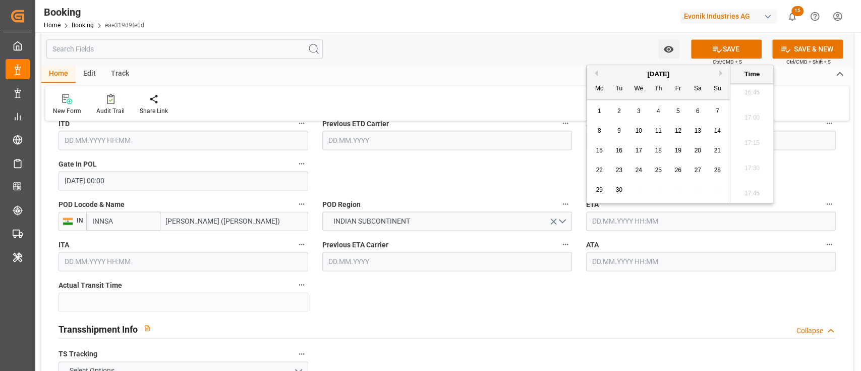
click at [625, 129] on div "8 9 10 11 12 13 14" at bounding box center [658, 131] width 138 height 20
click at [621, 131] on div "9" at bounding box center [619, 131] width 13 height 12
click at [640, 129] on span "10" at bounding box center [638, 130] width 7 height 7
type input "10.09.2025 00:00"
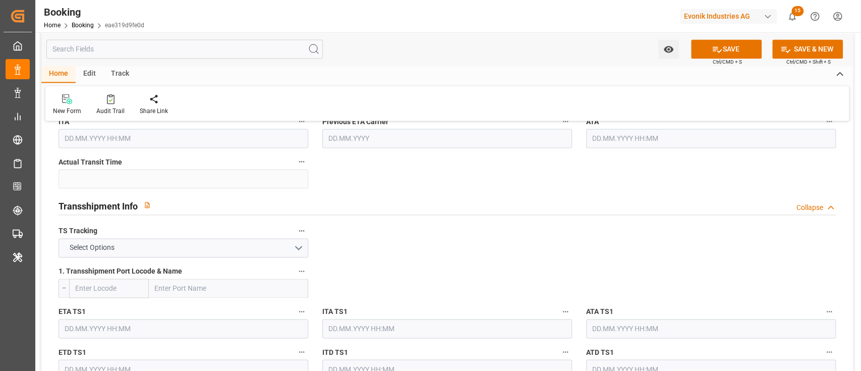
scroll to position [1064, 0]
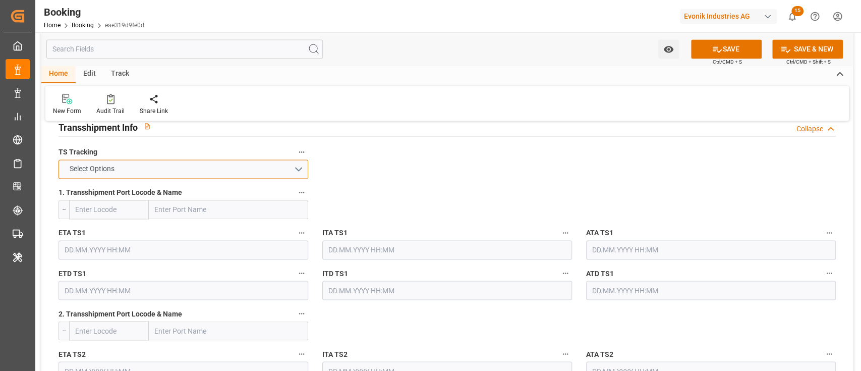
click at [301, 171] on button "Select Options" at bounding box center [183, 168] width 250 height 19
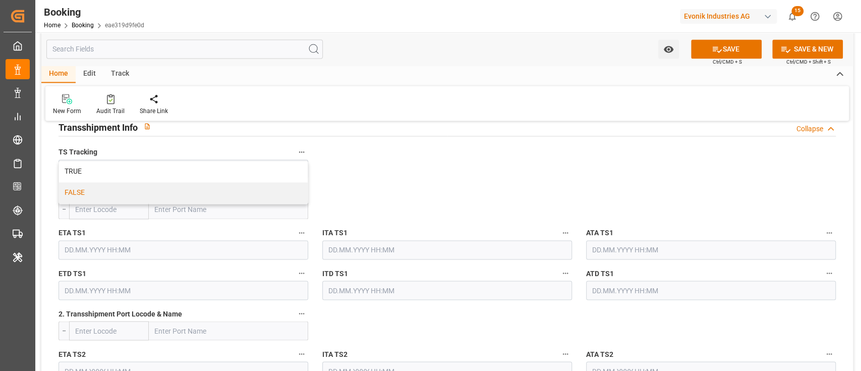
click at [257, 203] on div "TRUE FALSE" at bounding box center [183, 181] width 250 height 43
click at [262, 189] on div "FALSE" at bounding box center [183, 192] width 249 height 21
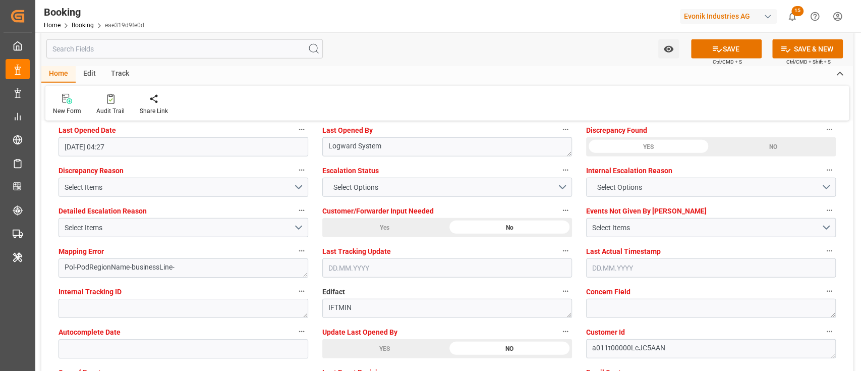
scroll to position [1937, 0]
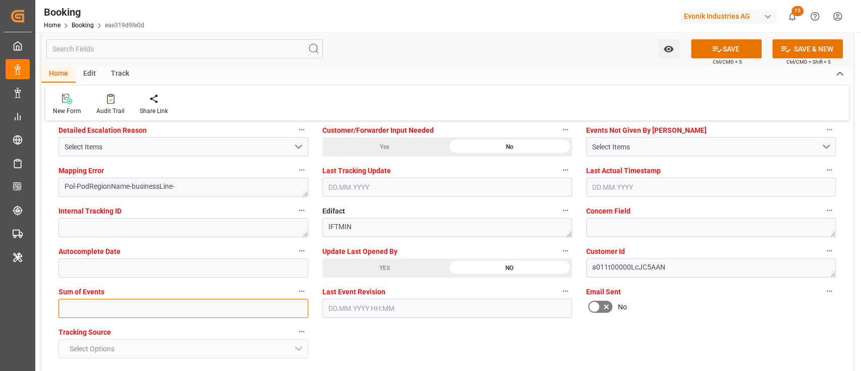
click at [166, 313] on input "text" at bounding box center [183, 308] width 250 height 19
type input "0"
click at [98, 139] on button "Select Items" at bounding box center [183, 146] width 250 height 19
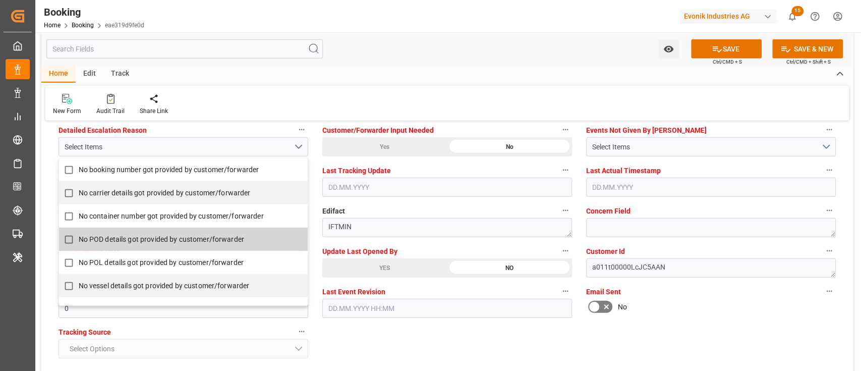
scroll to position [206, 0]
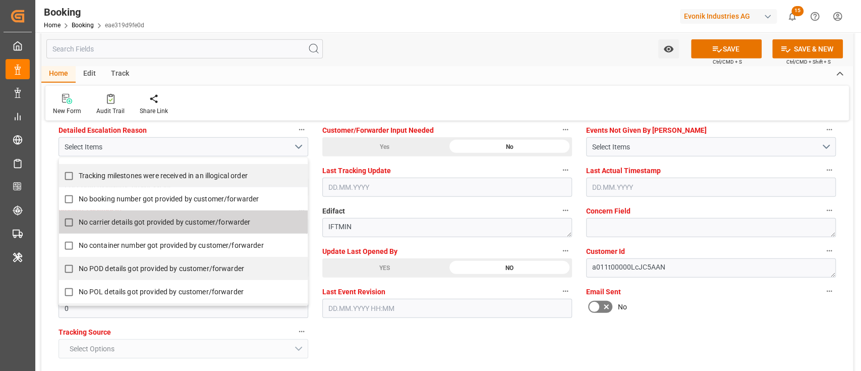
click at [106, 215] on label "No carrier details got provided by customer/forwarder" at bounding box center [178, 222] width 238 height 20
checkbox input "true"
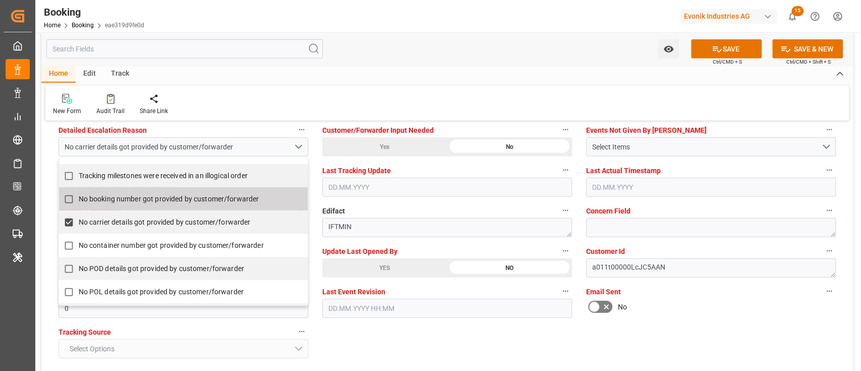
click at [108, 204] on label "No booking number got provided by customer/forwarder" at bounding box center [178, 199] width 238 height 20
checkbox input "true"
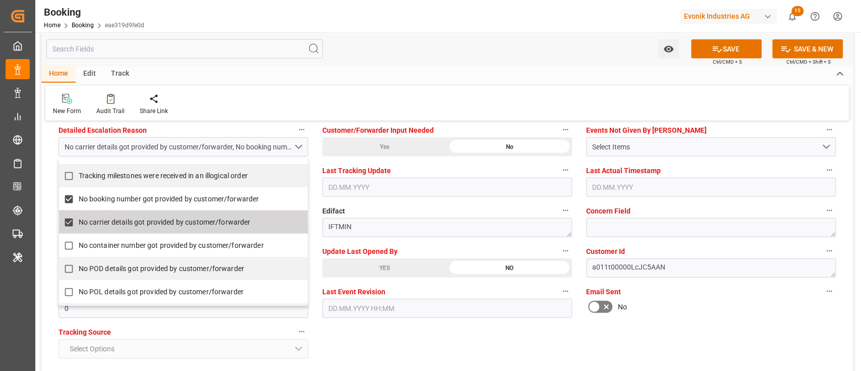
click at [104, 230] on label "No carrier details got provided by customer/forwarder" at bounding box center [178, 222] width 238 height 20
checkbox input "false"
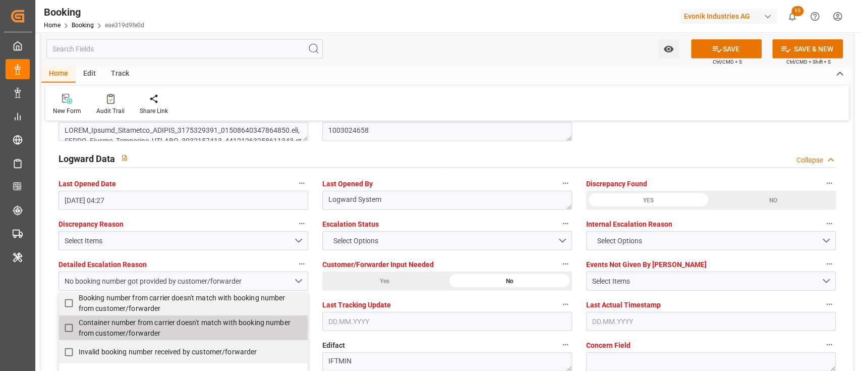
scroll to position [1803, 0]
click at [367, 235] on span "Select Options" at bounding box center [355, 240] width 55 height 11
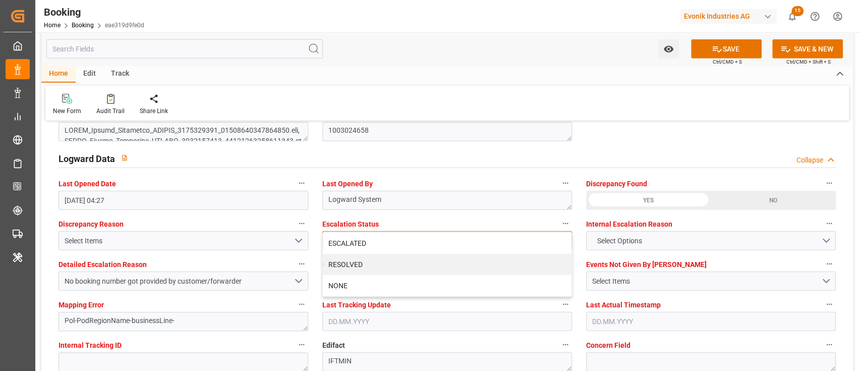
click at [367, 234] on div "ESCALATED" at bounding box center [447, 242] width 249 height 21
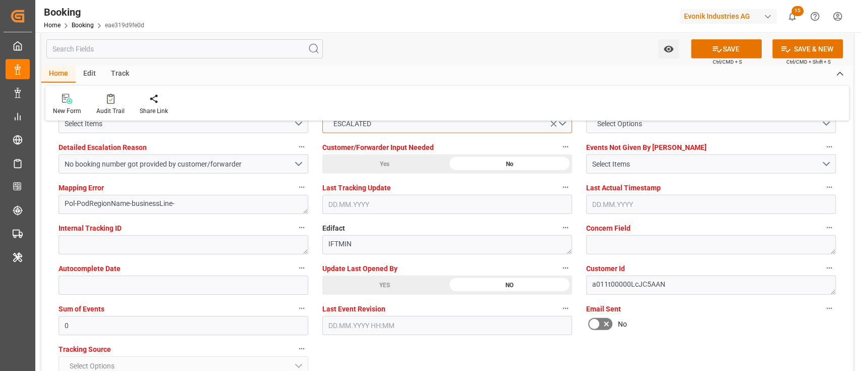
scroll to position [1937, 0]
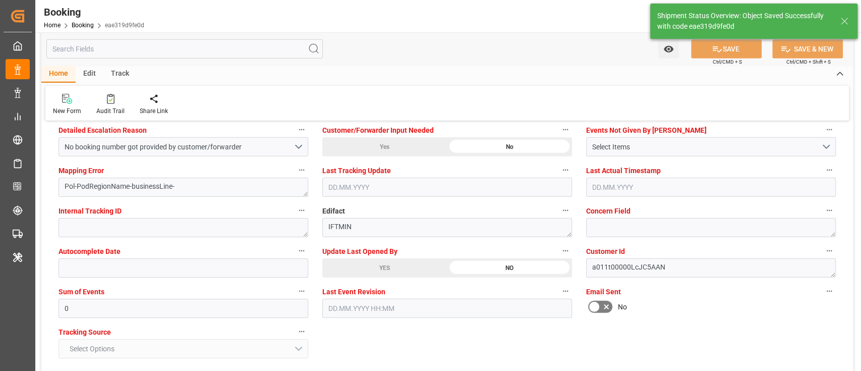
type input "25.07.2025 00:00"
type input "10.09.2025 00:00"
type input "18.08.2025 11:48"
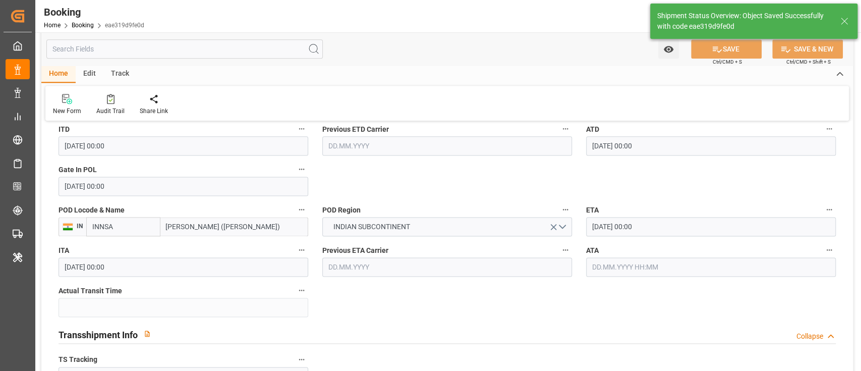
scroll to position [862, 0]
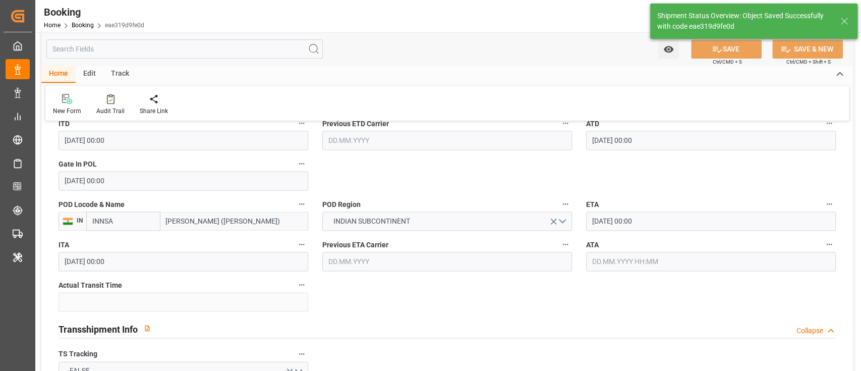
click at [147, 184] on input "21.07.2025 00:00" at bounding box center [183, 180] width 250 height 19
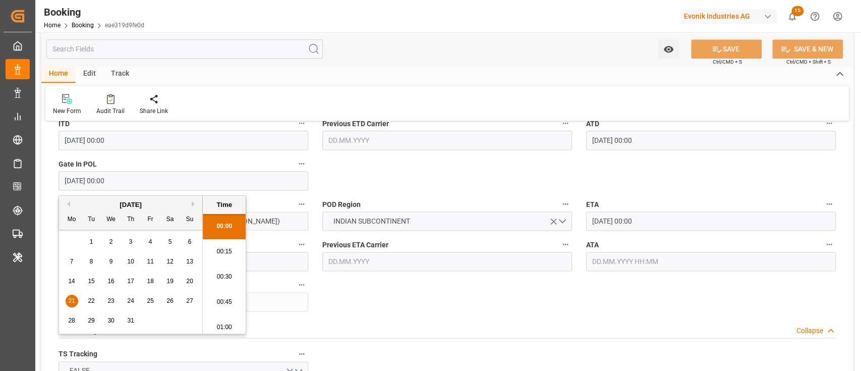
drag, startPoint x: 150, startPoint y: 283, endPoint x: 262, endPoint y: 265, distance: 113.9
click at [150, 283] on span "18" at bounding box center [150, 280] width 7 height 7
type input "18.07.2025 00:00"
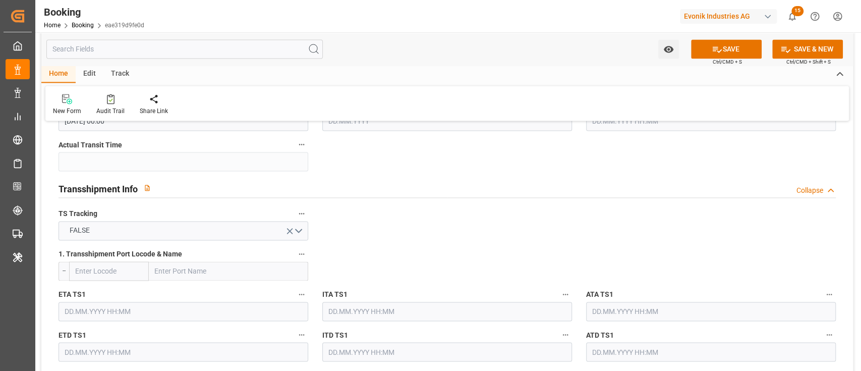
scroll to position [1064, 0]
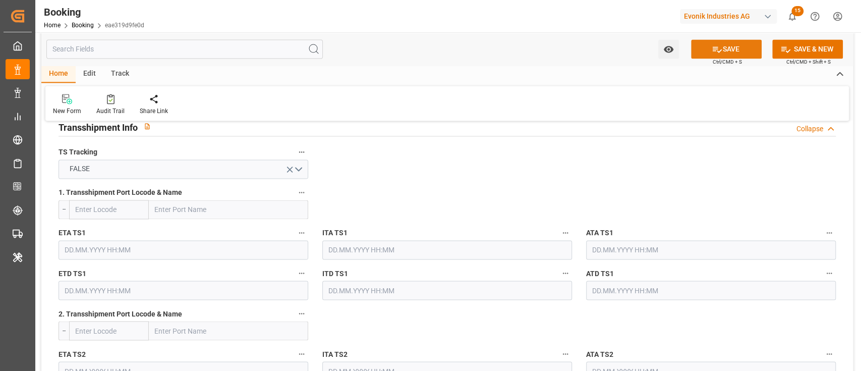
click at [722, 43] on button "SAVE" at bounding box center [726, 48] width 71 height 19
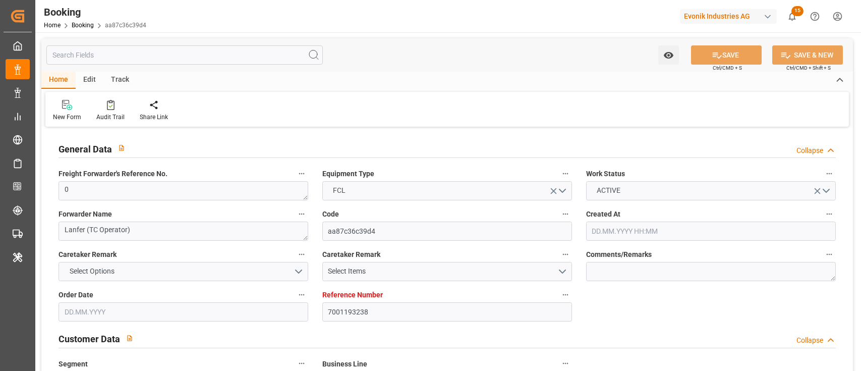
type input "[DATE] 05:51"
type input "[DATE]"
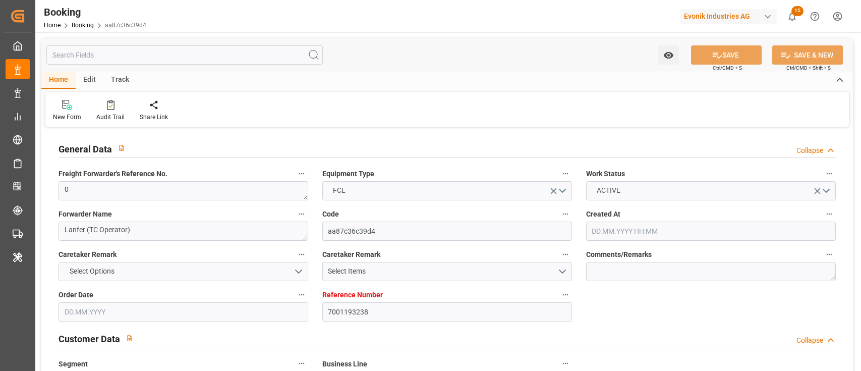
type input "[DATE] 08:25"
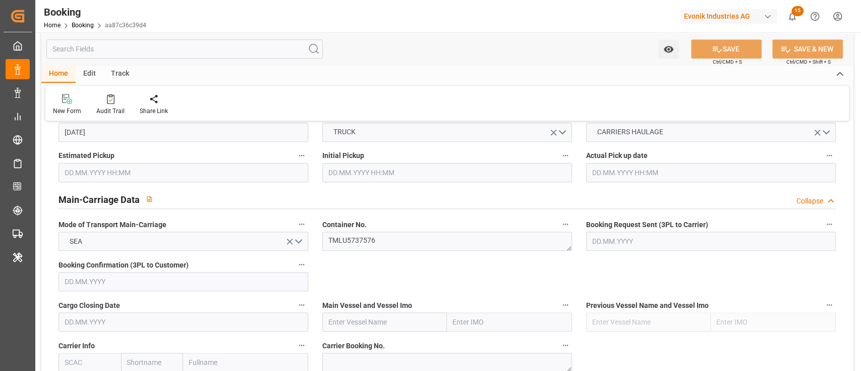
scroll to position [672, 0]
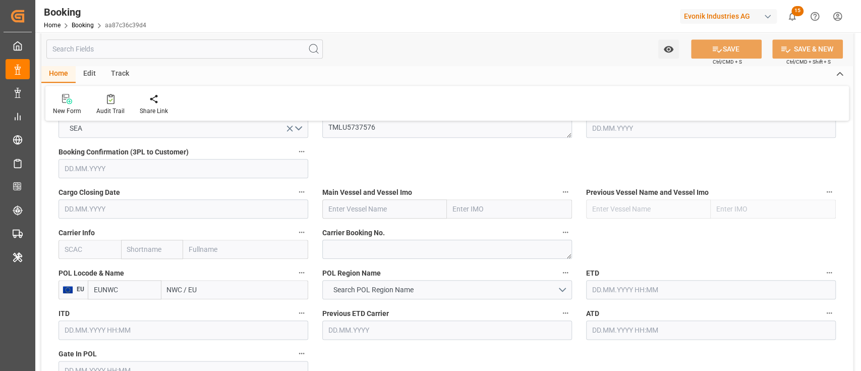
click at [376, 217] on input "text" at bounding box center [384, 208] width 125 height 19
click at [381, 205] on input "text" at bounding box center [384, 208] width 125 height 19
paste input "OAKLAND EXPRESS"
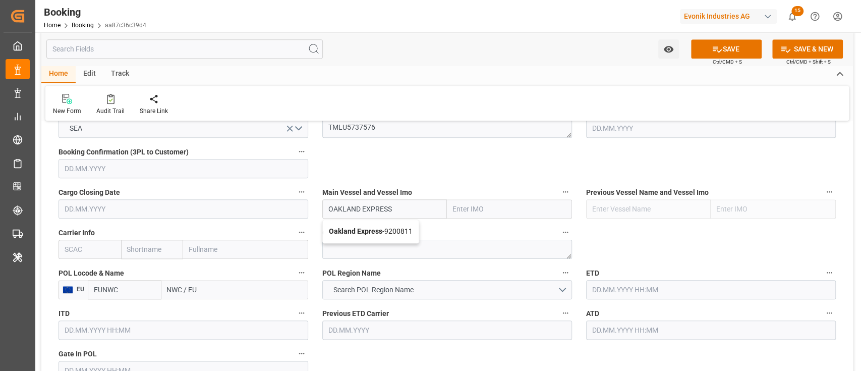
click at [386, 232] on span "Oakland Express - 9200811" at bounding box center [371, 231] width 84 height 8
type input "Oakland Express"
type input "9200811"
type input "Oakland Express"
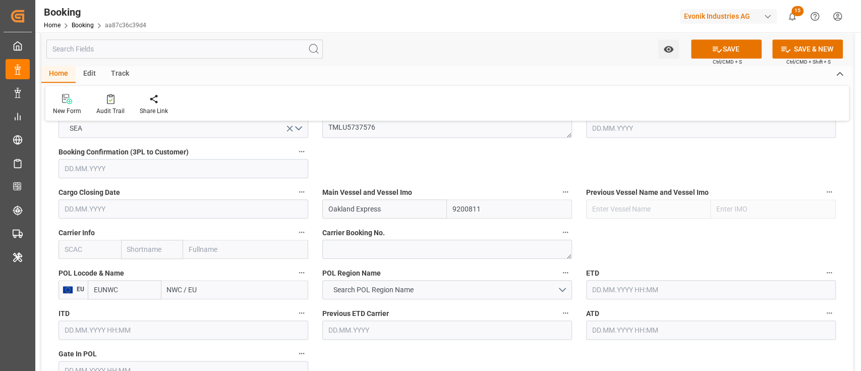
click at [66, 251] on input "text" at bounding box center [89, 249] width 63 height 19
drag, startPoint x: 70, startPoint y: 264, endPoint x: 221, endPoint y: 271, distance: 151.9
click at [70, 264] on div "HLCU" at bounding box center [75, 271] width 32 height 23
type input "HLCU"
type input "Hapag [PERSON_NAME]"
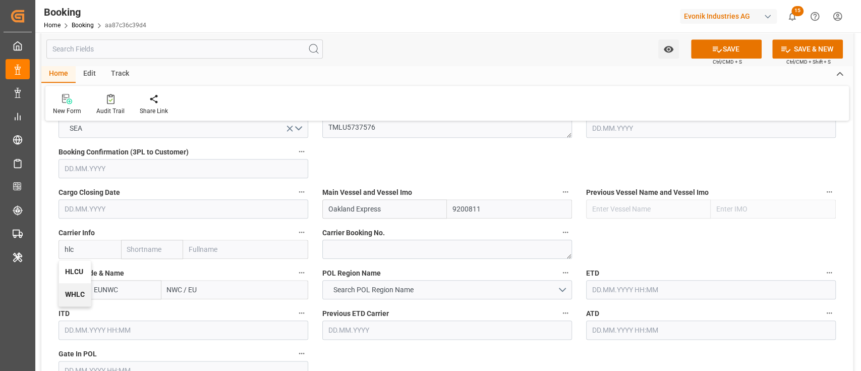
type input "Hapag [PERSON_NAME] Aktiengesellschaft"
type input "HLCU"
click at [343, 290] on span "Search POL Region Name" at bounding box center [373, 289] width 90 height 11
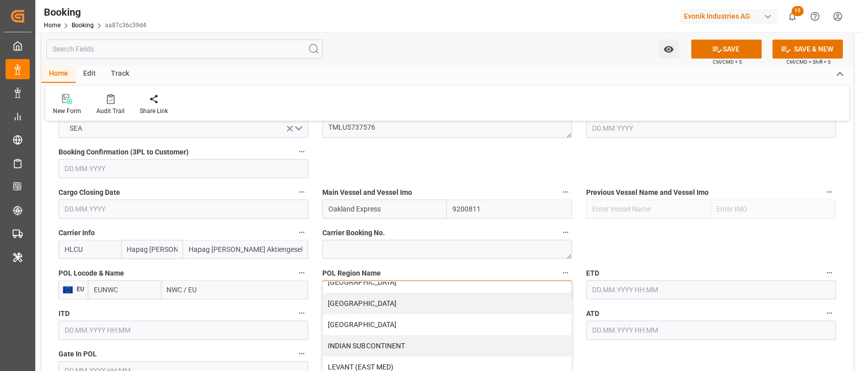
scroll to position [234, 0]
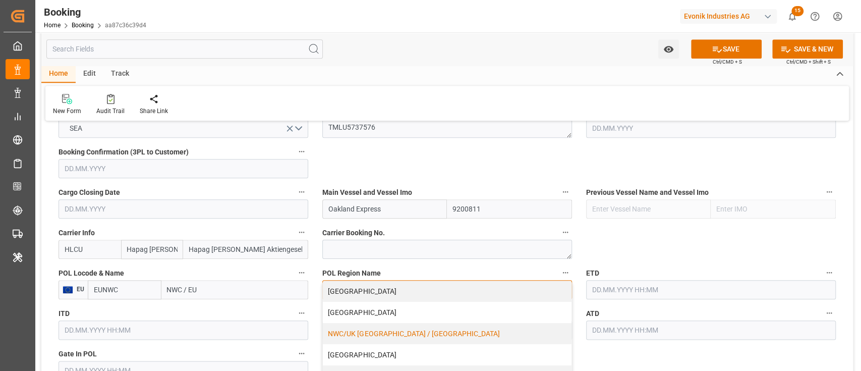
click at [346, 337] on div "NWC/UK [GEOGRAPHIC_DATA] / [GEOGRAPHIC_DATA]" at bounding box center [447, 333] width 249 height 21
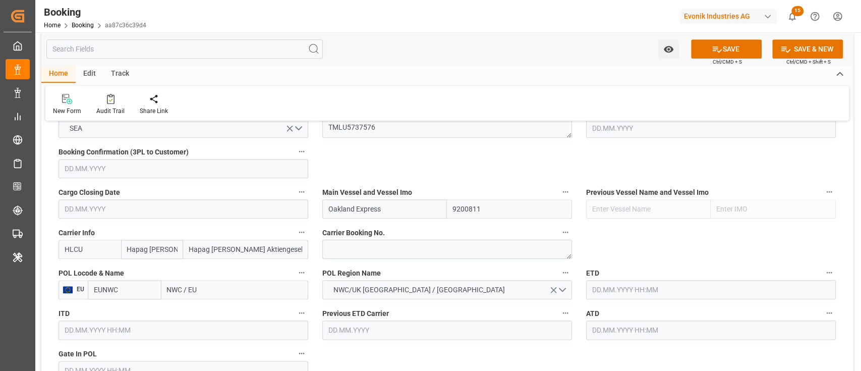
click at [165, 289] on input "NWC / EU" at bounding box center [234, 289] width 147 height 19
click at [166, 289] on input "NWC / EU" at bounding box center [234, 289] width 147 height 19
type input "nlrtm"
click at [191, 313] on b "[GEOGRAPHIC_DATA]" at bounding box center [202, 312] width 69 height 8
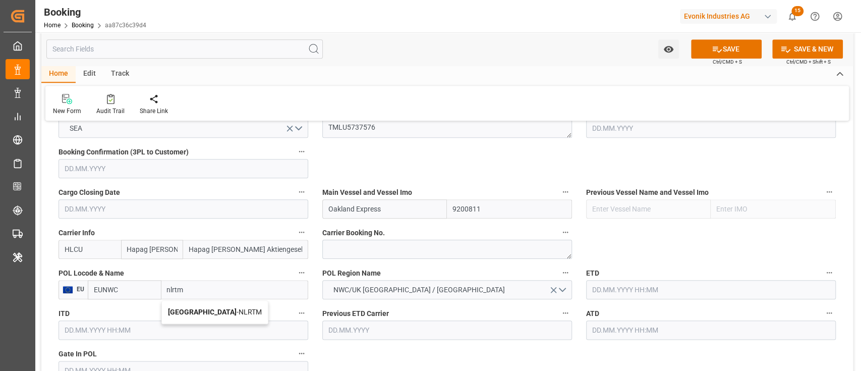
type input "NLRTM"
type input "[GEOGRAPHIC_DATA]"
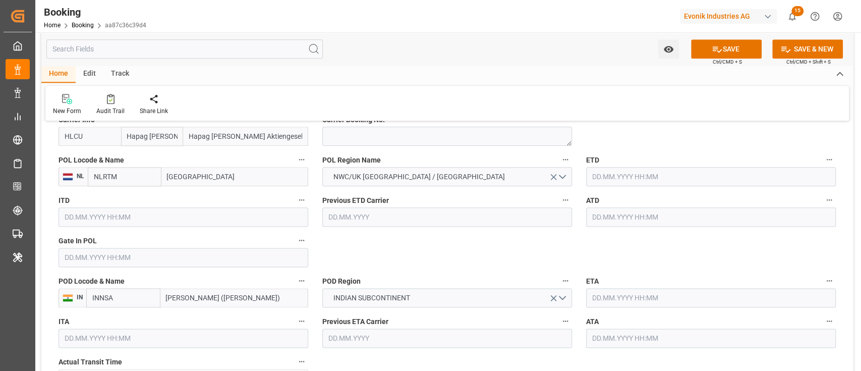
scroll to position [807, 0]
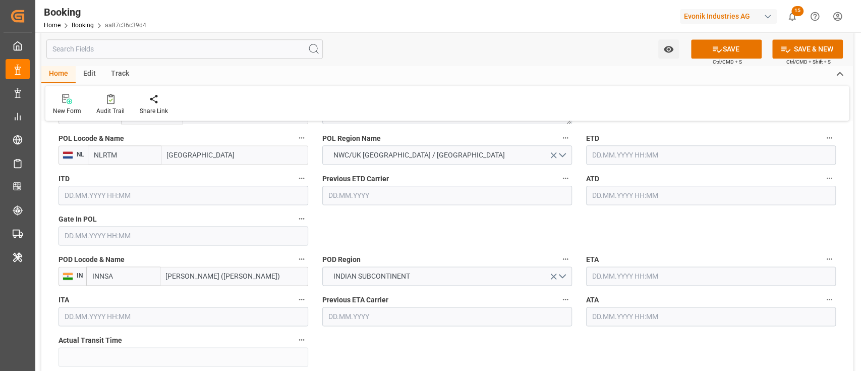
click at [97, 242] on input "text" at bounding box center [183, 235] width 250 height 19
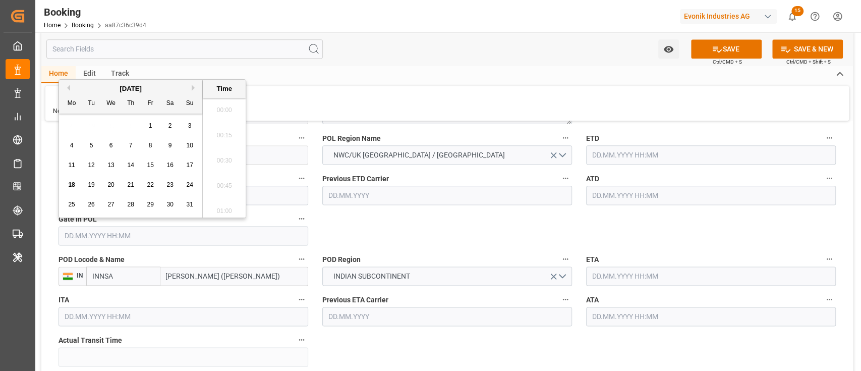
scroll to position [1692, 0]
click at [68, 89] on button "Previous Month" at bounding box center [67, 88] width 6 height 6
click at [70, 163] on span "14" at bounding box center [71, 164] width 7 height 7
type input "[DATE] 00:00"
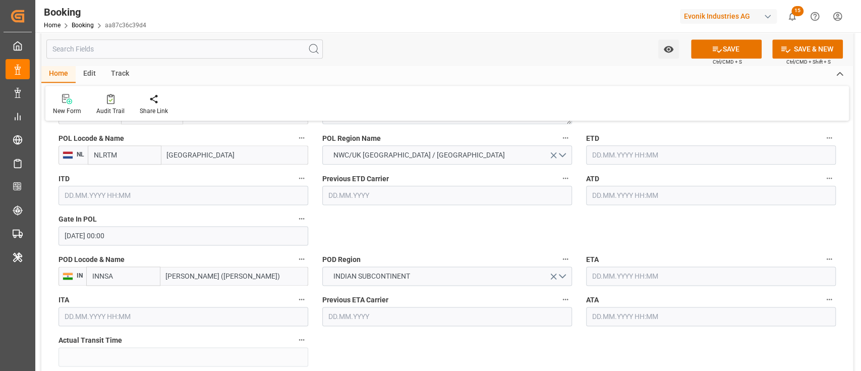
click at [456, 207] on div "Previous ETD Carrier" at bounding box center [447, 188] width 264 height 40
click at [618, 162] on input "text" at bounding box center [711, 154] width 250 height 19
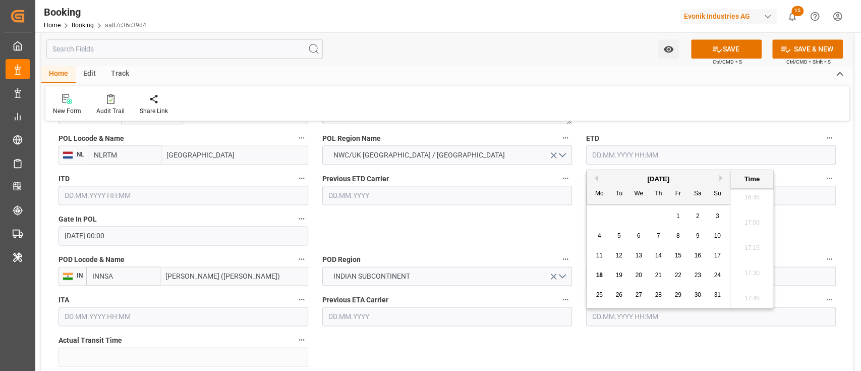
click at [597, 175] on button "Previous Month" at bounding box center [595, 178] width 6 height 6
click at [677, 252] on span "18" at bounding box center [677, 255] width 7 height 7
type input "[DATE] 00:00"
click at [799, 192] on input "text" at bounding box center [711, 195] width 250 height 19
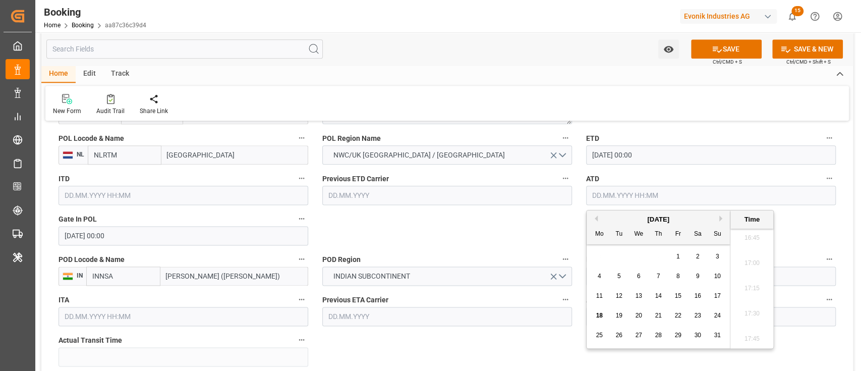
click at [586, 218] on div "[DATE]" at bounding box center [657, 219] width 143 height 10
click at [599, 215] on div "[DATE]" at bounding box center [657, 219] width 143 height 10
click at [594, 218] on button "Previous Month" at bounding box center [595, 218] width 6 height 6
click at [677, 297] on span "18" at bounding box center [677, 295] width 7 height 7
type input "[DATE] 00:00"
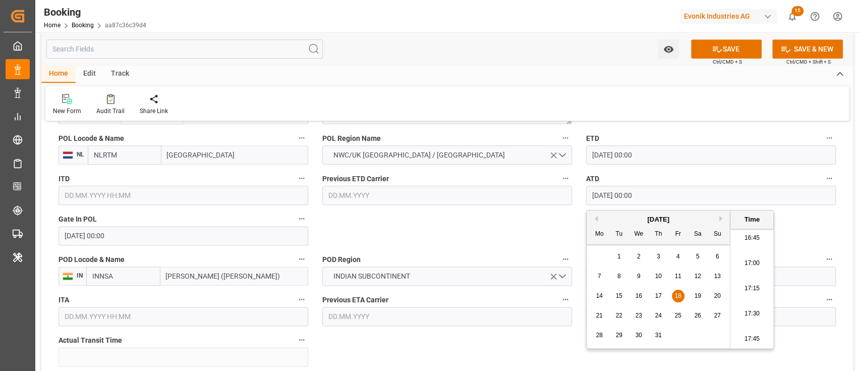
click at [617, 195] on input "[DATE] 00:00" at bounding box center [711, 195] width 250 height 19
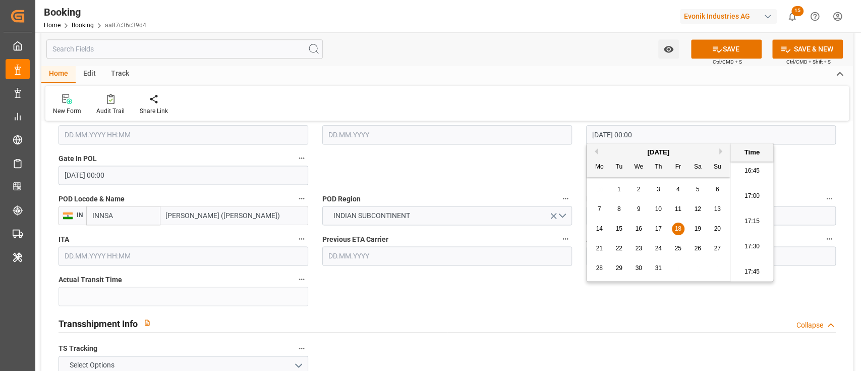
scroll to position [874, 0]
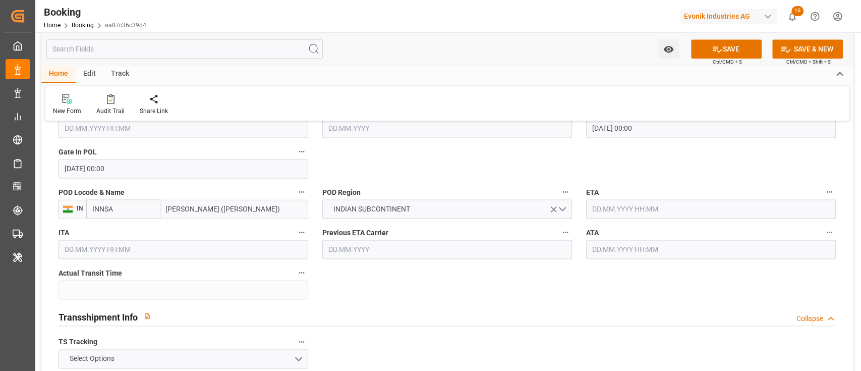
click at [622, 216] on input "text" at bounding box center [711, 208] width 250 height 19
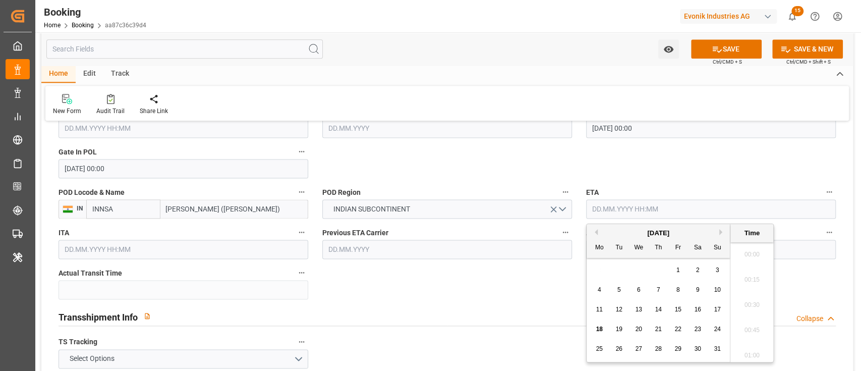
scroll to position [1692, 0]
click at [719, 232] on button "Next Month" at bounding box center [722, 232] width 6 height 6
click at [633, 267] on div "3" at bounding box center [638, 270] width 13 height 12
type input "[DATE] 00:00"
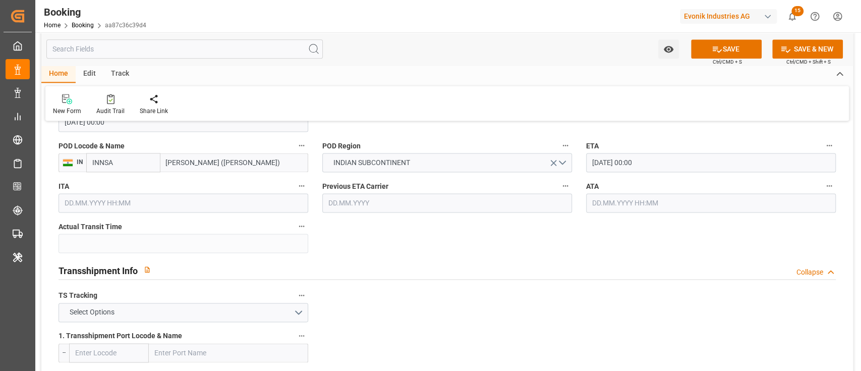
scroll to position [941, 0]
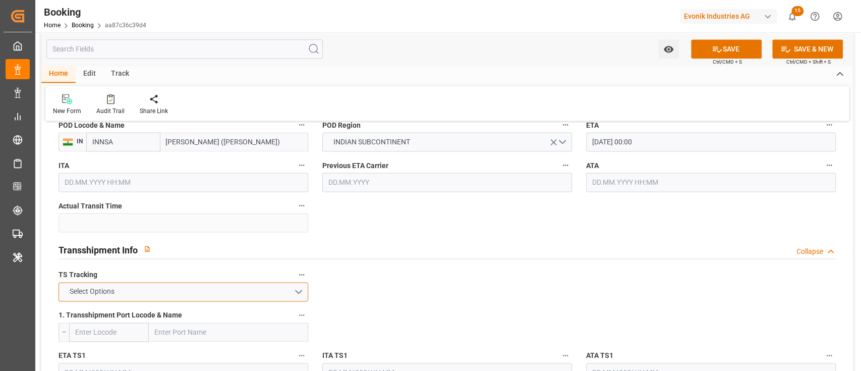
click at [109, 296] on span "Select Options" at bounding box center [92, 291] width 55 height 11
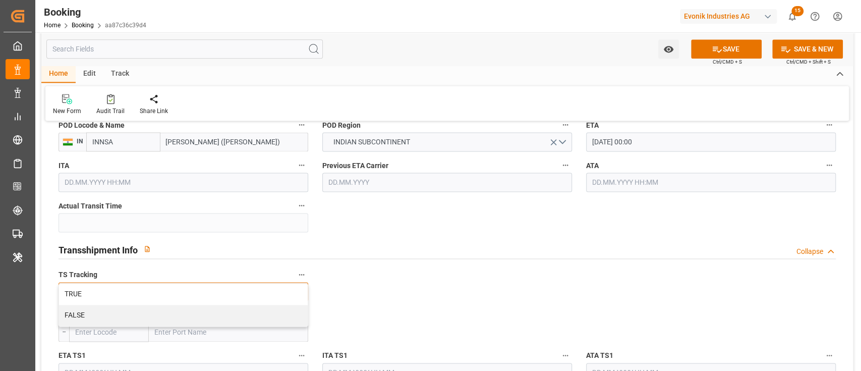
click at [99, 315] on div "FALSE" at bounding box center [183, 315] width 249 height 21
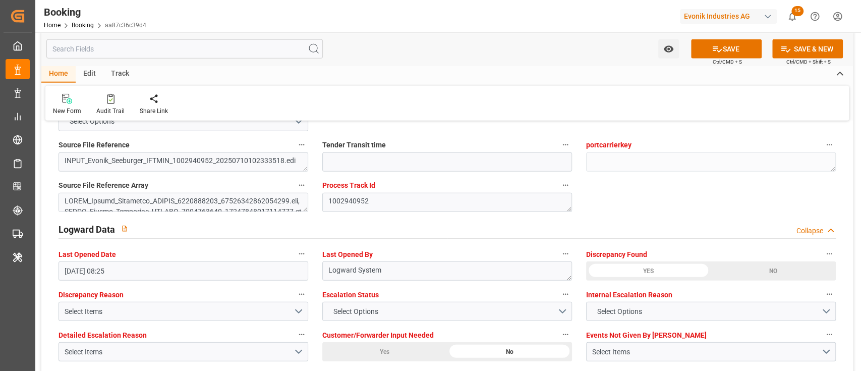
scroll to position [1815, 0]
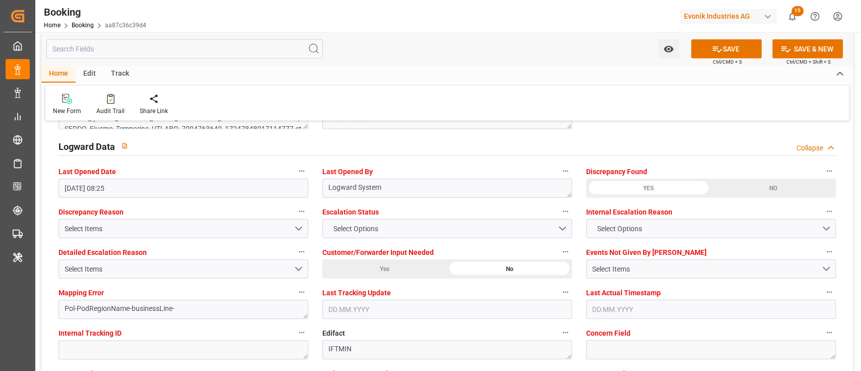
click at [89, 256] on span "Detailed Escalation Reason" at bounding box center [102, 252] width 88 height 11
click at [295, 256] on button "Detailed Escalation Reason" at bounding box center [301, 251] width 13 height 13
click at [85, 259] on div at bounding box center [430, 185] width 861 height 371
click at [84, 260] on body "Created by potrace 1.15, written by [PERSON_NAME] [DATE]-[DATE] Created by potr…" at bounding box center [430, 185] width 861 height 371
click at [81, 261] on button "Select Items" at bounding box center [183, 268] width 250 height 19
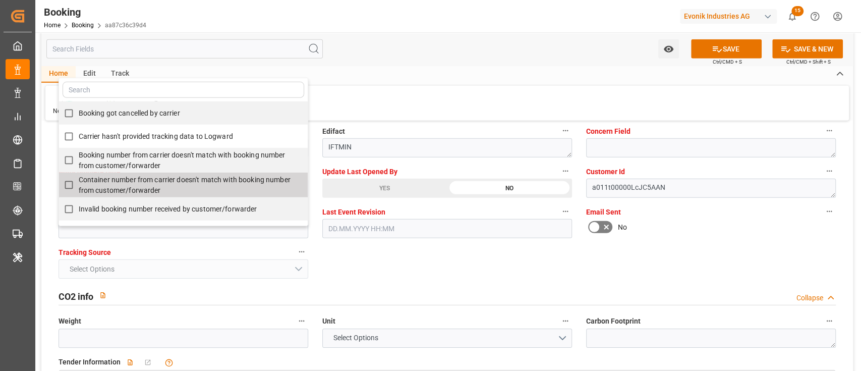
scroll to position [134, 0]
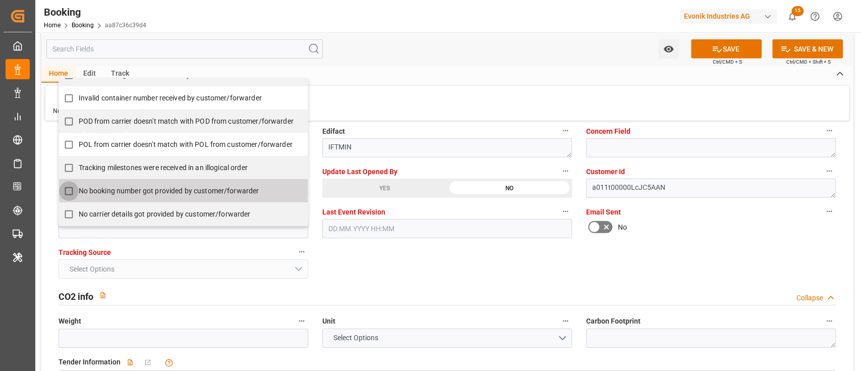
click at [77, 188] on input "No booking number got provided by customer/forwarder" at bounding box center [69, 191] width 20 height 20
checkbox input "true"
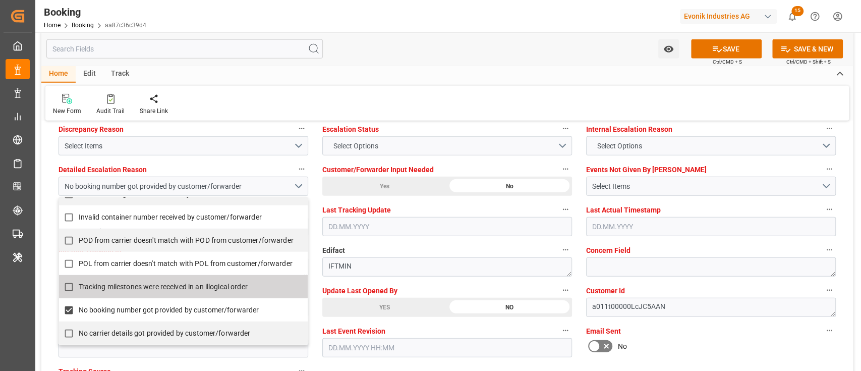
scroll to position [1815, 0]
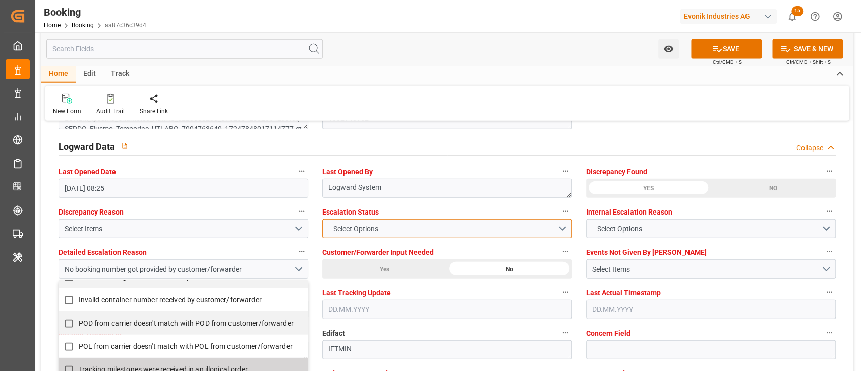
click at [368, 226] on span "Select Options" at bounding box center [355, 228] width 55 height 11
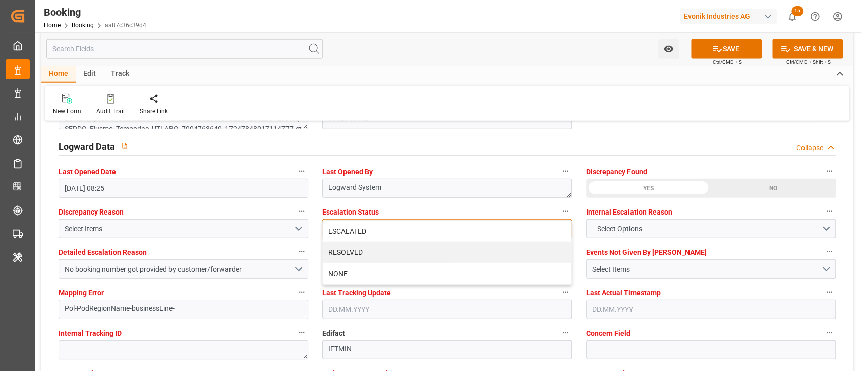
click at [368, 226] on div "ESCALATED" at bounding box center [447, 230] width 249 height 21
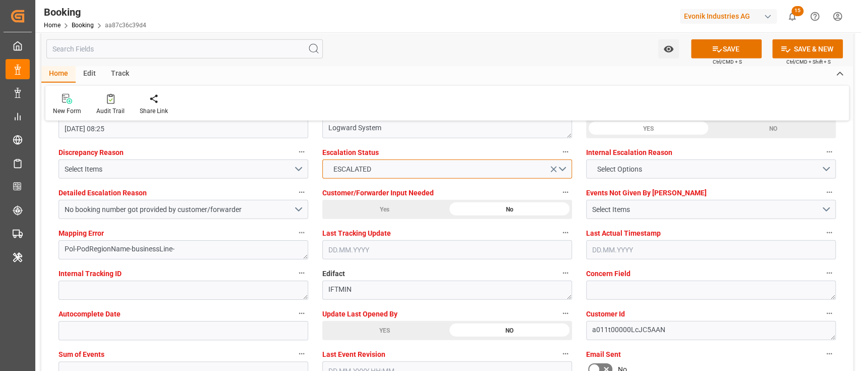
scroll to position [1950, 0]
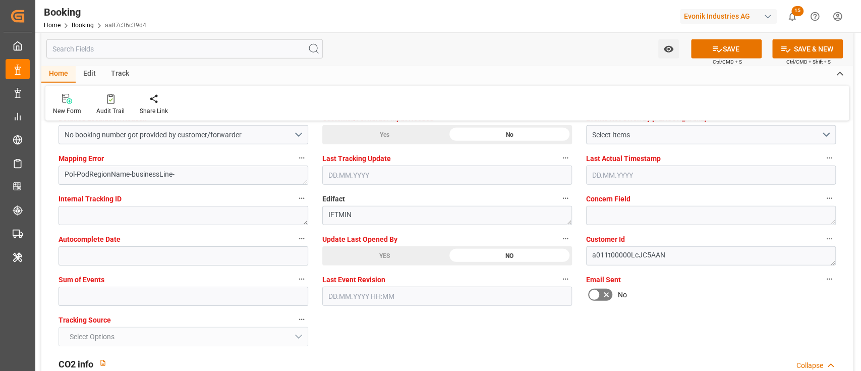
click at [102, 307] on div "Sum of Events" at bounding box center [183, 289] width 264 height 40
click at [103, 299] on input "text" at bounding box center [183, 295] width 250 height 19
type input "0"
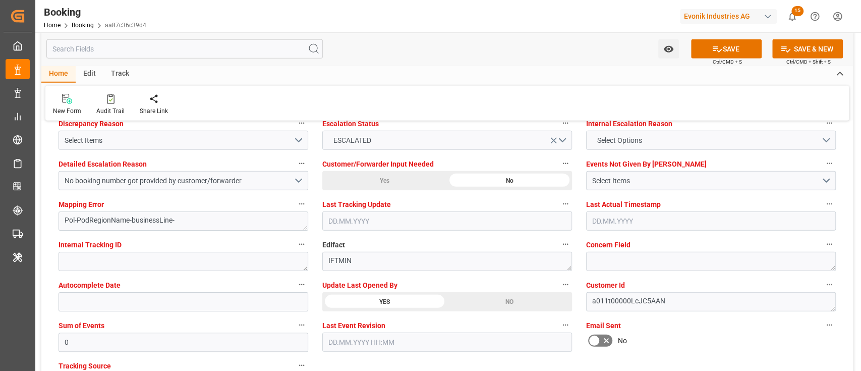
scroll to position [1882, 0]
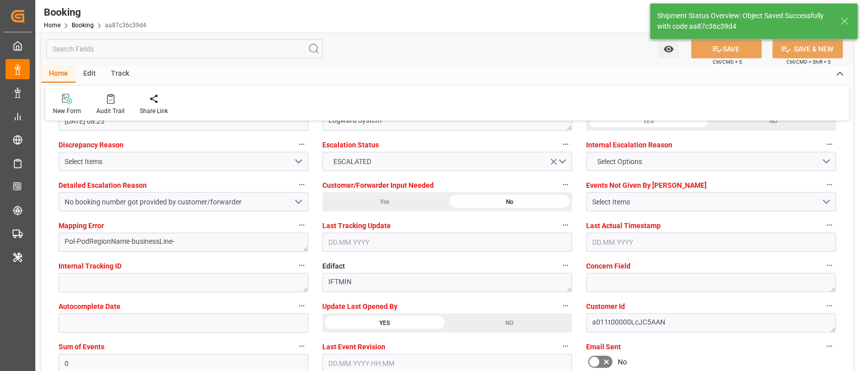
type textarea "NWC/[GEOGRAPHIC_DATA] [GEOGRAPHIC_DATA] Continent / [GEOGRAPHIC_DATA]"
type textarea "[PERSON_NAME]"
type textarea "businessLine-"
type input "[DATE] 00:00"
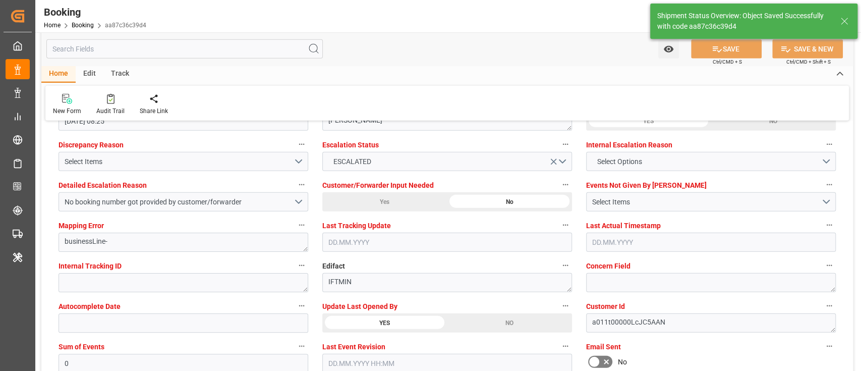
type input "[DATE] 11:52"
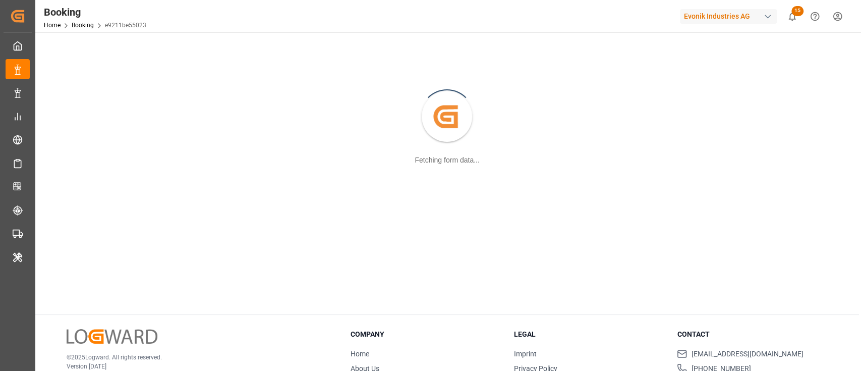
scroll to position [109, 0]
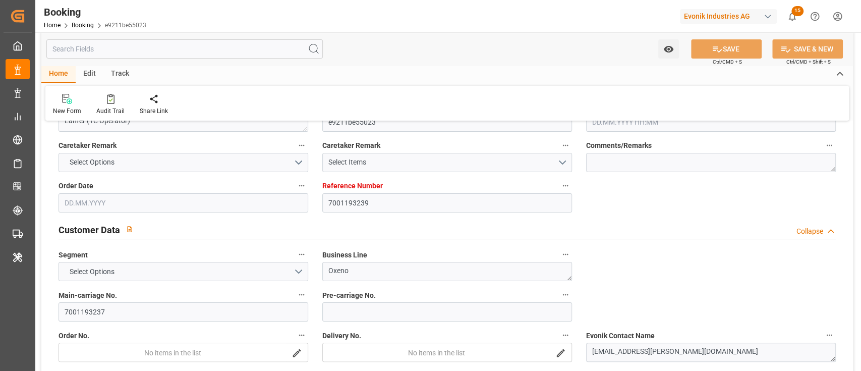
type input "7001193239"
type input "EUNWC"
type input "INNSA"
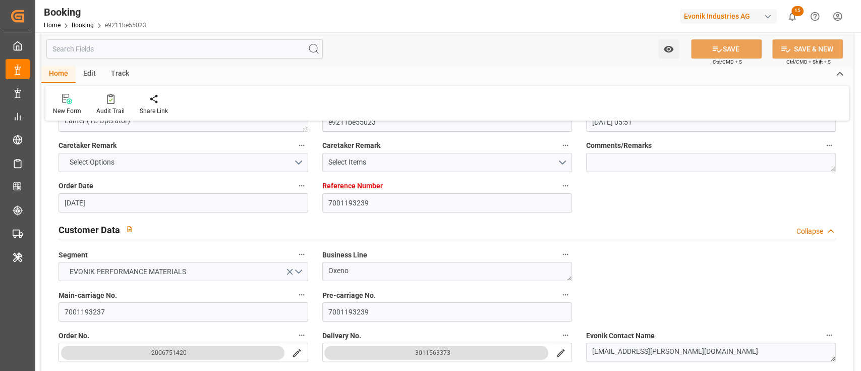
type input "12.06.2025 05:51"
type input "[DATE]"
type input "06.09.2025"
type input "11.07.2025"
type input "10.07.2025"
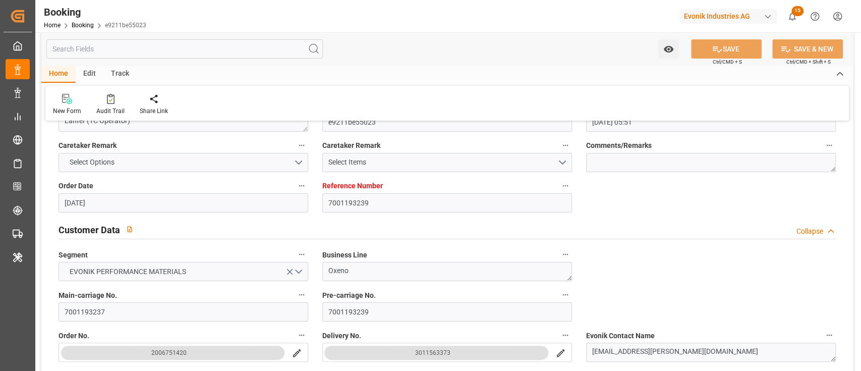
type input "10.07.2025 08:25"
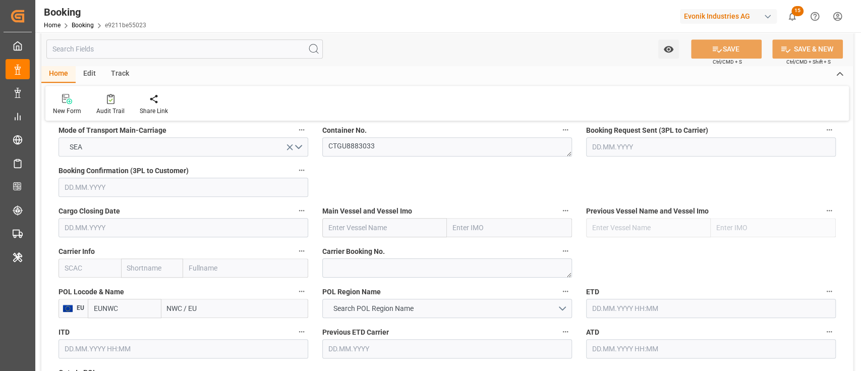
scroll to position [714, 0]
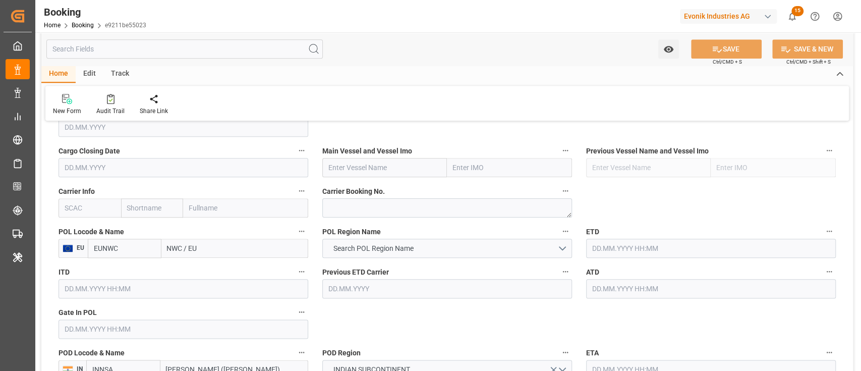
click at [351, 160] on input "text" at bounding box center [384, 167] width 125 height 19
click at [351, 164] on input "text" at bounding box center [384, 167] width 125 height 19
paste input "OAKLAND EXPRESS"
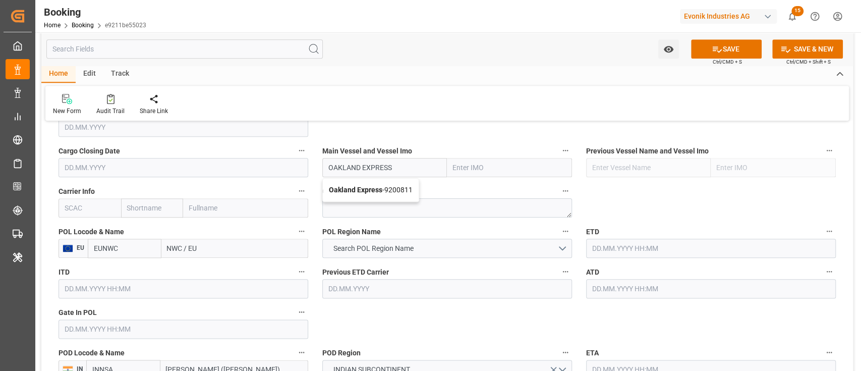
drag, startPoint x: 371, startPoint y: 189, endPoint x: 86, endPoint y: 231, distance: 288.0
click at [371, 189] on b "Oakland Express" at bounding box center [355, 190] width 53 height 8
type input "Oakland Express"
type input "9200811"
type input "Oakland Express"
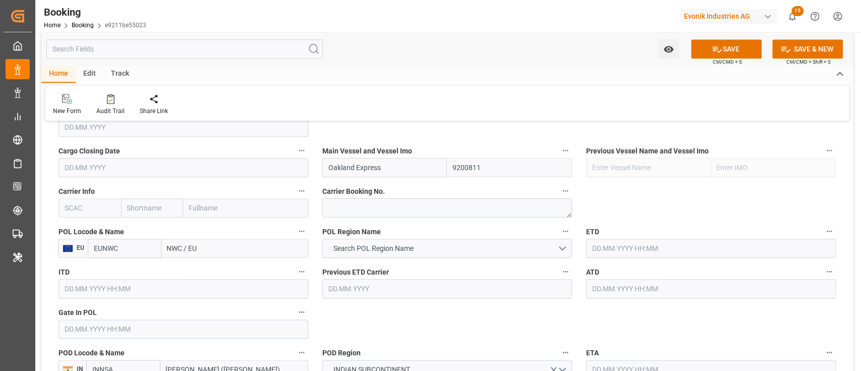
click at [112, 209] on input "text" at bounding box center [89, 207] width 63 height 19
click at [83, 226] on div "HLCU" at bounding box center [75, 230] width 32 height 23
type input "HLCU"
type input "Hapag [PERSON_NAME]"
type input "Hapag [PERSON_NAME] Aktiengesellschaft"
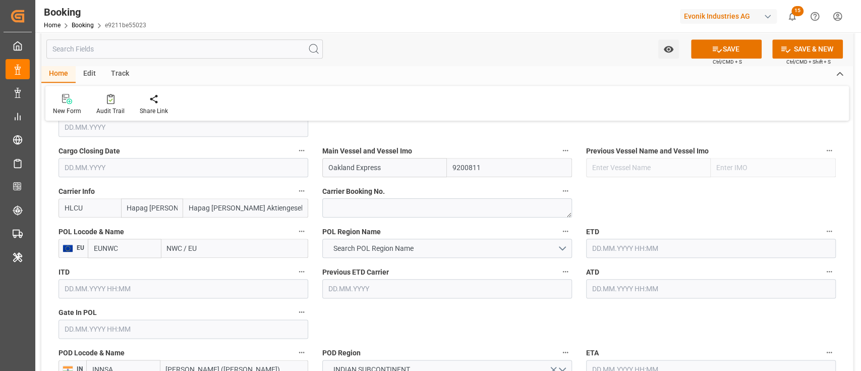
type input "HLCU"
click at [215, 251] on input "NWC / EU" at bounding box center [234, 248] width 147 height 19
type input "nlrtm"
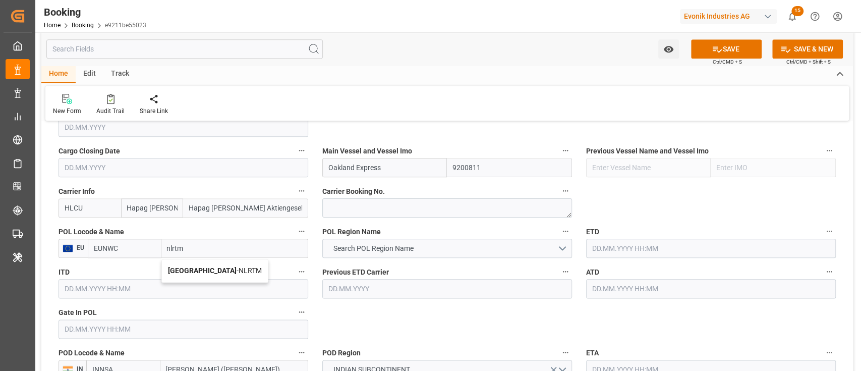
click at [208, 267] on span "Rotterdam - NLRTM" at bounding box center [215, 270] width 94 height 8
type input "NLRTM"
type input "[GEOGRAPHIC_DATA]"
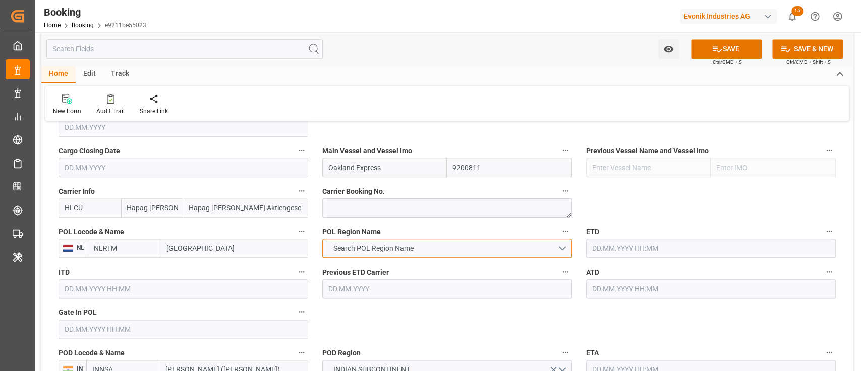
click at [372, 245] on span "Search POL Region Name" at bounding box center [373, 248] width 90 height 11
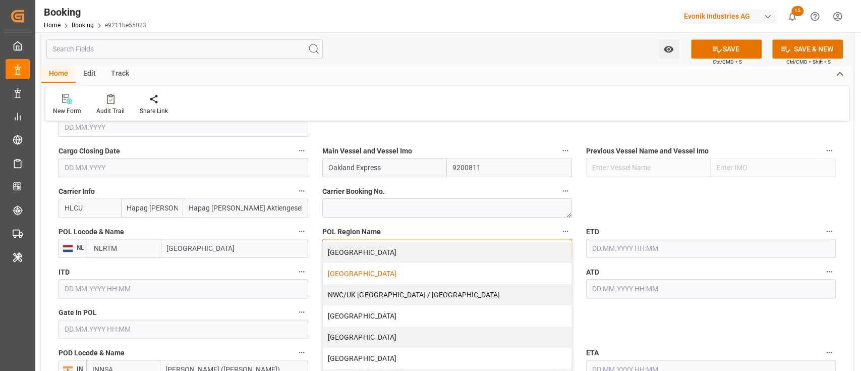
scroll to position [234, 0]
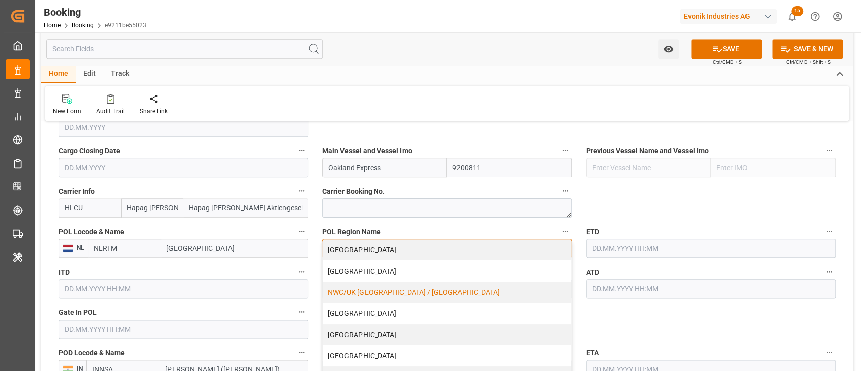
click at [359, 291] on div "NWC/UK [GEOGRAPHIC_DATA] / [GEOGRAPHIC_DATA]" at bounding box center [447, 291] width 249 height 21
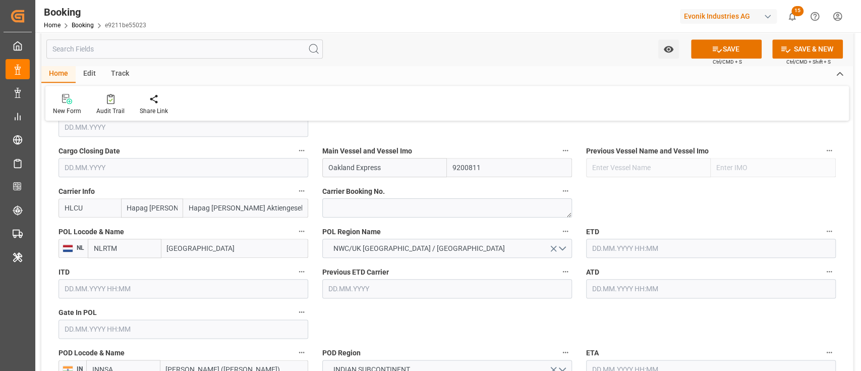
click at [658, 237] on label "ETD" at bounding box center [711, 231] width 250 height 14
click at [822, 237] on button "ETD" at bounding box center [828, 230] width 13 height 13
click at [650, 250] on div at bounding box center [430, 185] width 861 height 371
click at [650, 250] on body "Created by potrace 1.15, written by Peter Selinger 2001-2017 Created by potrace…" at bounding box center [430, 185] width 861 height 371
click at [650, 250] on input "text" at bounding box center [711, 248] width 250 height 19
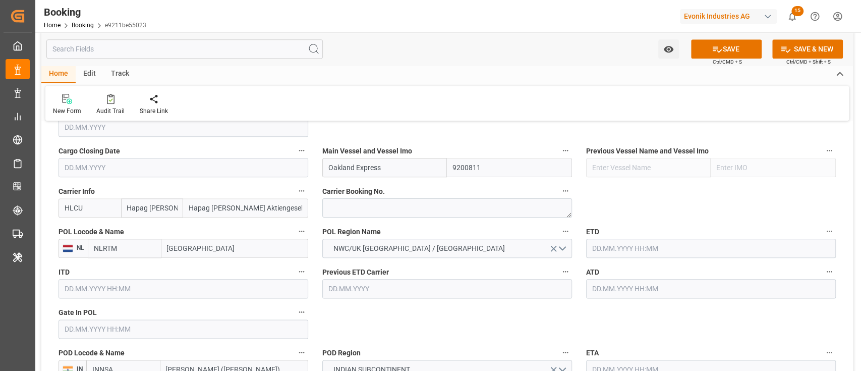
paste input "18.07.2025 00:00"
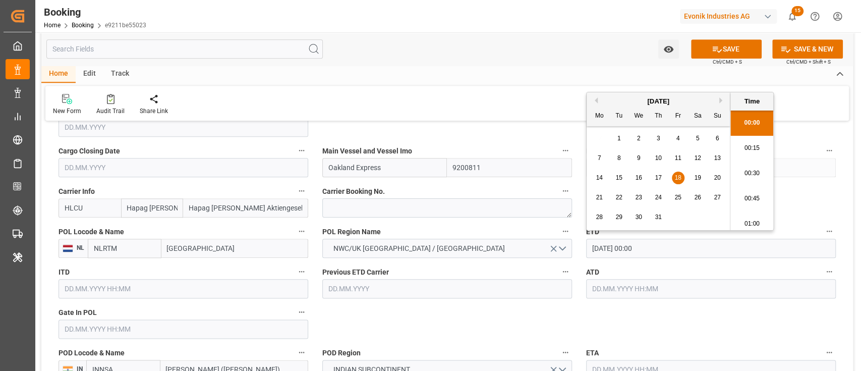
scroll to position [1692, 0]
type input "18.07.2025 00:00"
click at [637, 288] on input "text" at bounding box center [711, 288] width 250 height 19
paste input "18.07.2025 00:00"
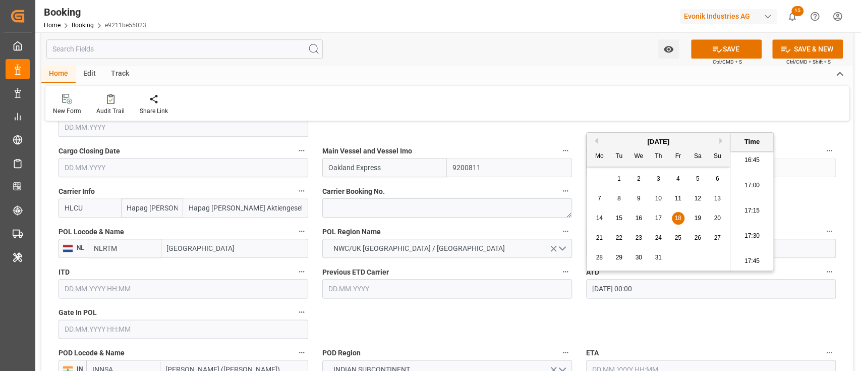
type input "18.07.2025 00:00"
click at [137, 333] on input "text" at bounding box center [183, 328] width 250 height 19
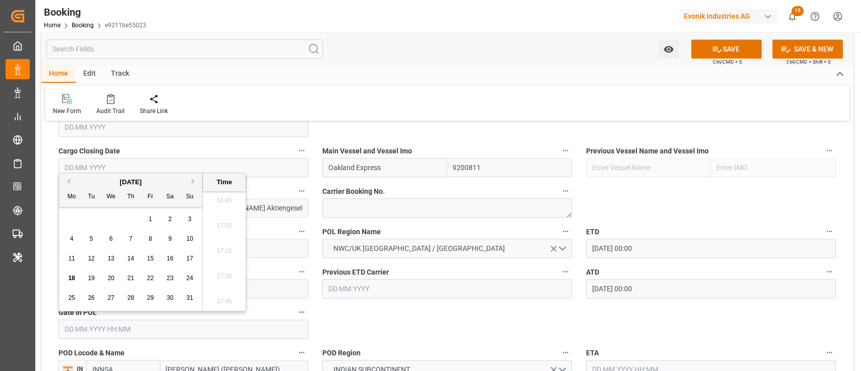
paste input "18.07.2025 00:00"
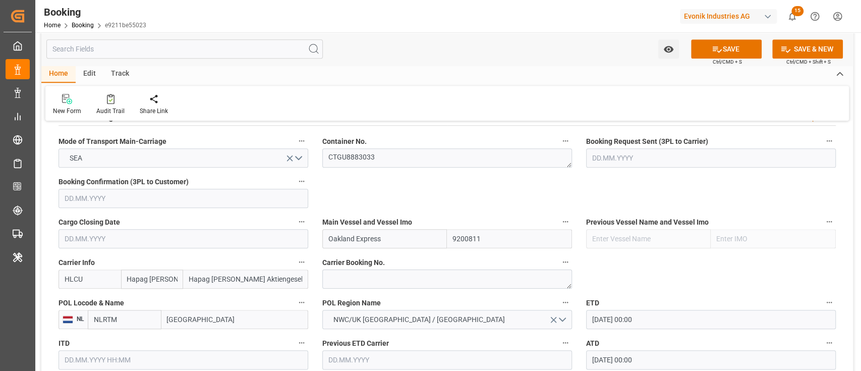
scroll to position [646, 0]
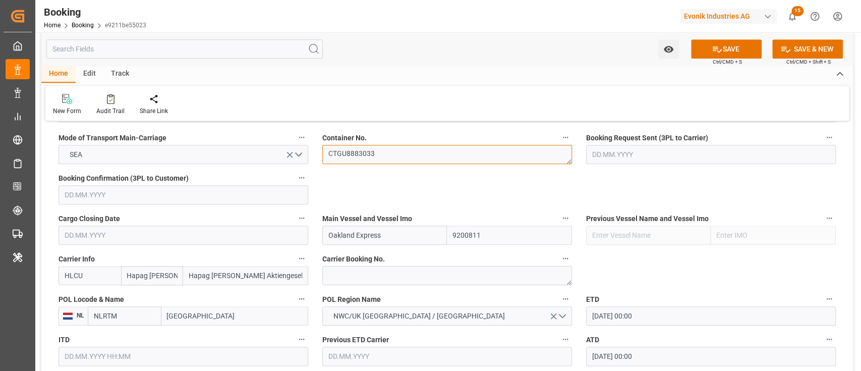
click at [379, 152] on textarea "CTGU8883033" at bounding box center [447, 154] width 250 height 19
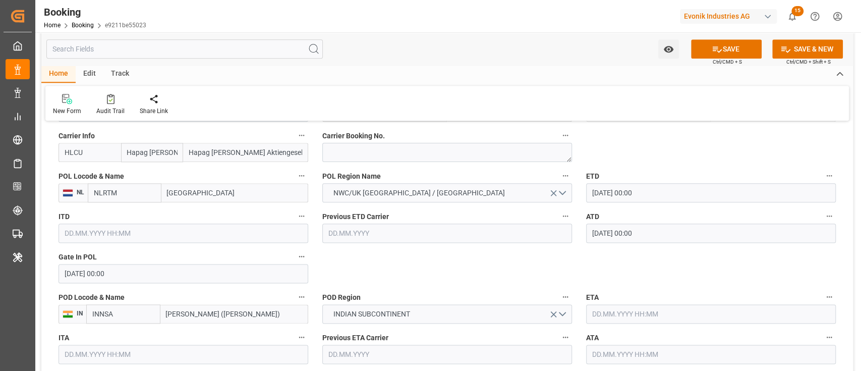
scroll to position [781, 0]
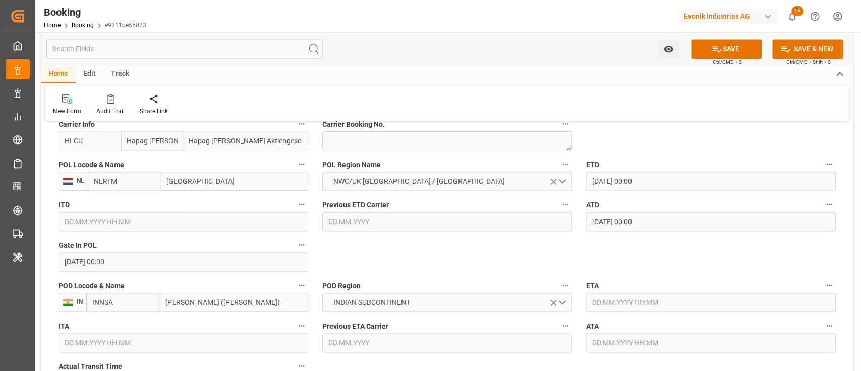
drag, startPoint x: 151, startPoint y: 259, endPoint x: 115, endPoint y: 253, distance: 36.9
click at [151, 260] on input "18.07.2025 00:00" at bounding box center [183, 261] width 250 height 19
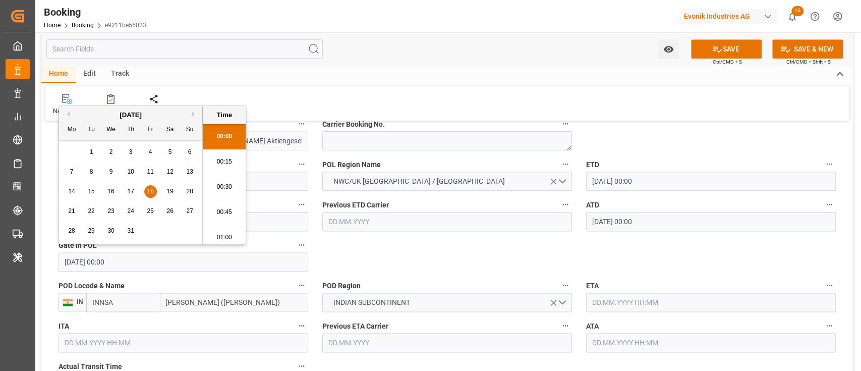
click at [76, 186] on div "14" at bounding box center [72, 192] width 13 height 12
type input "14.07.2025 00:00"
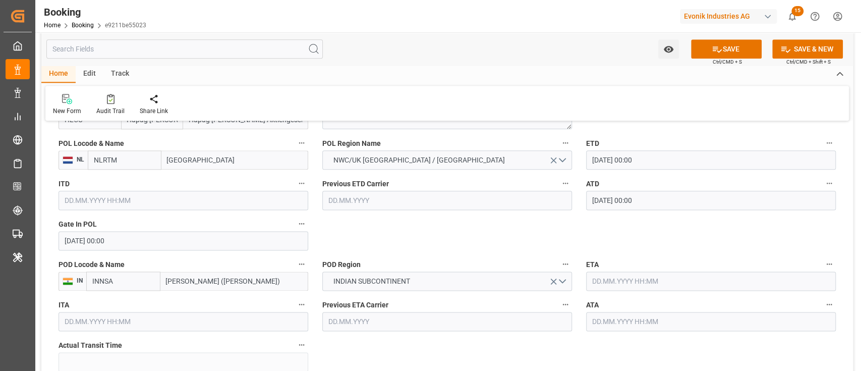
scroll to position [915, 0]
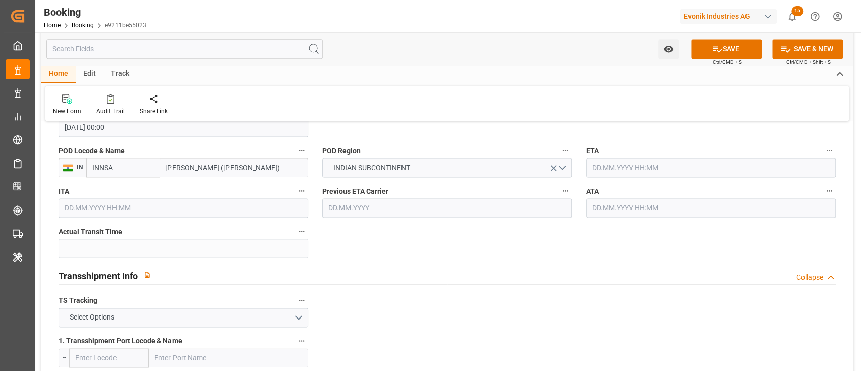
click at [703, 181] on div "ATA" at bounding box center [711, 201] width 264 height 40
click at [696, 169] on input "text" at bounding box center [711, 167] width 250 height 19
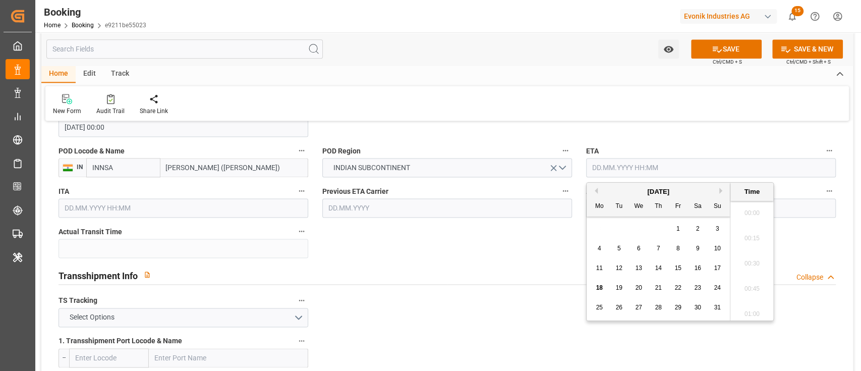
scroll to position [1692, 0]
click at [724, 192] on button "Next Month" at bounding box center [722, 191] width 6 height 6
drag, startPoint x: 645, startPoint y: 228, endPoint x: 635, endPoint y: 234, distance: 11.8
click at [641, 229] on div "1 2 3 4 5 6 7" at bounding box center [658, 229] width 138 height 20
click at [635, 234] on div "3" at bounding box center [638, 229] width 13 height 12
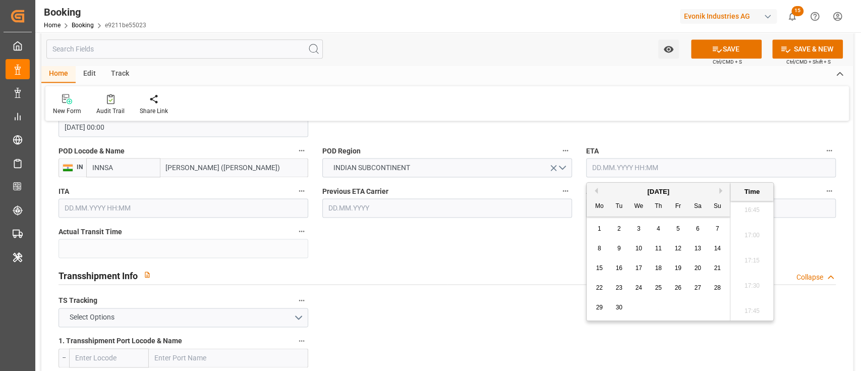
type input "03.09.2025 00:00"
click at [238, 312] on button "Select Options" at bounding box center [183, 317] width 250 height 19
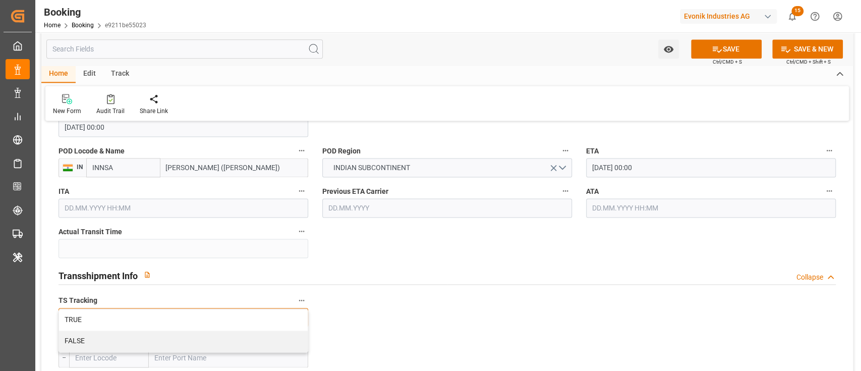
click at [214, 332] on div "FALSE" at bounding box center [183, 340] width 249 height 21
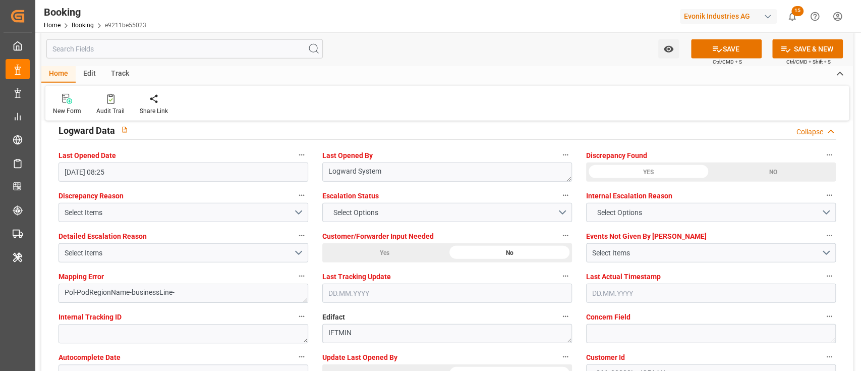
scroll to position [1924, 0]
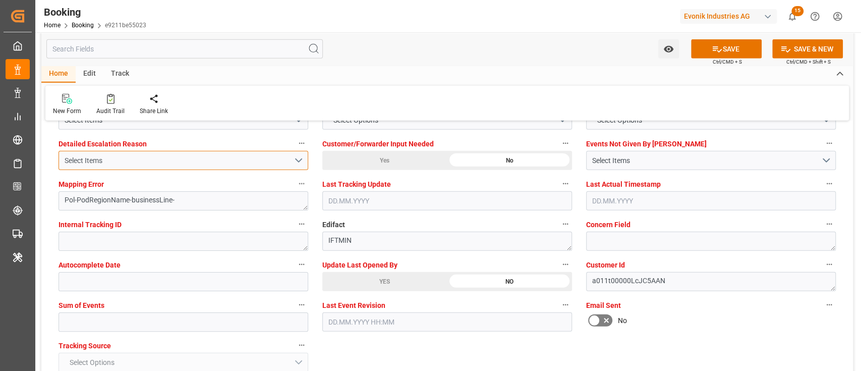
click at [105, 163] on div "Select Items" at bounding box center [179, 160] width 229 height 11
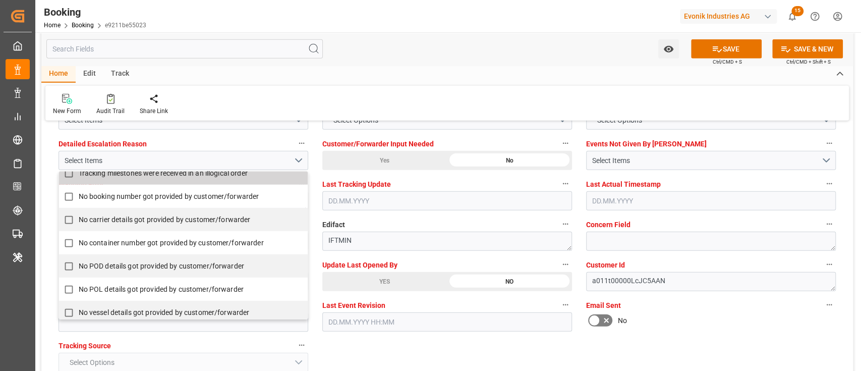
scroll to position [202, 0]
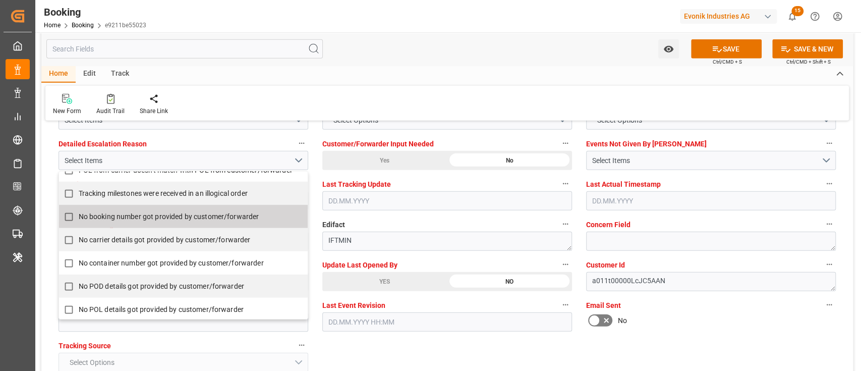
click at [103, 208] on label "No booking number got provided by customer/forwarder" at bounding box center [178, 217] width 238 height 20
checkbox input "true"
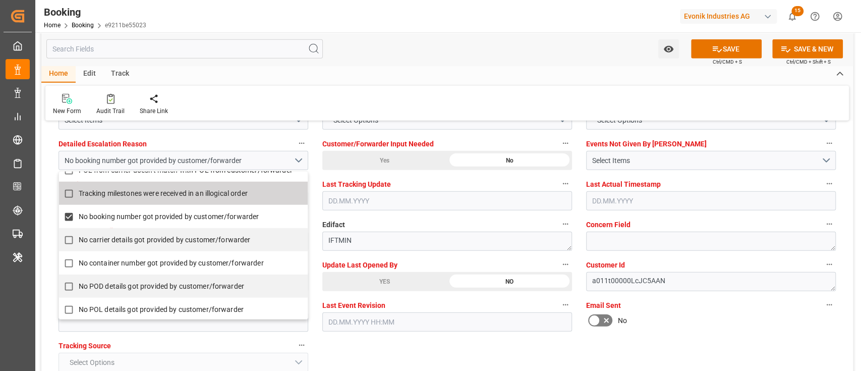
scroll to position [1789, 0]
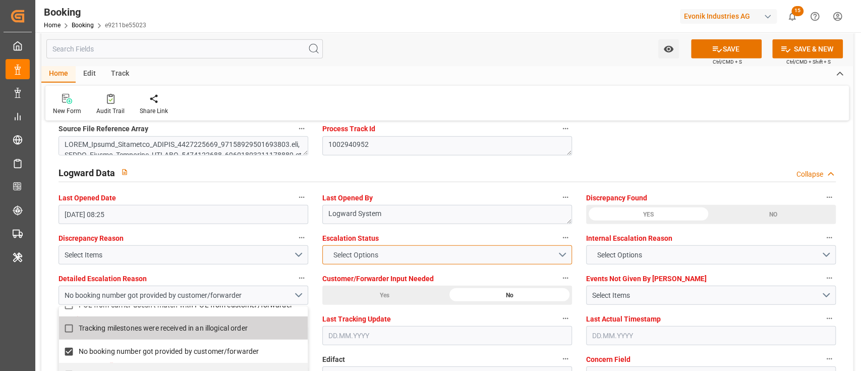
click at [373, 246] on button "Select Options" at bounding box center [447, 254] width 250 height 19
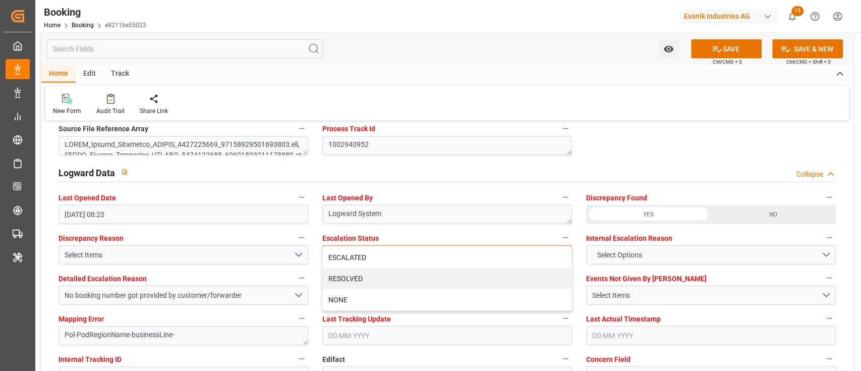
click at [373, 247] on div "ESCALATED" at bounding box center [447, 257] width 249 height 21
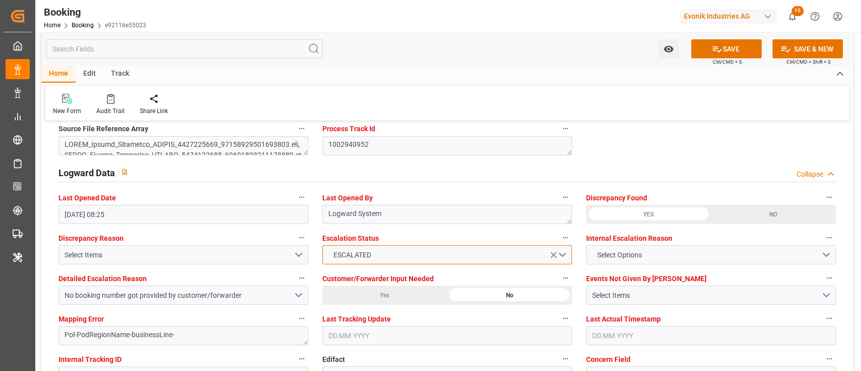
scroll to position [1924, 0]
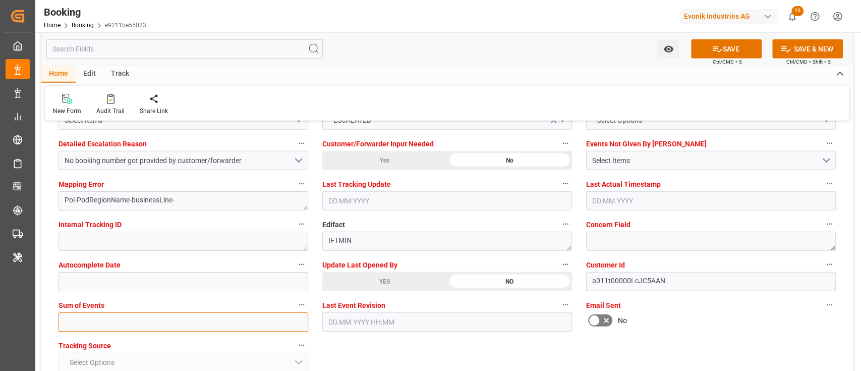
click at [103, 313] on input "text" at bounding box center [183, 321] width 250 height 19
type input "0"
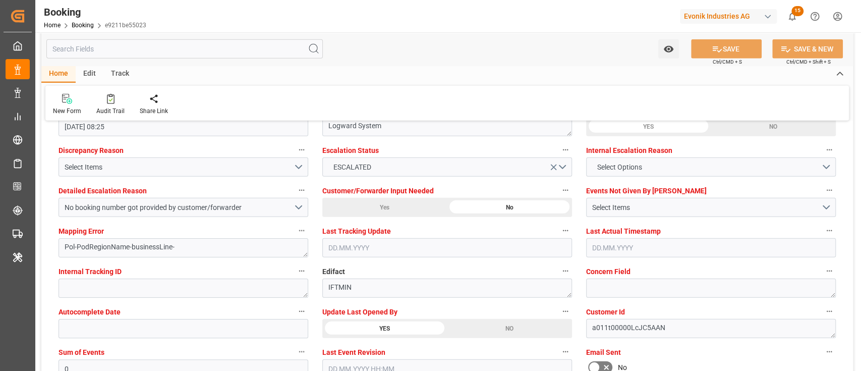
scroll to position [1856, 0]
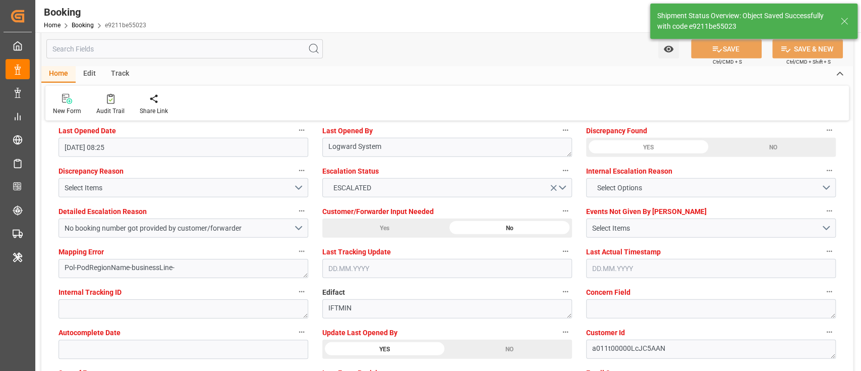
type textarea "NWC/[GEOGRAPHIC_DATA] [GEOGRAPHIC_DATA] Continent / [GEOGRAPHIC_DATA]"
type textarea "[PERSON_NAME]"
type textarea "businessLine-"
type input "18.07.2025 00:00"
type input "03.09.2025 00:00"
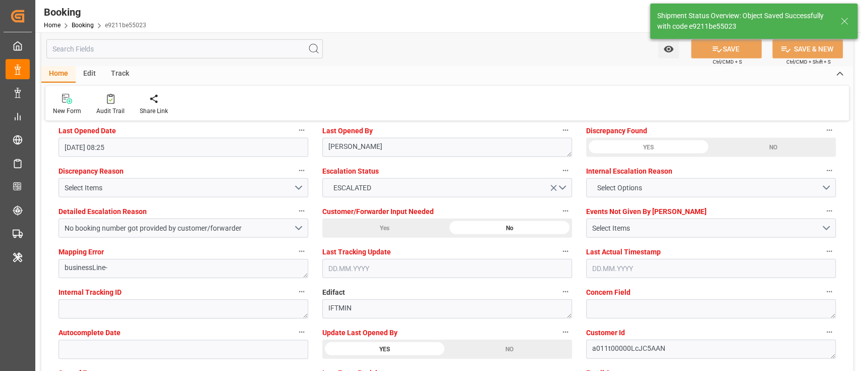
type input "18.08.2025 11:52"
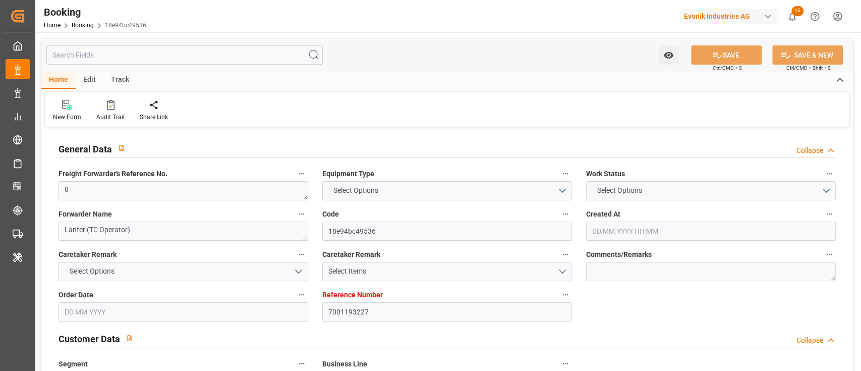
type input "7001193227"
type input "EUNWC"
type input "INNSA"
type input "[DATE] 05:45"
type input "[DATE]"
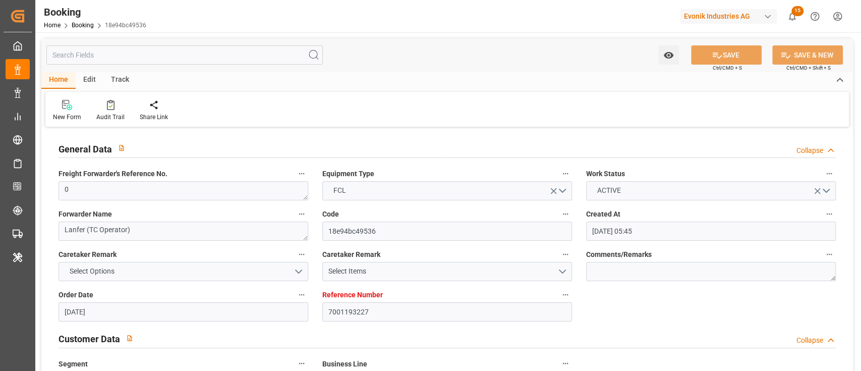
type input "[DATE]"
type input "[DATE] 08:40"
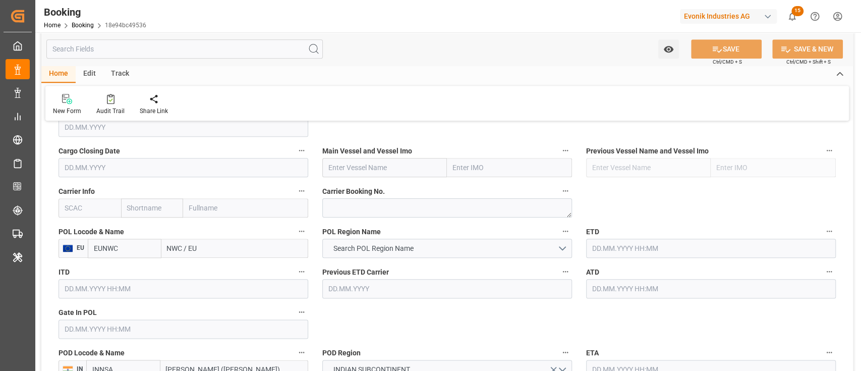
scroll to position [714, 0]
click at [85, 216] on input "text" at bounding box center [89, 207] width 63 height 19
type input "hlcu"
click at [224, 239] on input "NWC / EU" at bounding box center [234, 247] width 147 height 19
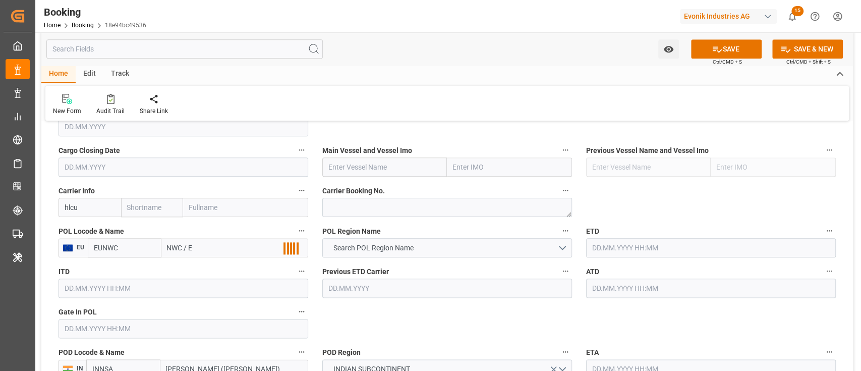
click at [224, 239] on input "NWC / E" at bounding box center [234, 247] width 147 height 19
type input "N"
type input "nlrtm"
click at [199, 267] on b "[GEOGRAPHIC_DATA]" at bounding box center [202, 270] width 69 height 8
type input "NLRTM"
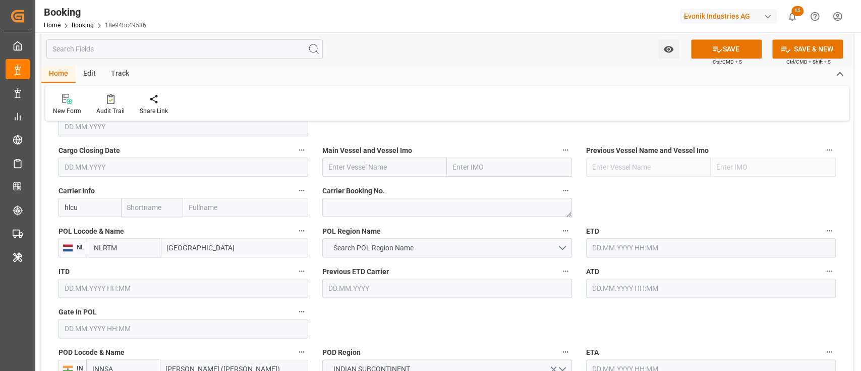
type input "[GEOGRAPHIC_DATA]"
click at [104, 208] on input "hlcu" at bounding box center [89, 207] width 63 height 19
click at [86, 232] on div "HLCU" at bounding box center [74, 229] width 30 height 23
type input "HLCU"
click at [81, 228] on span "POL Locode & Name" at bounding box center [91, 231] width 66 height 11
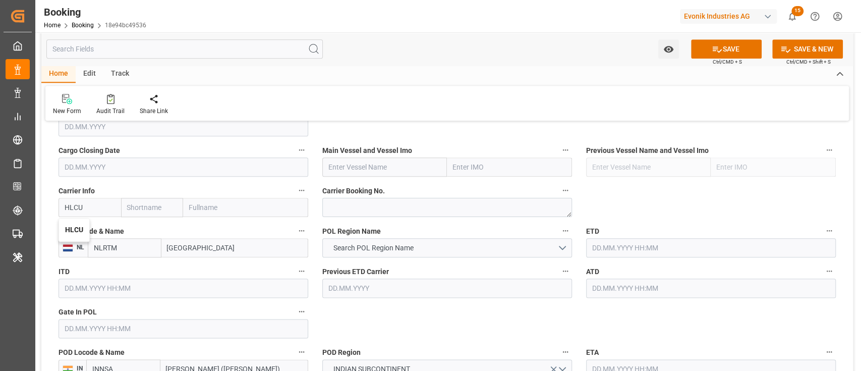
click at [295, 228] on button "POL Locode & Name" at bounding box center [301, 230] width 13 height 13
type input "Hapag [PERSON_NAME]"
type input "Hapag [PERSON_NAME] Aktiengesellschaft"
click at [79, 224] on div "Description Audits" at bounding box center [430, 185] width 861 height 371
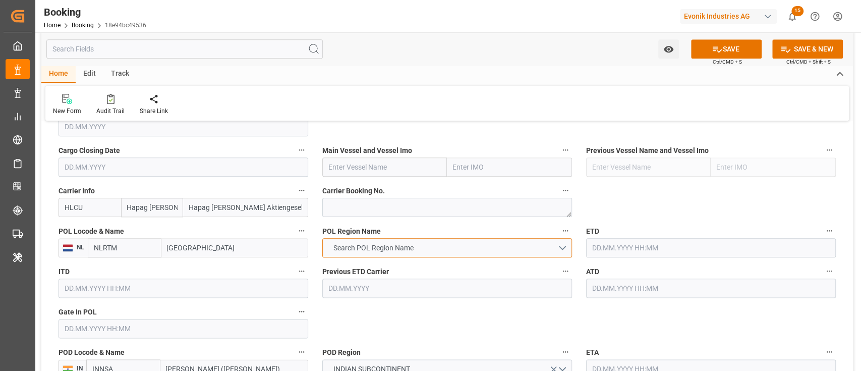
click at [399, 252] on span "Search POL Region Name" at bounding box center [373, 248] width 90 height 11
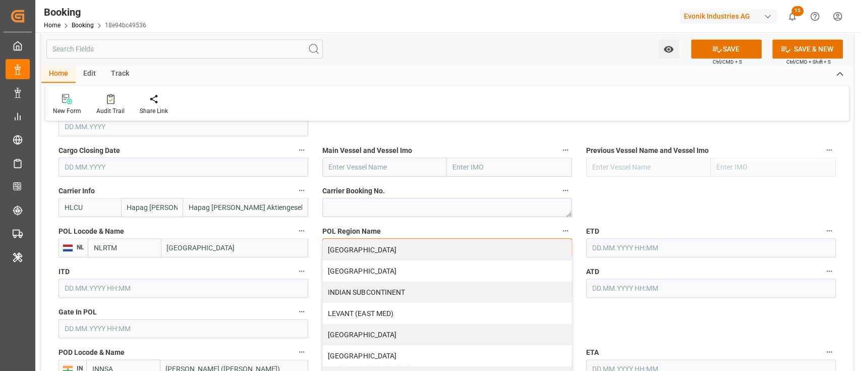
scroll to position [234, 0]
click at [390, 293] on div "NWC/UK [GEOGRAPHIC_DATA] / [GEOGRAPHIC_DATA]" at bounding box center [447, 291] width 249 height 21
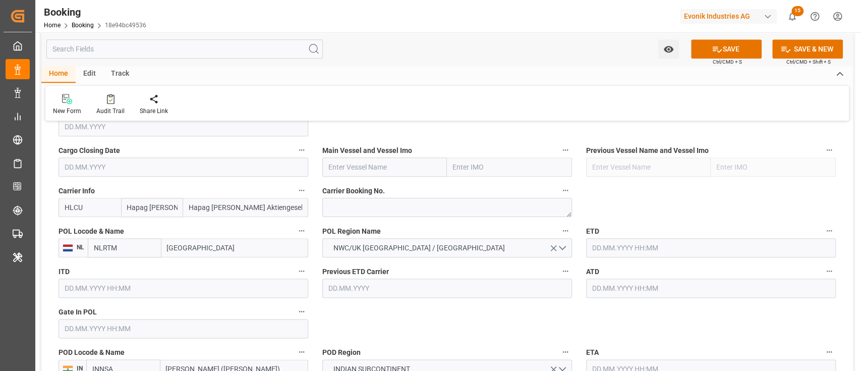
click at [373, 159] on input "text" at bounding box center [384, 166] width 125 height 19
paste input "ATLANTA EXPRESS"
type input "ATLANTA EXPRESS"
click at [204, 334] on input "text" at bounding box center [183, 328] width 250 height 19
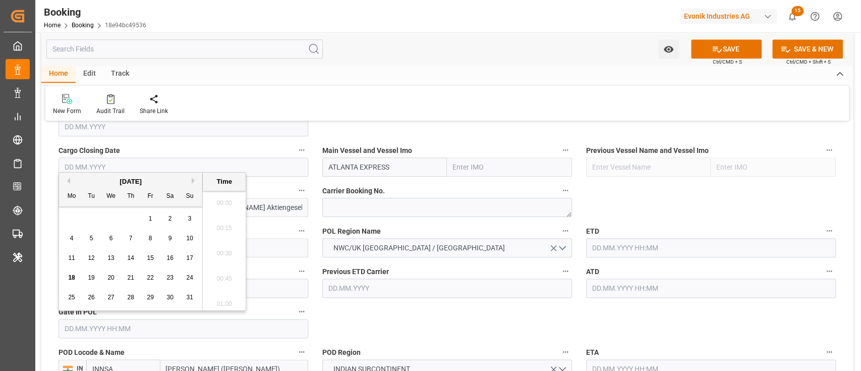
scroll to position [1743, 0]
click at [68, 176] on div "[DATE]" at bounding box center [130, 181] width 143 height 10
click at [69, 180] on button "Previous Month" at bounding box center [67, 181] width 6 height 6
click at [195, 178] on button "Next Month" at bounding box center [195, 181] width 6 height 6
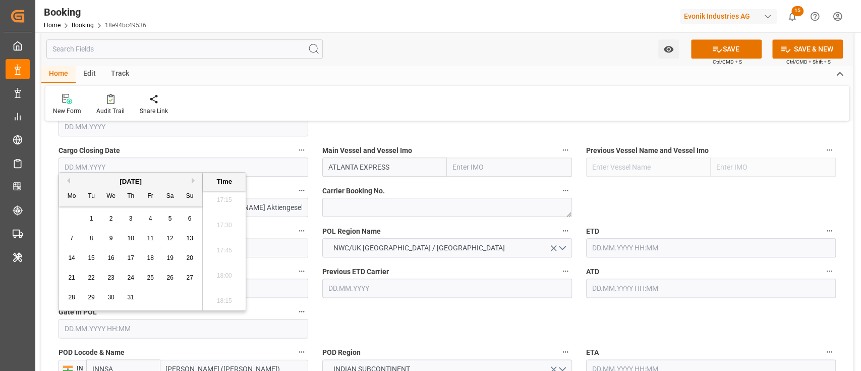
click at [193, 180] on button "Next Month" at bounding box center [195, 181] width 6 height 6
click at [155, 233] on div "8" at bounding box center [150, 238] width 13 height 12
click at [66, 179] on button "Previous Month" at bounding box center [67, 181] width 6 height 6
click at [92, 236] on span "8" at bounding box center [92, 237] width 4 height 7
type input "[DATE] 00:00"
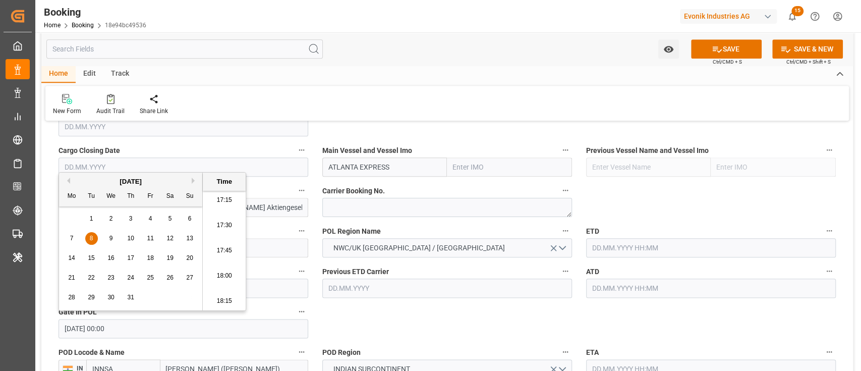
click at [127, 321] on input "[DATE] 00:00" at bounding box center [183, 328] width 250 height 19
click at [128, 321] on input "[DATE] 00:00" at bounding box center [183, 328] width 250 height 19
click at [619, 248] on input "text" at bounding box center [711, 247] width 250 height 19
paste input "[DATE] 00:00"
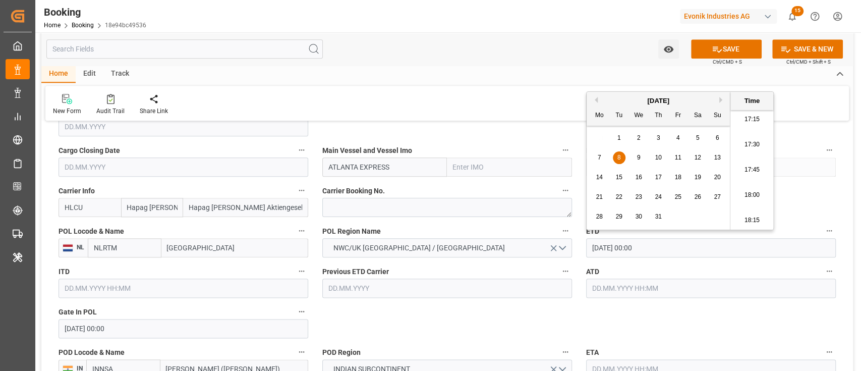
click at [692, 156] on div "12" at bounding box center [697, 158] width 13 height 12
type input "[DATE] 00:00"
click at [656, 284] on input "text" at bounding box center [711, 287] width 250 height 19
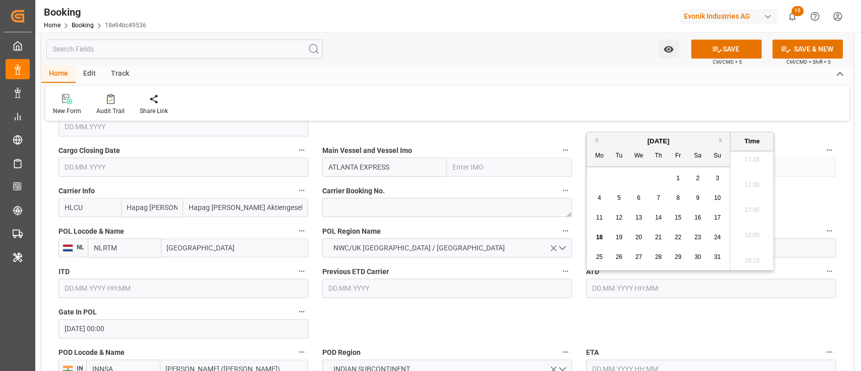
paste input "[DATE] 00:00"
click at [716, 198] on span "13" at bounding box center [717, 197] width 7 height 7
click at [698, 199] on span "12" at bounding box center [697, 197] width 7 height 7
type input "[DATE] 00:00"
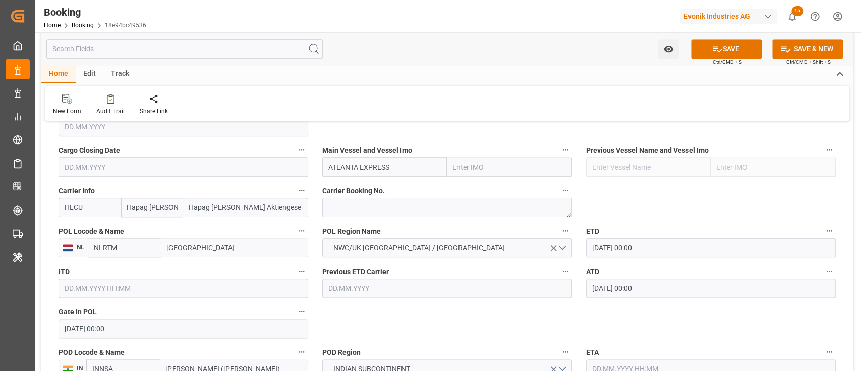
click at [398, 162] on input "ATLANTA EXPRESS" at bounding box center [384, 166] width 125 height 19
paste input "ATLANTA EXPRESS"
type input "ATLANTA EXPRESS"
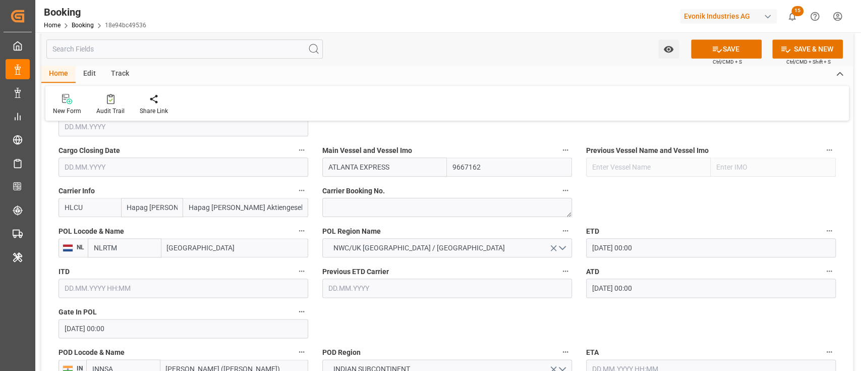
type input "9667162"
type input "ATLANTA EXPRESS"
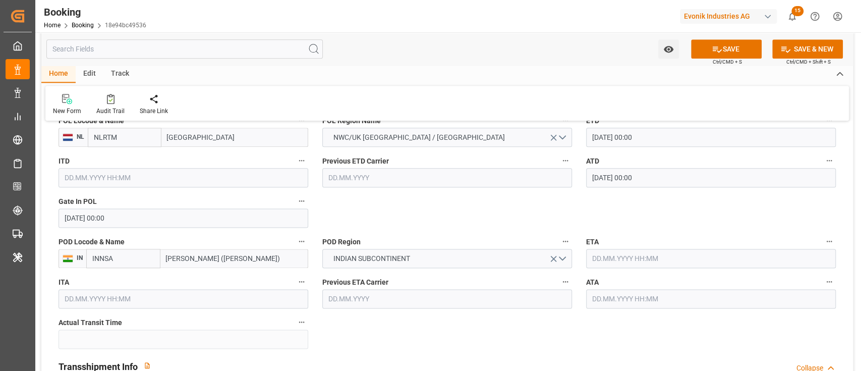
scroll to position [848, 0]
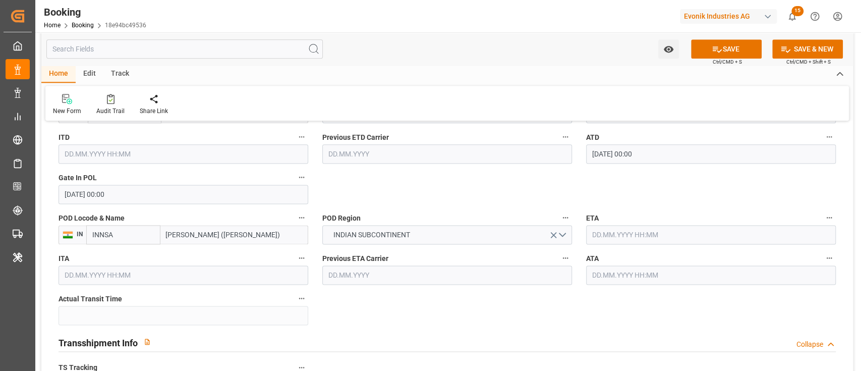
click at [666, 239] on input "text" at bounding box center [711, 234] width 250 height 19
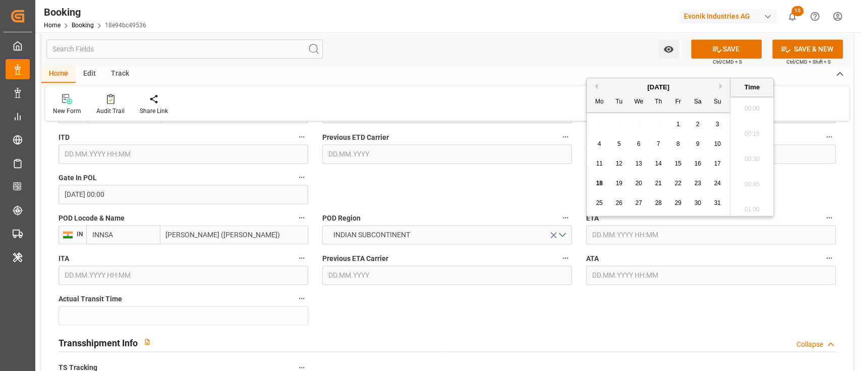
scroll to position [1743, 0]
click at [633, 204] on div "27" at bounding box center [638, 203] width 13 height 12
type input "[DATE] 00:00"
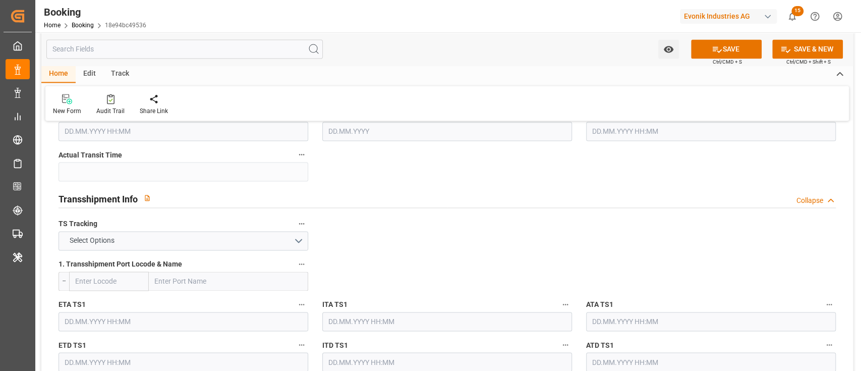
scroll to position [1050, 0]
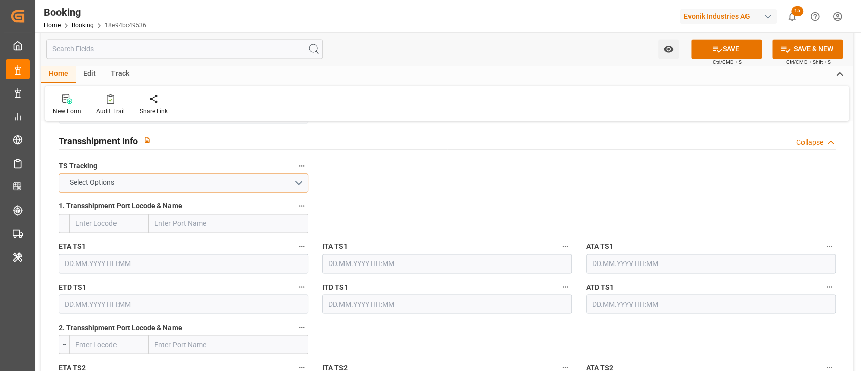
click at [234, 180] on button "Select Options" at bounding box center [183, 182] width 250 height 19
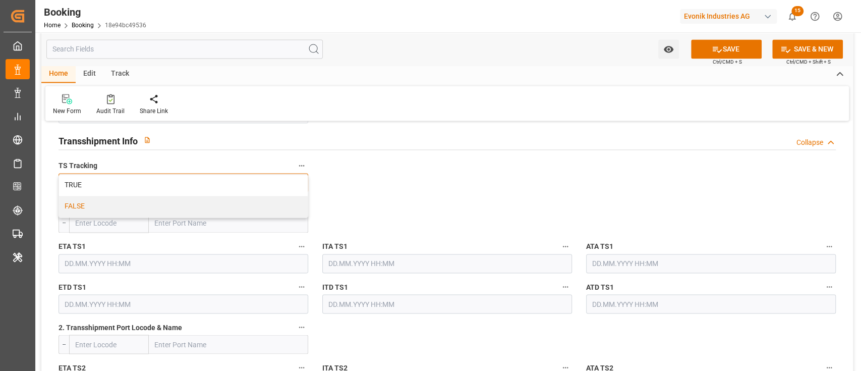
click at [254, 200] on div "FALSE" at bounding box center [183, 206] width 249 height 21
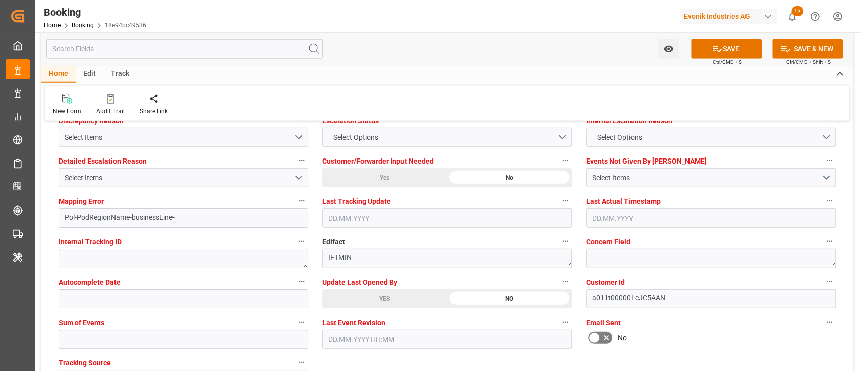
scroll to position [1924, 0]
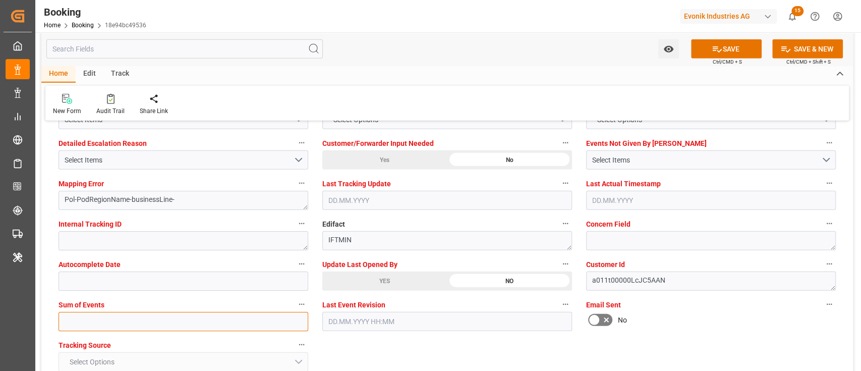
click at [171, 315] on input "text" at bounding box center [183, 321] width 250 height 19
type input "0"
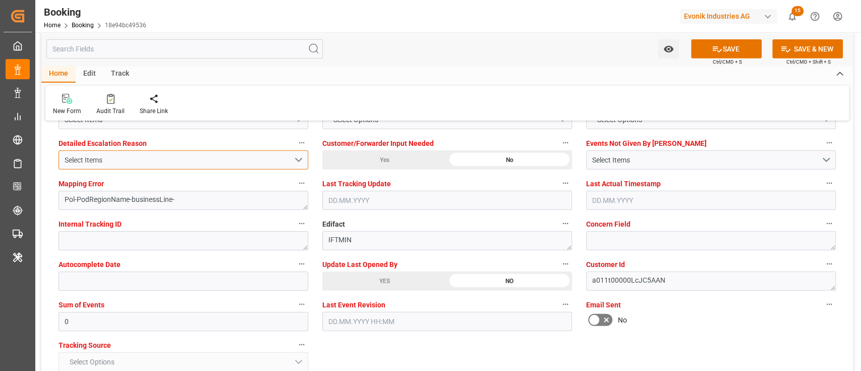
click at [185, 157] on div "Select Items" at bounding box center [179, 160] width 229 height 11
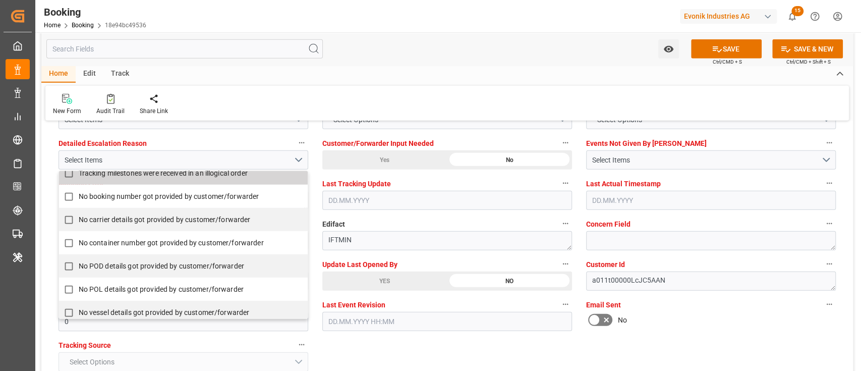
scroll to position [202, 0]
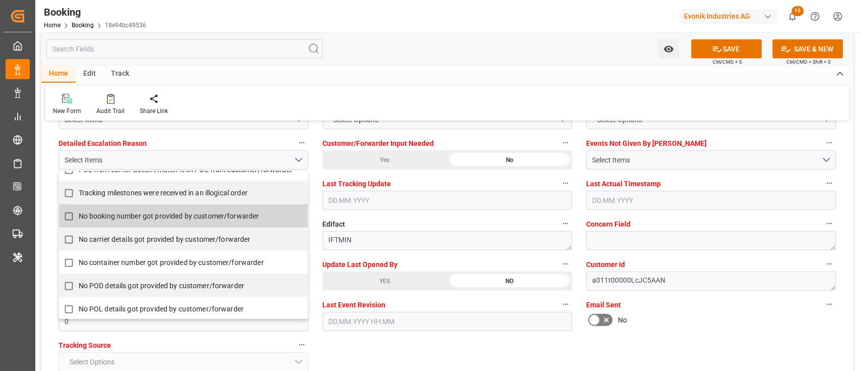
click at [212, 208] on label "No booking number got provided by customer/forwarder" at bounding box center [178, 216] width 238 height 20
checkbox input "true"
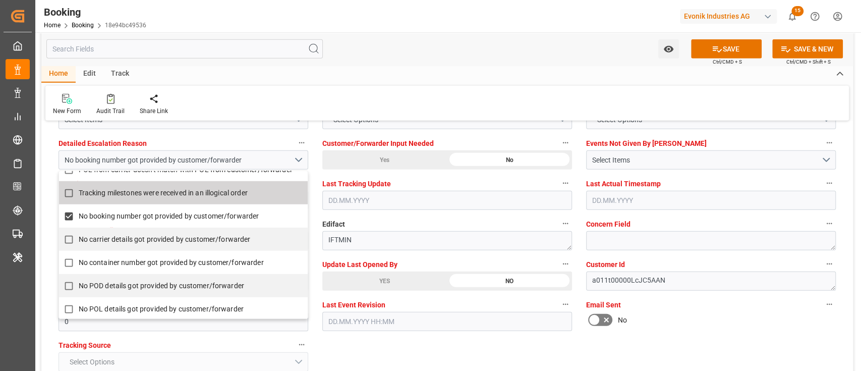
scroll to position [1857, 0]
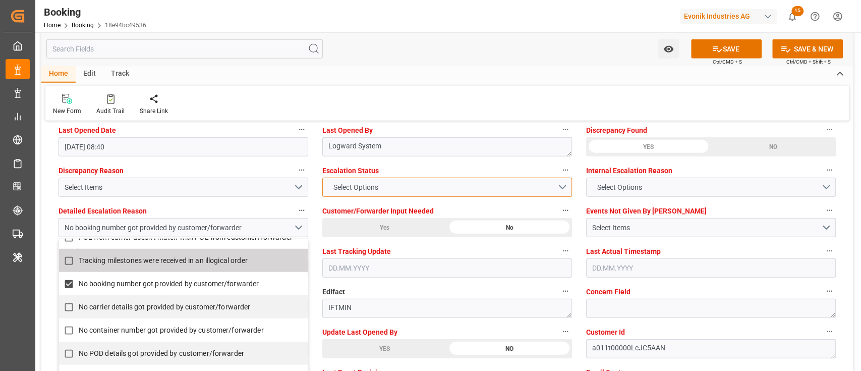
click at [379, 178] on button "Select Options" at bounding box center [447, 187] width 250 height 19
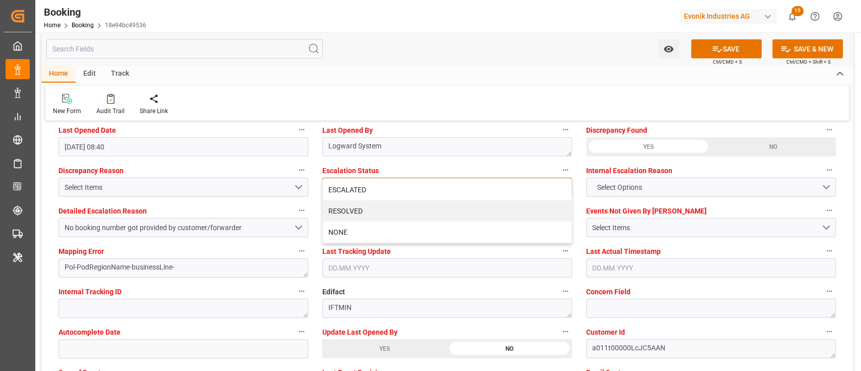
click at [379, 179] on div "ESCALATED" at bounding box center [447, 189] width 249 height 21
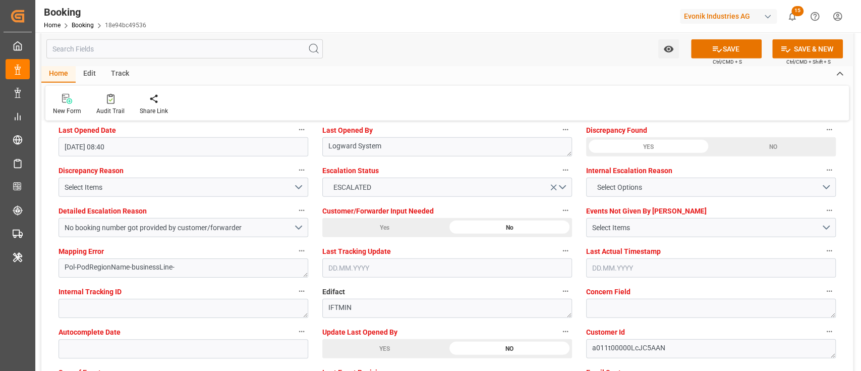
click at [733, 58] on span "Ctrl/CMD + S" at bounding box center [727, 62] width 29 height 8
click at [736, 51] on button "SAVE" at bounding box center [726, 48] width 71 height 19
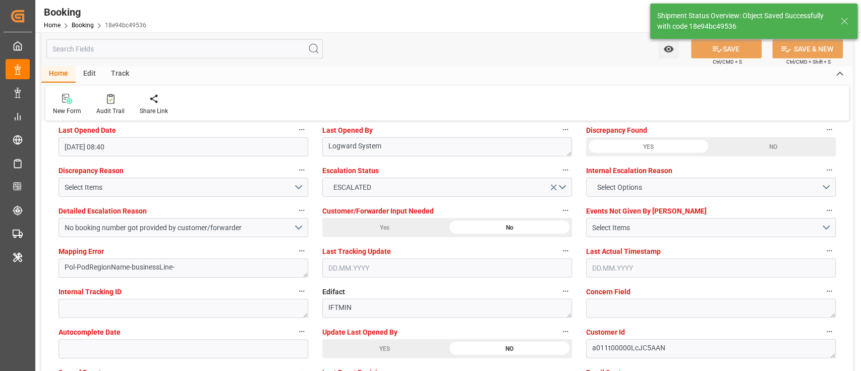
type textarea "NWC/UK North West Continent / UK_INNSA_HLCU_Oxeno"
type textarea "Shyam Preethi"
type textarea "businessLine-"
type input "12.07.2025 00:00"
type input "27.08.2025 00:00"
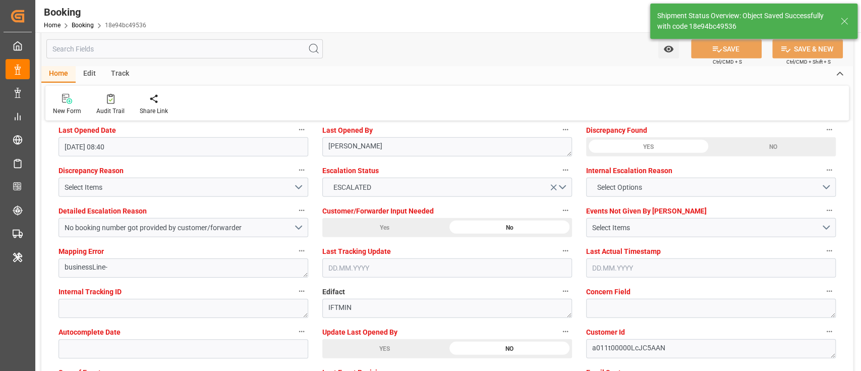
type input "18.08.2025 12:19"
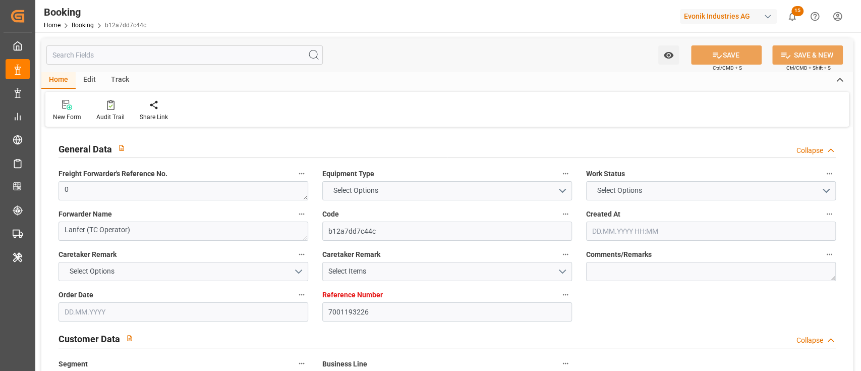
type input "7001193226"
type input "EUNWC"
type input "INNSA"
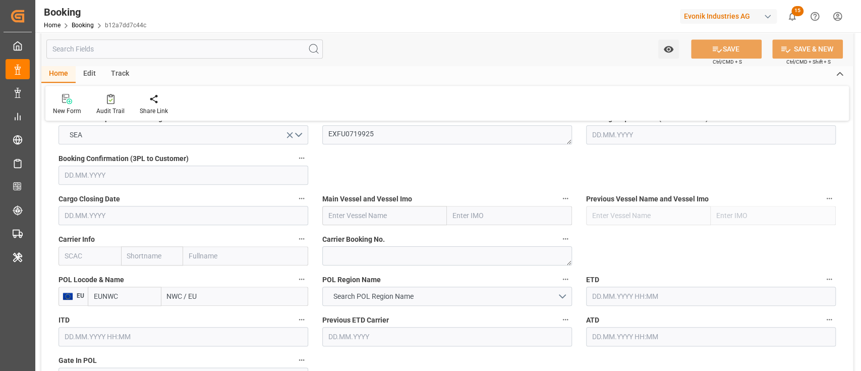
type input "[DATE] 05:45"
type input "[DATE]"
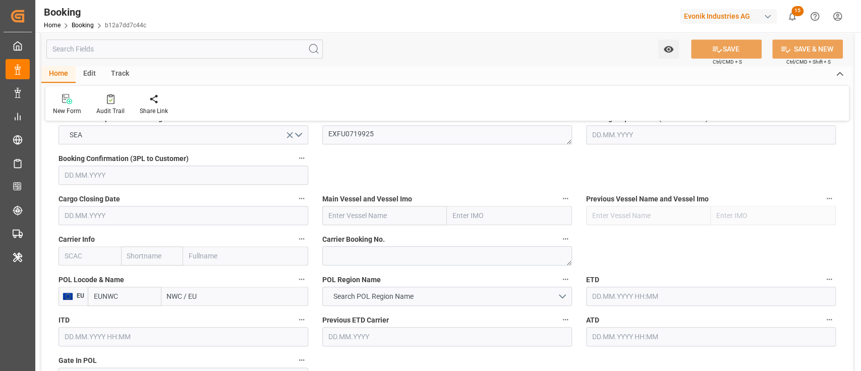
type input "[DATE] 08:40"
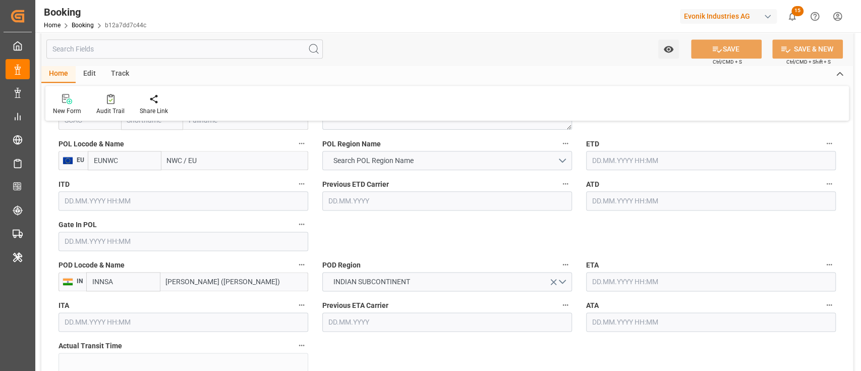
scroll to position [807, 0]
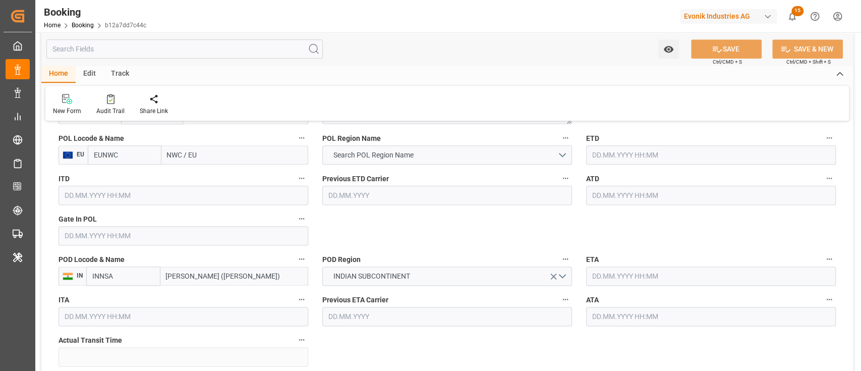
click at [106, 232] on input "text" at bounding box center [183, 235] width 250 height 19
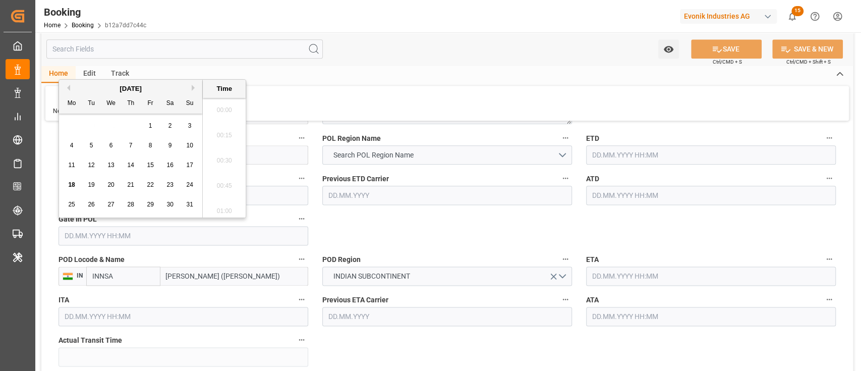
scroll to position [1743, 0]
paste input "[DATE] 00:00"
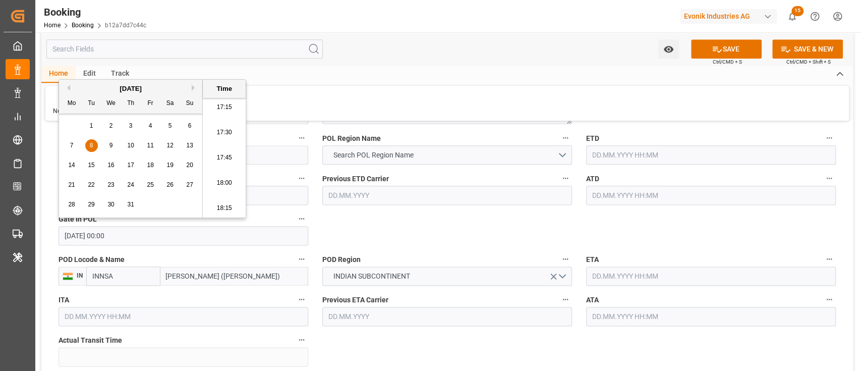
type input "[DATE] 00:00"
click at [95, 143] on div "8" at bounding box center [91, 146] width 13 height 12
click at [599, 152] on input "text" at bounding box center [711, 154] width 250 height 19
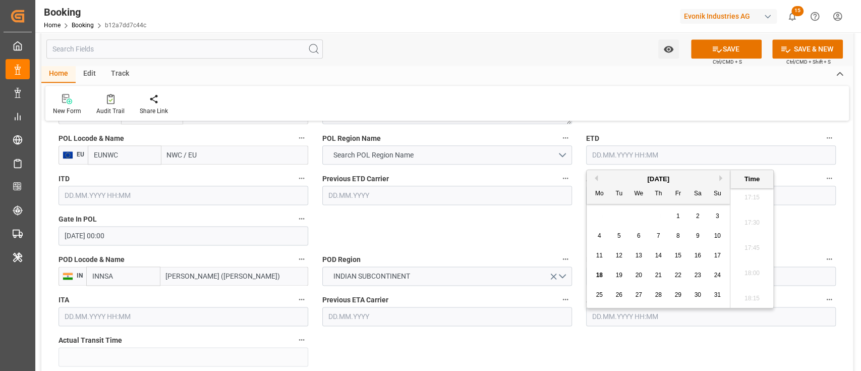
paste input "[DATE] 00:00"
click at [695, 235] on span "12" at bounding box center [697, 235] width 7 height 7
type input "[DATE] 00:00"
click at [788, 194] on input "text" at bounding box center [711, 195] width 250 height 19
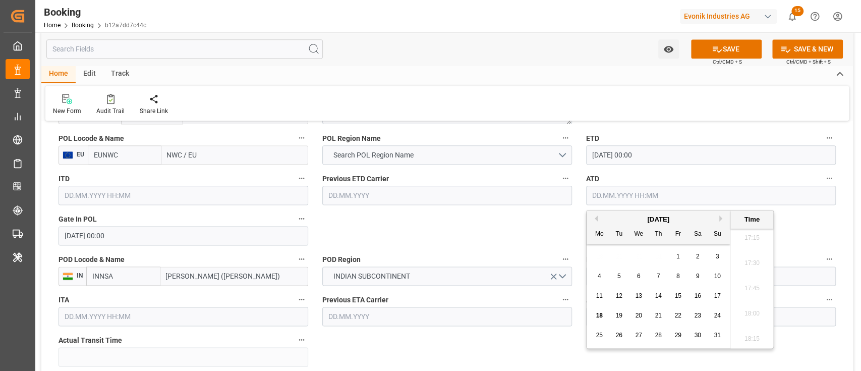
paste input "[DATE] 00:00"
click at [699, 272] on span "12" at bounding box center [697, 275] width 7 height 7
type input "[DATE] 00:00"
click at [551, 255] on label "POD Region" at bounding box center [447, 259] width 250 height 14
click at [559, 255] on button "POD Region" at bounding box center [565, 258] width 13 height 13
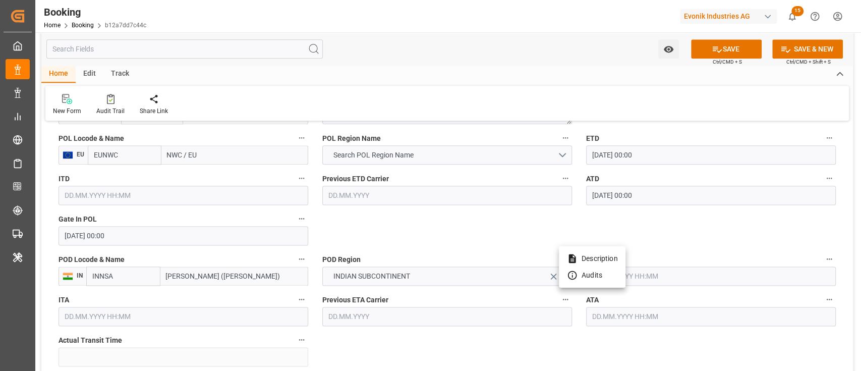
click at [415, 151] on div at bounding box center [430, 185] width 861 height 371
click at [415, 154] on span "Search POL Region Name" at bounding box center [373, 155] width 90 height 11
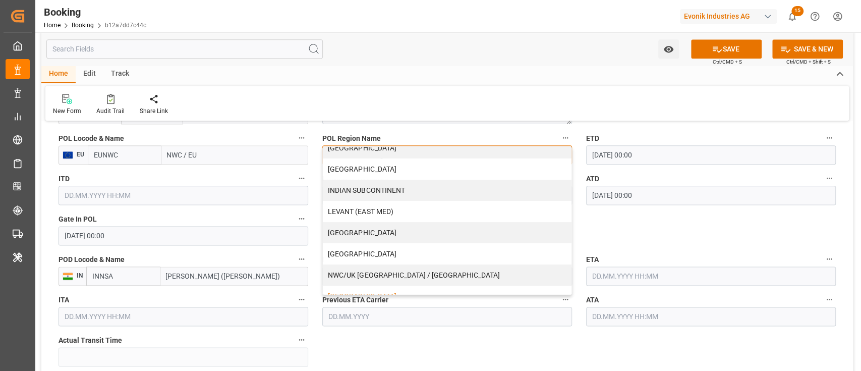
scroll to position [202, 0]
click at [397, 223] on div "NWC/UK NORTH WEST CONTINENT / UK" at bounding box center [447, 230] width 249 height 21
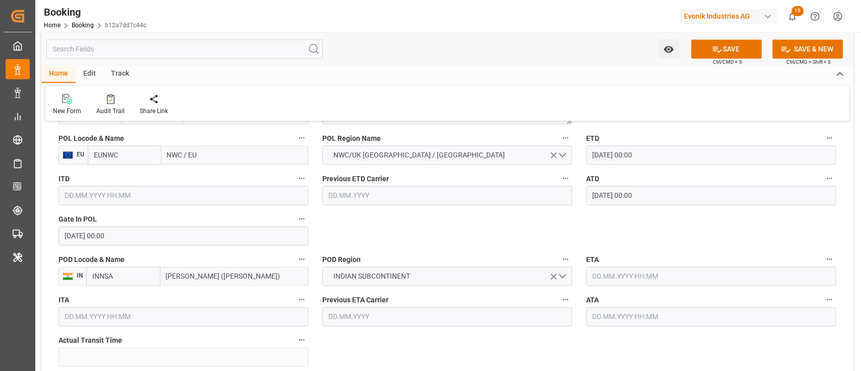
click at [182, 155] on input "NWC / EU" at bounding box center [234, 154] width 147 height 19
type input "nlrtm"
click at [186, 174] on b "Rotterdam" at bounding box center [202, 177] width 69 height 8
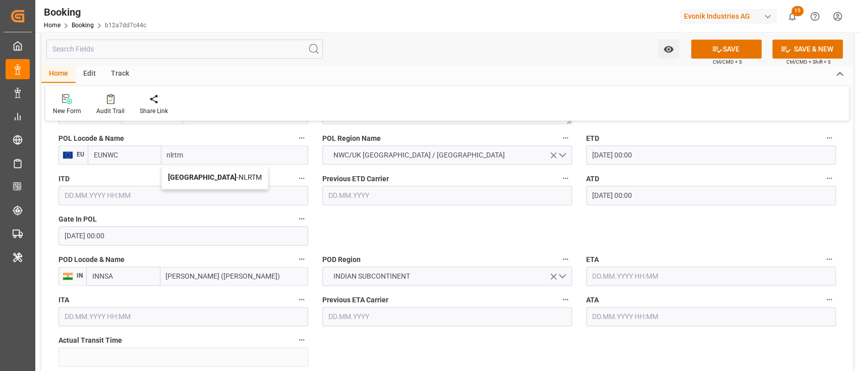
type input "NLRTM"
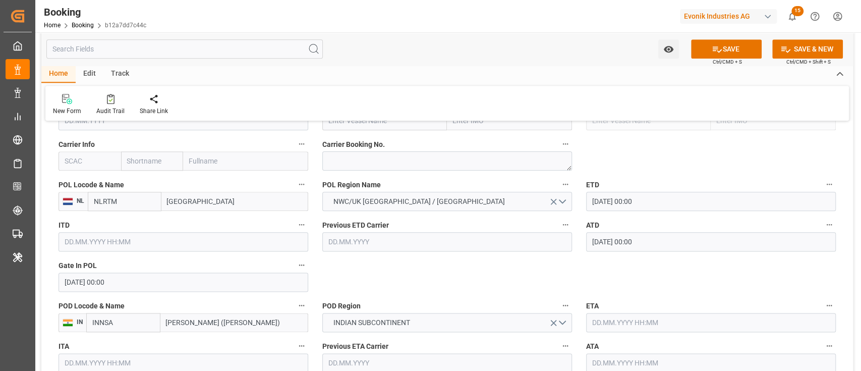
scroll to position [739, 0]
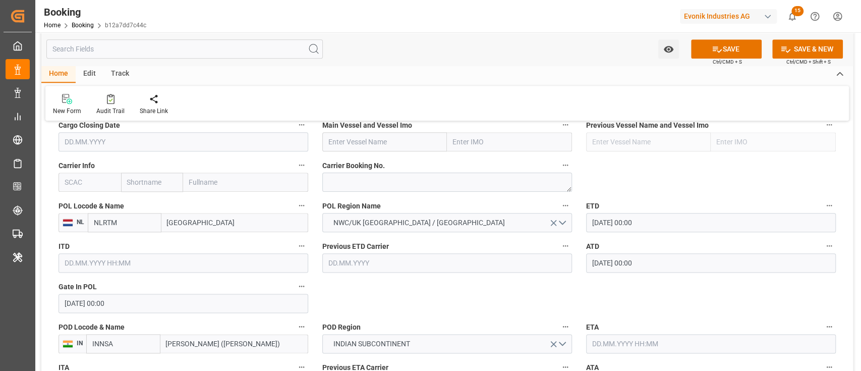
type input "Rotterdam"
click at [106, 176] on input "text" at bounding box center [89, 181] width 63 height 19
click at [69, 198] on div "HLCU" at bounding box center [74, 204] width 30 height 23
type input "HLCU"
type input "Hapag Lloyd"
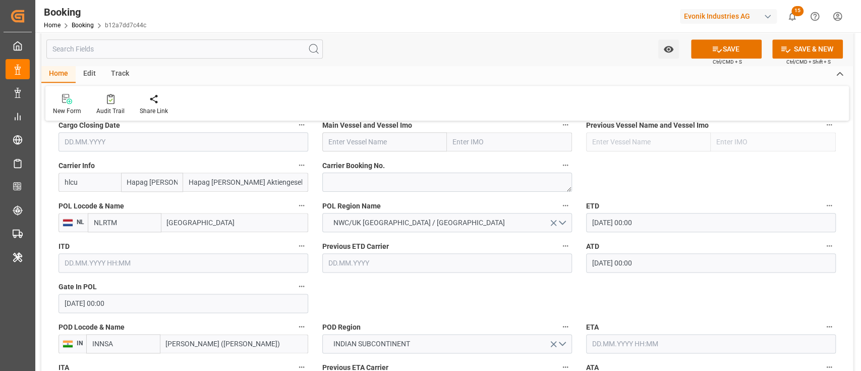
type input "Hapag Lloyd Aktiengesellschaft"
type input "HLCU"
click at [398, 141] on input "text" at bounding box center [384, 141] width 125 height 19
paste input "ATLANTA EXPRESS"
click at [386, 164] on b "ATLANTA EXPRESS" at bounding box center [360, 164] width 63 height 8
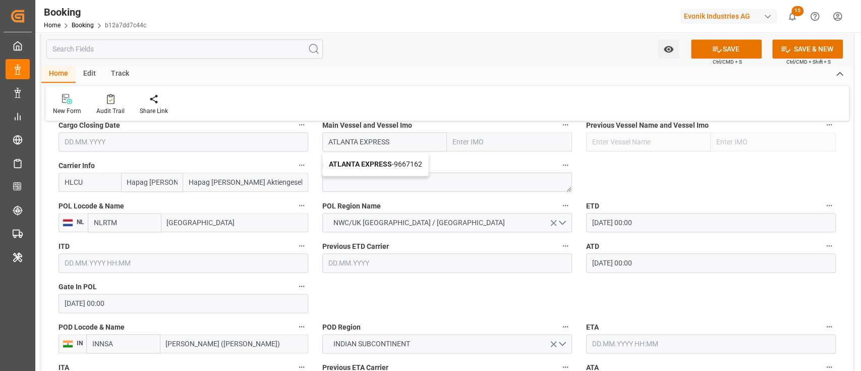
type input "ATLANTA EXPRESS"
type input "9667162"
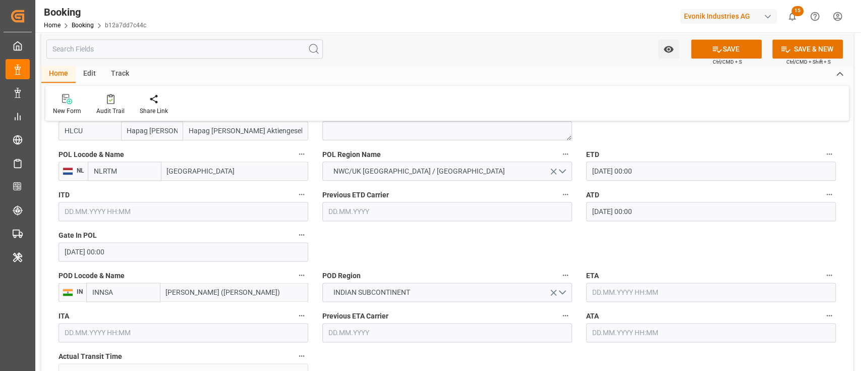
scroll to position [874, 0]
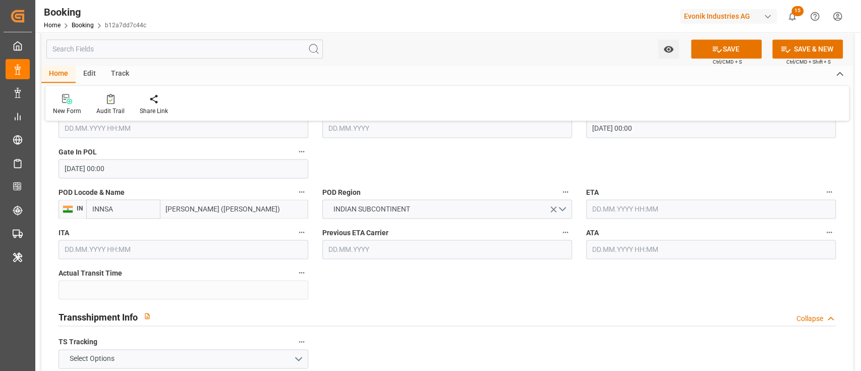
type input "ATLANTA EXPRESS"
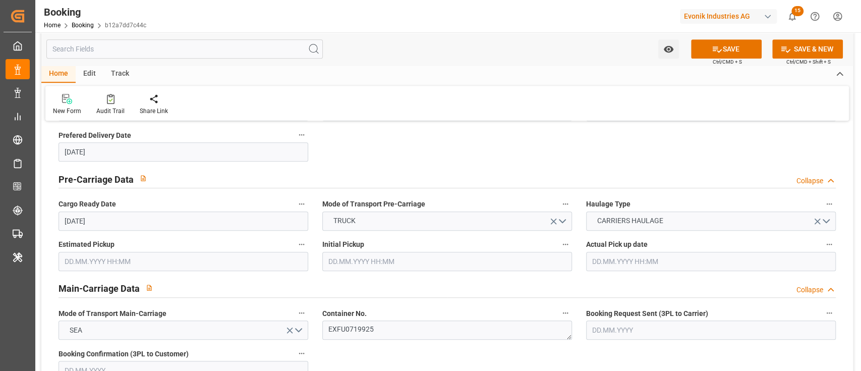
scroll to position [538, 0]
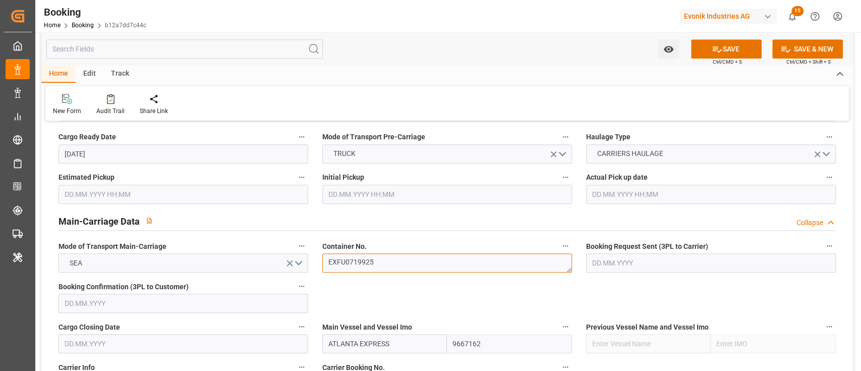
click at [392, 268] on textarea "EXFU0719925" at bounding box center [447, 262] width 250 height 19
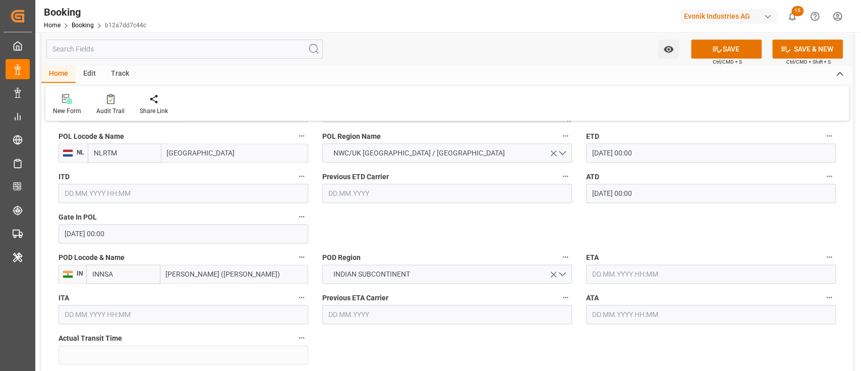
scroll to position [874, 0]
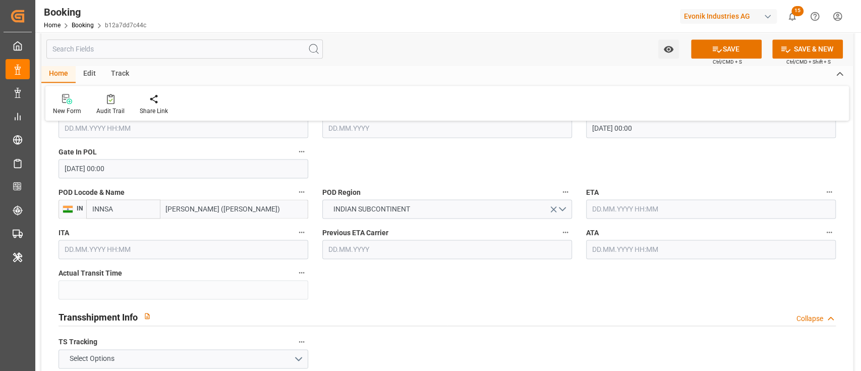
click at [630, 202] on input "text" at bounding box center [711, 208] width 250 height 19
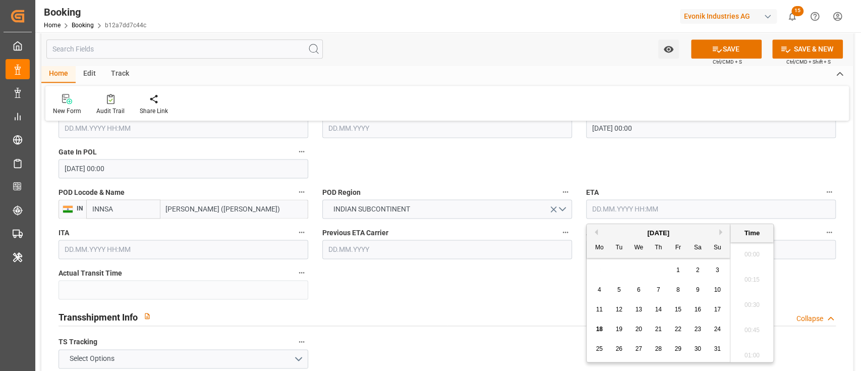
scroll to position [1743, 0]
click at [657, 345] on span "28" at bounding box center [658, 348] width 7 height 7
click at [638, 345] on span "27" at bounding box center [638, 348] width 7 height 7
type input "27.08.2025 00:00"
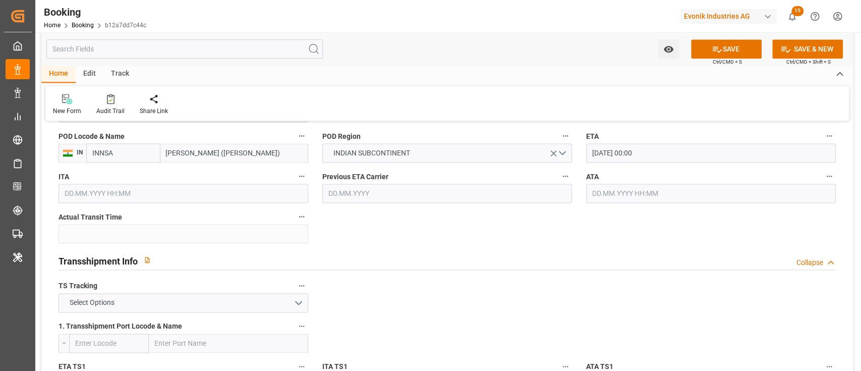
scroll to position [1009, 0]
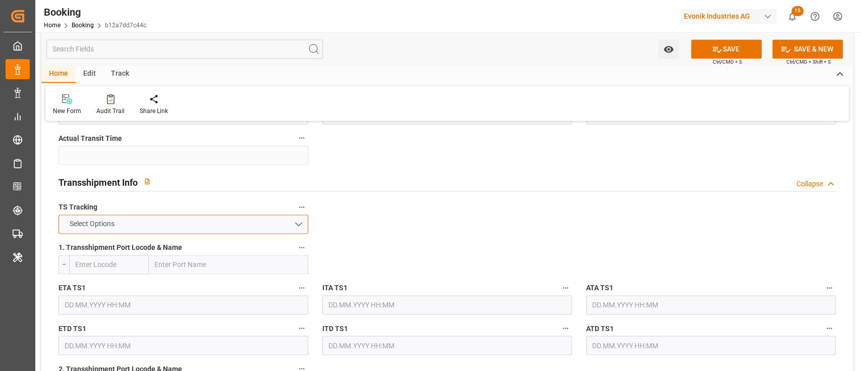
click at [207, 218] on button "Select Options" at bounding box center [183, 223] width 250 height 19
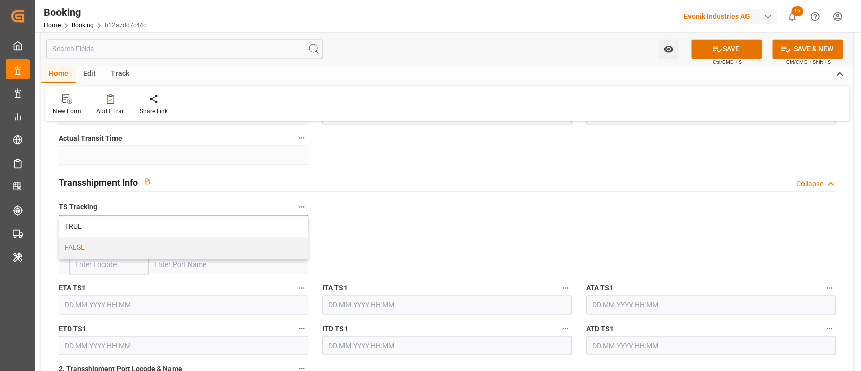
click at [204, 242] on div "FALSE" at bounding box center [183, 247] width 249 height 21
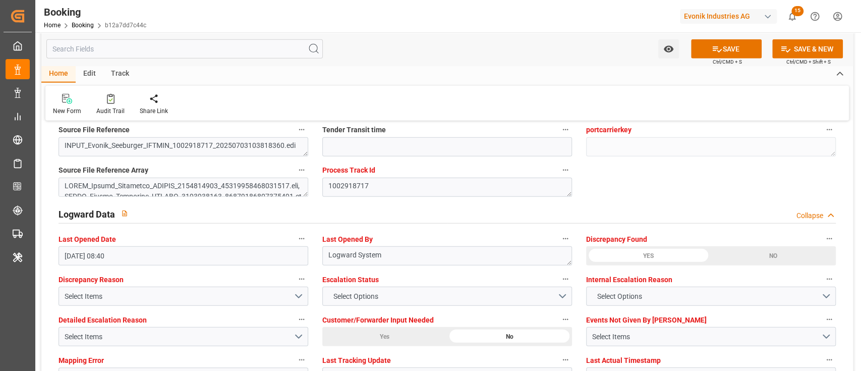
scroll to position [1950, 0]
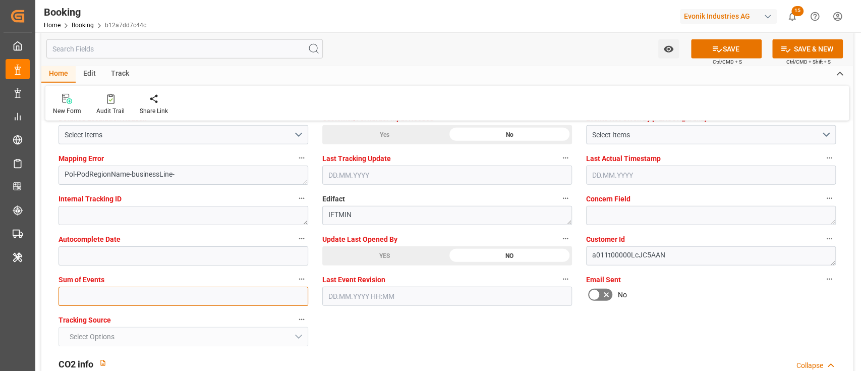
click at [112, 301] on input "text" at bounding box center [183, 295] width 250 height 19
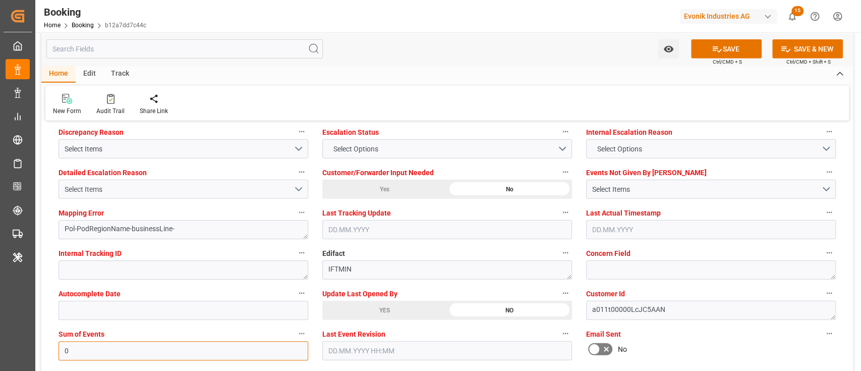
scroll to position [1882, 0]
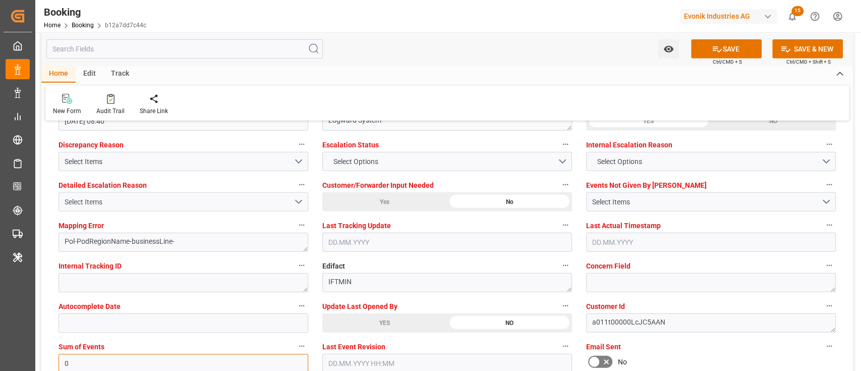
type input "0"
click at [109, 201] on div "Select Items" at bounding box center [179, 202] width 229 height 11
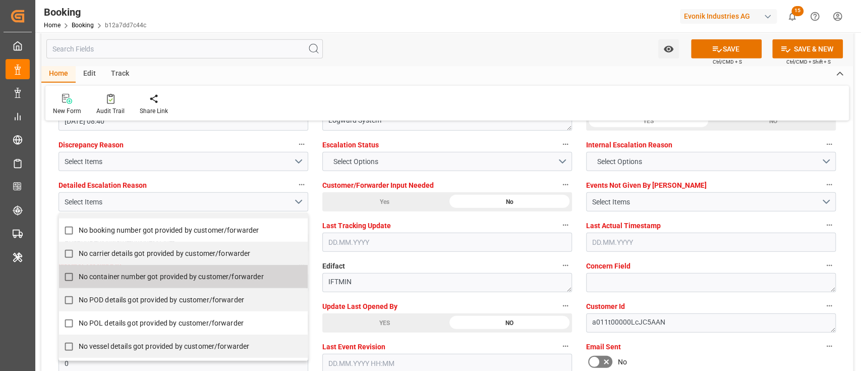
scroll to position [202, 0]
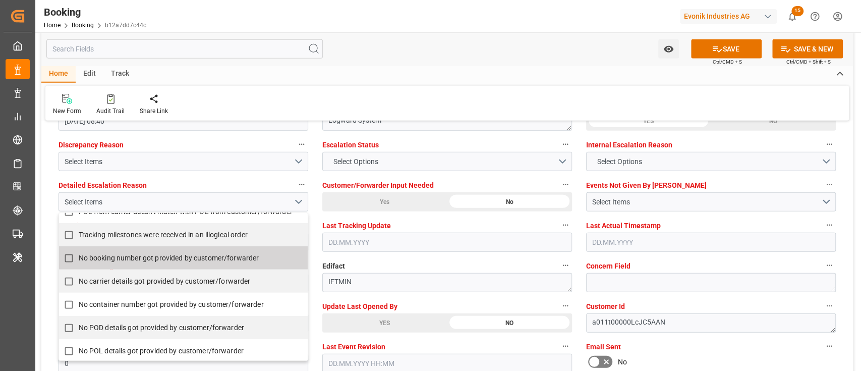
click at [114, 254] on span "No booking number got provided by customer/forwarder" at bounding box center [169, 258] width 181 height 8
checkbox input "true"
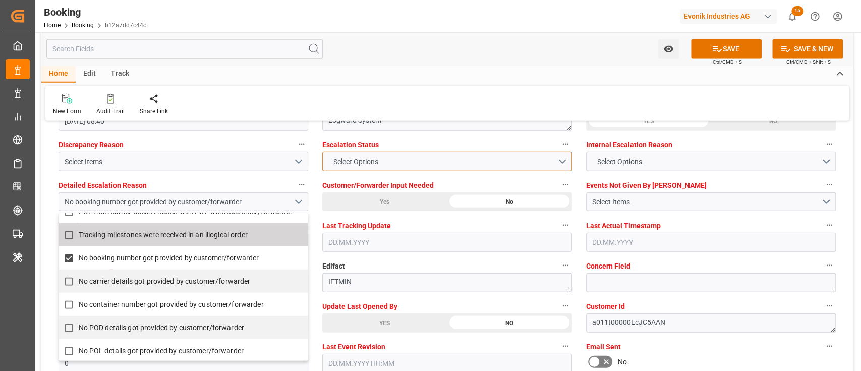
click at [337, 165] on span "Select Options" at bounding box center [355, 161] width 55 height 11
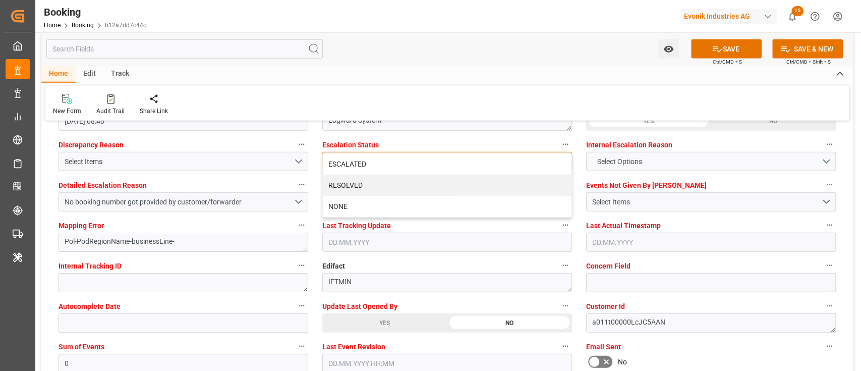
click at [337, 165] on div "ESCALATED" at bounding box center [447, 163] width 249 height 21
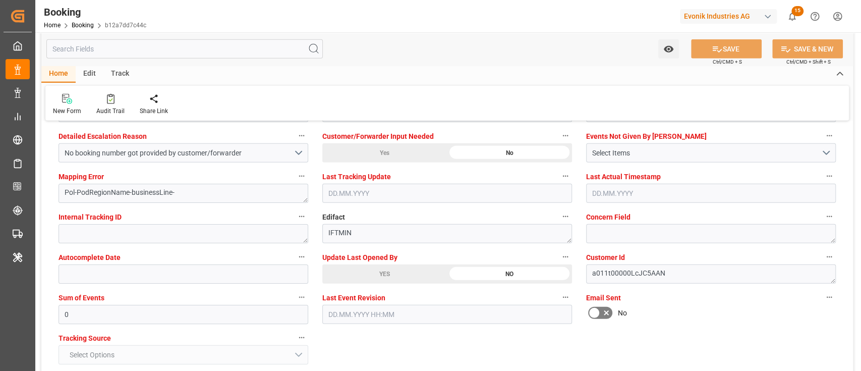
scroll to position [1950, 0]
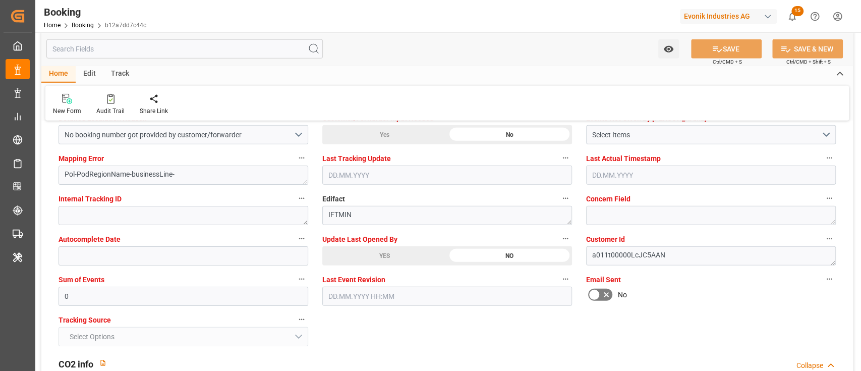
type textarea "NWC/UK North West Continent / UK_INNSA_HLCU_Oxeno"
type textarea "Shyam Preethi"
type textarea "businessLine-"
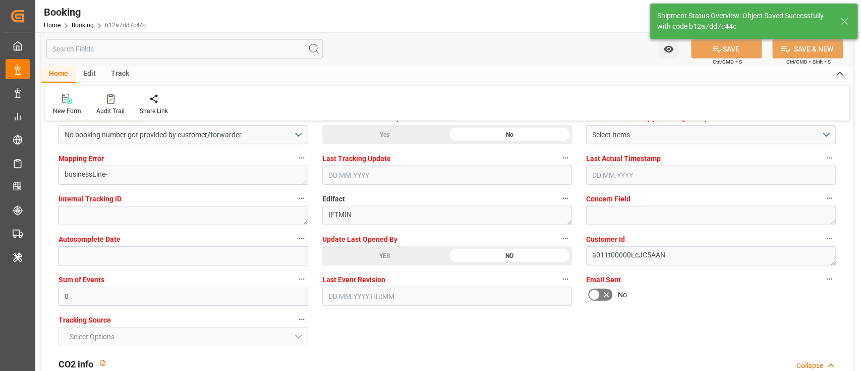
type input "12.07.2025 00:00"
type input "27.08.2025 00:00"
type input "18.08.2025 12:20"
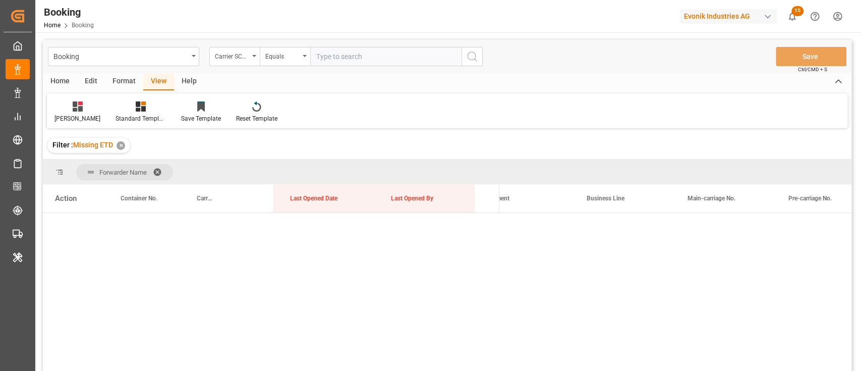
scroll to position [0, 1135]
